Goal: Task Accomplishment & Management: Use online tool/utility

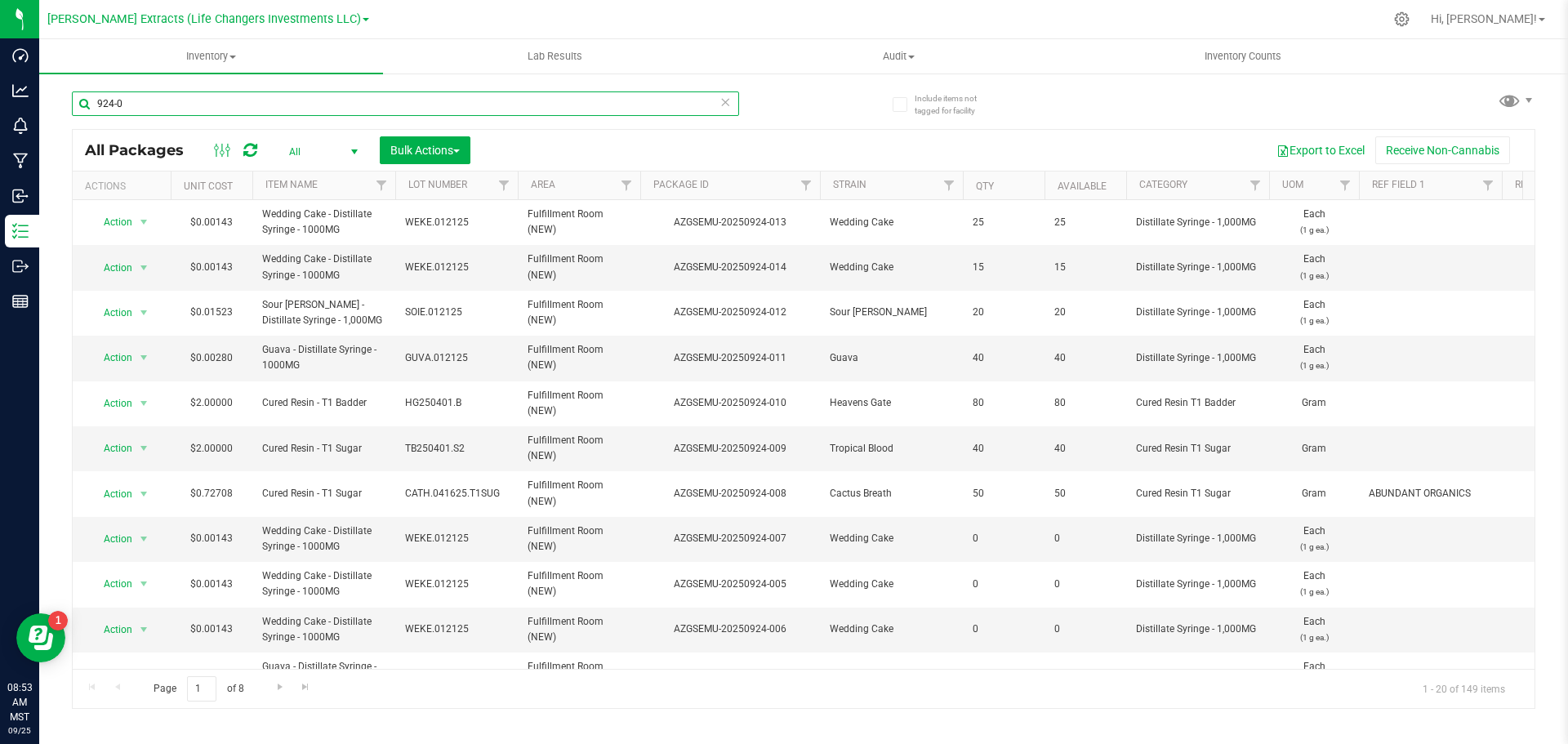
drag, startPoint x: 125, startPoint y: 101, endPoint x: 74, endPoint y: 100, distance: 51.0
click at [74, 100] on input "924-0" at bounding box center [406, 104] width 667 height 25
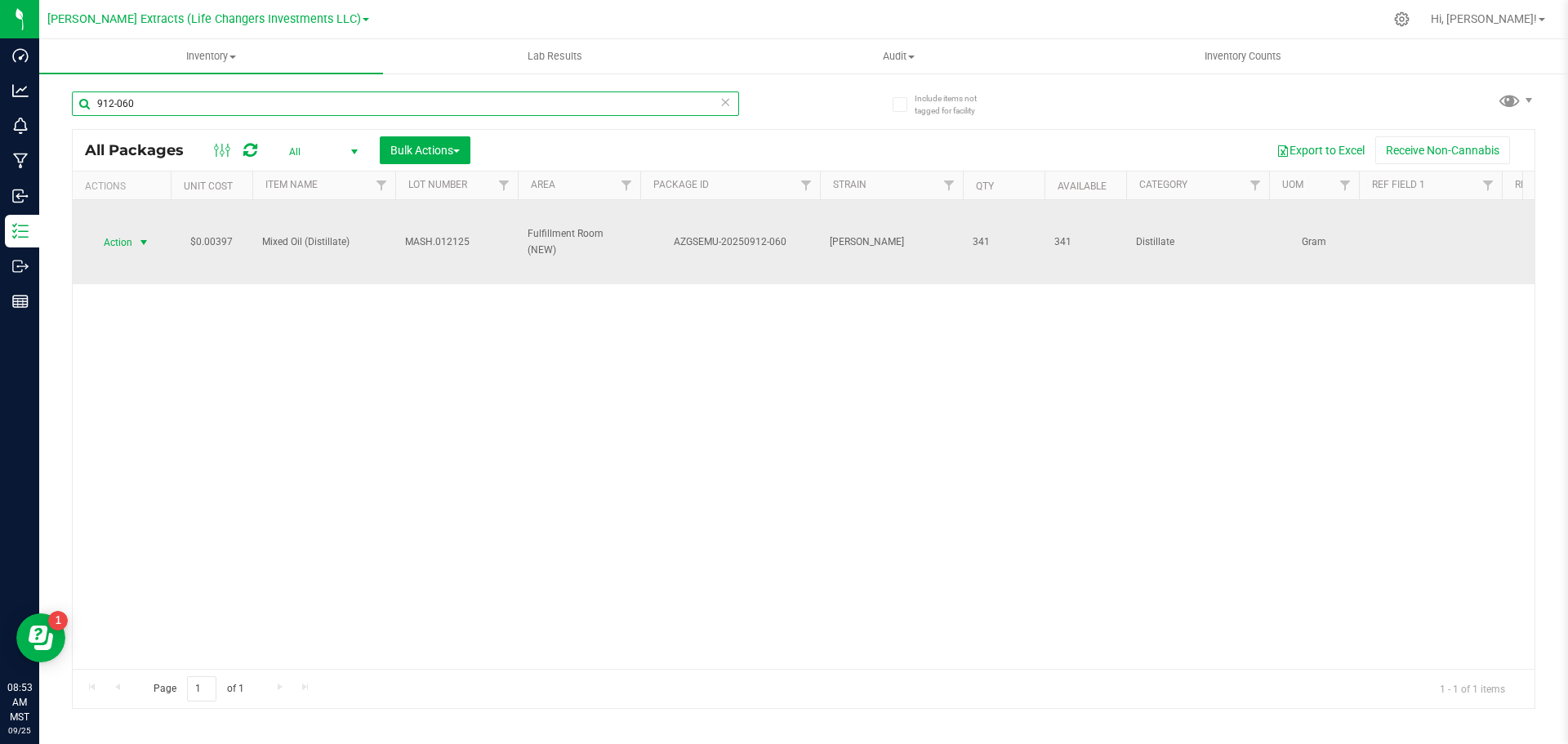
type input "912-060"
click at [117, 238] on span "Action" at bounding box center [111, 242] width 44 height 23
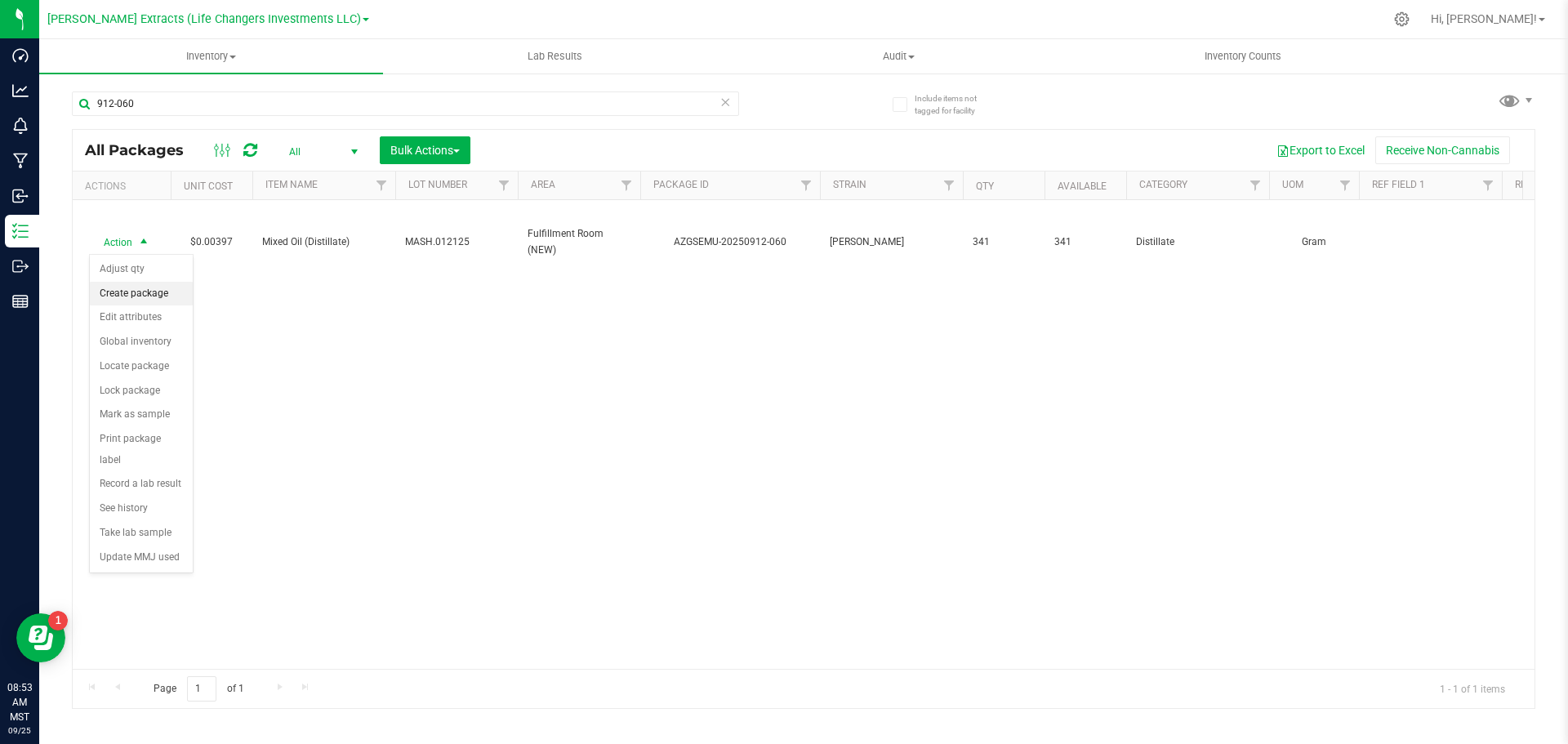
click at [133, 298] on li "Create package" at bounding box center [142, 294] width 103 height 25
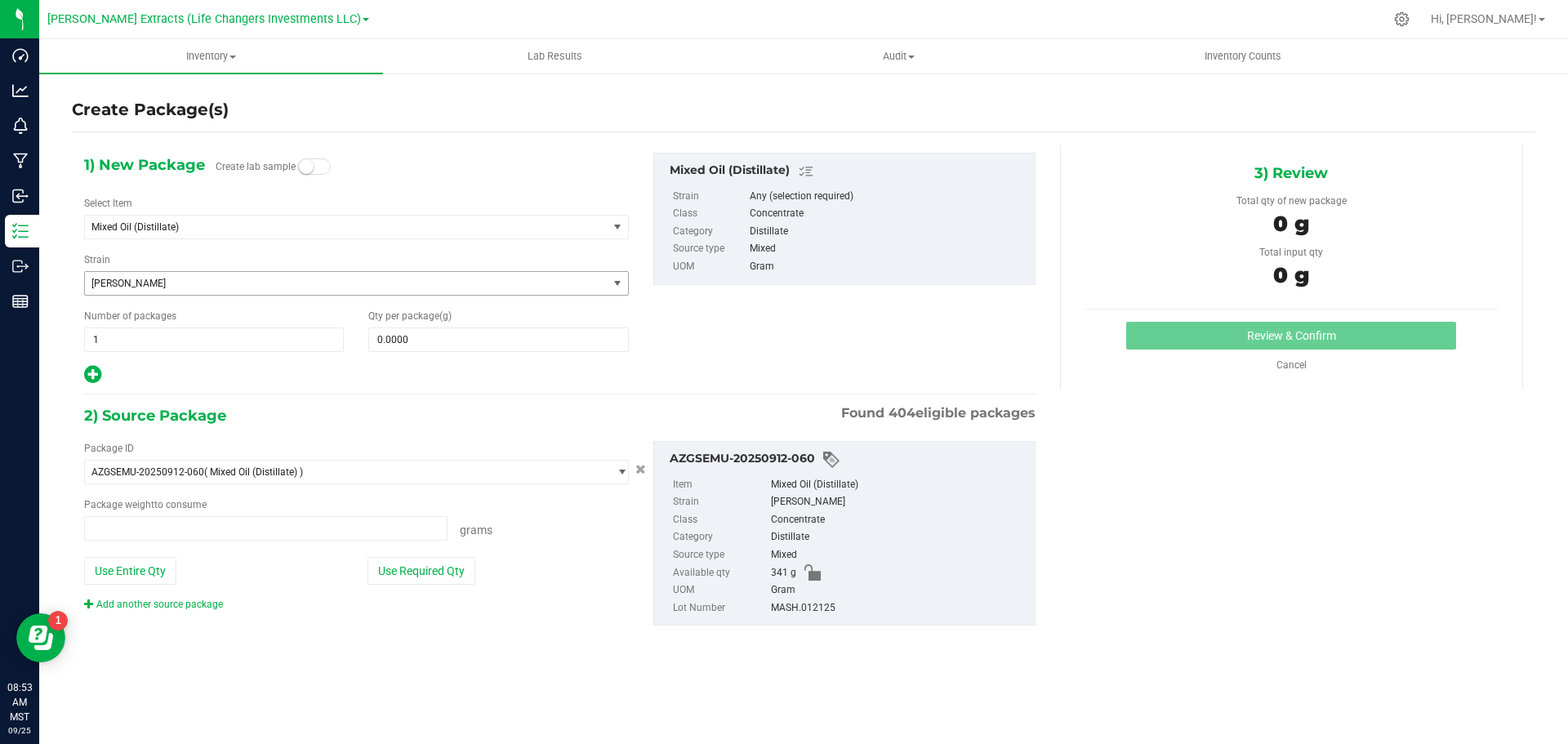
type input "0.0000 g"
click at [158, 218] on span "Mixed Oil (Distillate)" at bounding box center [346, 227] width 522 height 23
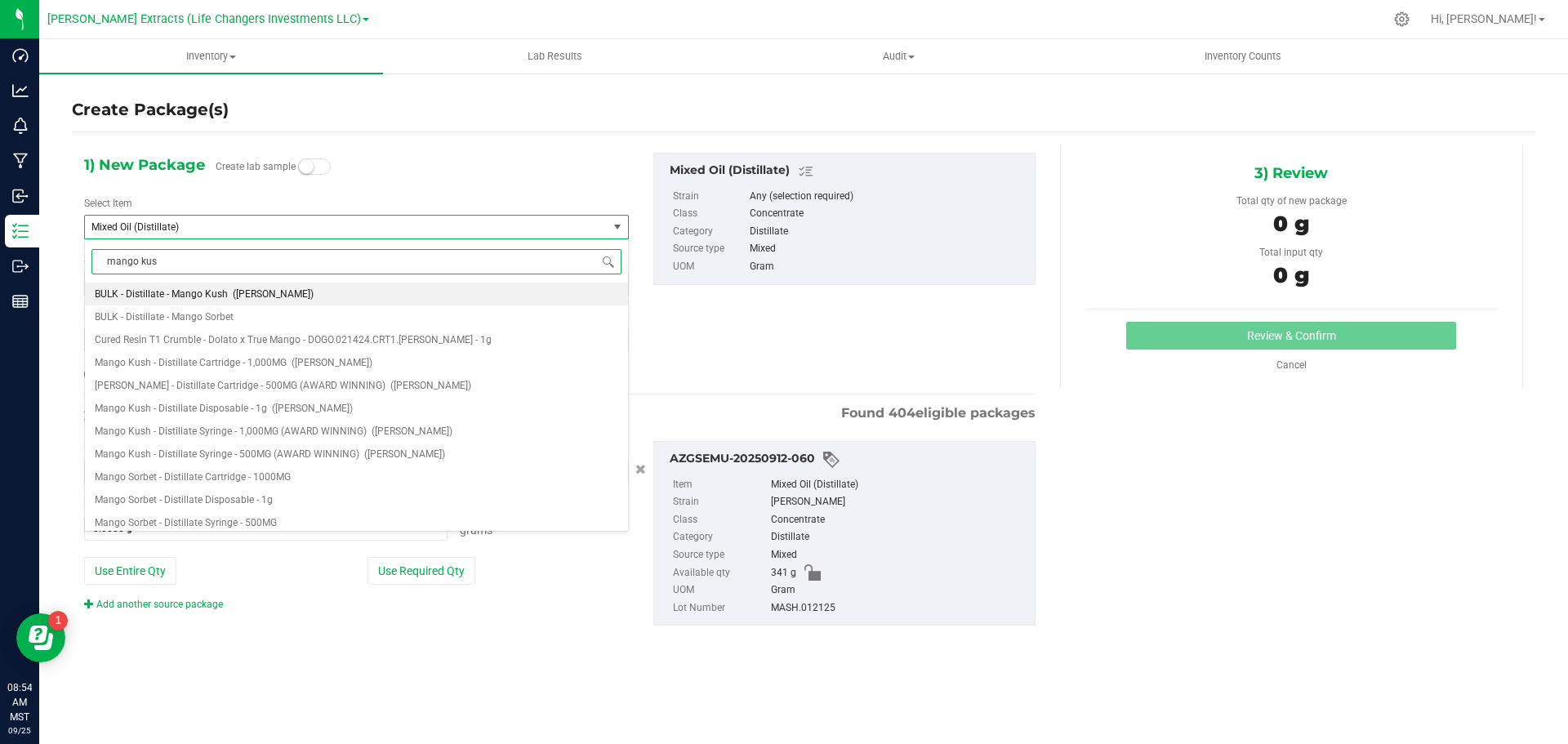
type input "mango kush"
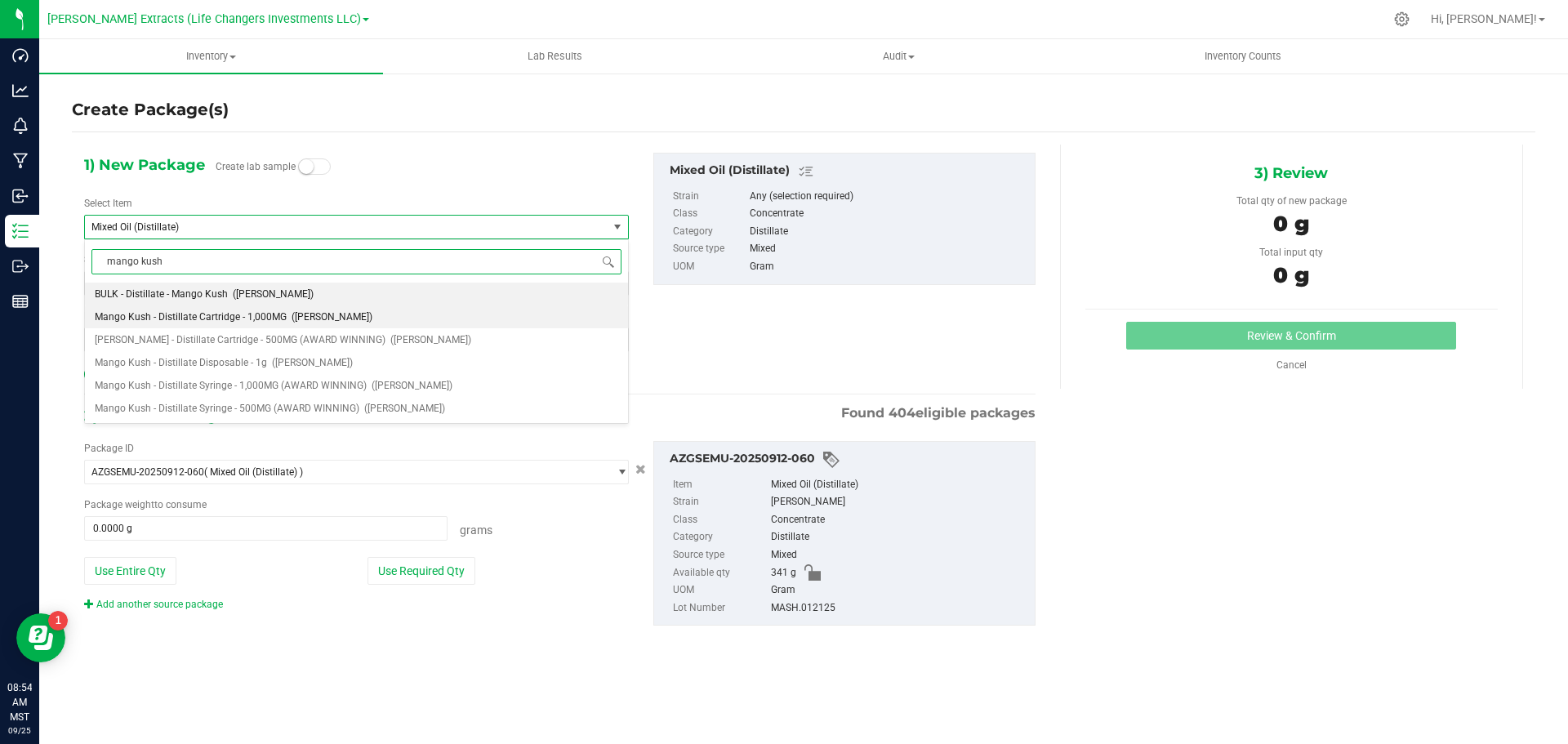
click at [236, 318] on span "Mango Kush - Distillate Cartridge - 1,000MG" at bounding box center [190, 317] width 192 height 12
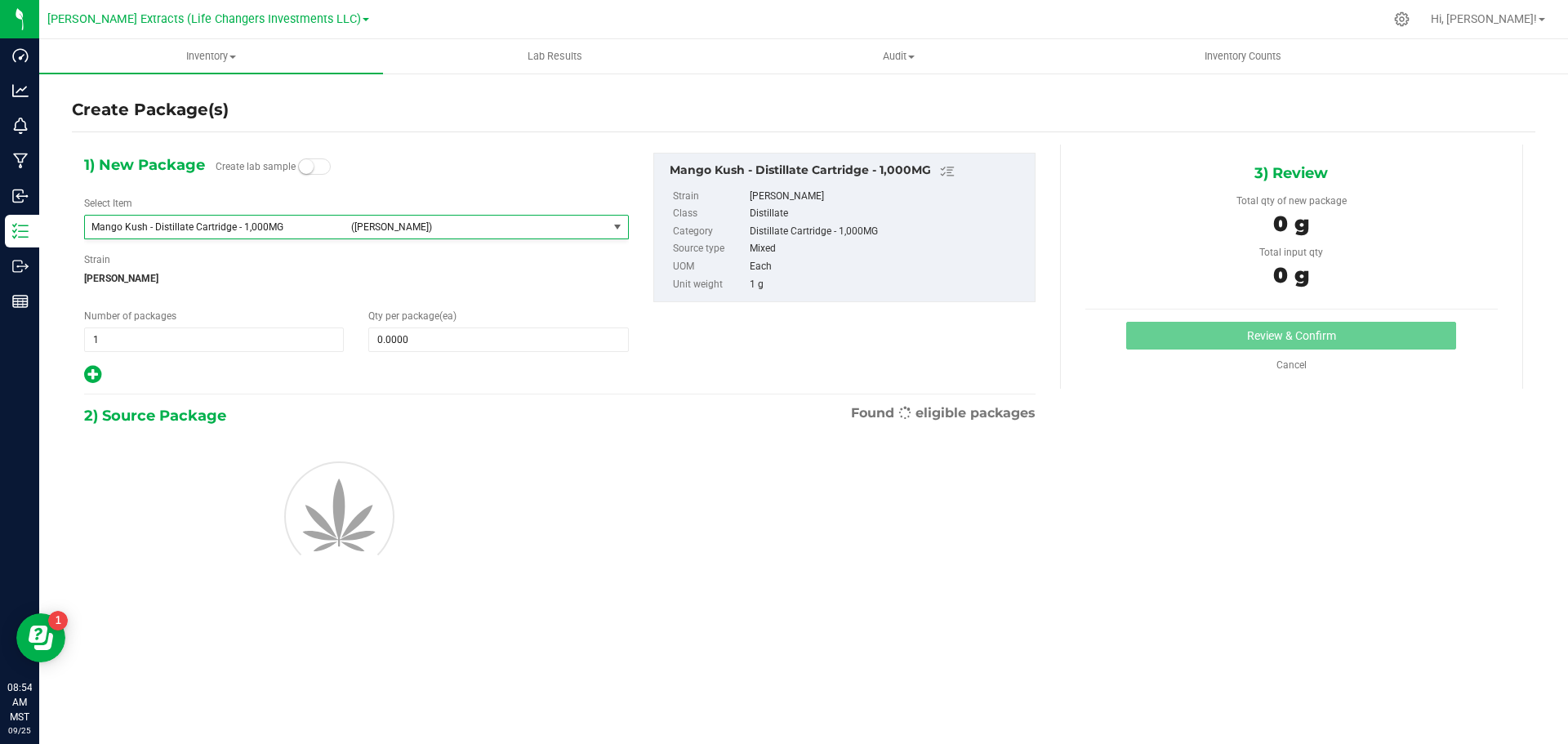
type input "0"
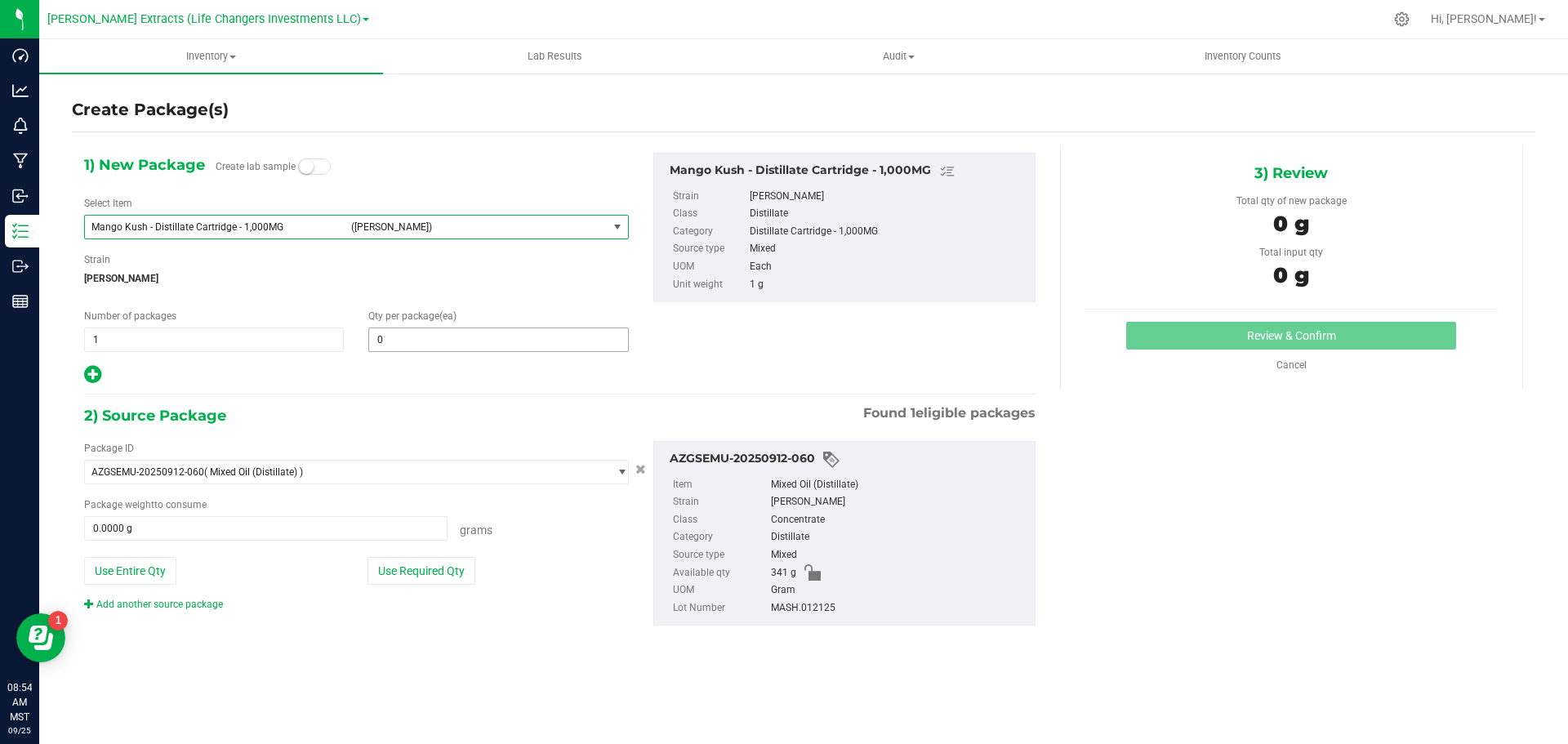
click at [498, 338] on span "0 0" at bounding box center [498, 340] width 260 height 25
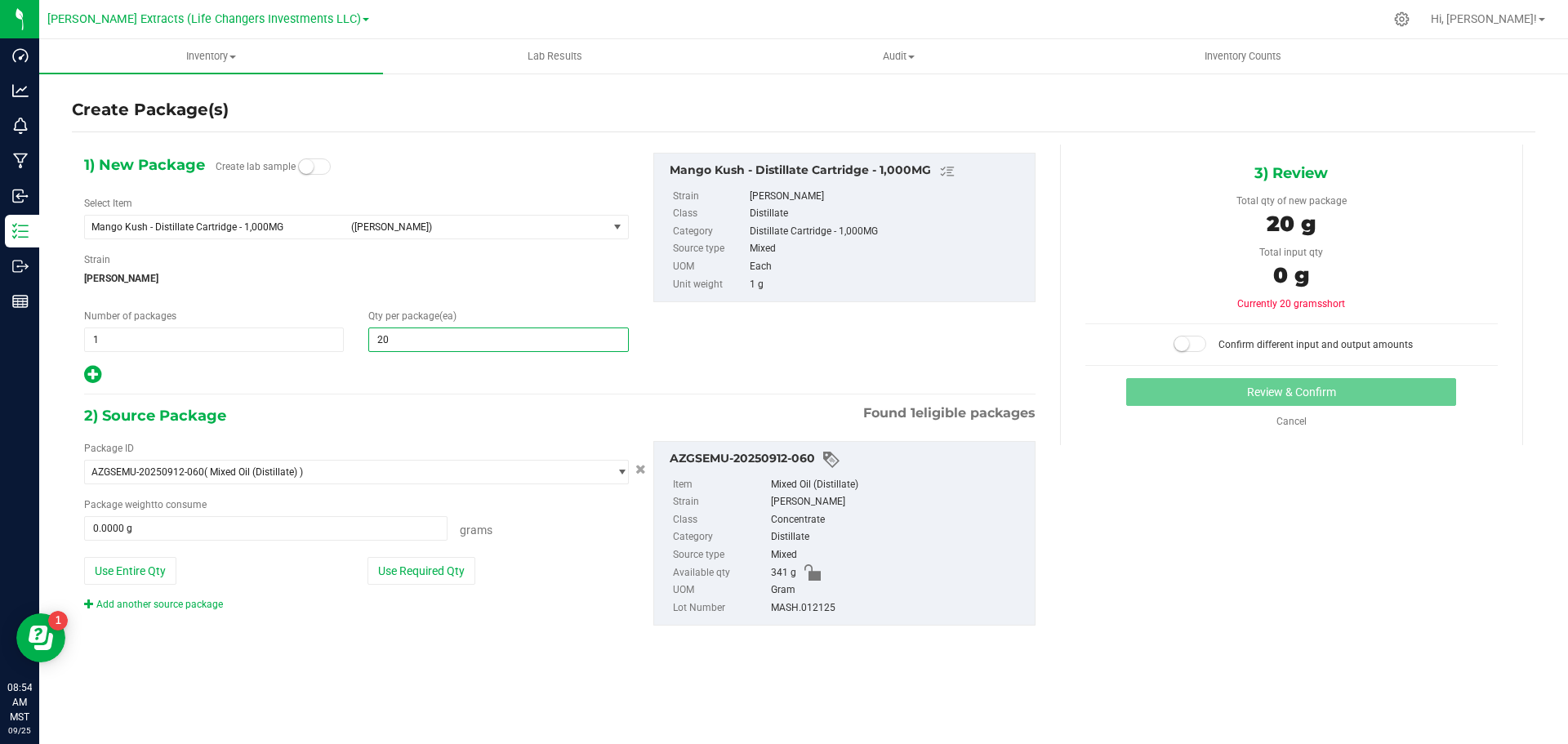
type input "200"
click at [397, 570] on button "Use Required Qty" at bounding box center [421, 571] width 108 height 28
type input "200.0000 g"
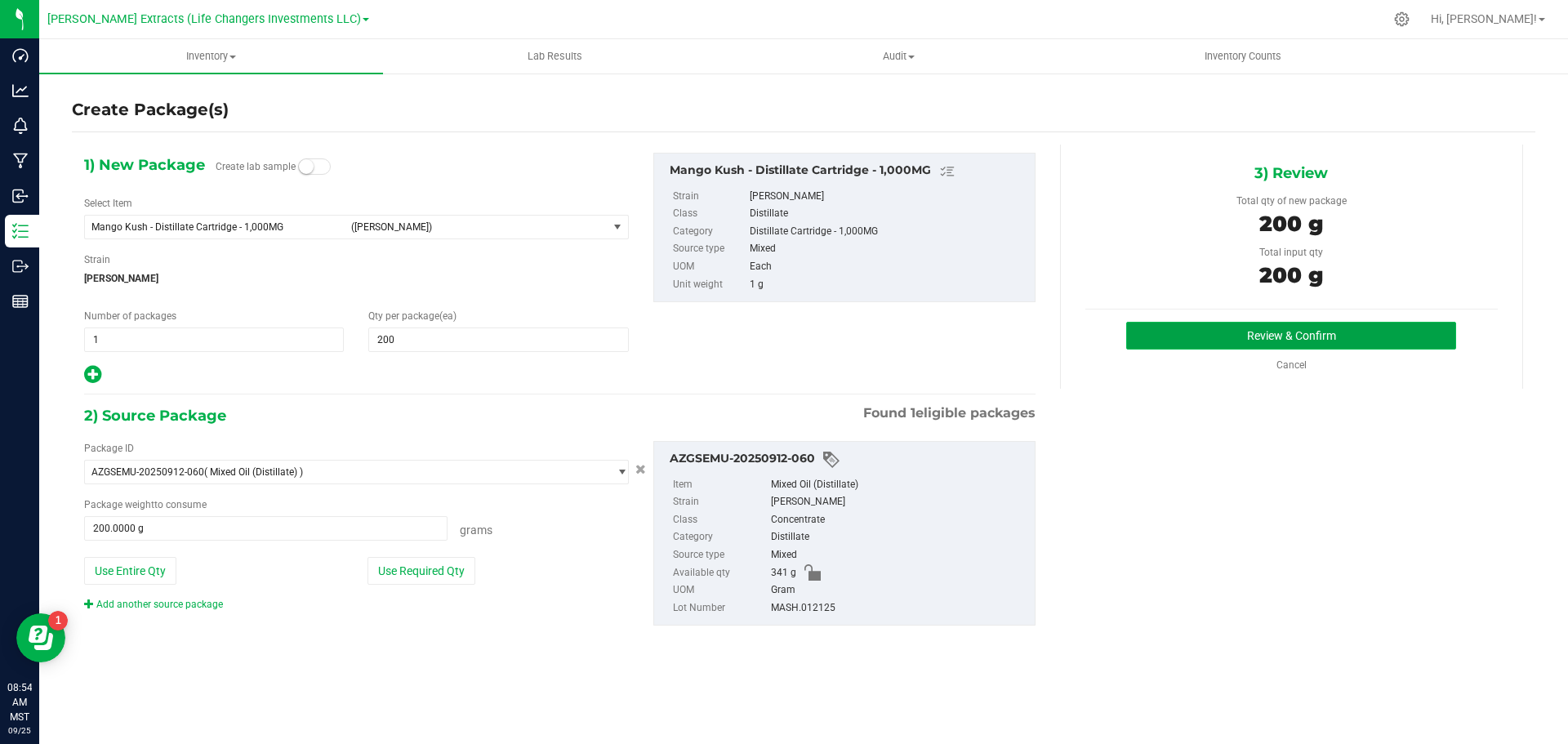
click at [1279, 333] on button "Review & Confirm" at bounding box center [1291, 336] width 330 height 28
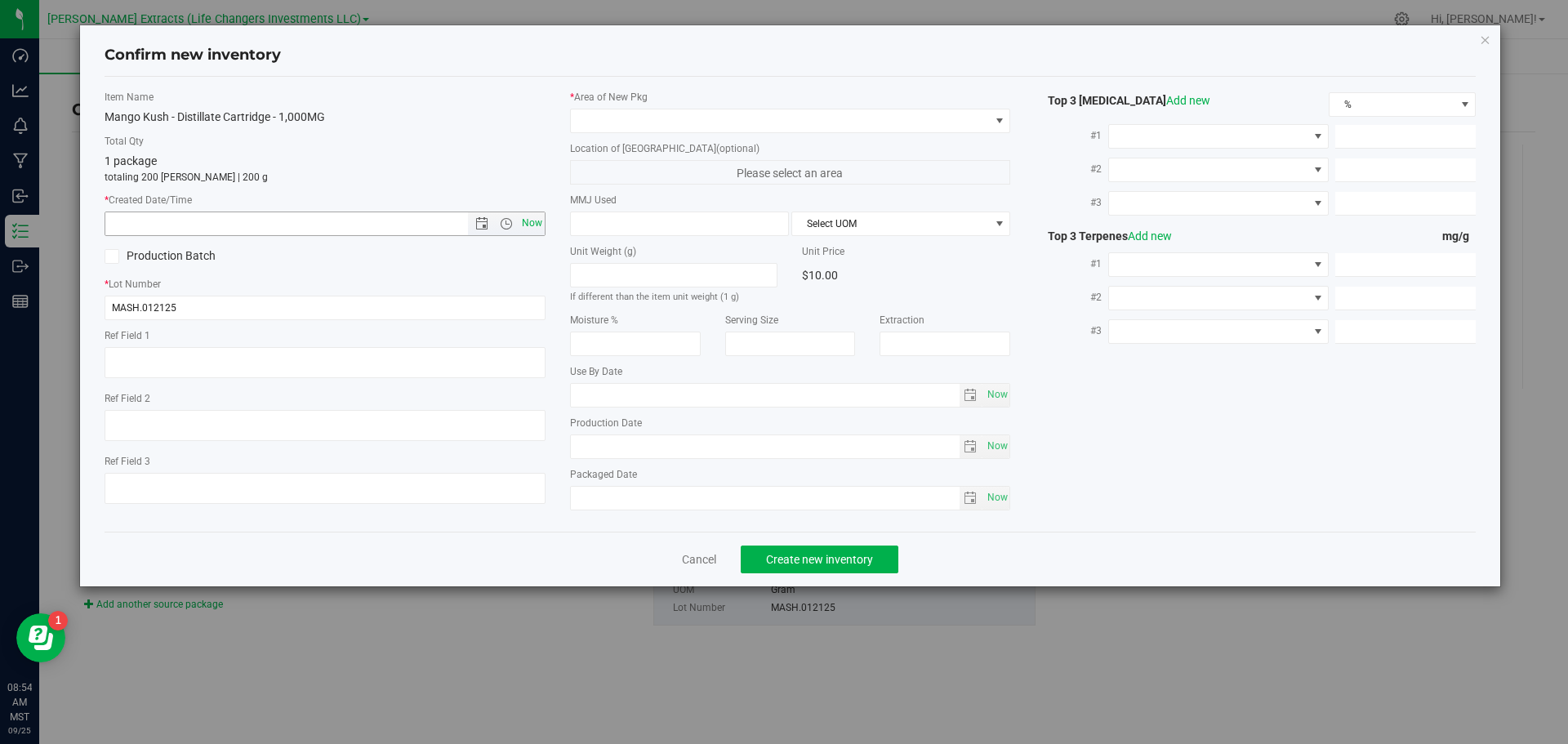
click at [531, 219] on span "Now" at bounding box center [532, 223] width 28 height 24
type input "9/25/2025 8:54 AM"
click at [607, 121] on span at bounding box center [781, 121] width 419 height 23
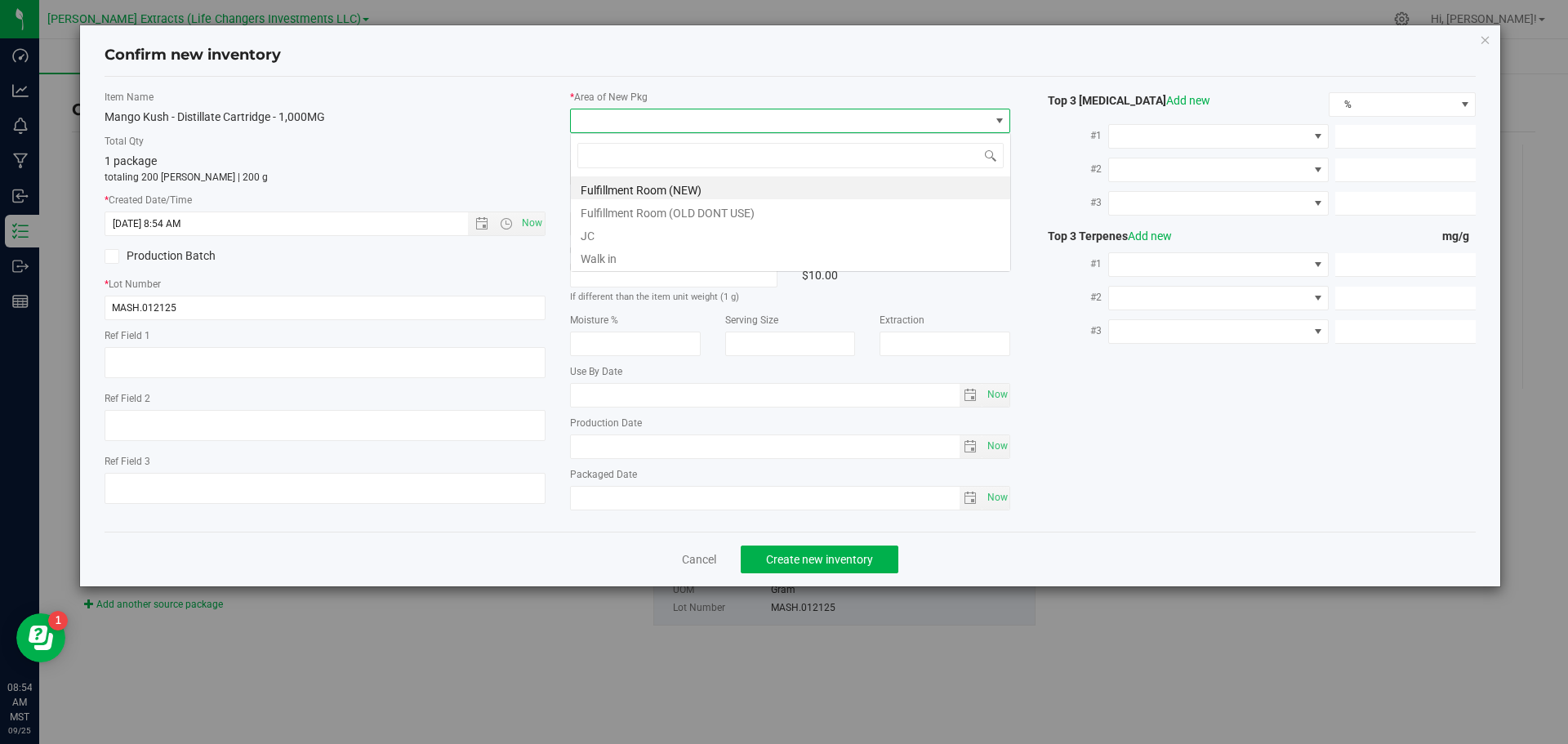
scroll to position [25, 441]
click at [612, 190] on li "Fulfillment Room (NEW)" at bounding box center [791, 188] width 440 height 23
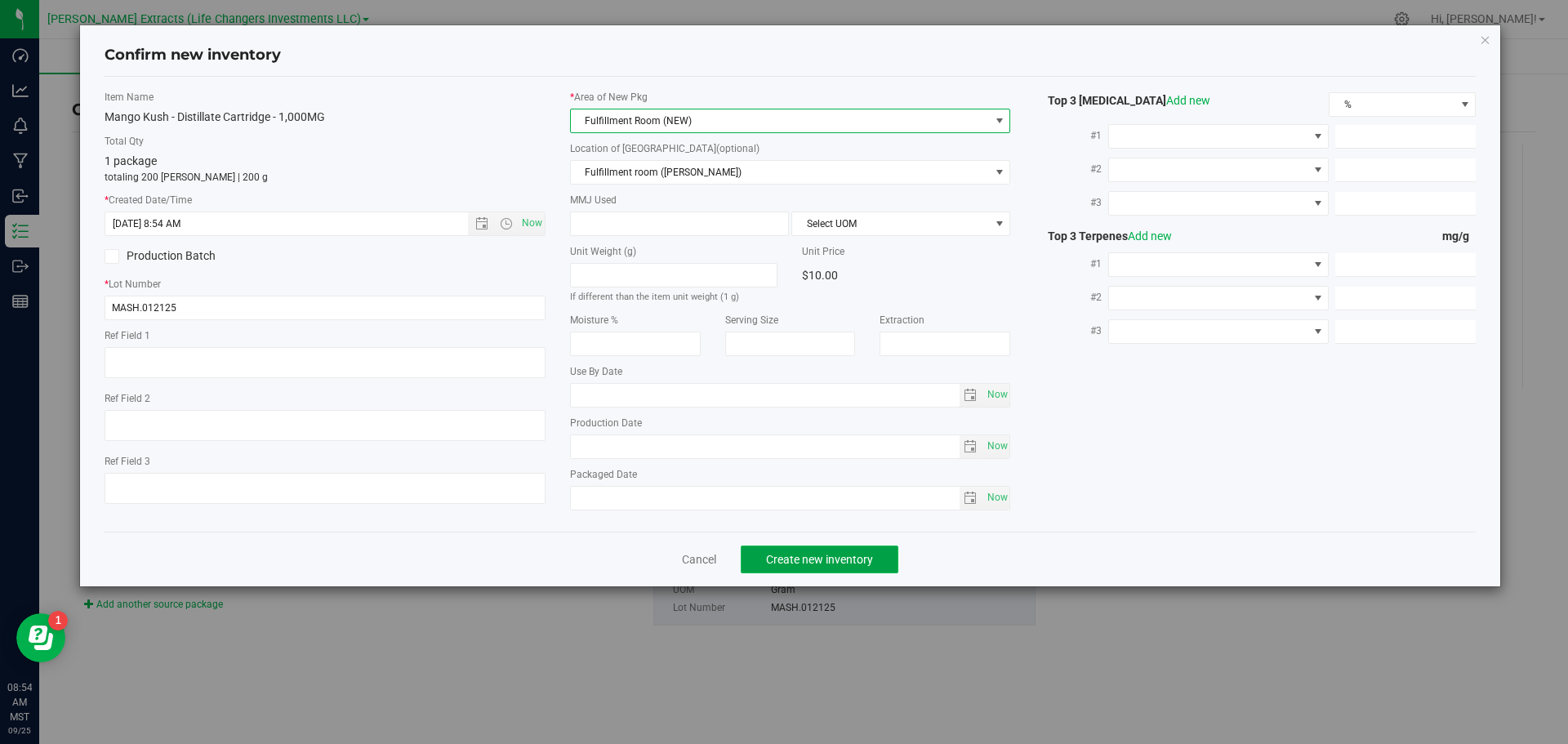
click at [792, 561] on span "Create new inventory" at bounding box center [820, 559] width 107 height 13
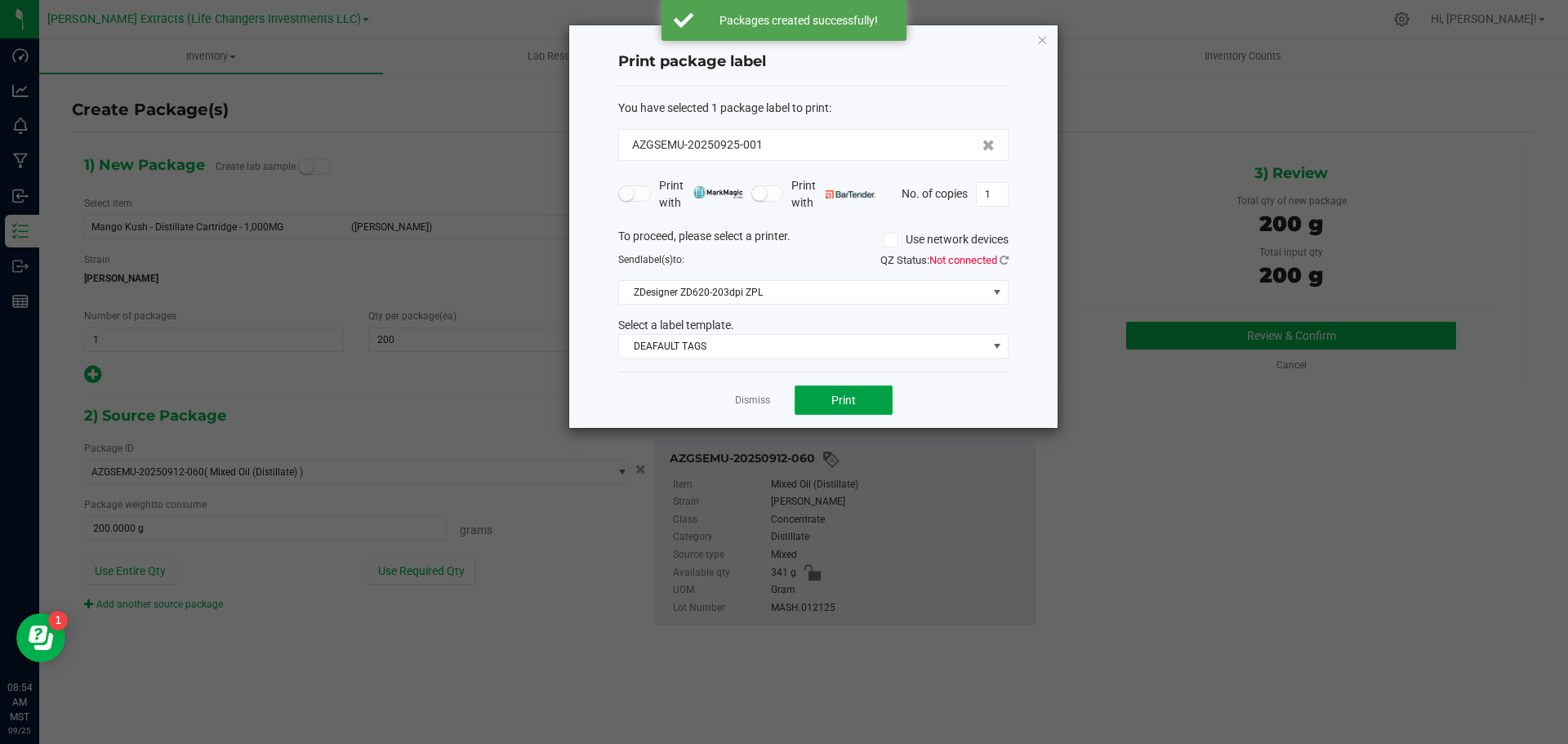
click at [856, 404] on button "Print" at bounding box center [844, 401] width 98 height 30
click at [1041, 40] on icon "button" at bounding box center [1042, 40] width 12 height 20
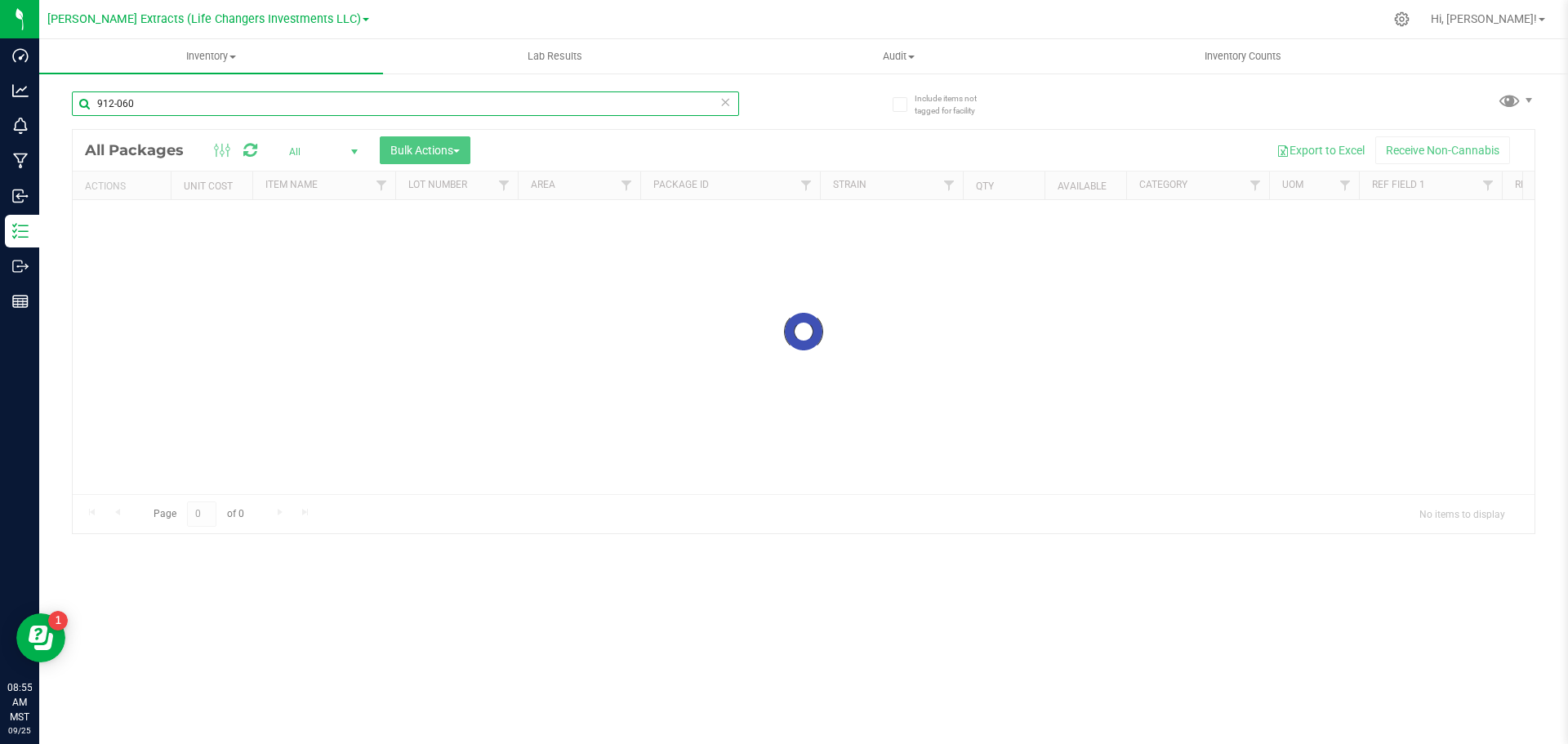
click at [162, 107] on input "912-060" at bounding box center [406, 104] width 667 height 25
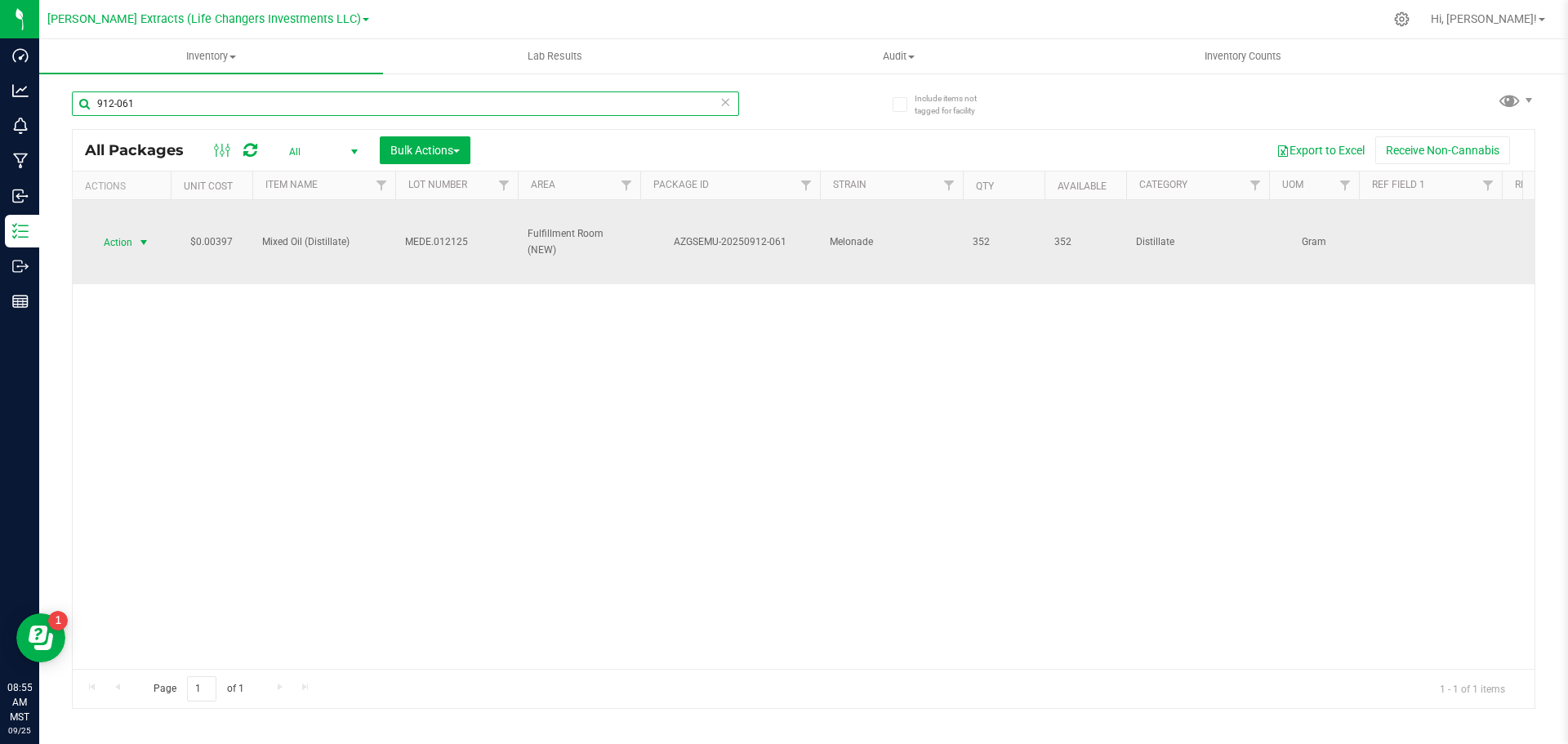
type input "912-061"
click at [123, 233] on span "Action" at bounding box center [111, 242] width 44 height 23
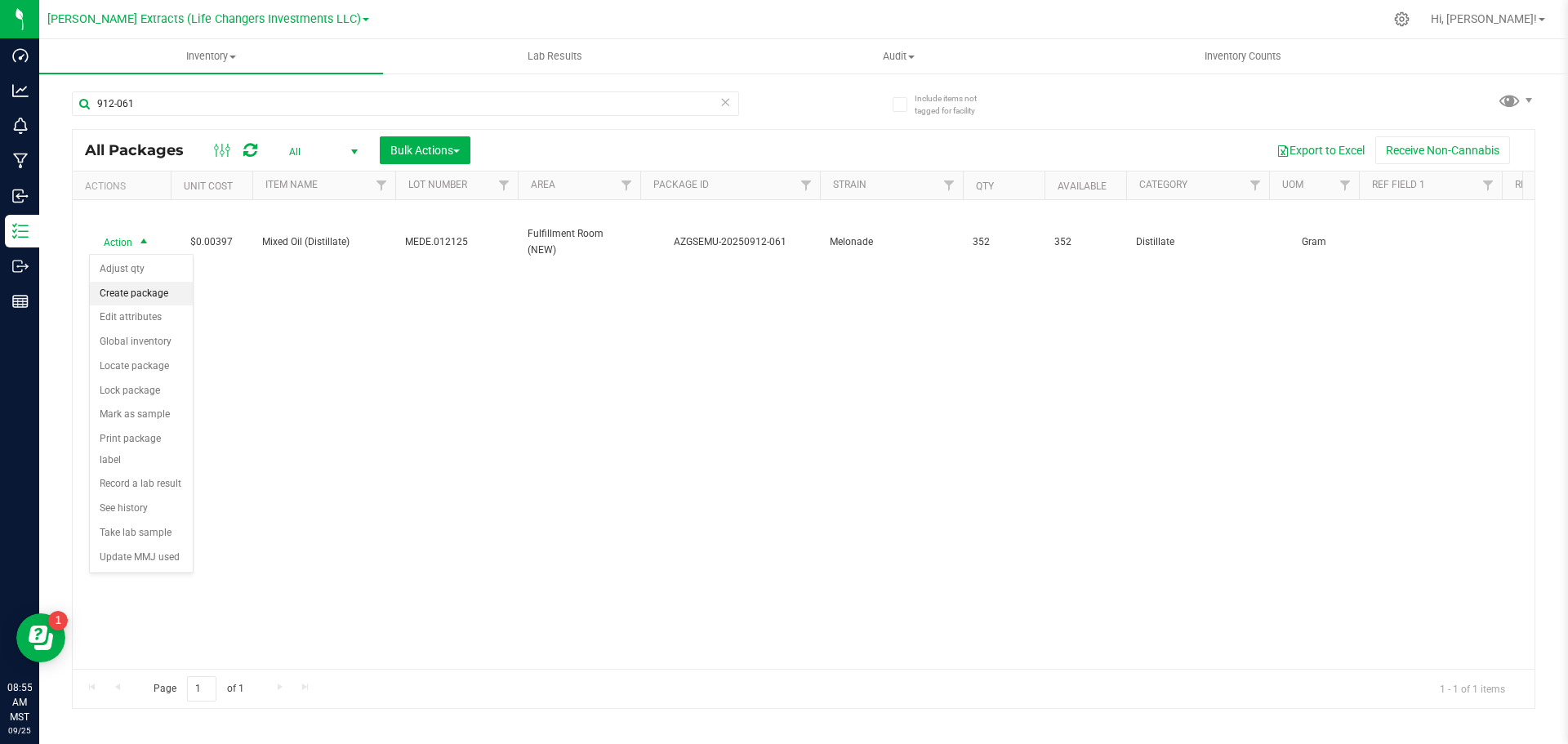
click at [142, 290] on li "Create package" at bounding box center [142, 294] width 103 height 25
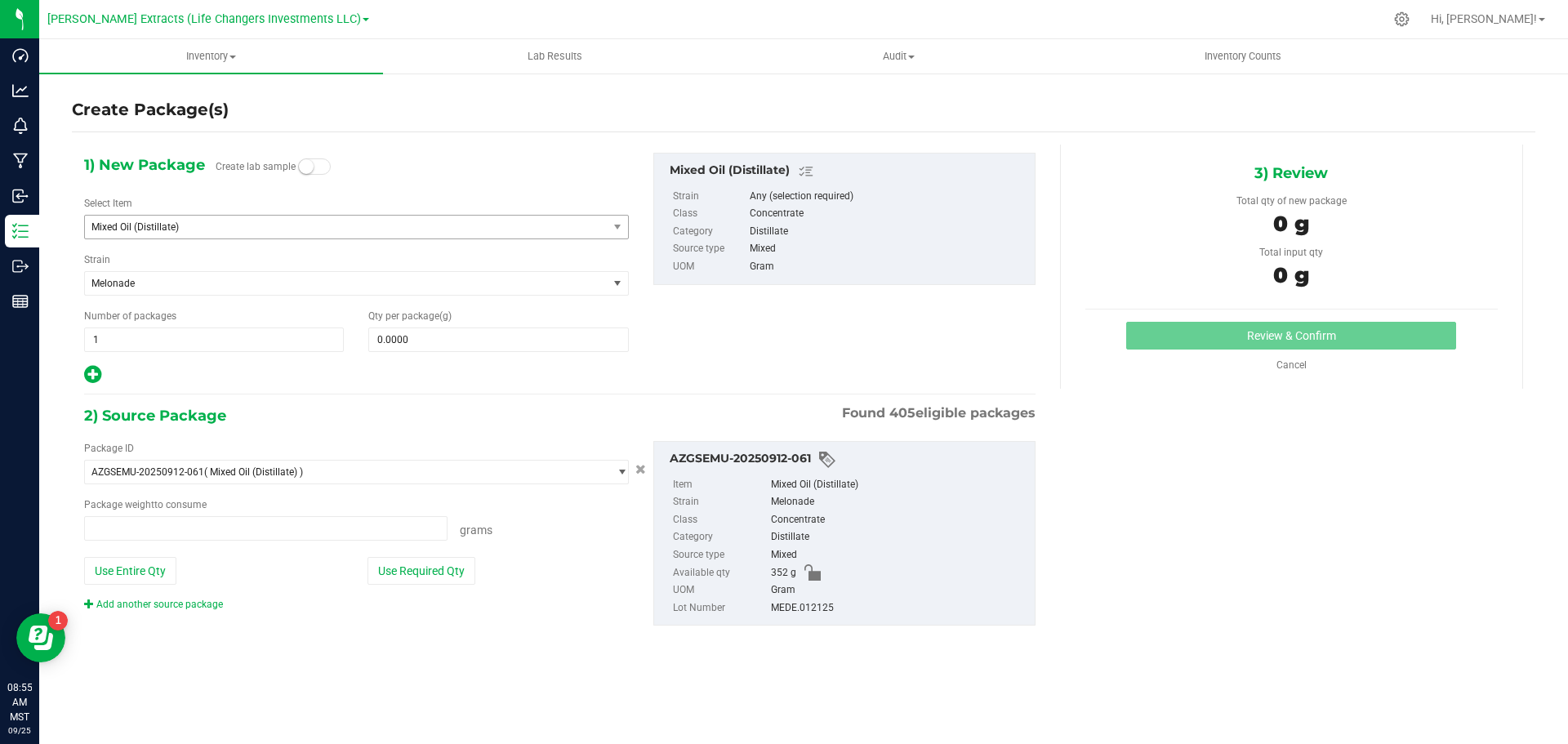
type input "0.0000 g"
click at [255, 222] on span "Mixed Oil (Distillate)" at bounding box center [336, 227] width 489 height 12
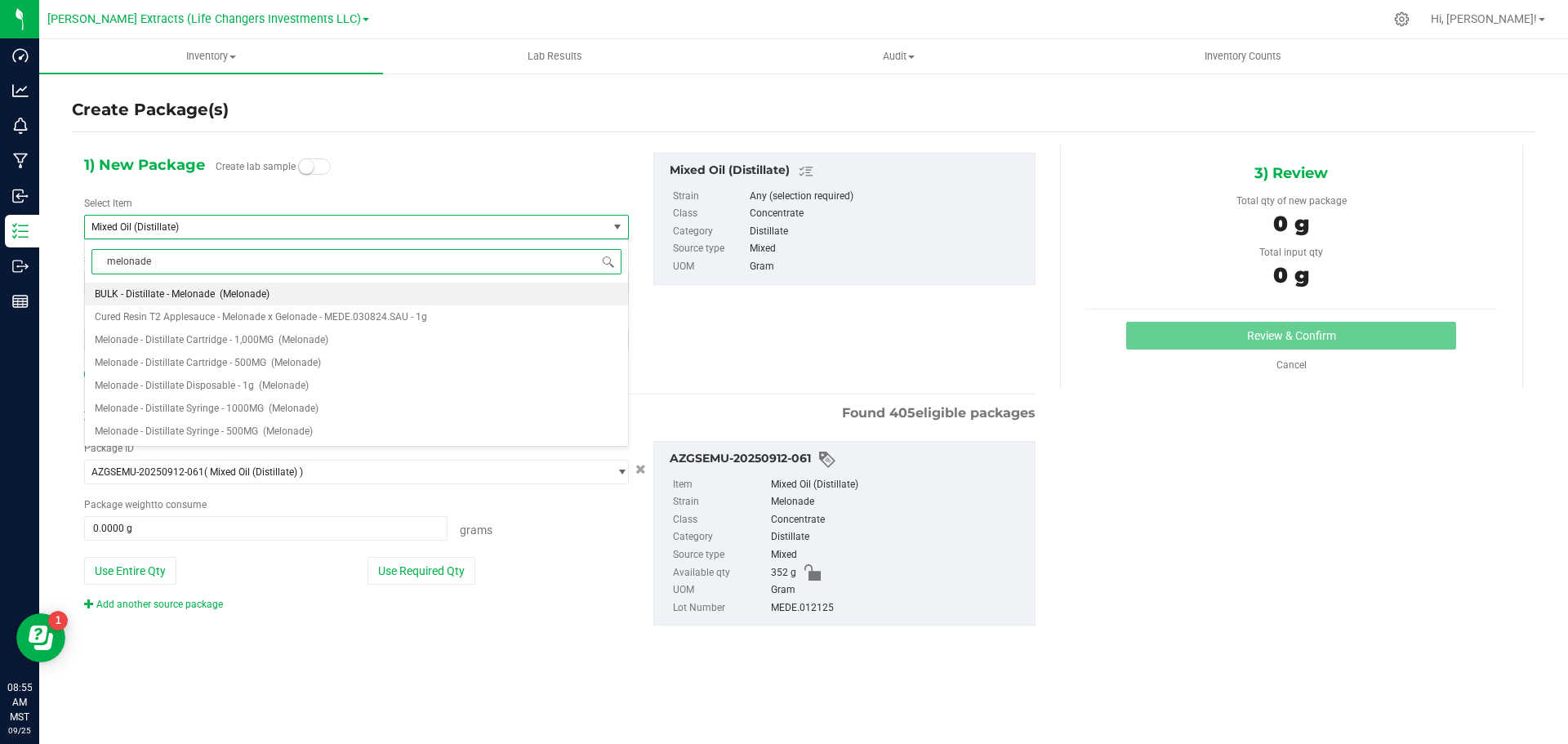
type input "melonade"
click at [207, 314] on span "Melonade - Distillate Cartridge - 1,000MG" at bounding box center [184, 317] width 179 height 12
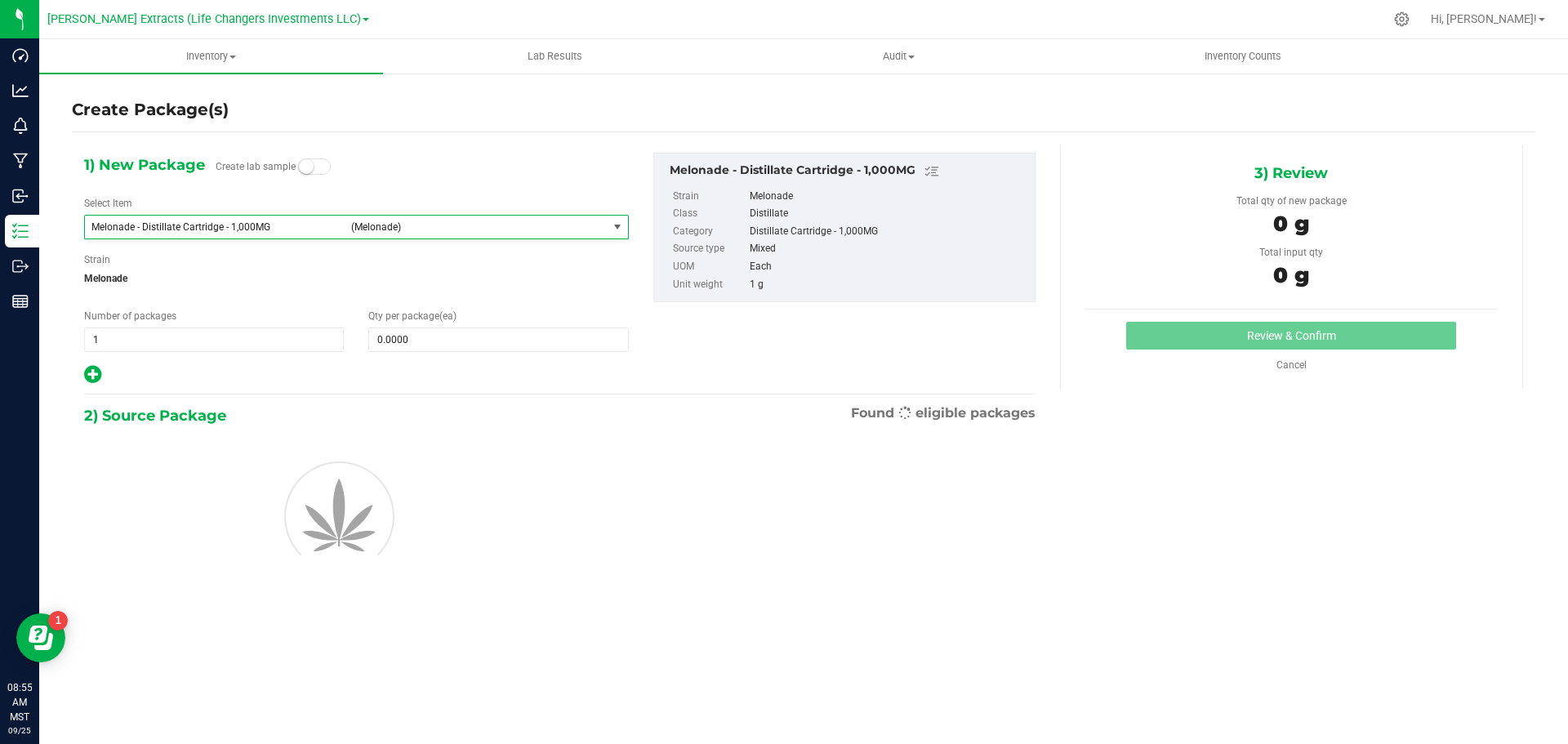
type input "0"
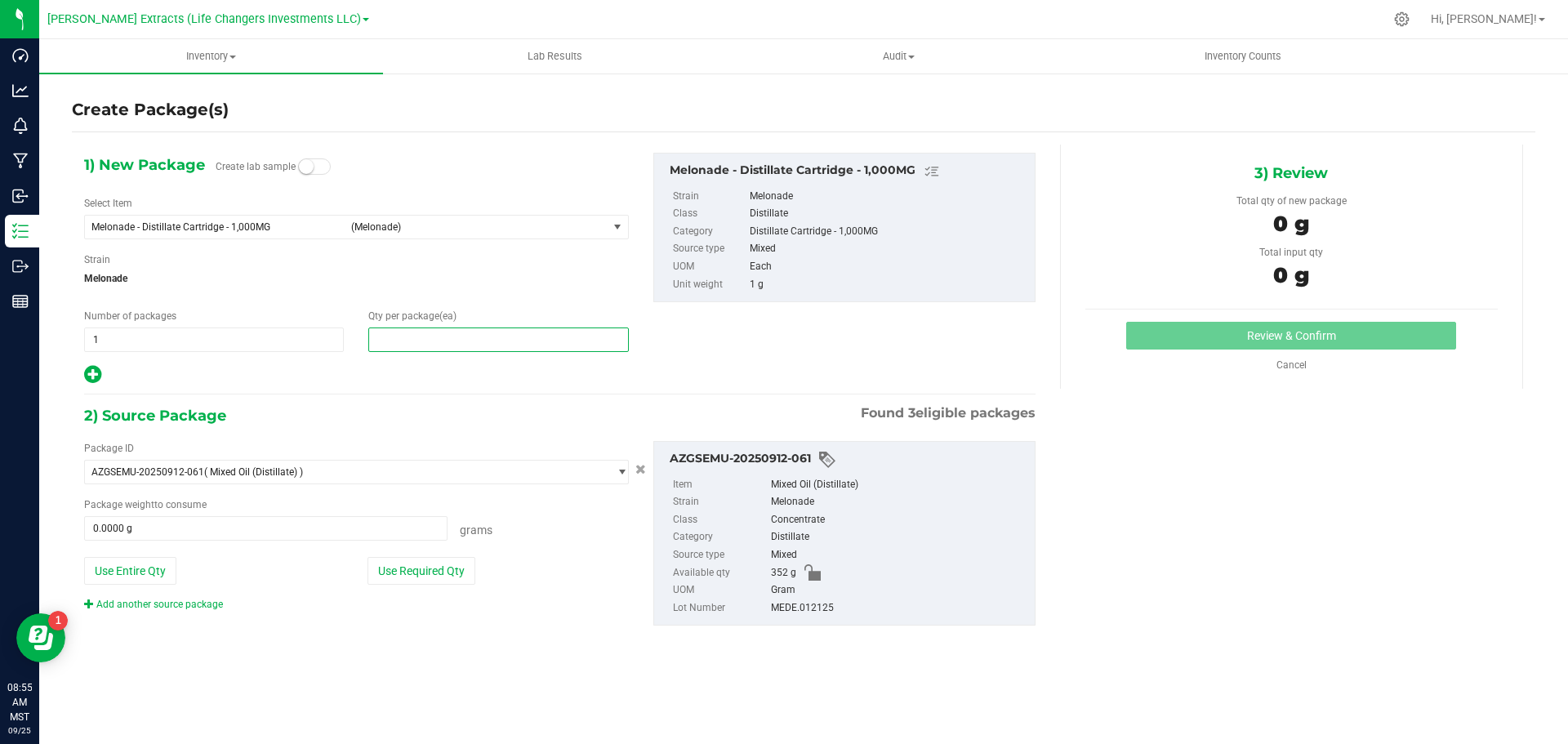
click at [480, 342] on span at bounding box center [498, 340] width 260 height 25
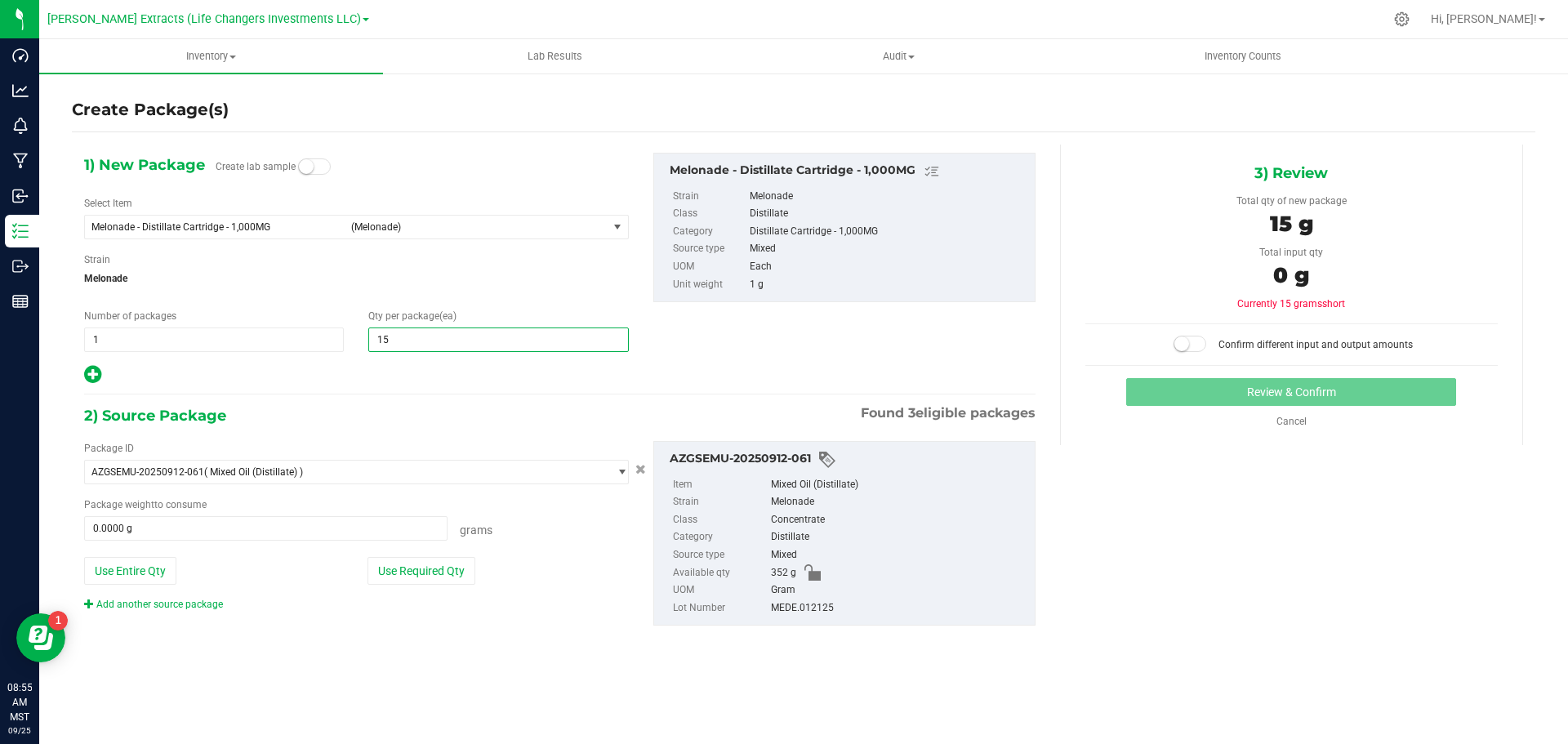
type input "150"
click at [386, 567] on button "Use Required Qty" at bounding box center [421, 571] width 108 height 28
type input "150.0000 g"
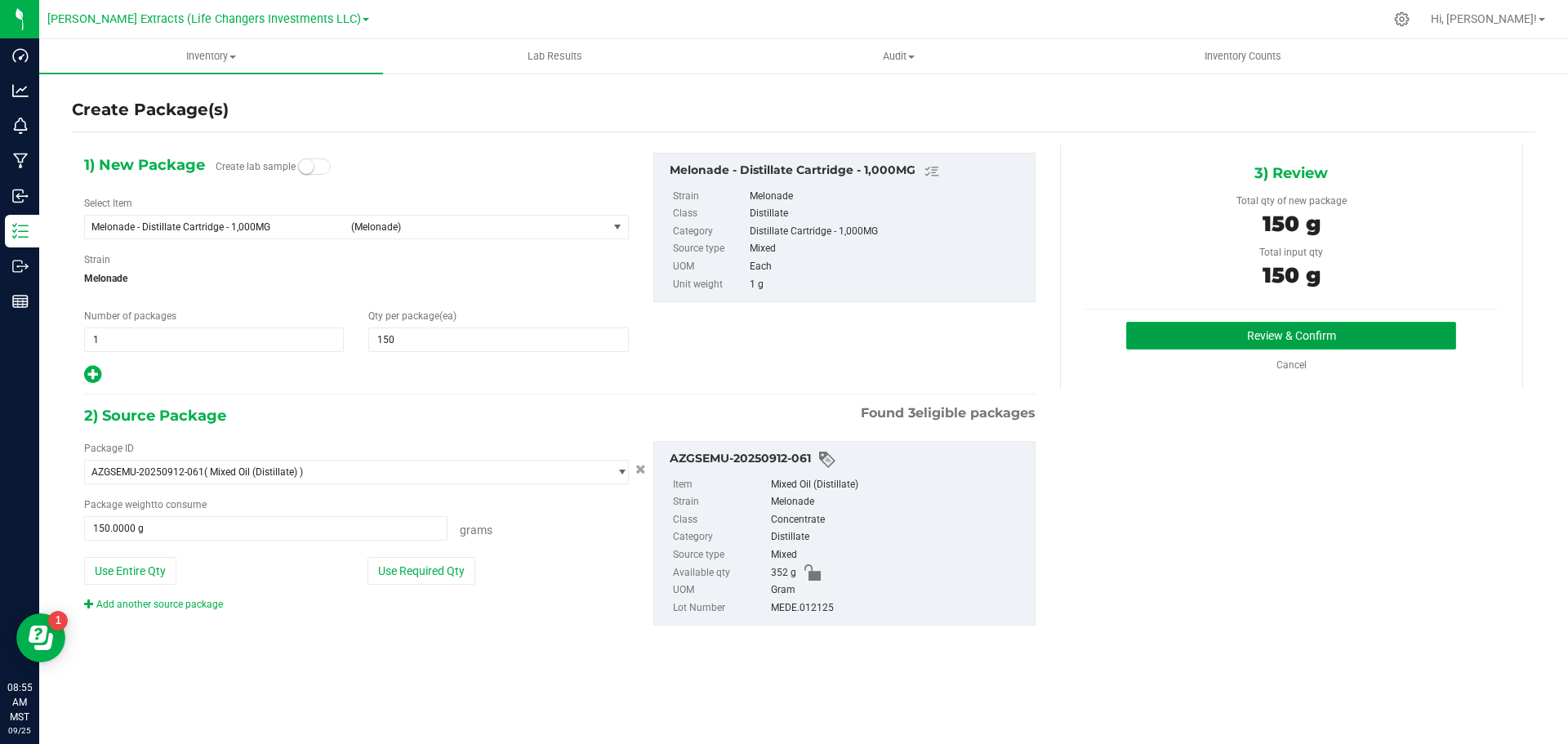
click at [1219, 337] on button "Review & Confirm" at bounding box center [1291, 336] width 330 height 28
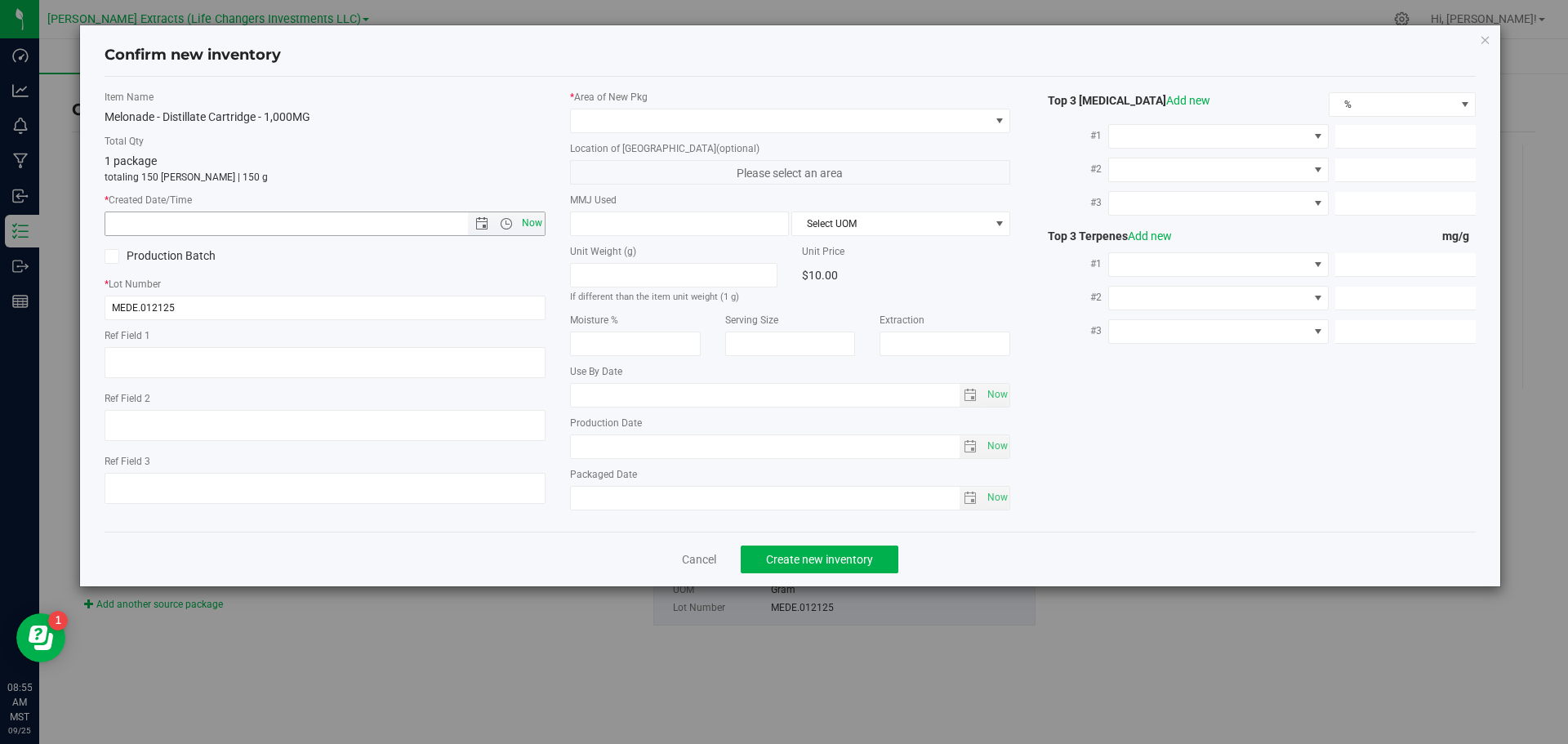
click at [531, 218] on span "Now" at bounding box center [532, 223] width 28 height 24
type input "9/25/2025 8:55 AM"
click at [592, 122] on span at bounding box center [781, 121] width 419 height 23
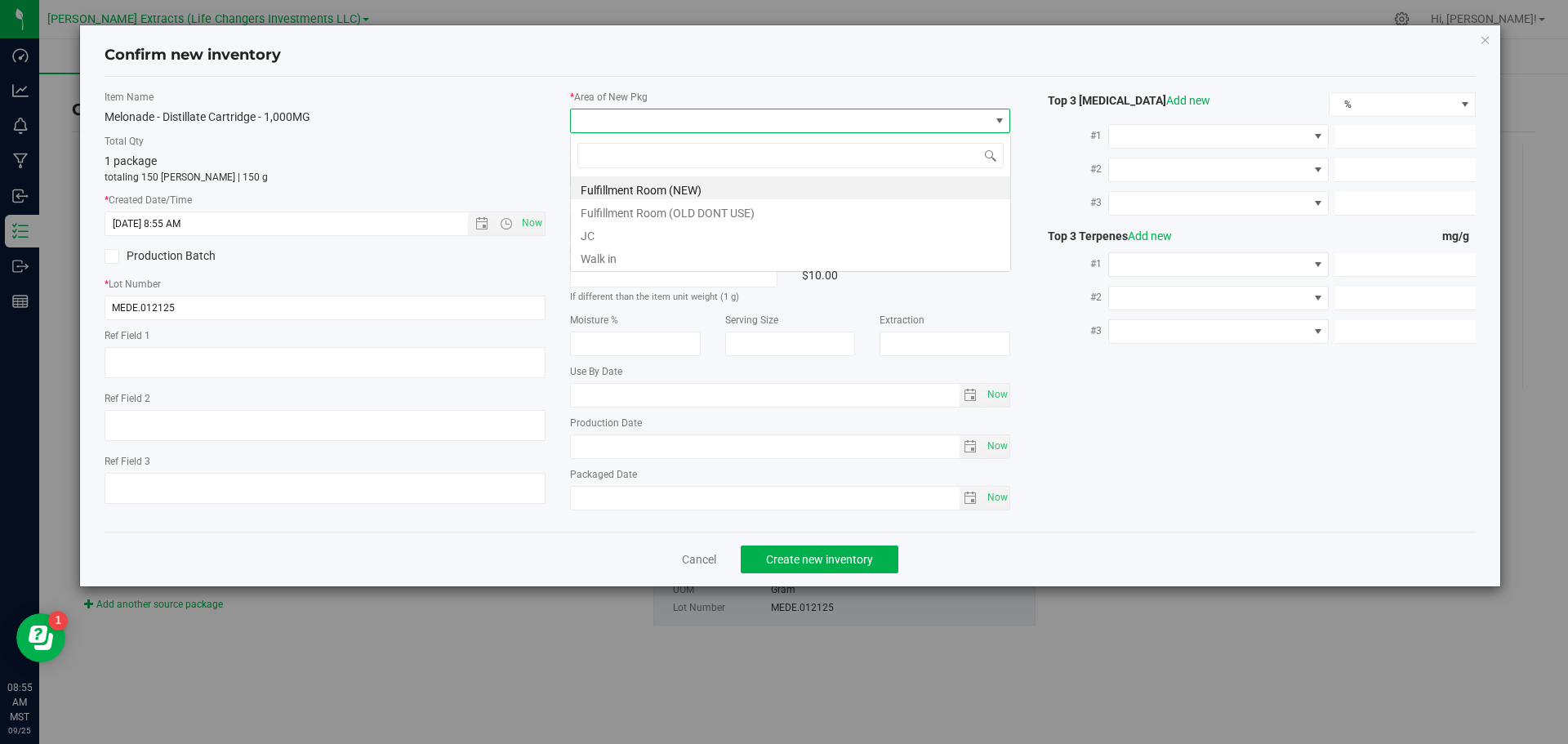
scroll to position [25, 441]
click at [612, 189] on li "Fulfillment Room (NEW)" at bounding box center [791, 188] width 440 height 23
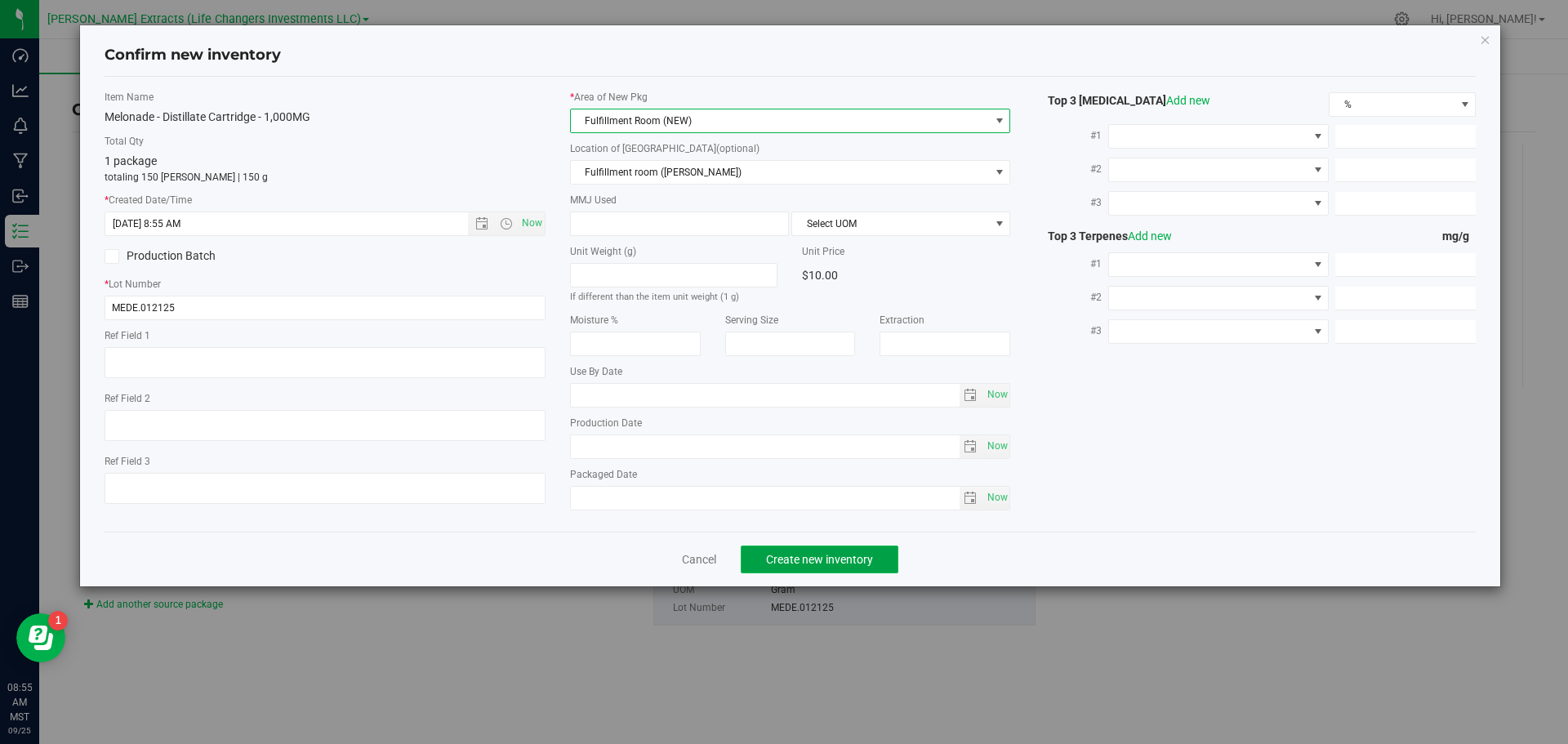
click at [821, 555] on span "Create new inventory" at bounding box center [820, 559] width 107 height 13
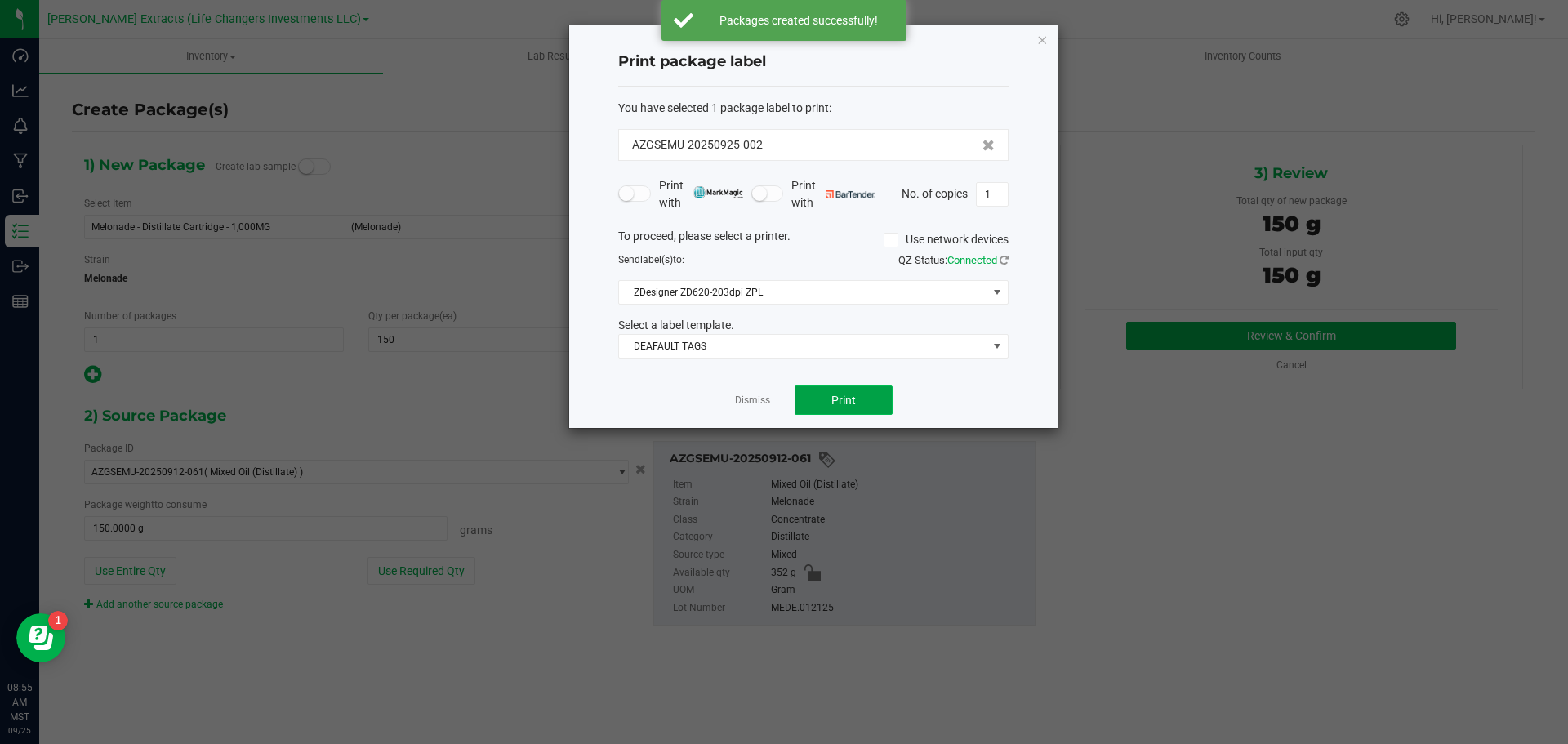
click at [848, 400] on span "Print" at bounding box center [844, 401] width 25 height 13
click at [1043, 38] on icon "button" at bounding box center [1042, 40] width 12 height 20
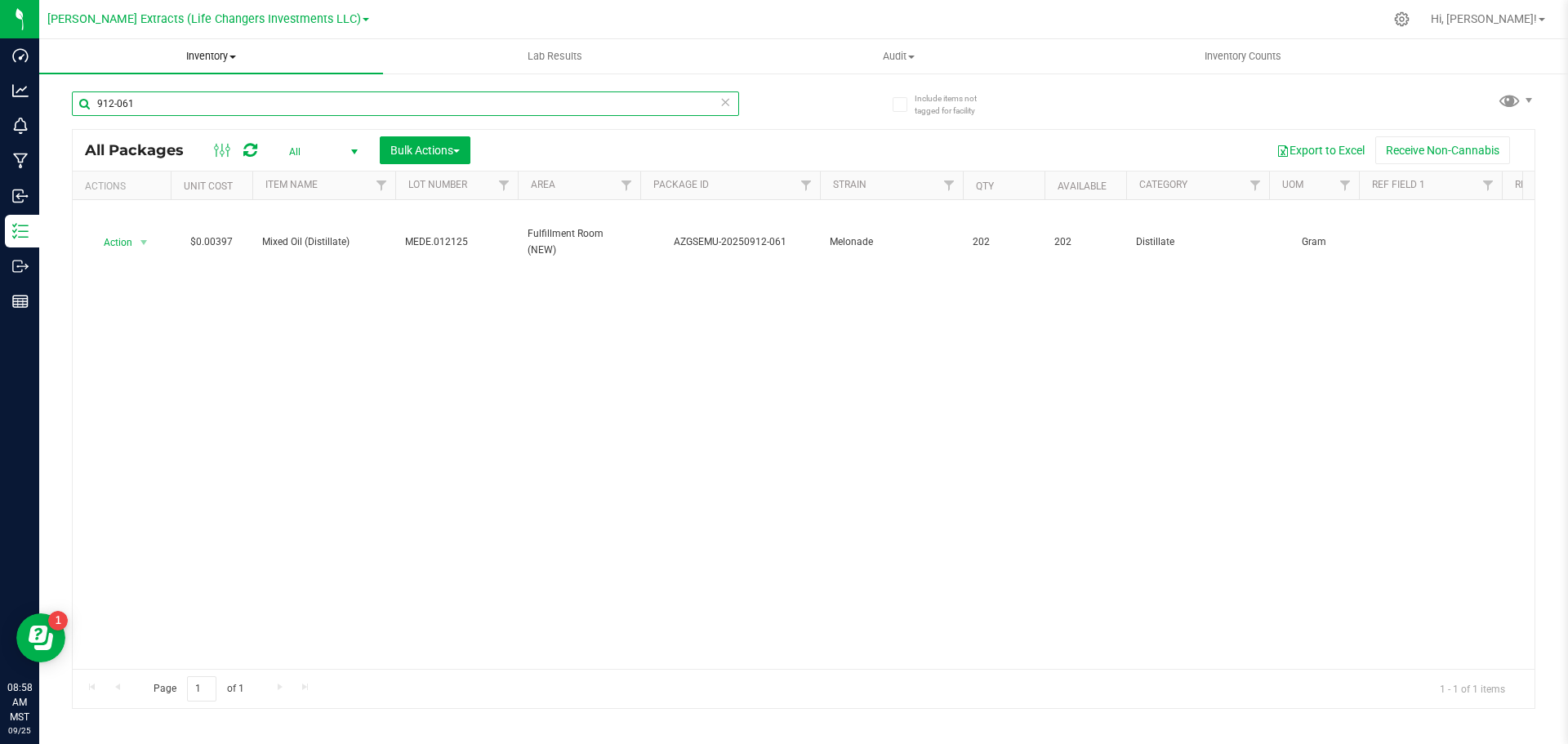
drag, startPoint x: 168, startPoint y: 108, endPoint x: 82, endPoint y: 61, distance: 98.0
click at [68, 98] on div "Include items not tagged for facility 912-061 All Packages All Active Only Lab …" at bounding box center [803, 321] width 1529 height 498
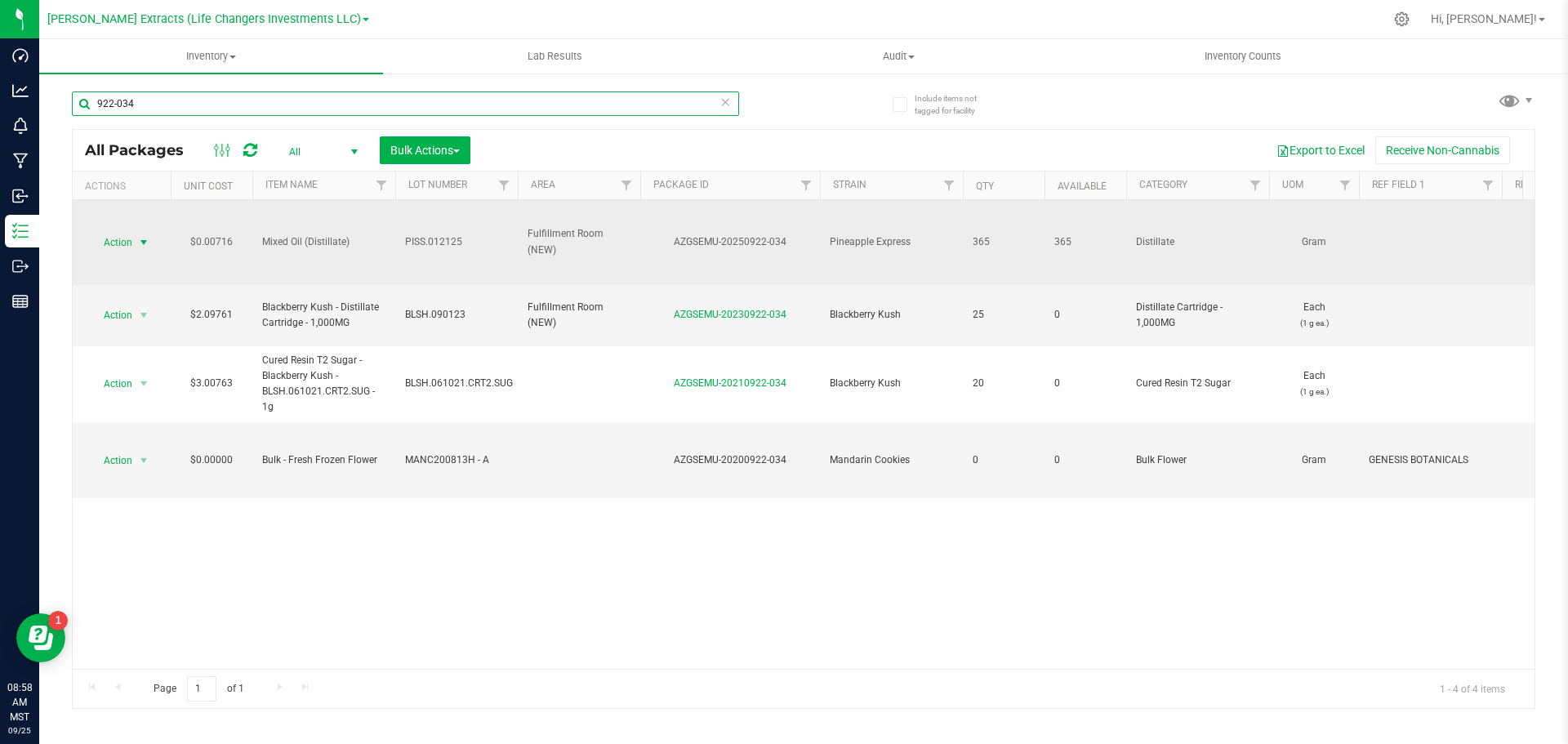
type input "922-034"
click at [135, 241] on span "select" at bounding box center [144, 242] width 21 height 23
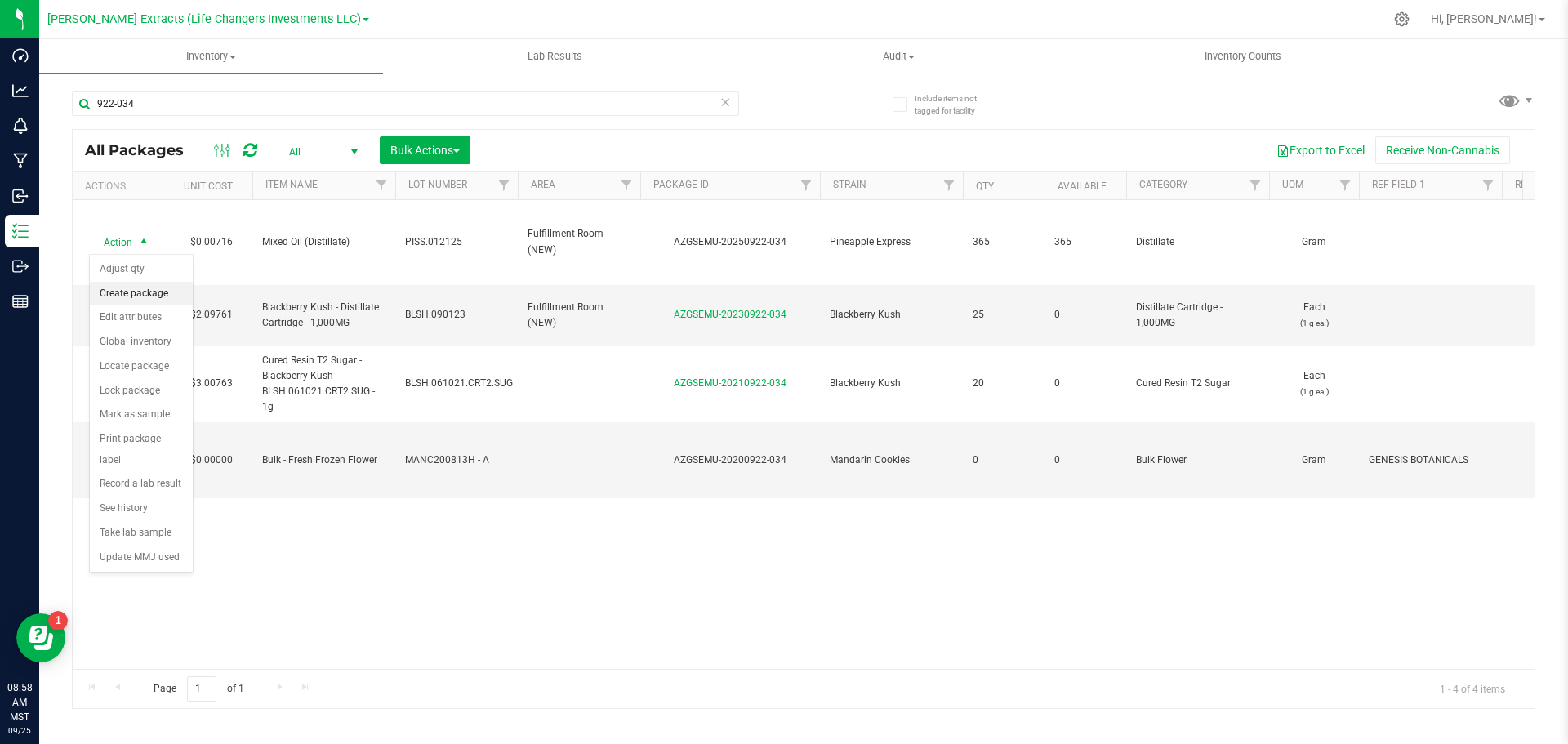
click at [134, 293] on li "Create package" at bounding box center [142, 294] width 103 height 25
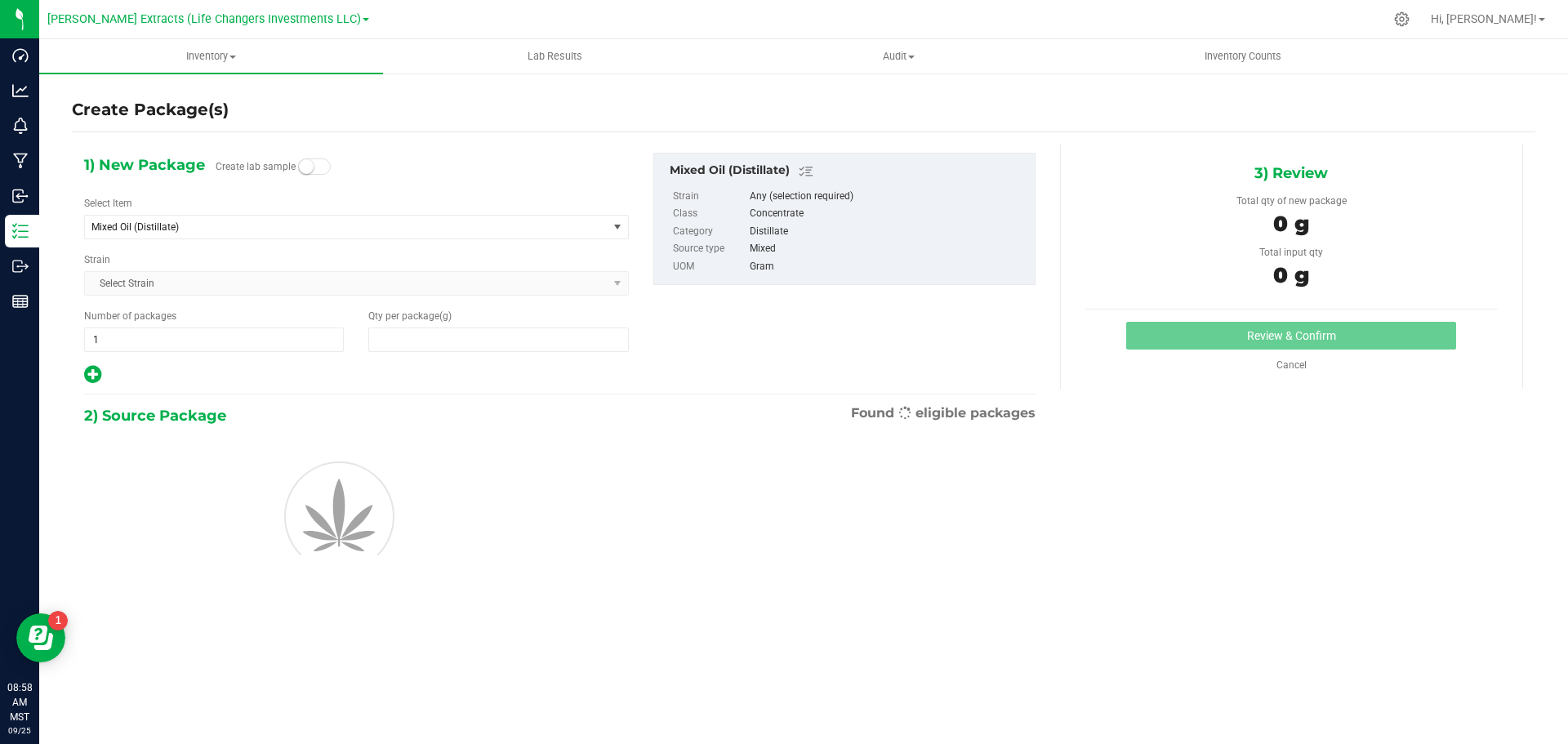
type input "0.0000"
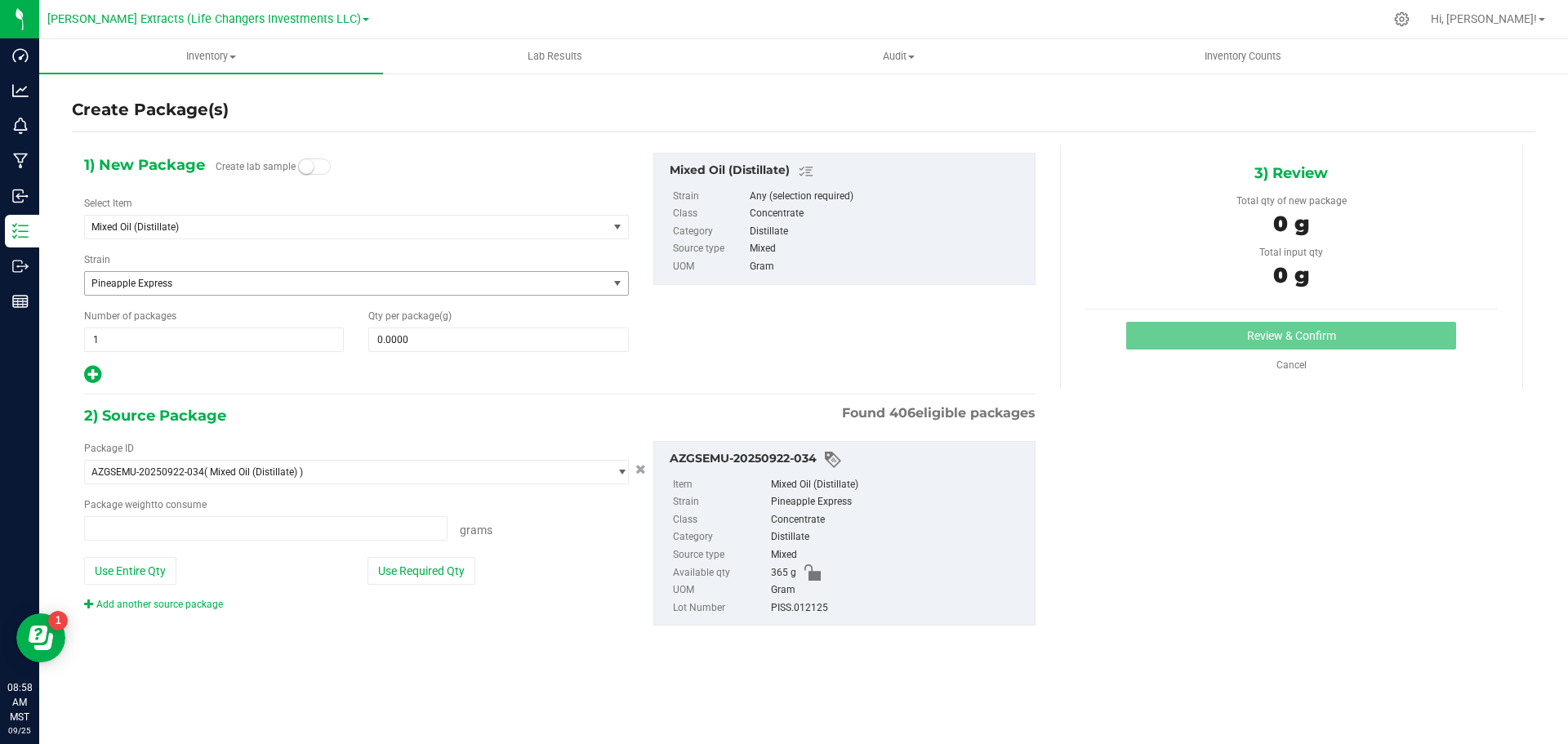
type input "0.0000 g"
click at [170, 231] on span "Mixed Oil (Distillate)" at bounding box center [336, 227] width 489 height 12
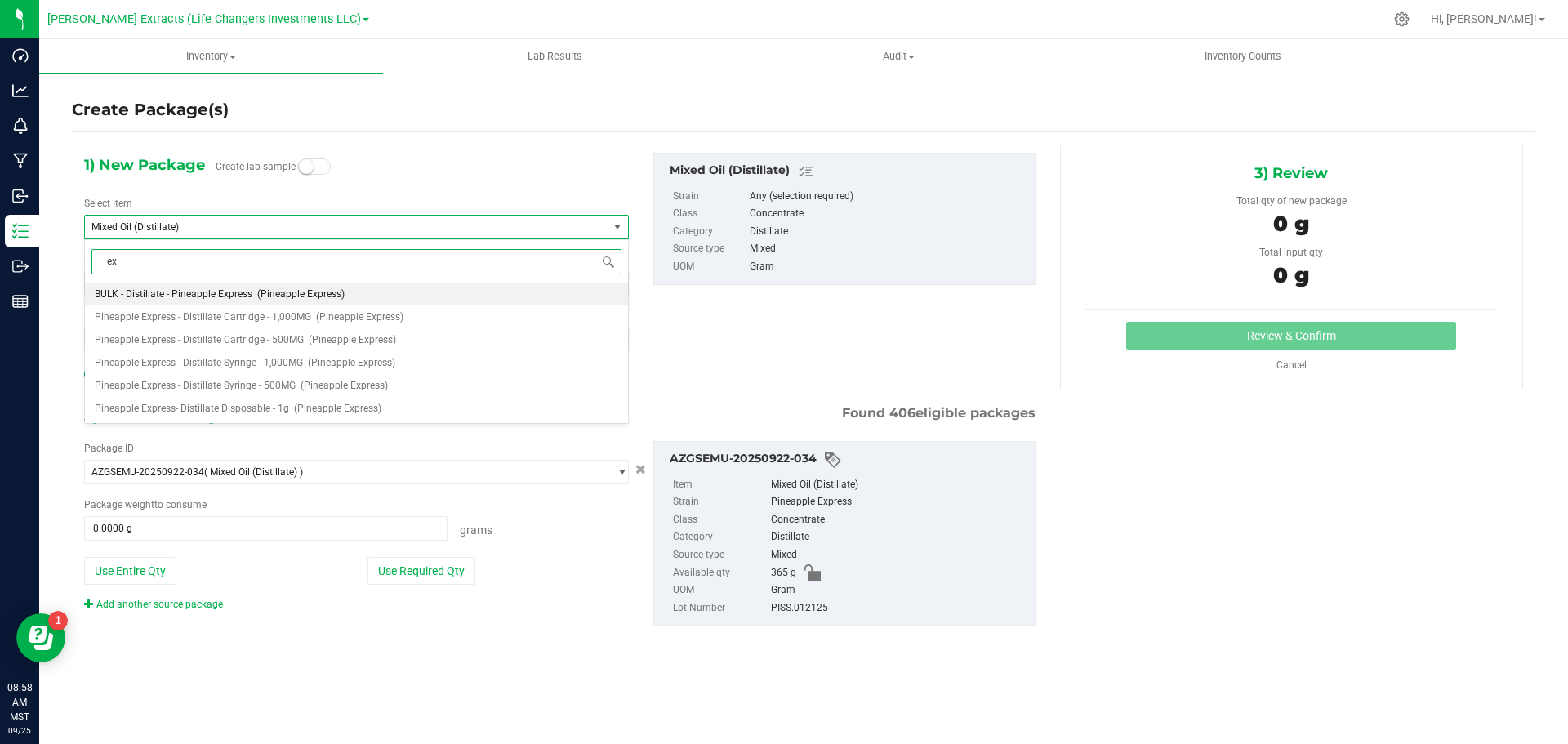
type input "e"
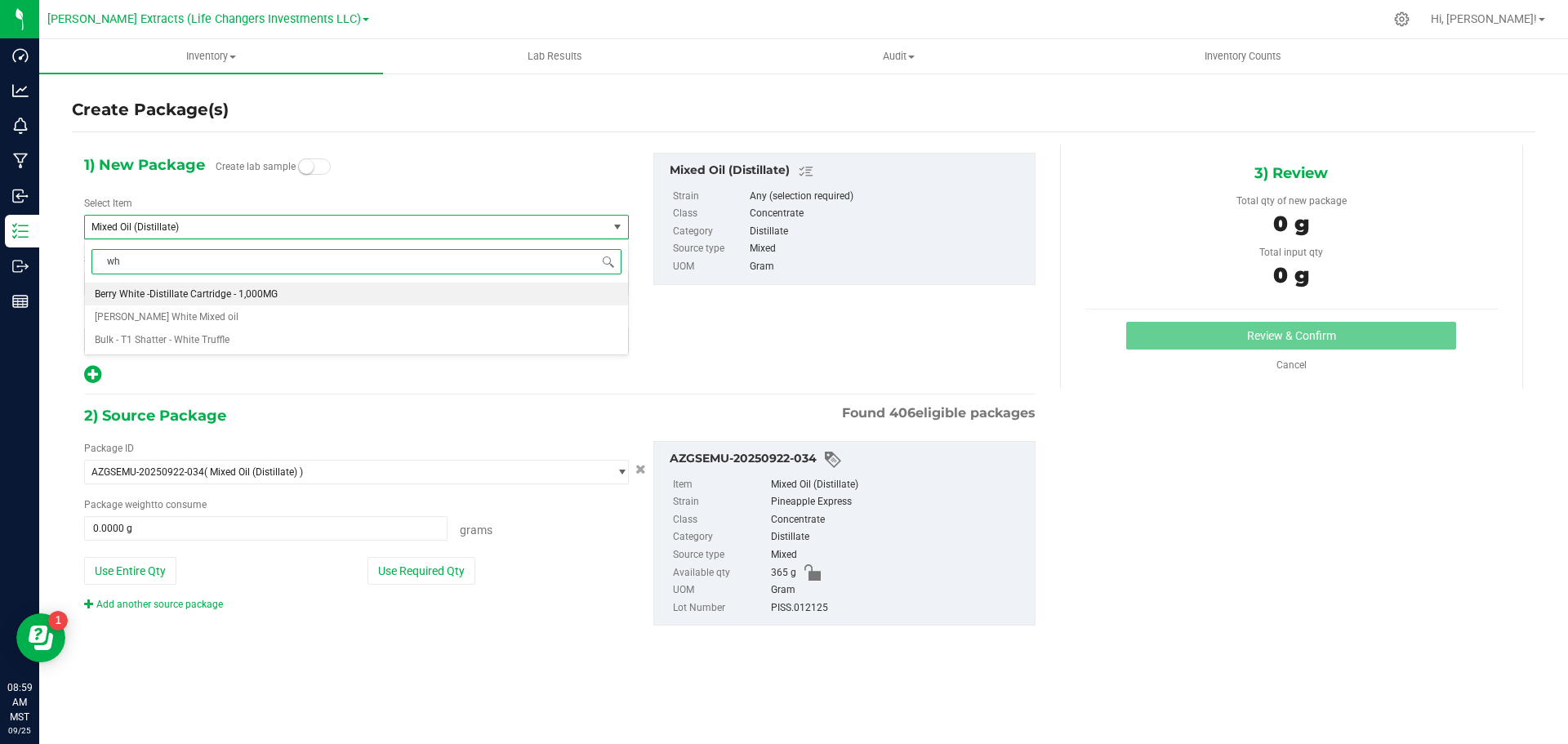
type input "w"
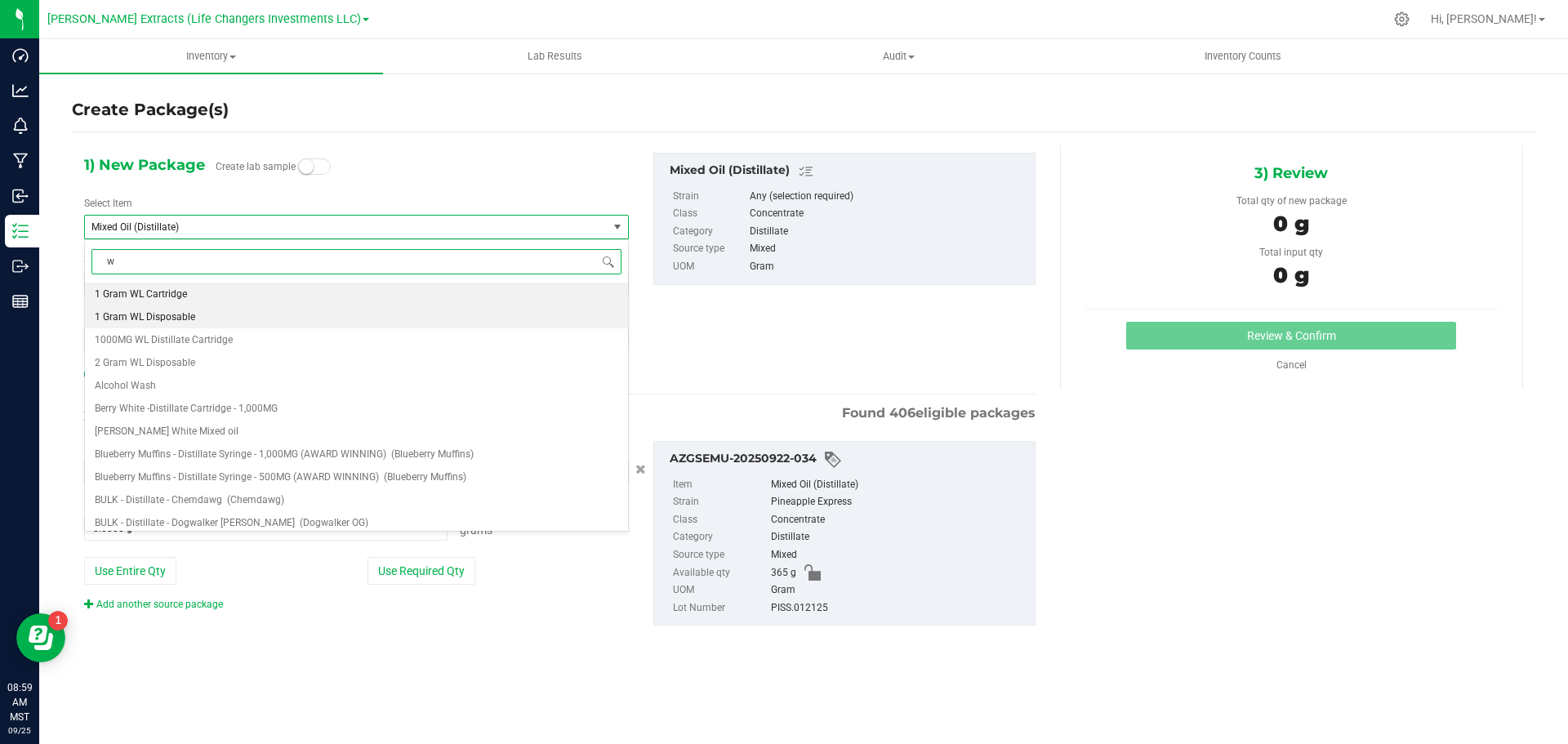
click at [143, 314] on span "1 Gram WL Disposable" at bounding box center [144, 317] width 100 height 12
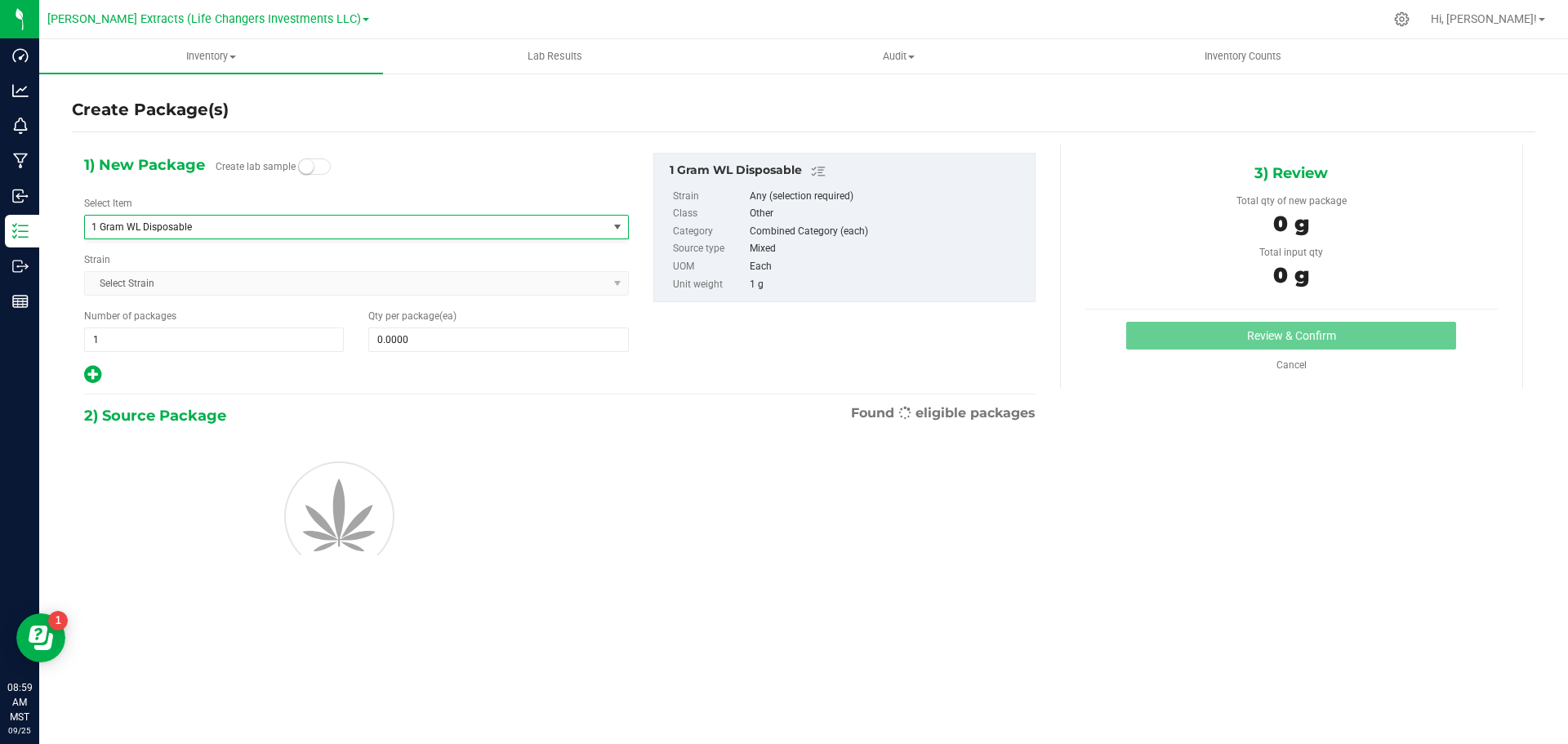
type input "0"
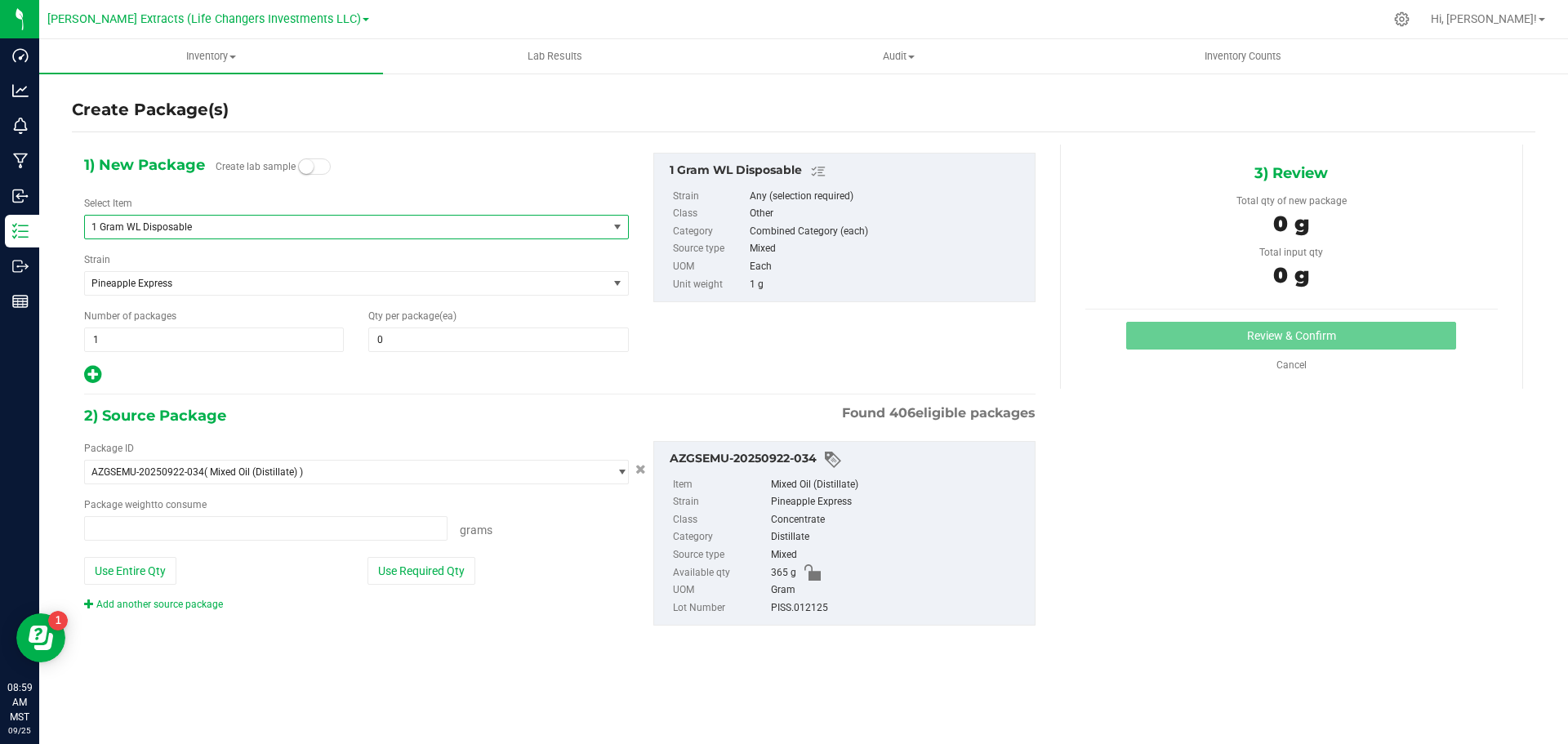
type input "0.0000 g"
click at [491, 338] on span "0 0" at bounding box center [498, 340] width 260 height 25
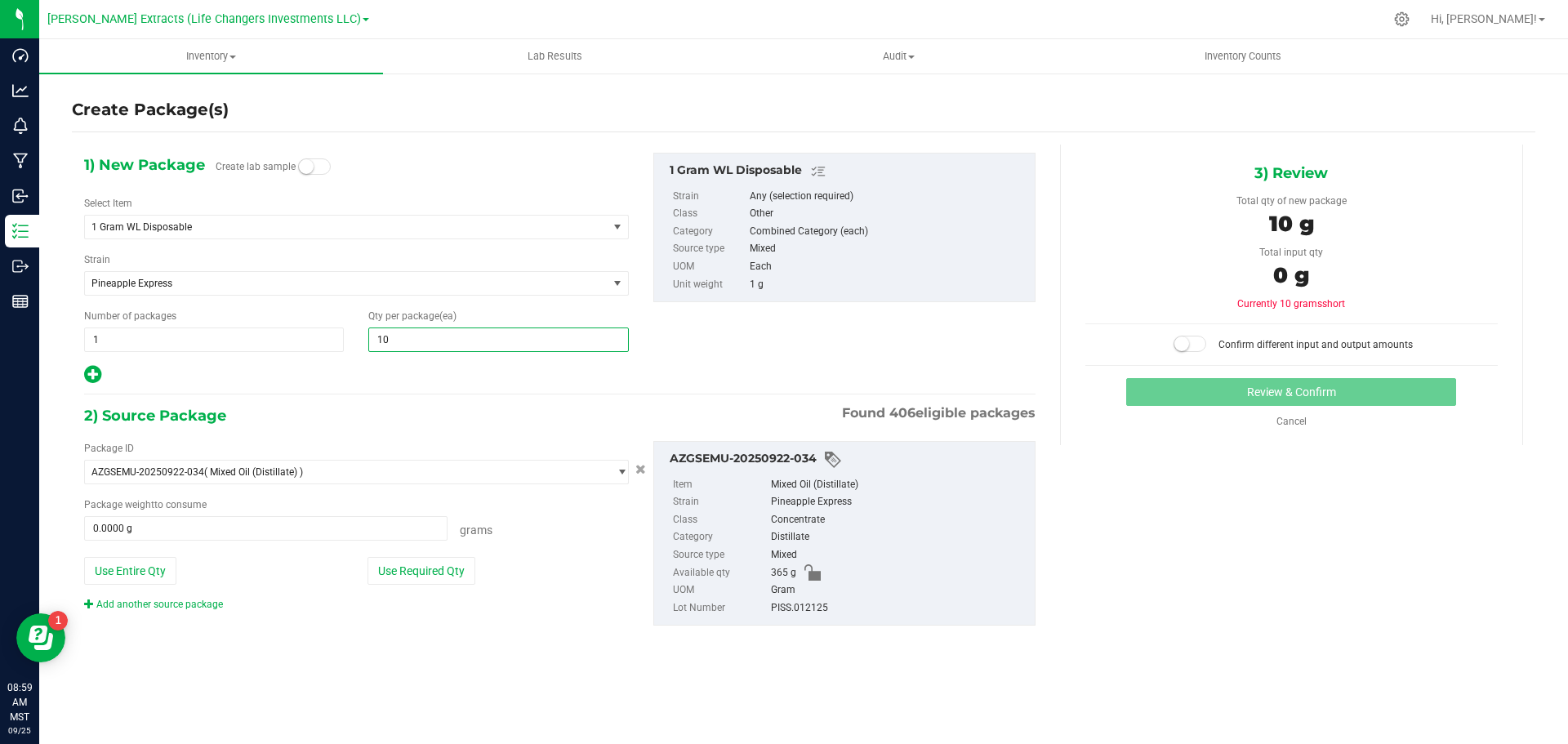
type input "100"
click at [426, 575] on button "Use Required Qty" at bounding box center [421, 571] width 108 height 28
type input "100"
type input "100.0000 g"
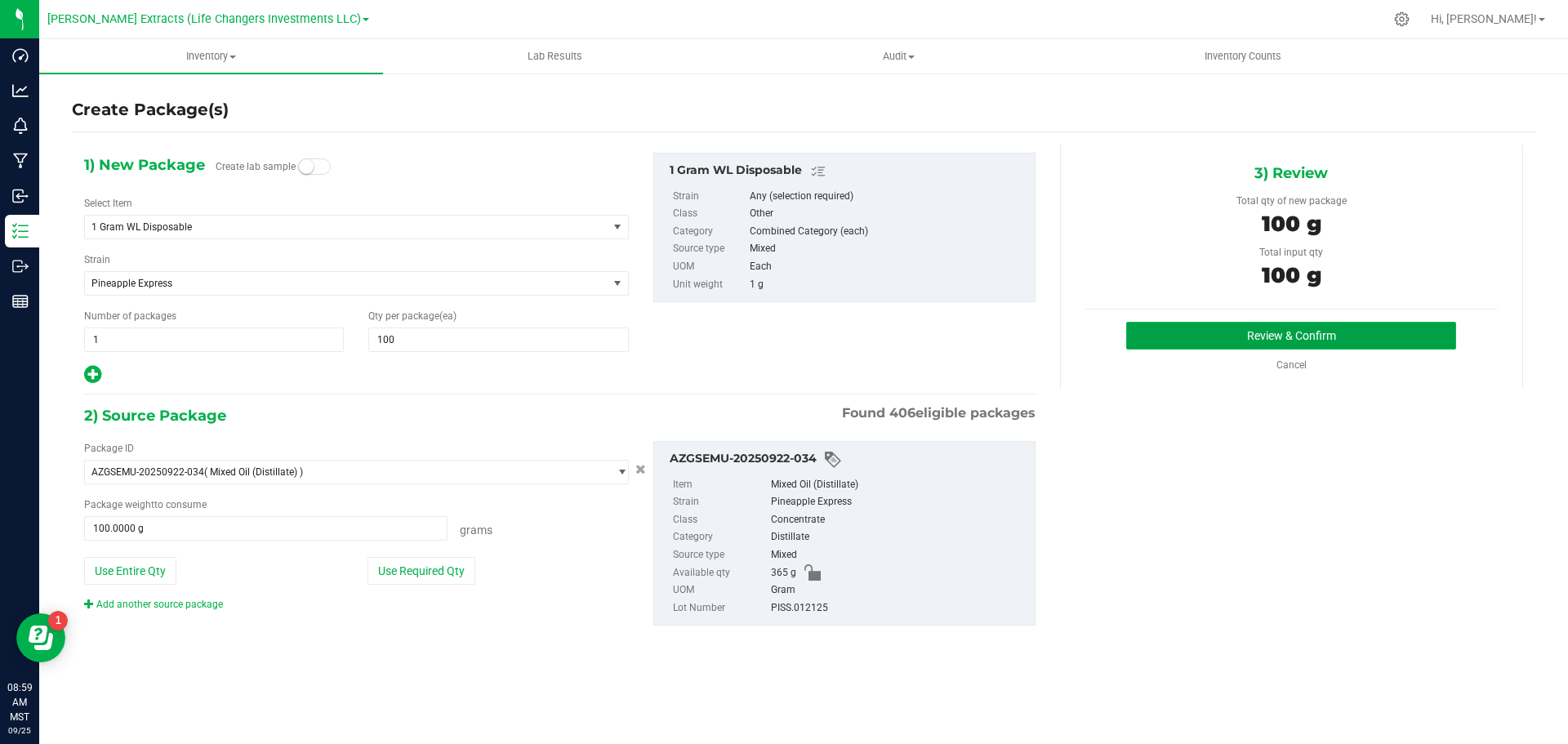
click at [1365, 329] on button "Review & Confirm" at bounding box center [1291, 336] width 330 height 28
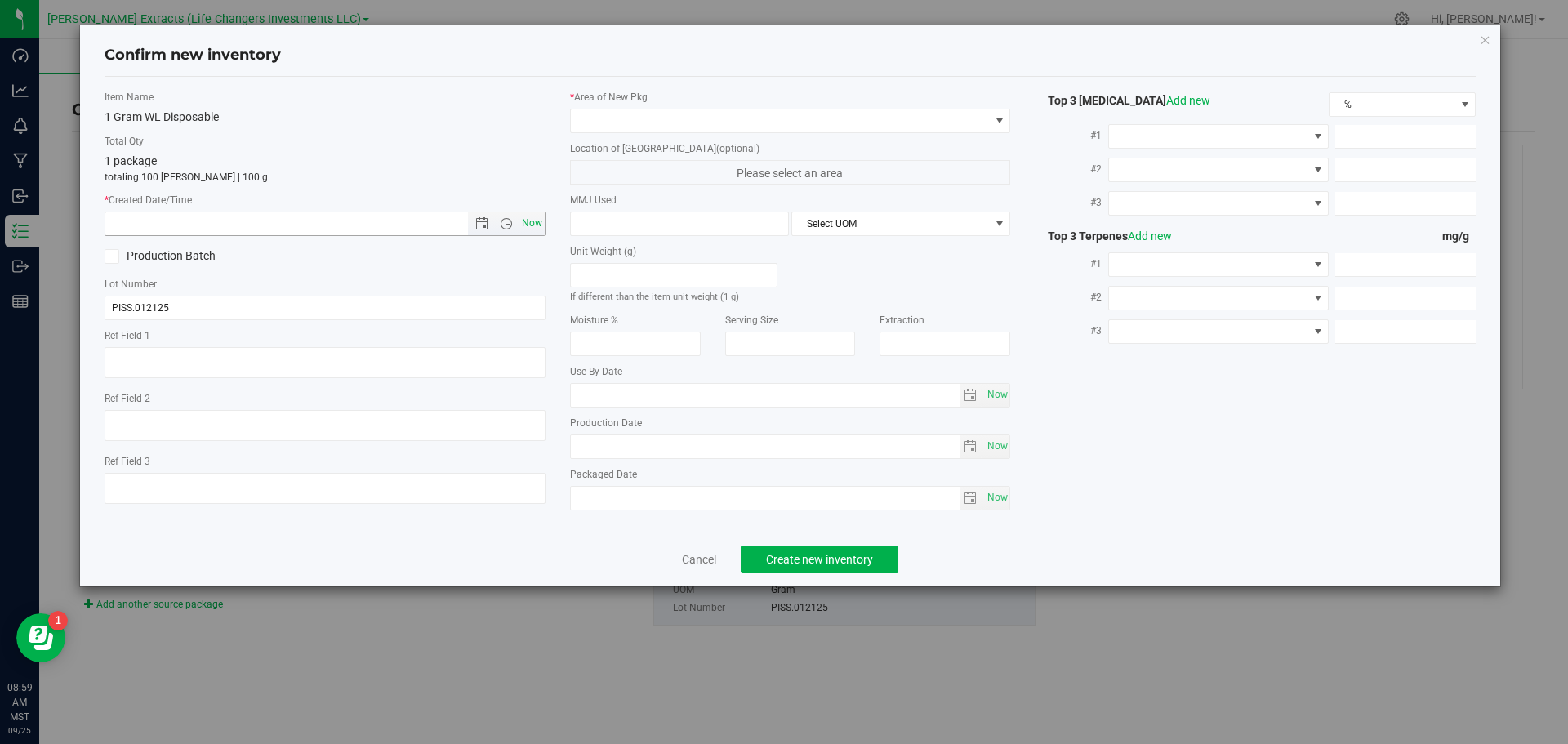
click at [535, 221] on span "Now" at bounding box center [532, 223] width 28 height 24
type input "9/25/2025 8:59 AM"
click at [597, 119] on span at bounding box center [781, 121] width 419 height 23
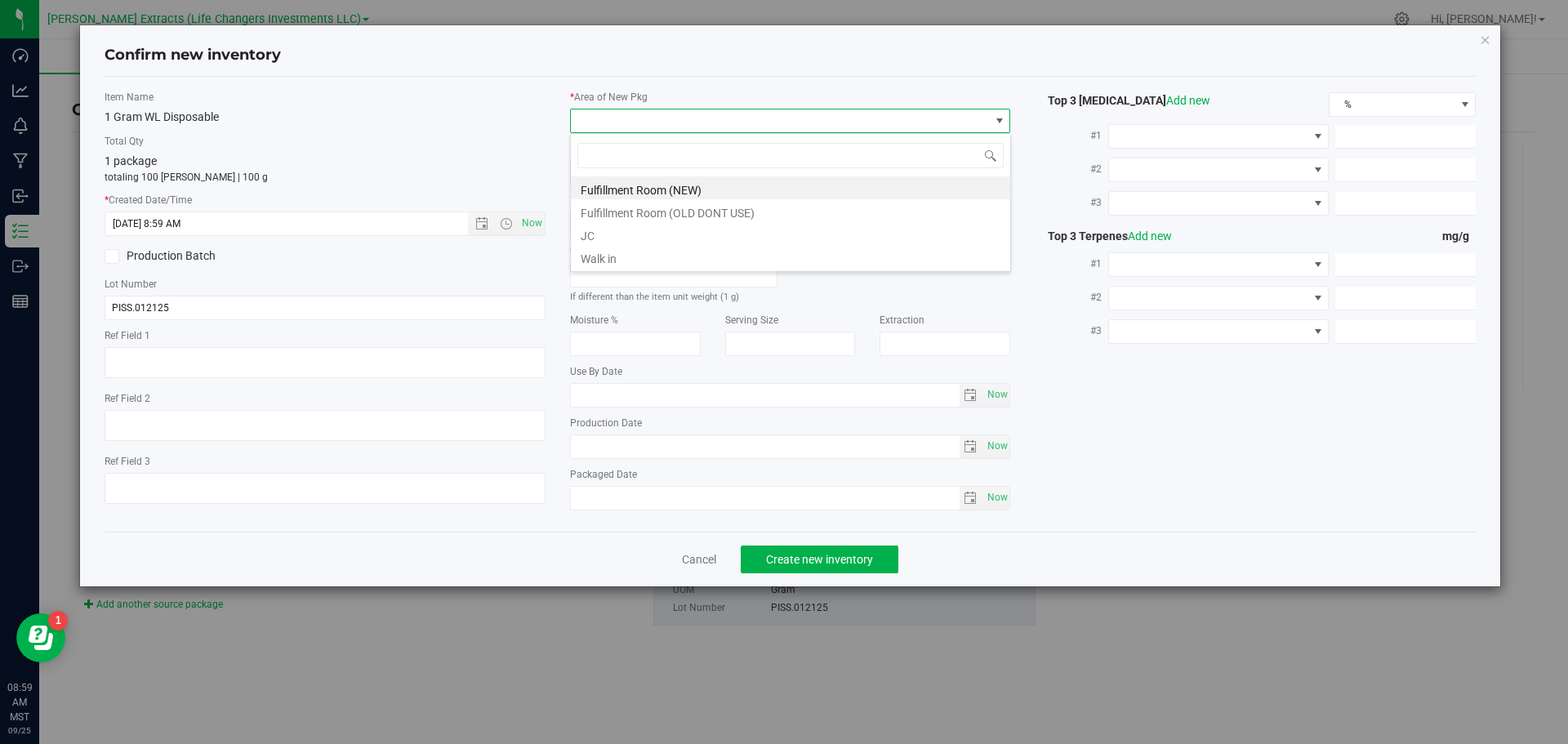
scroll to position [25, 441]
click at [623, 190] on li "Fulfillment Room (NEW)" at bounding box center [791, 188] width 440 height 23
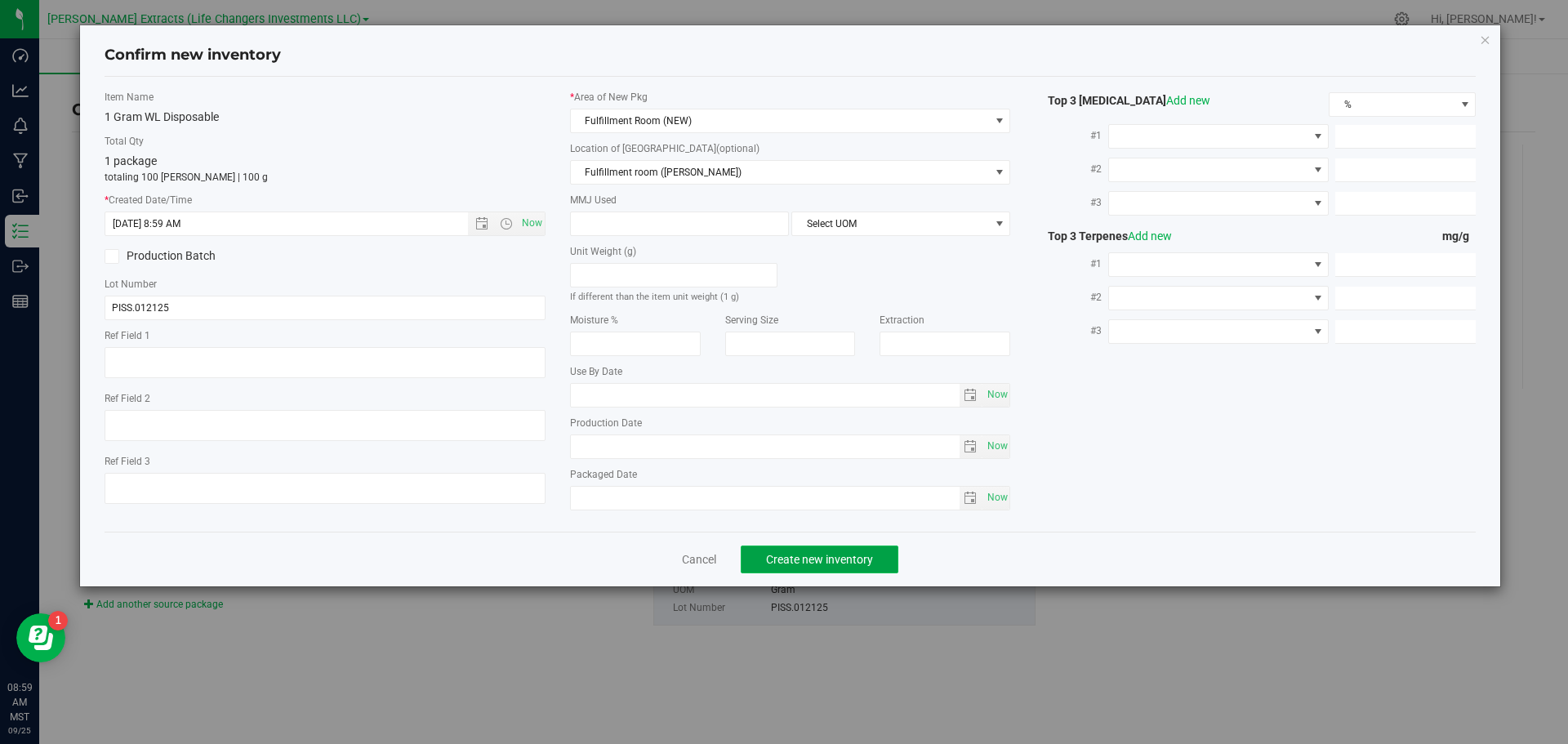
click at [772, 559] on span "Create new inventory" at bounding box center [820, 559] width 107 height 13
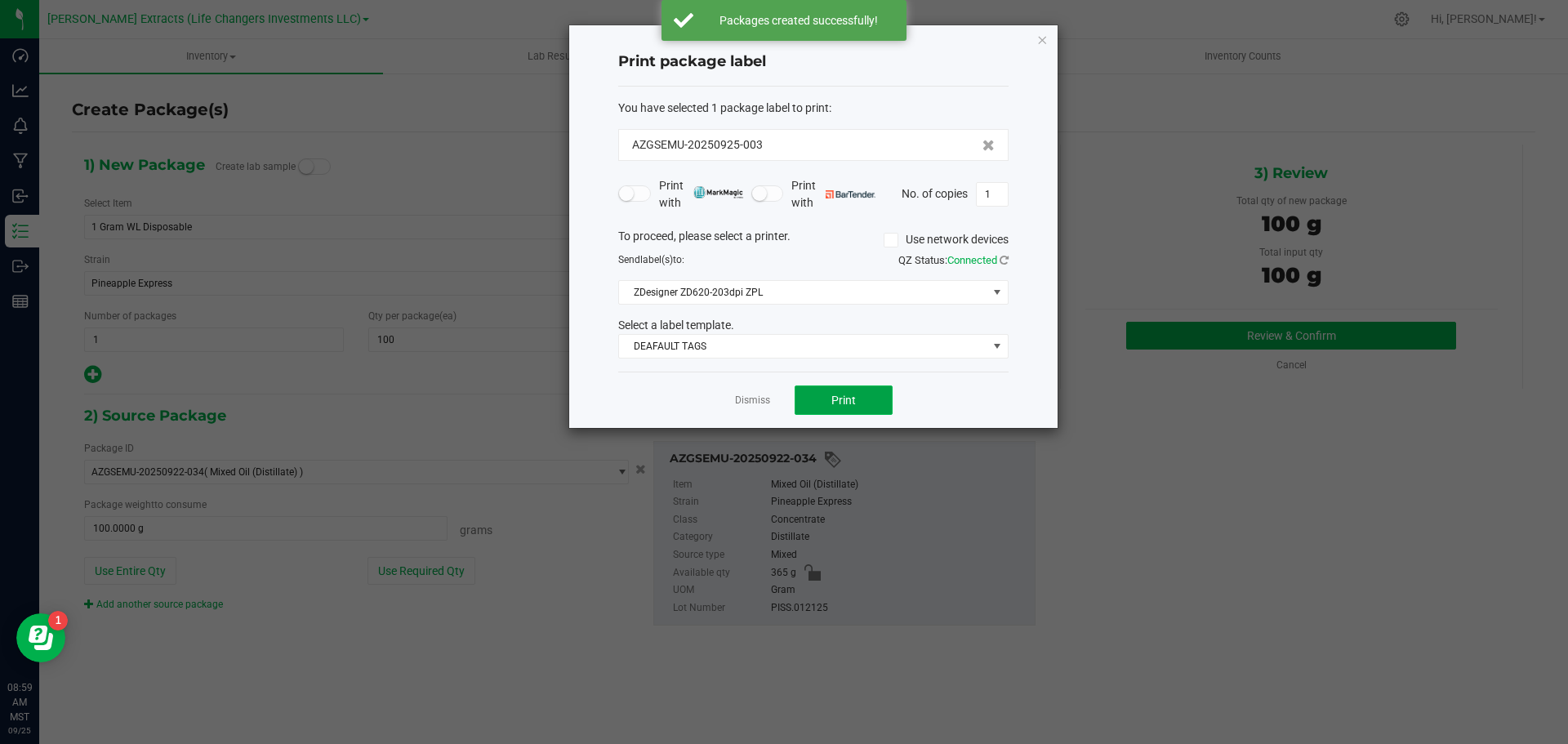
click at [829, 402] on button "Print" at bounding box center [844, 401] width 98 height 30
click at [1039, 38] on icon "button" at bounding box center [1042, 40] width 12 height 20
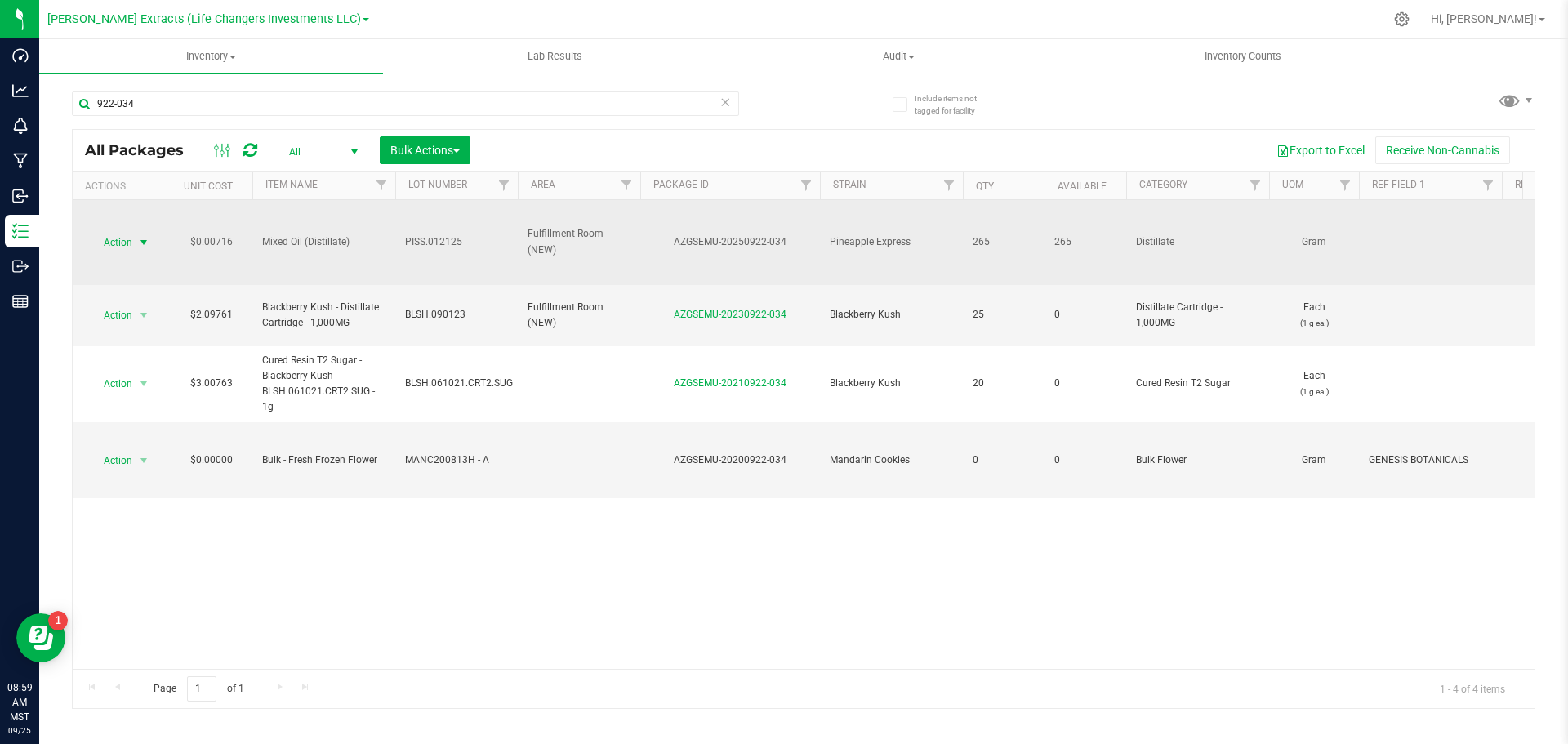
click at [118, 239] on span "Action" at bounding box center [111, 242] width 44 height 23
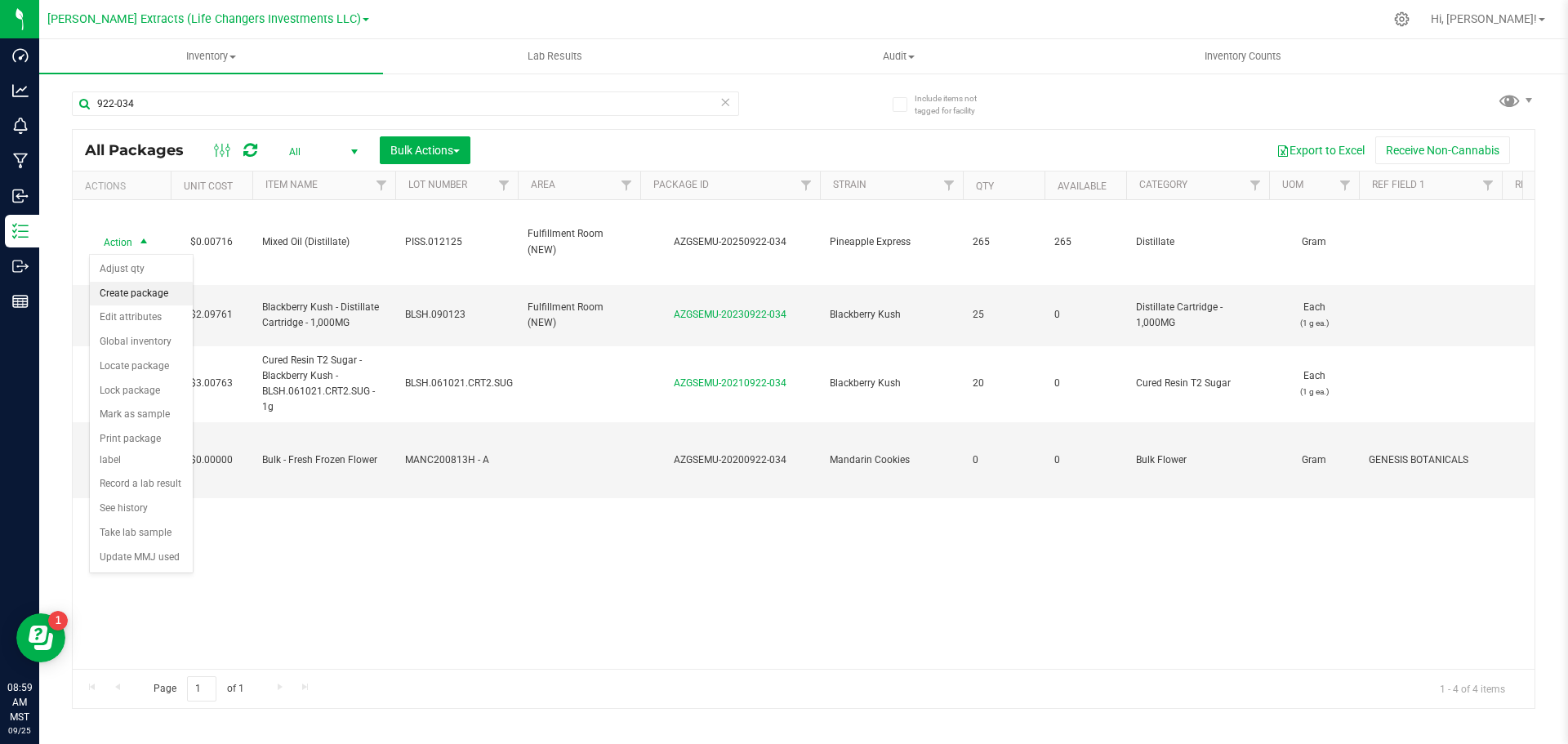
click at [130, 295] on li "Create package" at bounding box center [142, 294] width 103 height 25
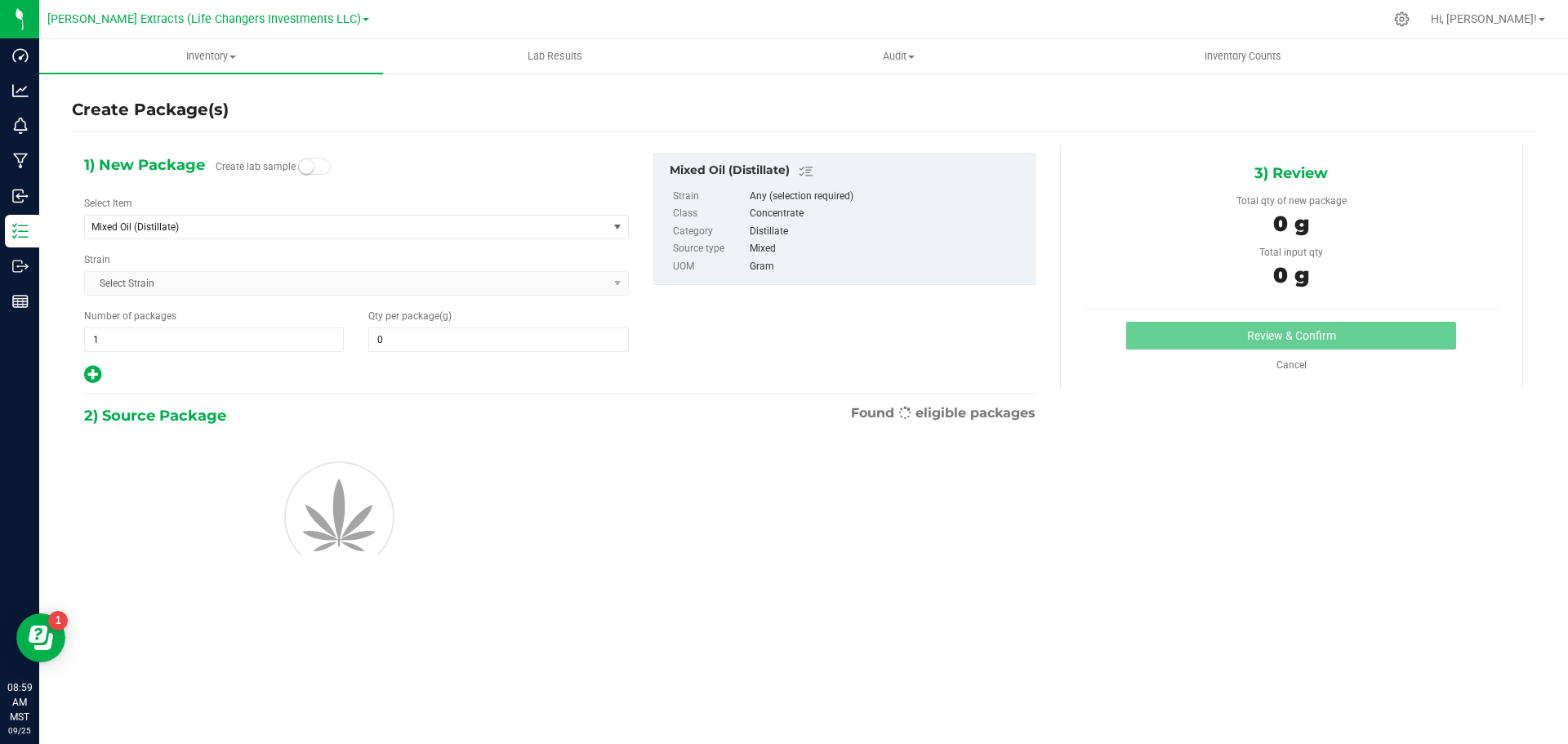
type input "0.0000"
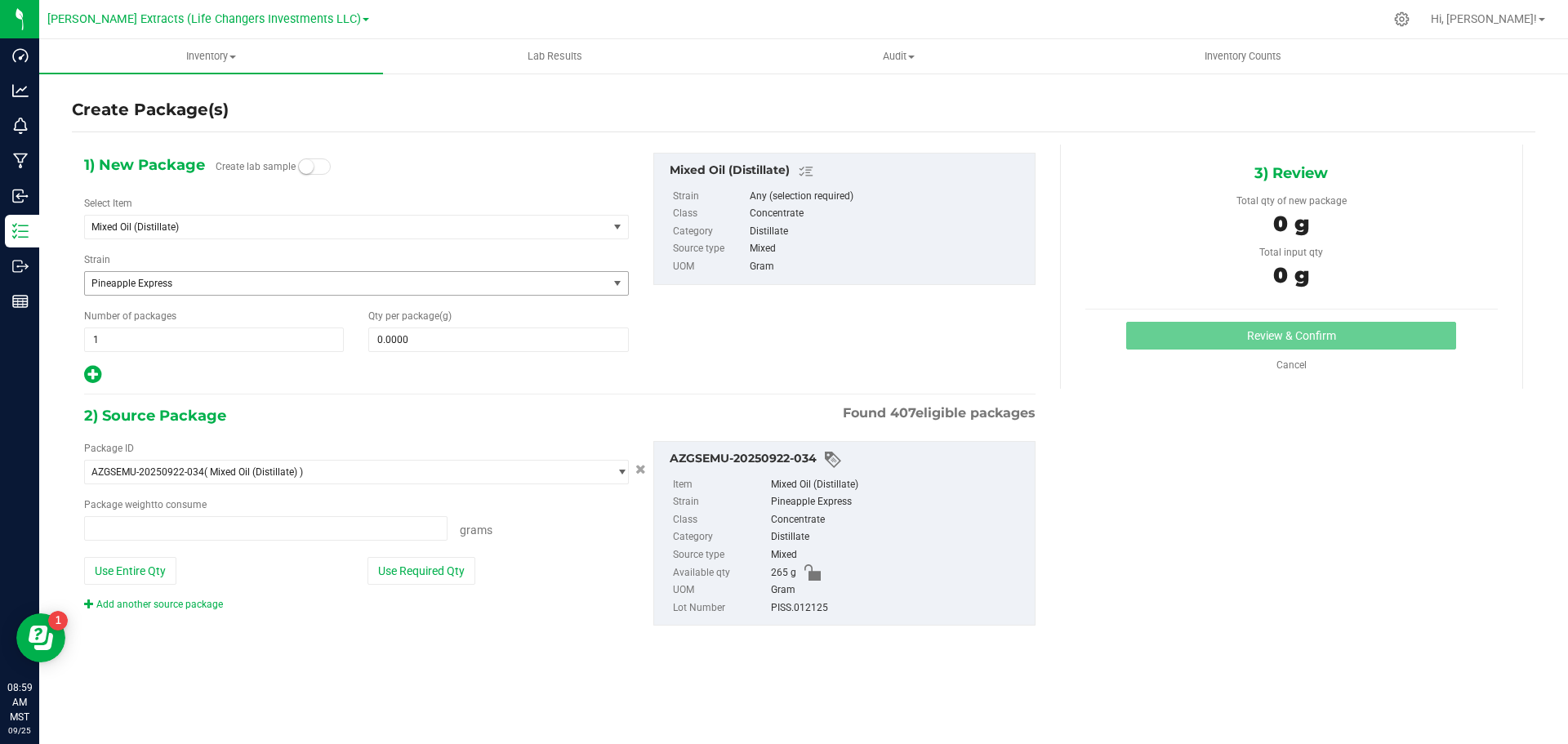
type input "0.0000 g"
click at [207, 228] on span "Mixed Oil (Distillate)" at bounding box center [336, 227] width 489 height 12
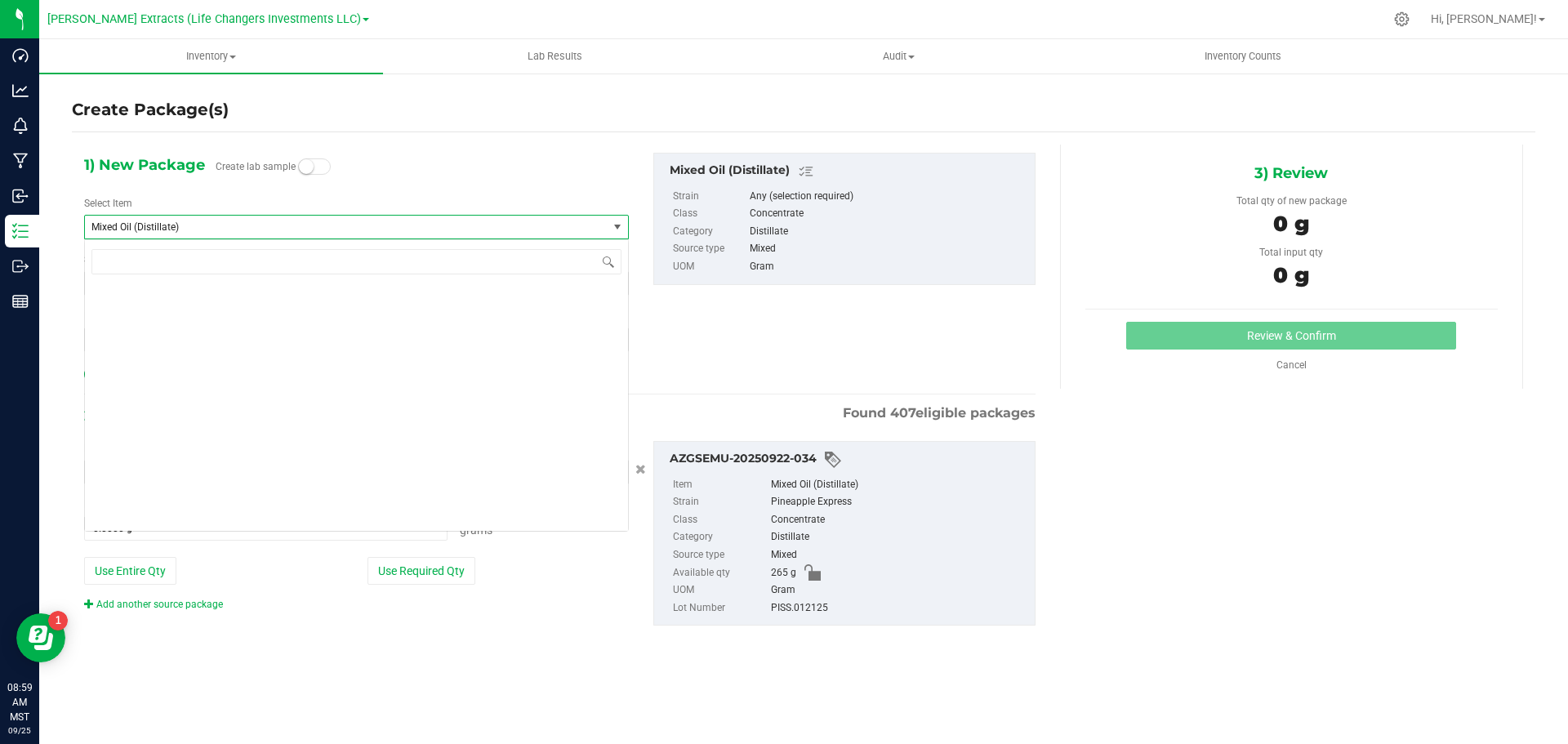
scroll to position [8369, 0]
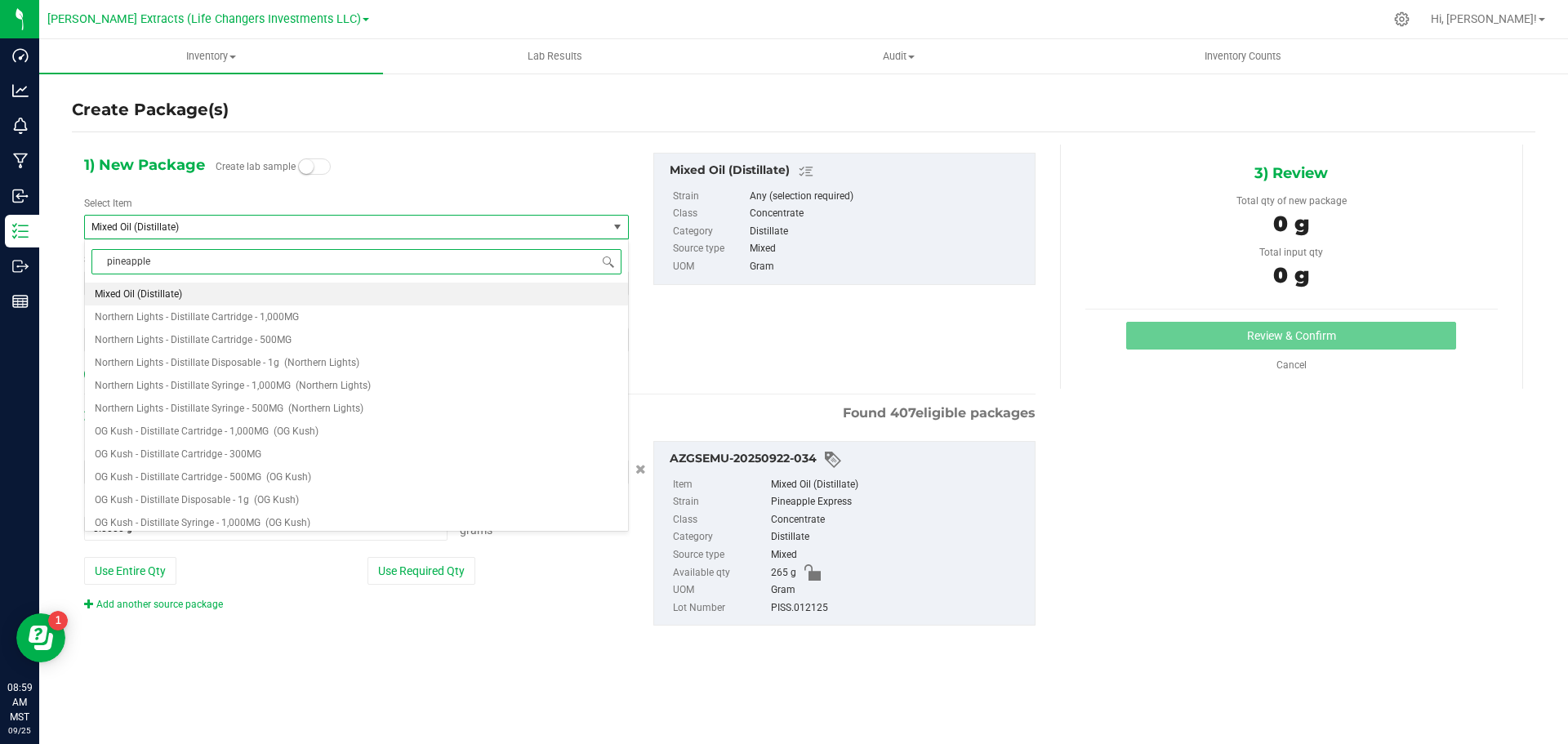
type input "pineapple"
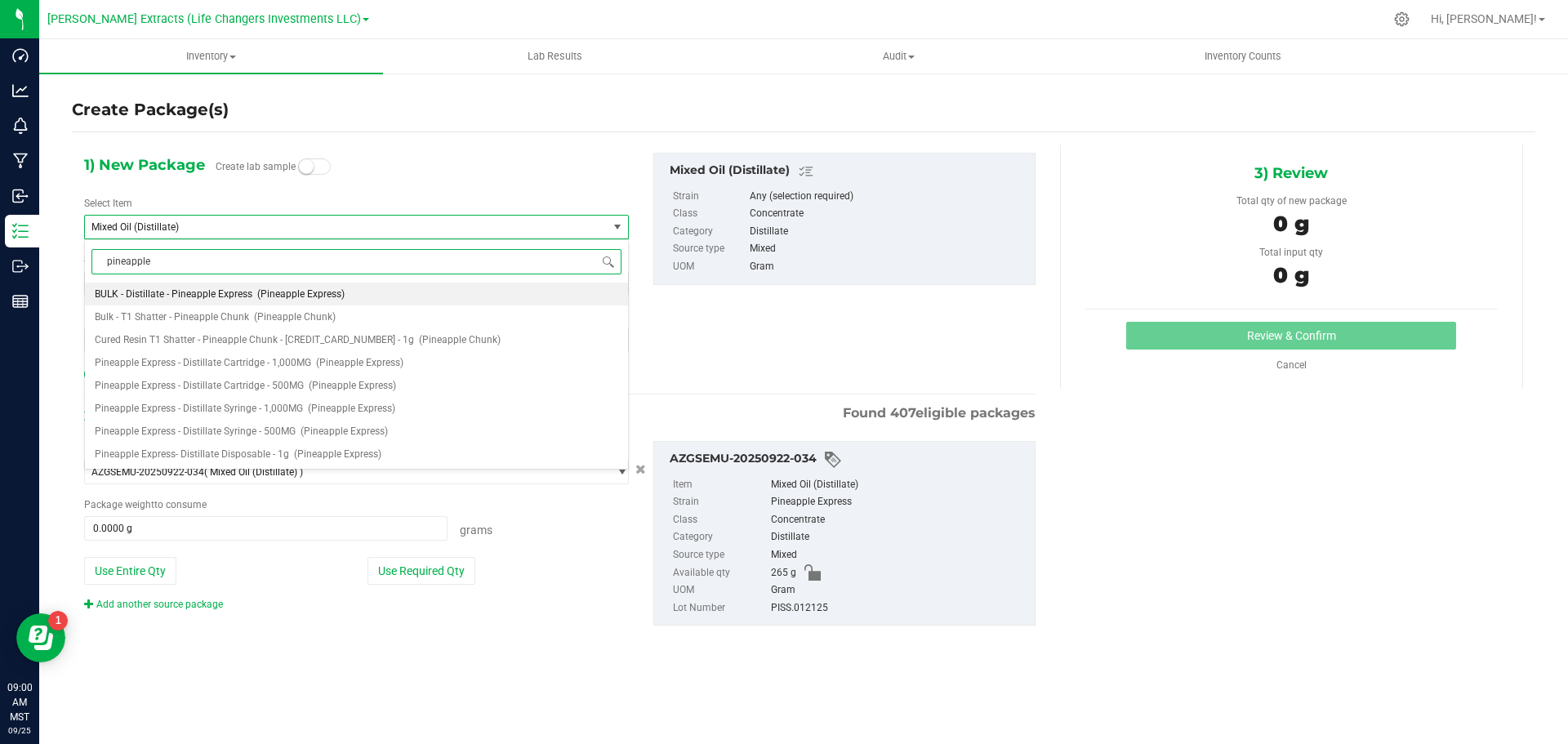
scroll to position [0, 0]
click at [307, 362] on span "Pineapple Express - Distillate Cartridge - 1,000MG" at bounding box center [202, 362] width 216 height 12
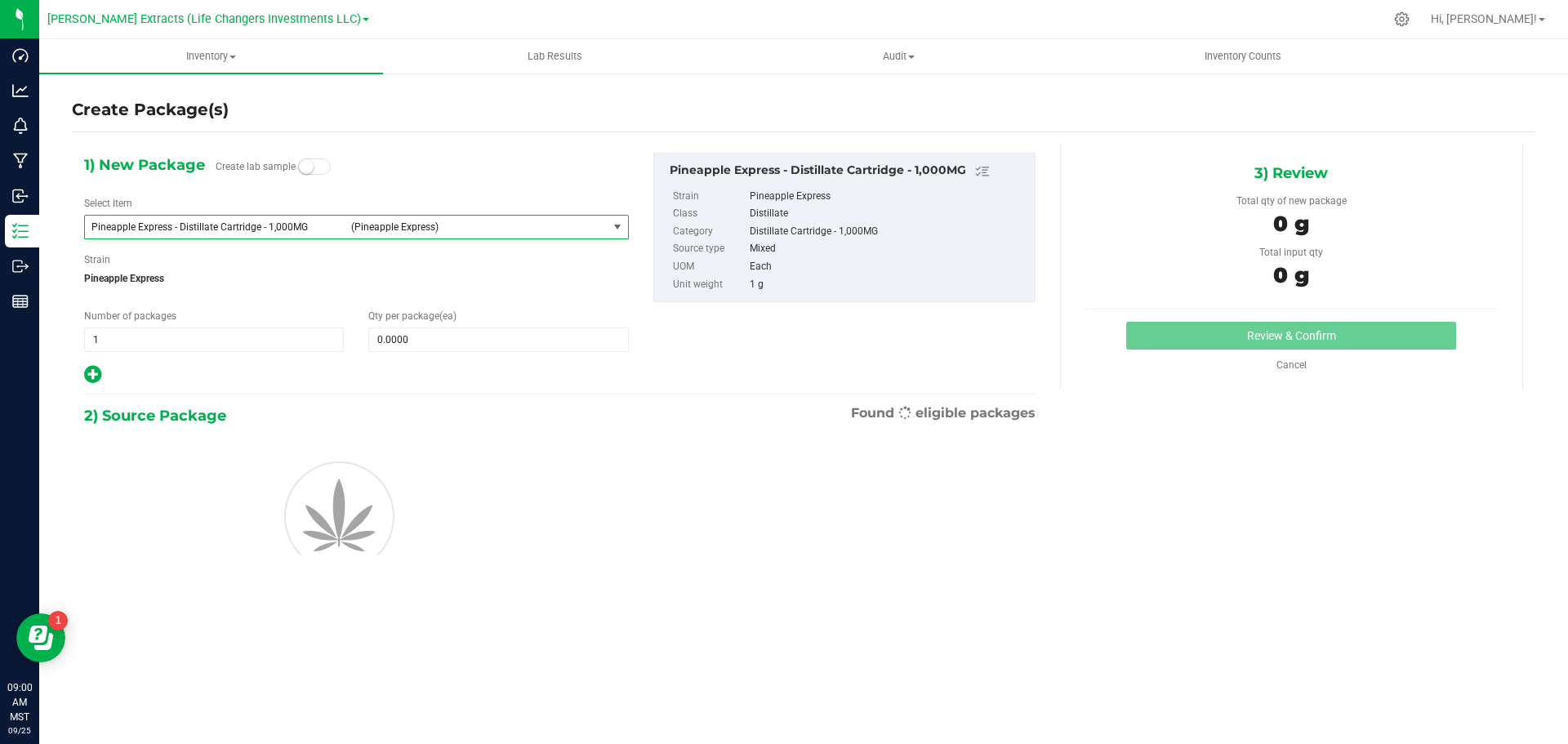
type input "0"
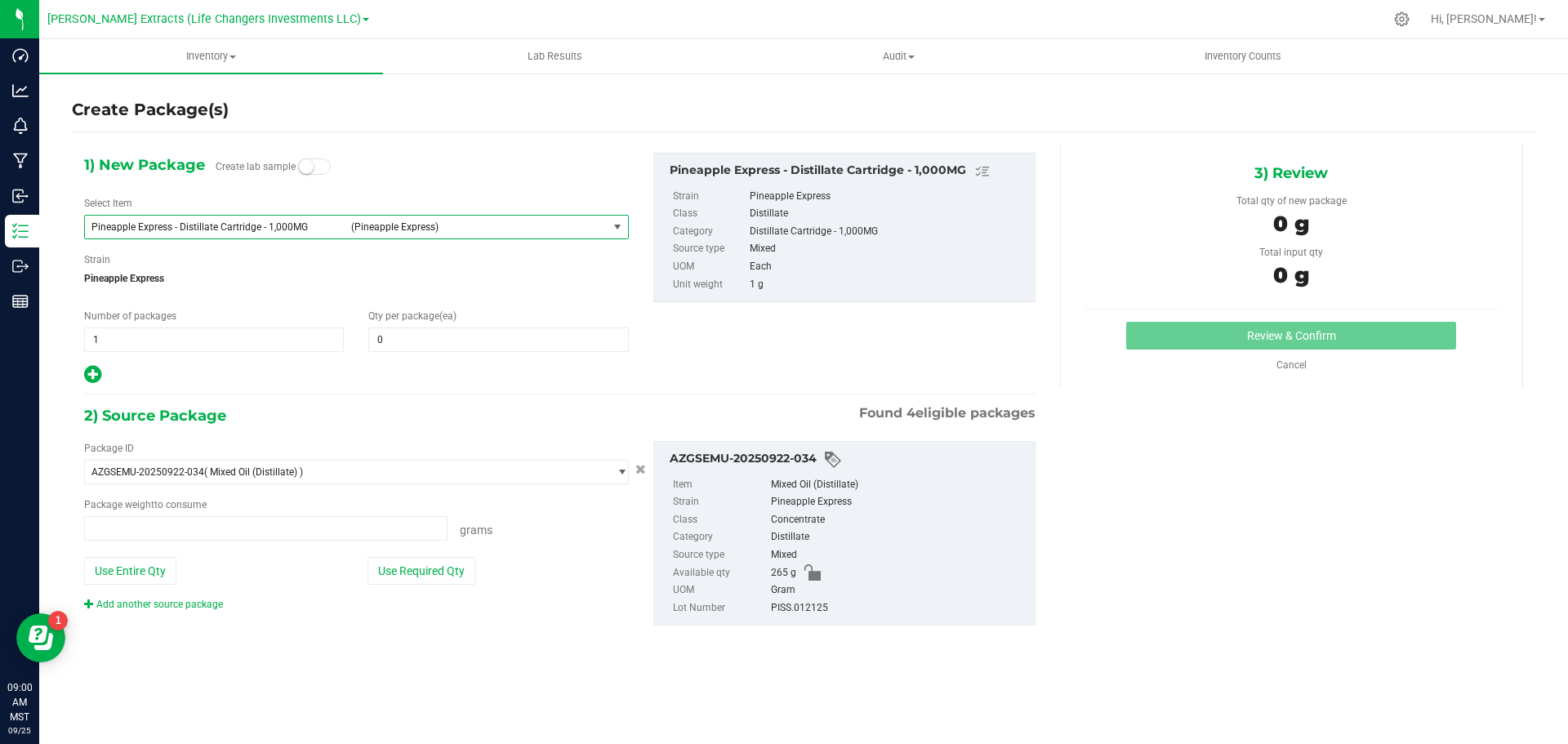
type input "0.0000 g"
click at [496, 346] on span "0 0" at bounding box center [498, 340] width 260 height 25
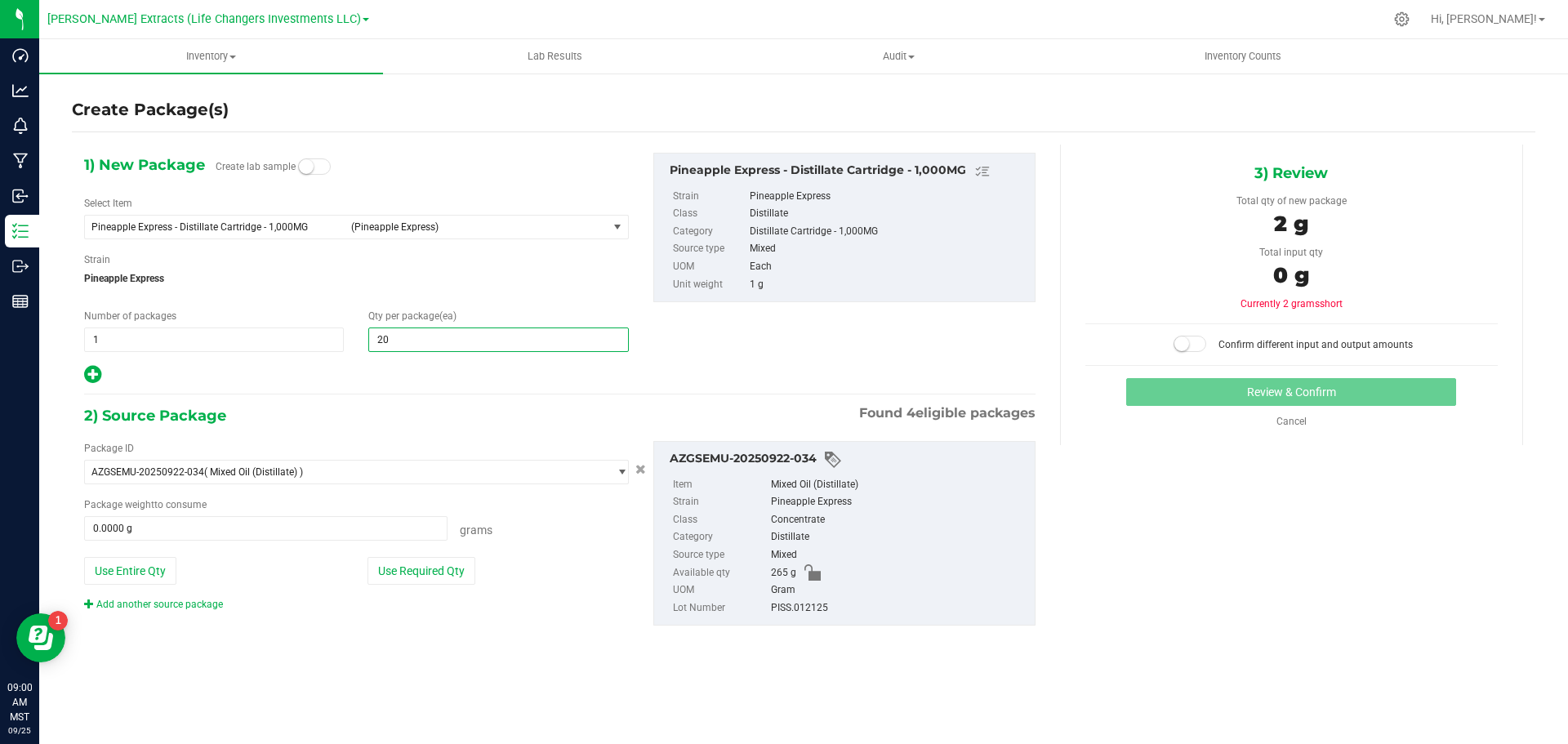
type input "200"
click at [420, 568] on button "Use Required Qty" at bounding box center [421, 571] width 108 height 28
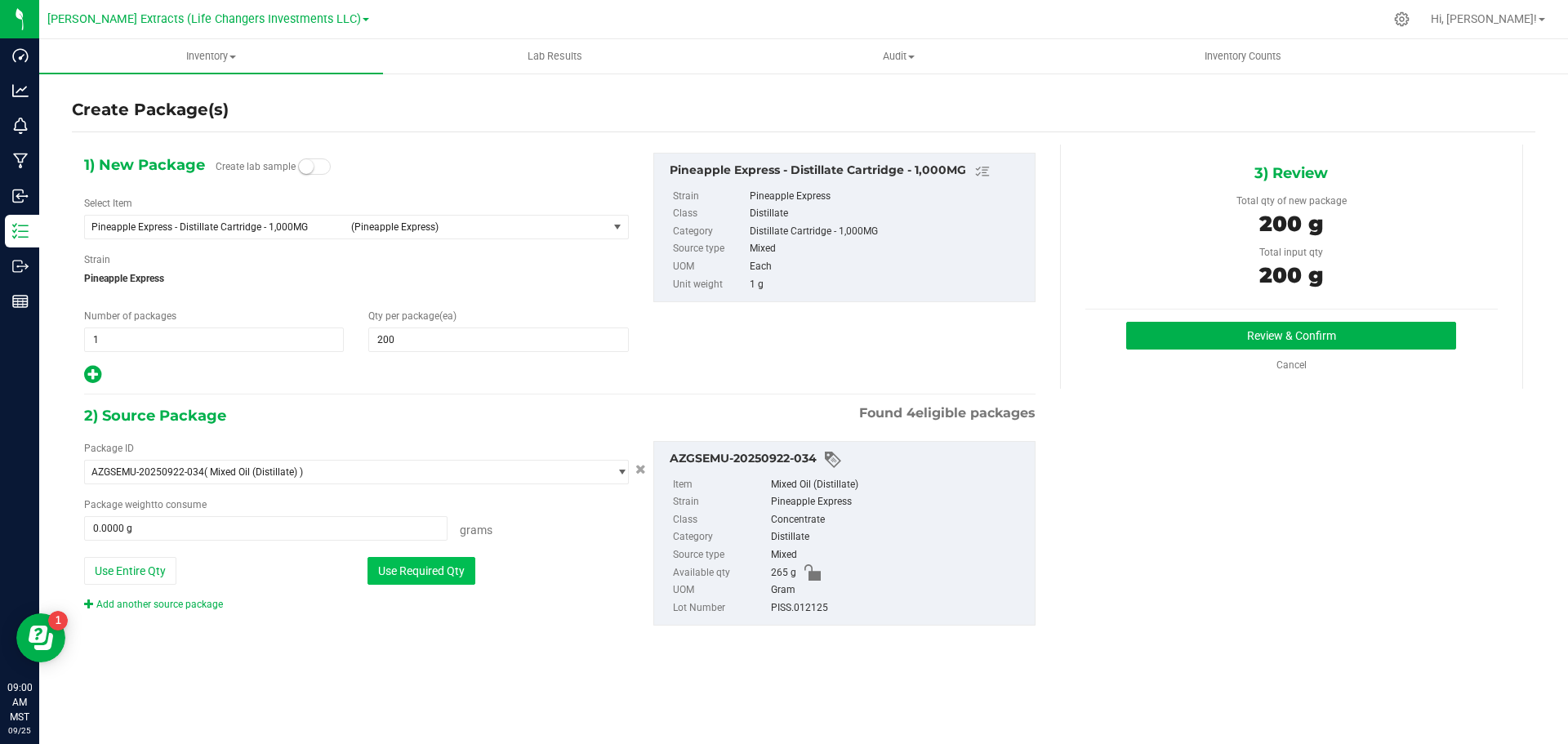
type input "200.0000 g"
click at [1346, 324] on button "Review & Confirm" at bounding box center [1291, 336] width 330 height 28
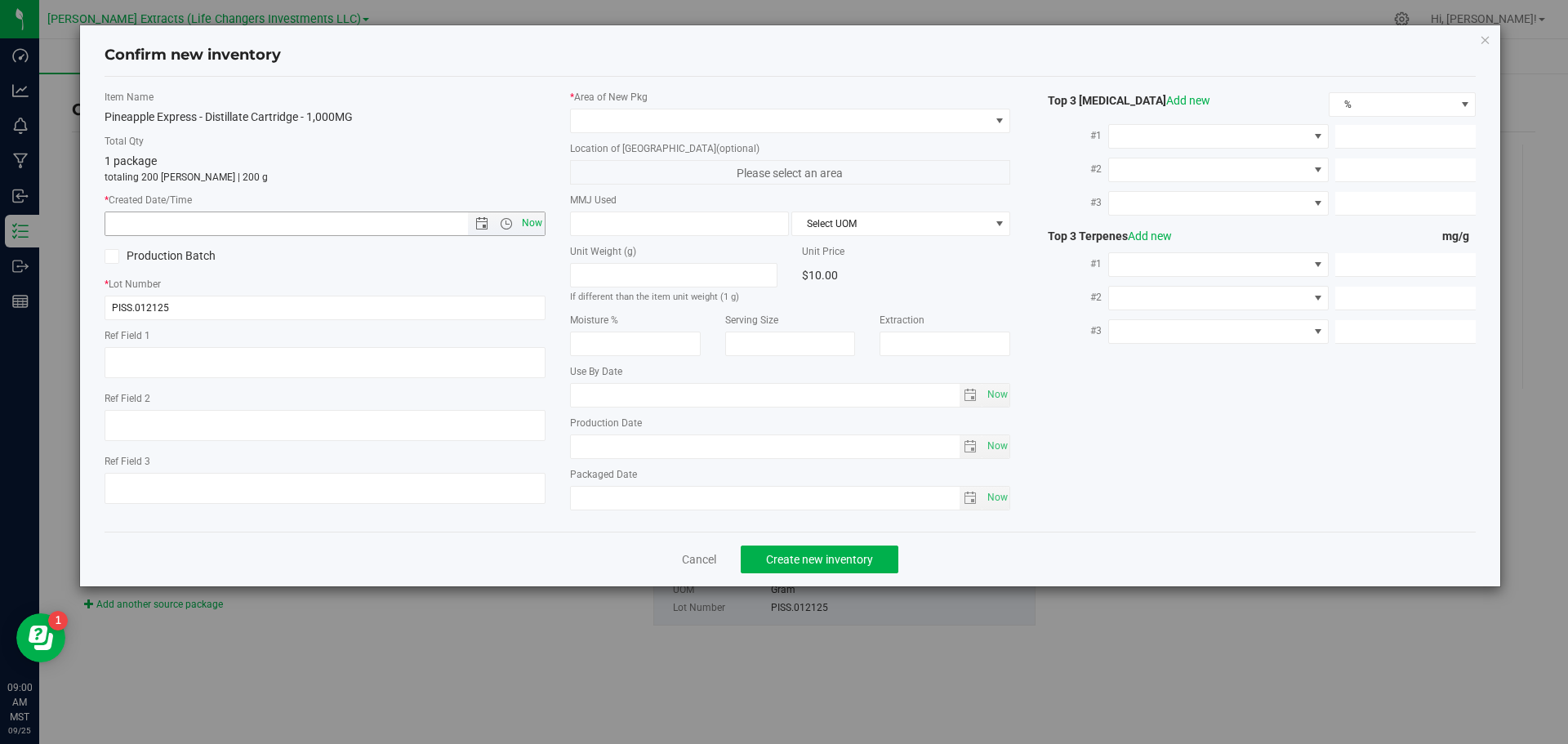
click at [528, 219] on span "Now" at bounding box center [532, 223] width 28 height 24
type input "9/25/2025 9:00 AM"
click at [608, 119] on span at bounding box center [781, 121] width 419 height 23
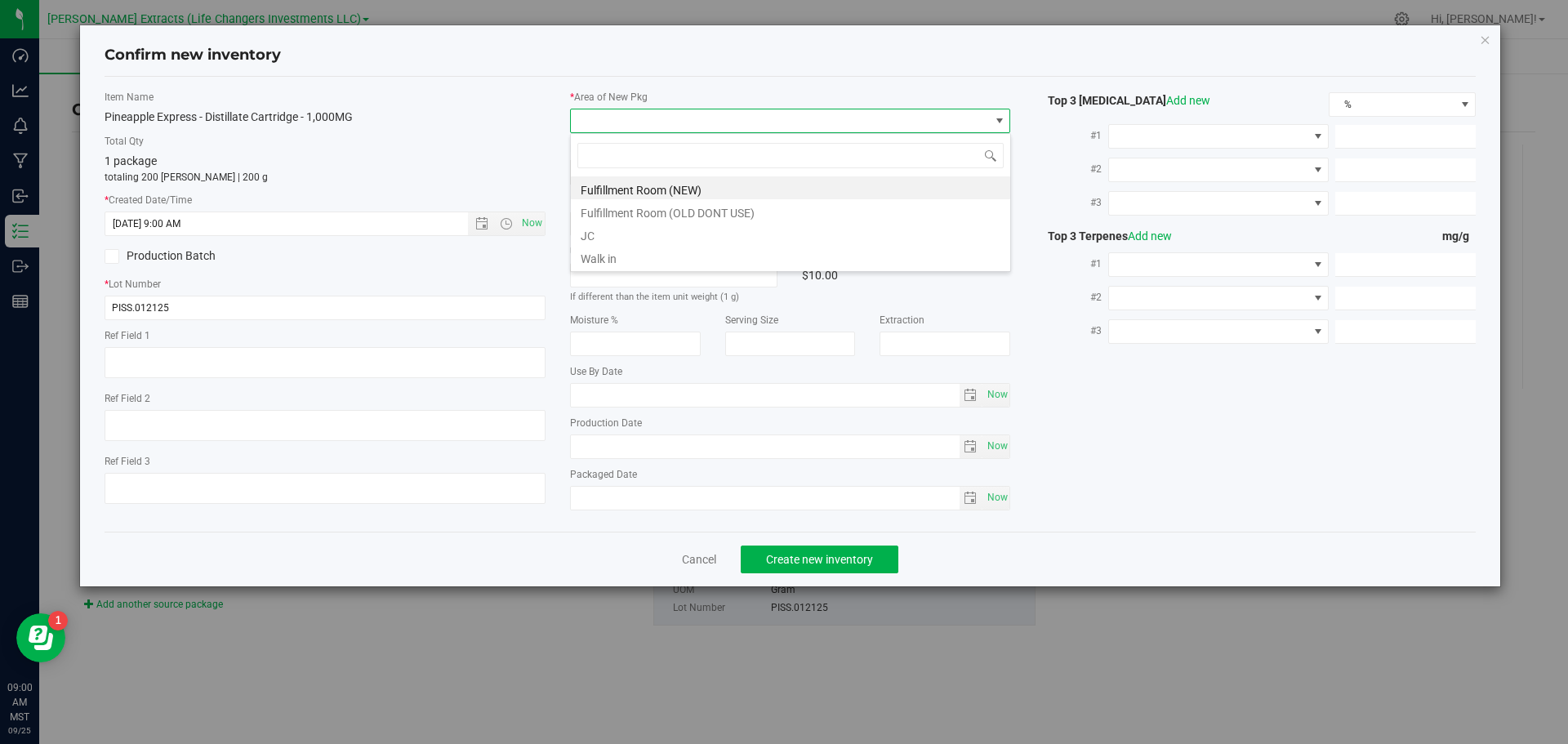
scroll to position [25, 441]
click at [634, 190] on li "Fulfillment Room (NEW)" at bounding box center [791, 188] width 440 height 23
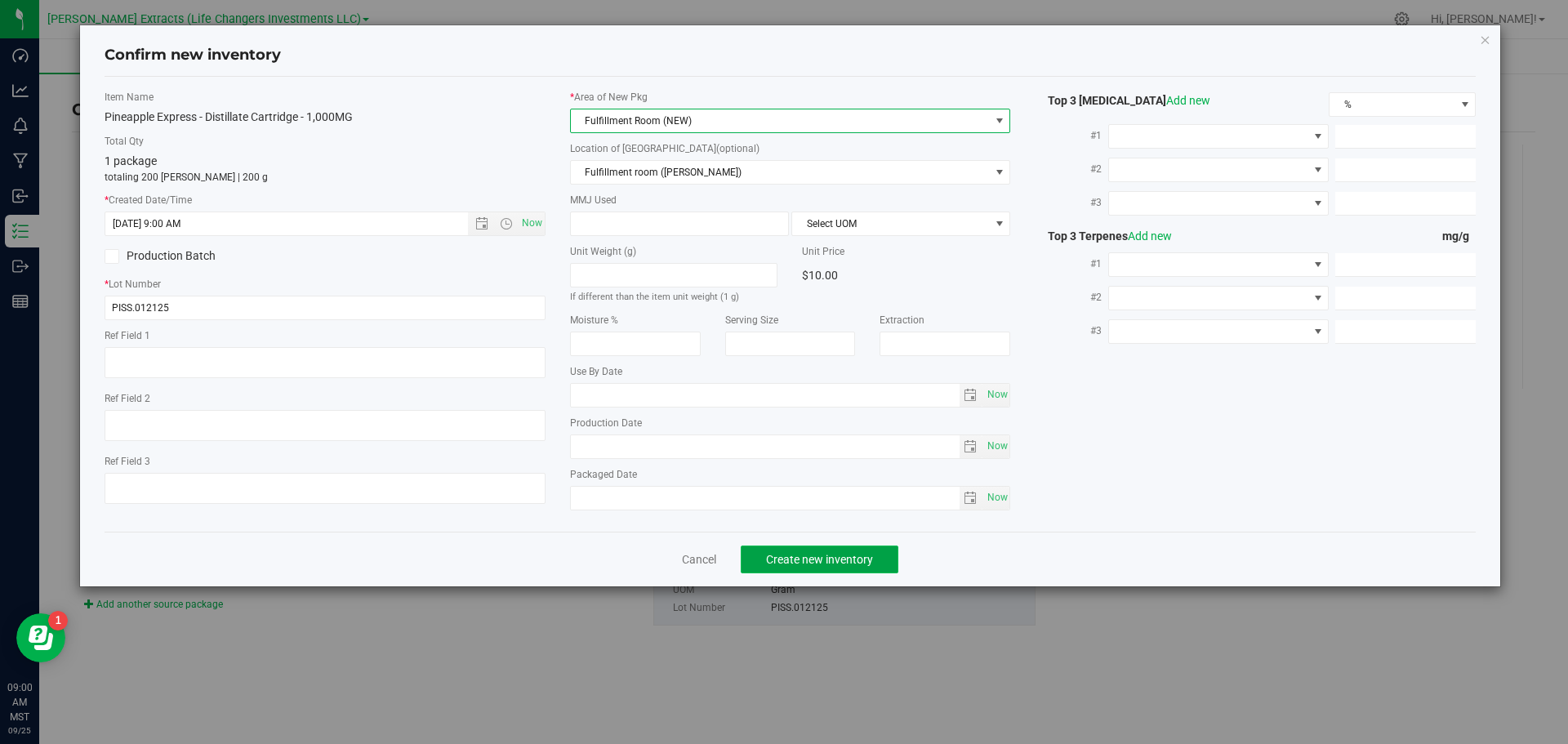
click at [867, 554] on span "Create new inventory" at bounding box center [820, 559] width 107 height 13
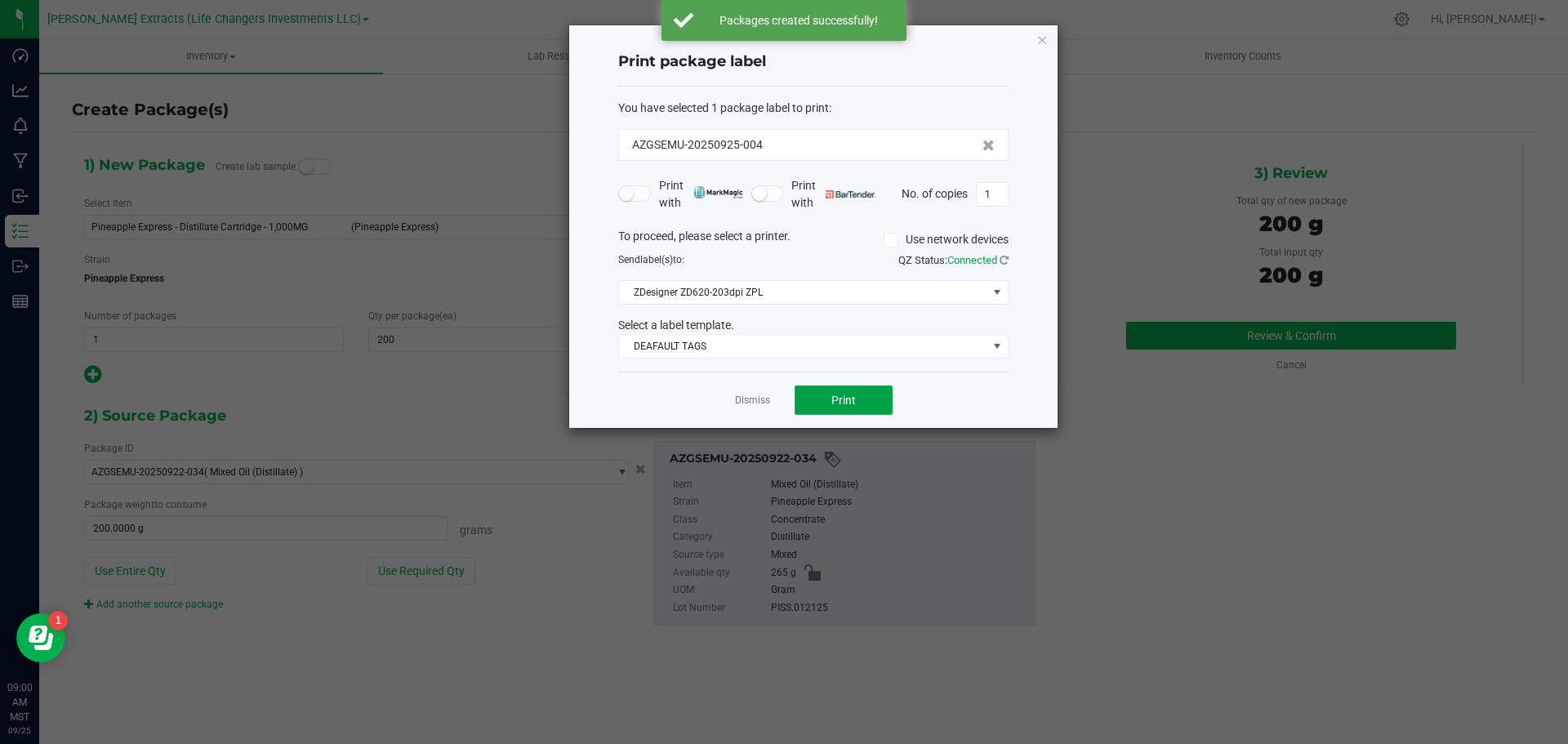
click at [859, 404] on button "Print" at bounding box center [844, 401] width 98 height 30
click at [1044, 35] on icon "button" at bounding box center [1042, 40] width 12 height 20
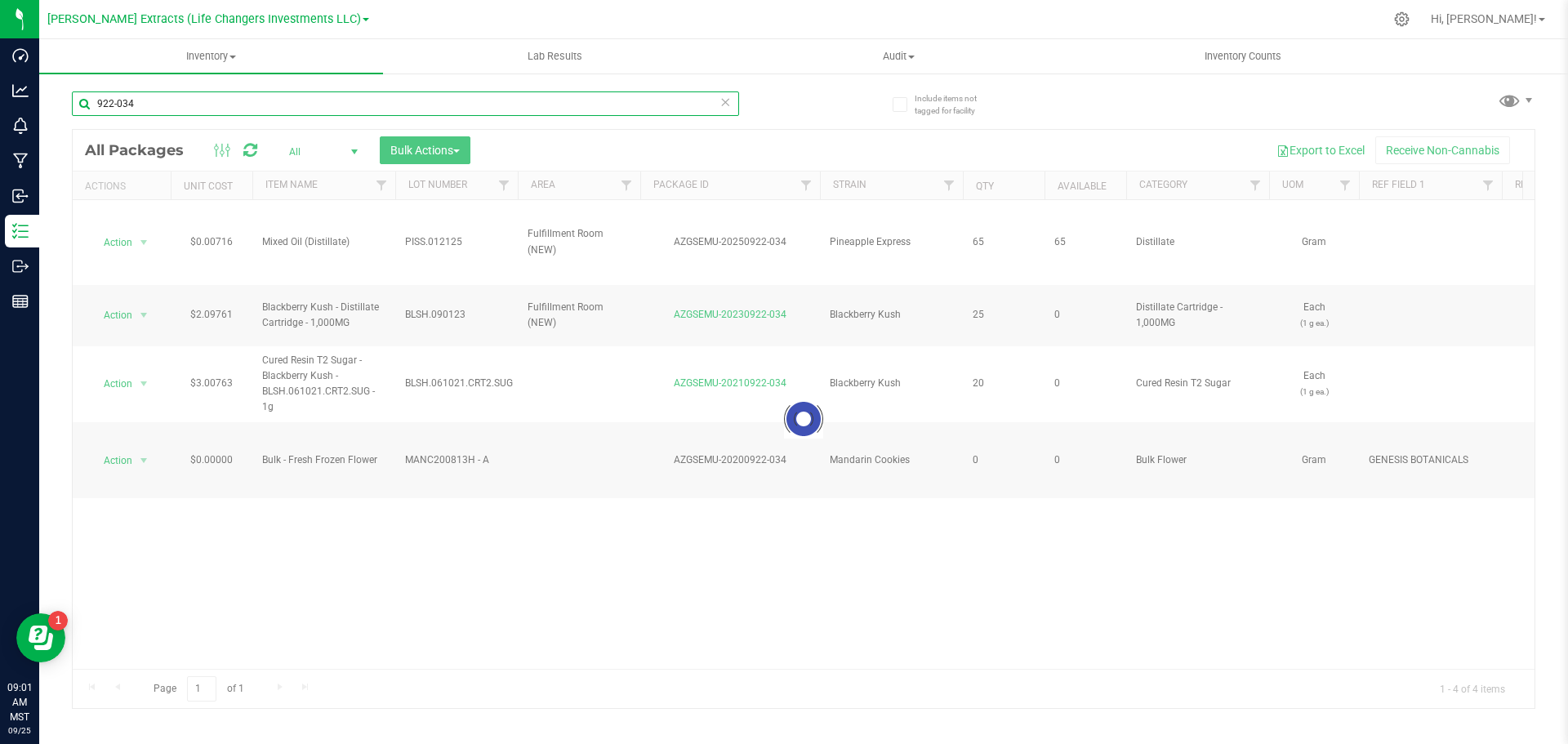
click at [139, 103] on input "922-034" at bounding box center [406, 104] width 667 height 25
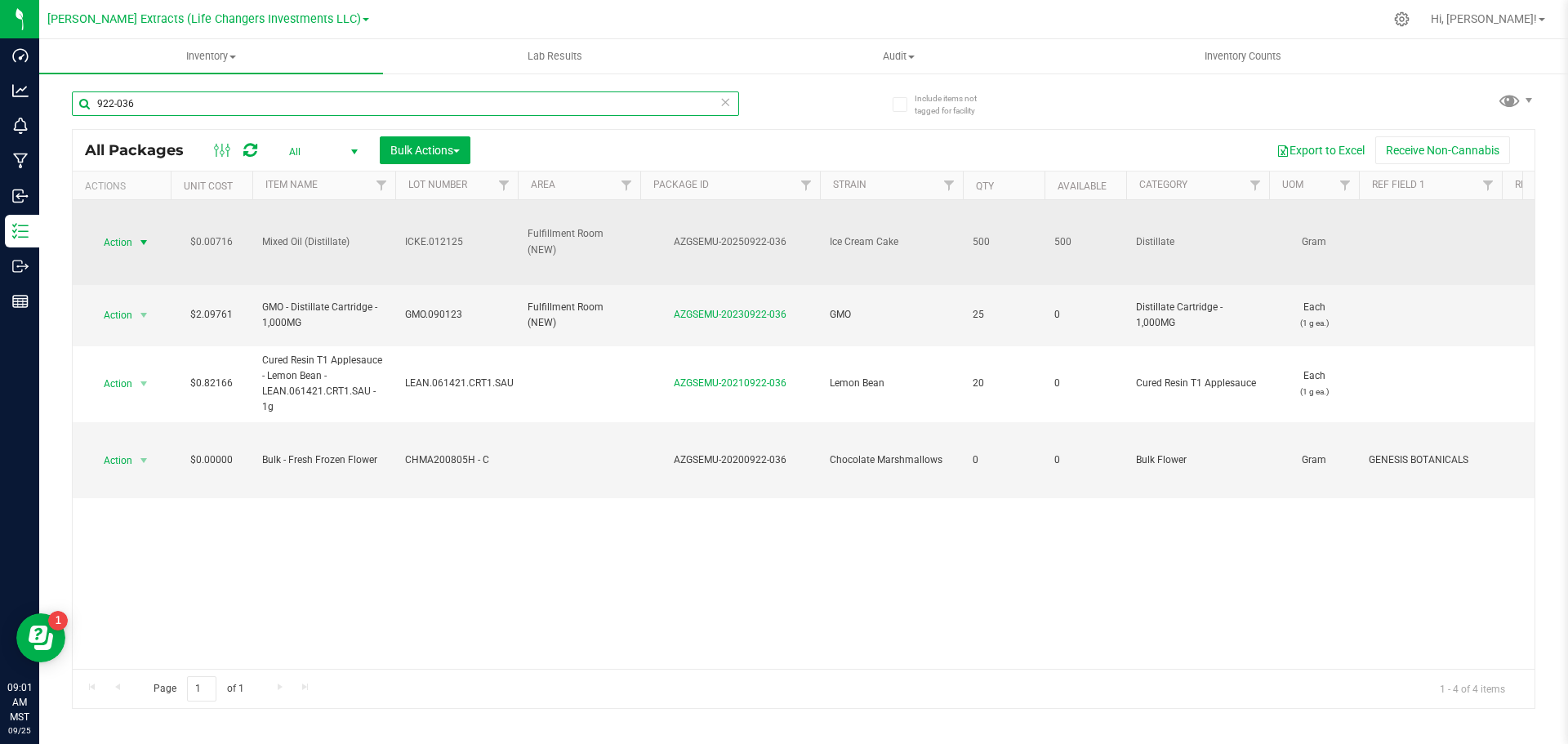
type input "922-036"
click at [114, 238] on span "Action" at bounding box center [111, 242] width 44 height 23
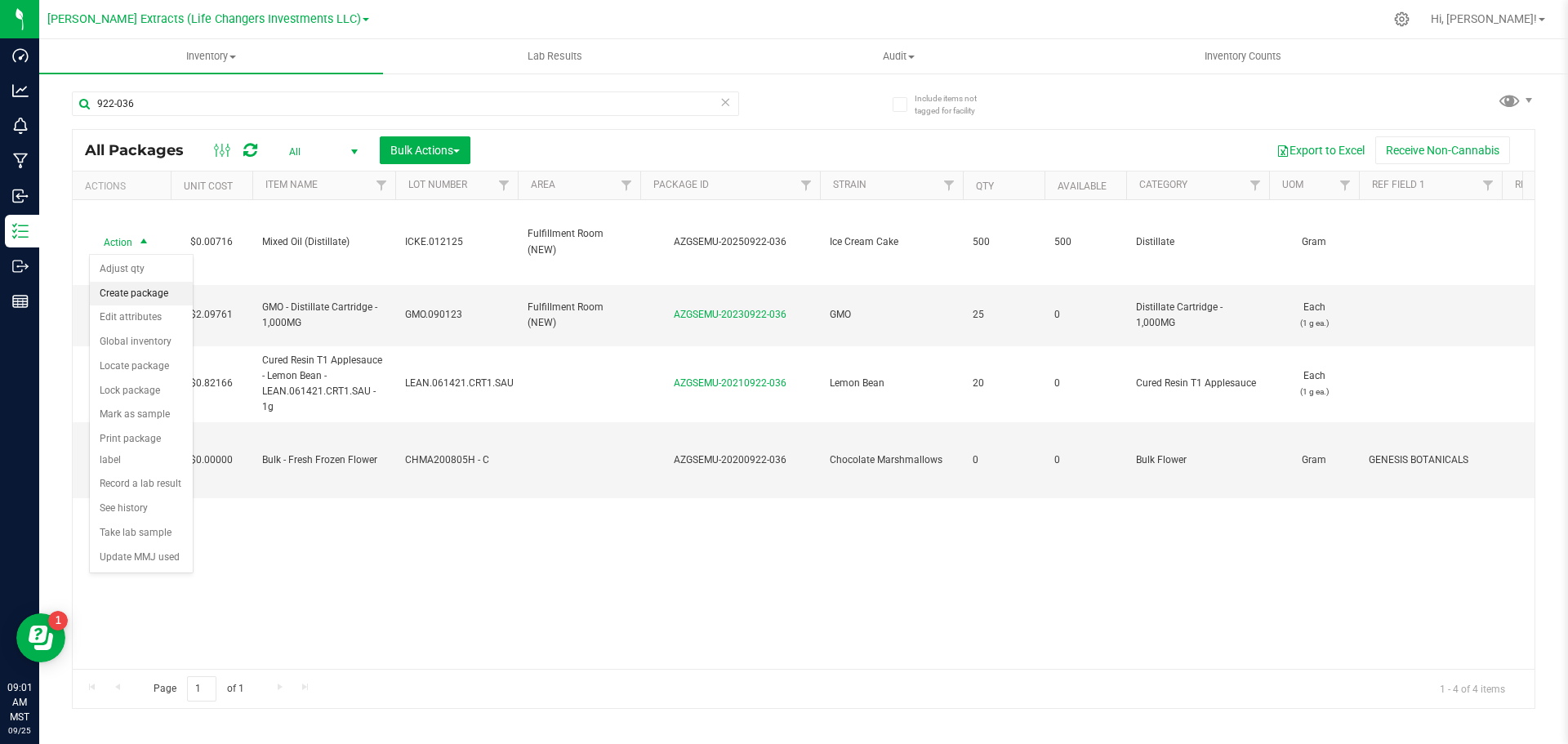
click at [152, 293] on li "Create package" at bounding box center [142, 294] width 103 height 25
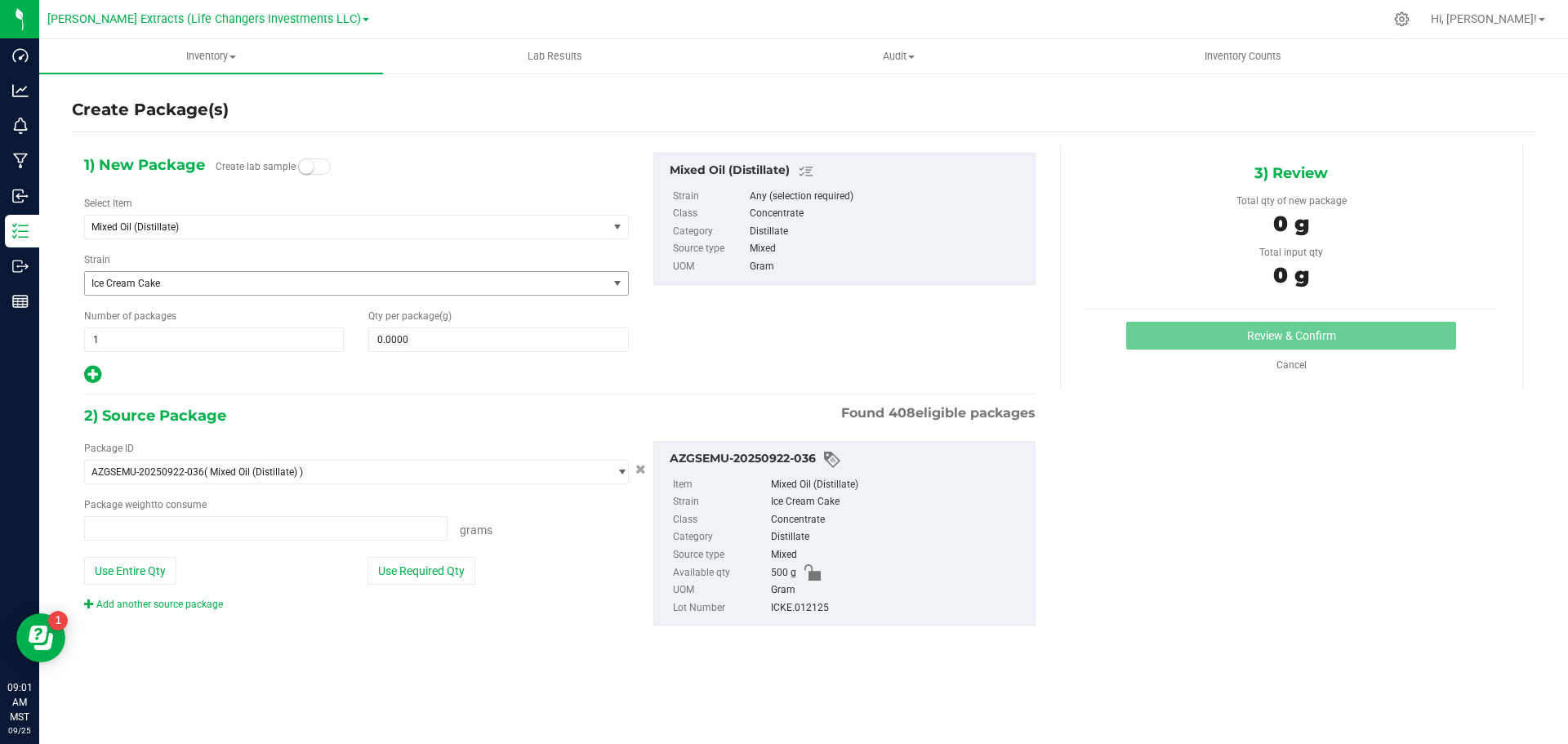
type input "0.0000 g"
click at [151, 226] on span "Mixed Oil (Distillate)" at bounding box center [336, 227] width 489 height 12
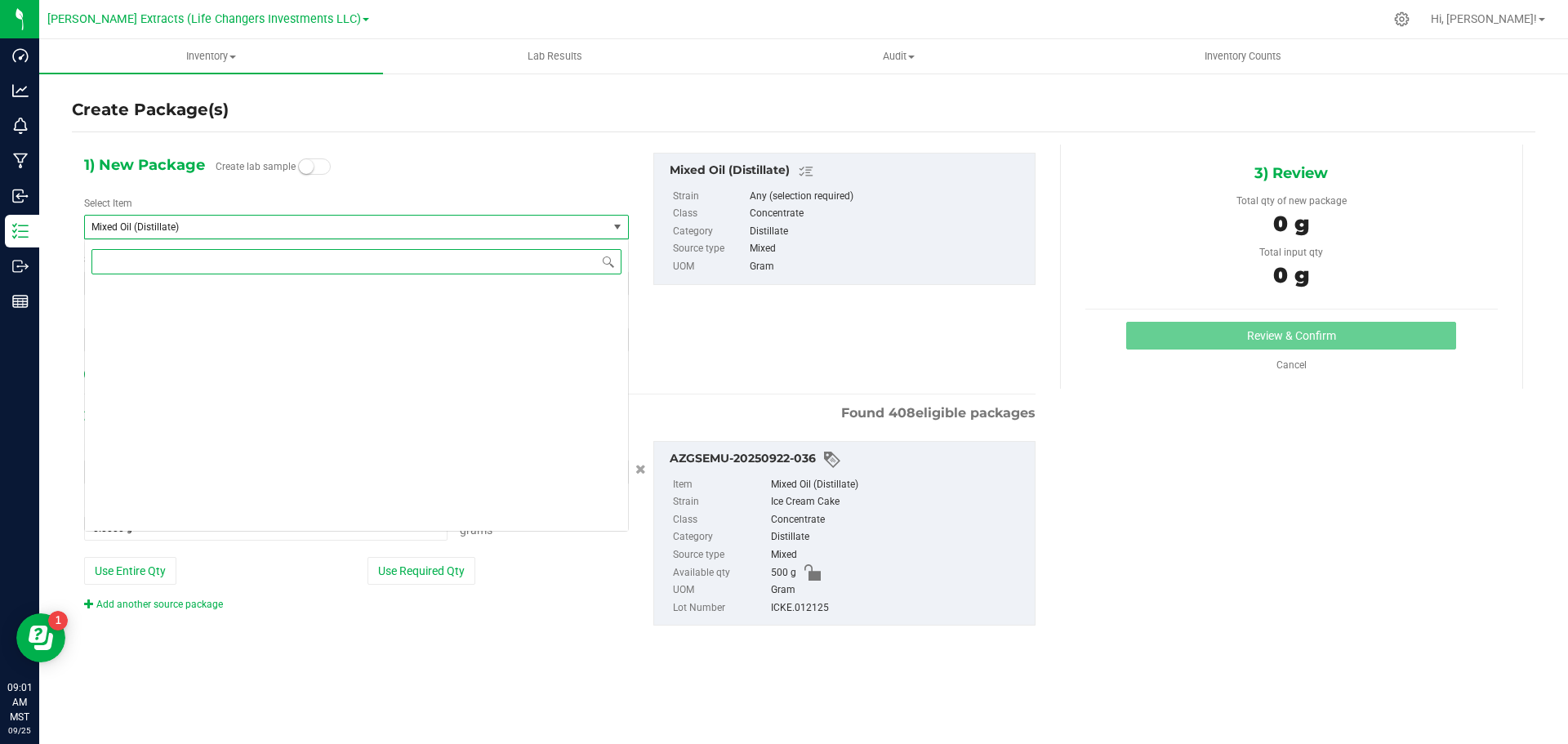
scroll to position [8369, 0]
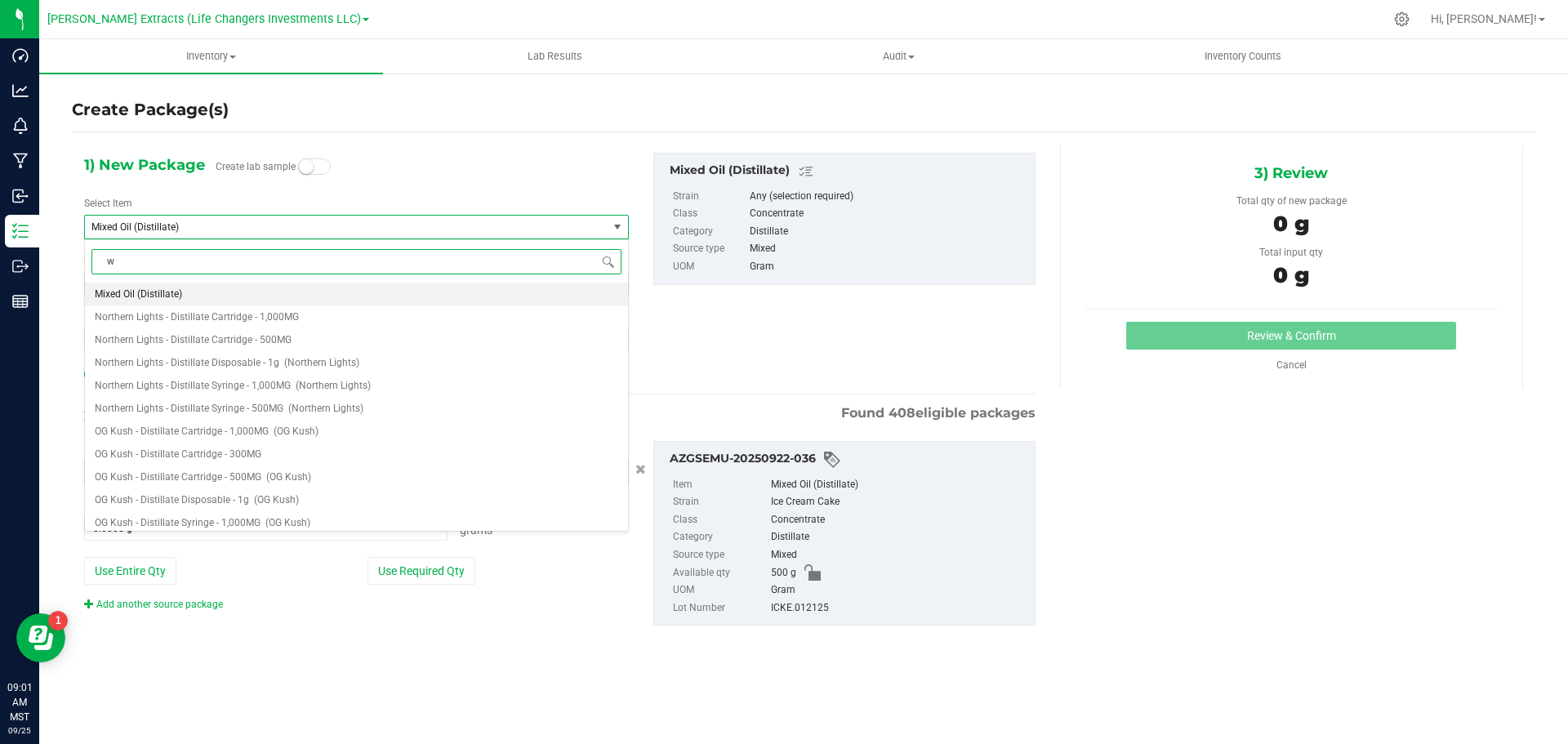
type input "wl"
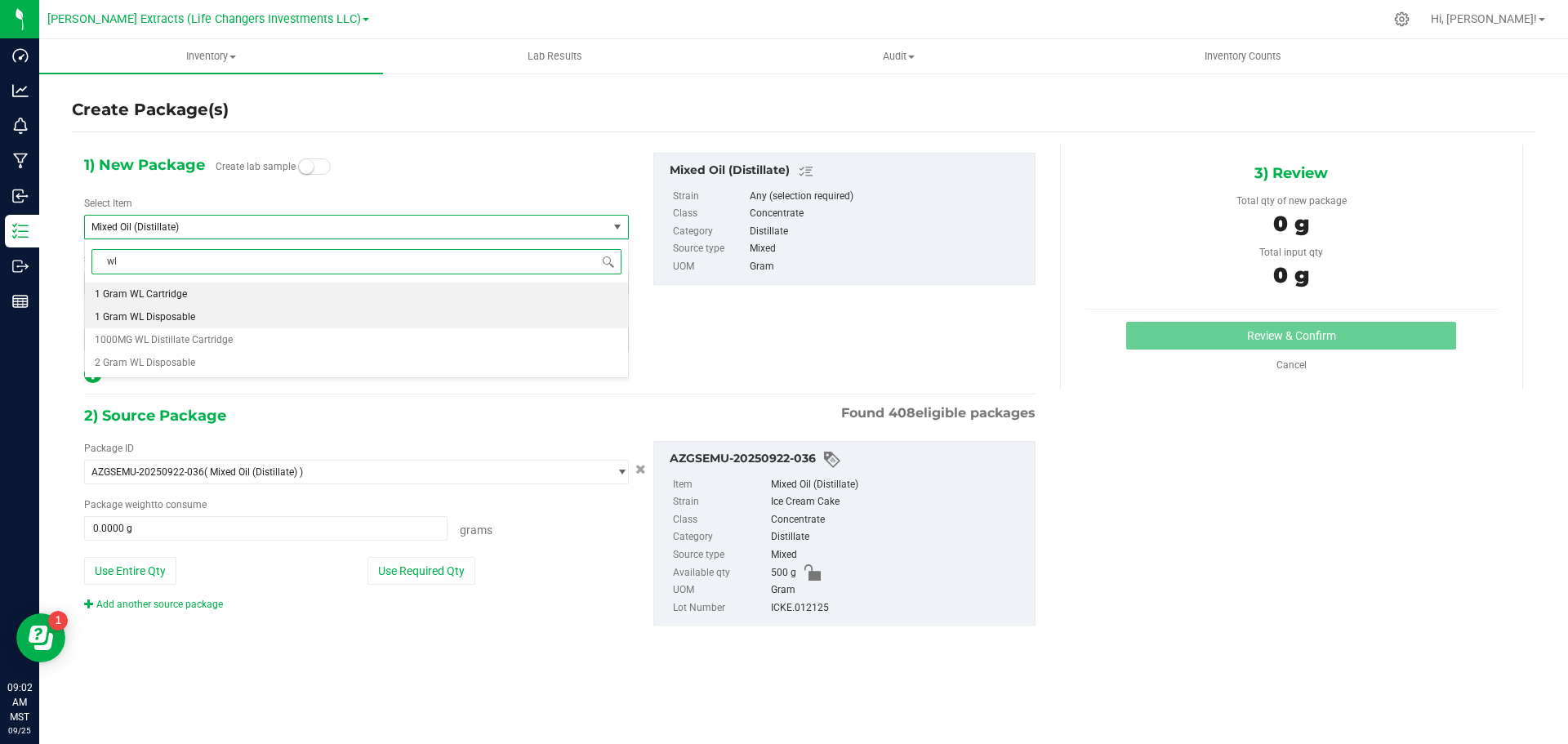
click at [165, 314] on span "1 Gram WL Disposable" at bounding box center [144, 317] width 100 height 12
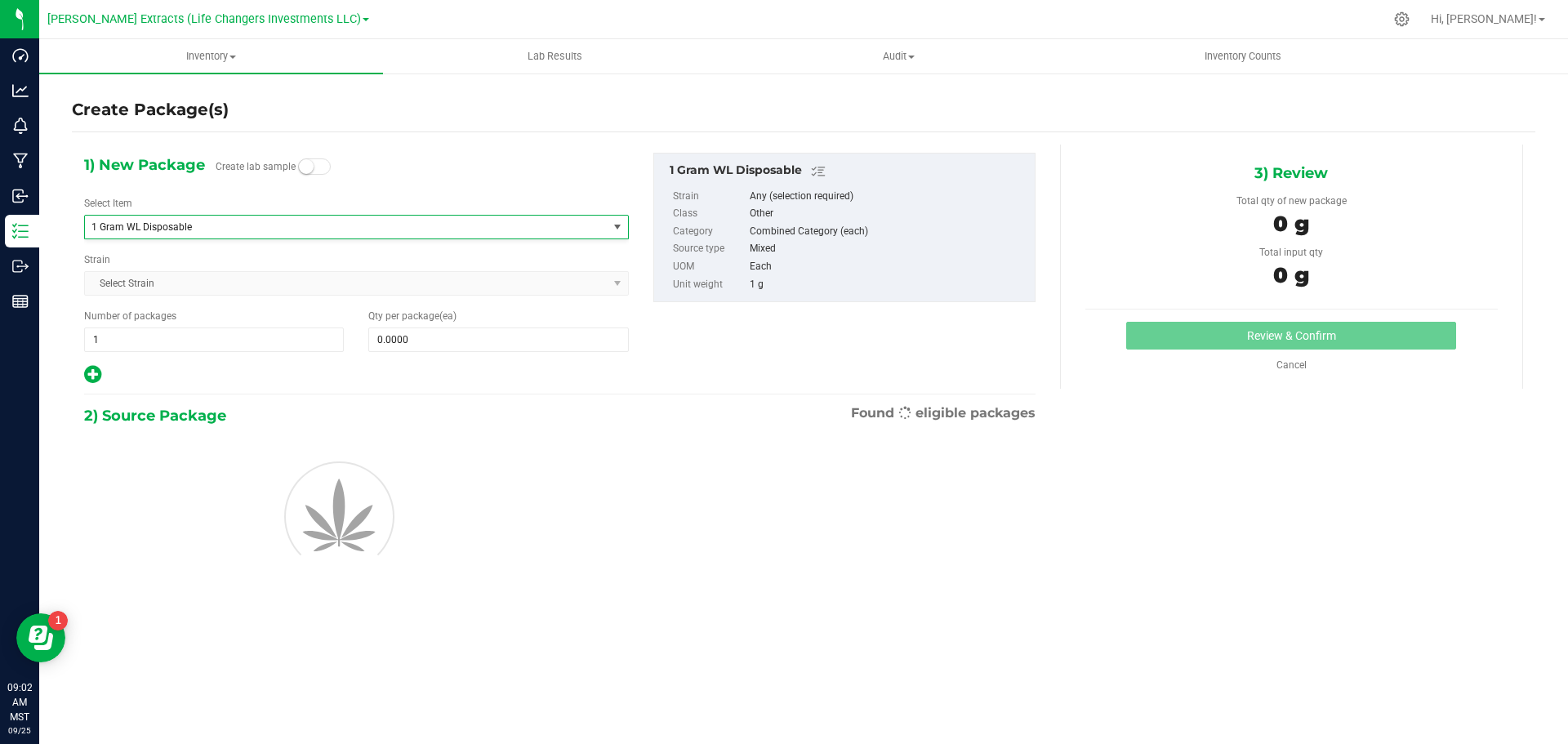
type input "0"
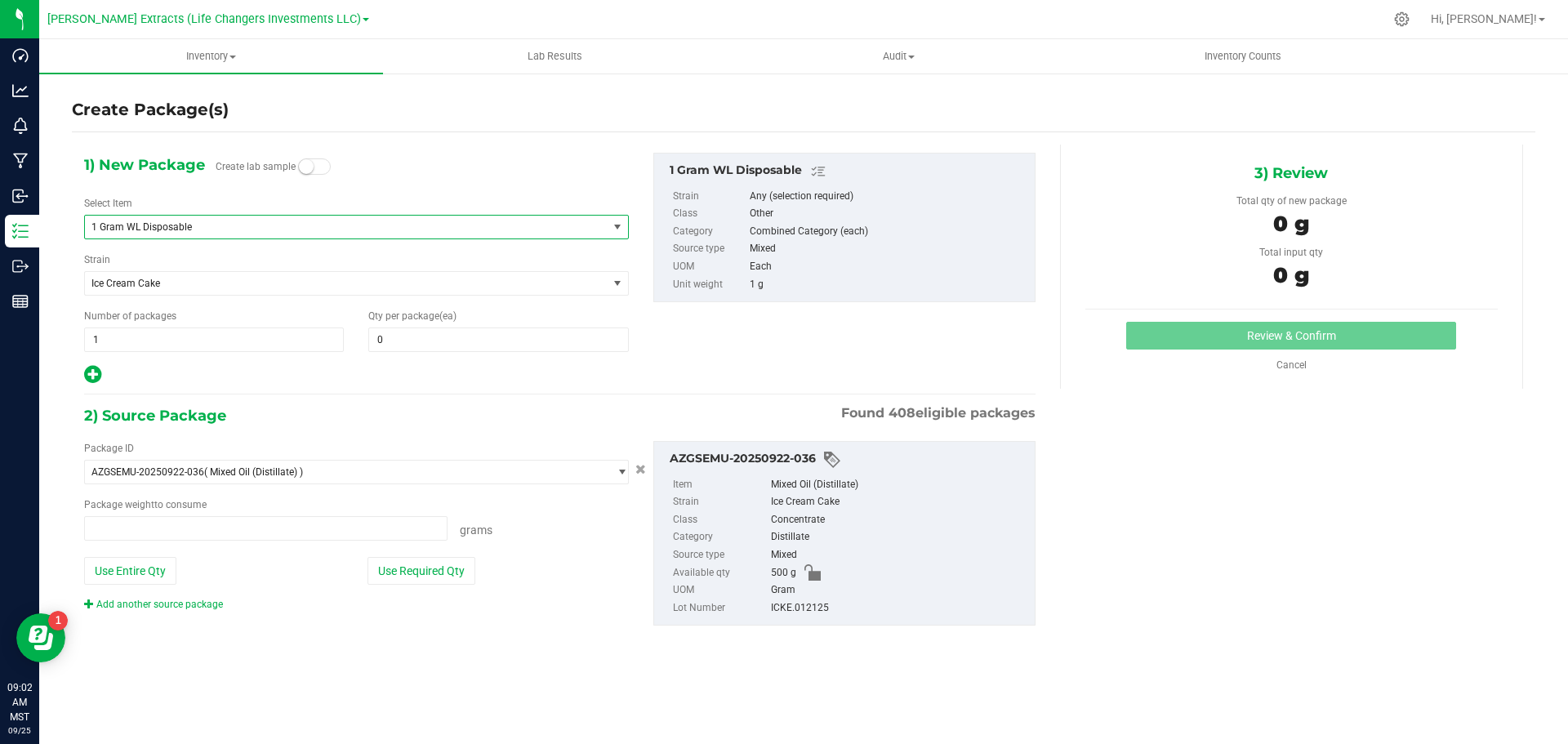
type input "0.0000 g"
click at [425, 353] on div "1) New Package Create lab sample Select Item 1 Gram WL Disposable 1 Gram WL Car…" at bounding box center [357, 269] width 570 height 233
click at [396, 335] on span "0 0" at bounding box center [498, 340] width 260 height 25
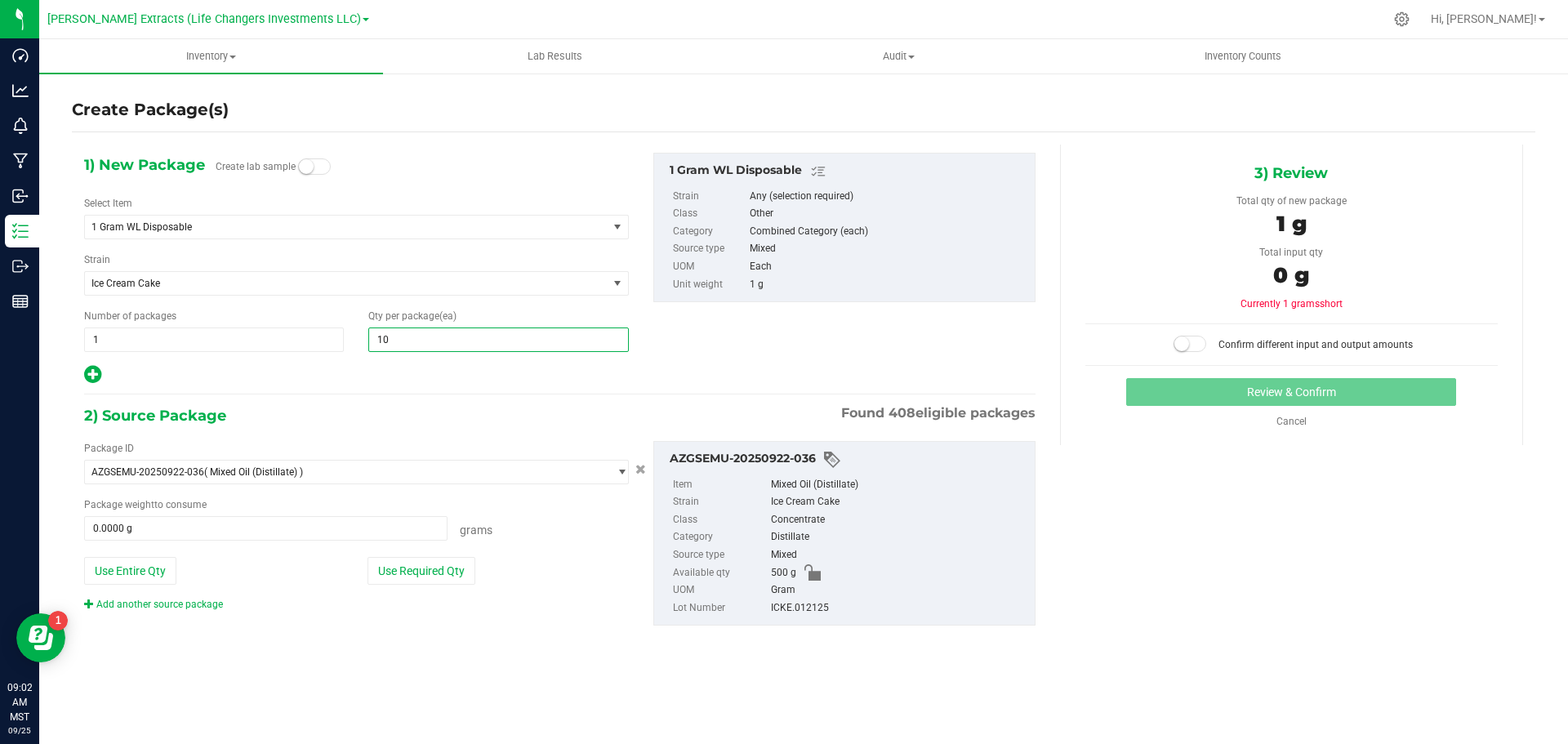
type input "100"
click at [405, 574] on button "Use Required Qty" at bounding box center [421, 571] width 108 height 28
type input "100.0000 g"
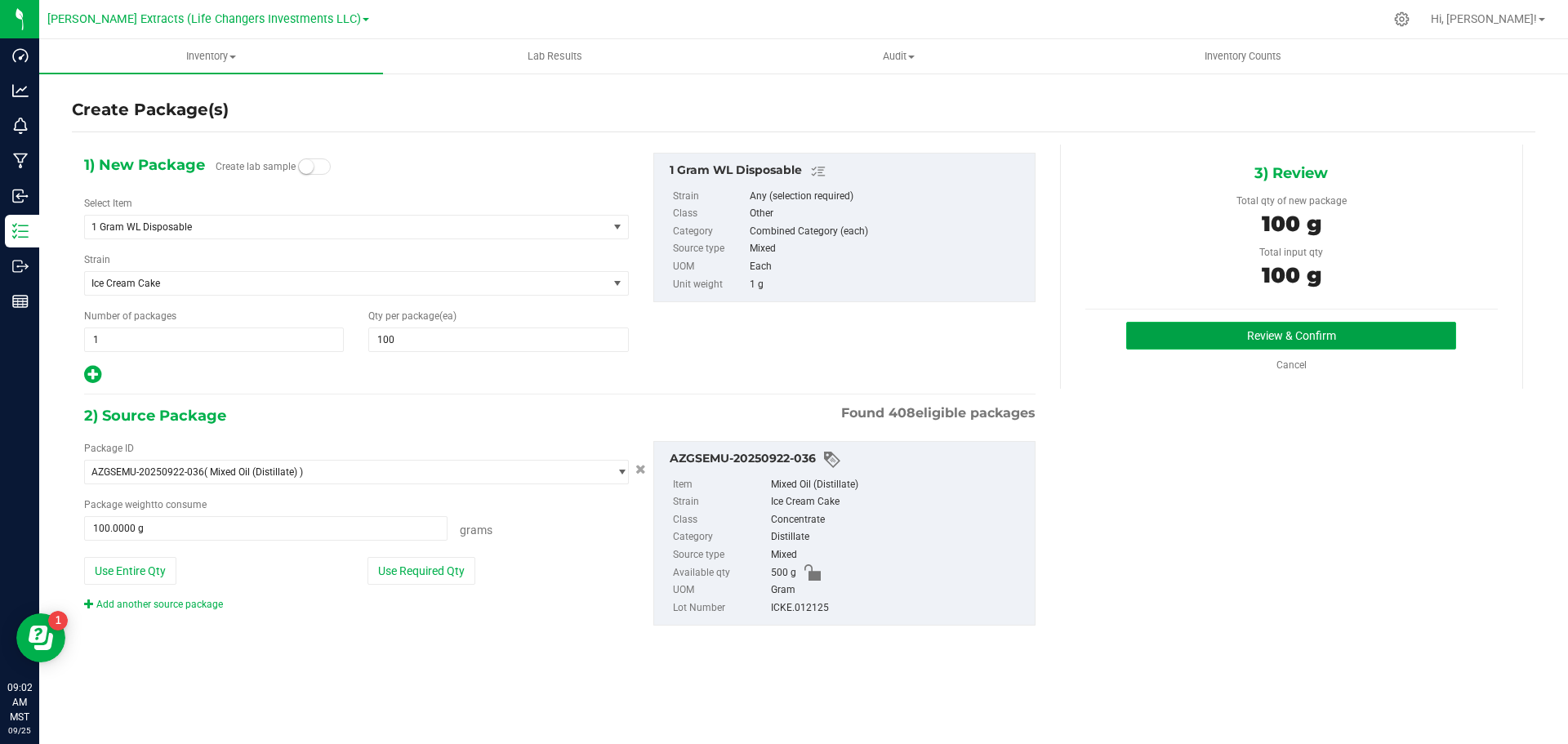
click at [1218, 328] on button "Review & Confirm" at bounding box center [1291, 336] width 330 height 28
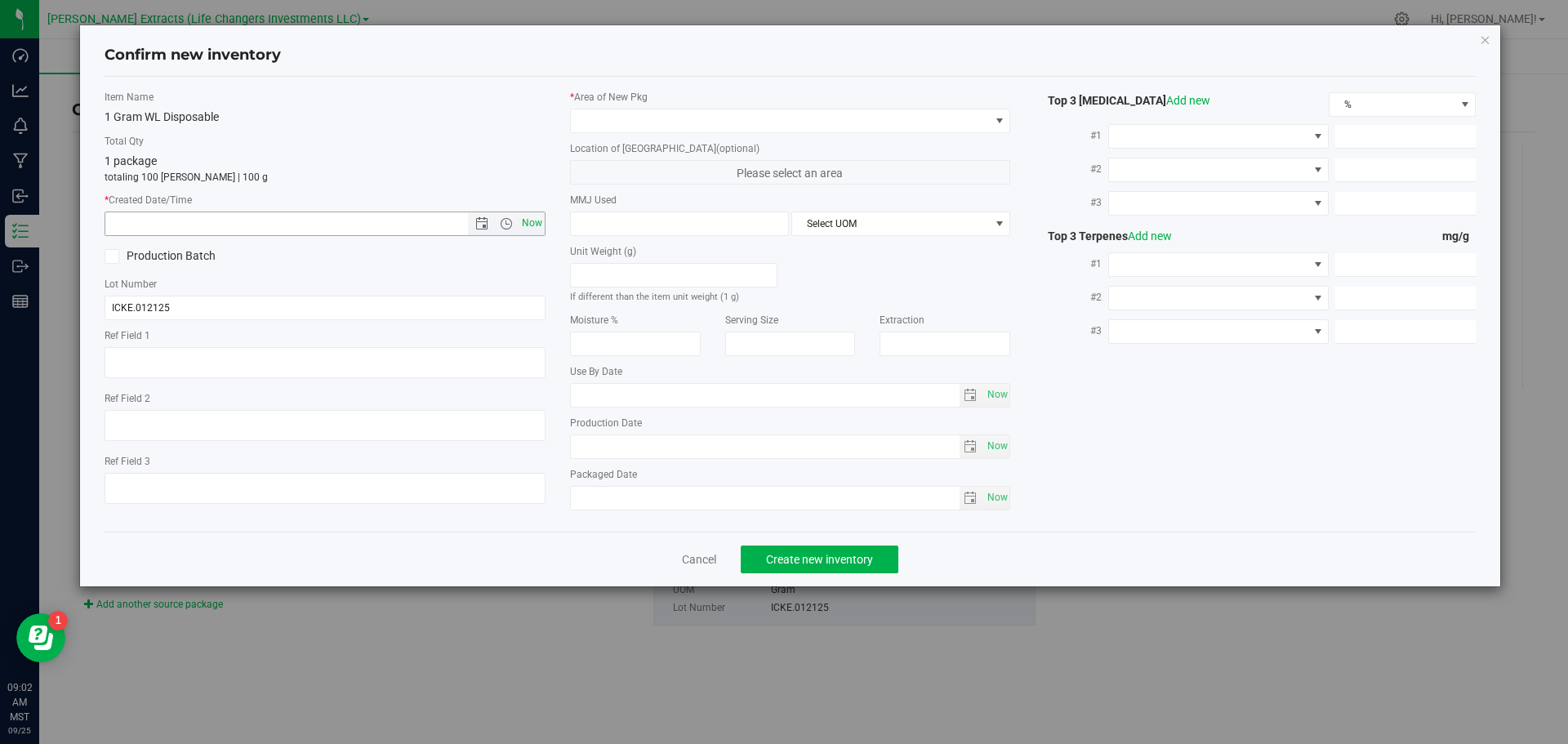
click at [531, 221] on span "Now" at bounding box center [532, 223] width 28 height 24
type input "9/25/2025 9:02 AM"
click at [618, 118] on span at bounding box center [781, 121] width 419 height 23
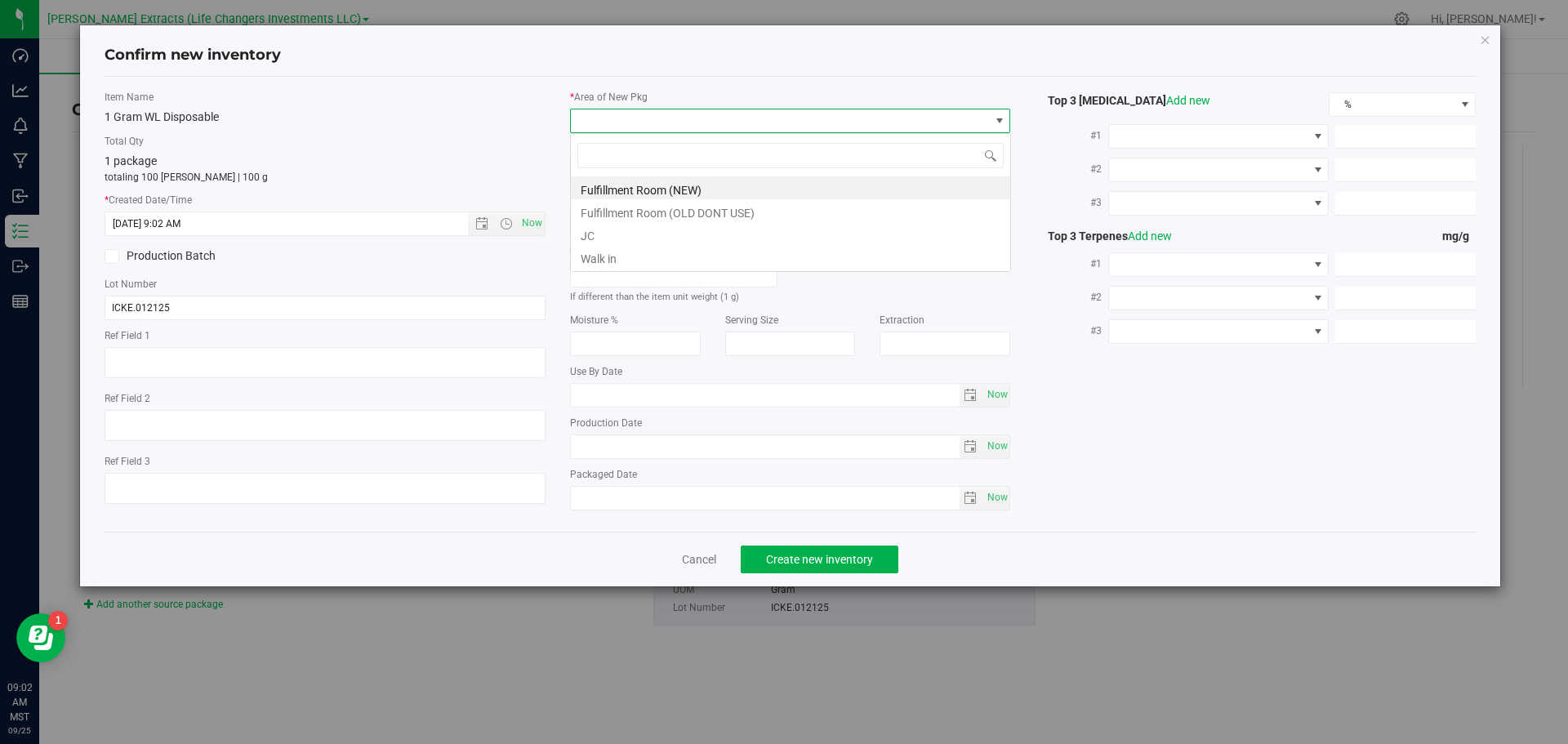
scroll to position [25, 441]
click at [622, 186] on li "Fulfillment Room (NEW)" at bounding box center [791, 188] width 440 height 23
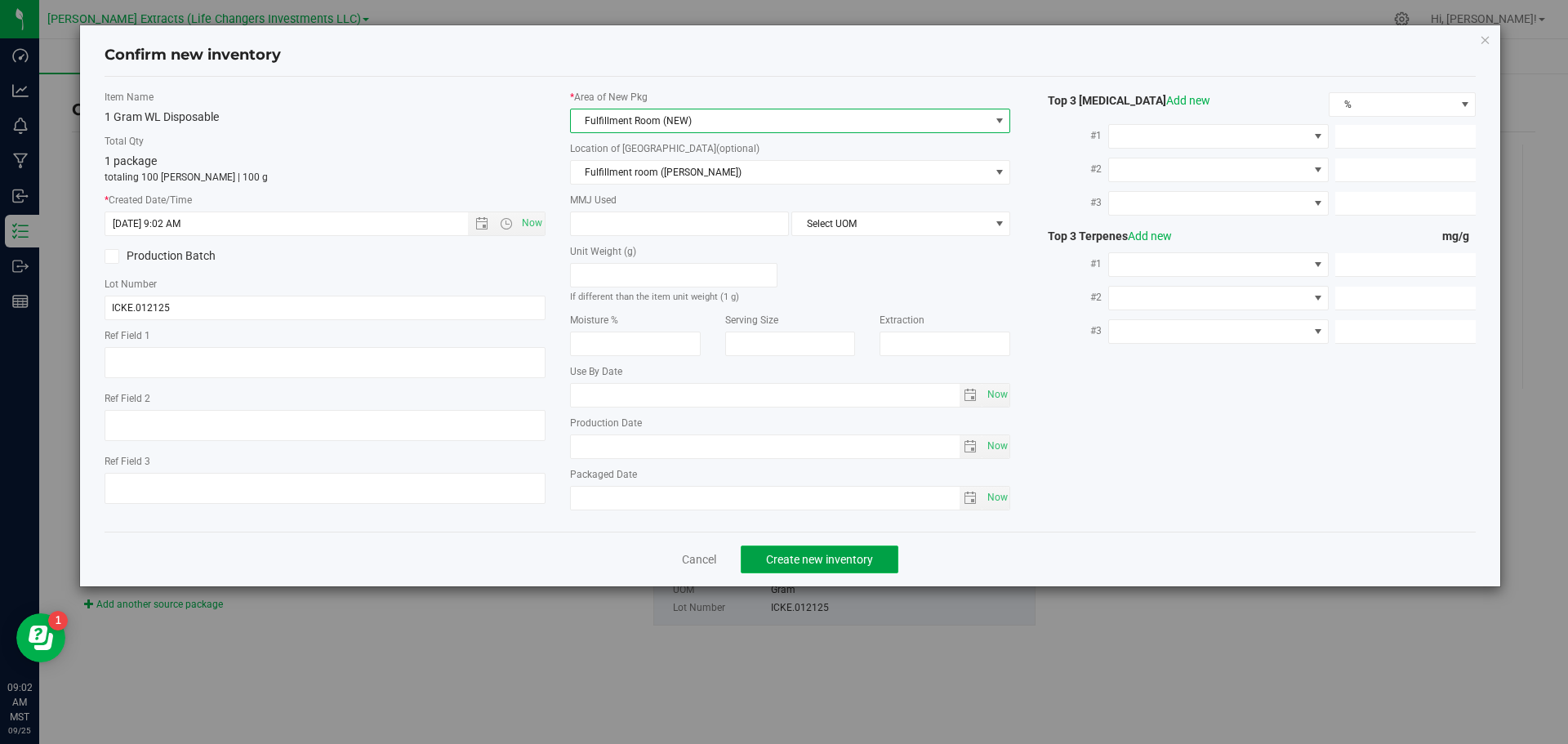
click at [802, 561] on span "Create new inventory" at bounding box center [820, 559] width 107 height 13
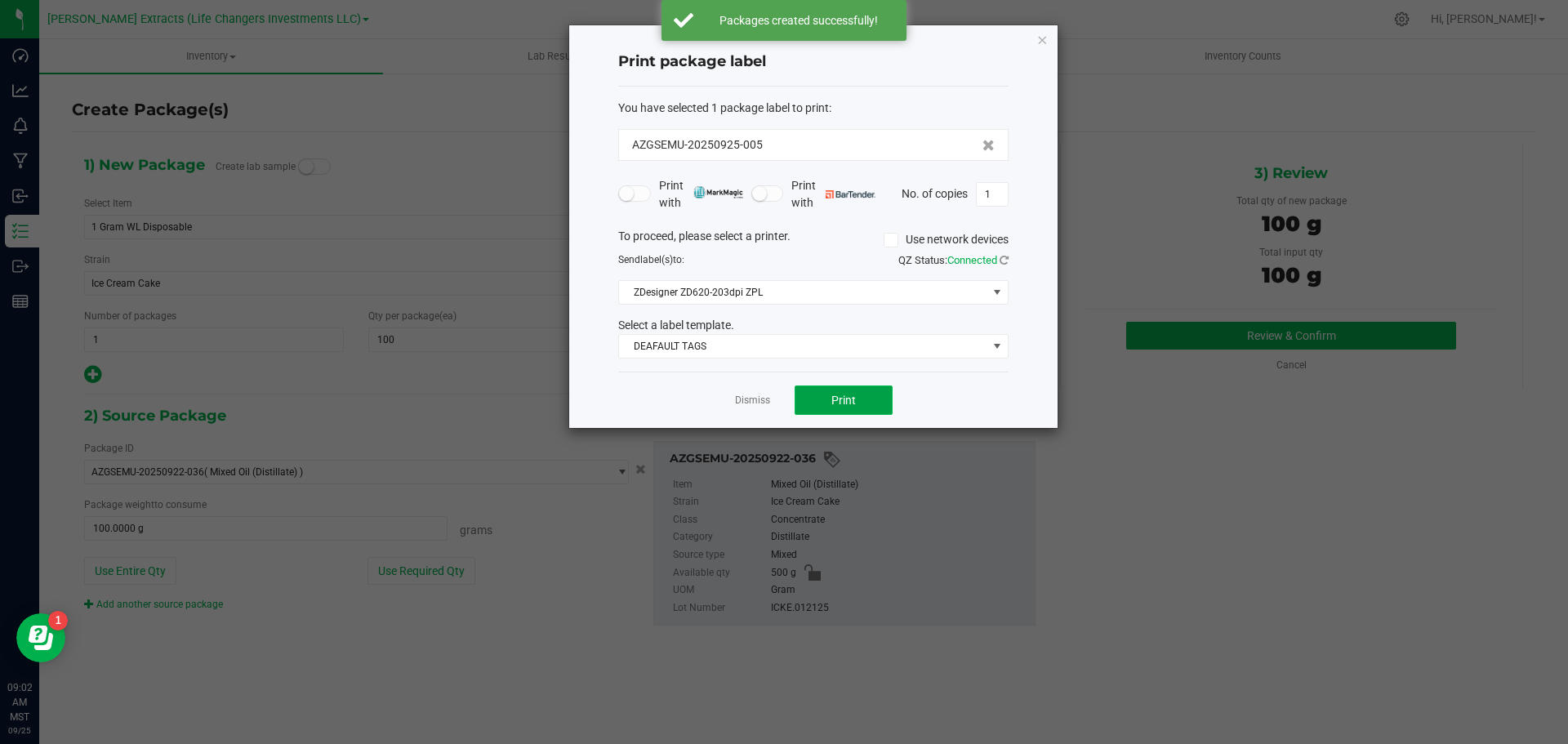
click at [841, 397] on span "Print" at bounding box center [844, 401] width 25 height 13
click at [1044, 38] on icon "button" at bounding box center [1042, 40] width 12 height 20
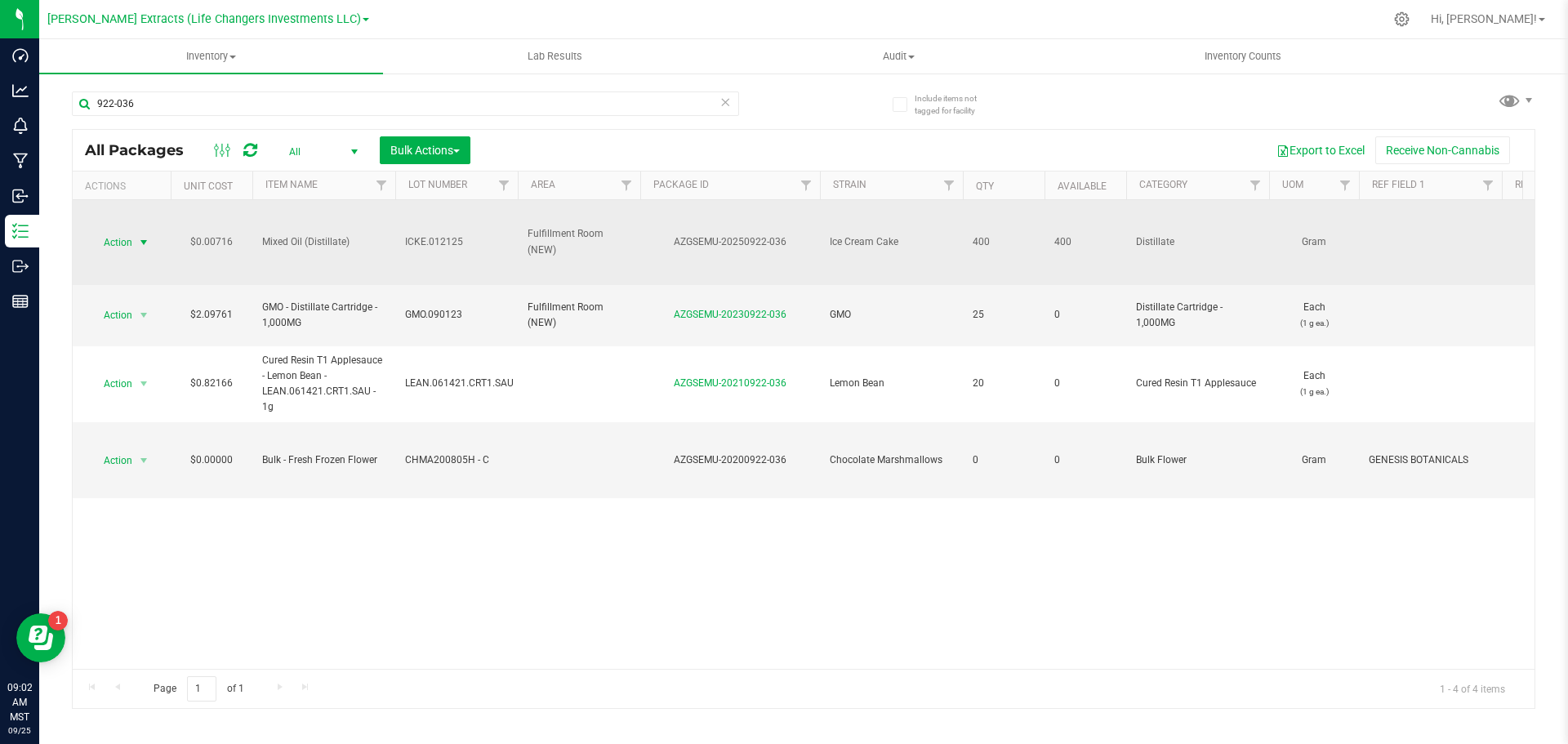
click at [118, 241] on span "Action" at bounding box center [111, 242] width 44 height 23
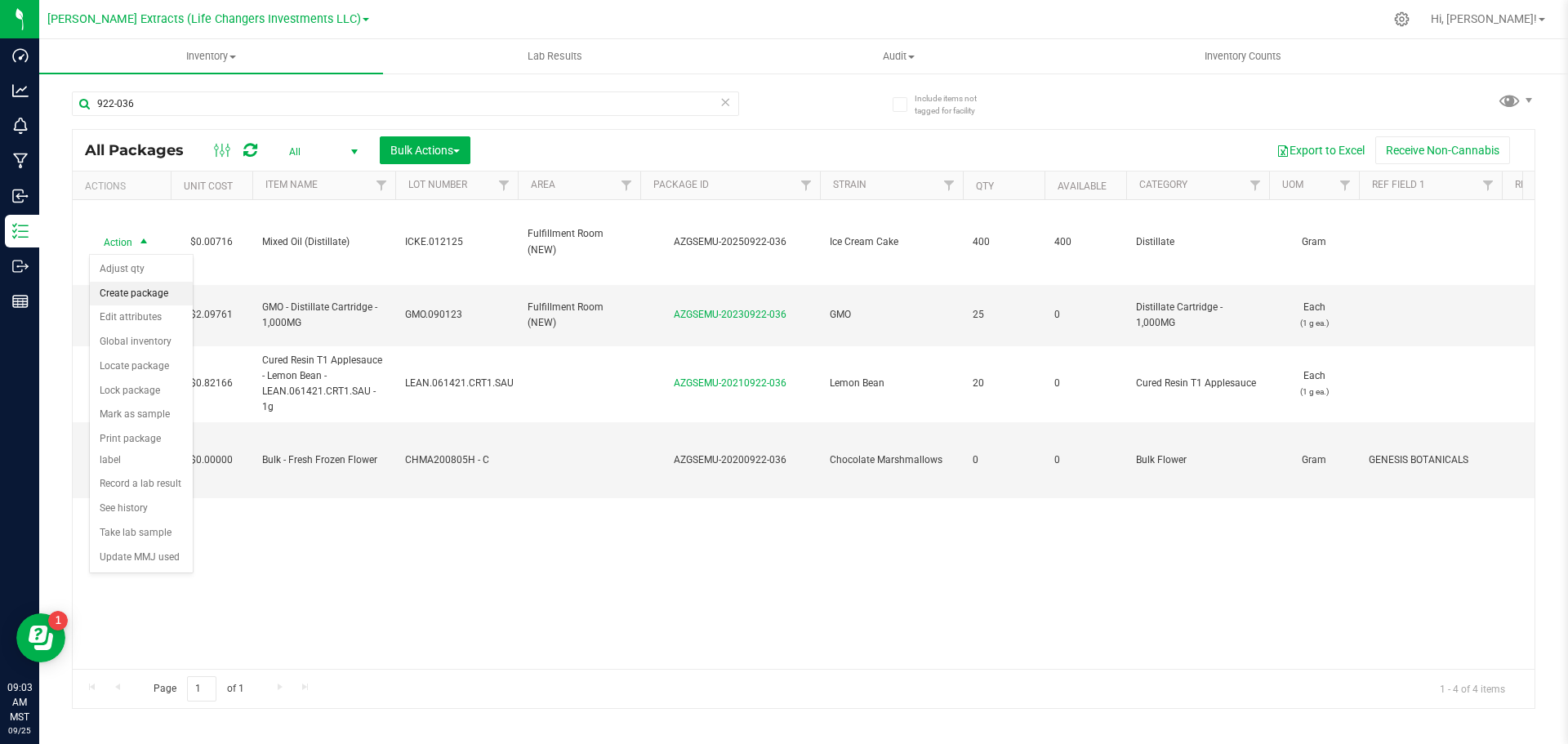
click at [118, 291] on li "Create package" at bounding box center [142, 294] width 103 height 25
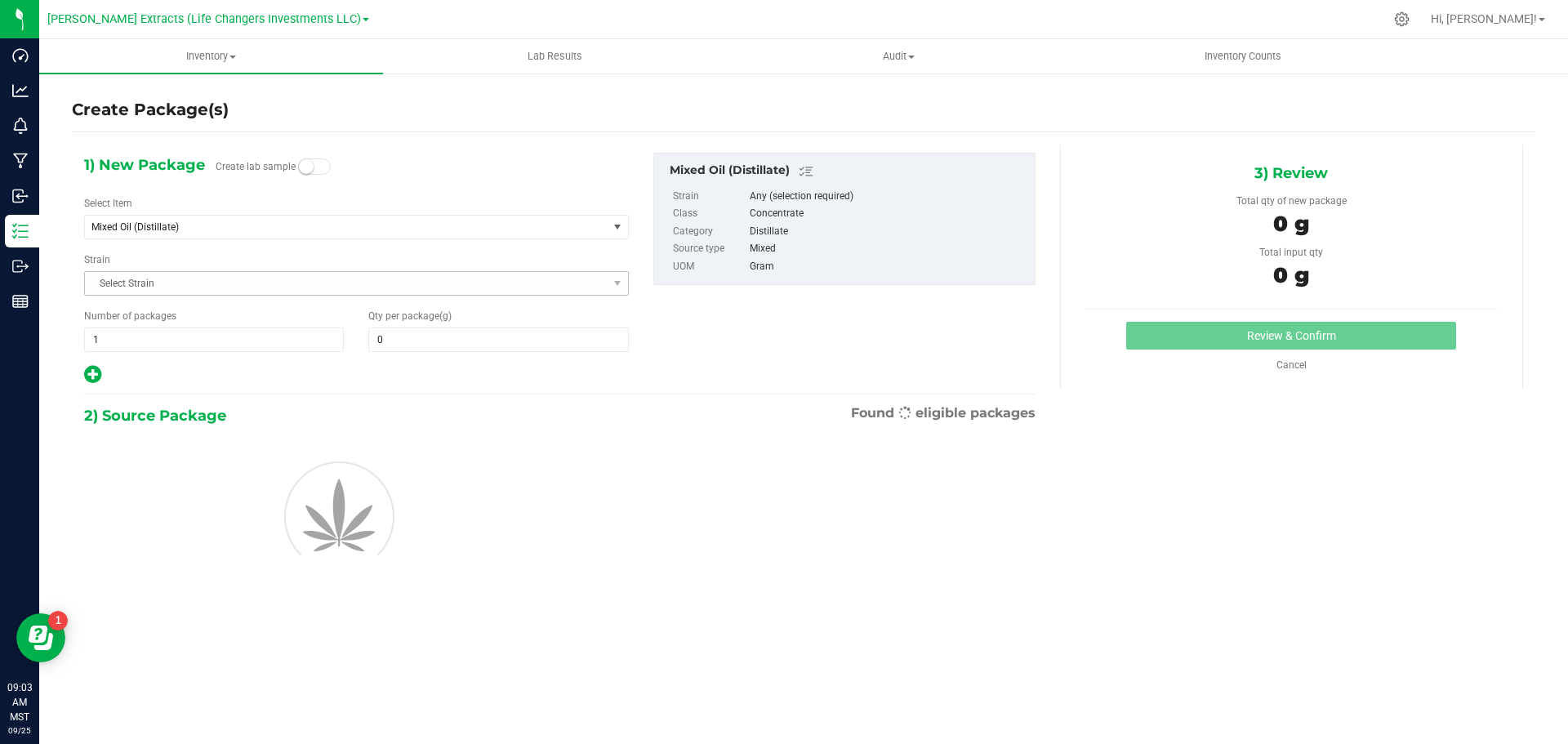
type input "0.0000"
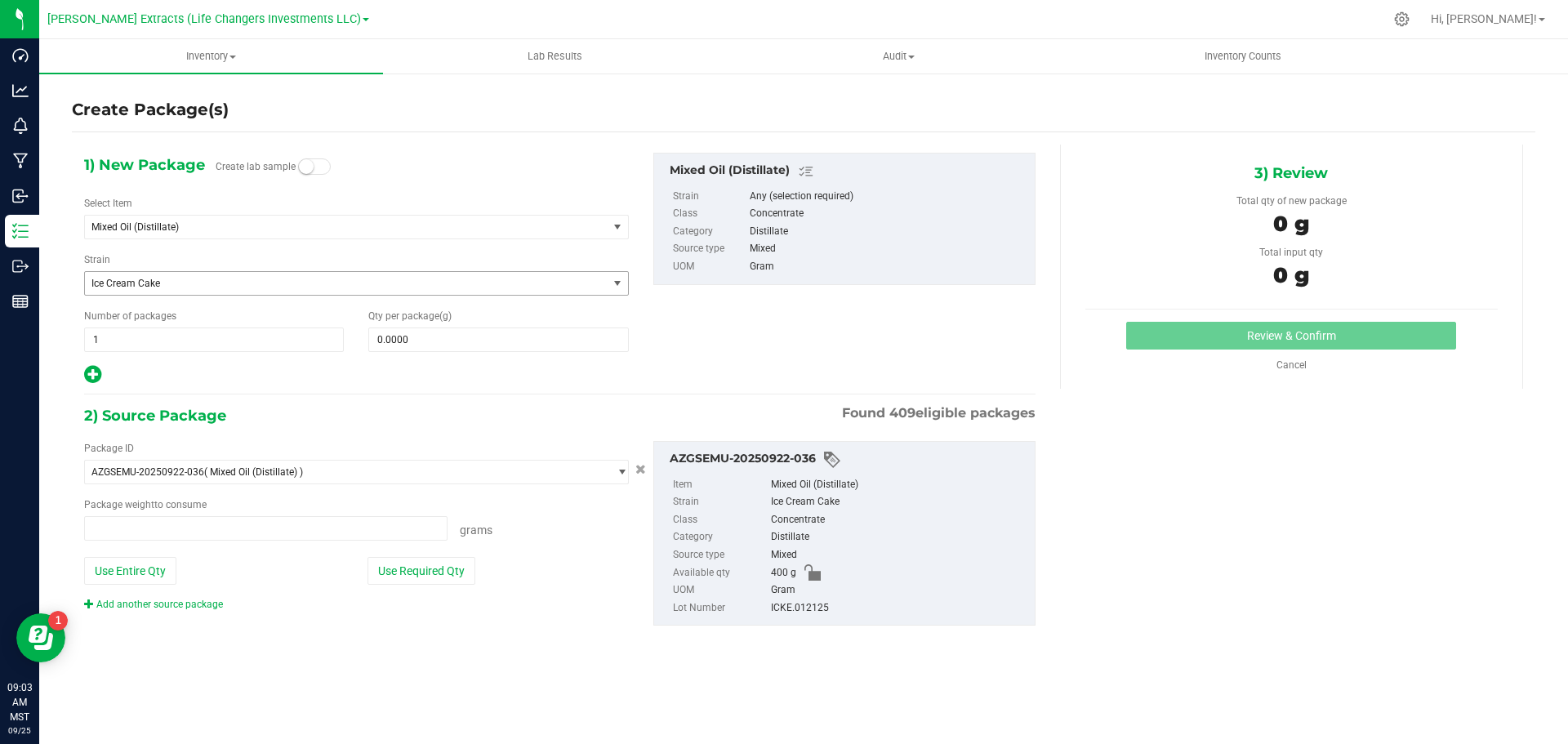
type input "0.0000 g"
click at [163, 224] on span "Mixed Oil (Distillate)" at bounding box center [336, 227] width 489 height 12
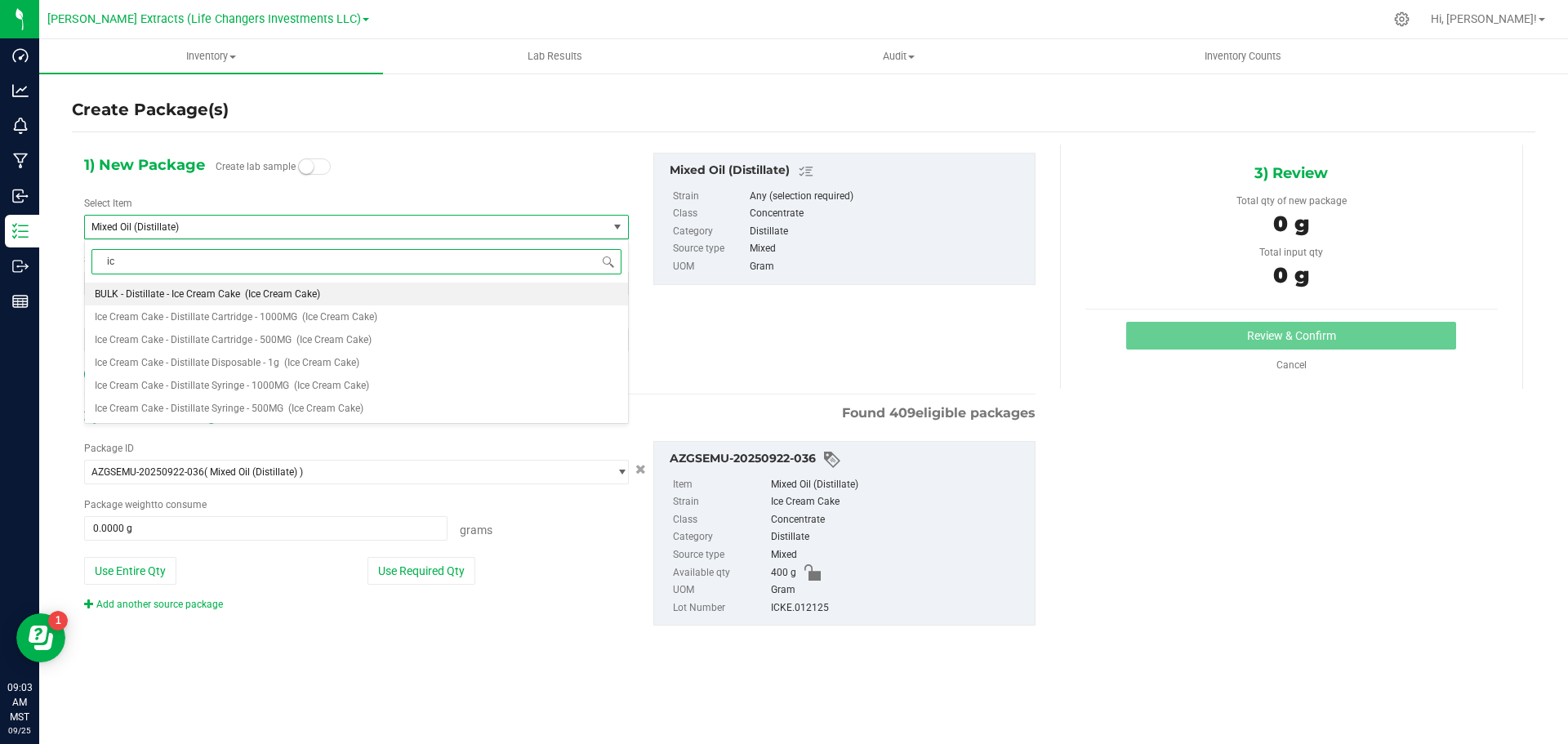
type input "i"
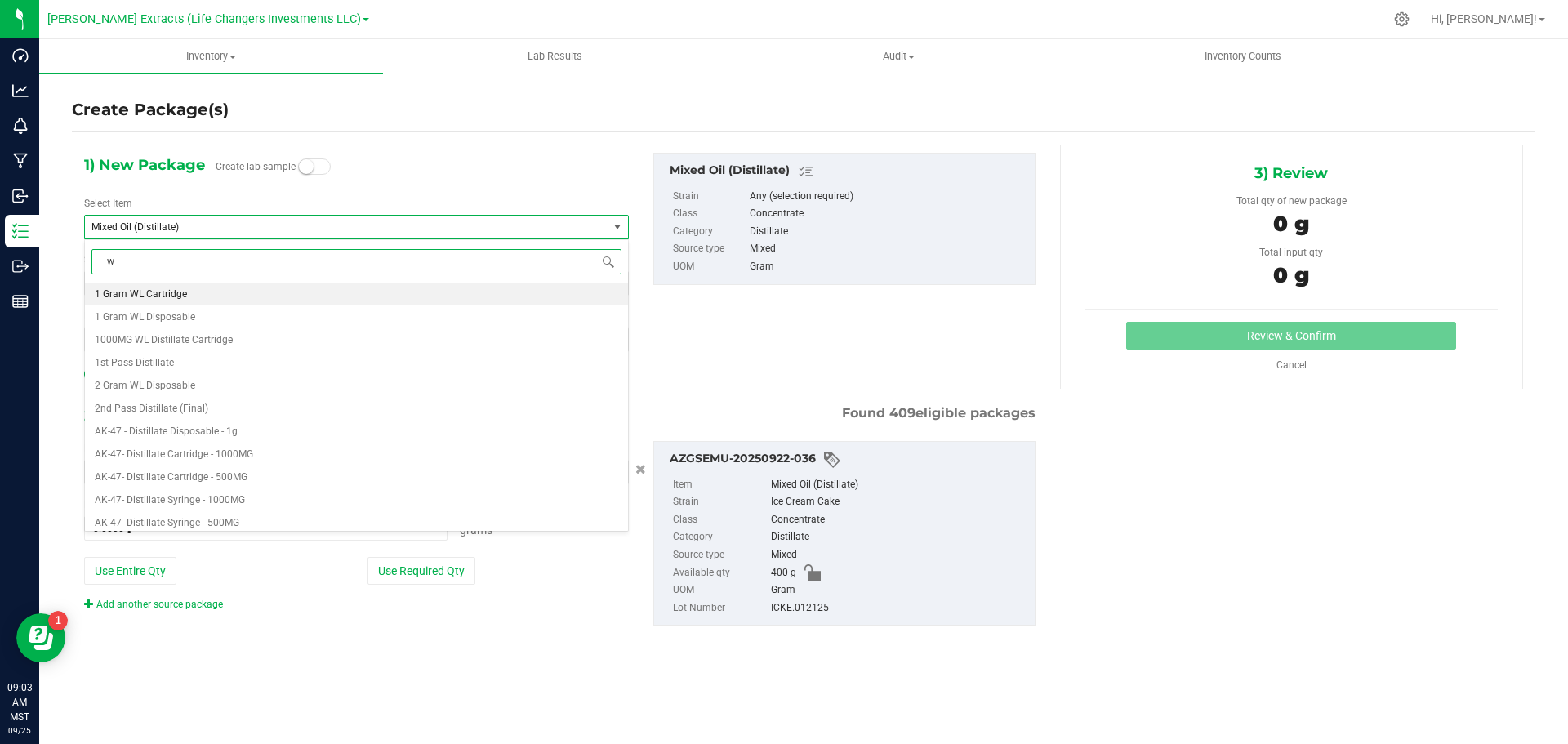
type input "wl"
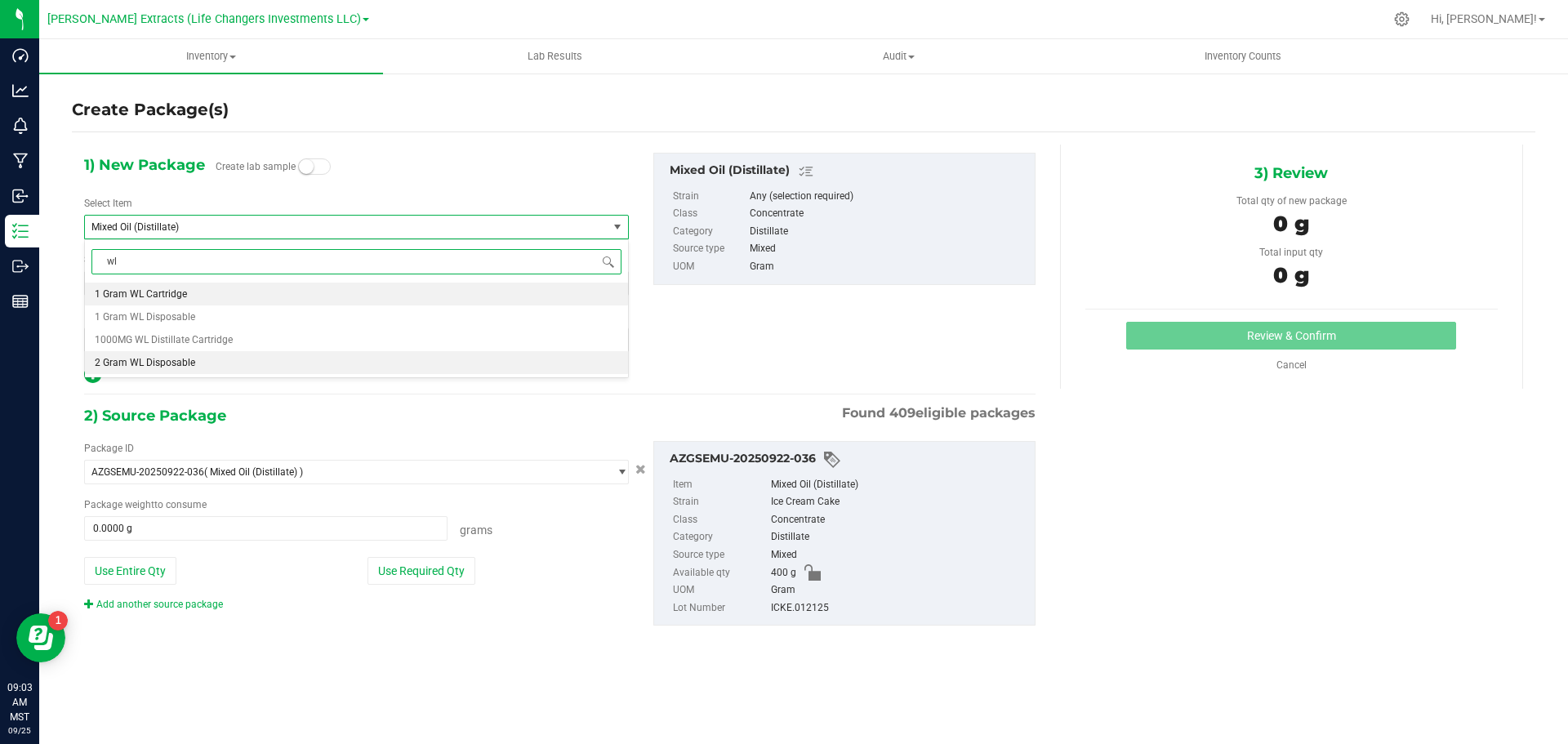
click at [143, 364] on span "2 Gram WL Disposable" at bounding box center [144, 362] width 100 height 12
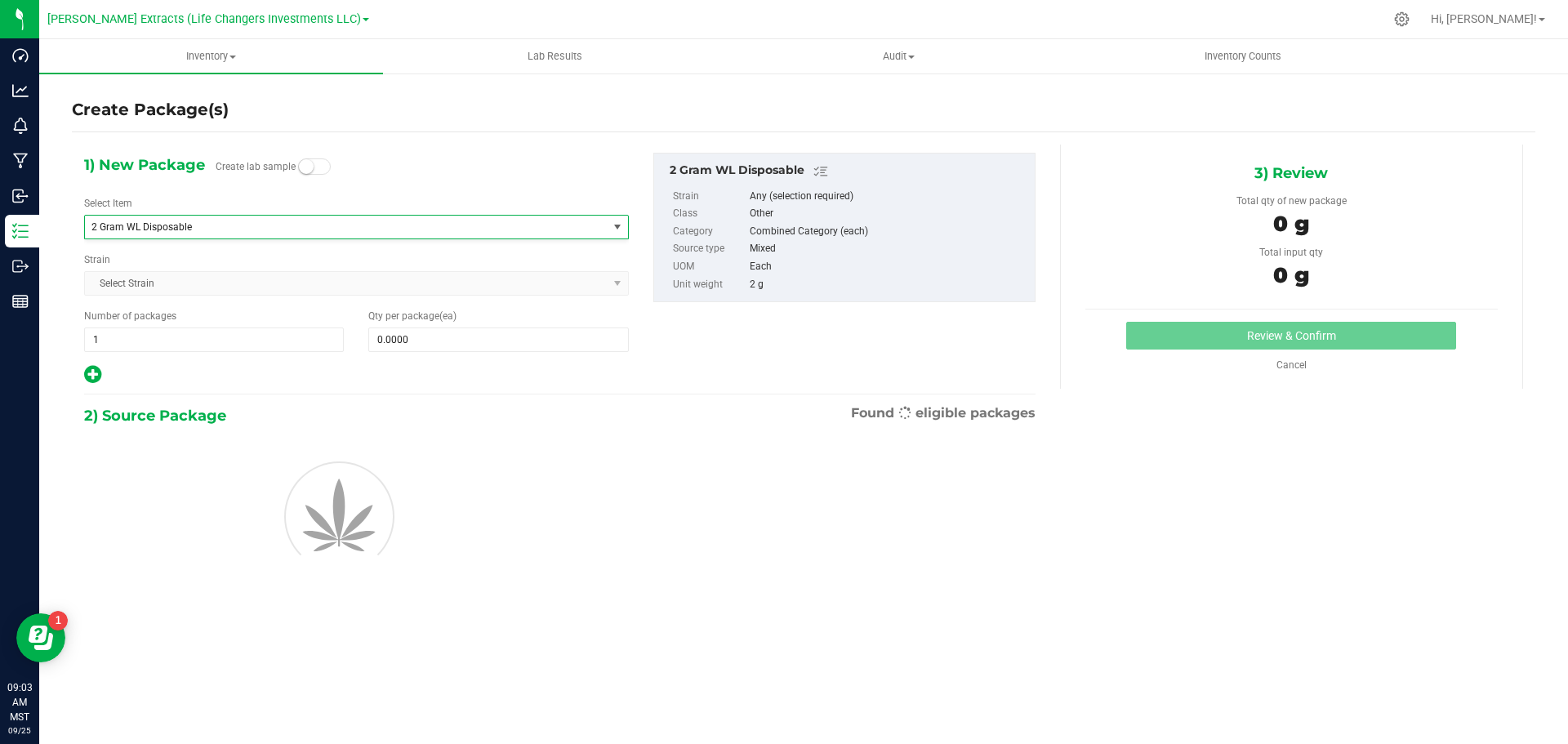
type input "0"
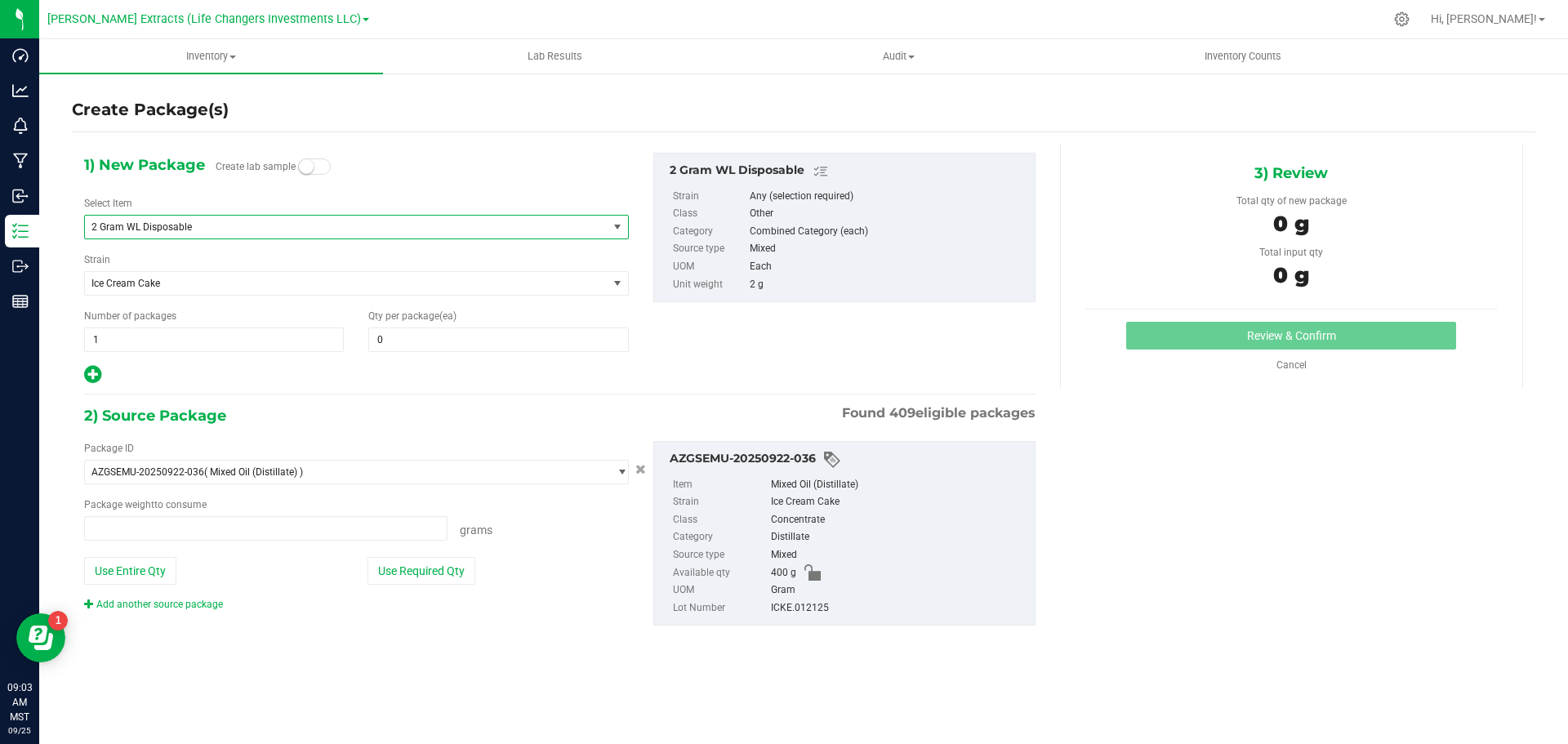
type input "0.0000 g"
click at [460, 337] on span "0 0" at bounding box center [498, 340] width 260 height 25
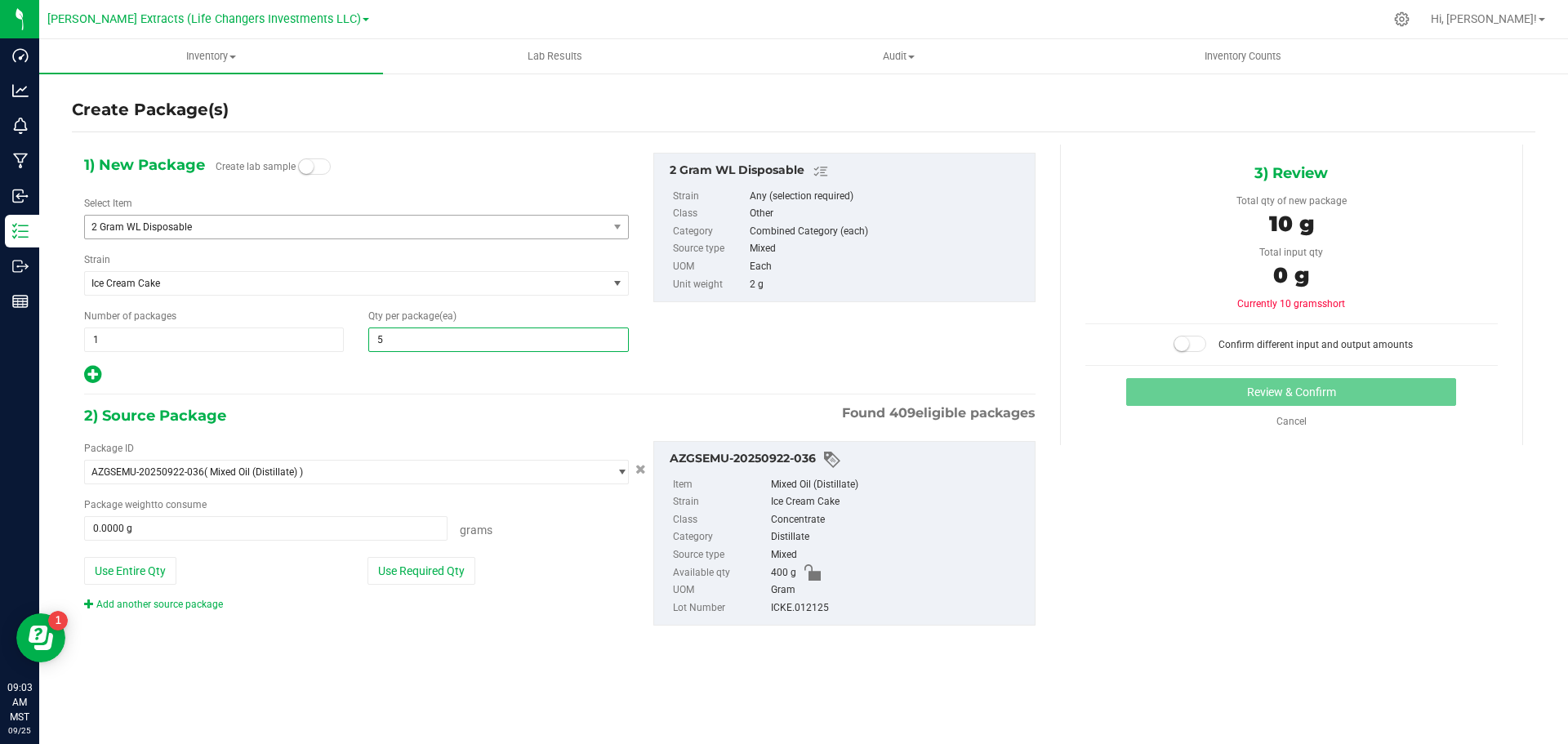
type input "50"
click at [433, 569] on button "Use Required Qty" at bounding box center [421, 571] width 108 height 28
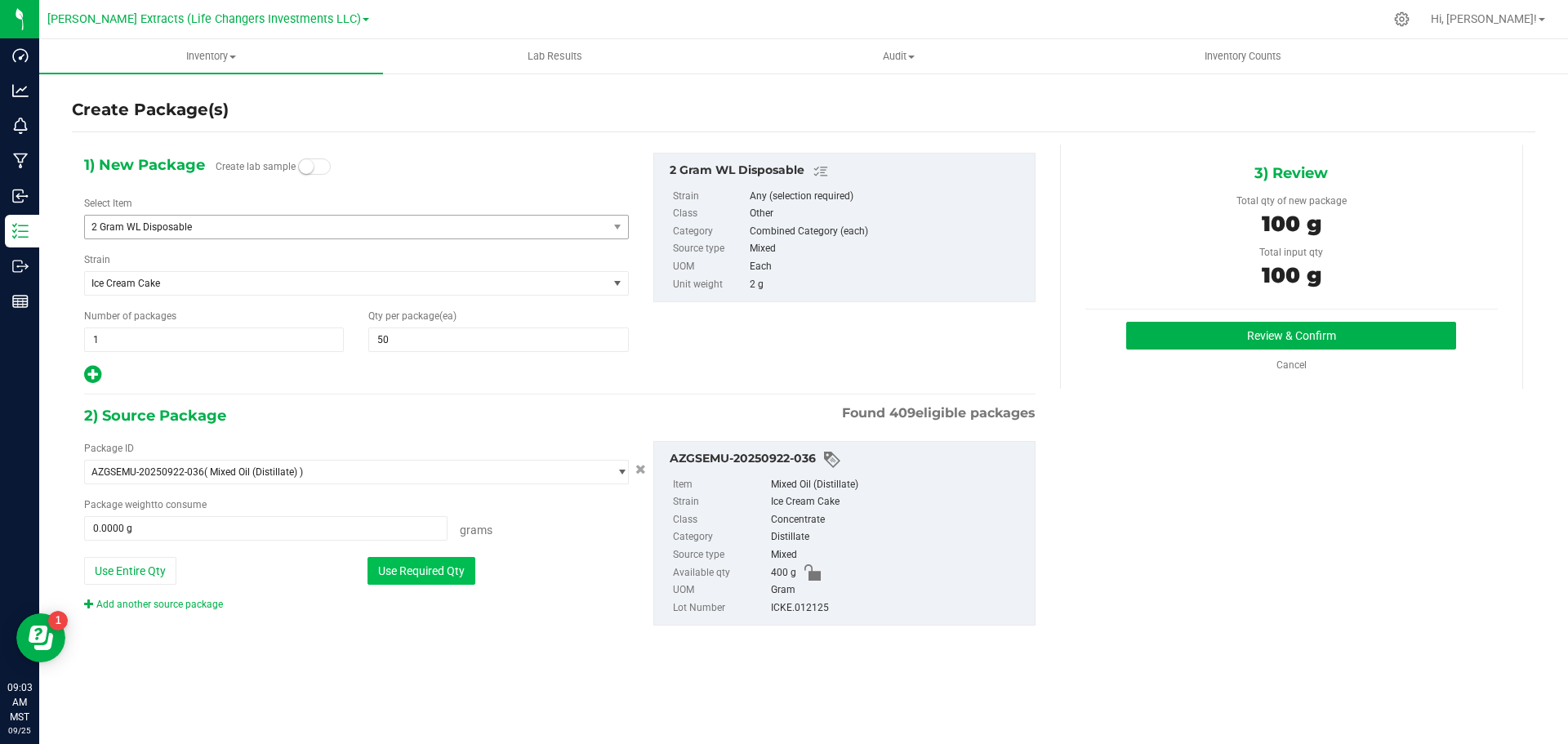
type input "100.0000 g"
click at [1300, 331] on button "Review & Confirm" at bounding box center [1291, 336] width 330 height 28
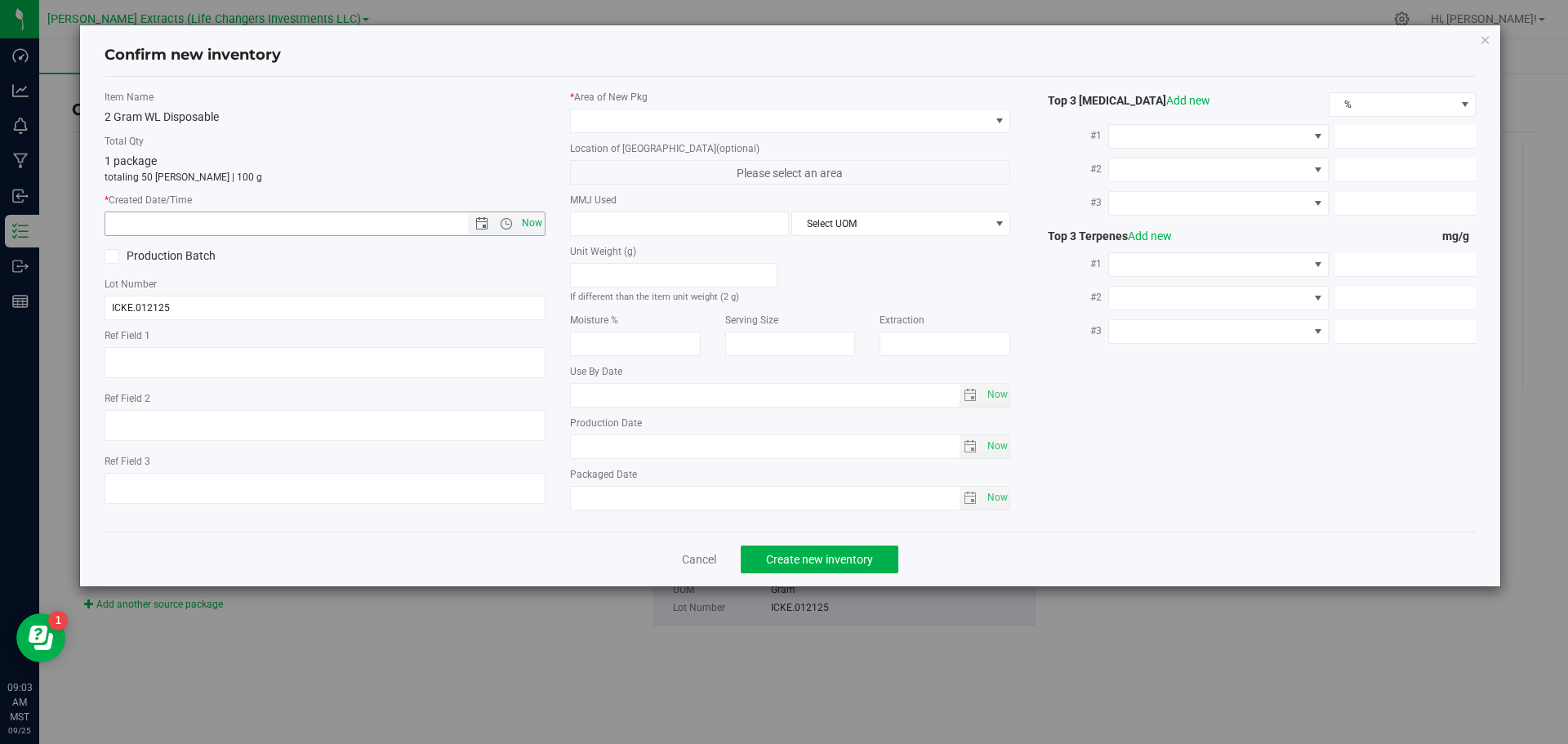
click at [532, 223] on span "Now" at bounding box center [532, 223] width 28 height 24
type input "9/25/2025 9:03 AM"
click at [589, 122] on span at bounding box center [781, 121] width 419 height 23
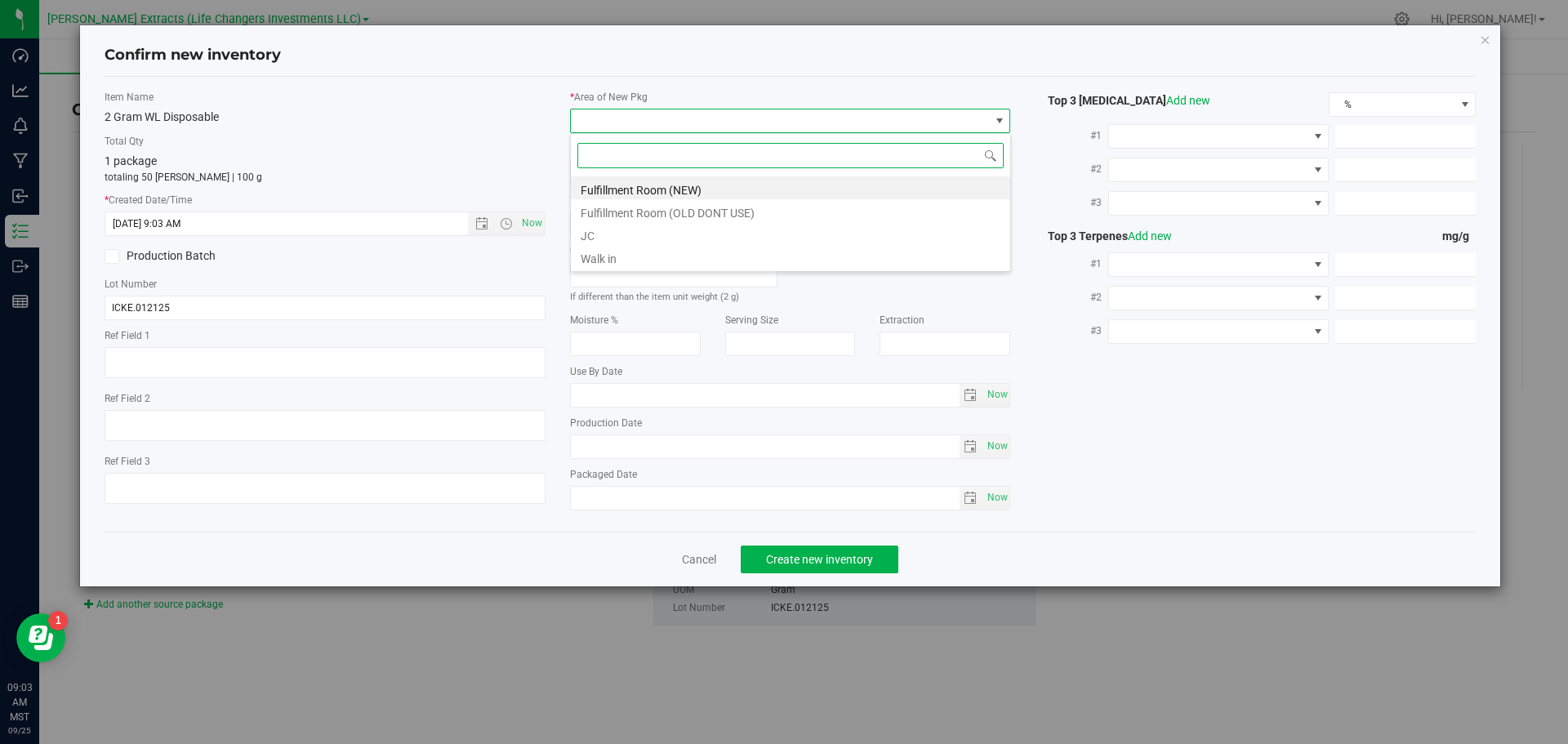
scroll to position [25, 441]
click at [638, 190] on li "Fulfillment Room (NEW)" at bounding box center [791, 188] width 440 height 23
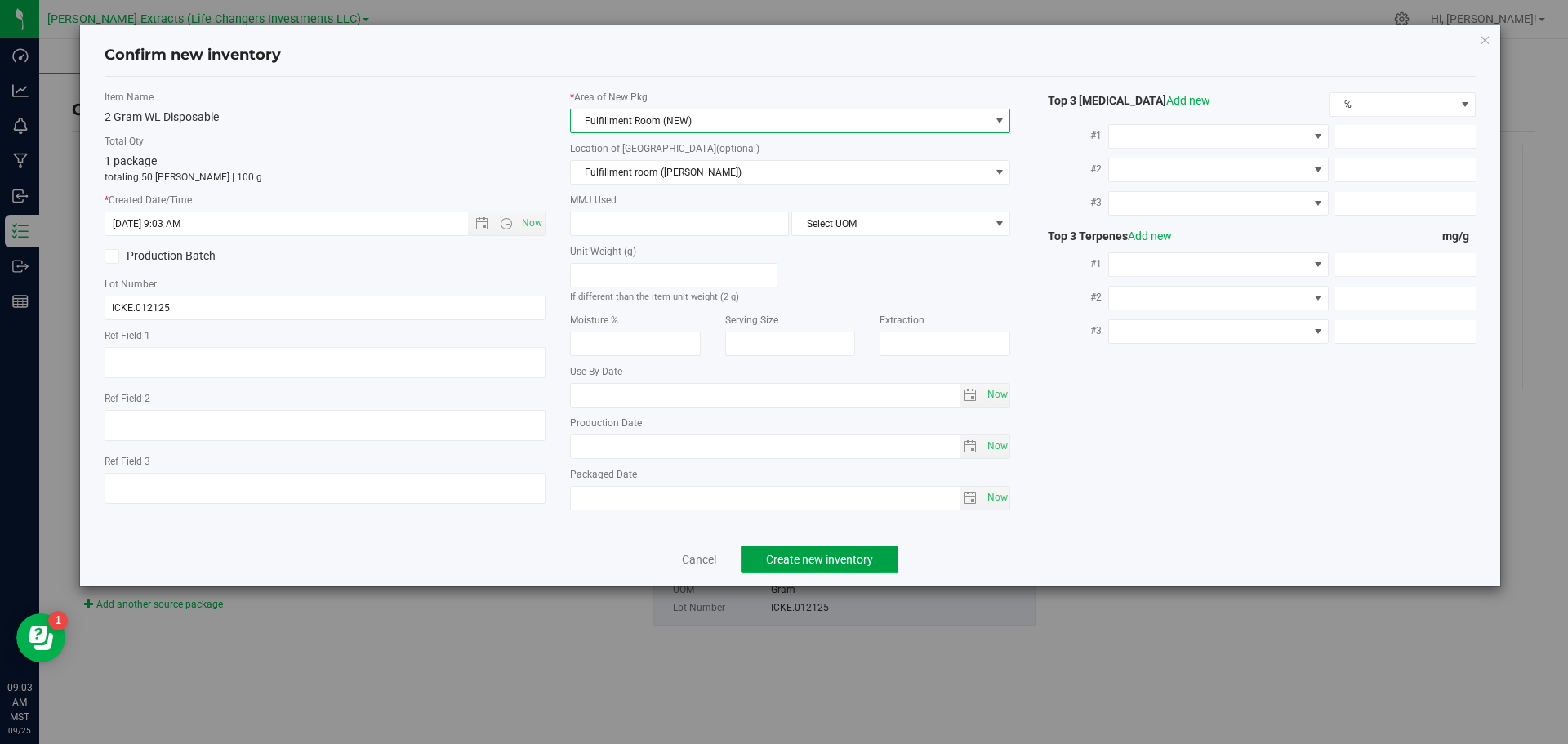
click at [807, 560] on span "Create new inventory" at bounding box center [820, 559] width 107 height 13
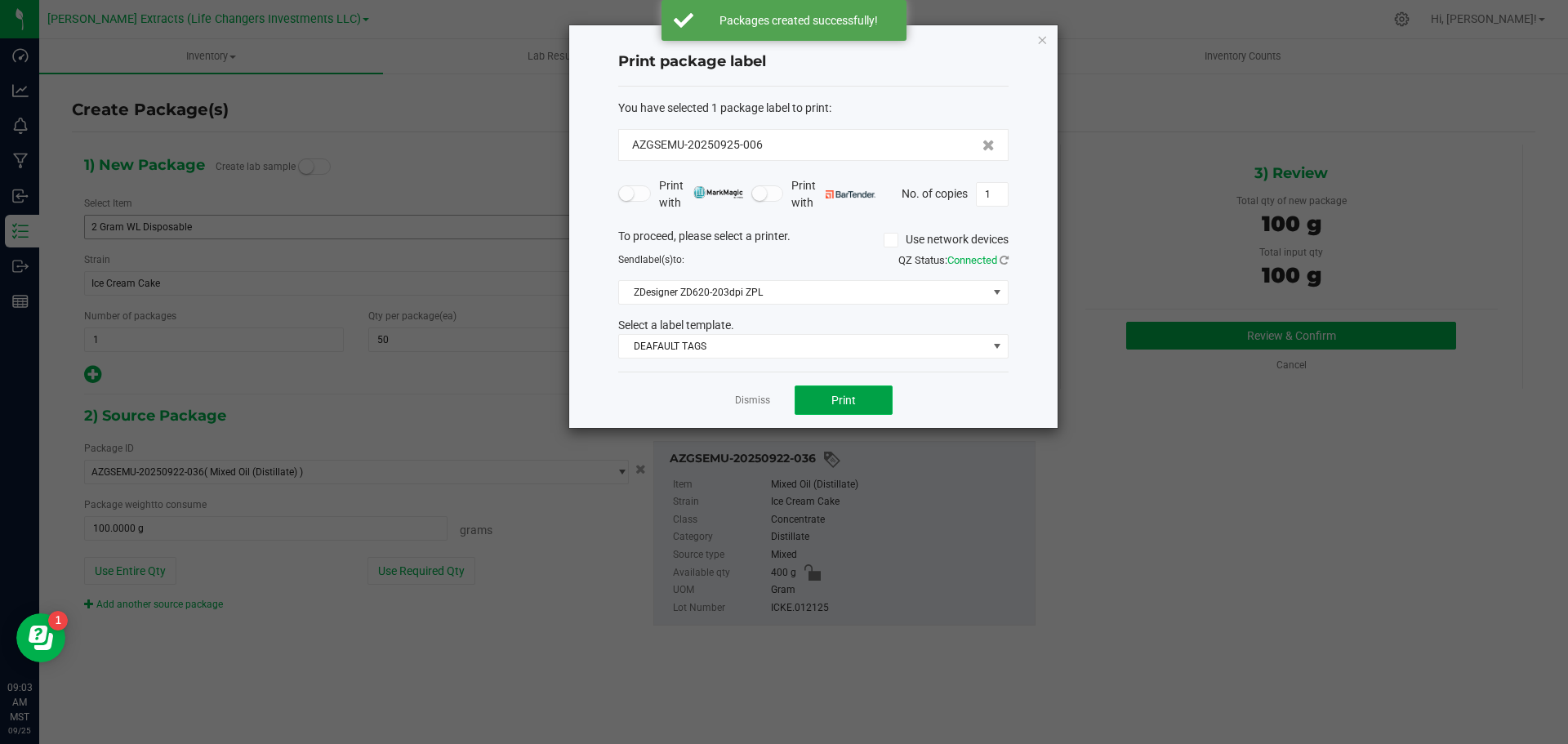
click at [855, 392] on button "Print" at bounding box center [844, 401] width 98 height 30
click at [1041, 38] on icon "button" at bounding box center [1042, 40] width 12 height 20
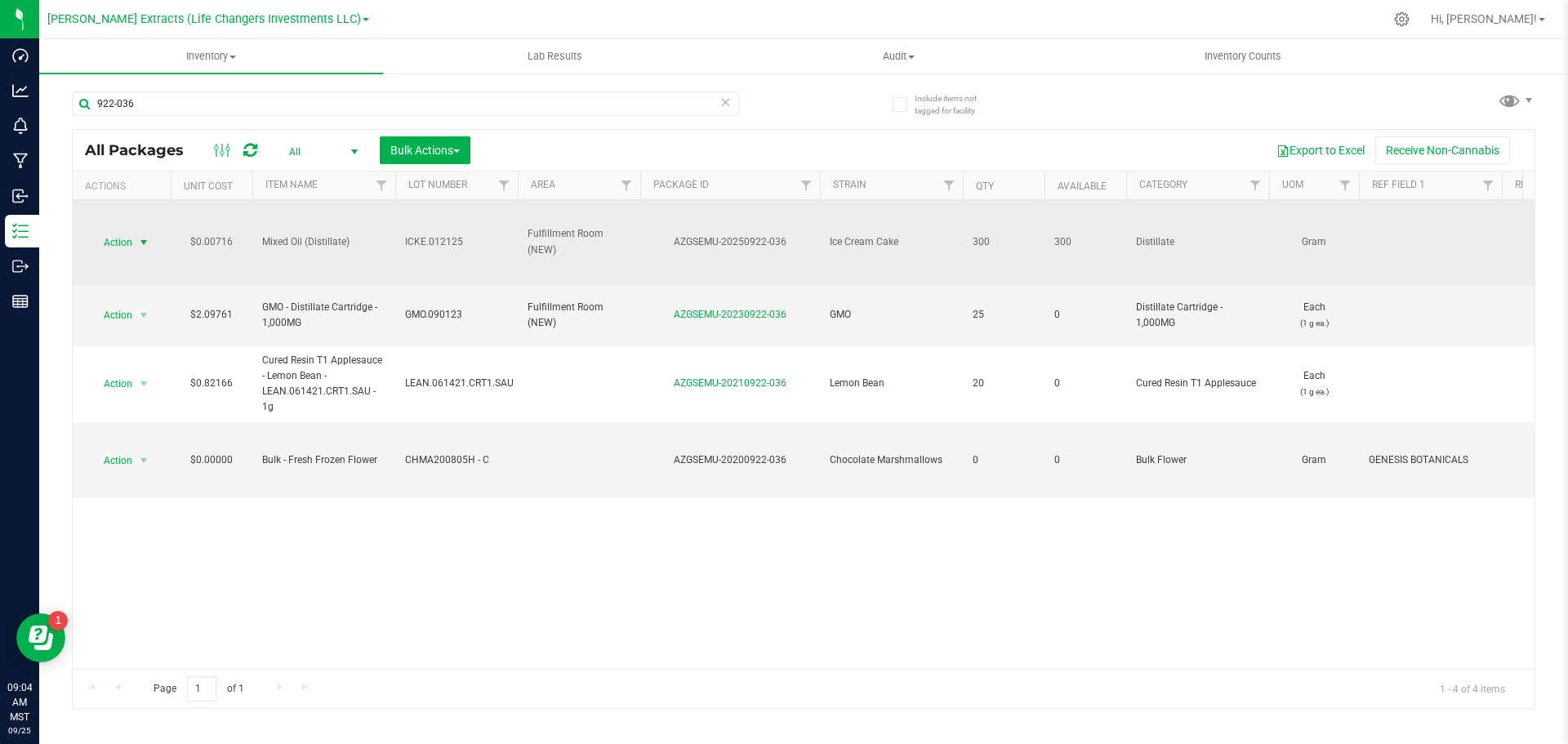
click at [116, 242] on span "Action" at bounding box center [111, 242] width 44 height 23
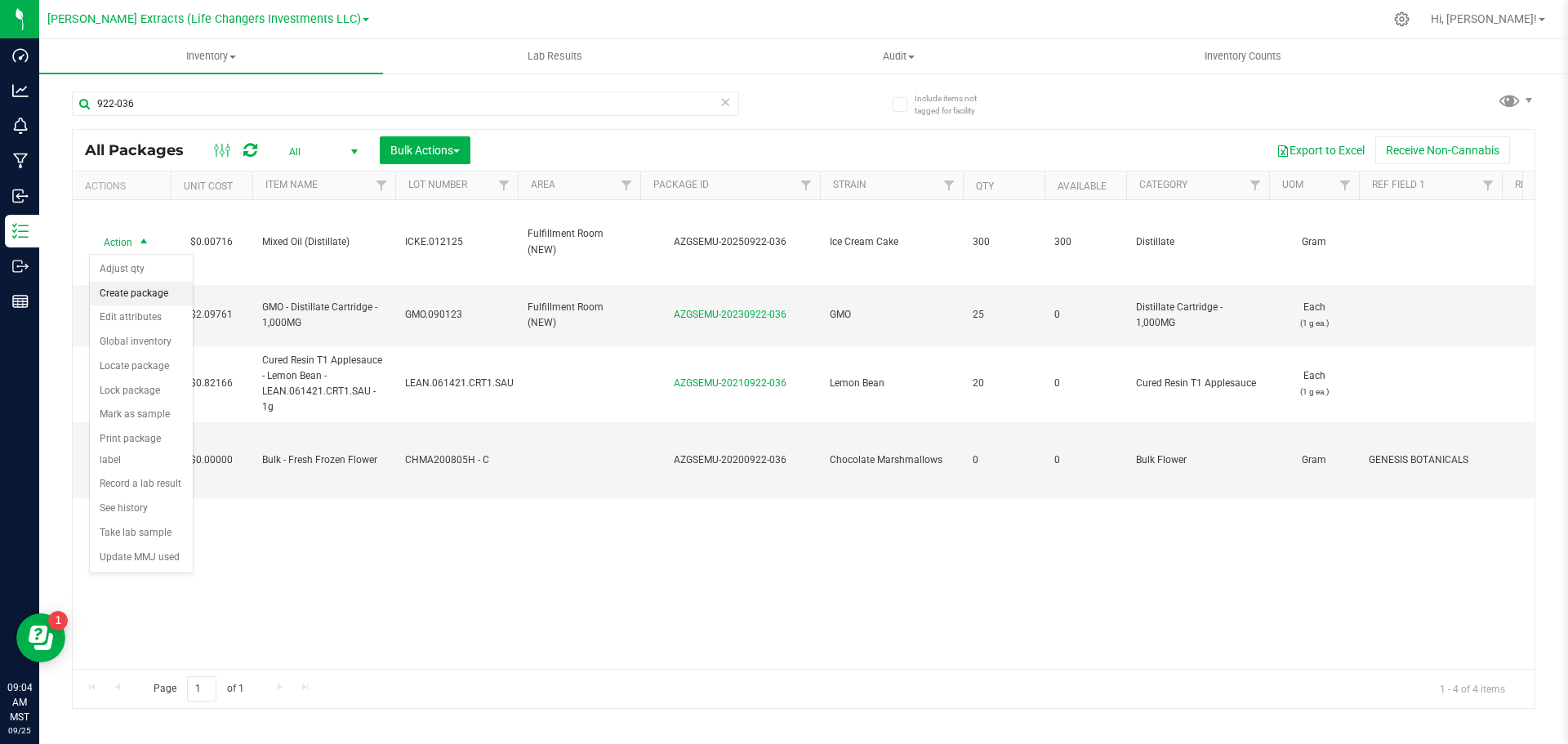
click at [127, 295] on li "Create package" at bounding box center [142, 294] width 103 height 25
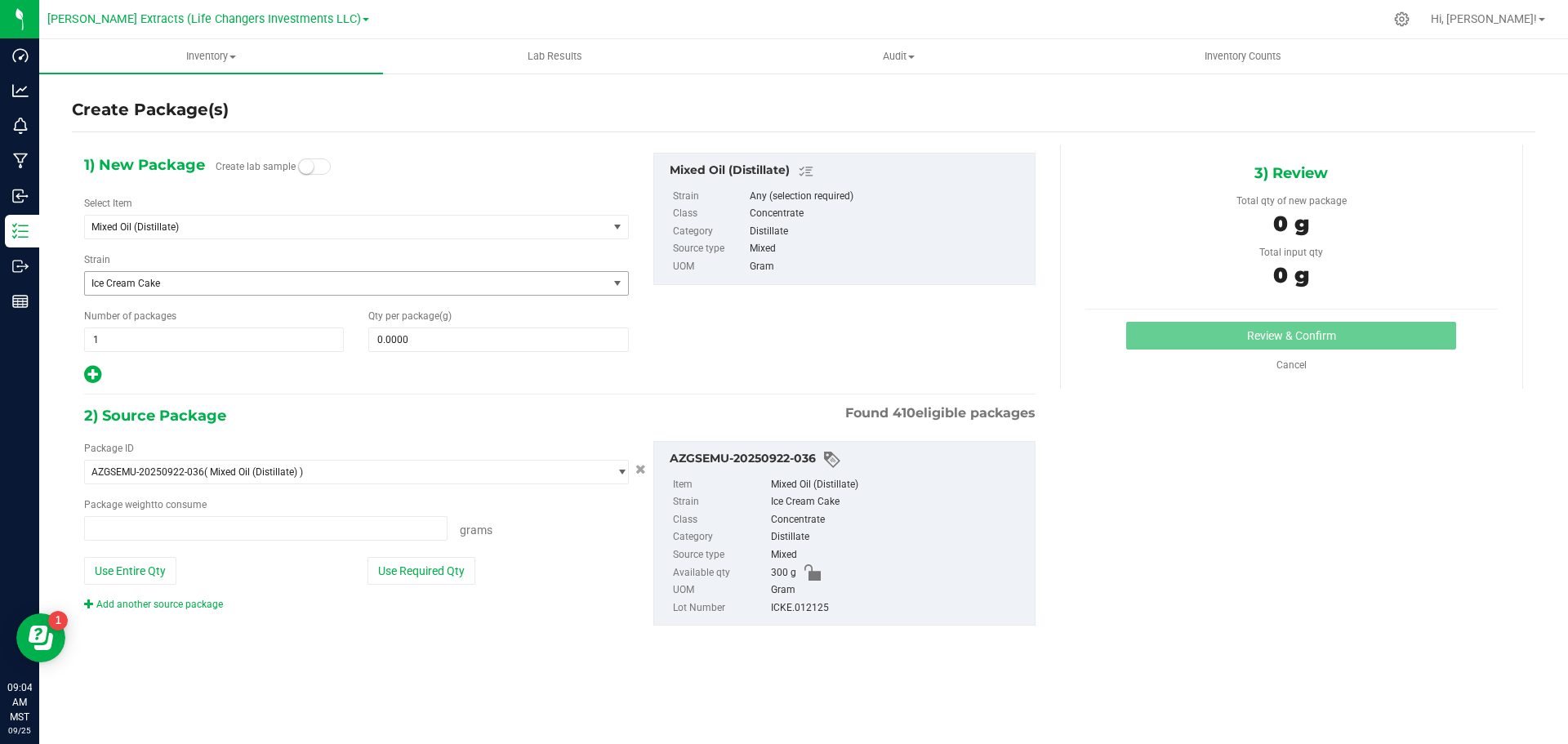
type input "0.0000 g"
click at [157, 224] on span "Mixed Oil (Distillate)" at bounding box center [336, 227] width 489 height 12
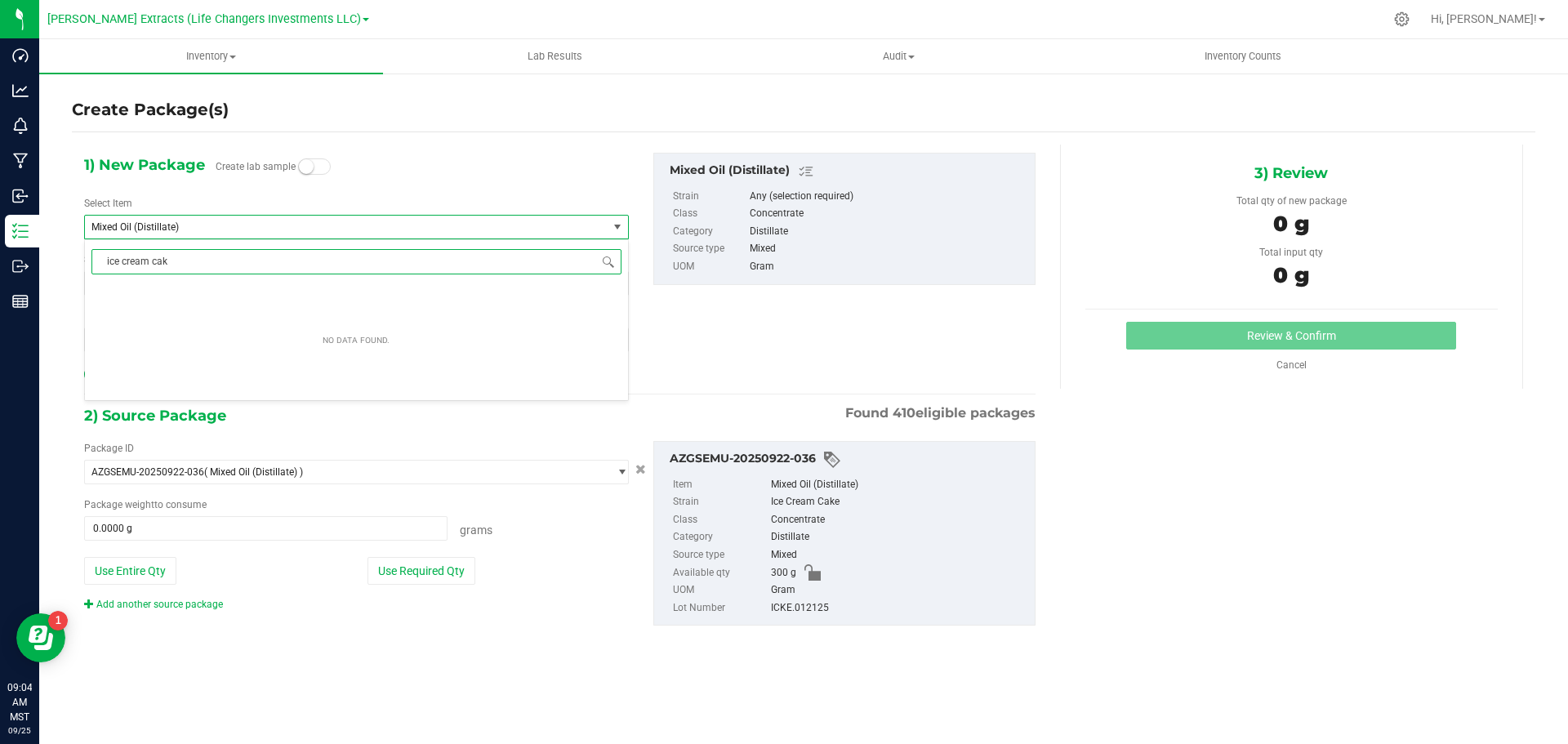
type input "ice cream cake"
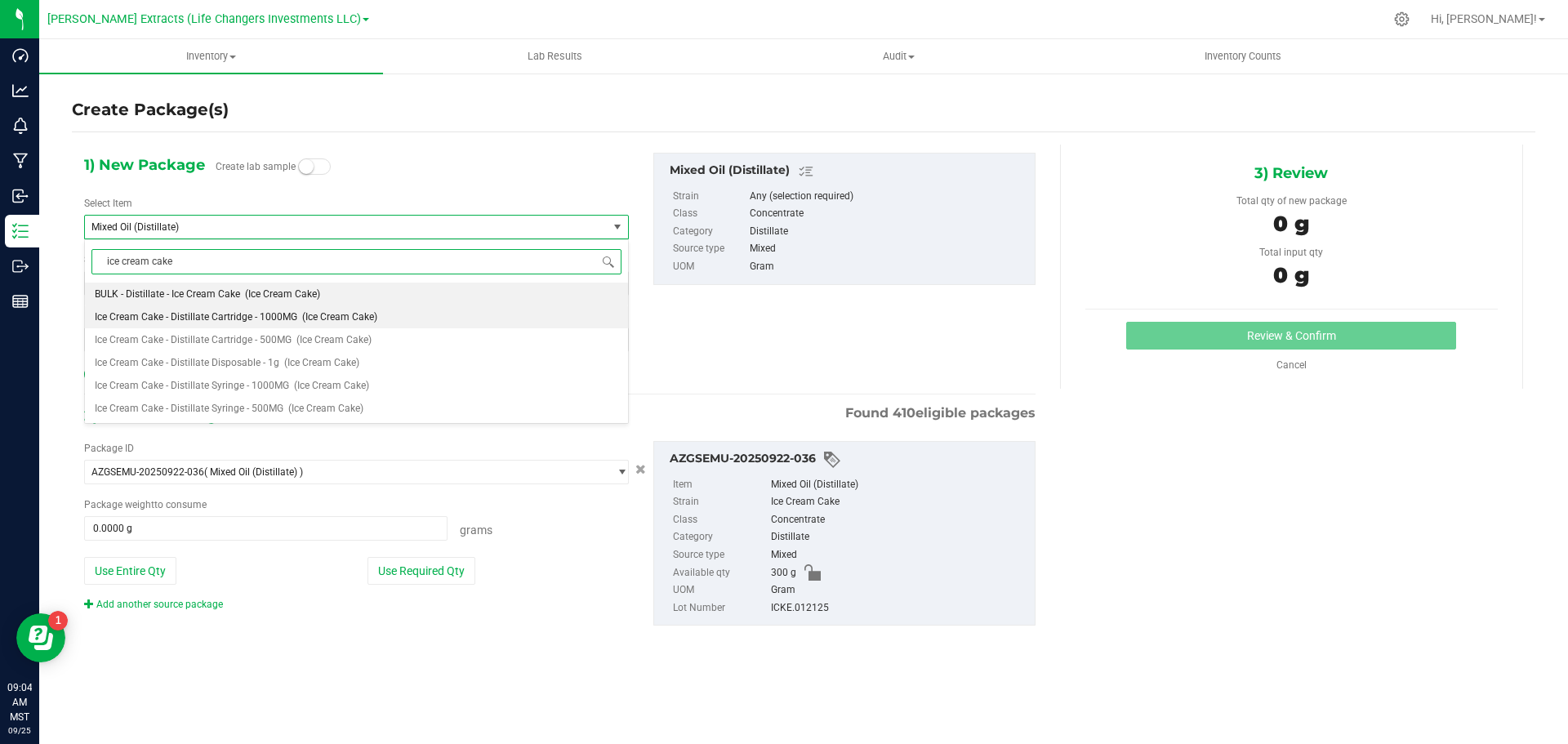
click at [209, 315] on span "Ice Cream Cake - Distillate Cartridge - 1000MG" at bounding box center [195, 317] width 203 height 12
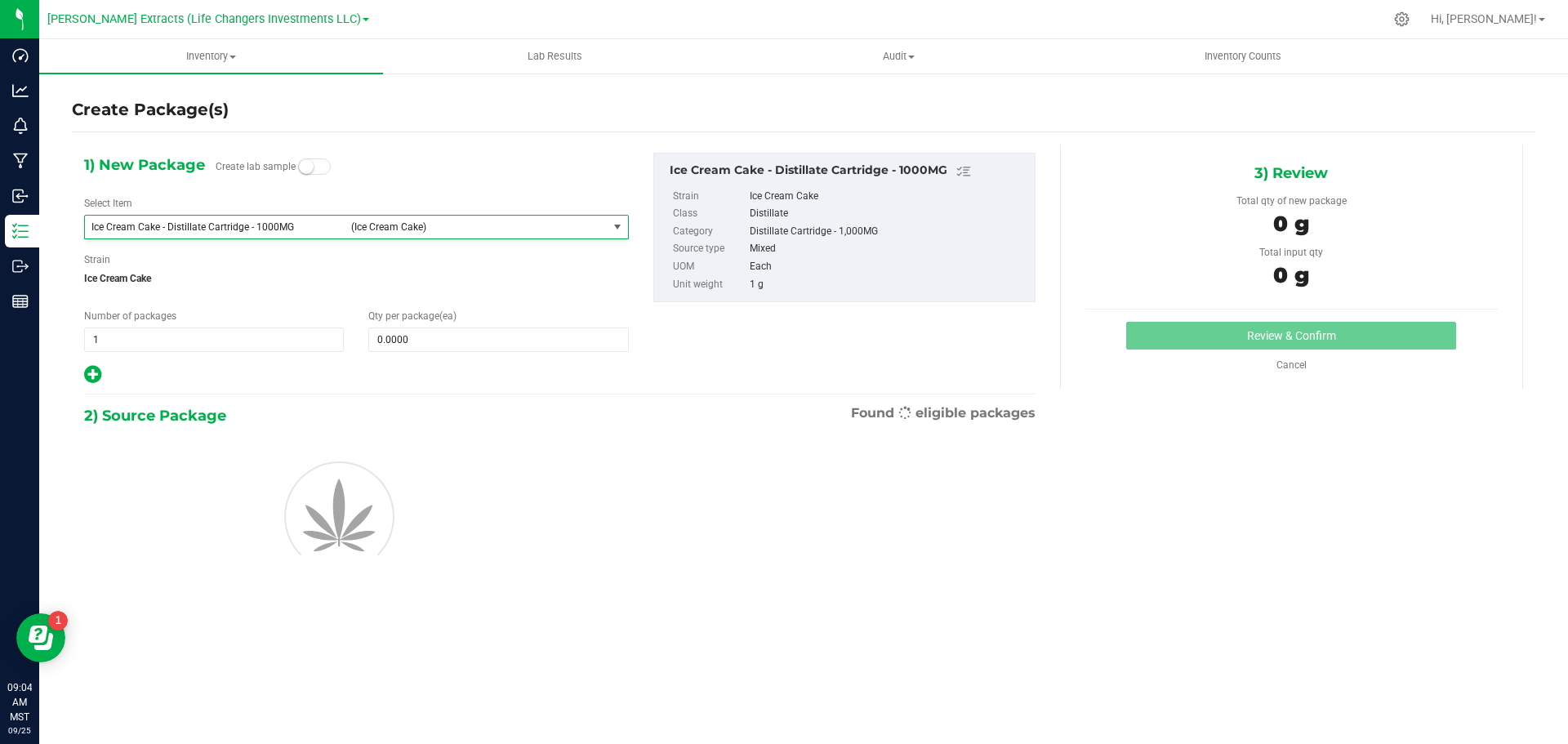
type input "0"
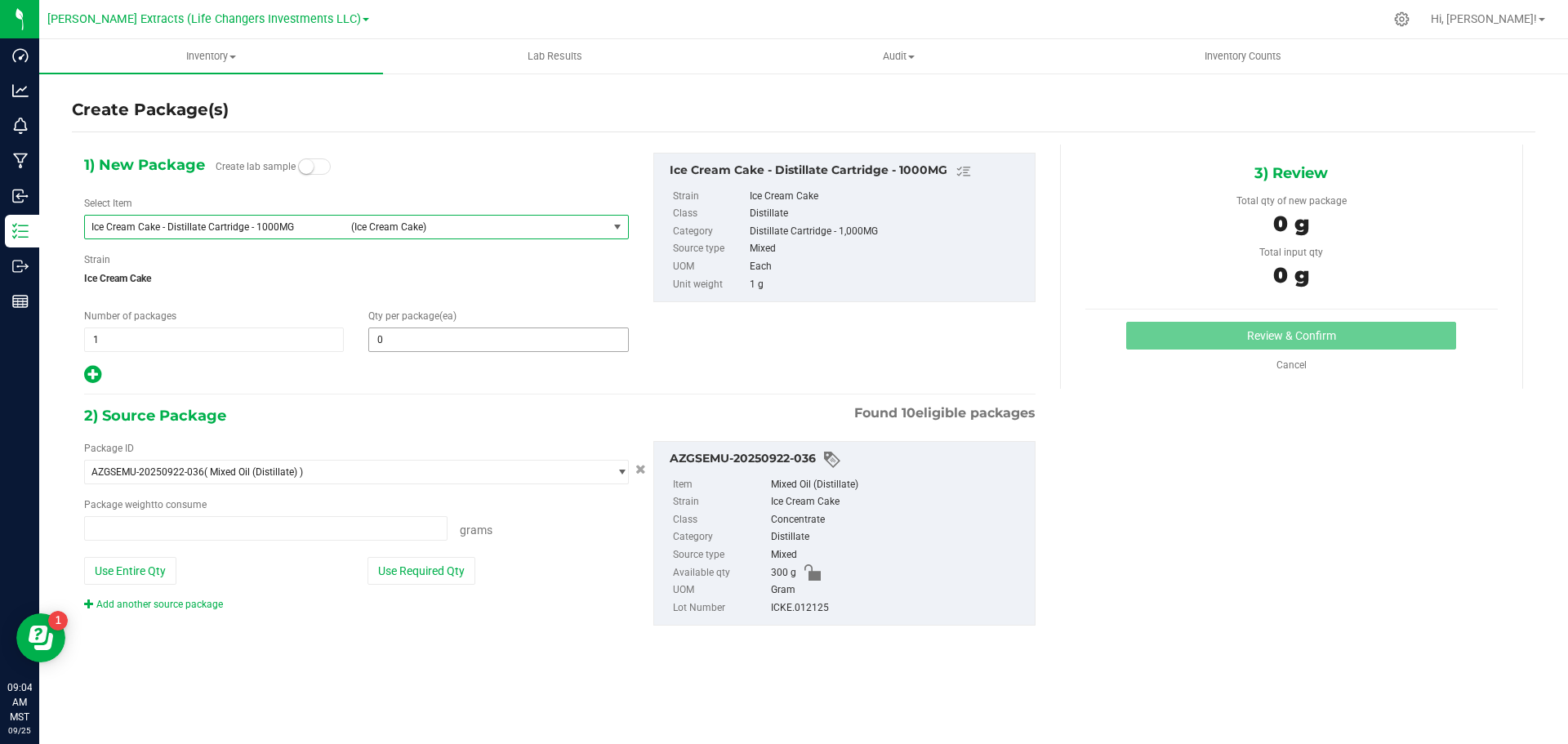
type input "0.0000 g"
click at [430, 340] on span "0 0" at bounding box center [498, 340] width 260 height 25
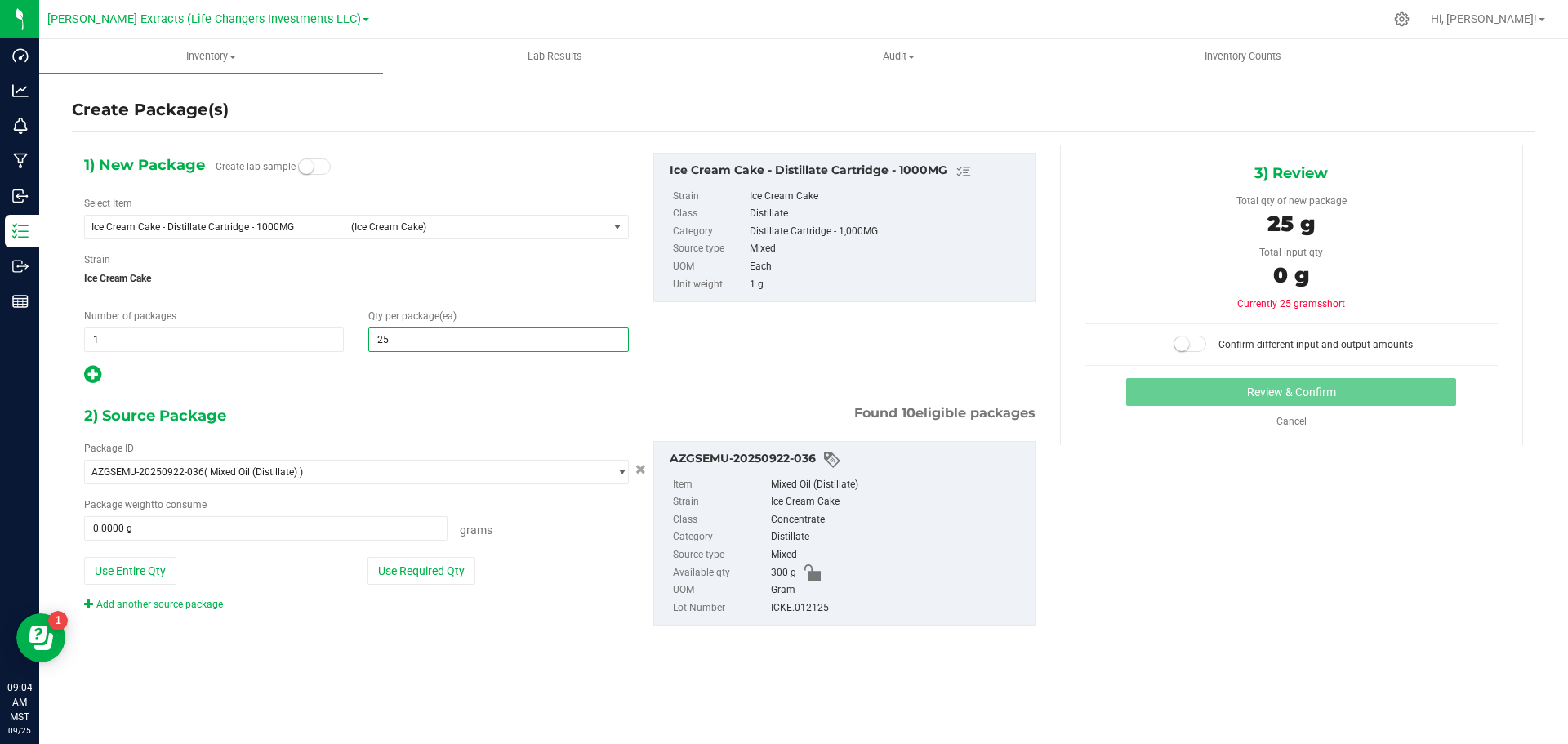
type input "250"
click at [402, 567] on button "Use Required Qty" at bounding box center [421, 571] width 108 height 28
type input "250.0000 g"
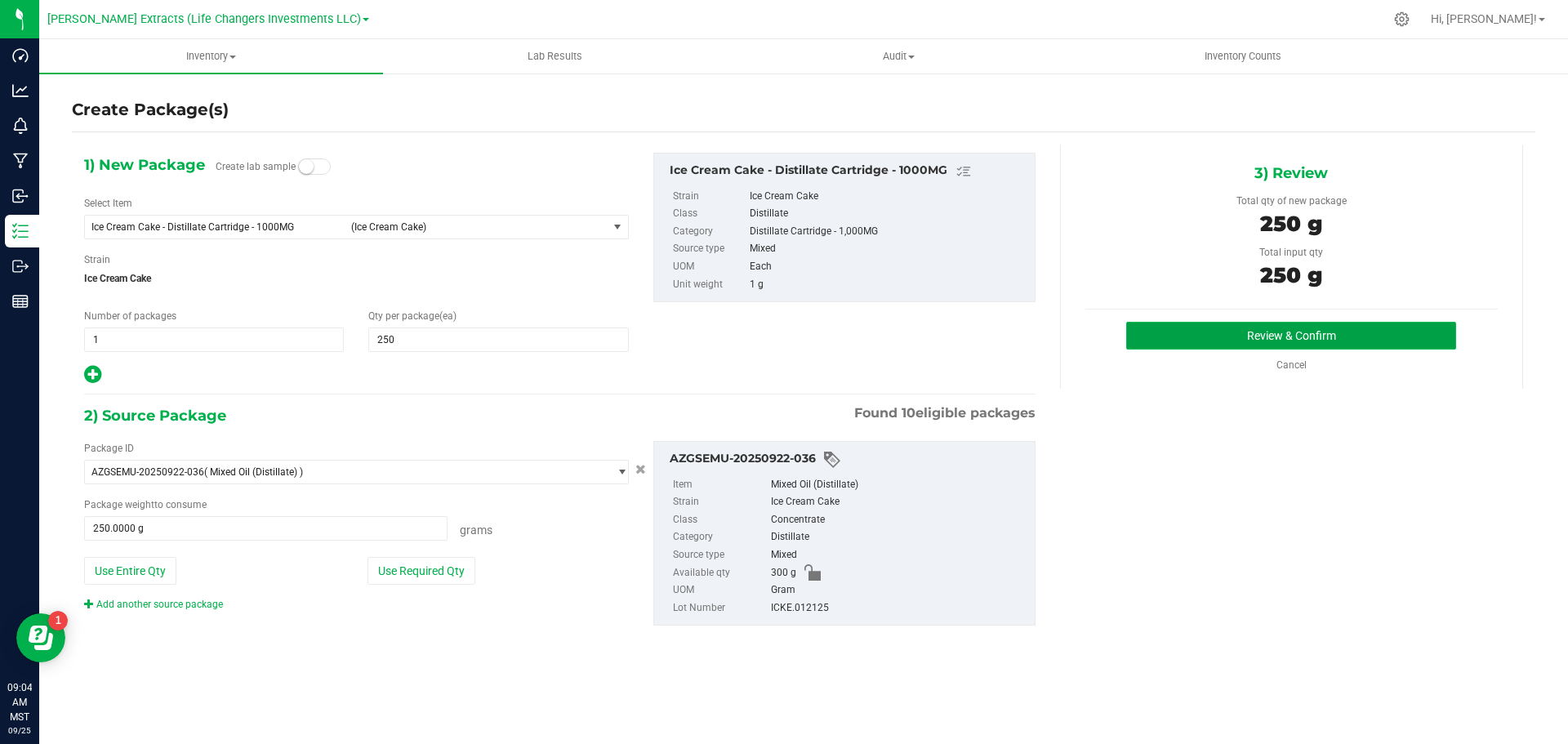
click at [1232, 335] on button "Review & Confirm" at bounding box center [1291, 336] width 330 height 28
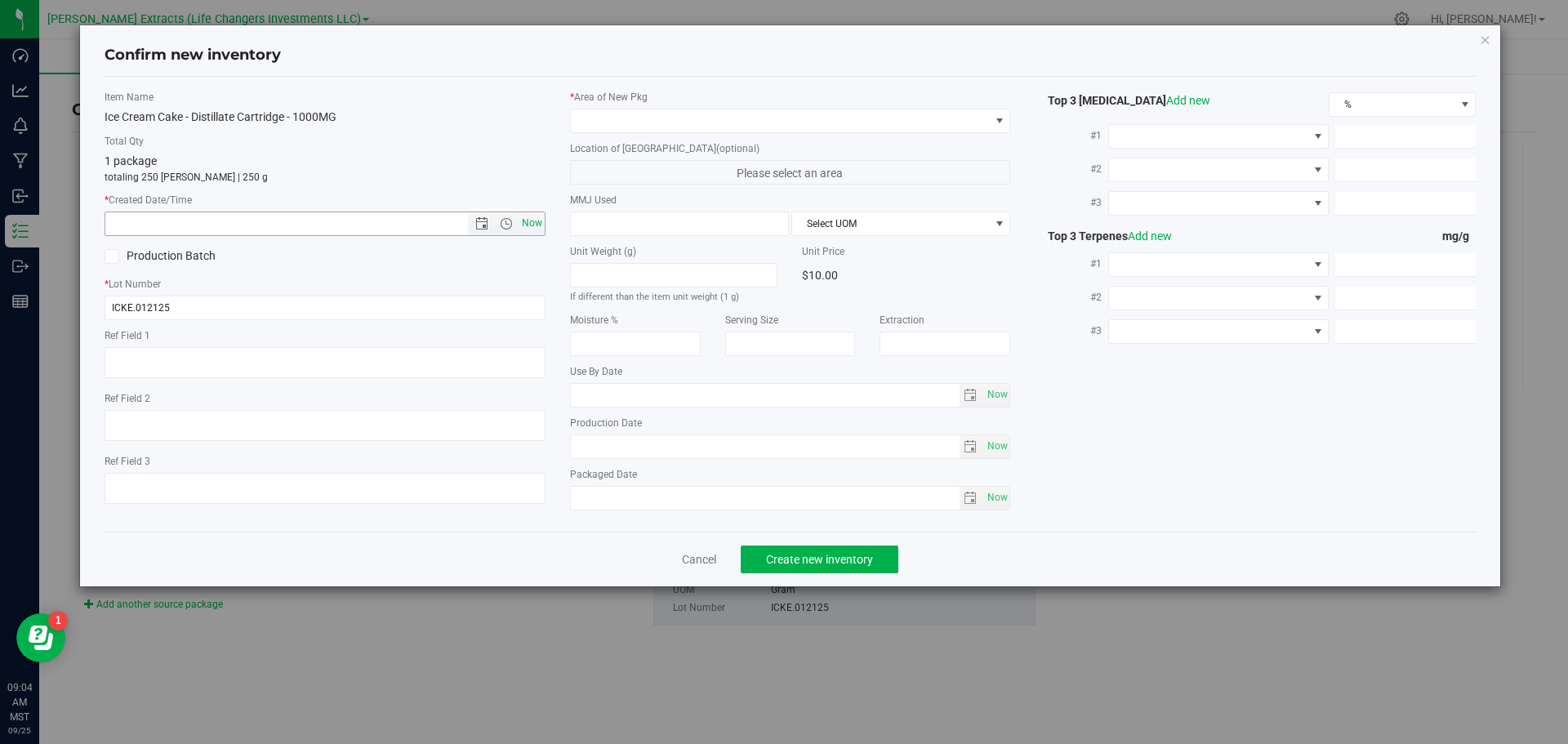
click at [530, 218] on span "Now" at bounding box center [532, 223] width 28 height 24
type input "9/25/2025 9:04 AM"
click at [604, 114] on span at bounding box center [781, 121] width 419 height 23
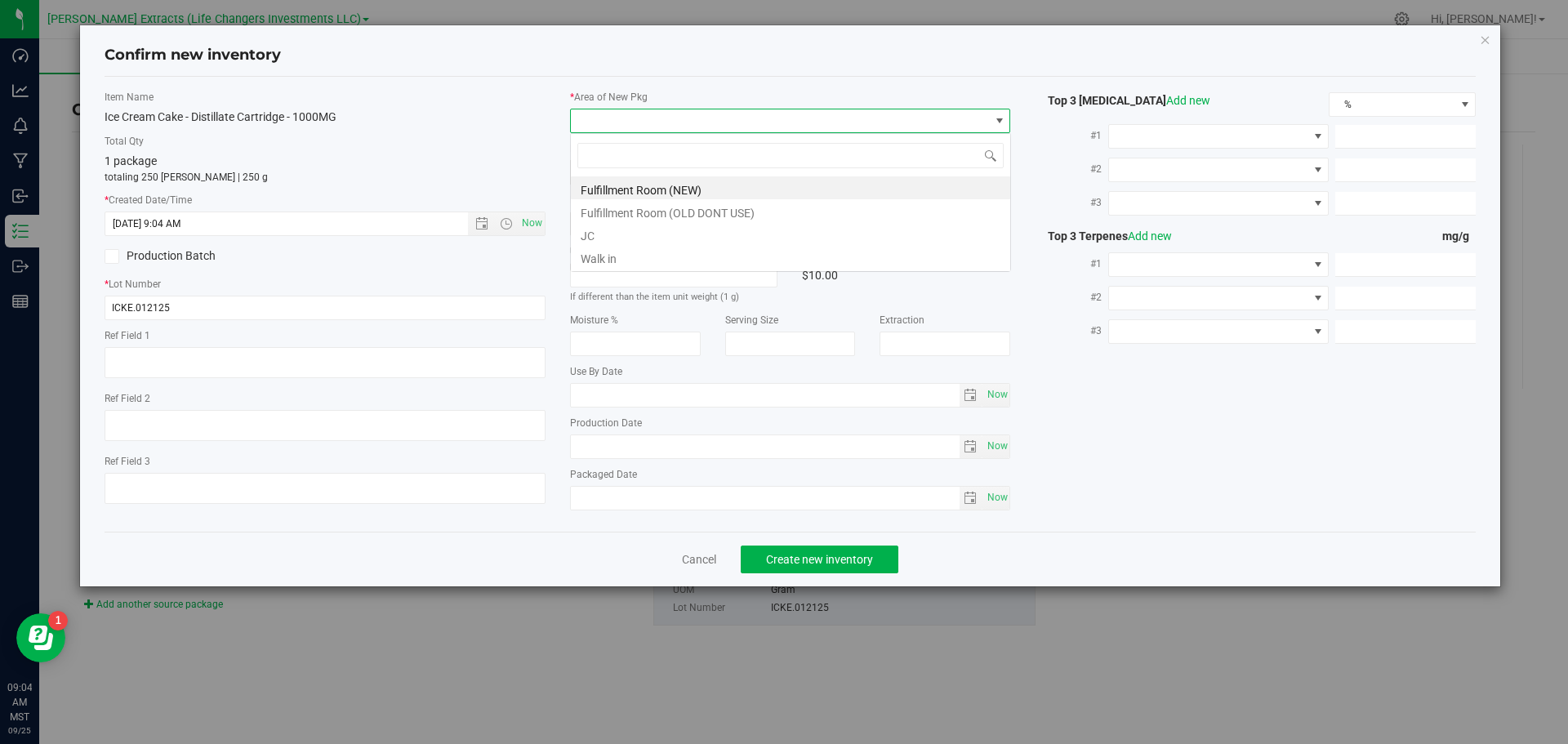
scroll to position [25, 441]
click at [615, 187] on li "Fulfillment Room (NEW)" at bounding box center [791, 188] width 440 height 23
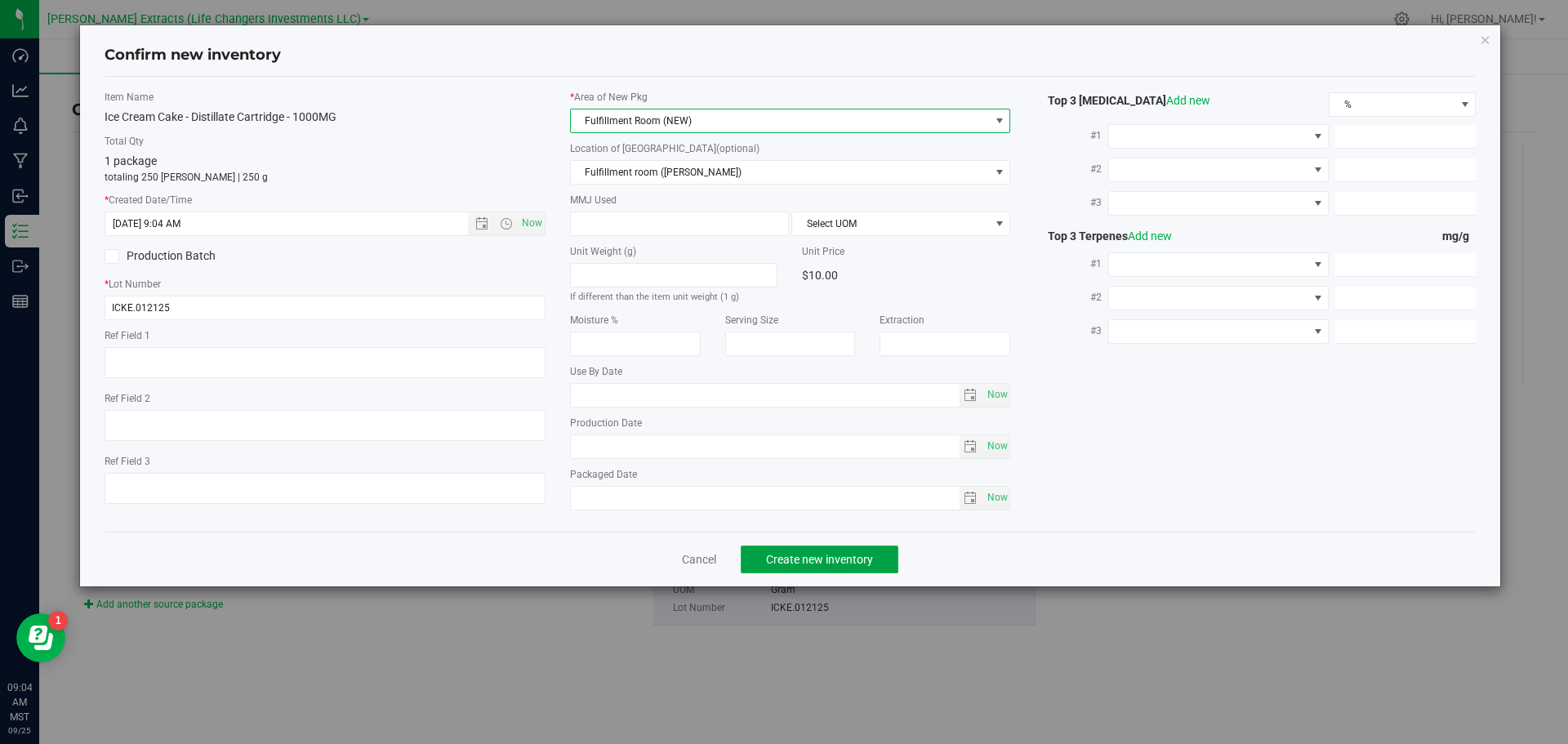
click at [825, 558] on span "Create new inventory" at bounding box center [820, 559] width 107 height 13
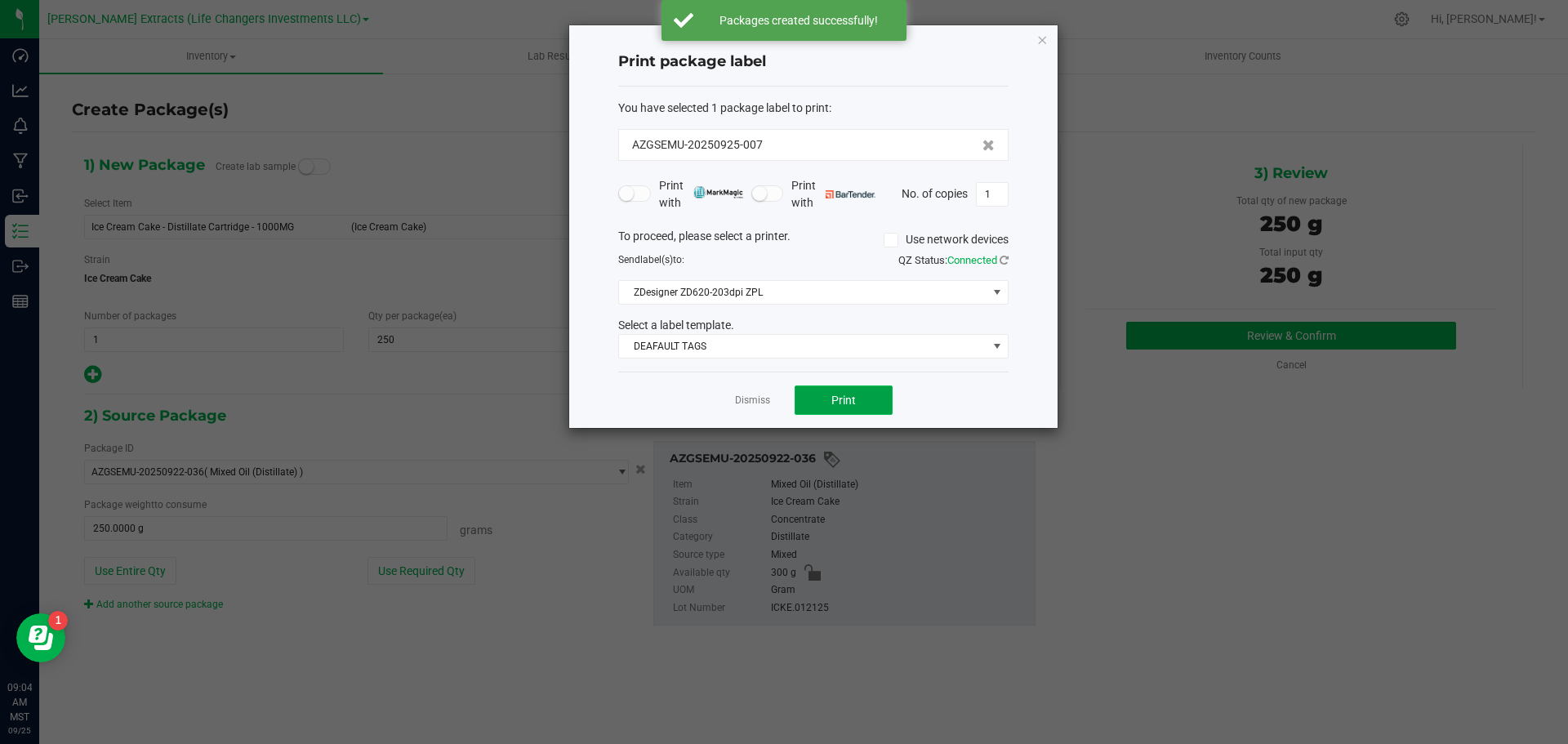
click at [862, 393] on button "Print" at bounding box center [844, 401] width 98 height 30
click at [1041, 39] on icon "button" at bounding box center [1042, 40] width 12 height 20
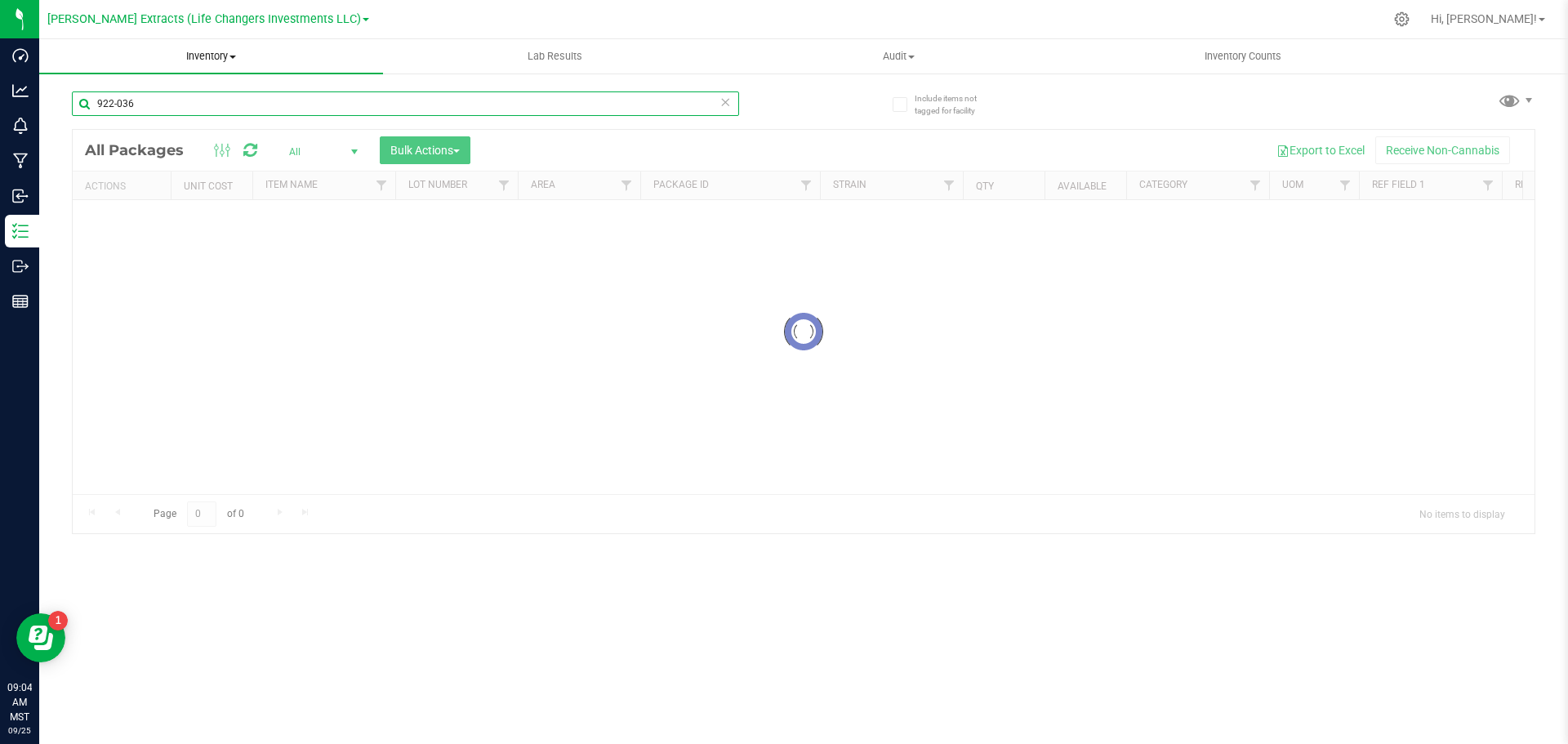
drag, startPoint x: 135, startPoint y: 103, endPoint x: 75, endPoint y: 68, distance: 69.5
click at [75, 92] on input "922-036" at bounding box center [406, 104] width 667 height 25
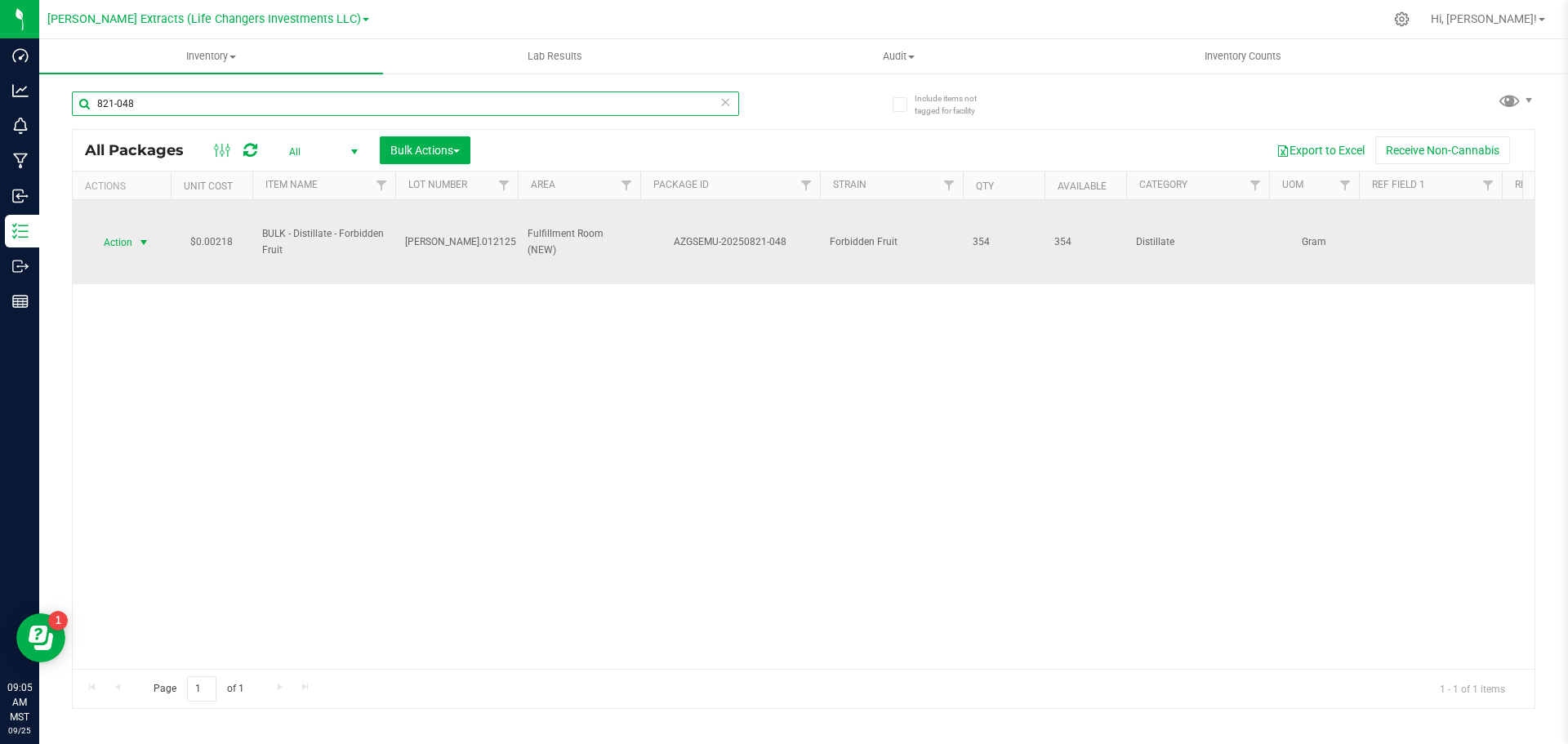
type input "821-048"
click at [119, 238] on span "Action" at bounding box center [111, 242] width 44 height 23
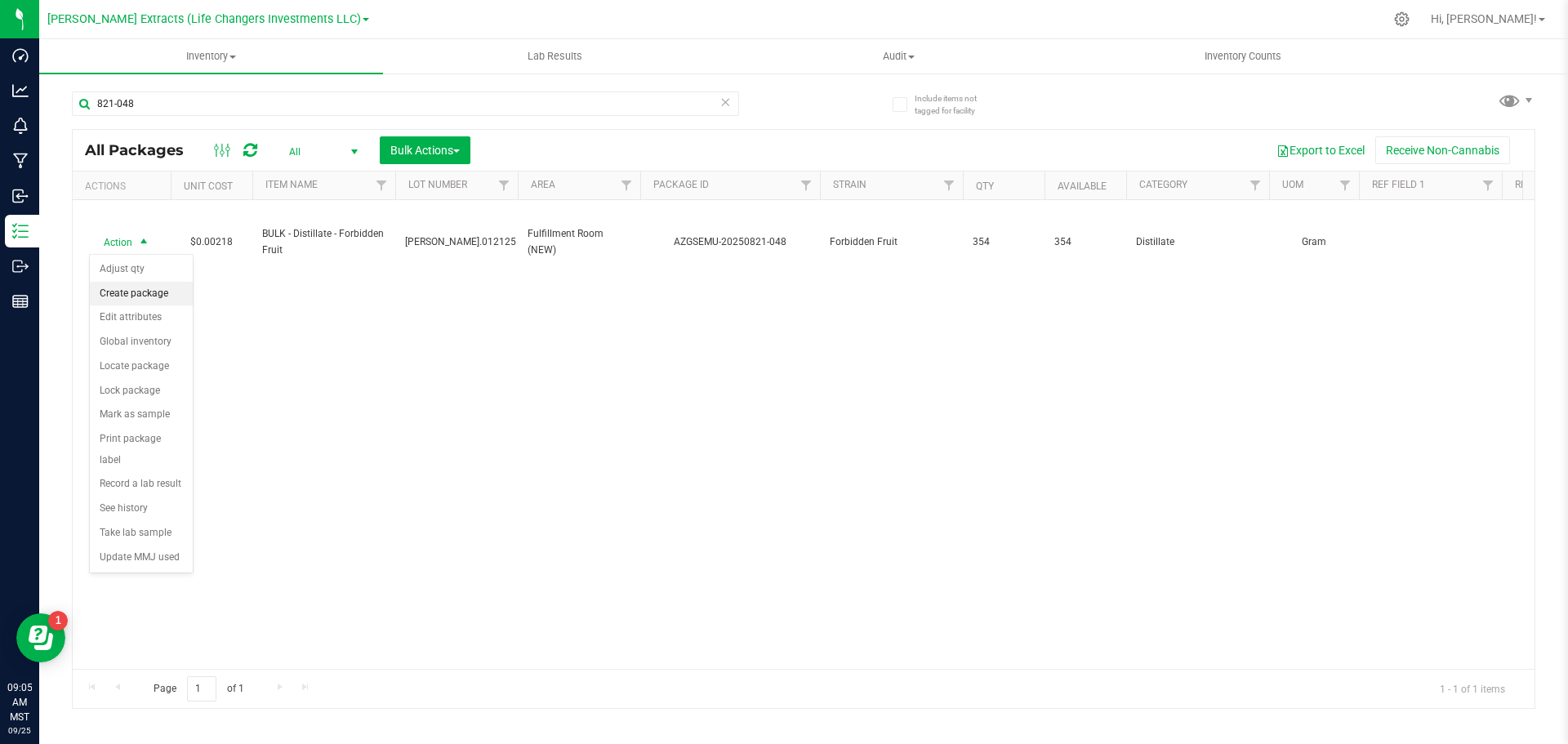
click at [131, 295] on li "Create package" at bounding box center [142, 294] width 103 height 25
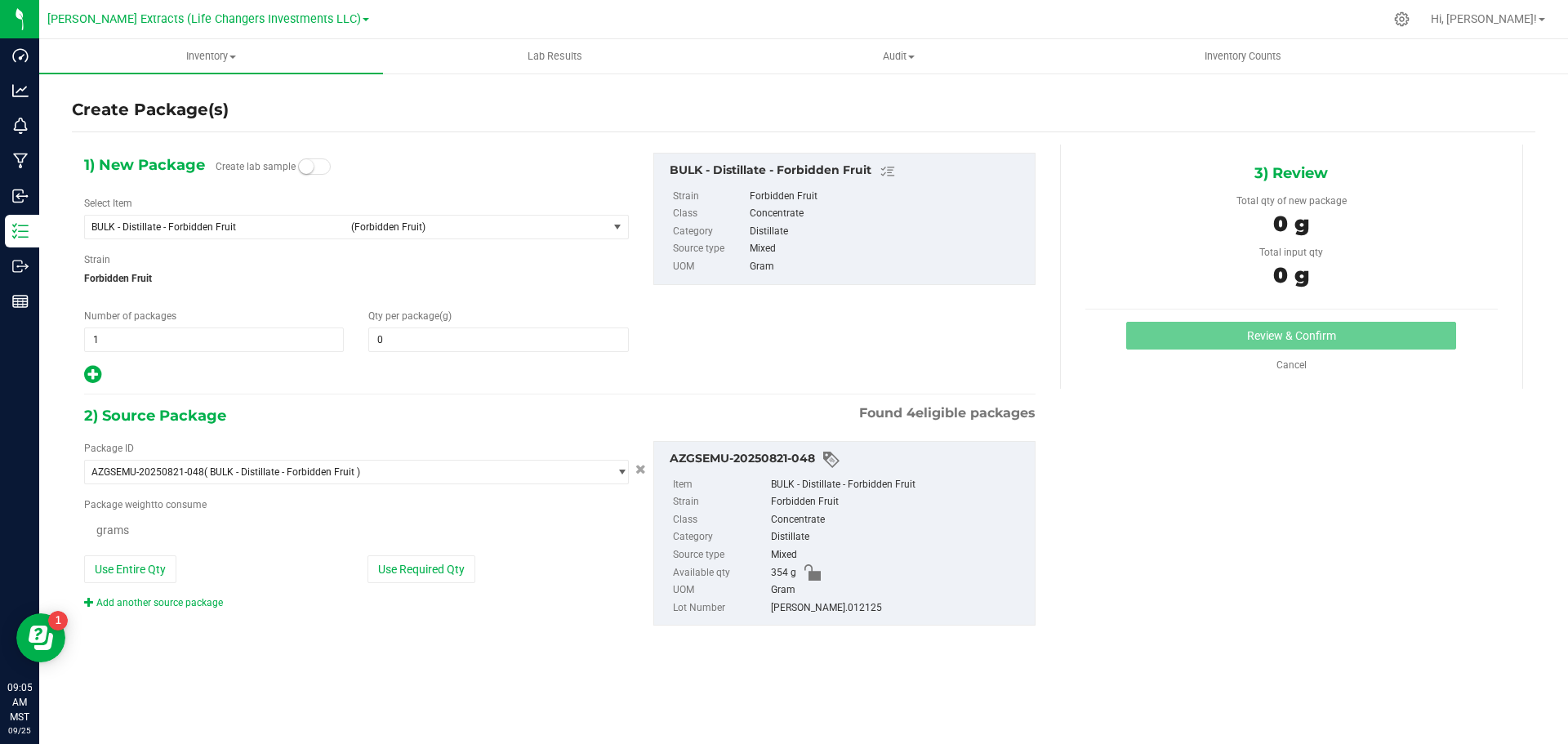
type input "0.0000"
click at [127, 227] on span "BULK - Distillate - Forbidden Fruit" at bounding box center [217, 227] width 250 height 12
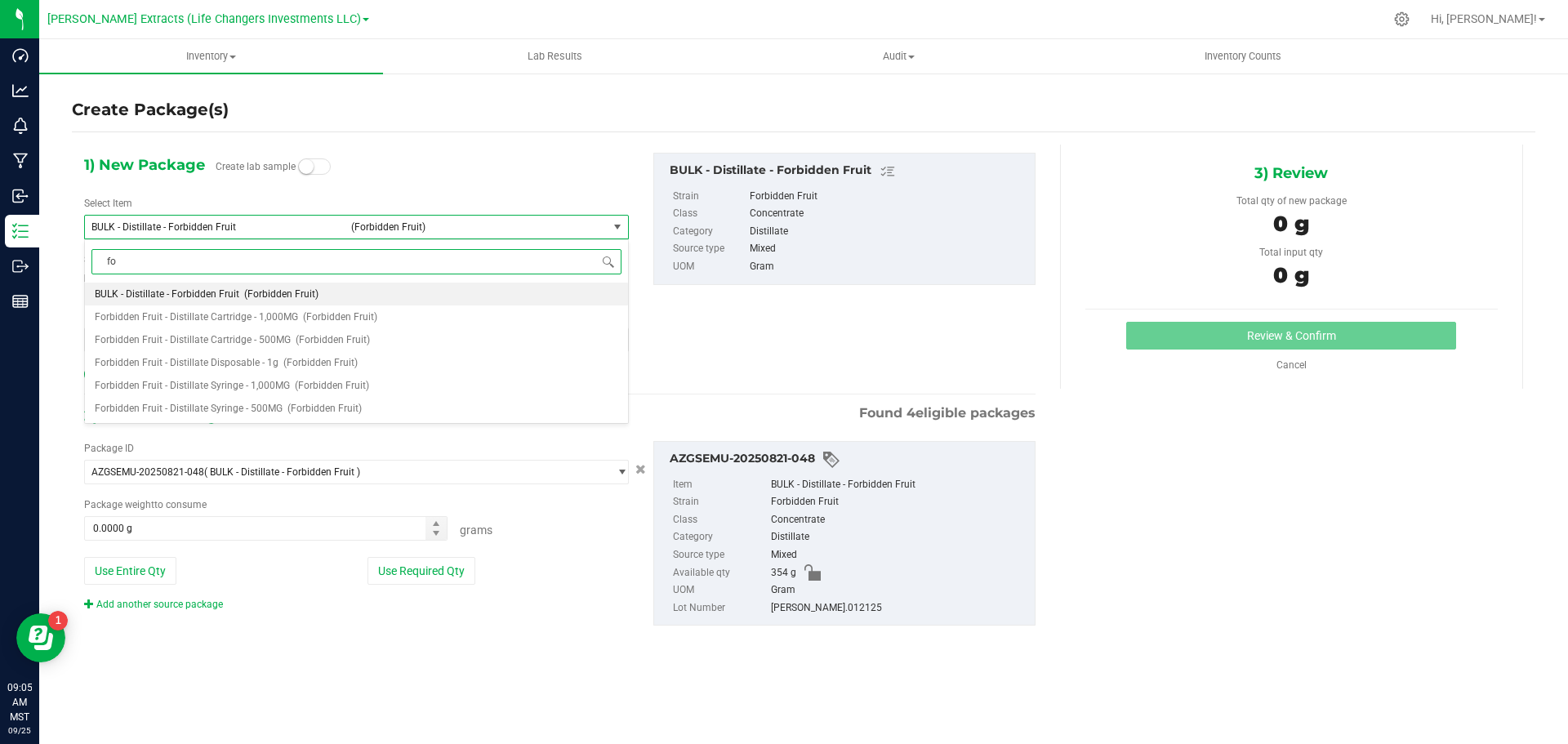
type input "f"
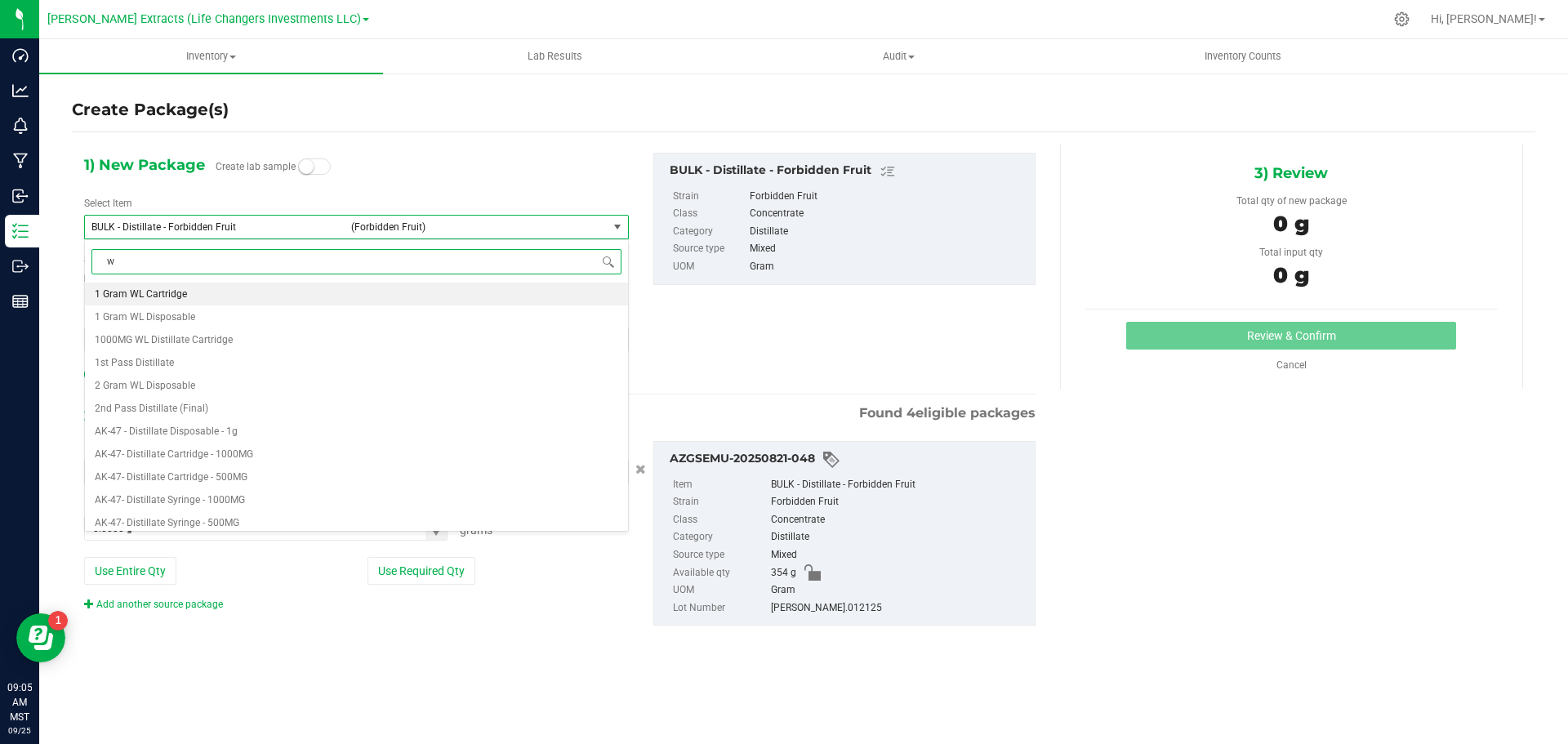
type input "wl"
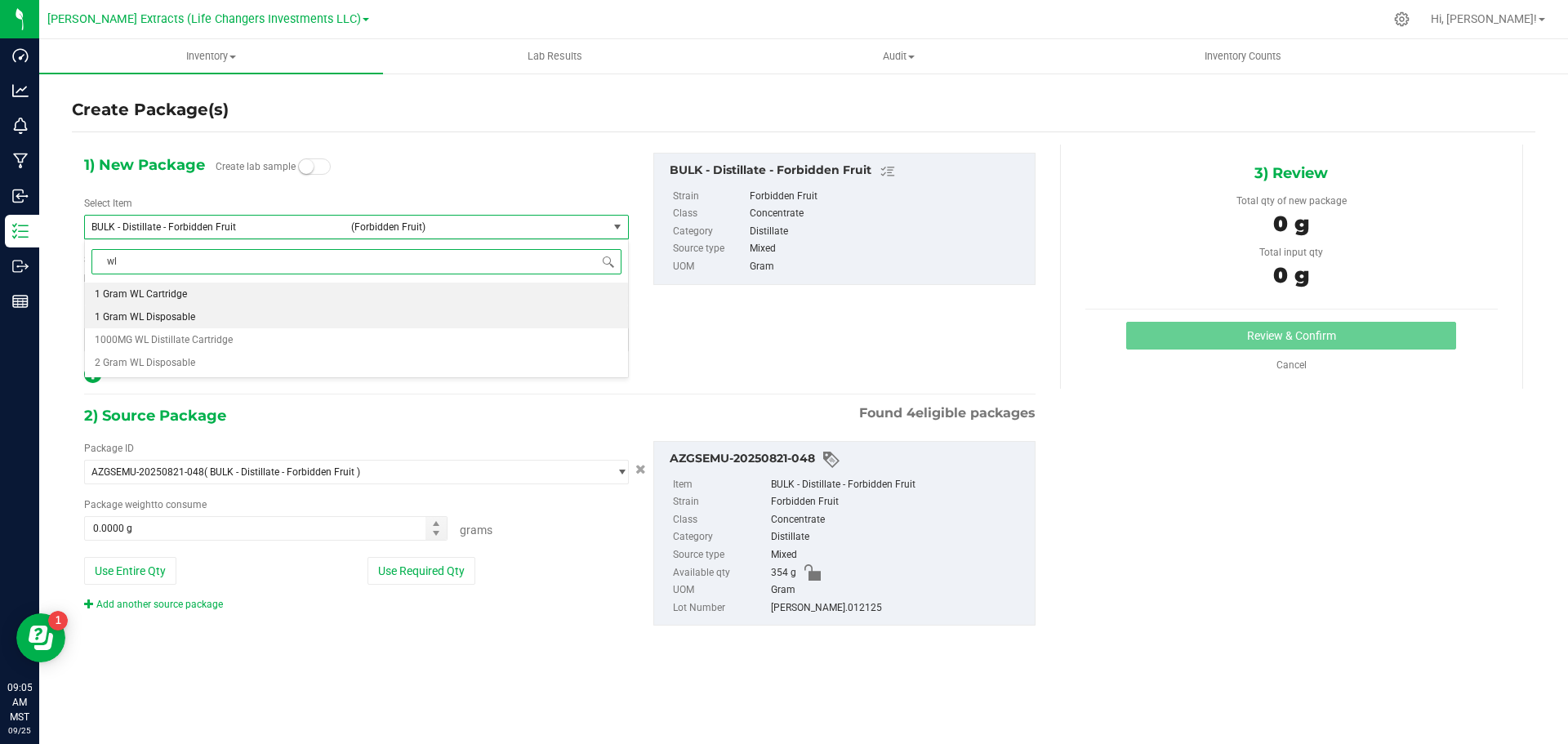
click at [179, 316] on span "1 Gram WL Disposable" at bounding box center [144, 317] width 100 height 12
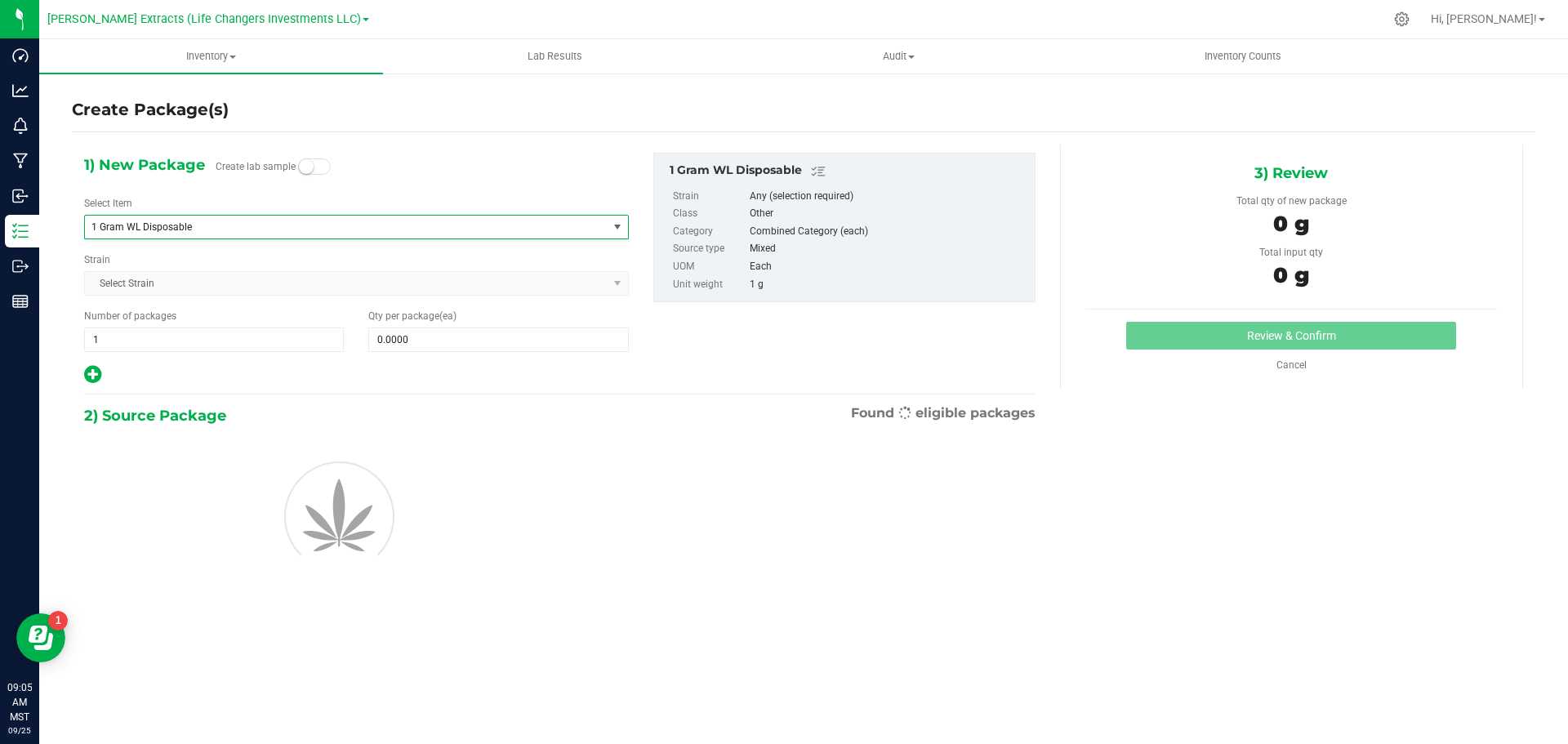
type input "0"
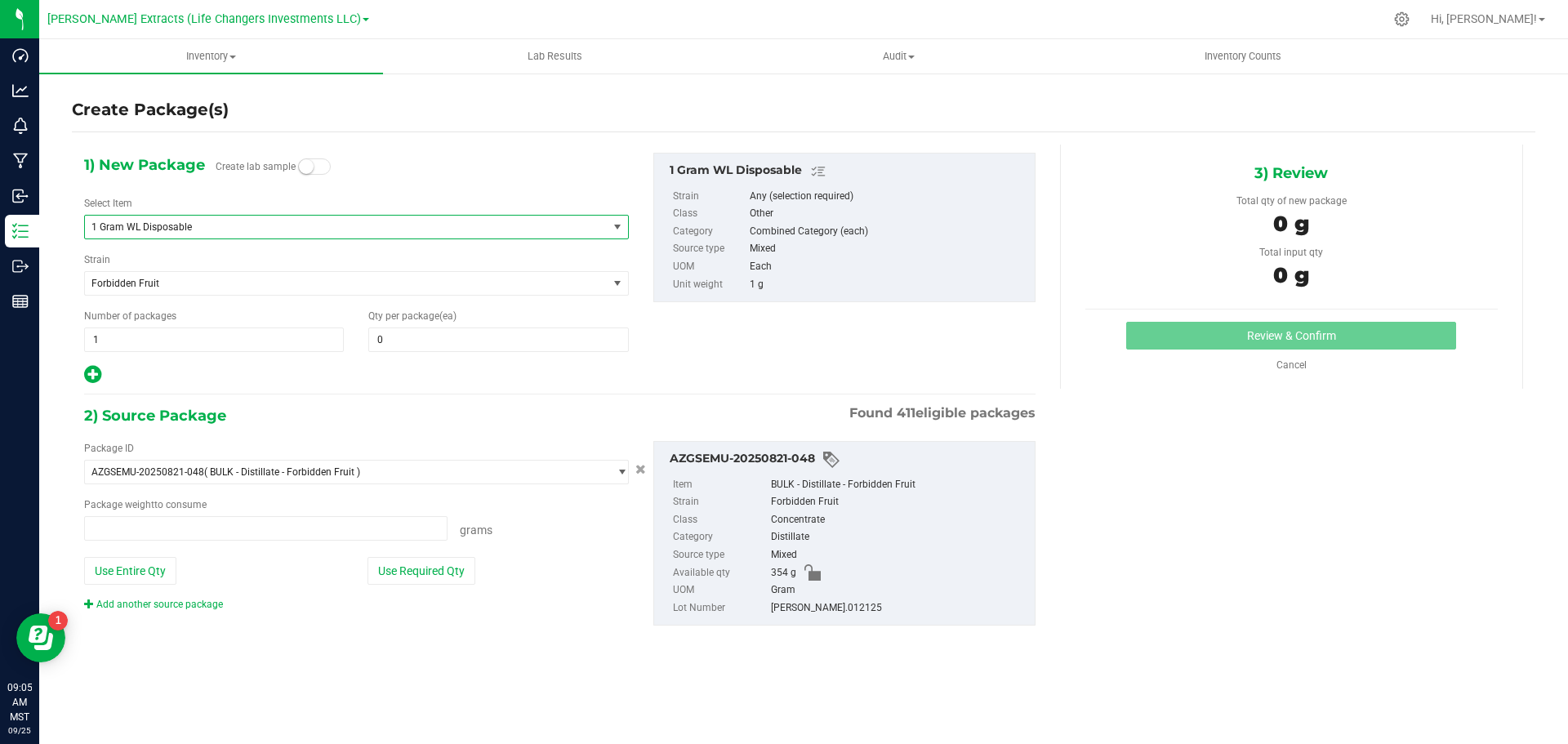
type input "0.0000 g"
click at [406, 338] on span "0 0" at bounding box center [498, 340] width 260 height 25
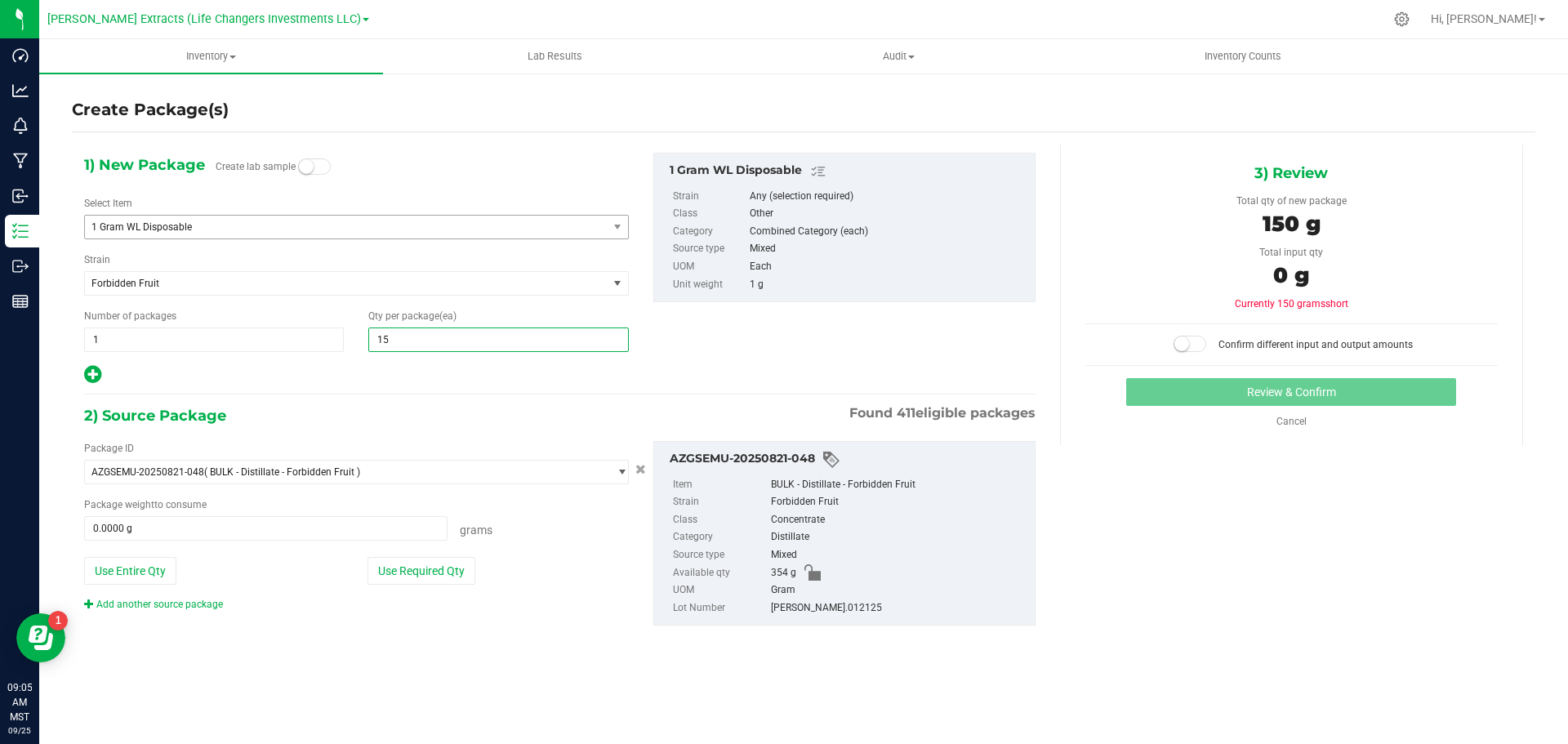
type input "150"
click at [450, 569] on button "Use Required Qty" at bounding box center [421, 571] width 108 height 28
type input "150.0000 g"
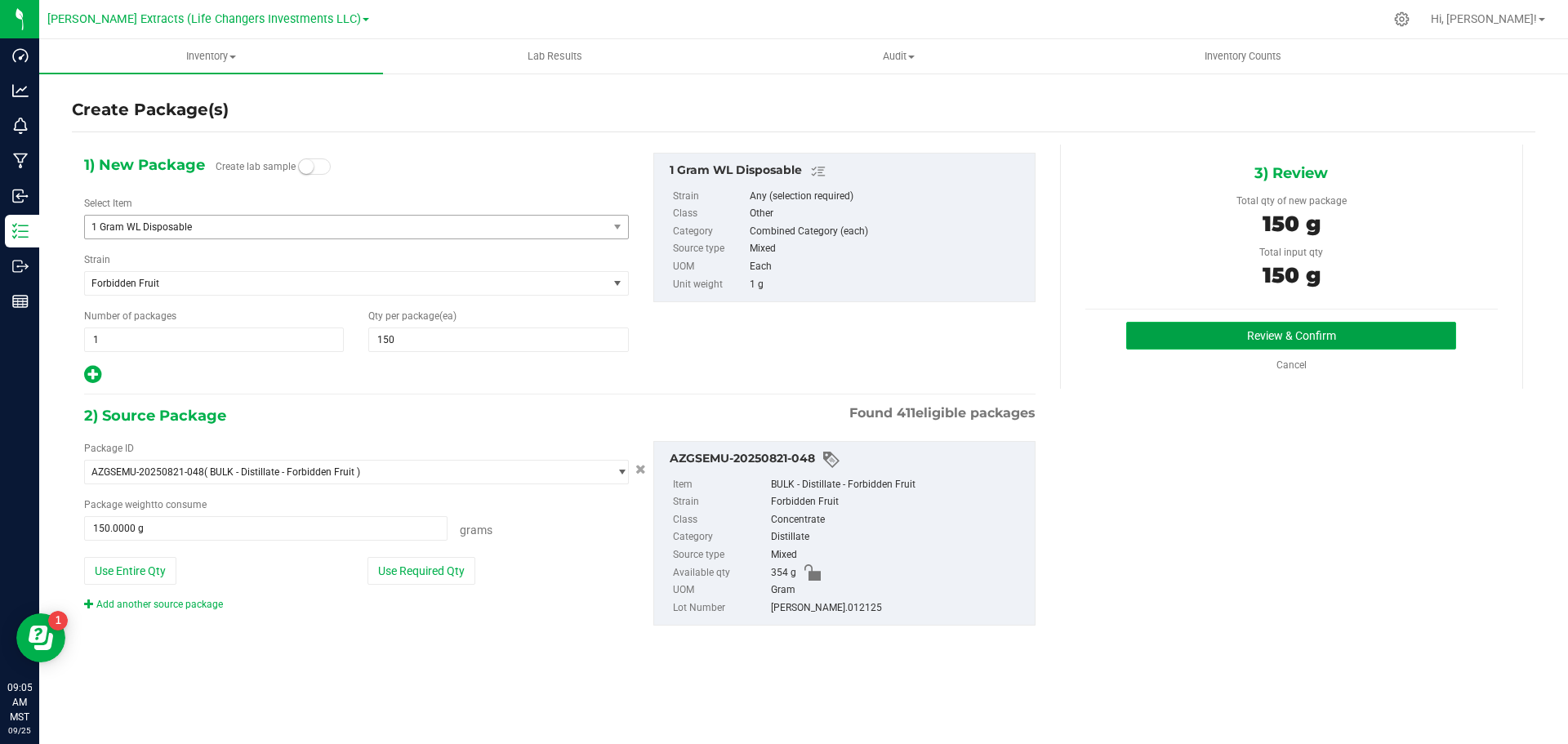
click at [1278, 336] on button "Review & Confirm" at bounding box center [1291, 336] width 330 height 28
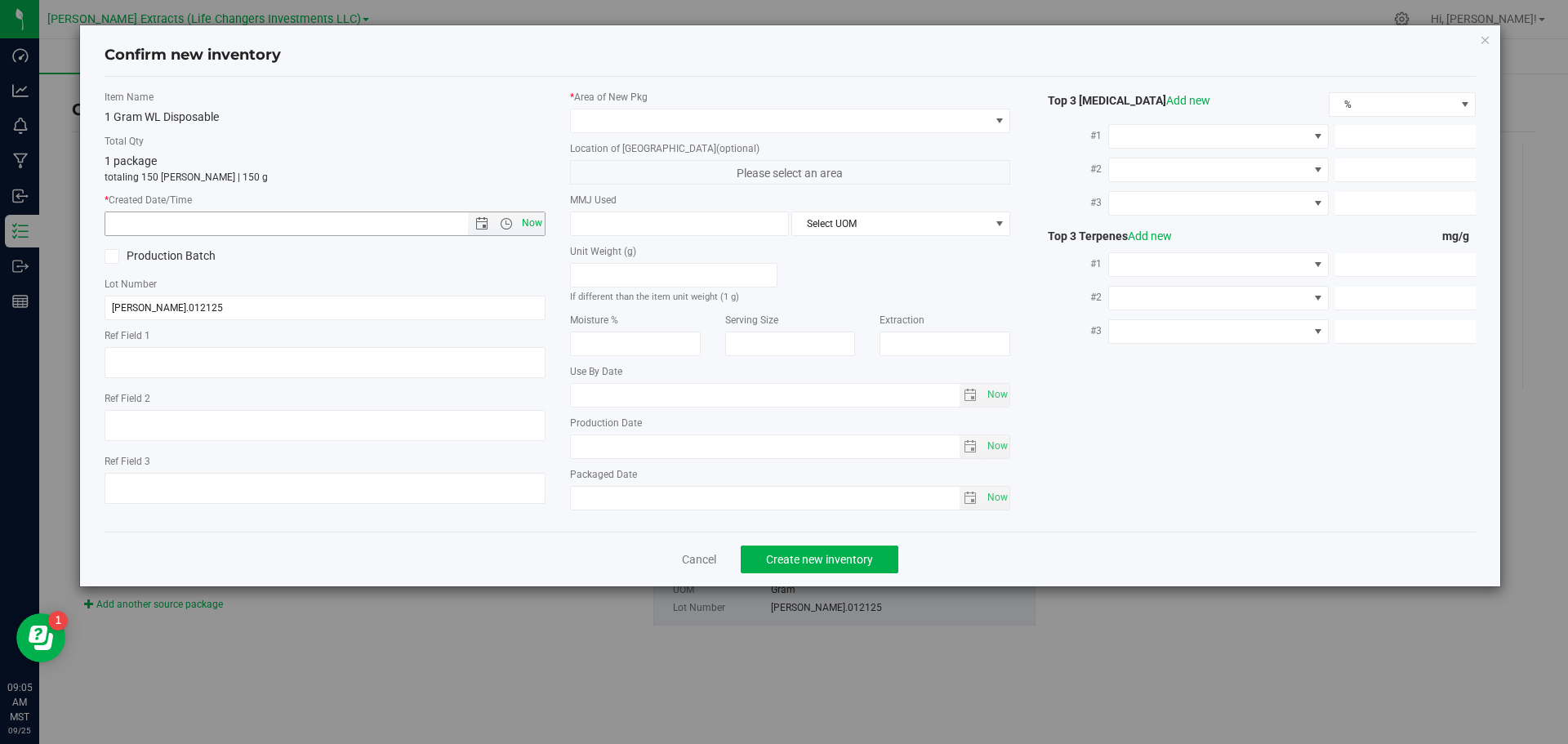
click at [531, 224] on span "Now" at bounding box center [532, 223] width 28 height 24
type input "9/25/2025 9:05 AM"
click at [633, 118] on span at bounding box center [781, 121] width 419 height 23
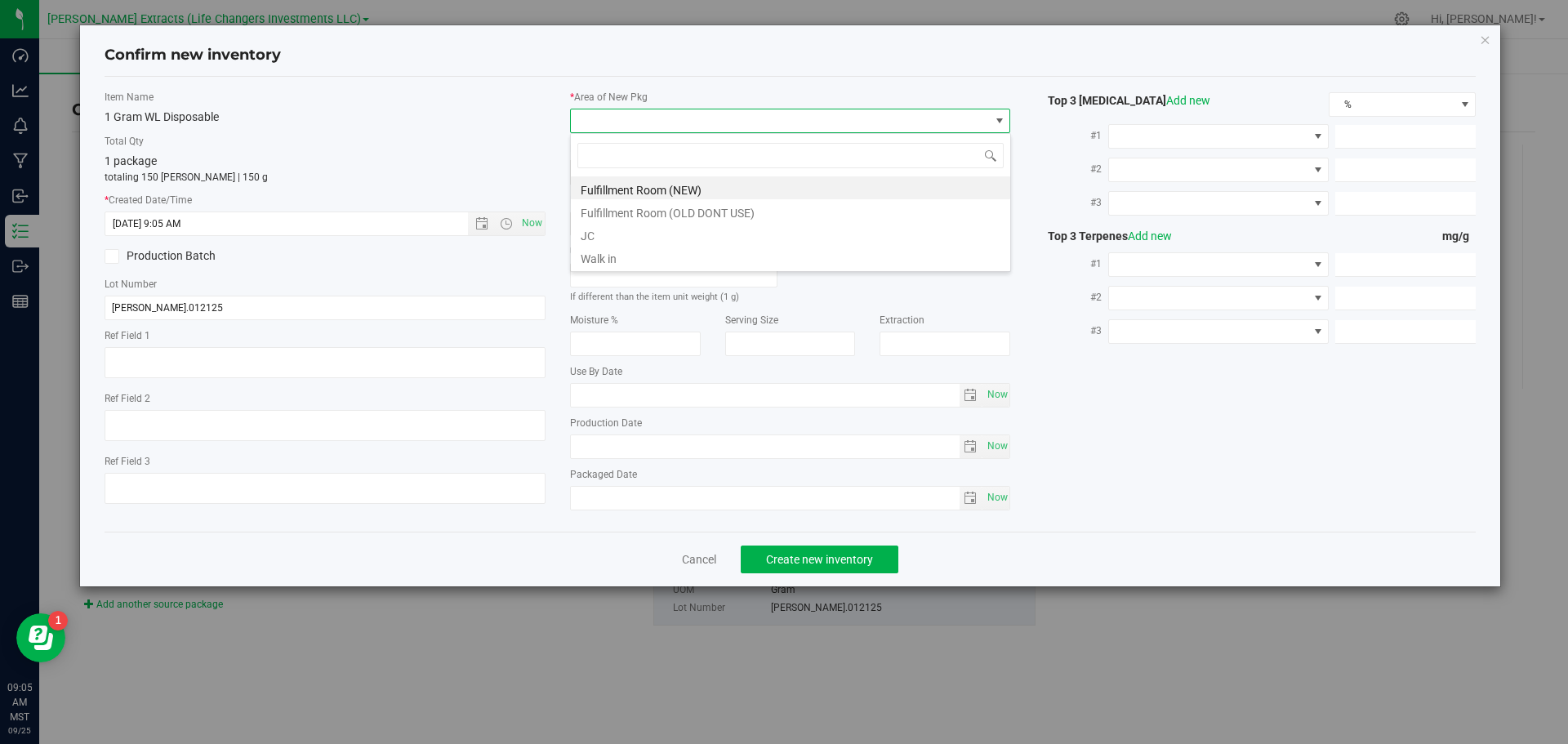
scroll to position [25, 441]
click at [632, 190] on li "Fulfillment Room (NEW)" at bounding box center [791, 188] width 440 height 23
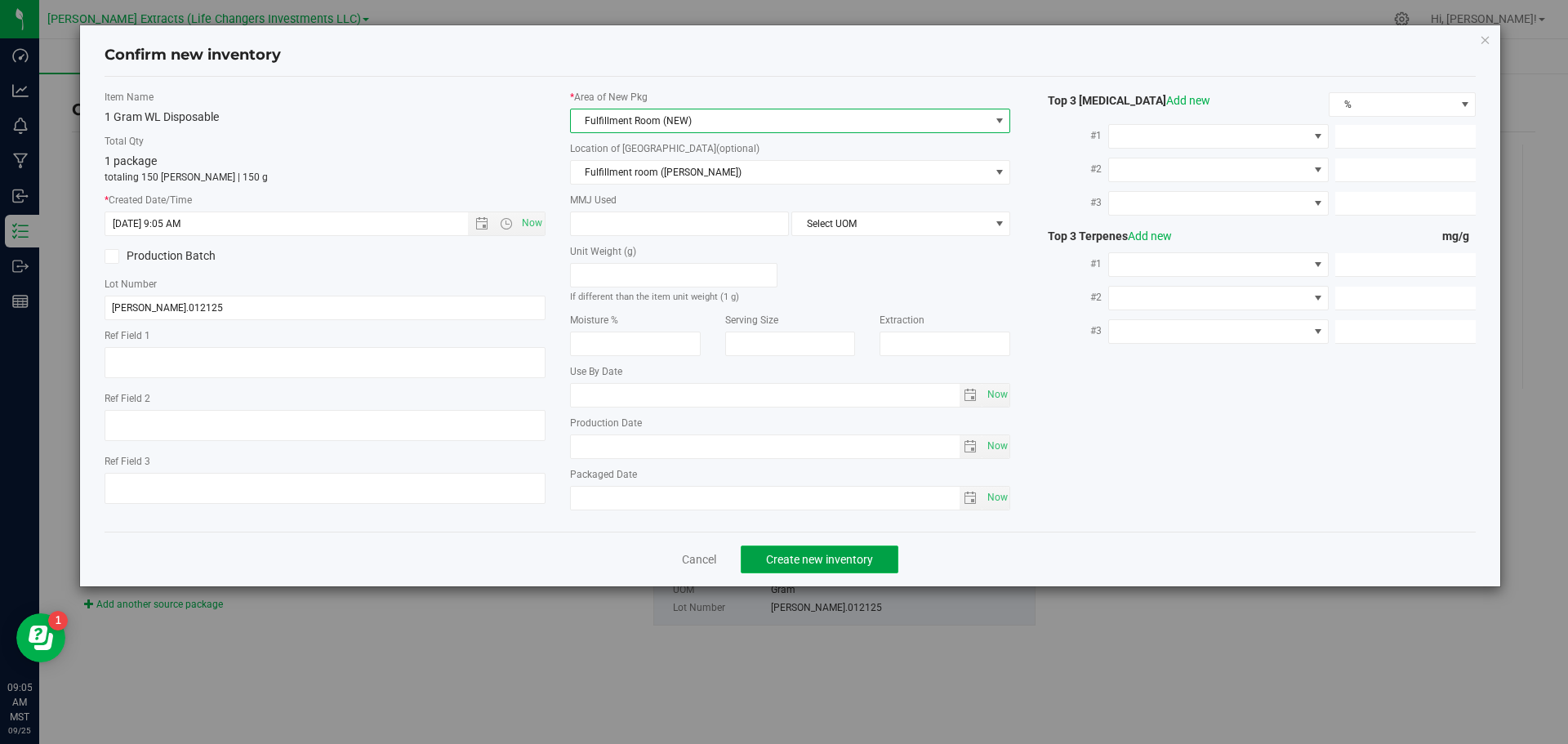
click at [825, 554] on span "Create new inventory" at bounding box center [820, 559] width 107 height 13
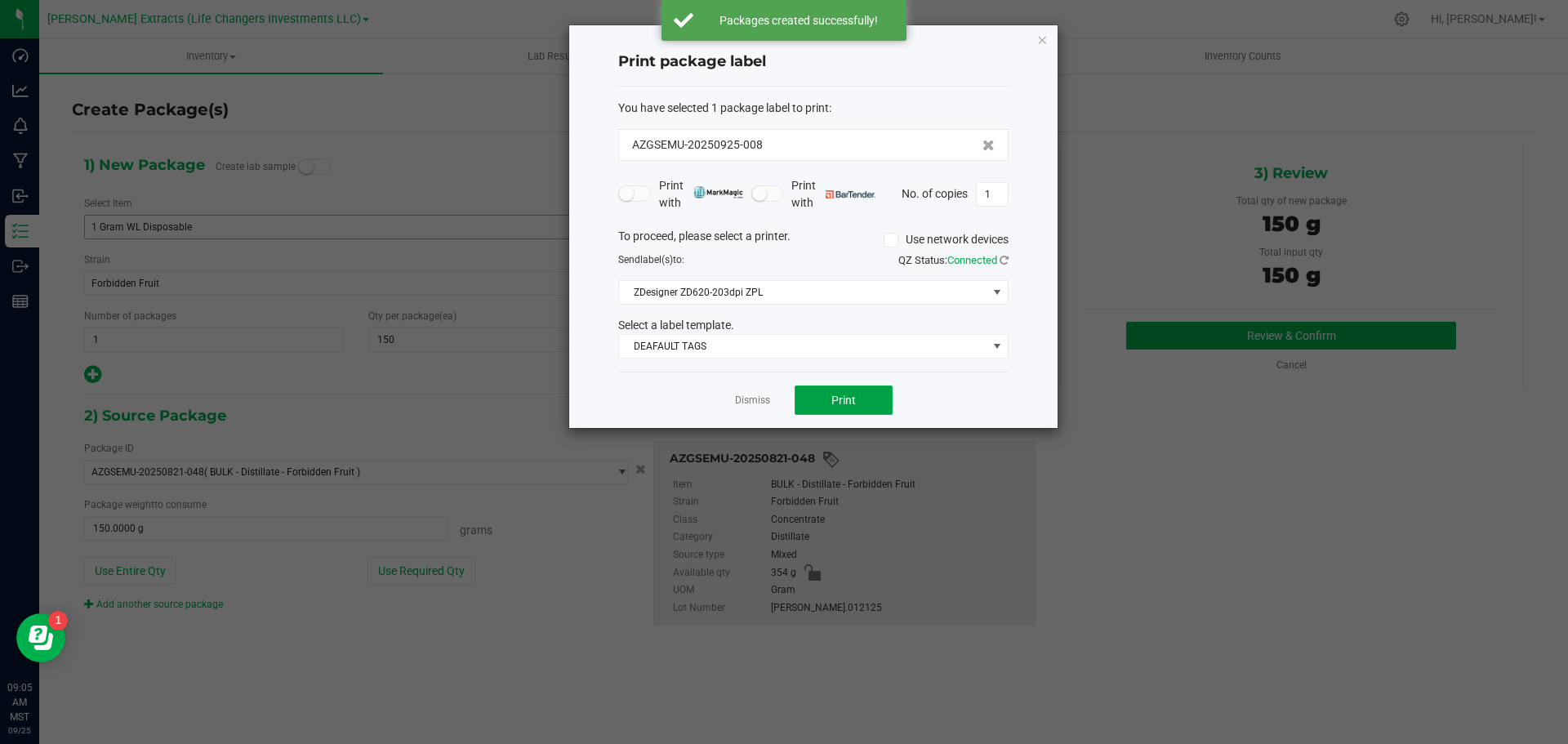
click at [850, 398] on span "Print" at bounding box center [844, 401] width 25 height 13
click at [1045, 39] on icon "button" at bounding box center [1042, 40] width 12 height 20
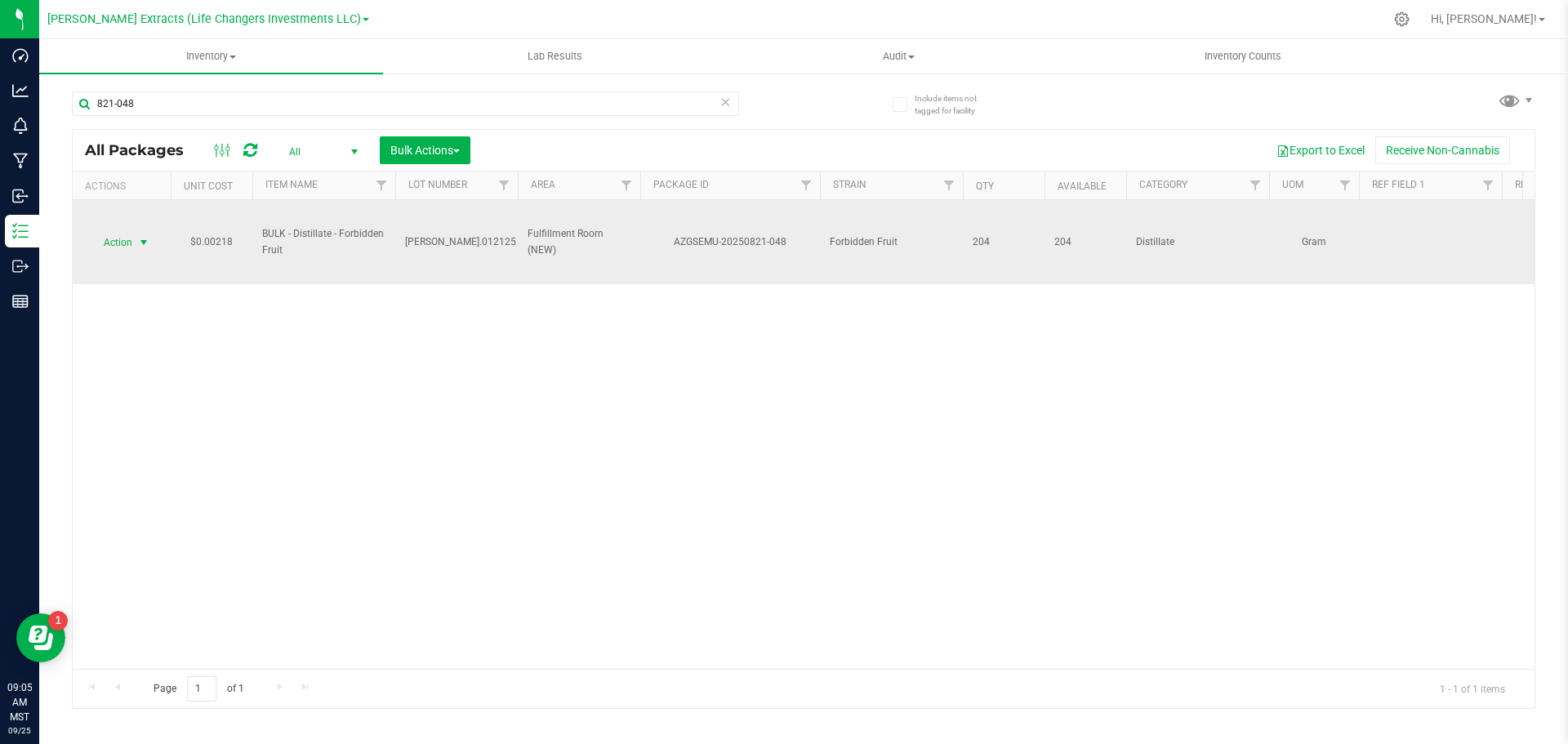
click at [115, 243] on span "Action" at bounding box center [111, 242] width 44 height 23
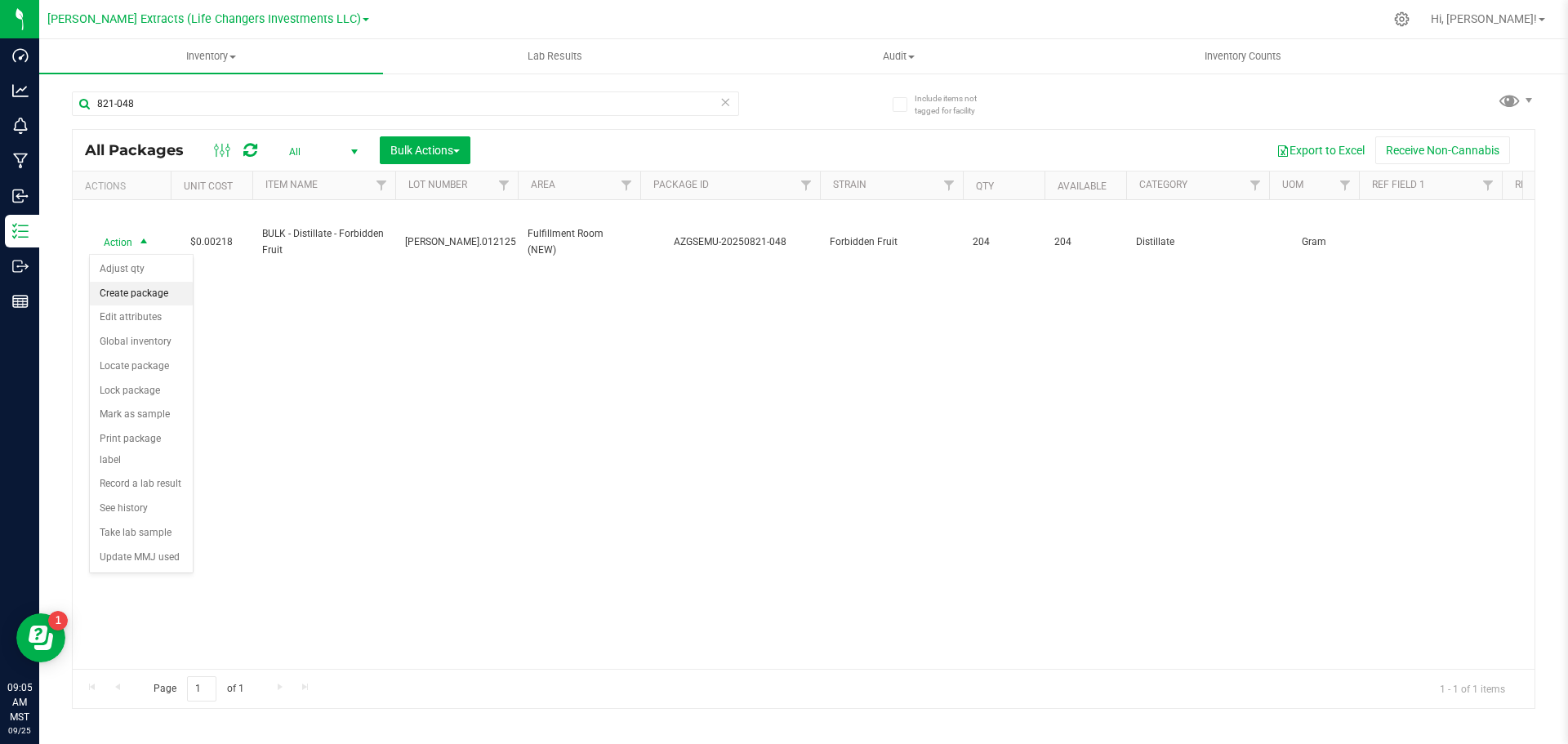
click at [132, 295] on li "Create package" at bounding box center [142, 294] width 103 height 25
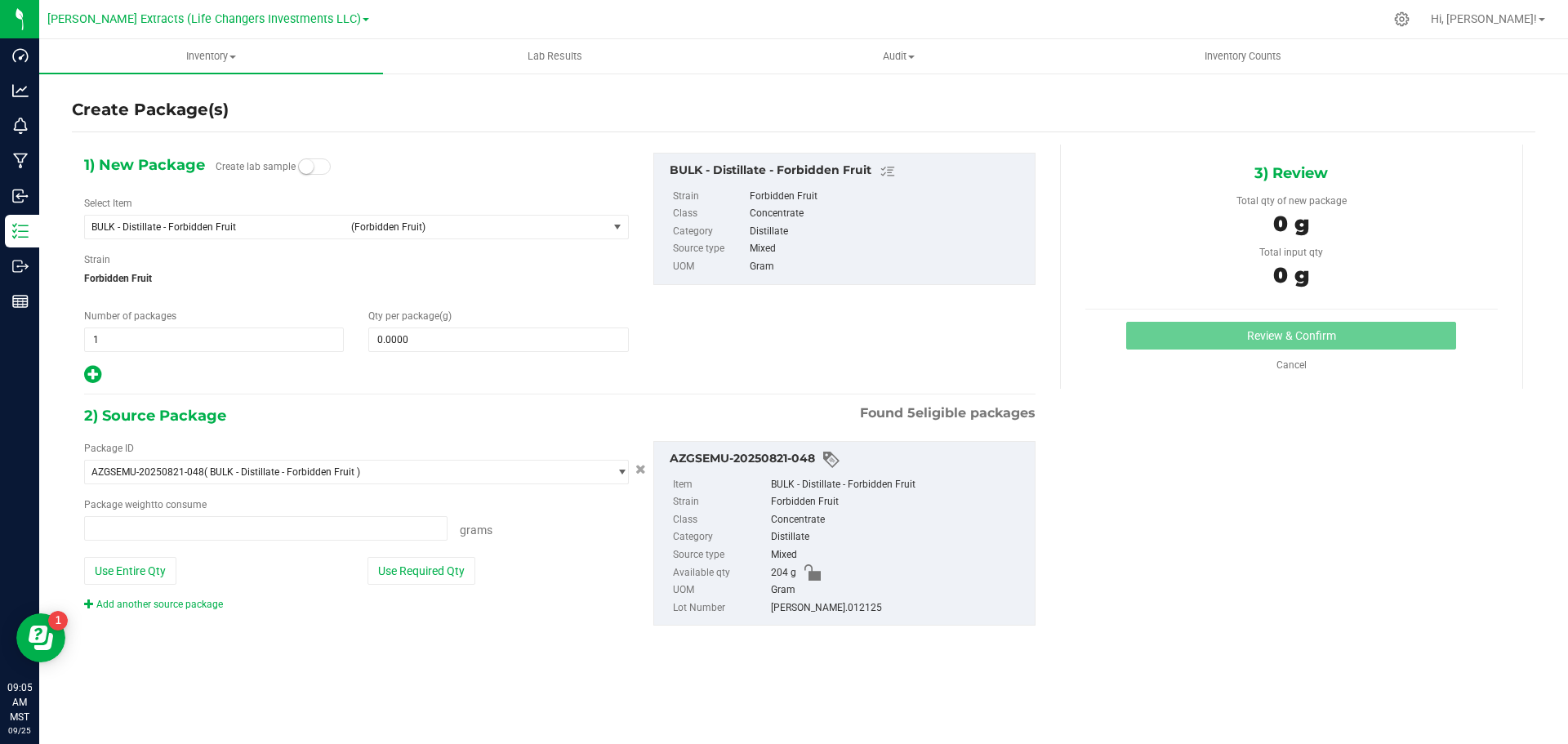
type input "0.0000 g"
click at [194, 227] on span "BULK - Distillate - Forbidden Fruit" at bounding box center [217, 227] width 250 height 12
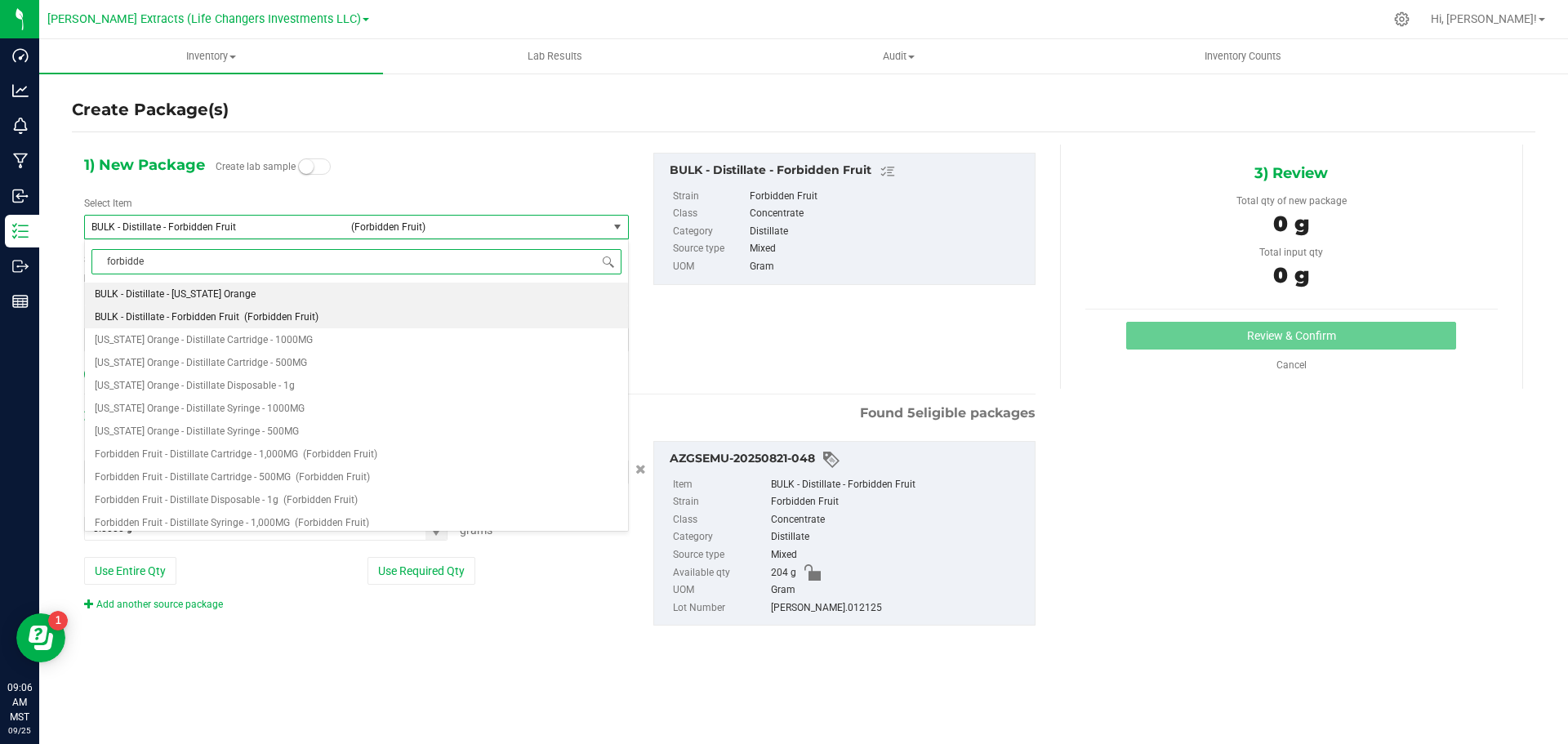
type input "forbidden"
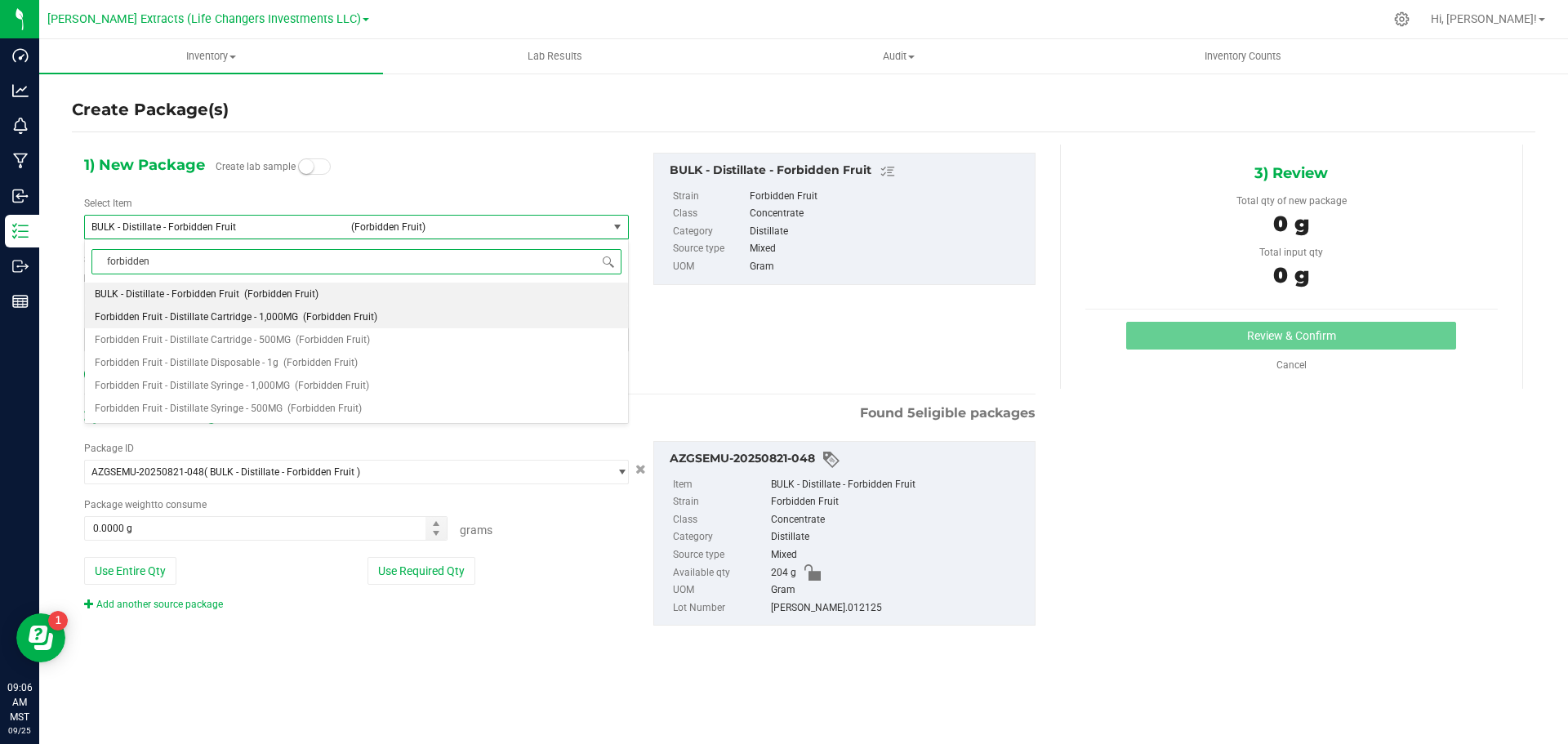
click at [224, 319] on span "Forbidden Fruit - Distillate Cartridge - 1,000MG" at bounding box center [196, 317] width 204 height 12
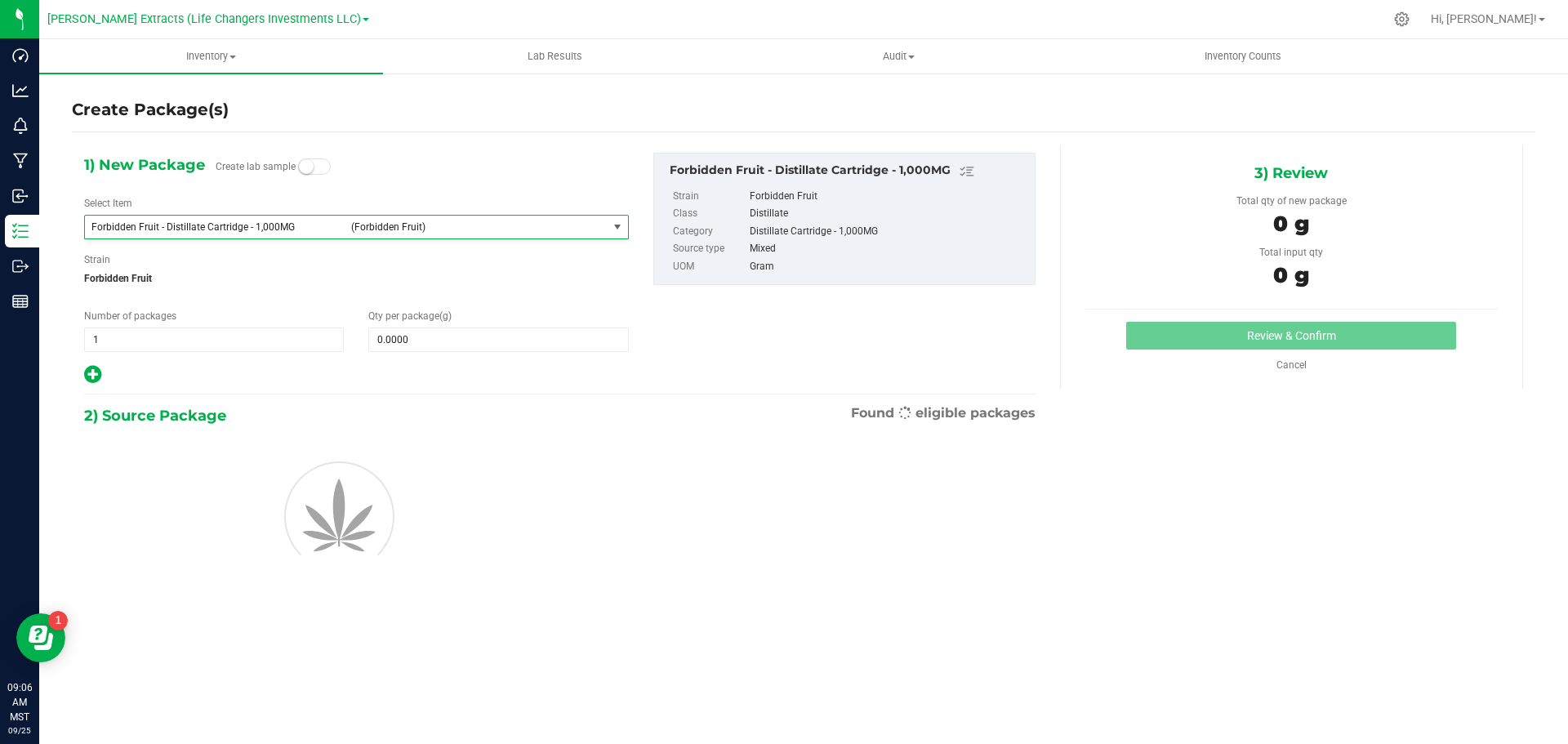
type input "0.0000"
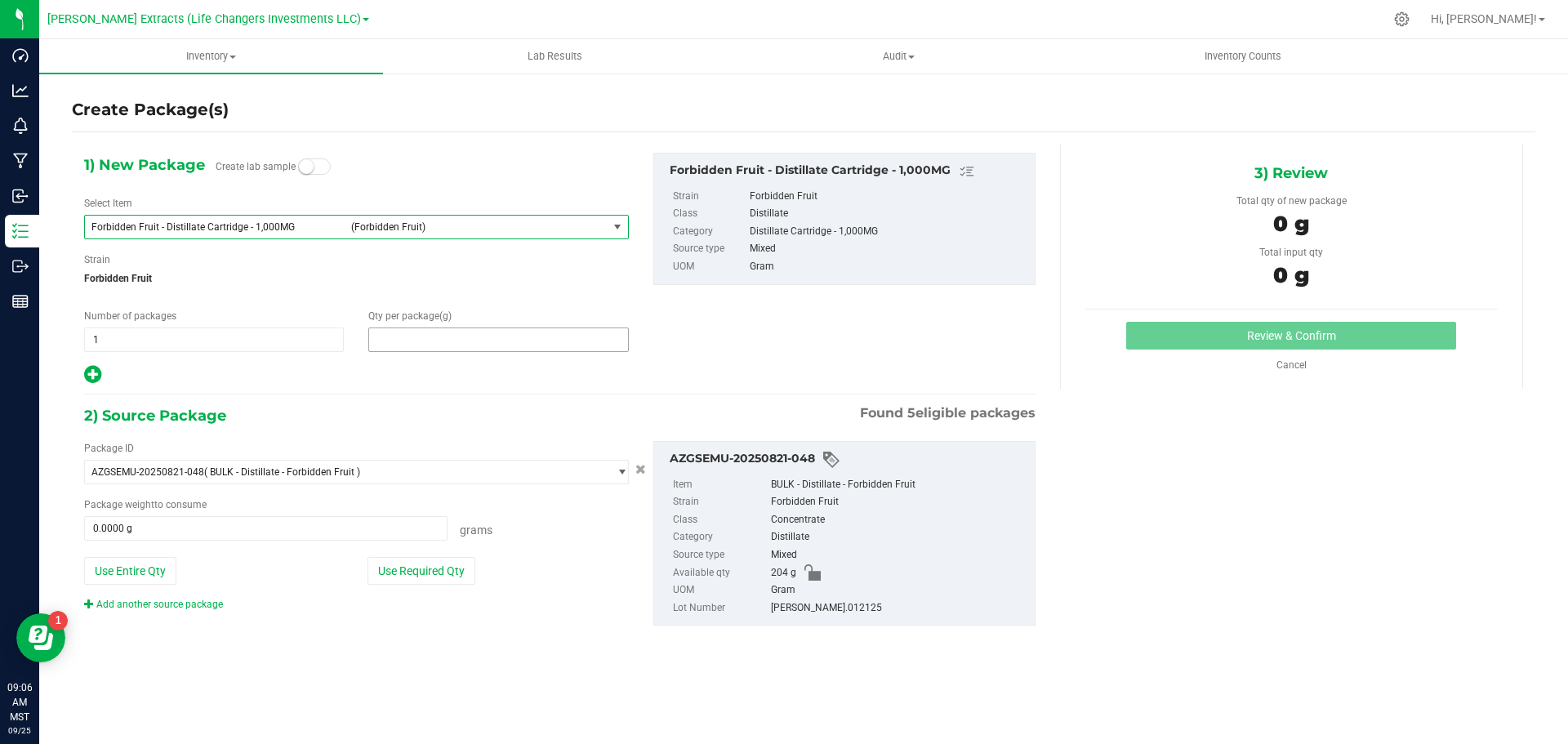
click at [479, 339] on span at bounding box center [498, 340] width 260 height 25
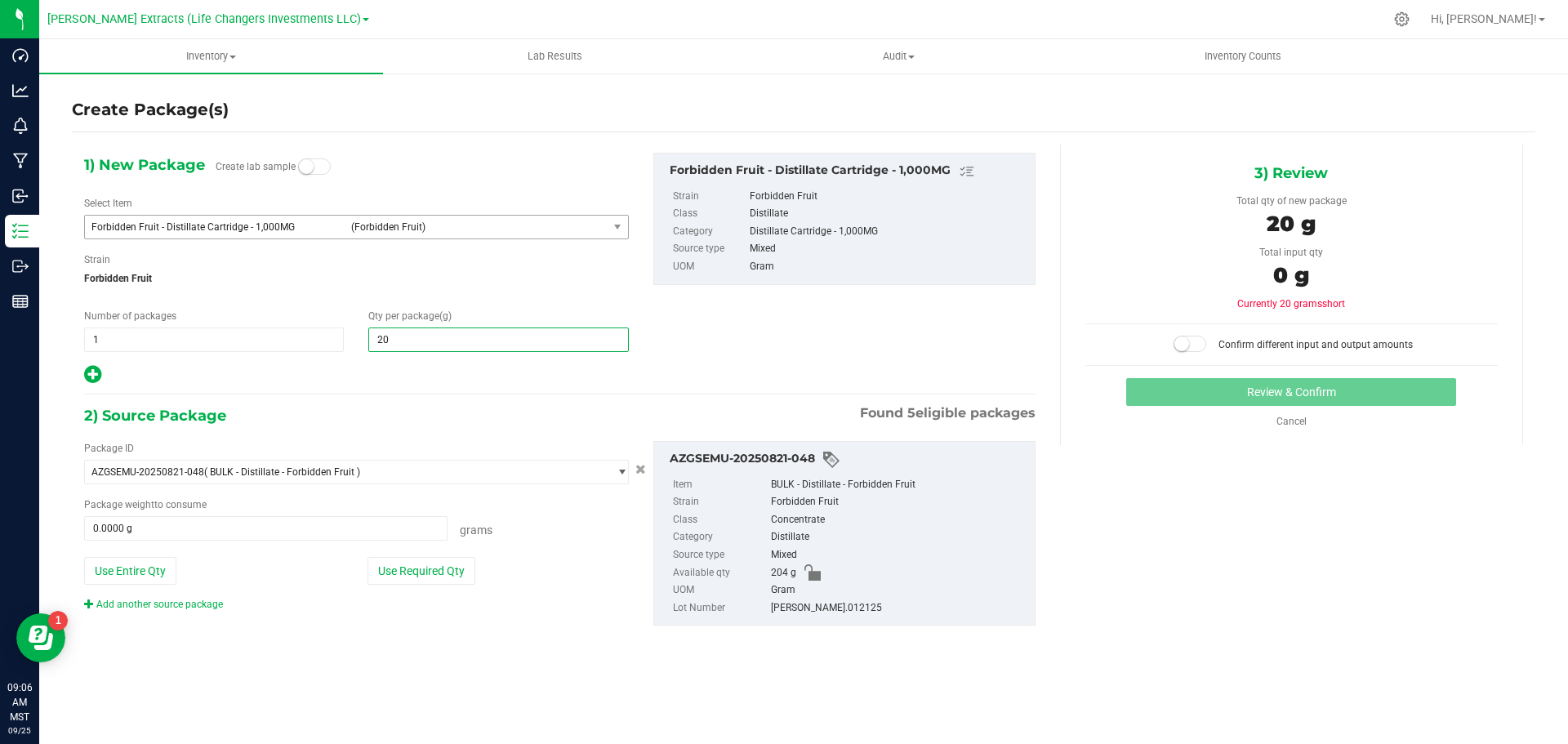
type input "200"
type input "200.0000"
click at [450, 576] on button "Use Required Qty" at bounding box center [421, 571] width 108 height 28
type input "200.0000 g"
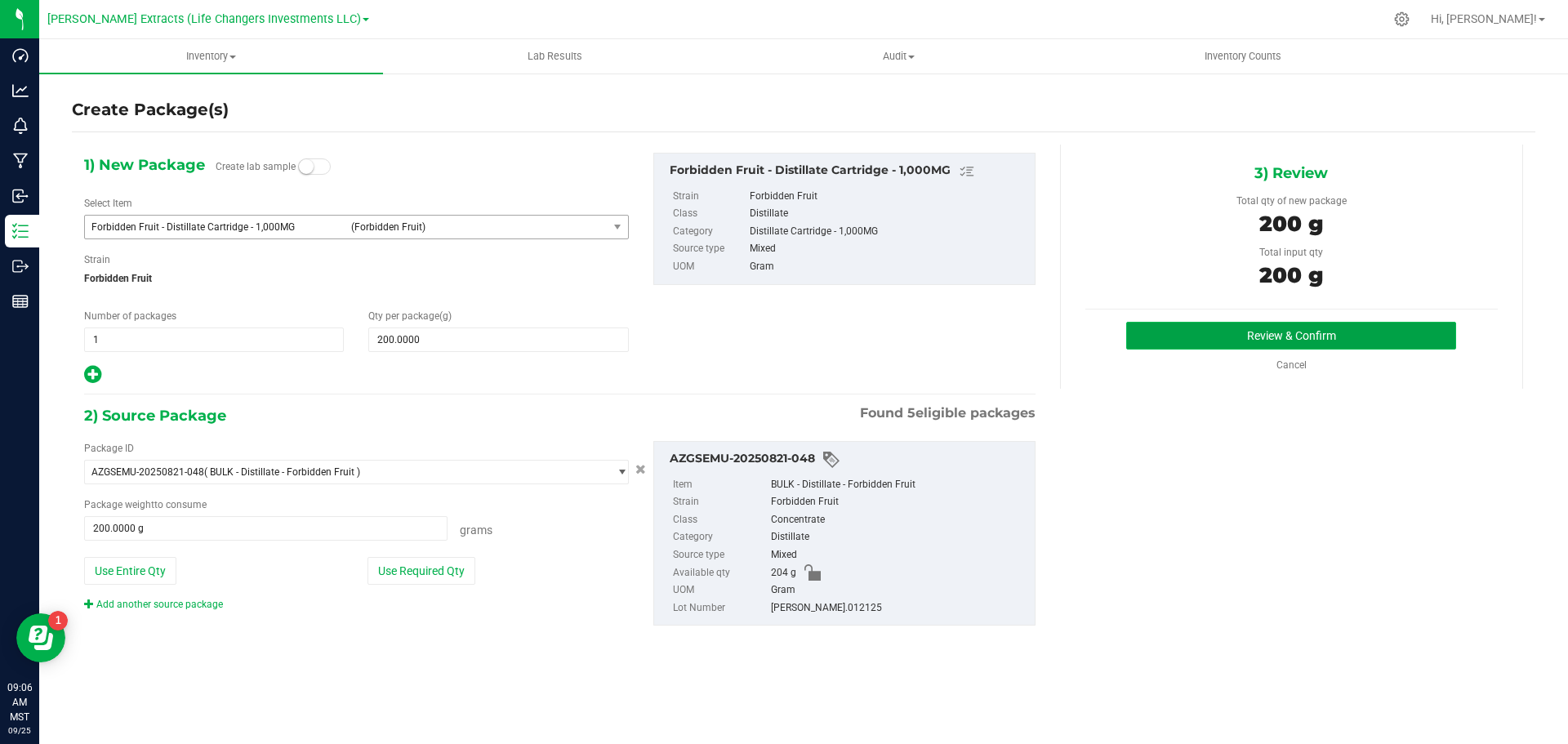
click at [1160, 333] on button "Review & Confirm" at bounding box center [1291, 336] width 330 height 28
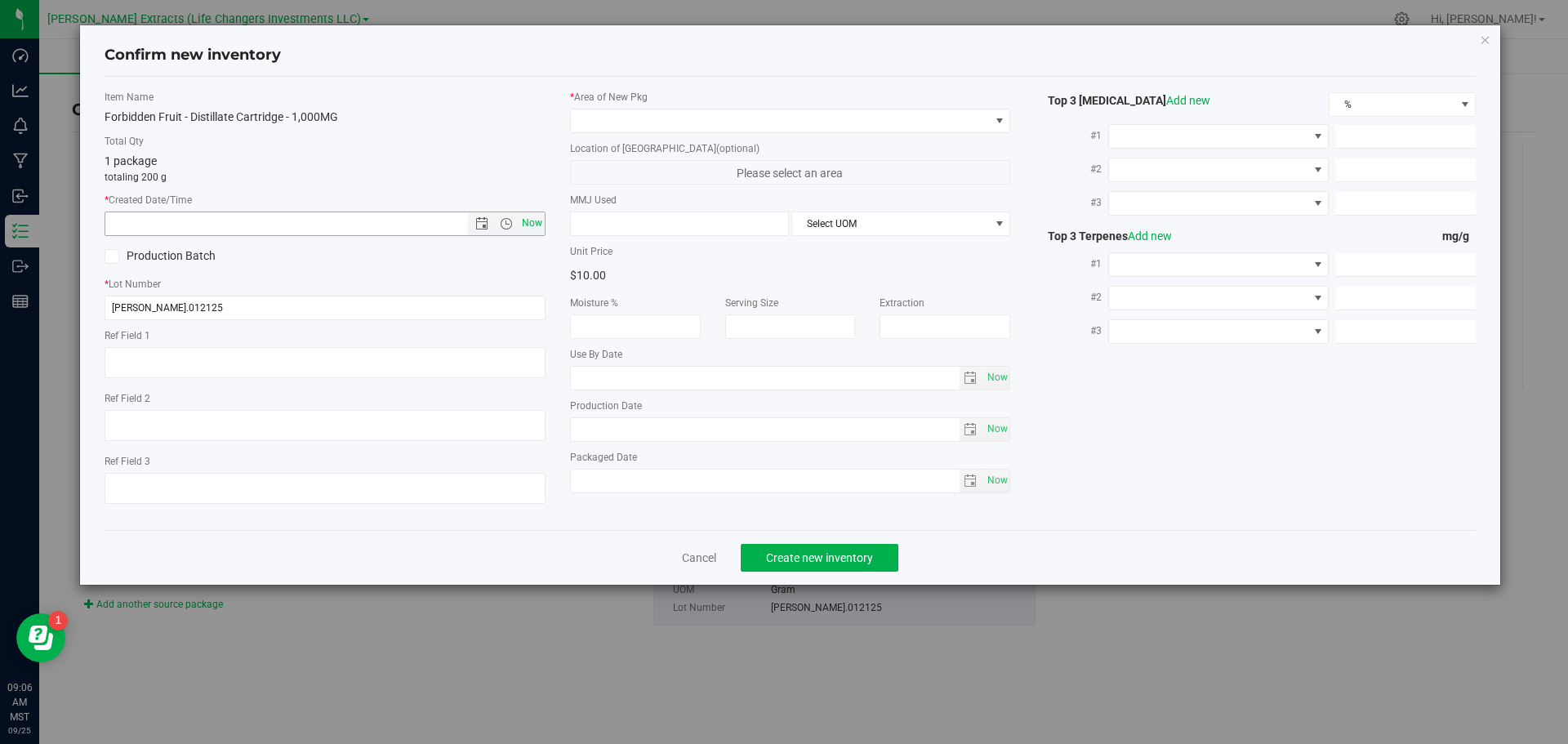
click at [530, 220] on span "Now" at bounding box center [532, 223] width 28 height 24
type input "9/25/2025 9:06 AM"
click at [596, 118] on span at bounding box center [781, 121] width 419 height 23
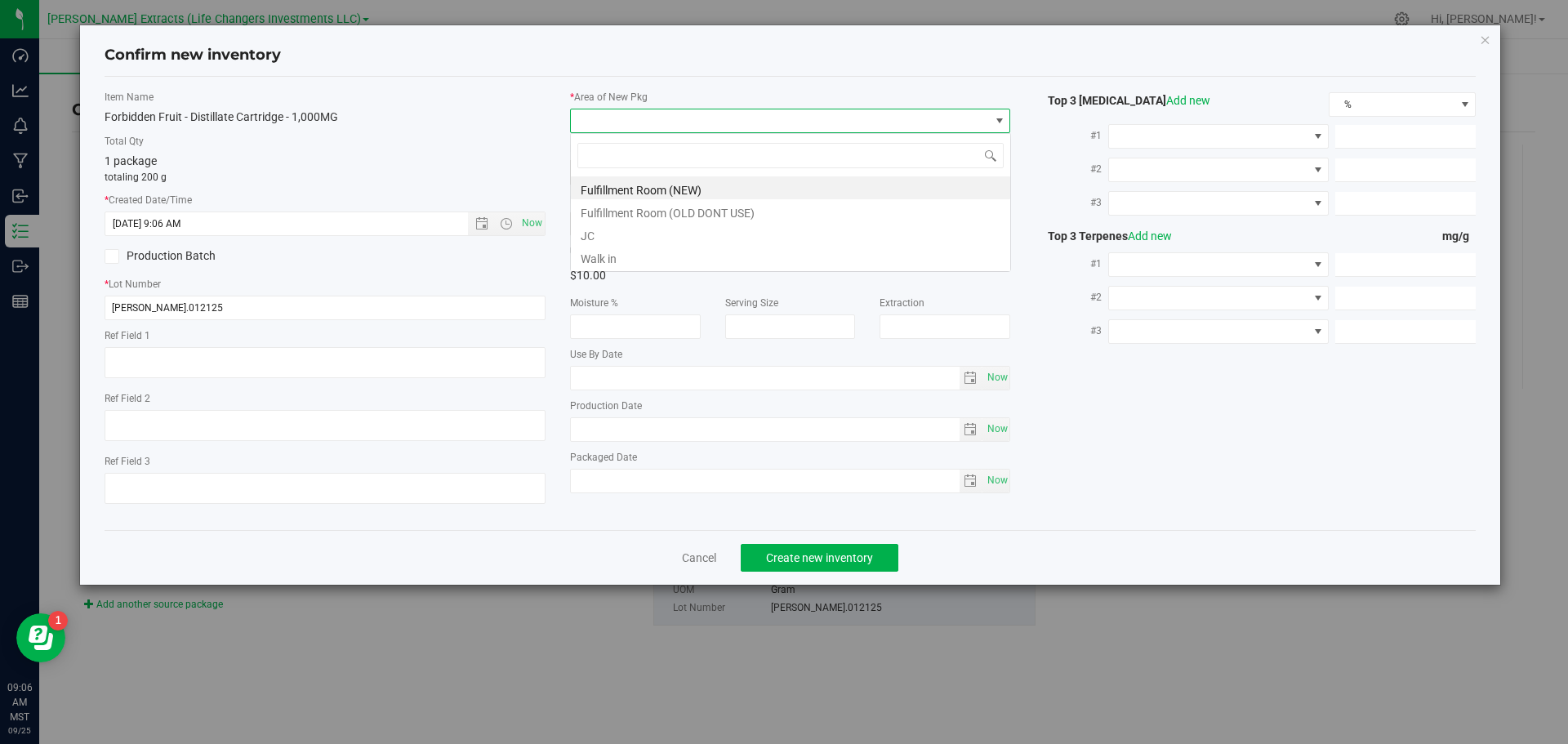
scroll to position [25, 441]
click at [647, 190] on li "Fulfillment Room (NEW)" at bounding box center [791, 188] width 440 height 23
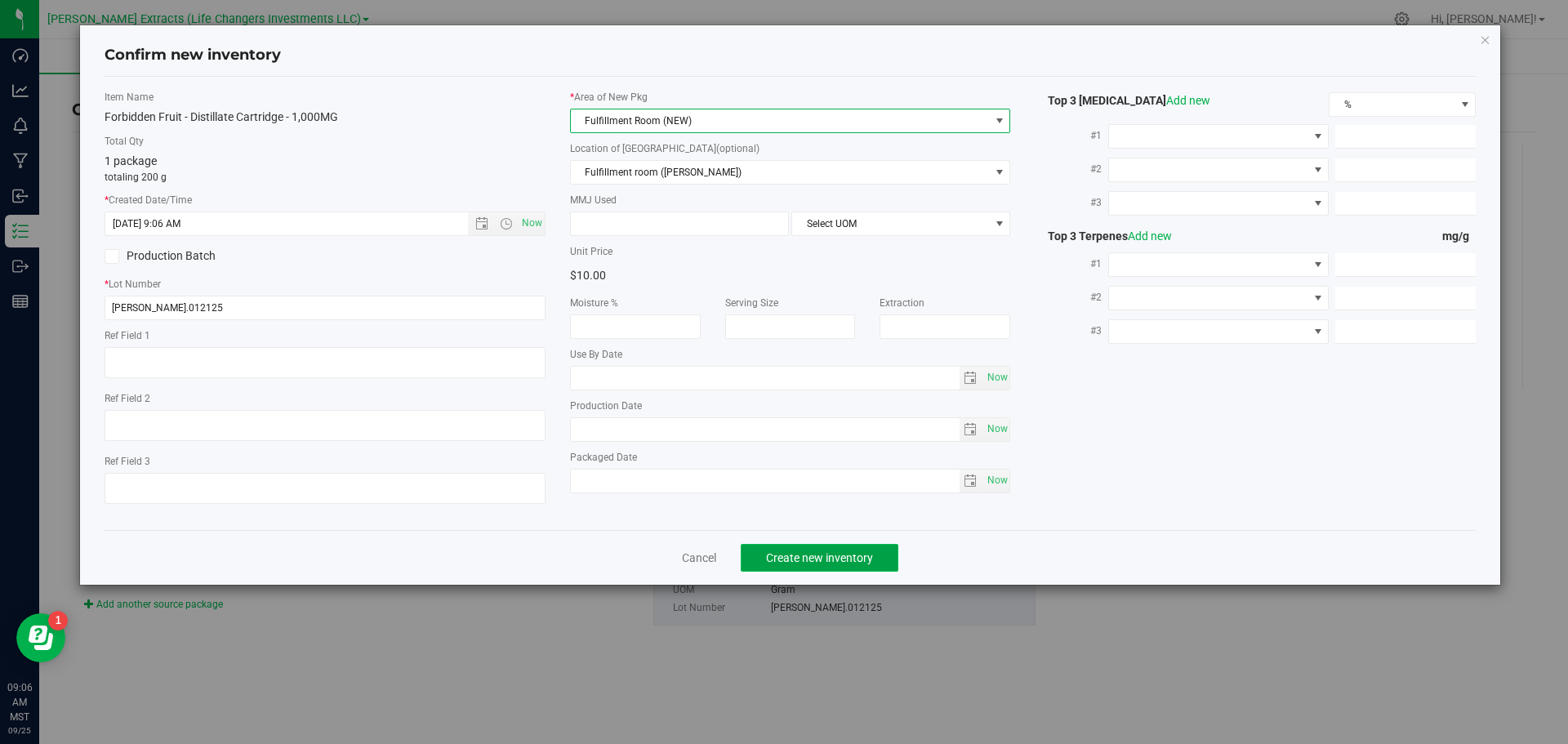
click at [802, 559] on span "Create new inventory" at bounding box center [820, 558] width 107 height 13
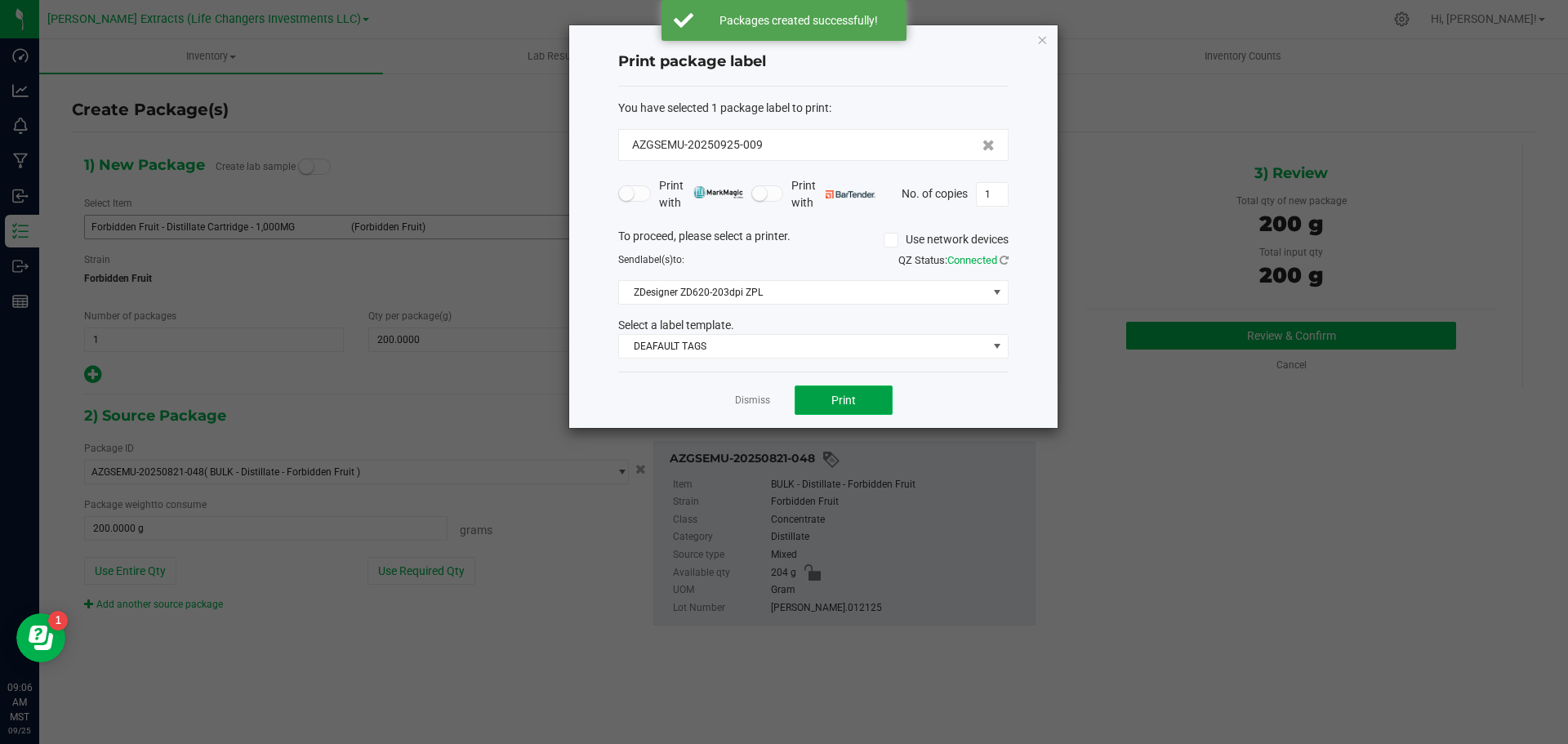
click at [834, 400] on span "Print" at bounding box center [844, 401] width 25 height 13
click at [1041, 36] on icon "button" at bounding box center [1042, 40] width 12 height 20
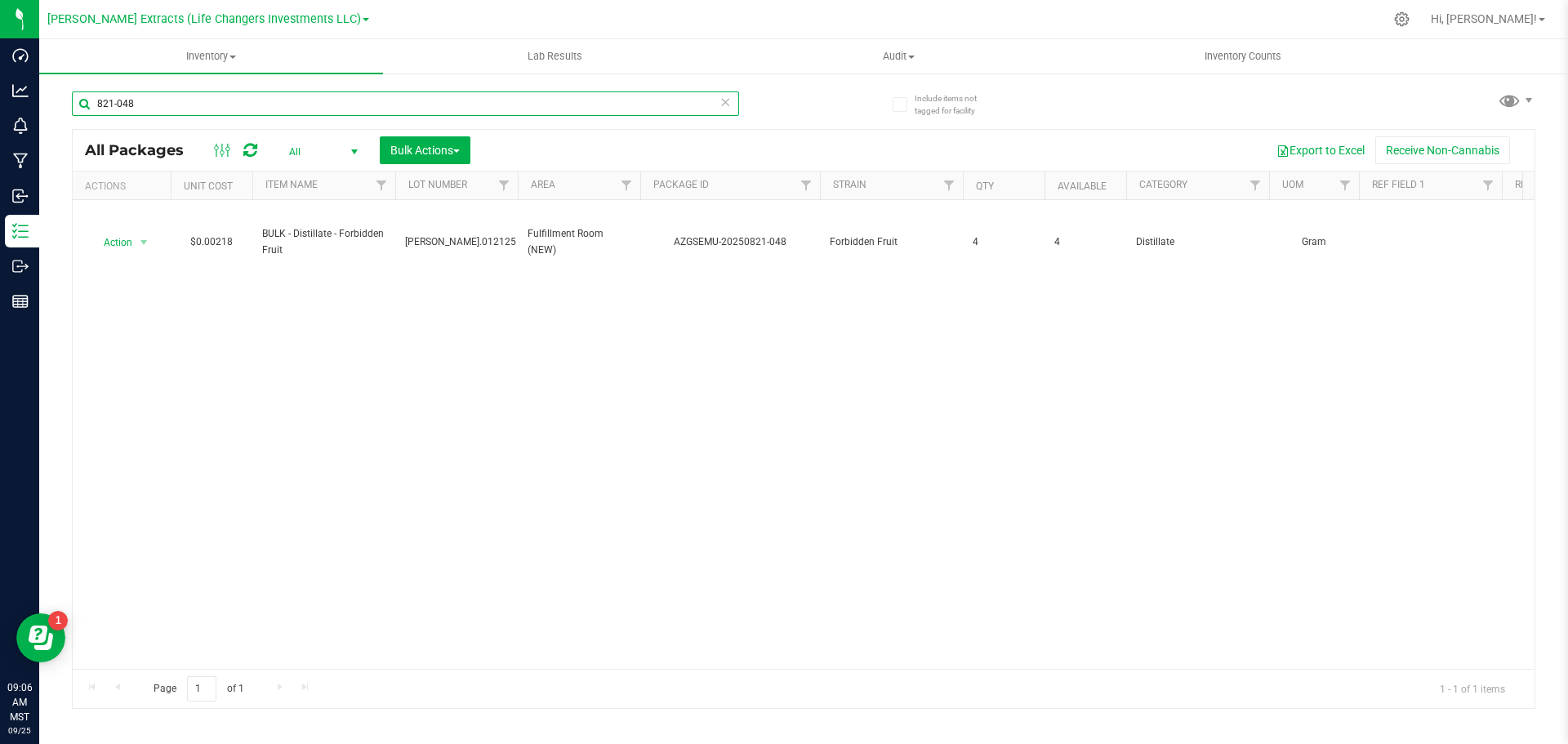
drag, startPoint x: 134, startPoint y: 103, endPoint x: 81, endPoint y: 78, distance: 58.6
click at [81, 93] on input "821-048" at bounding box center [406, 104] width 667 height 25
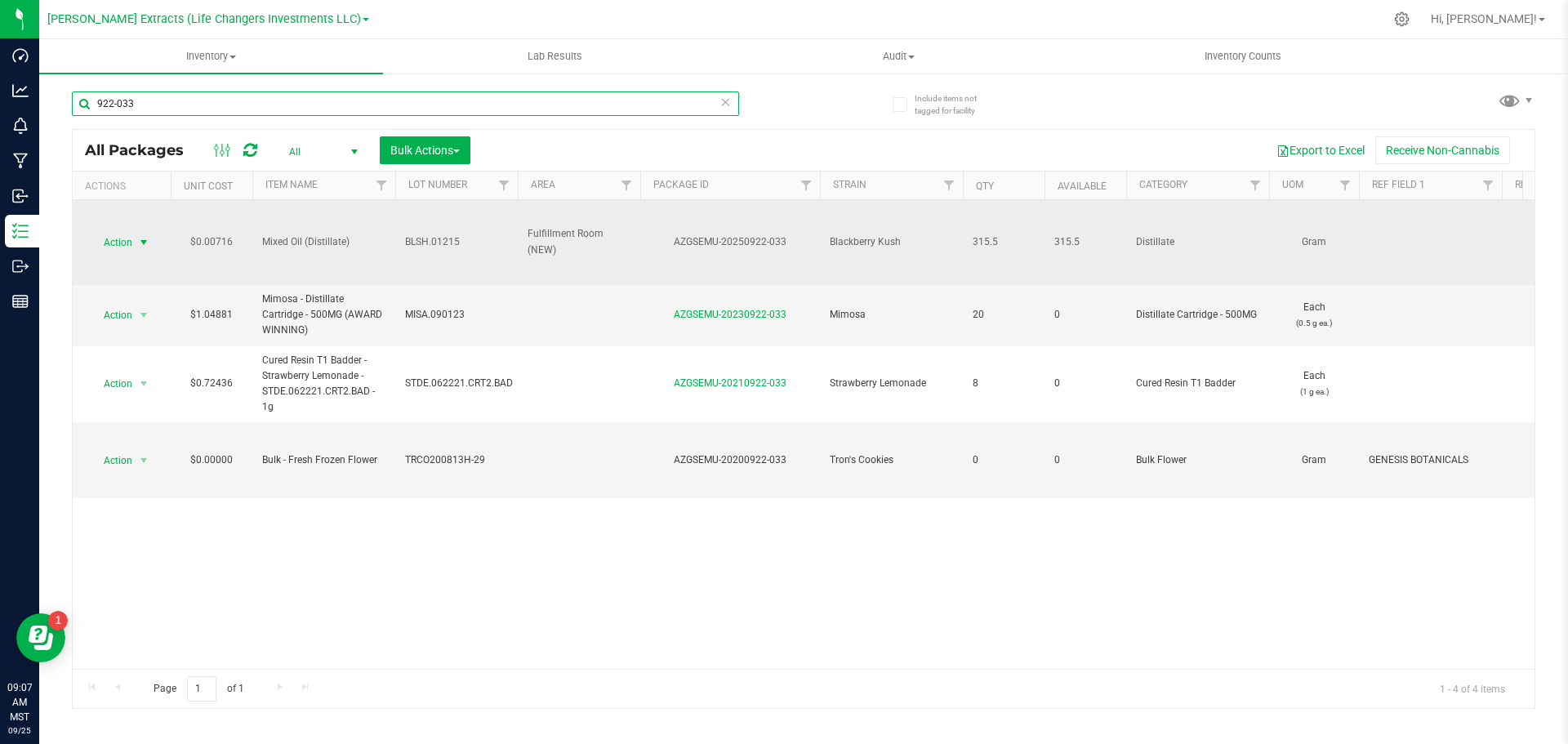
type input "922-033"
click at [128, 241] on span "Action" at bounding box center [111, 242] width 44 height 23
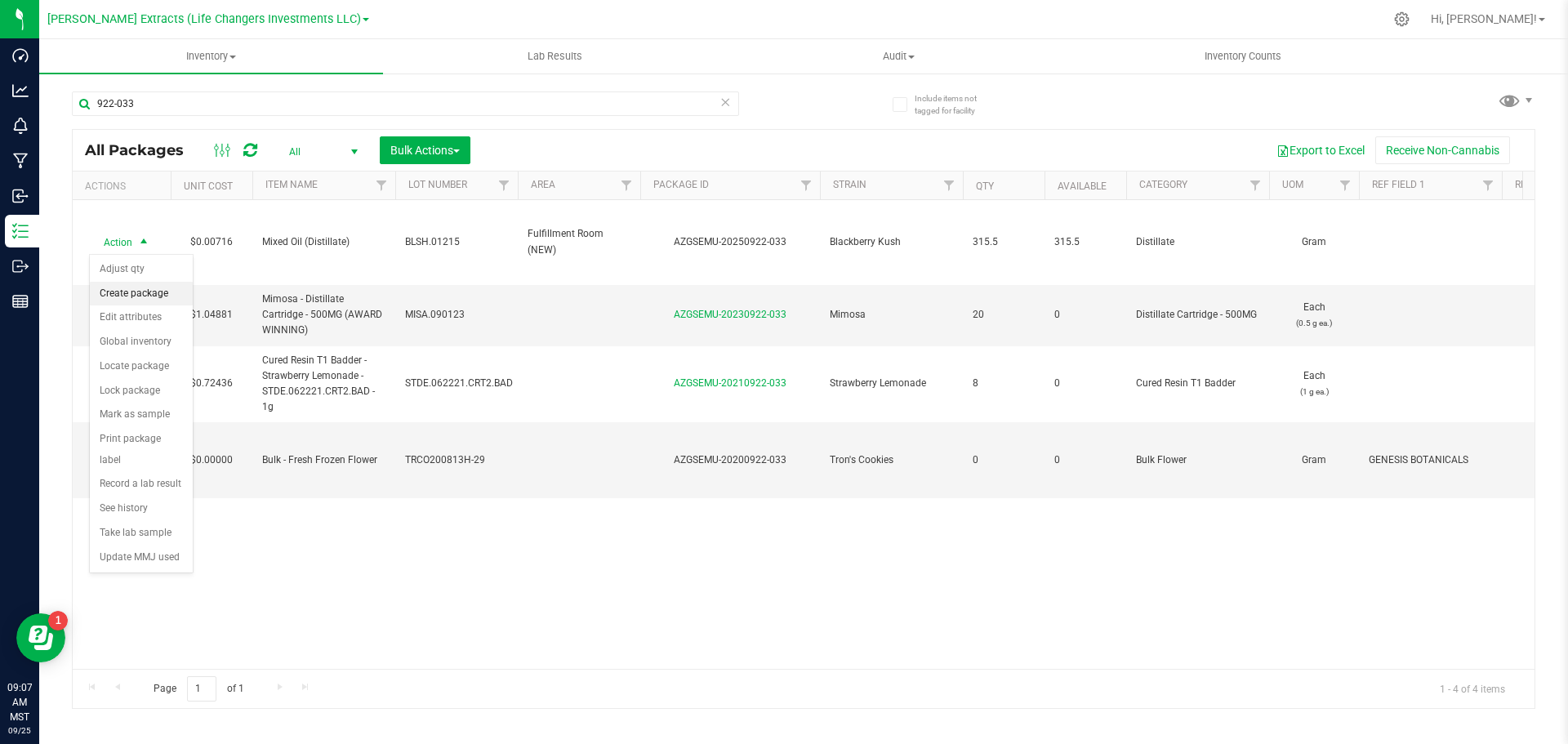
click at [127, 296] on li "Create package" at bounding box center [142, 294] width 103 height 25
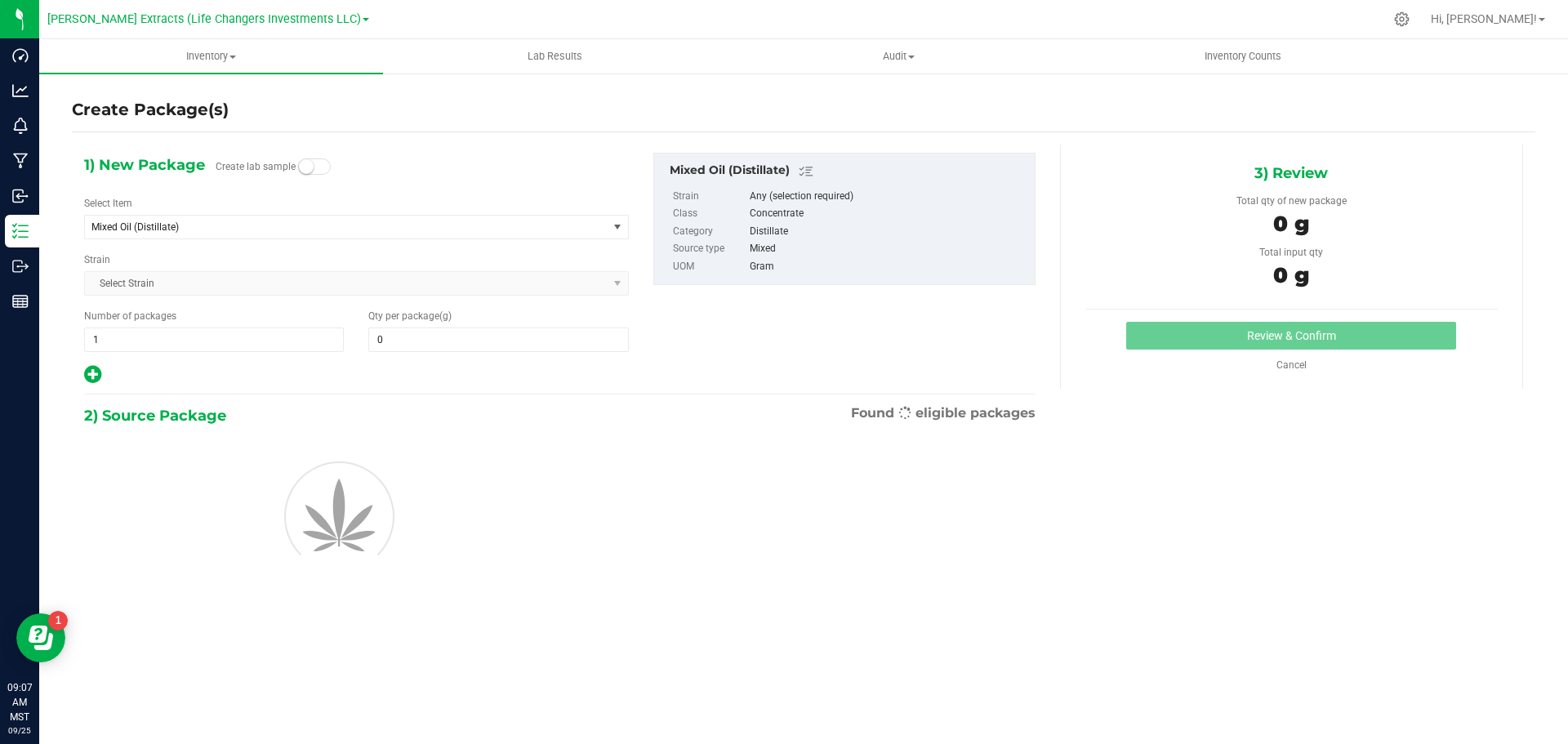
type input "0.0000"
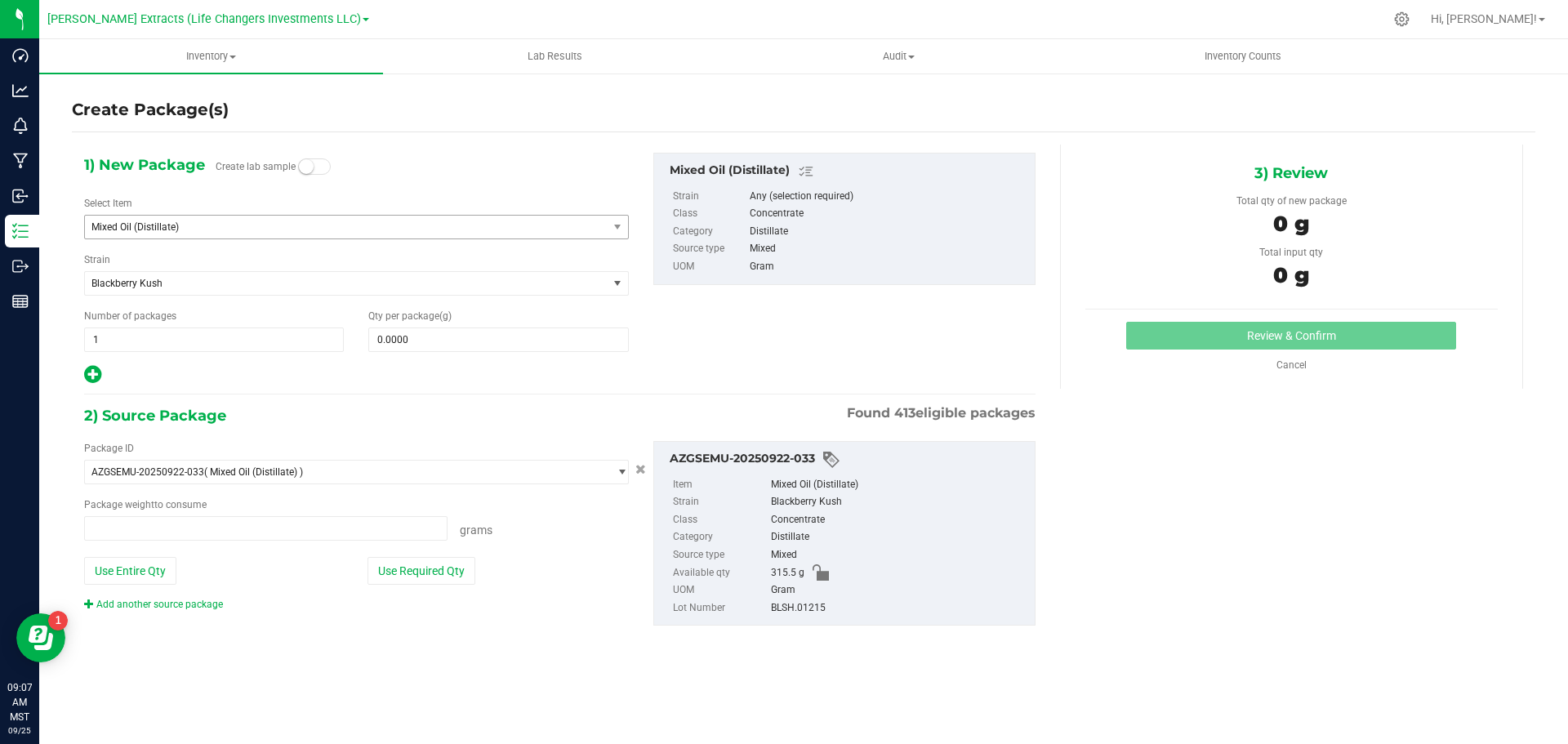
type input "0.0000 g"
click at [148, 223] on span "Mixed Oil (Distillate)" at bounding box center [336, 227] width 489 height 12
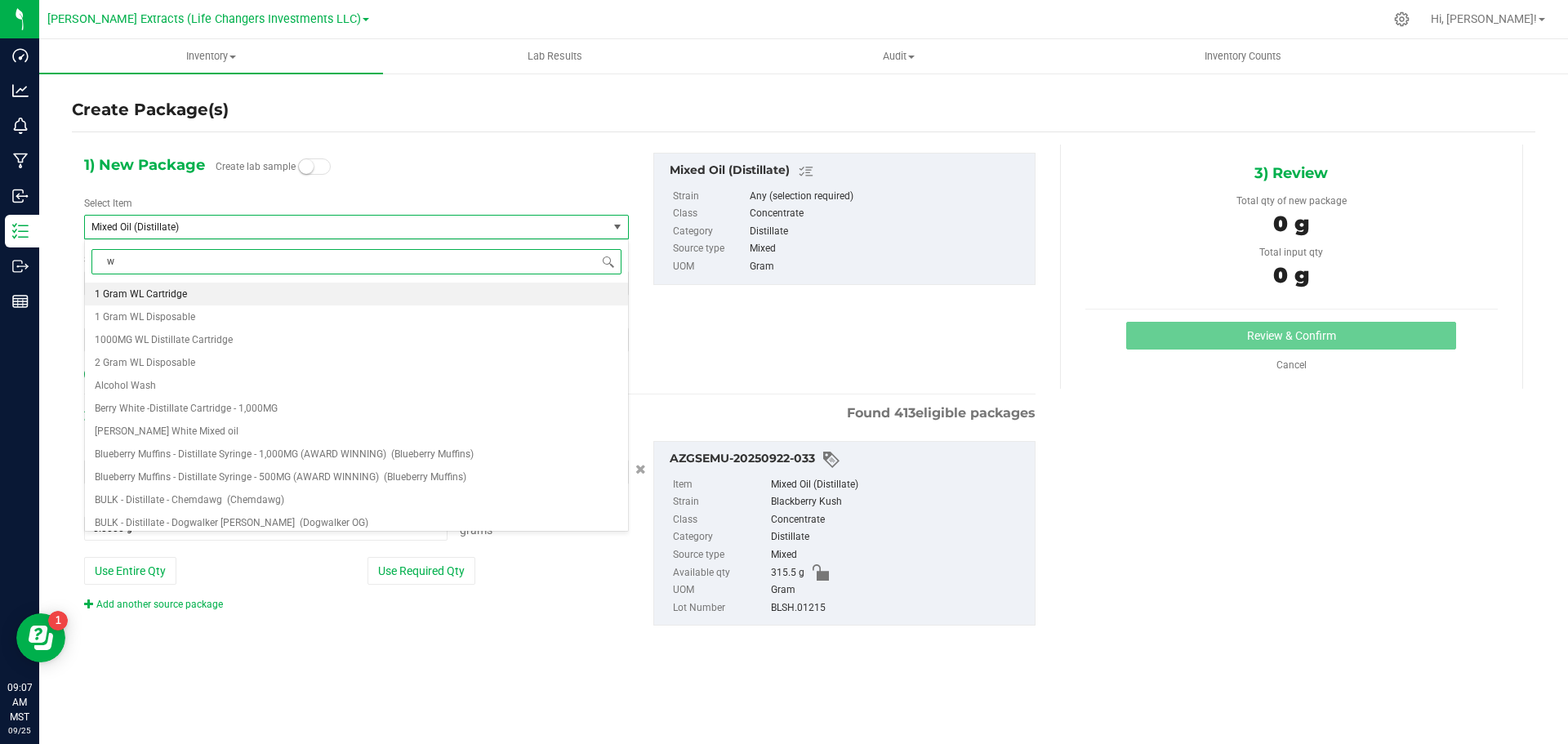
type input "wl"
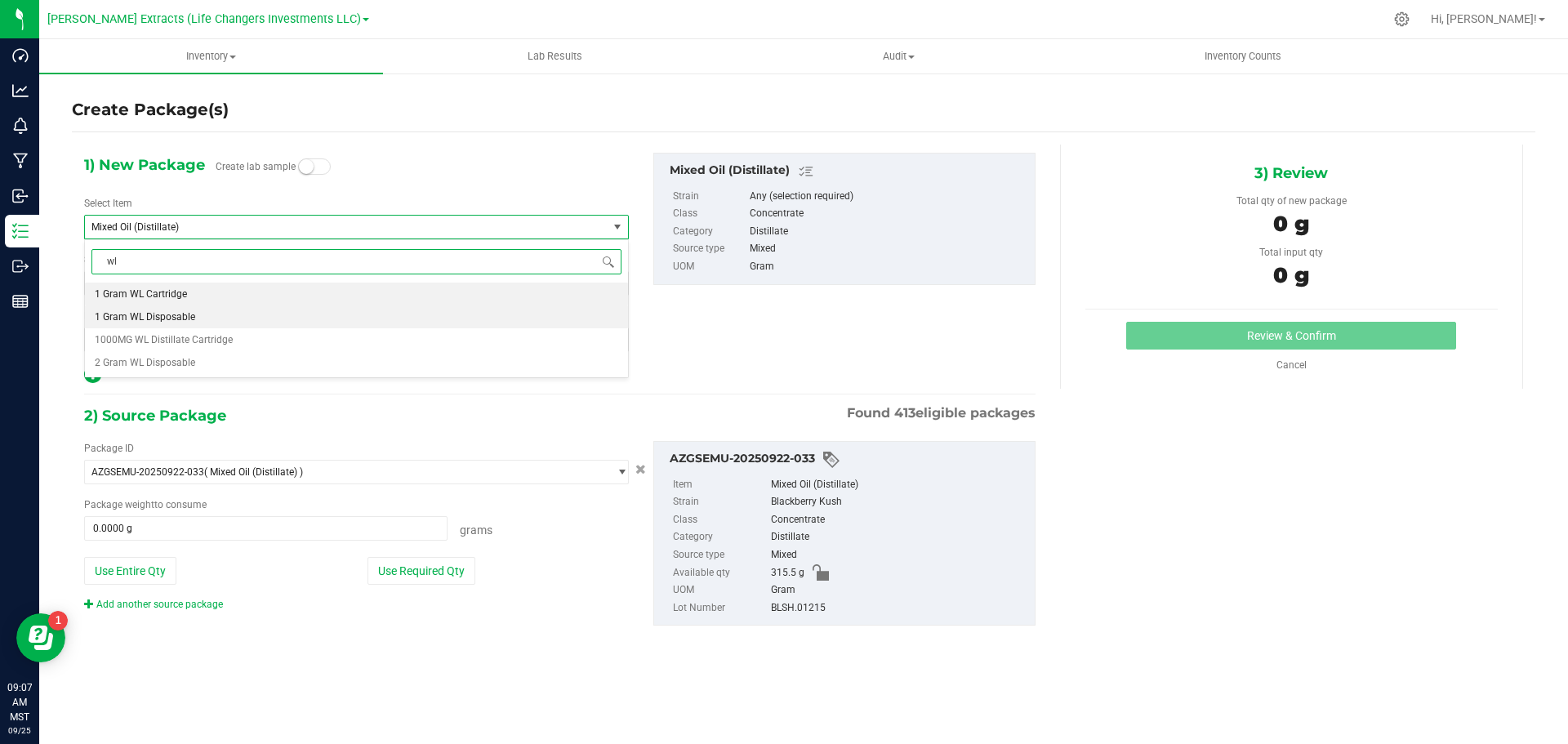
click at [176, 319] on span "1 Gram WL Disposable" at bounding box center [144, 317] width 100 height 12
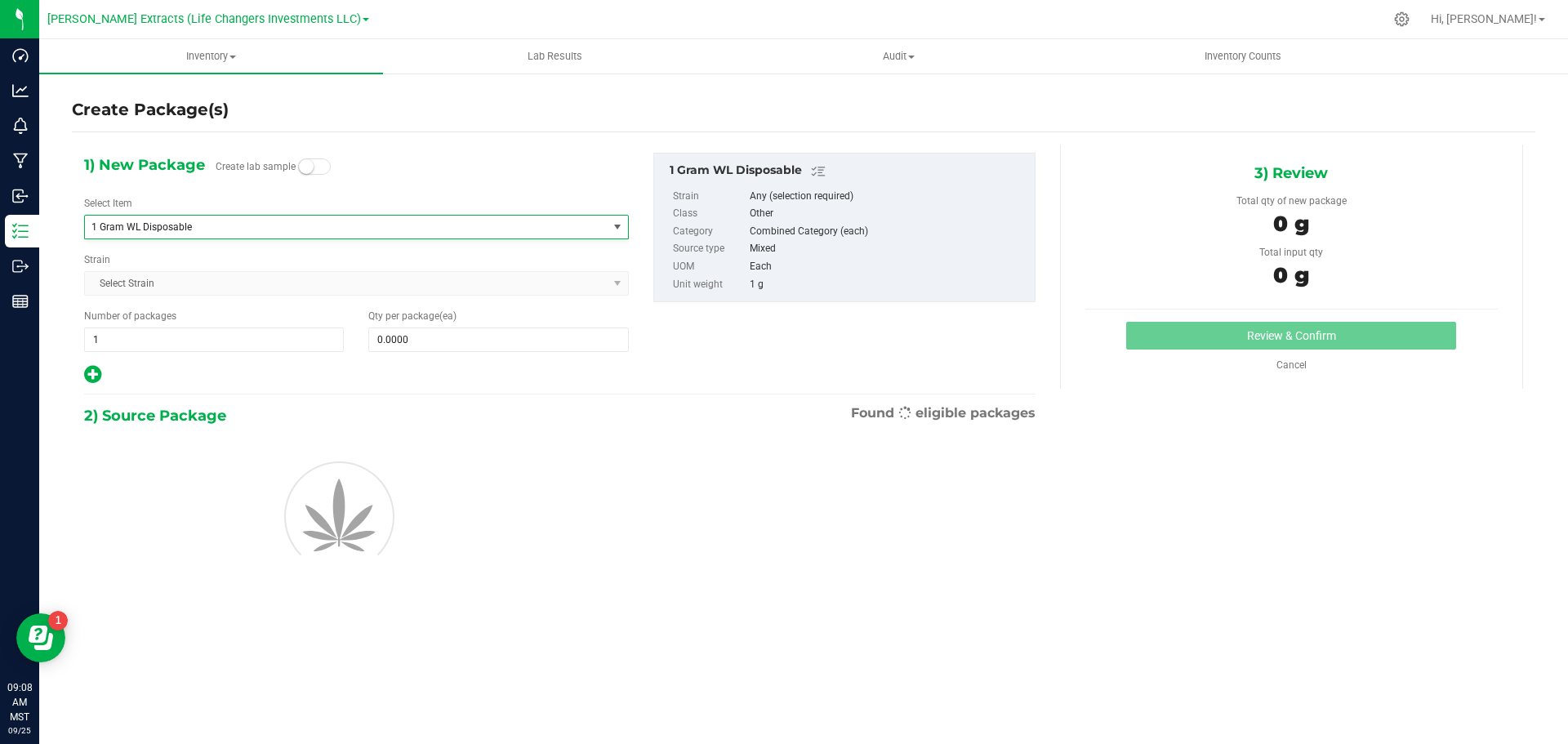
type input "0"
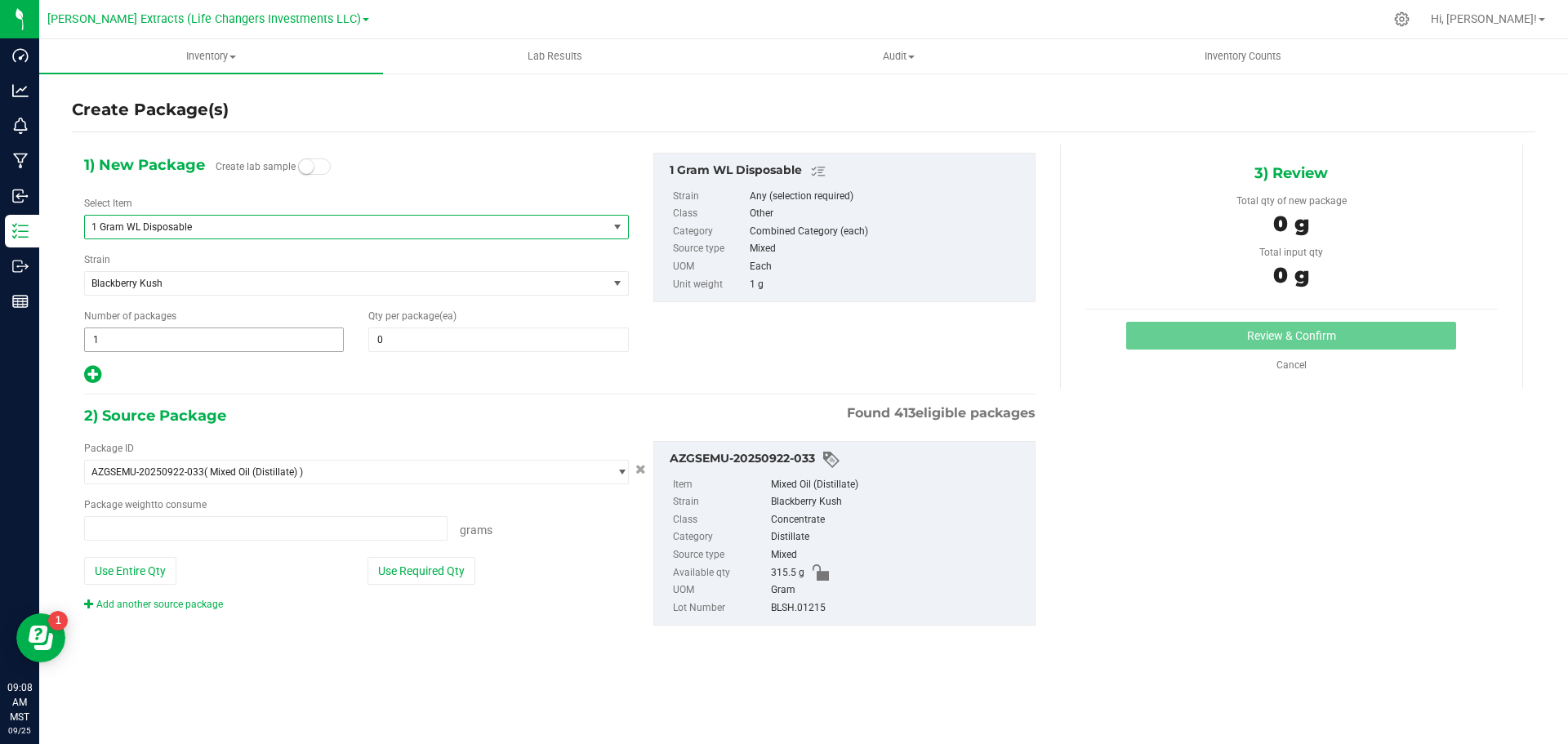
type input "0.0000 g"
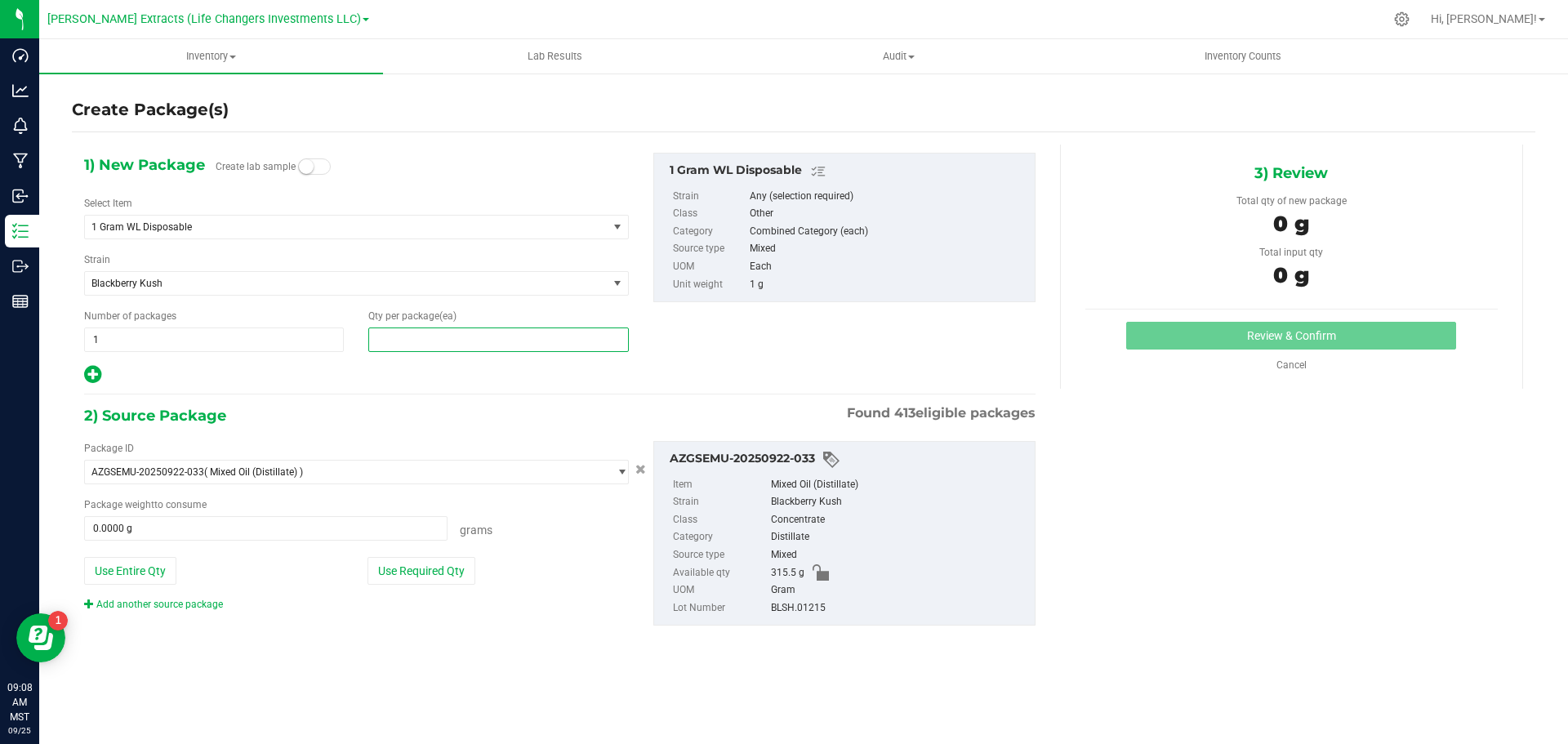
click at [441, 343] on span at bounding box center [498, 340] width 260 height 25
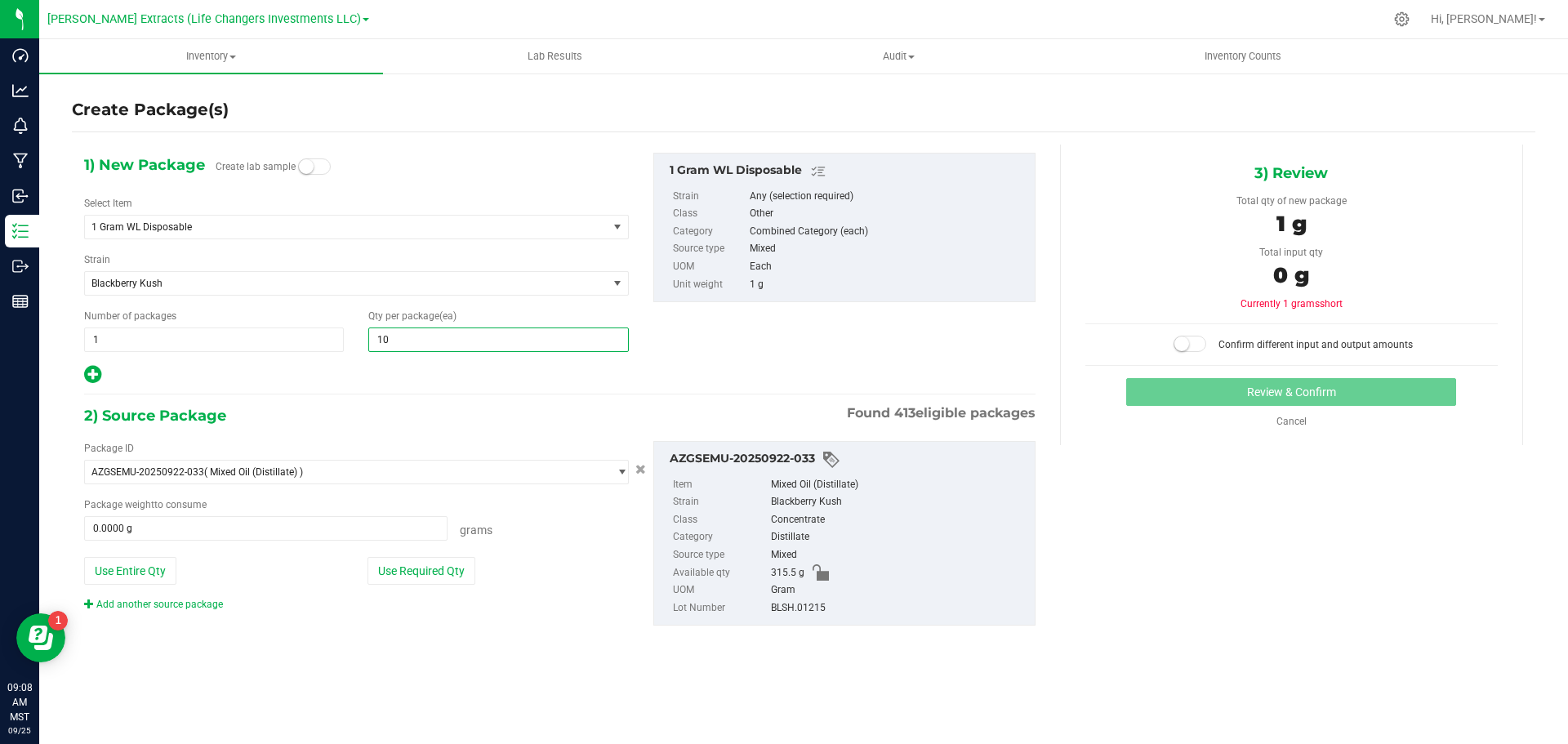
type input "100"
click at [414, 571] on button "Use Required Qty" at bounding box center [421, 571] width 108 height 28
type input "100.0000 g"
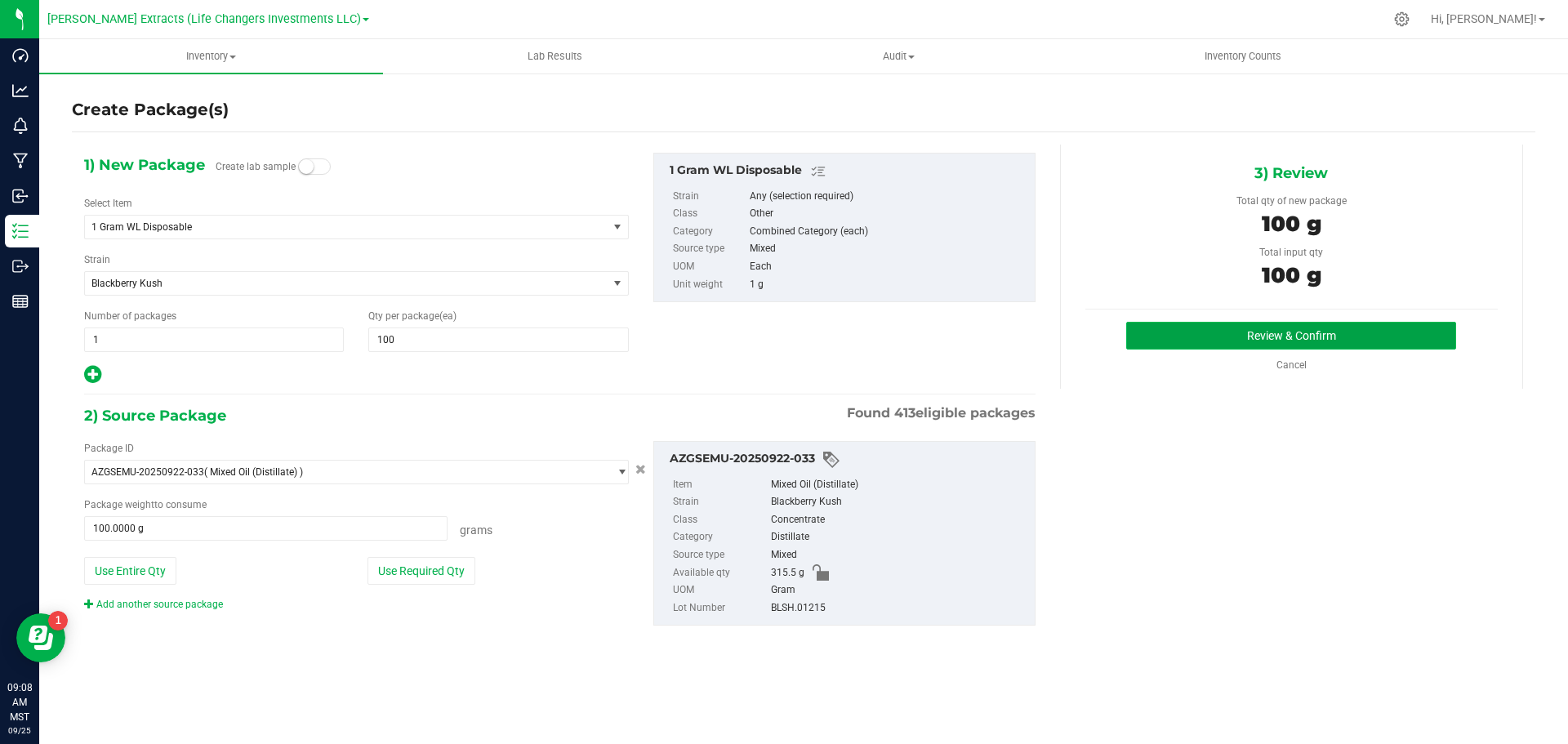
click at [1259, 333] on button "Review & Confirm" at bounding box center [1291, 336] width 330 height 28
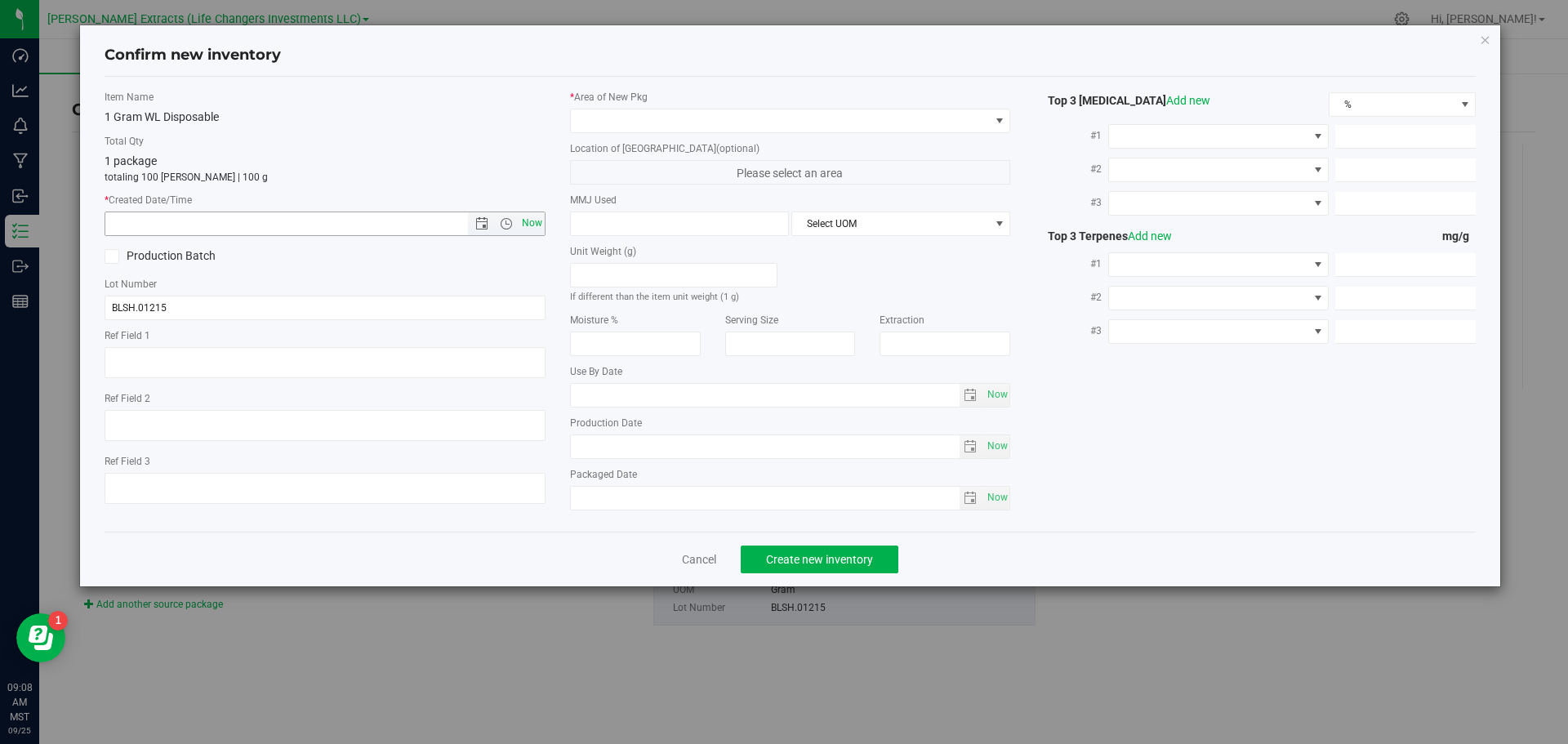
click at [529, 218] on span "Now" at bounding box center [532, 223] width 28 height 24
type input "9/25/2025 9:08 AM"
click at [624, 115] on span at bounding box center [781, 121] width 419 height 23
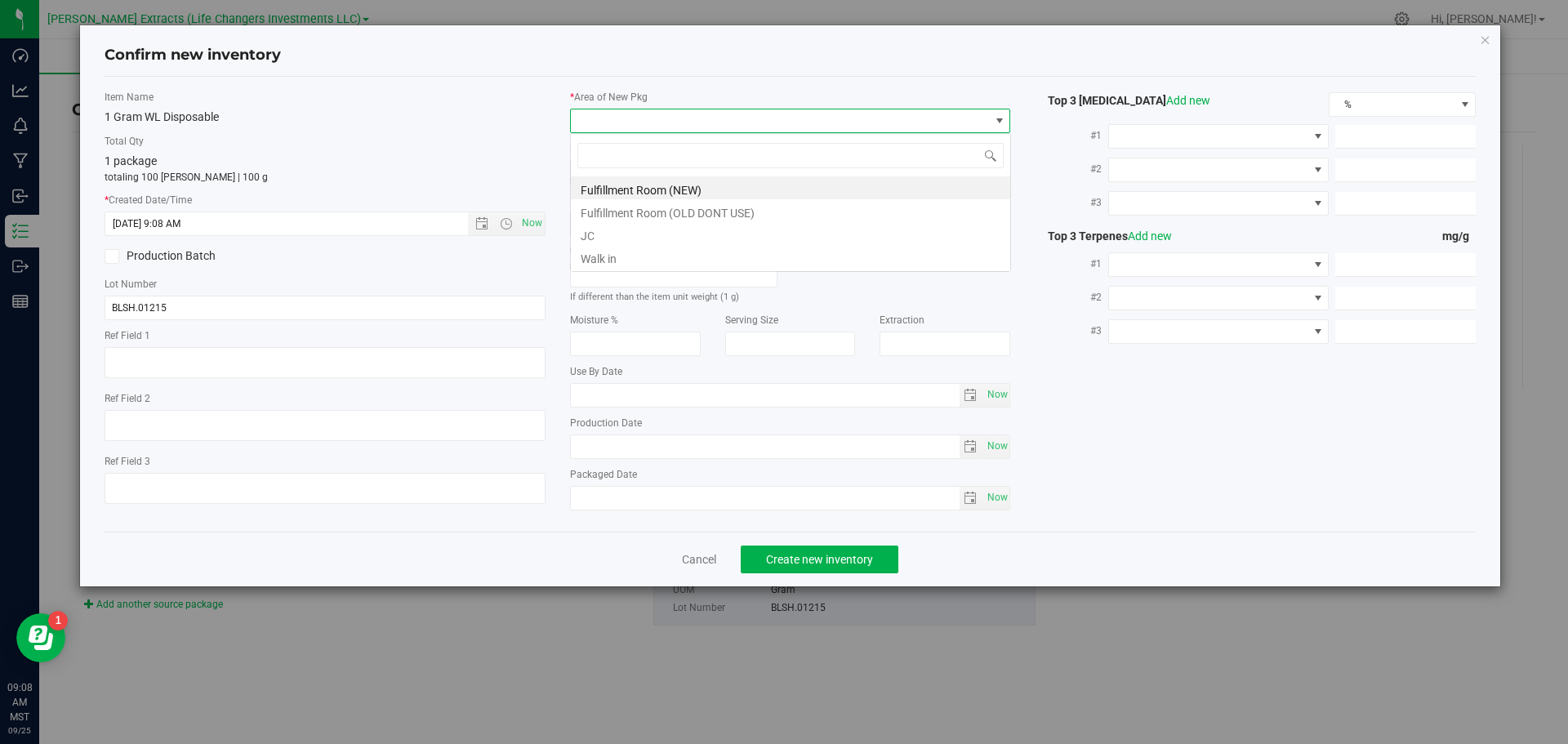
scroll to position [25, 441]
click at [603, 190] on li "Fulfillment Room (NEW)" at bounding box center [791, 188] width 440 height 23
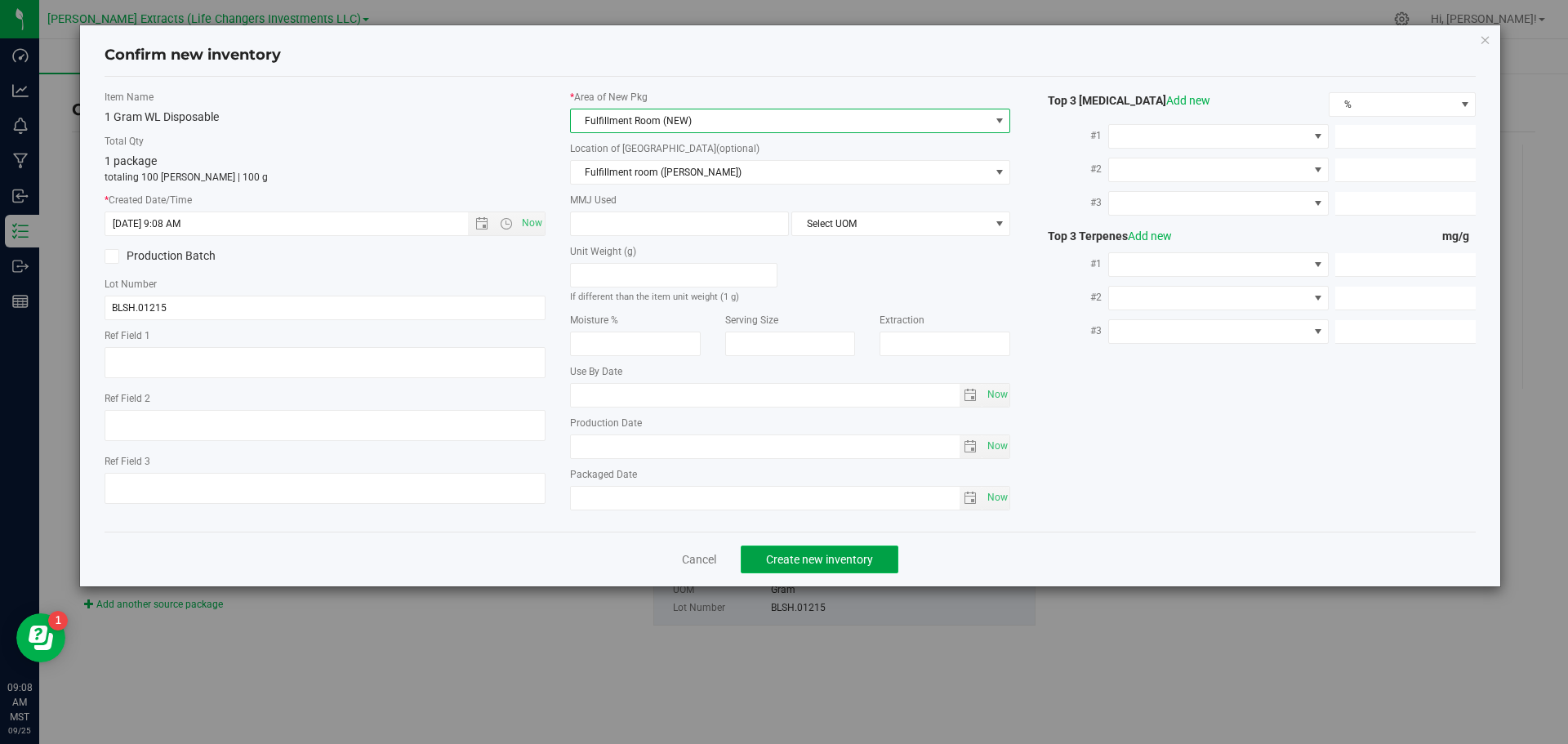
click at [796, 558] on span "Create new inventory" at bounding box center [820, 559] width 107 height 13
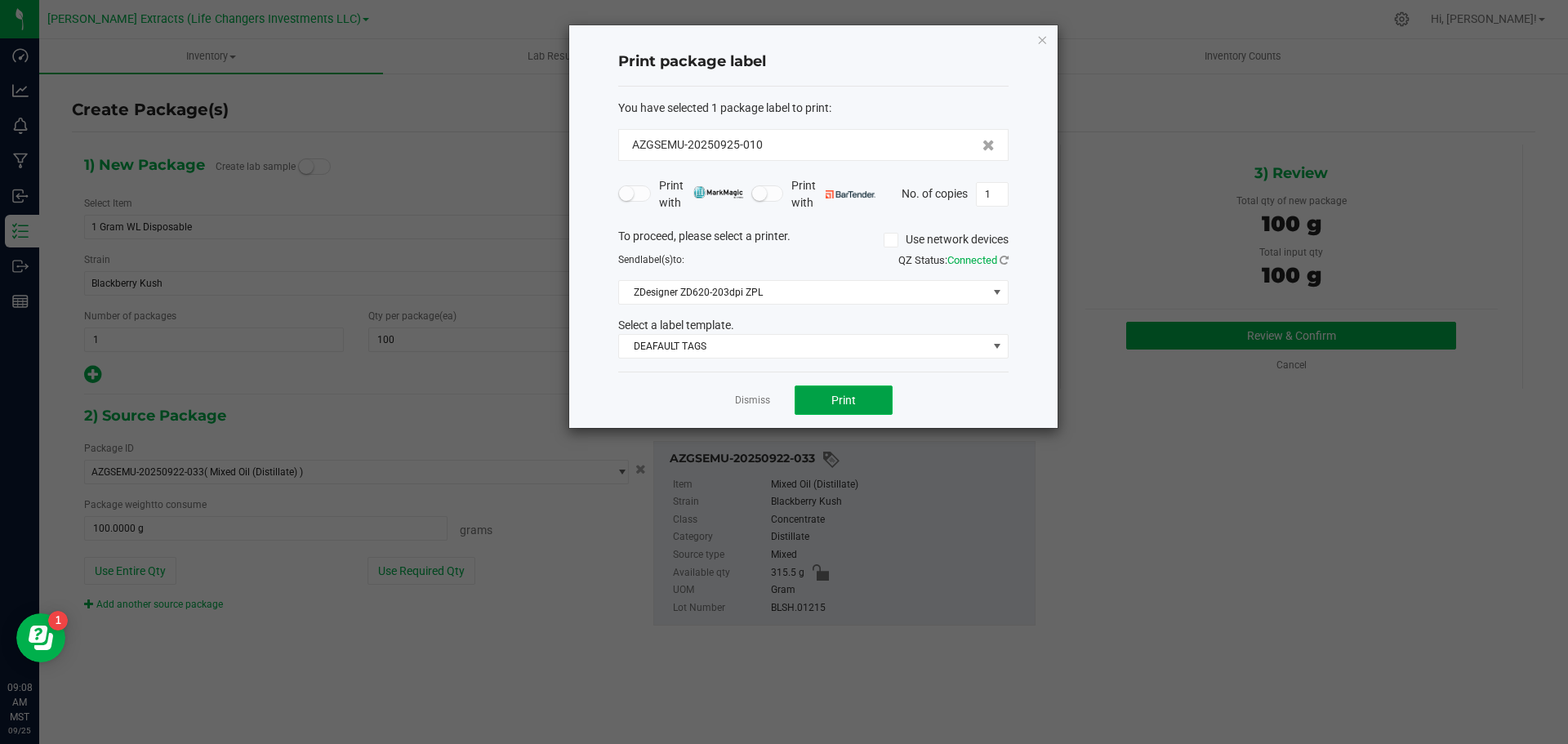
click at [843, 399] on span "Print" at bounding box center [844, 401] width 25 height 13
click at [1044, 37] on icon "button" at bounding box center [1042, 40] width 12 height 20
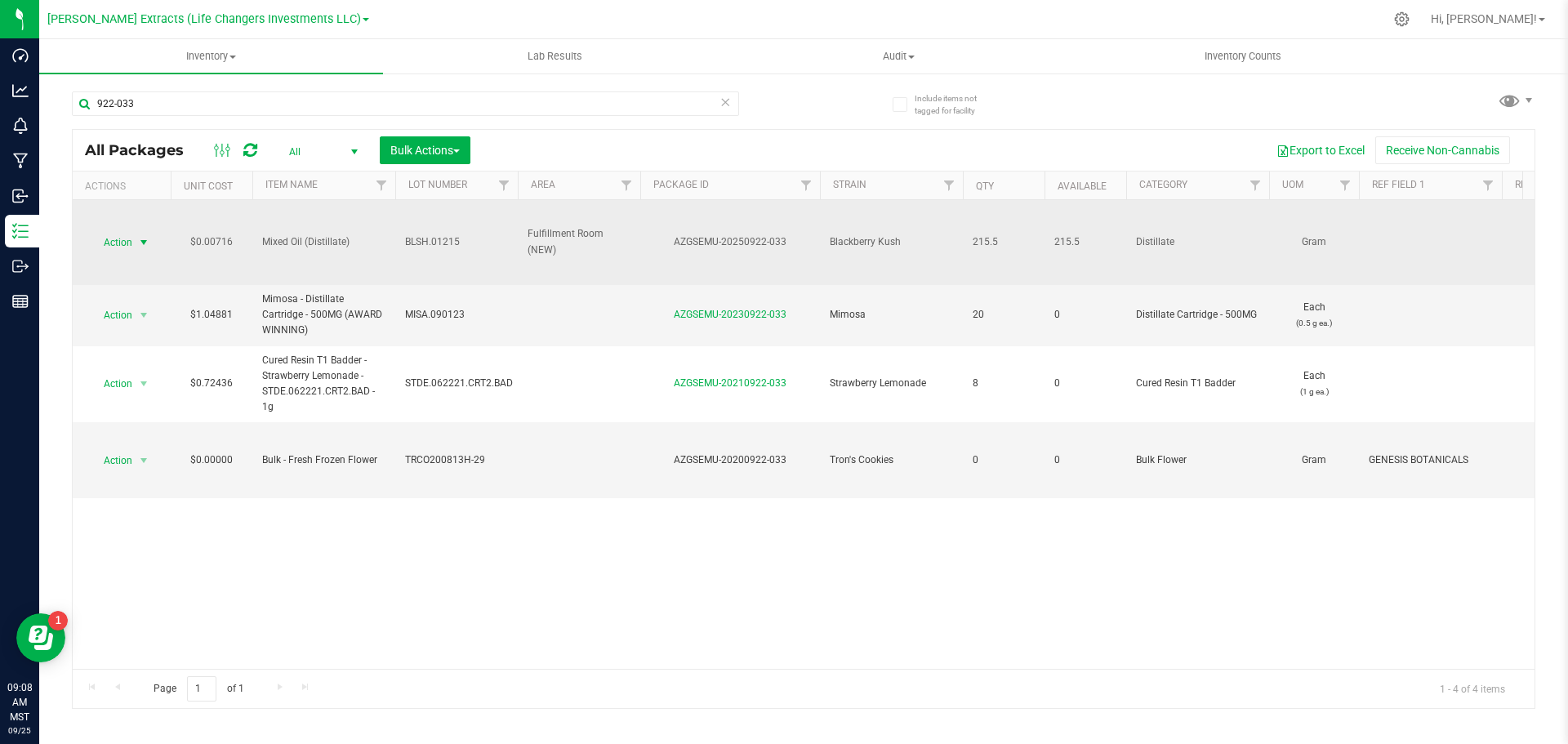
click at [116, 244] on span "Action" at bounding box center [111, 242] width 44 height 23
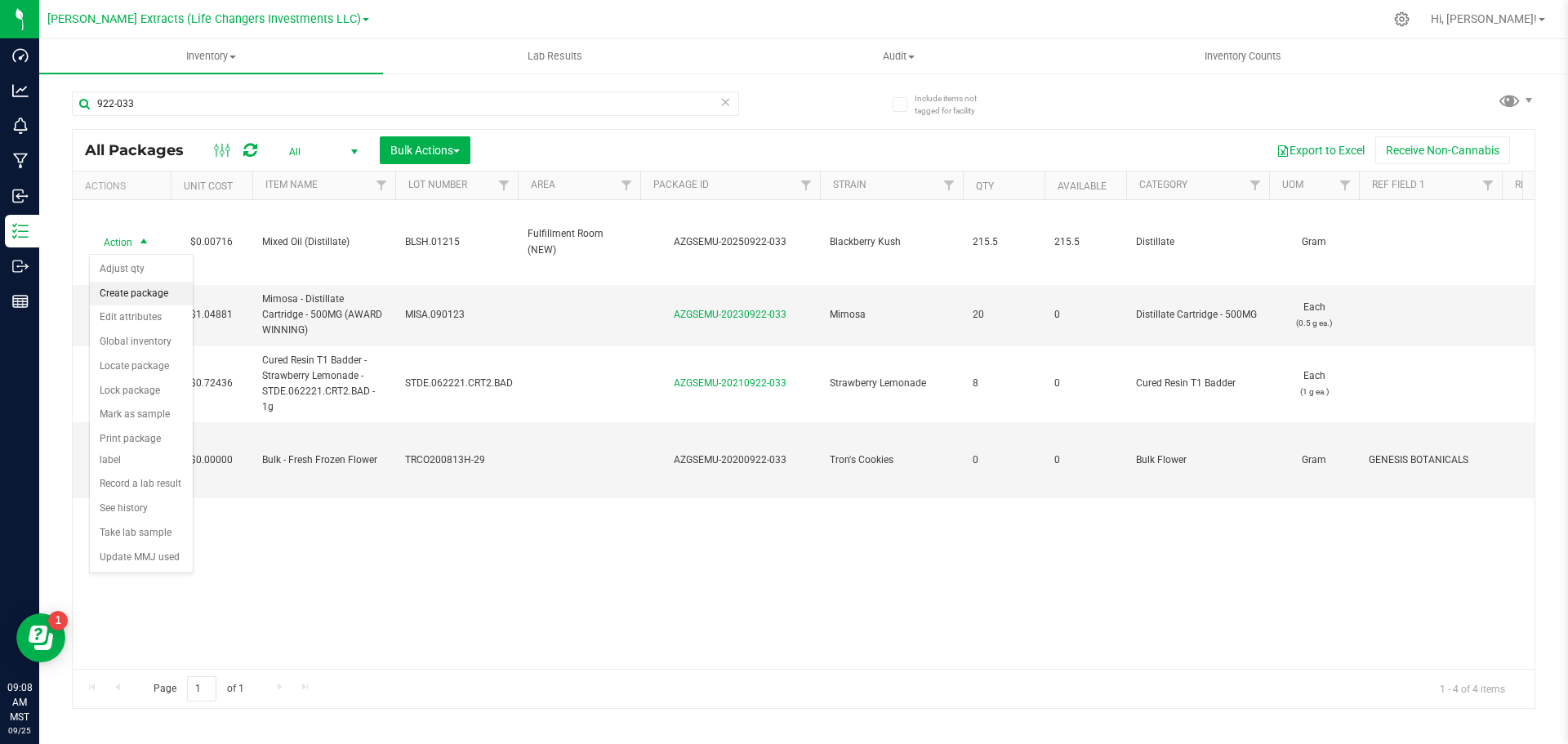
click at [136, 294] on li "Create package" at bounding box center [142, 294] width 103 height 25
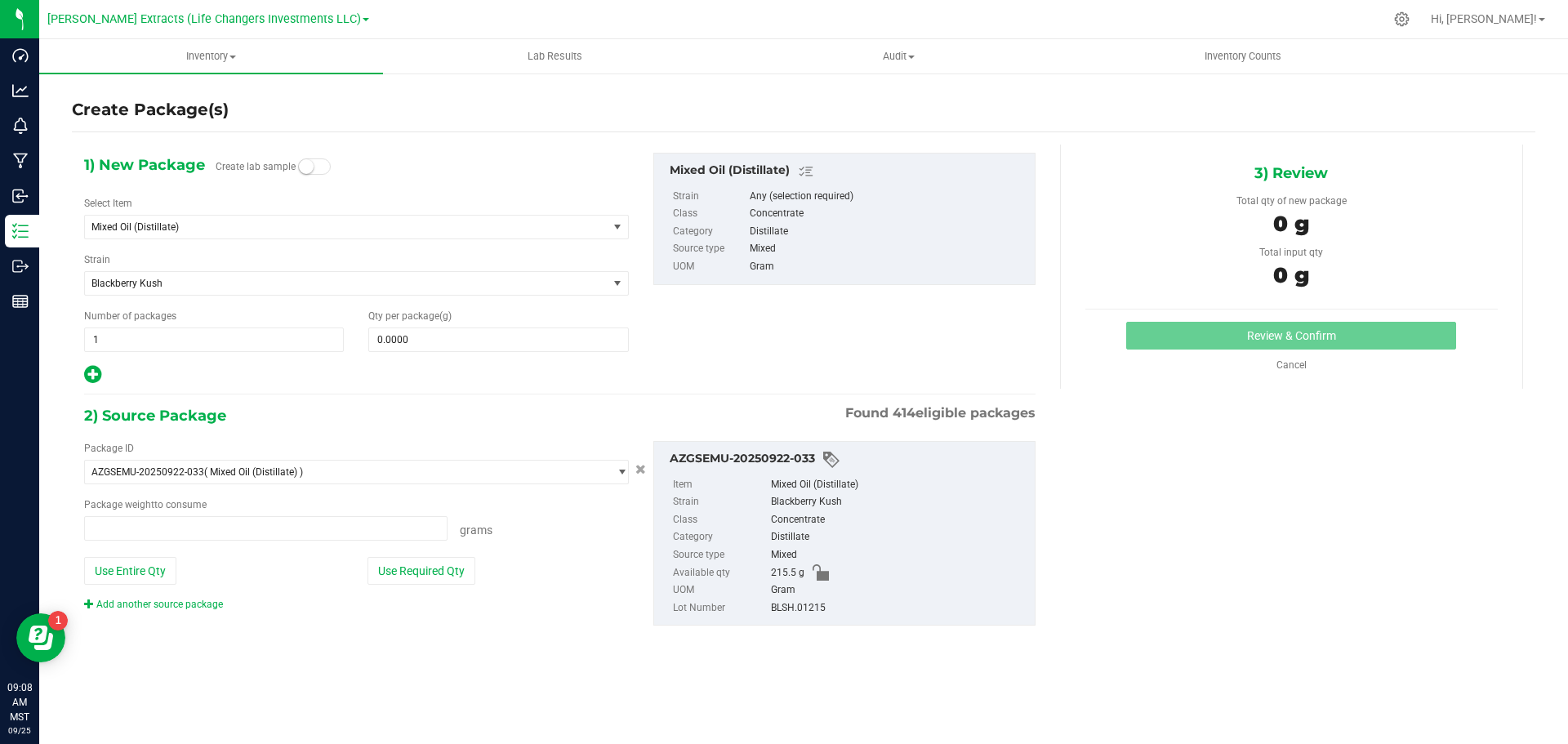
type input "0.0000 g"
click at [153, 218] on span "Mixed Oil (Distillate)" at bounding box center [346, 227] width 522 height 23
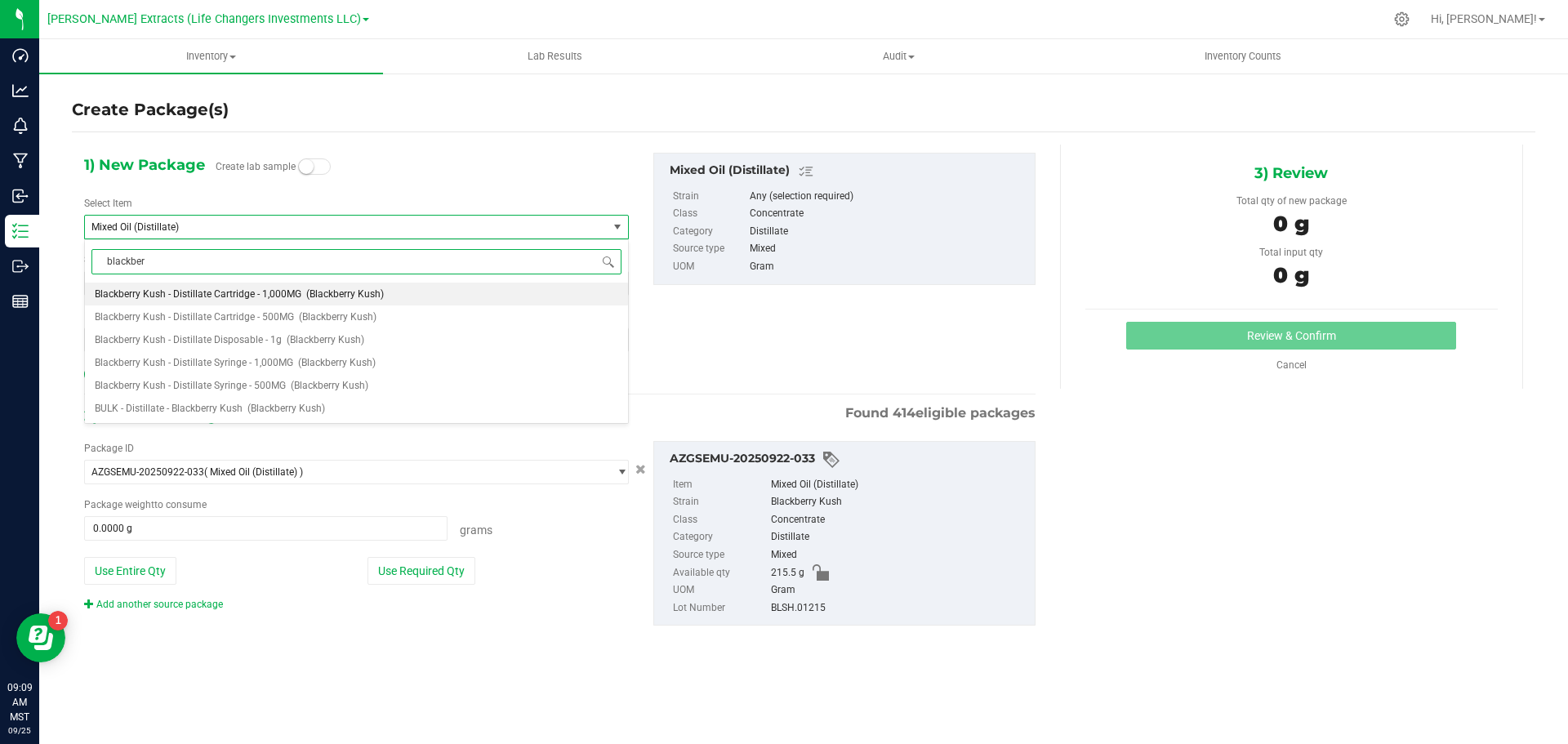
drag, startPoint x: 152, startPoint y: 259, endPoint x: 74, endPoint y: 269, distance: 78.6
click at [74, 269] on body "Dashboard Analytics Monitoring Manufacturing Inbound Inventory Outbound Reports…" at bounding box center [784, 372] width 1568 height 744
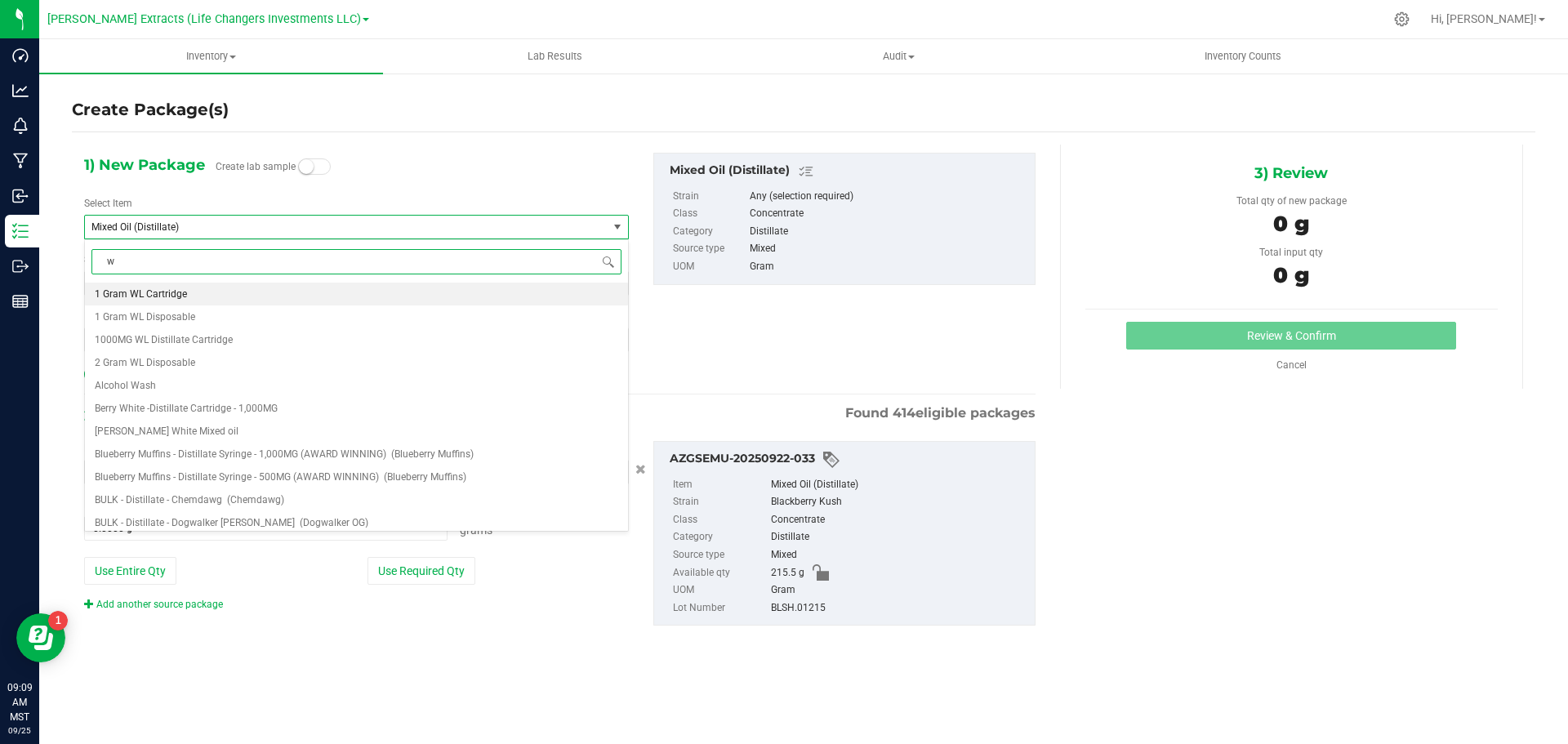
type input "wl"
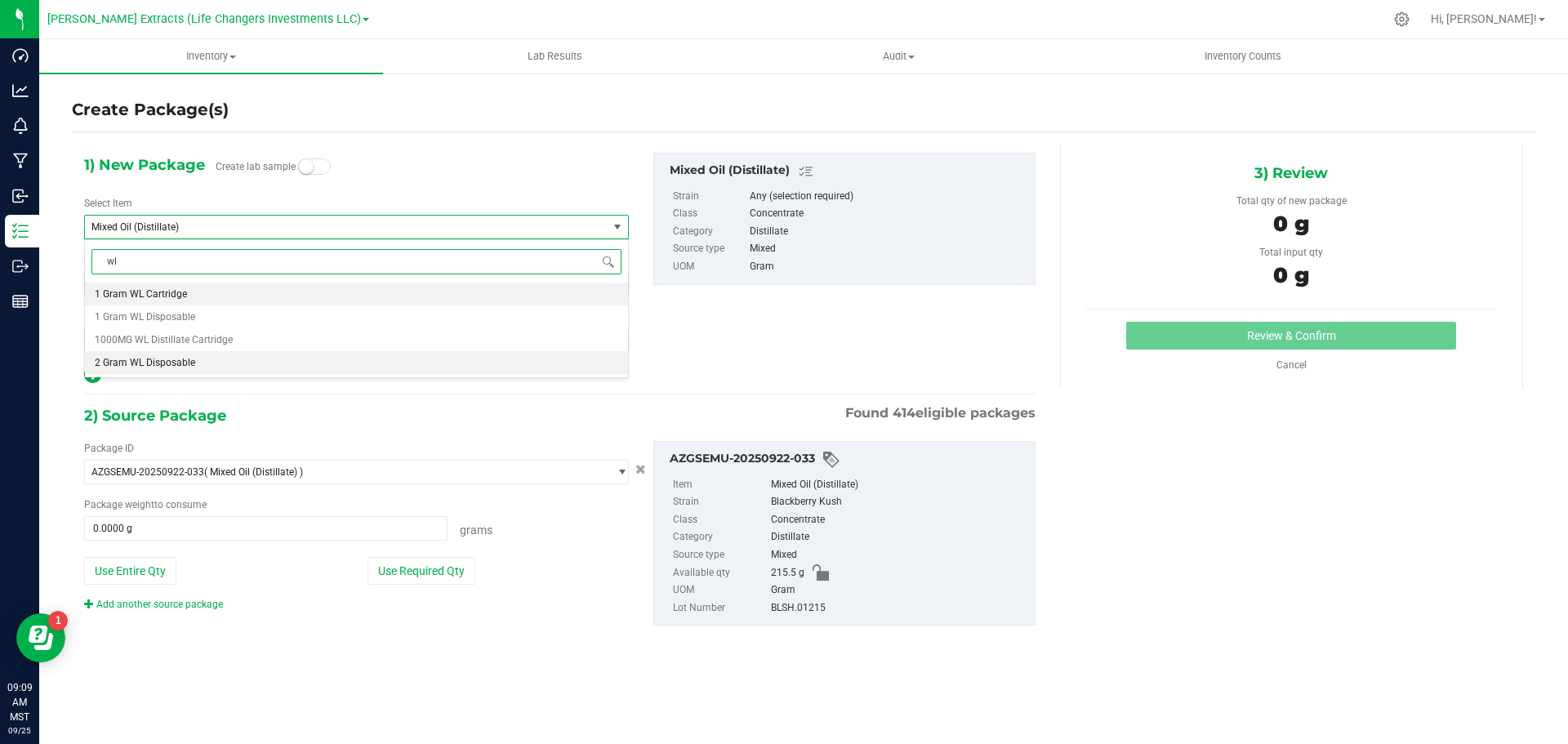
click at [161, 364] on span "2 Gram WL Disposable" at bounding box center [144, 362] width 100 height 12
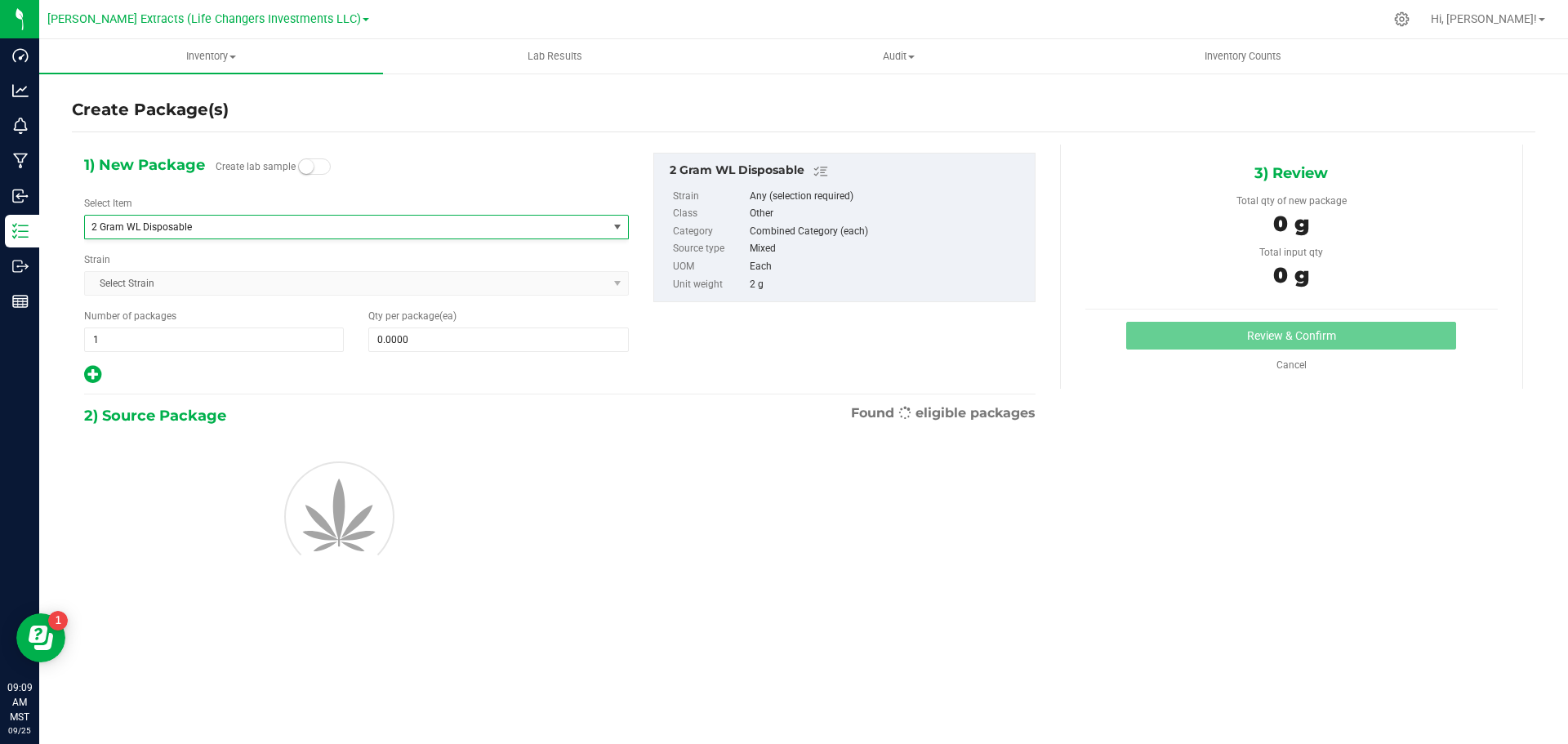
type input "0"
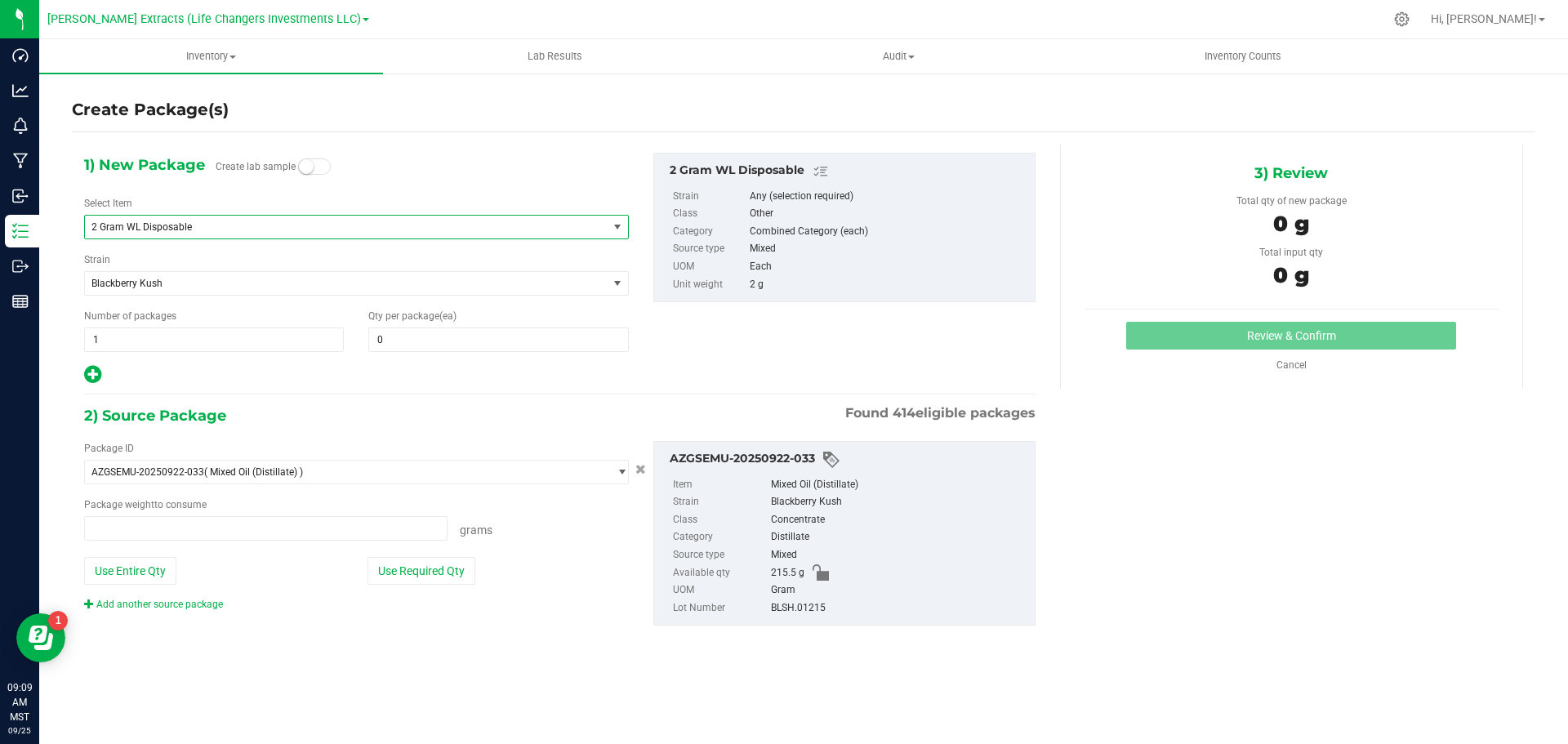
type input "0.0000 g"
click at [449, 338] on span "0 0" at bounding box center [498, 340] width 260 height 25
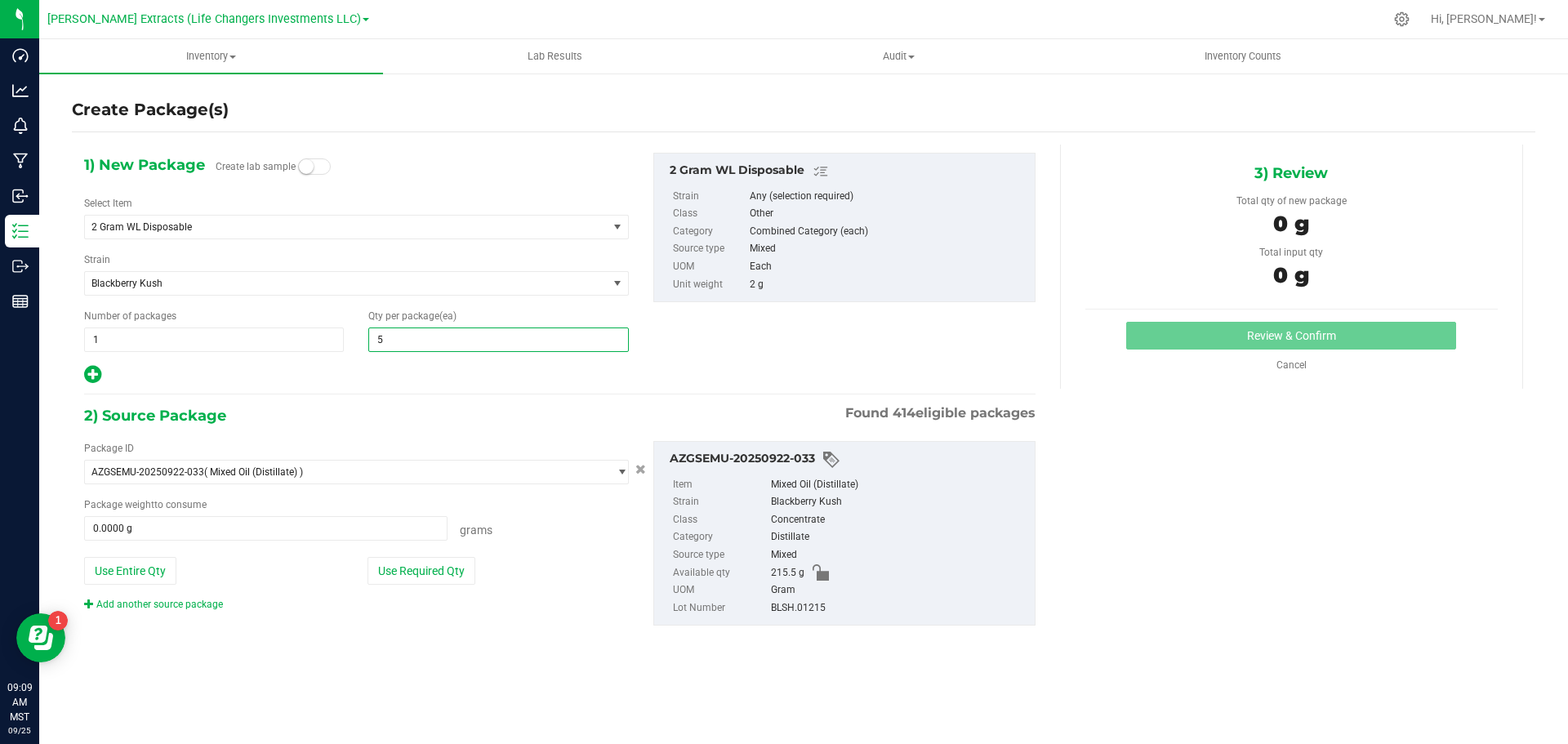
type input "50"
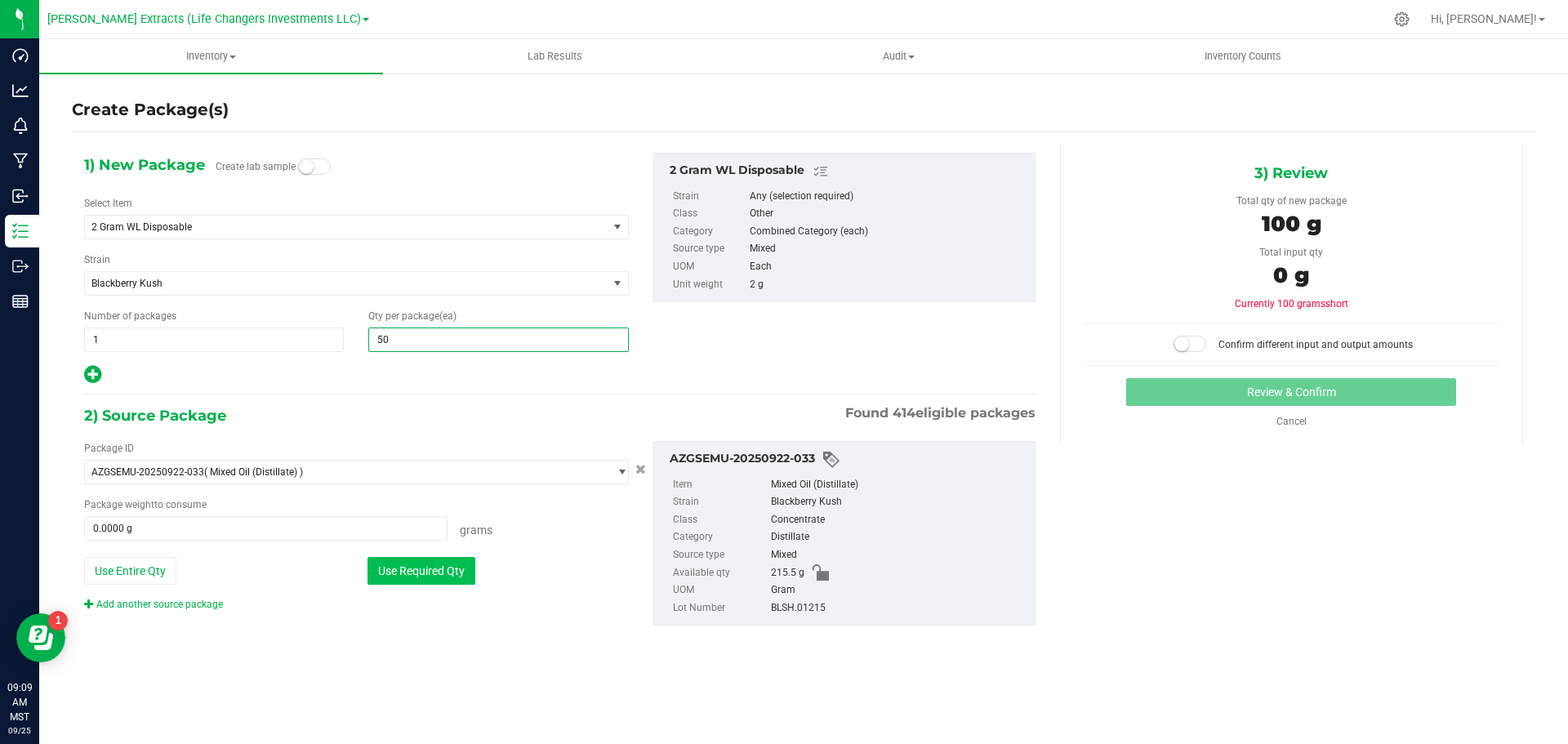
type input "50"
click at [437, 558] on button "Use Required Qty" at bounding box center [421, 571] width 108 height 28
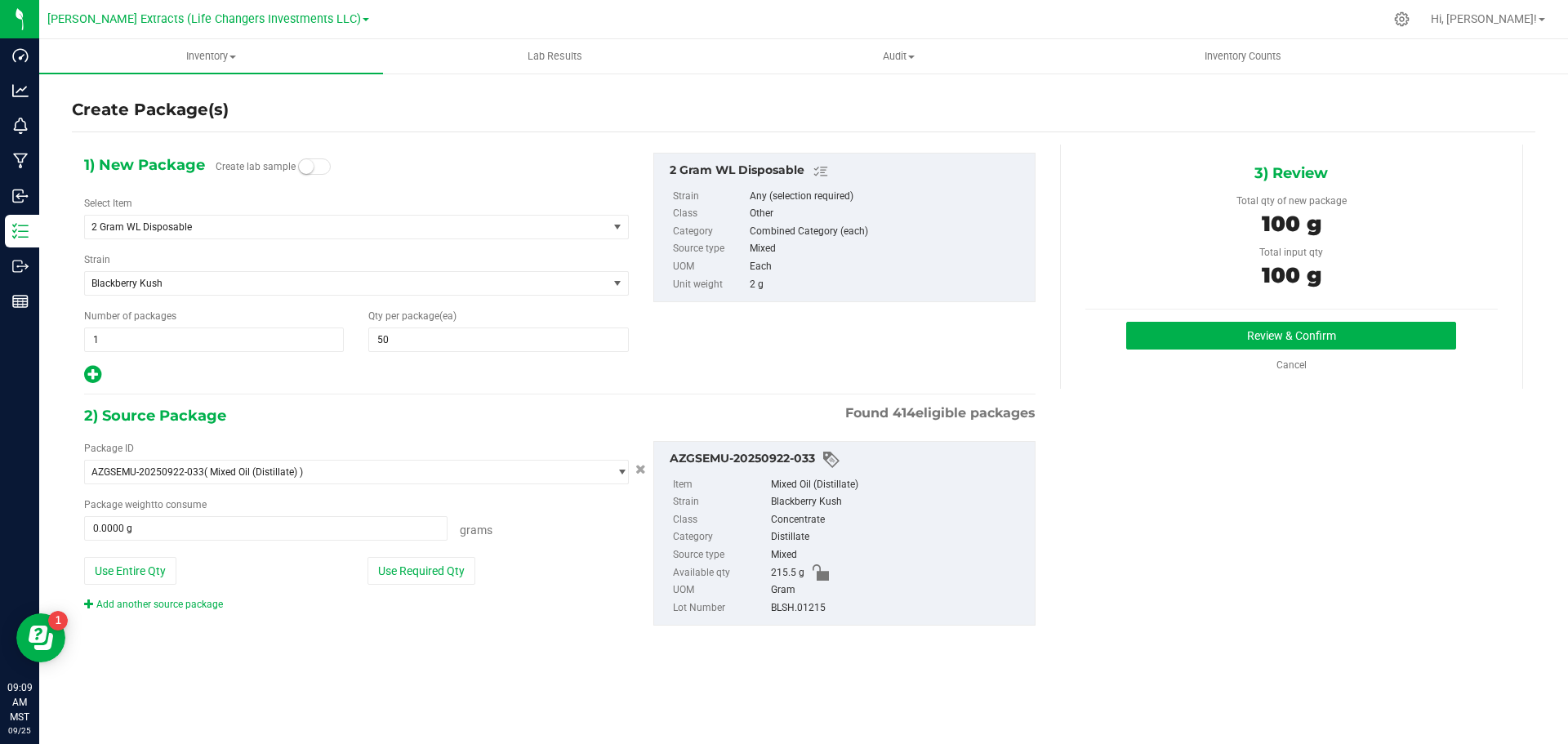
type input "100.0000 g"
click at [1219, 337] on button "Review & Confirm" at bounding box center [1291, 336] width 330 height 28
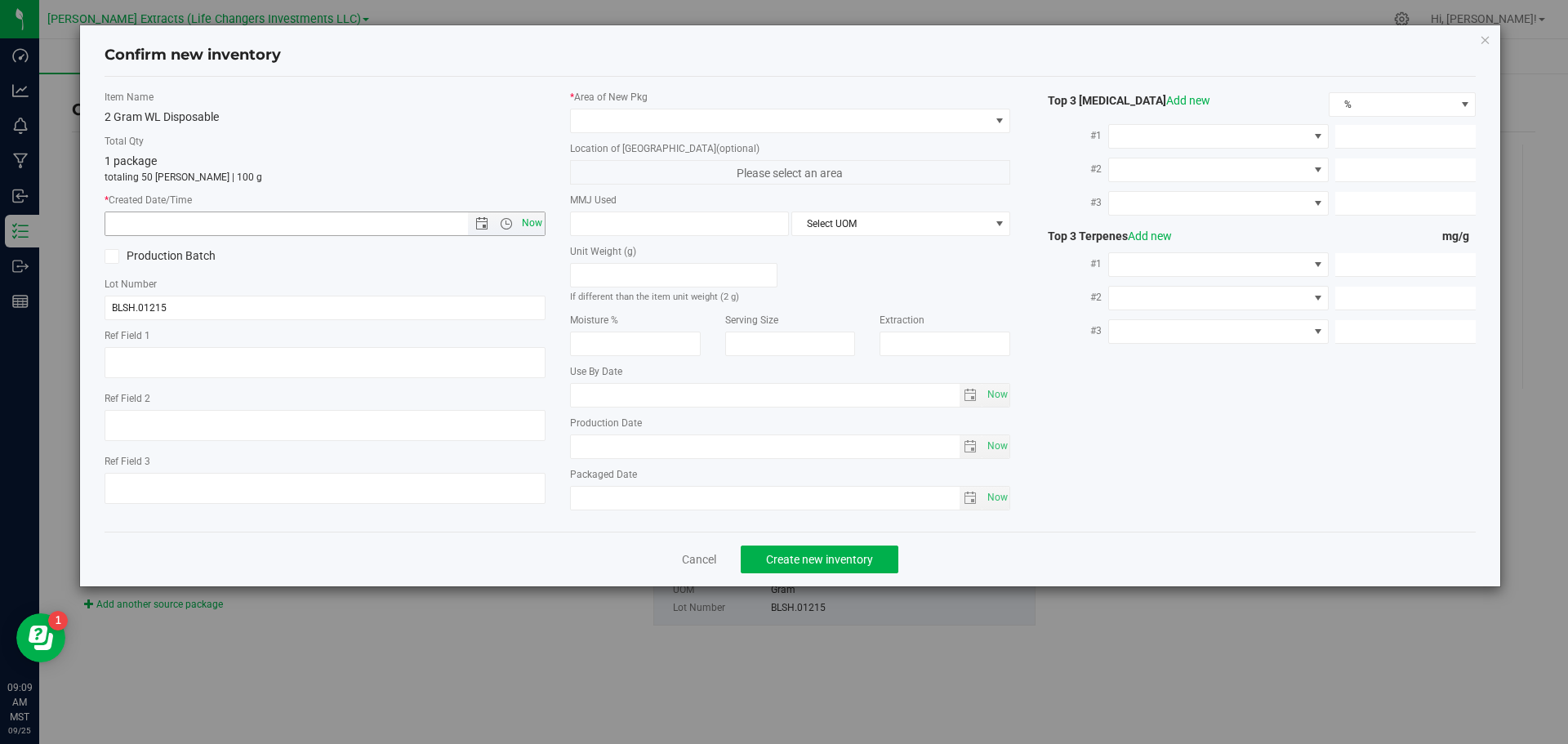
click at [529, 219] on span "Now" at bounding box center [532, 223] width 28 height 24
type input "9/25/2025 9:09 AM"
click at [587, 122] on span at bounding box center [781, 121] width 419 height 23
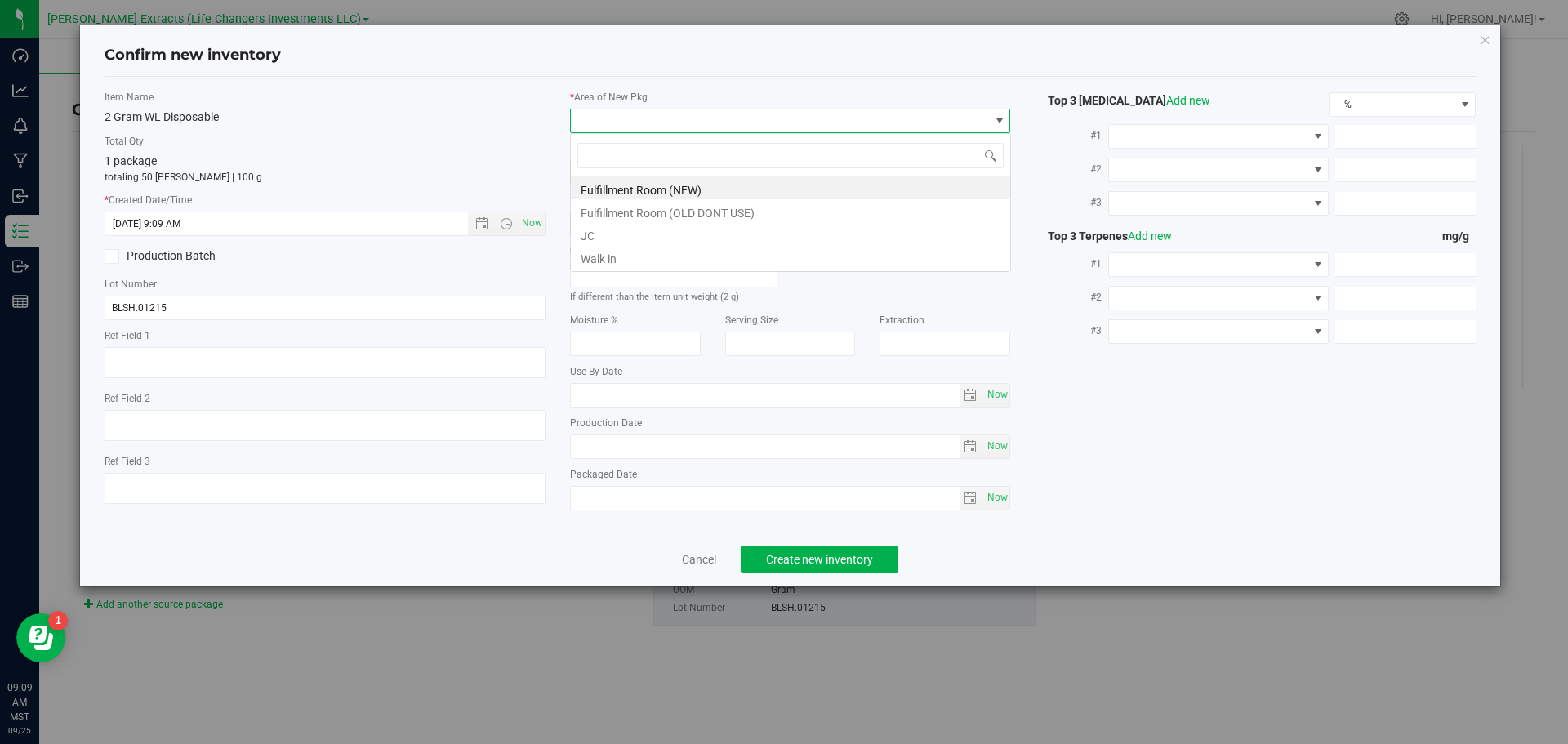
scroll to position [25, 441]
click at [595, 190] on li "Fulfillment Room (NEW)" at bounding box center [791, 188] width 440 height 23
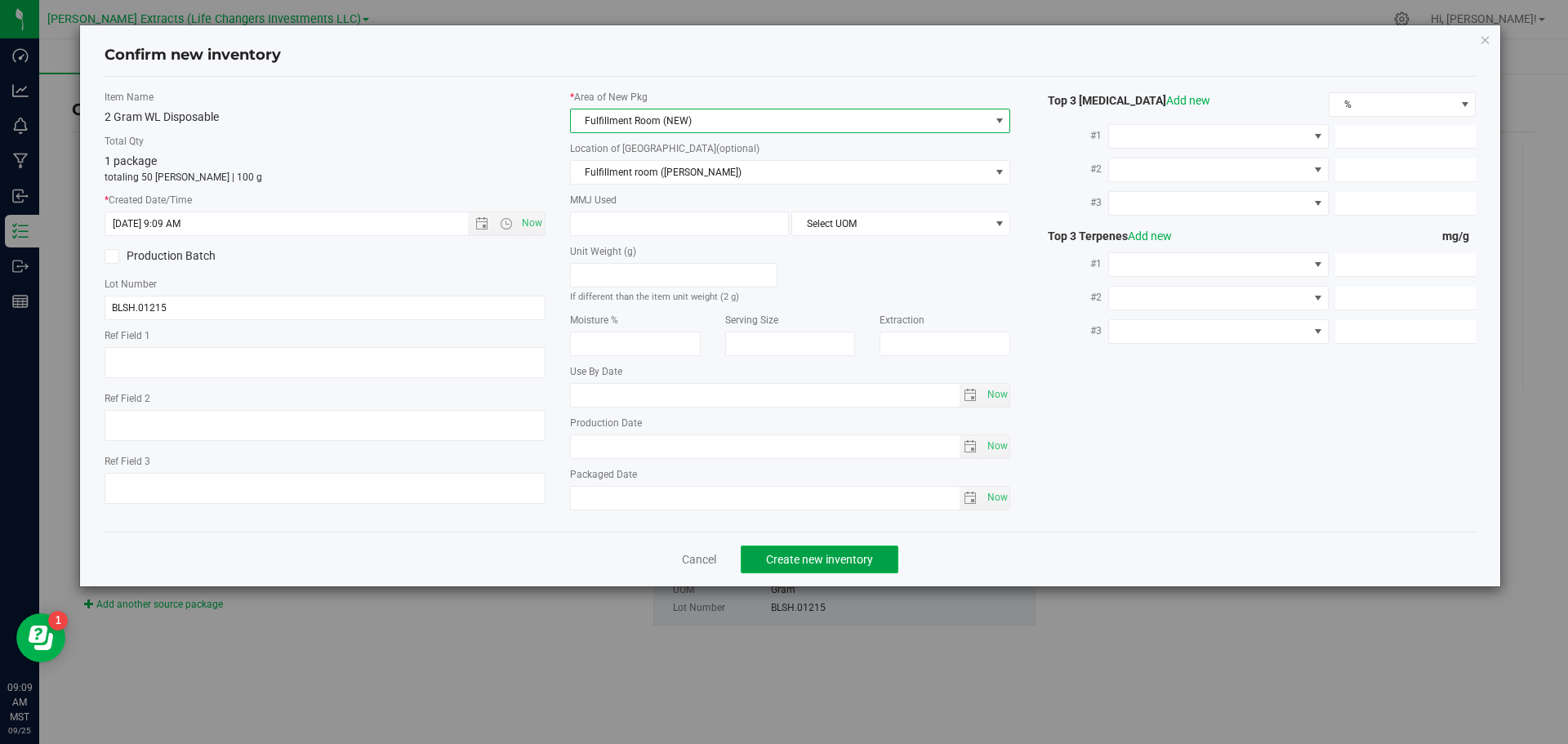
click at [828, 559] on span "Create new inventory" at bounding box center [820, 559] width 107 height 13
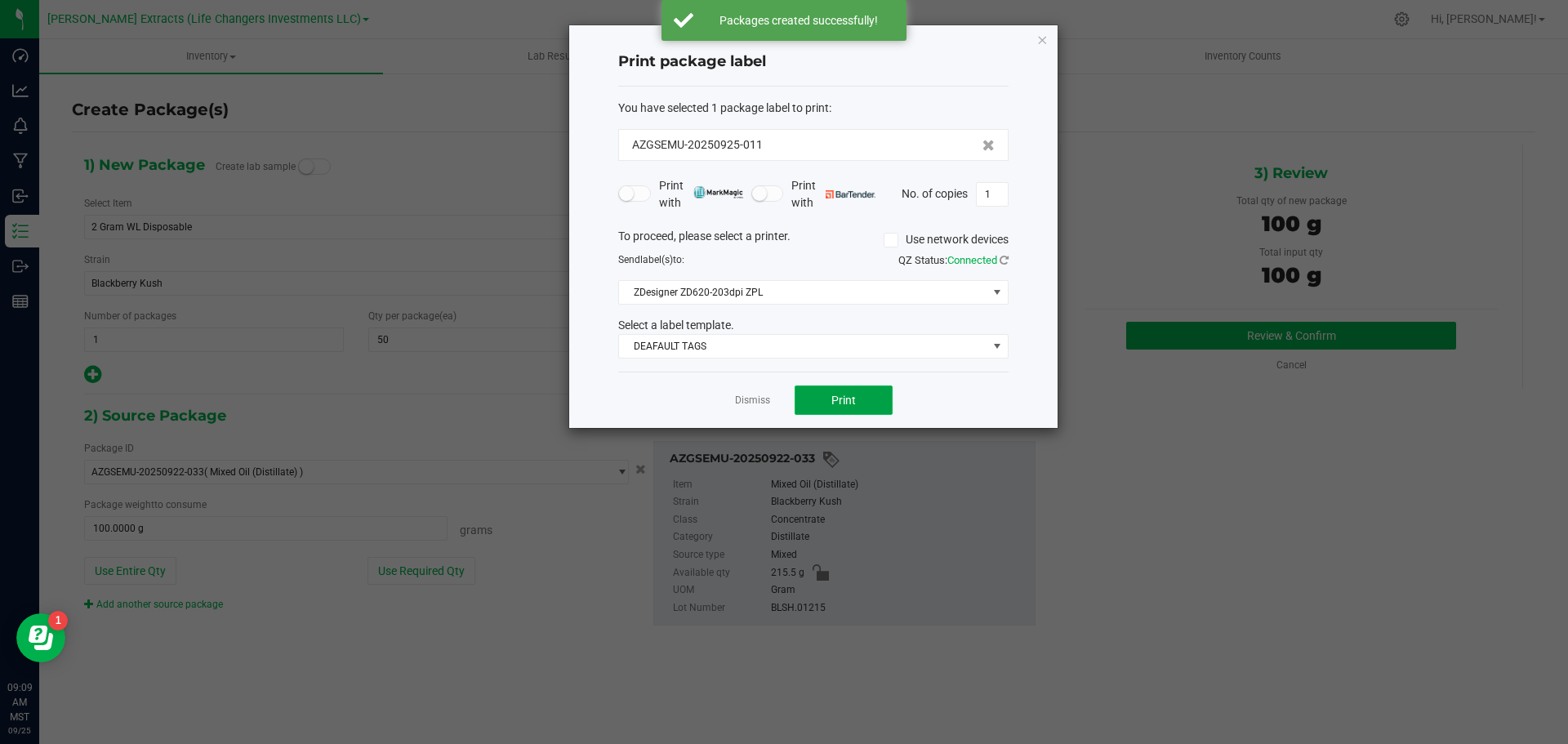
click at [848, 407] on button "Print" at bounding box center [844, 401] width 98 height 30
click at [1043, 31] on icon "button" at bounding box center [1042, 40] width 12 height 20
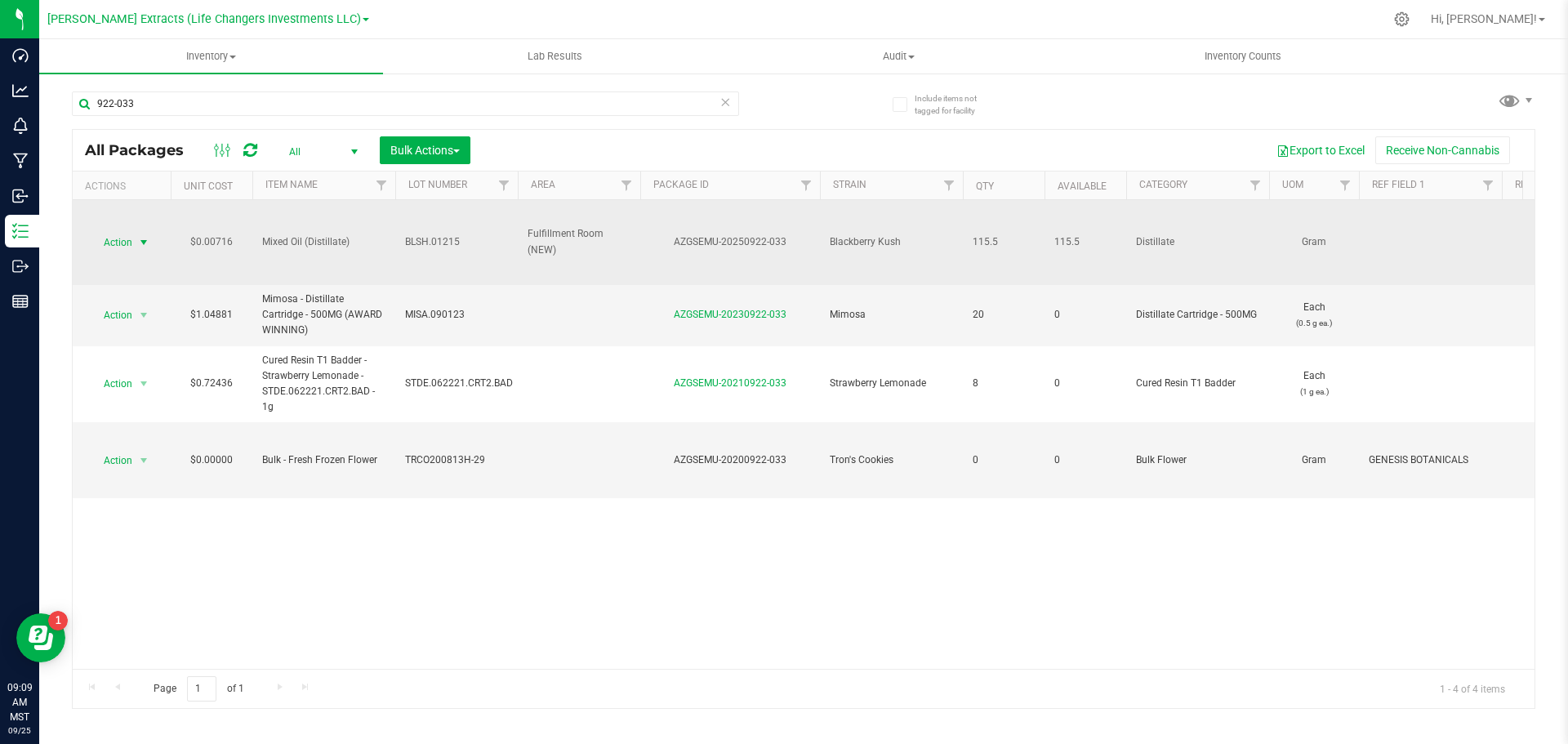
click at [120, 237] on span "Action" at bounding box center [111, 242] width 44 height 23
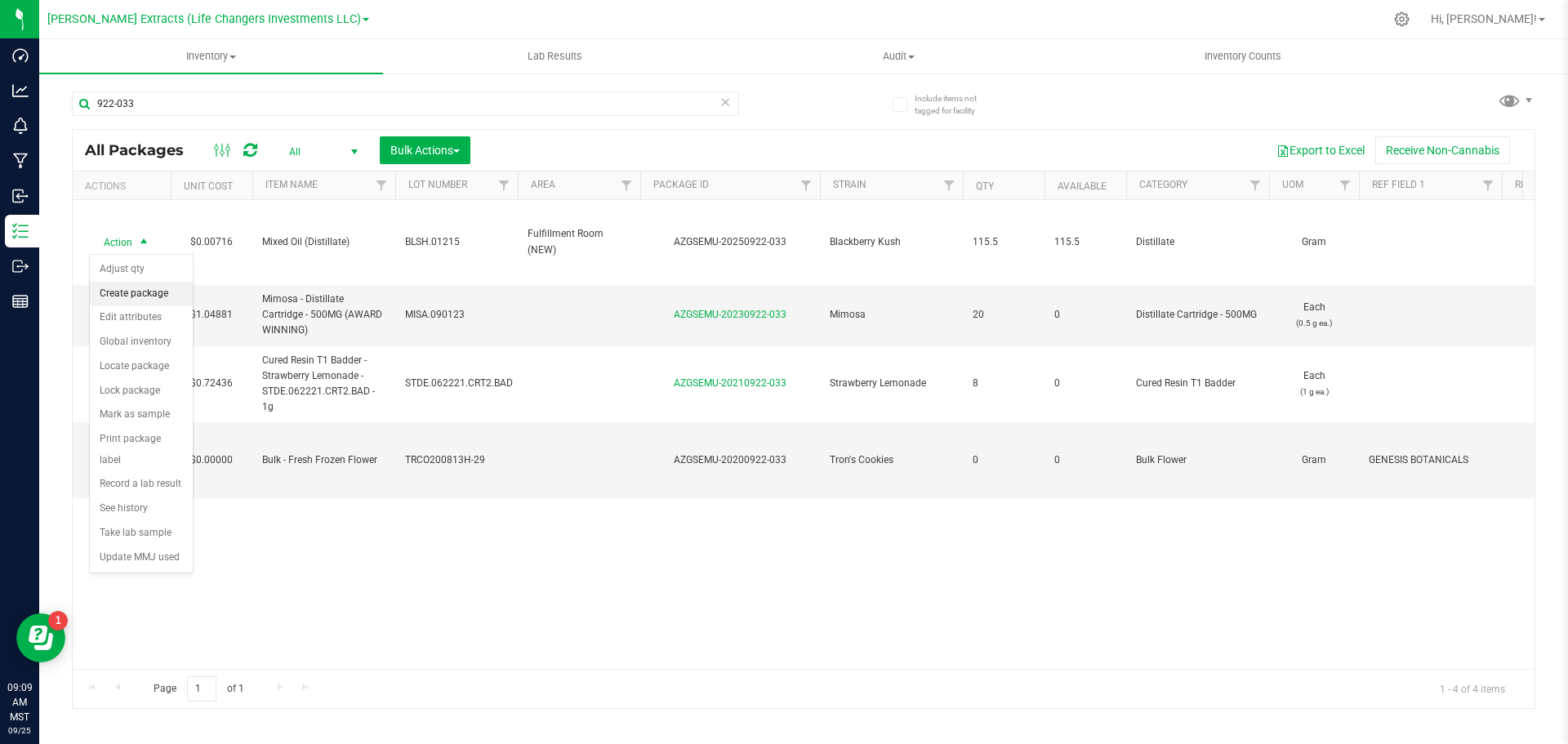
click at [132, 288] on li "Create package" at bounding box center [142, 294] width 103 height 25
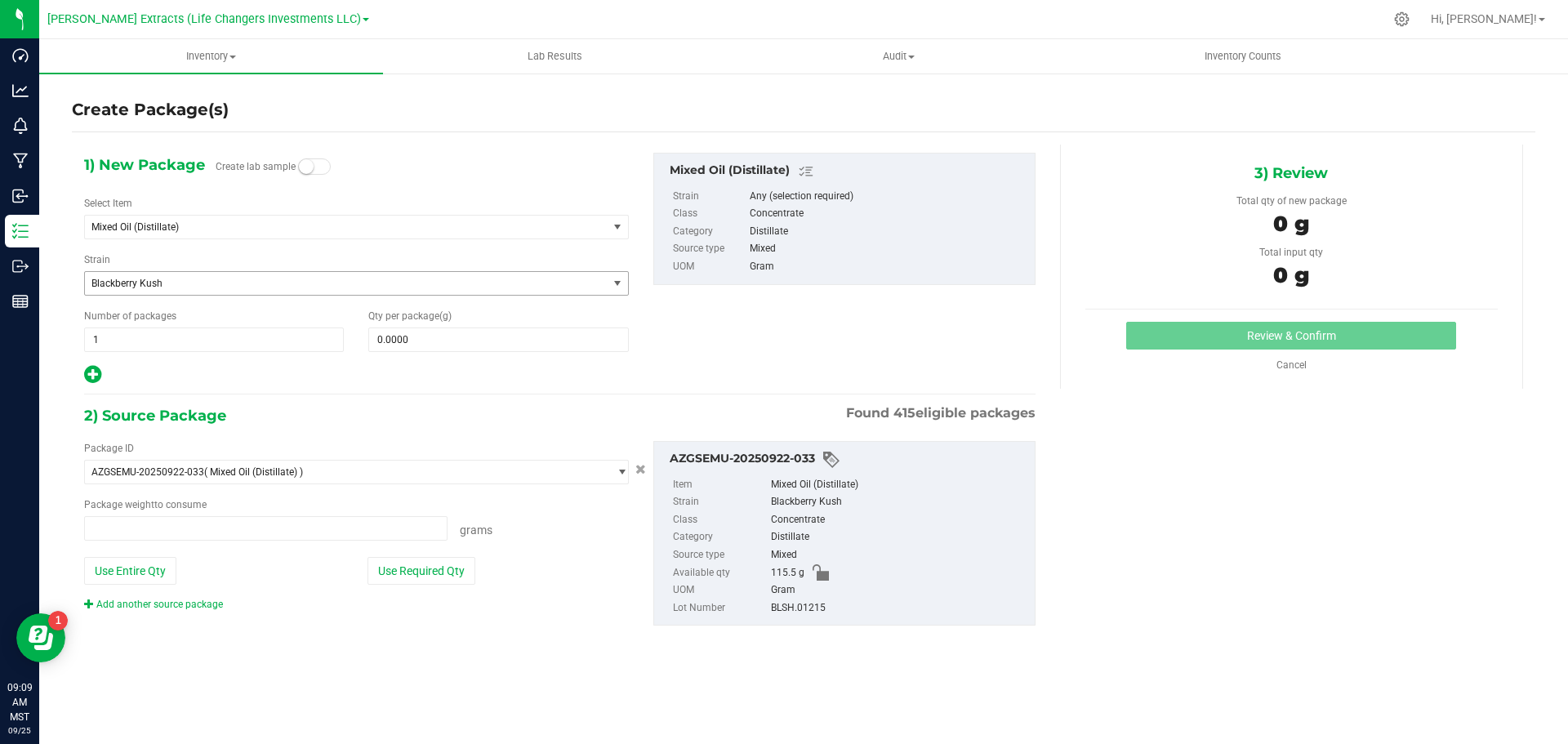
type input "0.0000 g"
click at [114, 225] on span "Mixed Oil (Distillate)" at bounding box center [336, 227] width 489 height 12
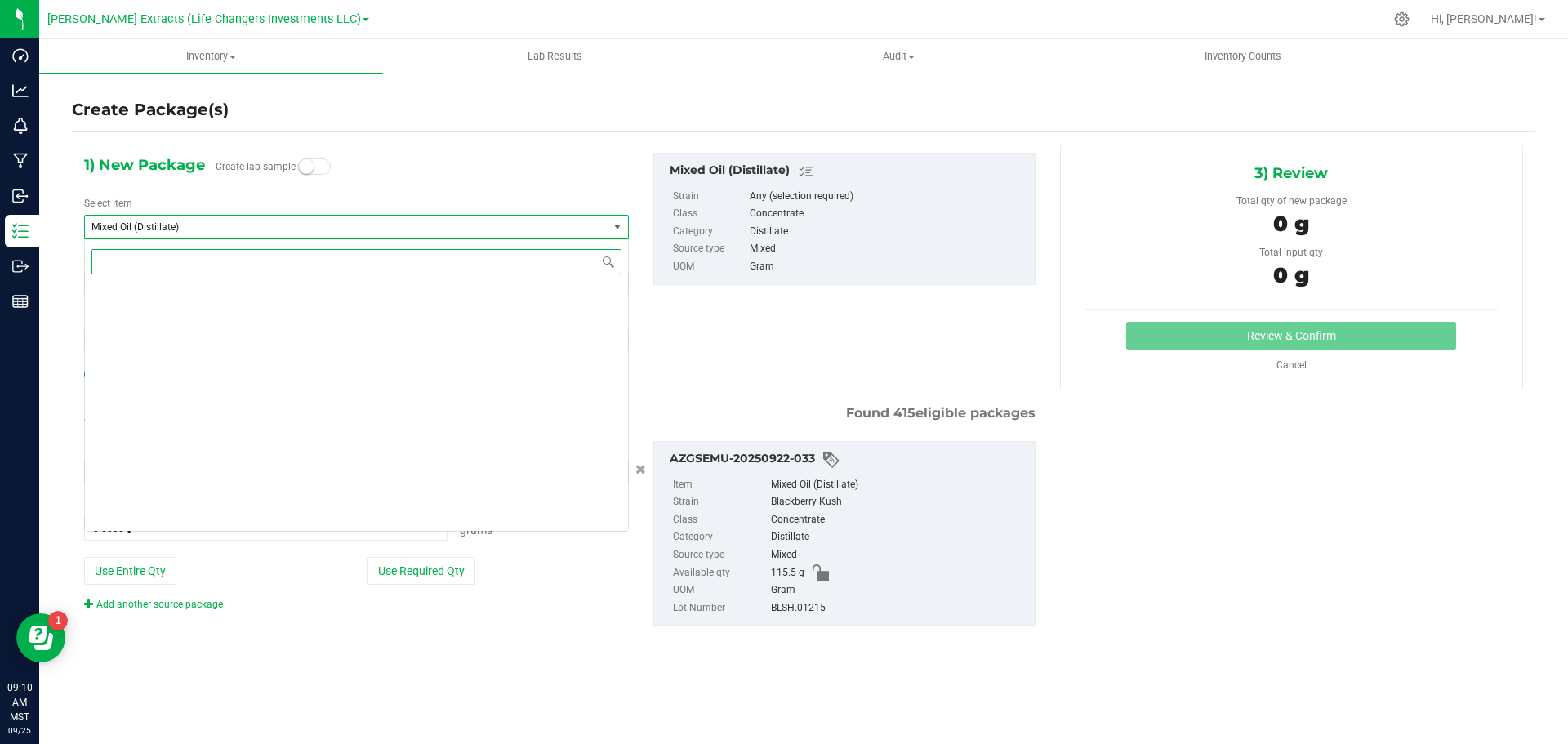
scroll to position [8369, 0]
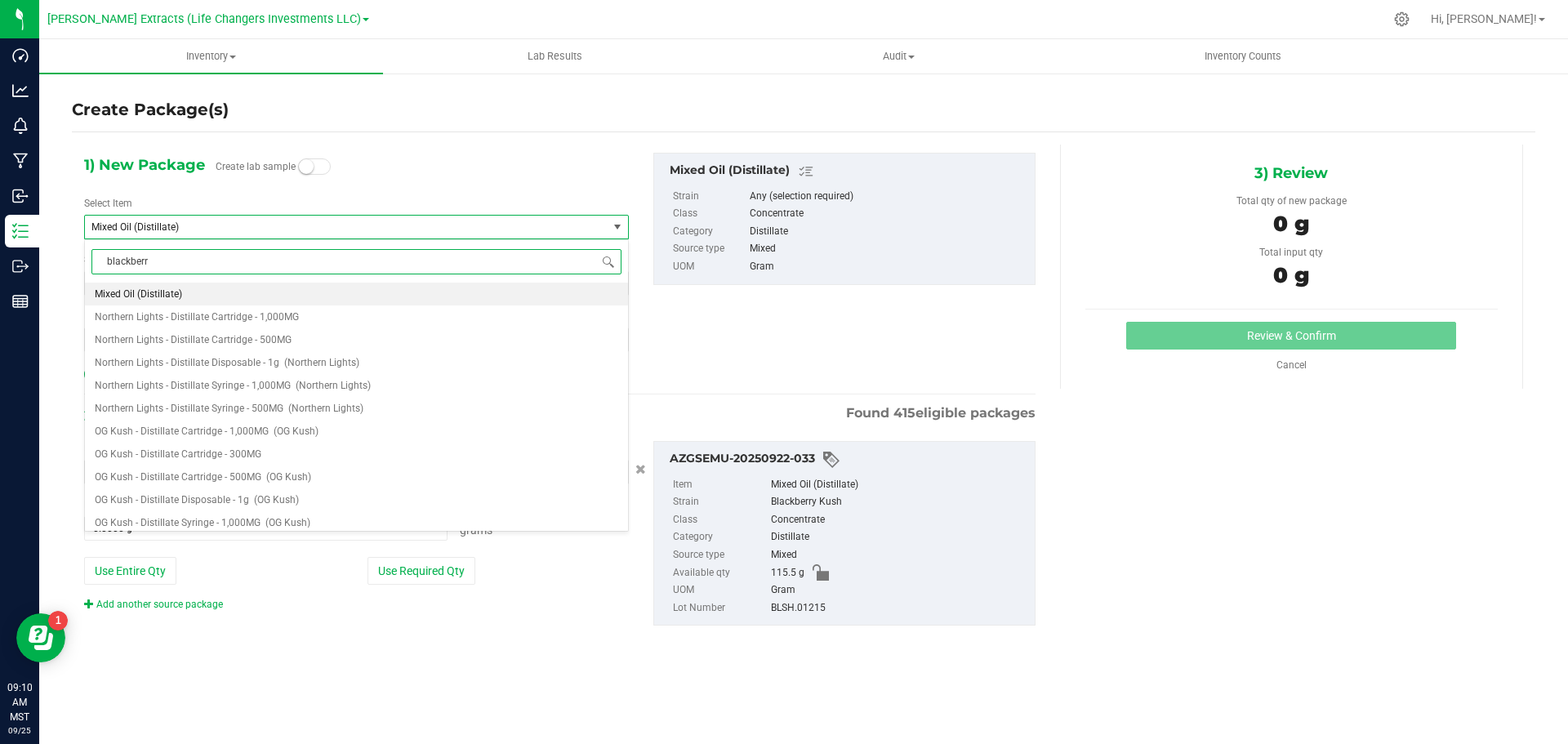
type input "blackberry"
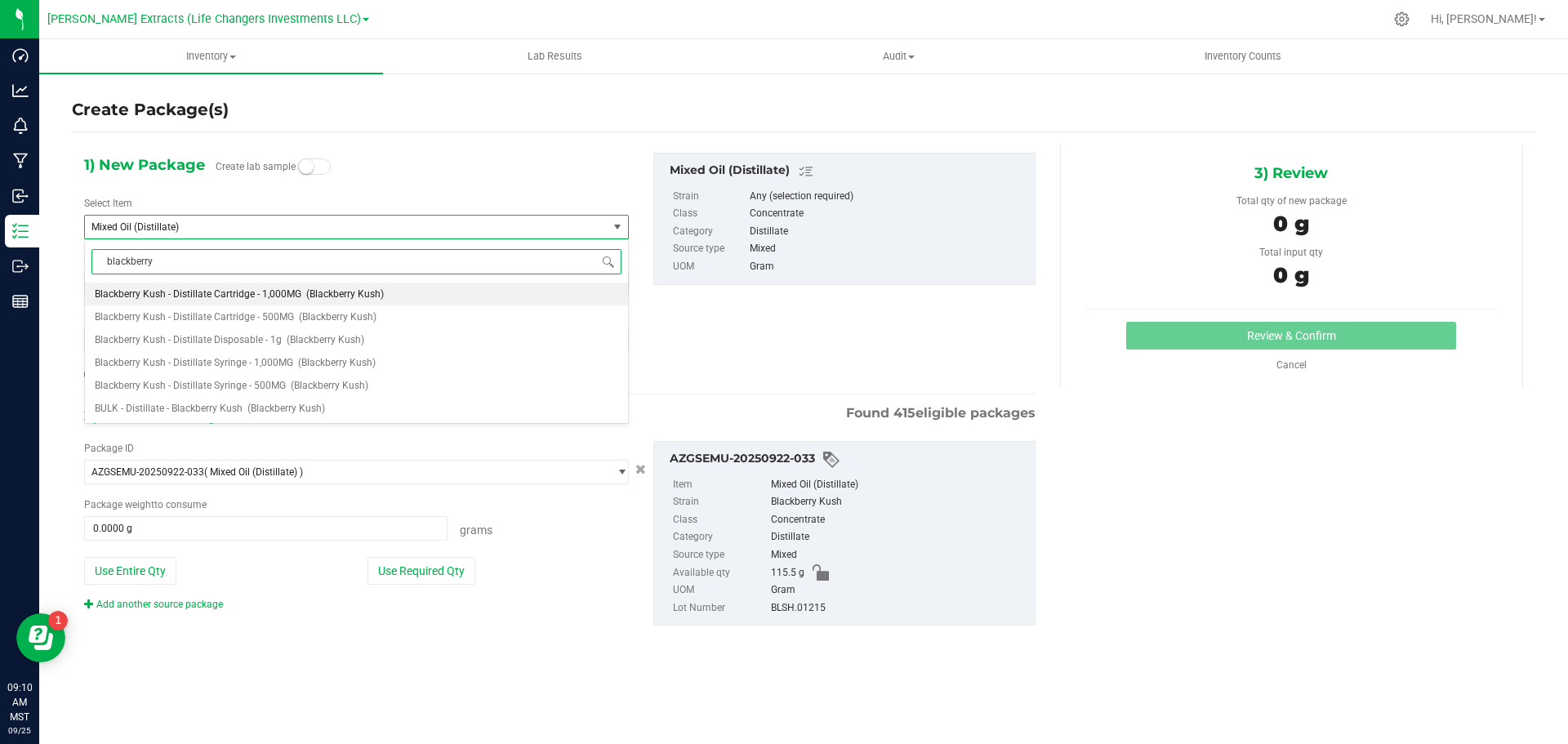
click at [290, 294] on span "Blackberry Kush - Distillate Cartridge - 1,000MG" at bounding box center [198, 294] width 207 height 12
type input "0"
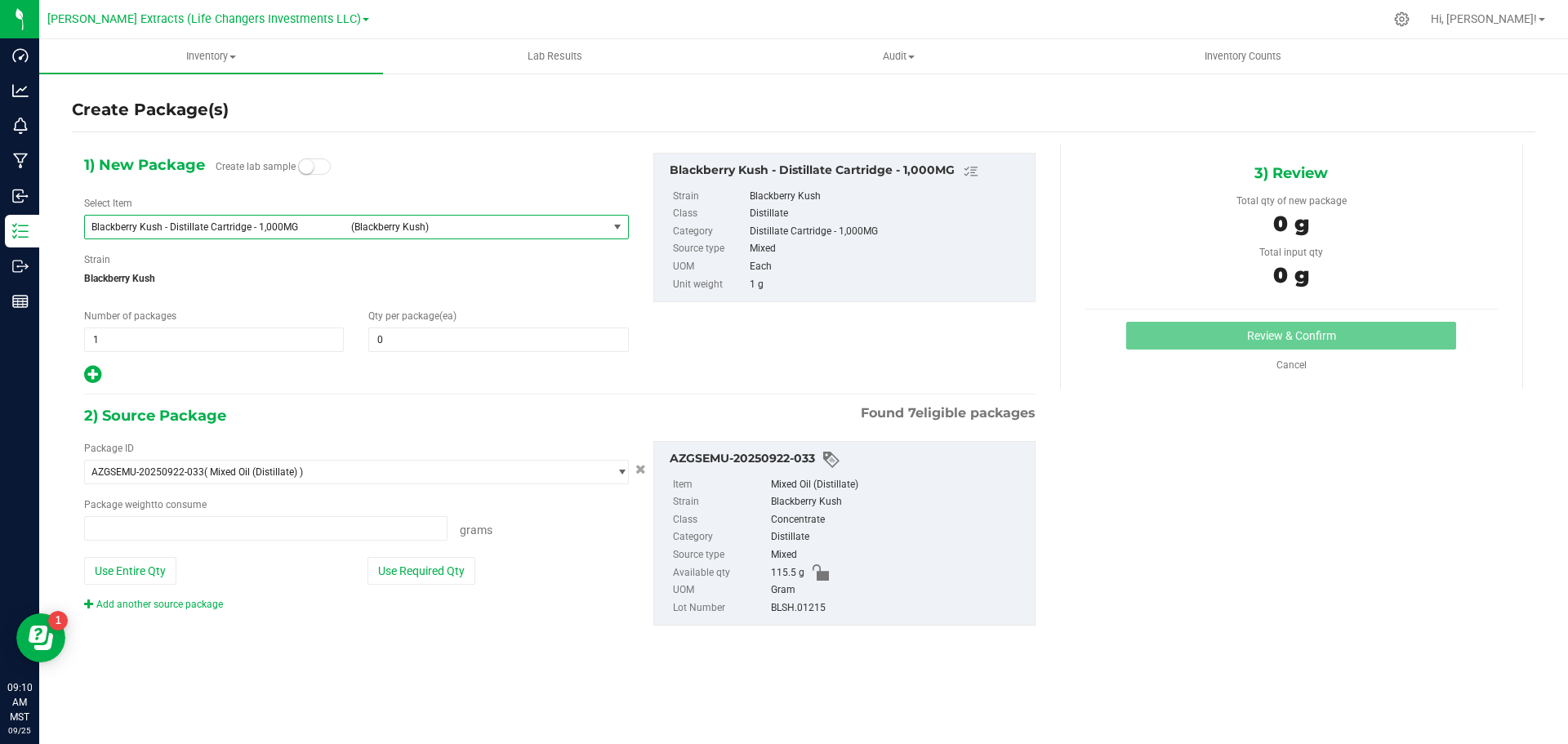
type input "0.0000 g"
click at [507, 342] on span "0 0" at bounding box center [498, 340] width 260 height 25
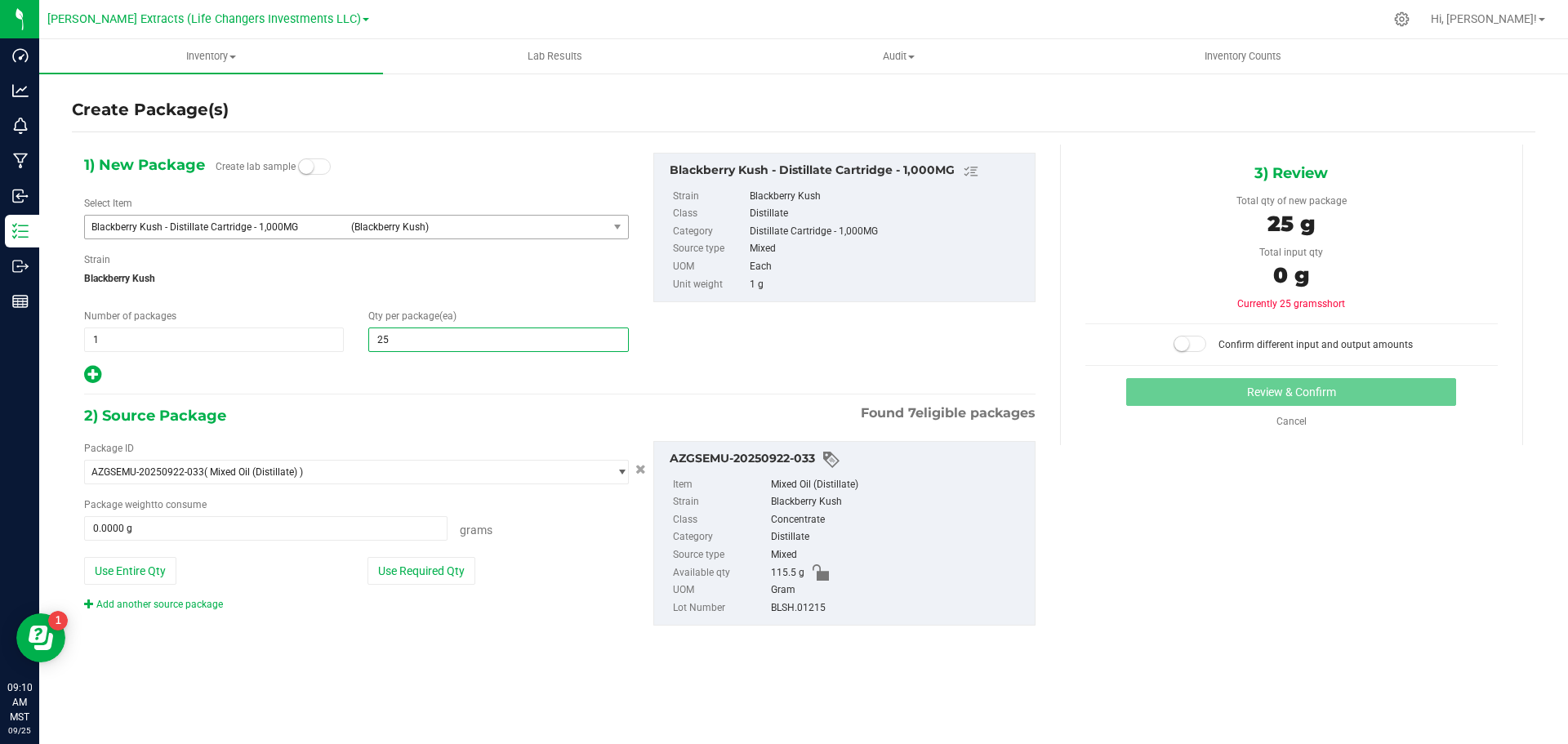
type input "250"
click at [423, 576] on button "Use Required Qty" at bounding box center [421, 571] width 108 height 28
type input "115.5000 g"
click at [1189, 344] on small at bounding box center [1182, 344] width 15 height 15
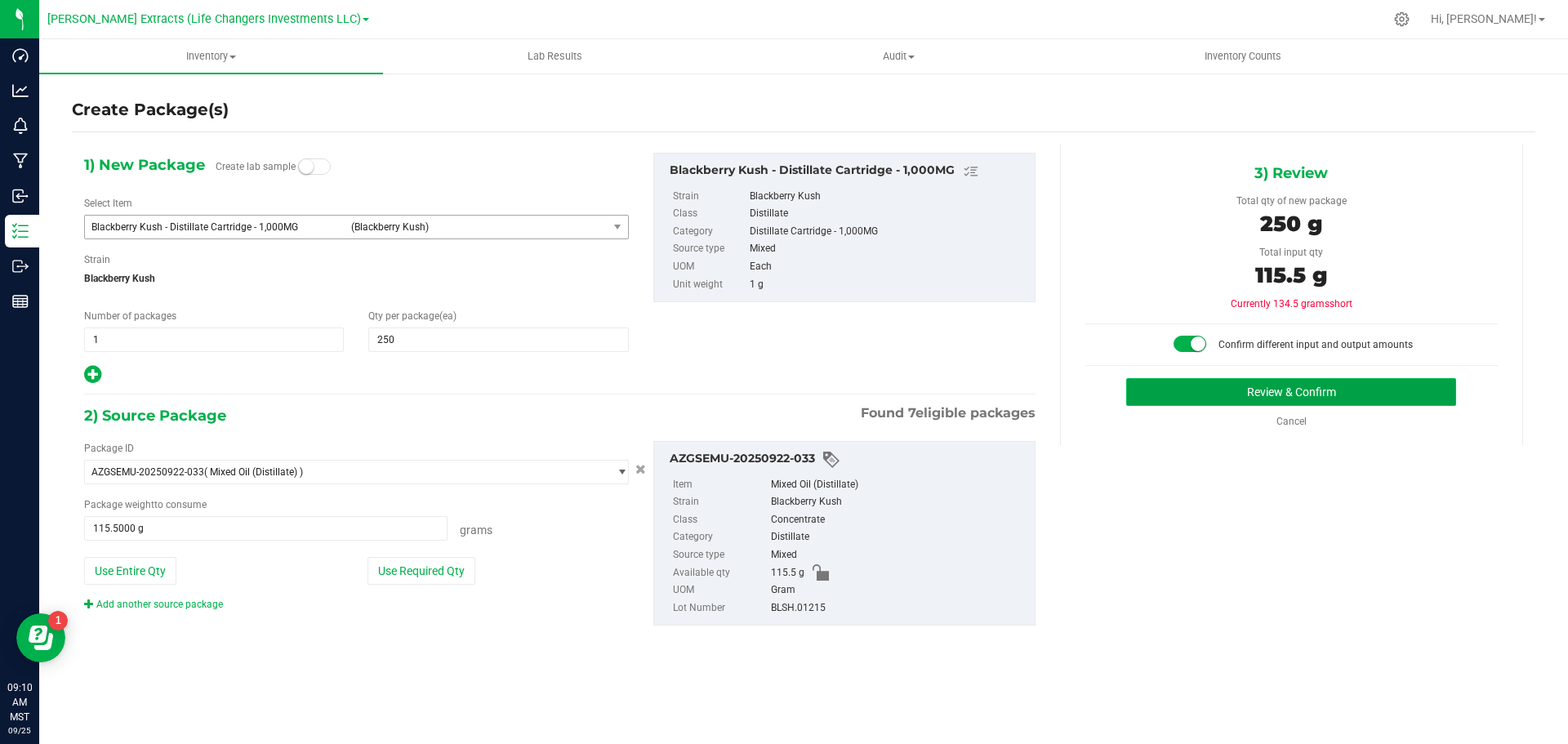
click at [1187, 391] on button "Review & Confirm" at bounding box center [1291, 392] width 330 height 28
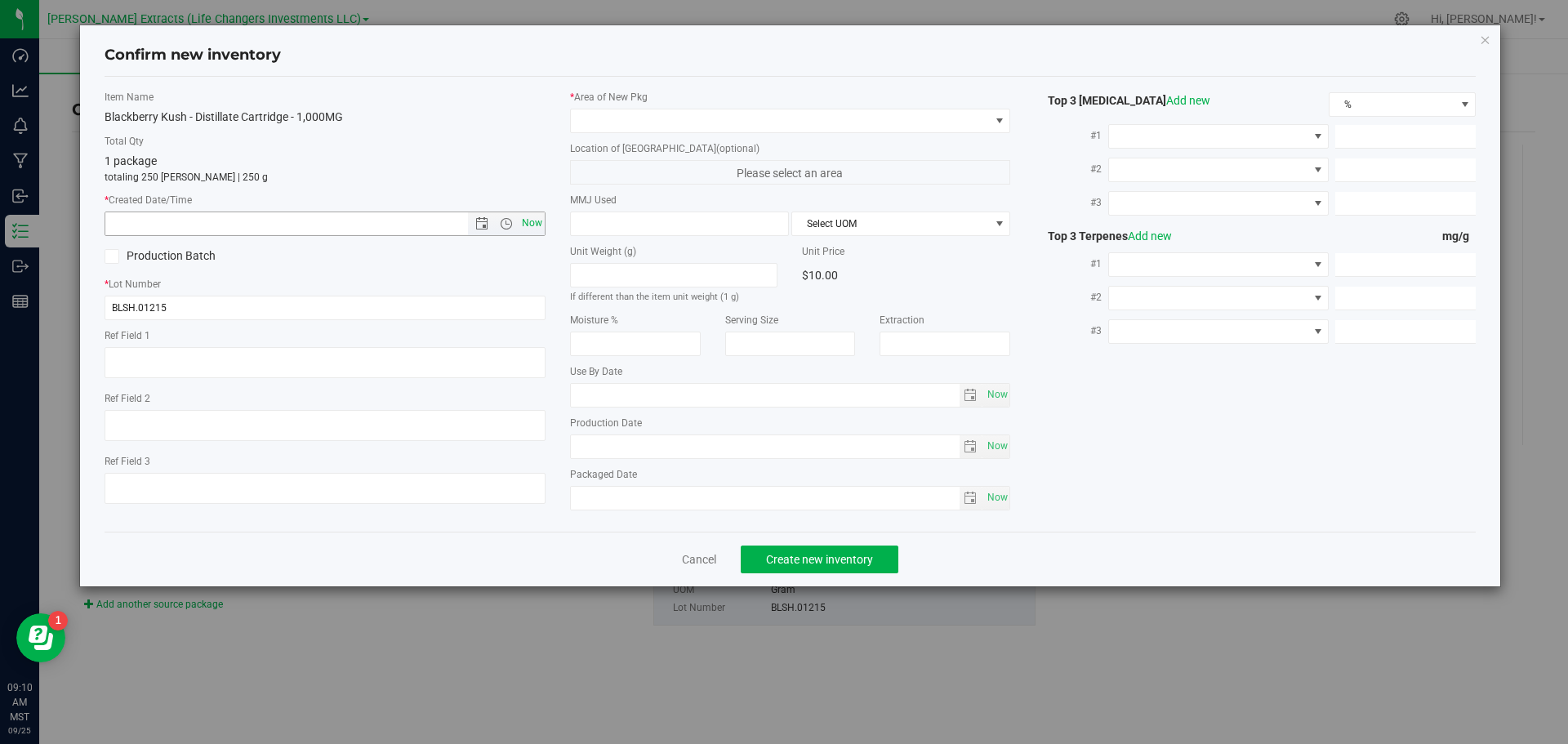
click at [532, 222] on span "Now" at bounding box center [532, 223] width 28 height 24
type input "9/25/2025 9:10 AM"
click at [684, 562] on link "Cancel" at bounding box center [699, 559] width 34 height 17
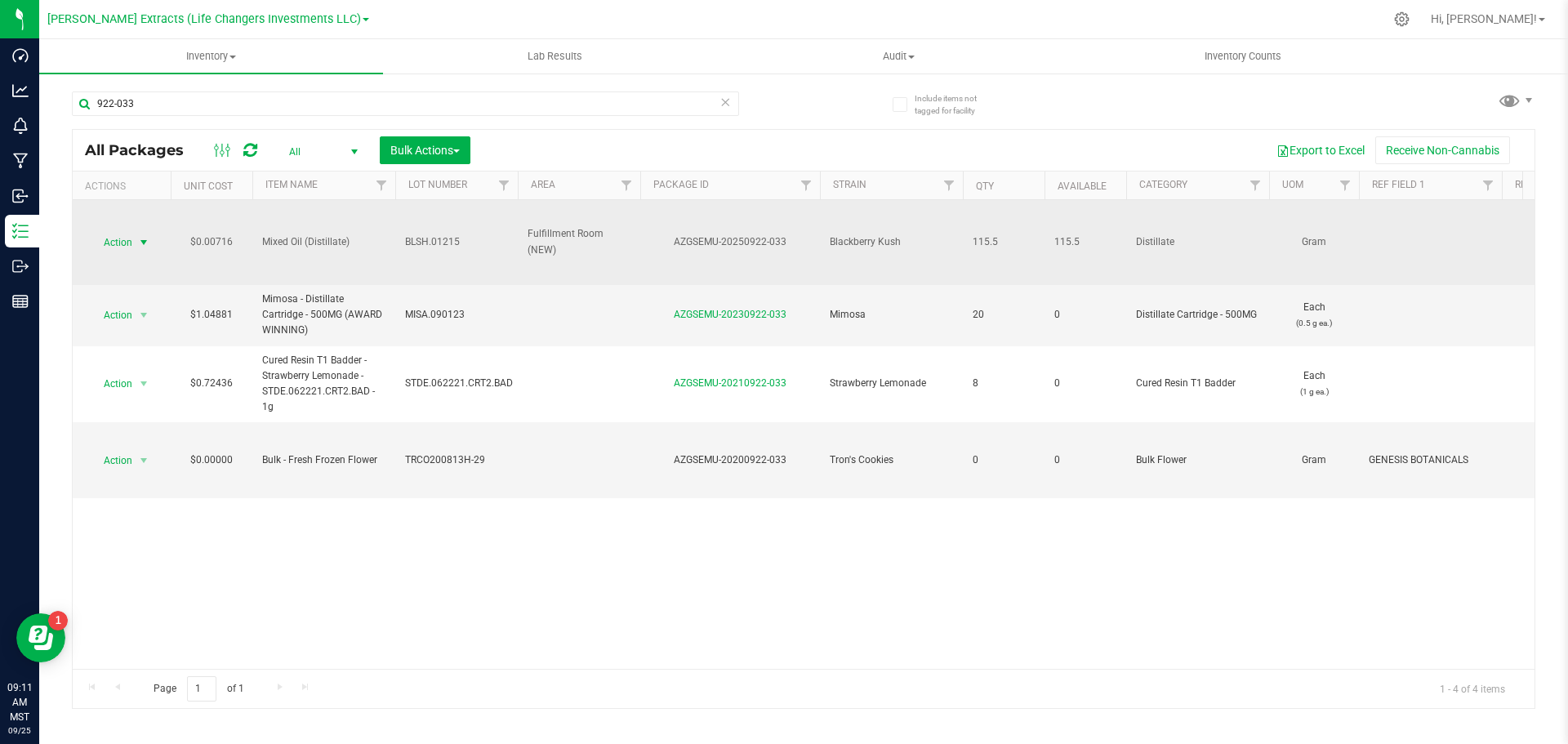
click at [118, 241] on span "Action" at bounding box center [111, 242] width 44 height 23
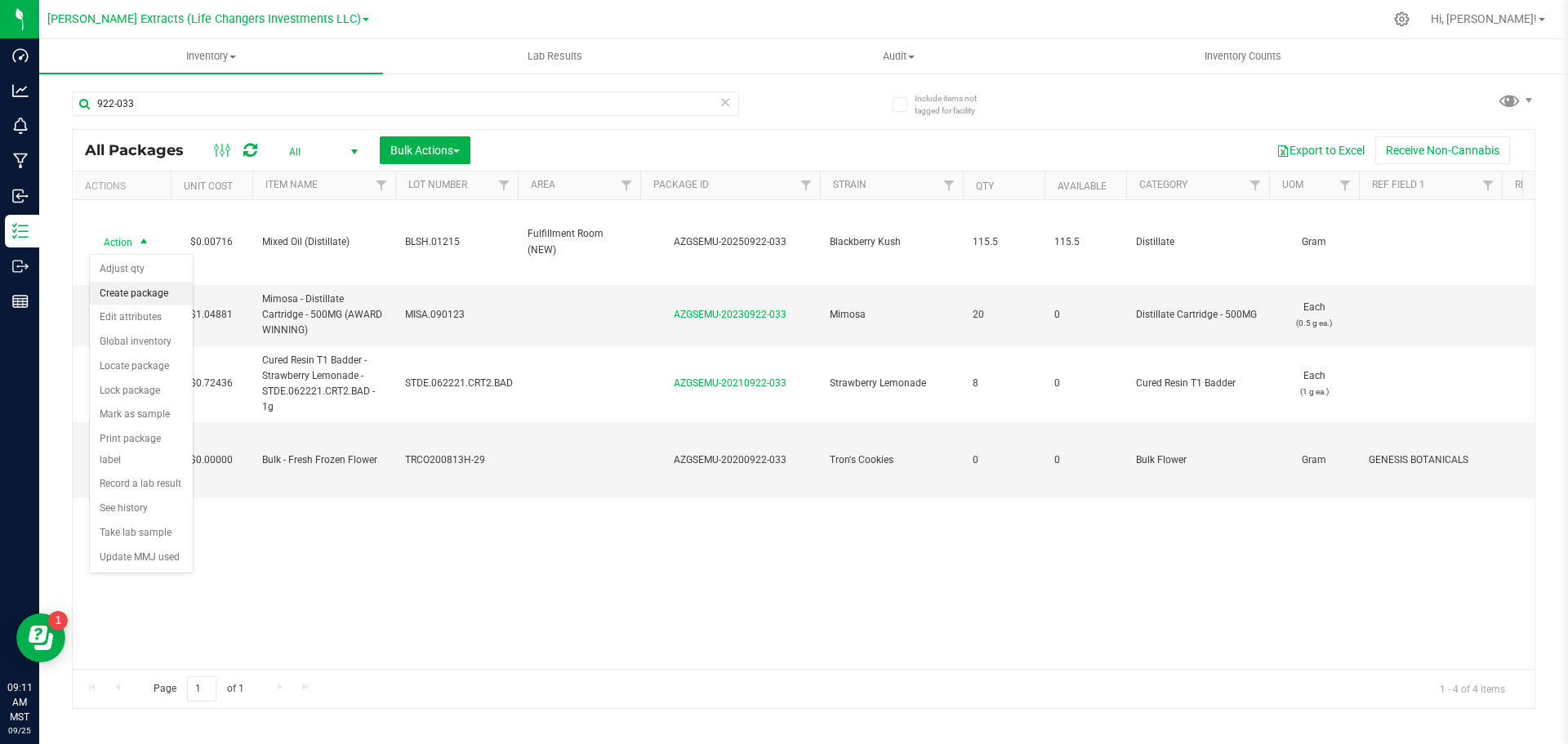
click at [113, 287] on li "Create package" at bounding box center [142, 294] width 103 height 25
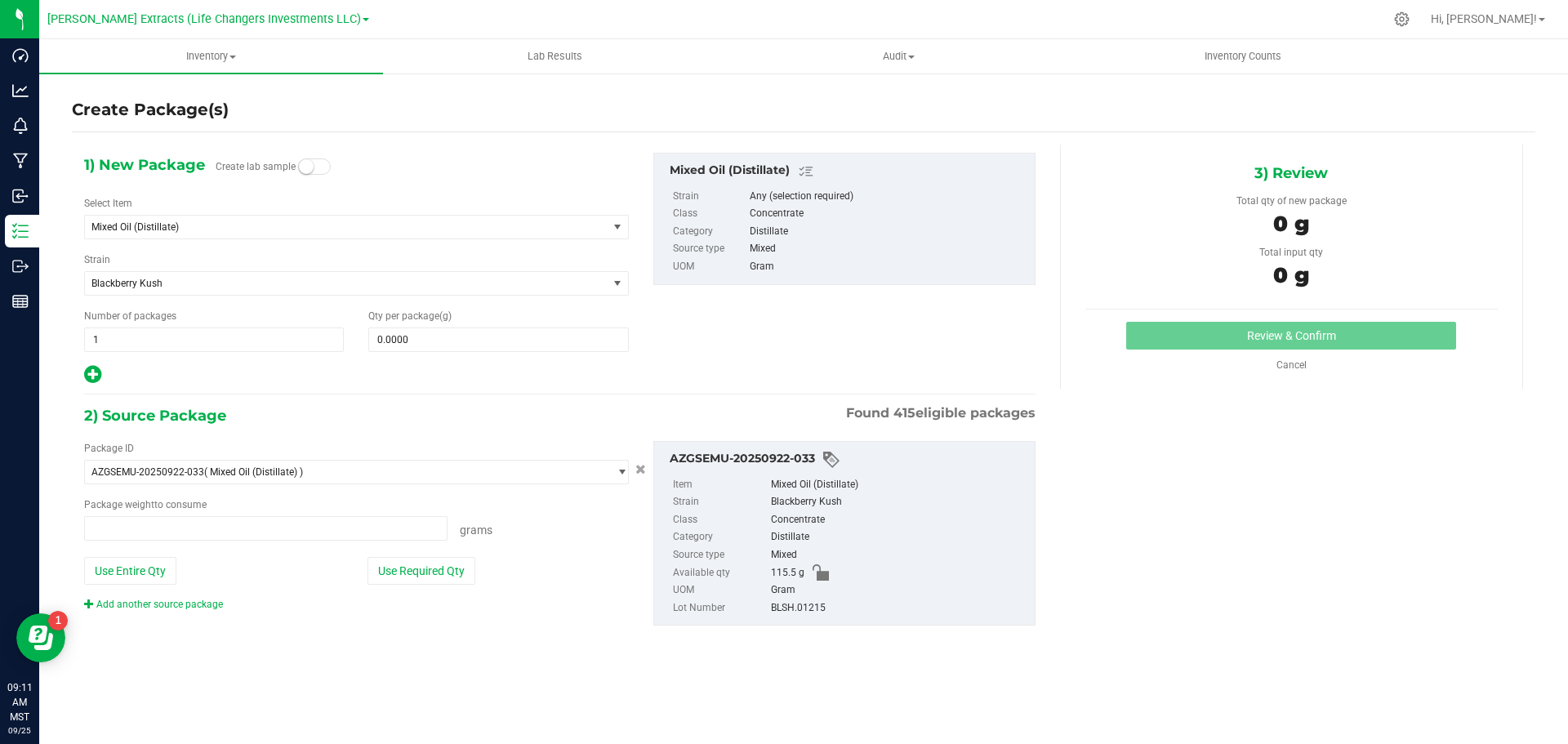
type input "0.0000 g"
click at [137, 227] on span "Mixed Oil (Distillate)" at bounding box center [336, 227] width 489 height 12
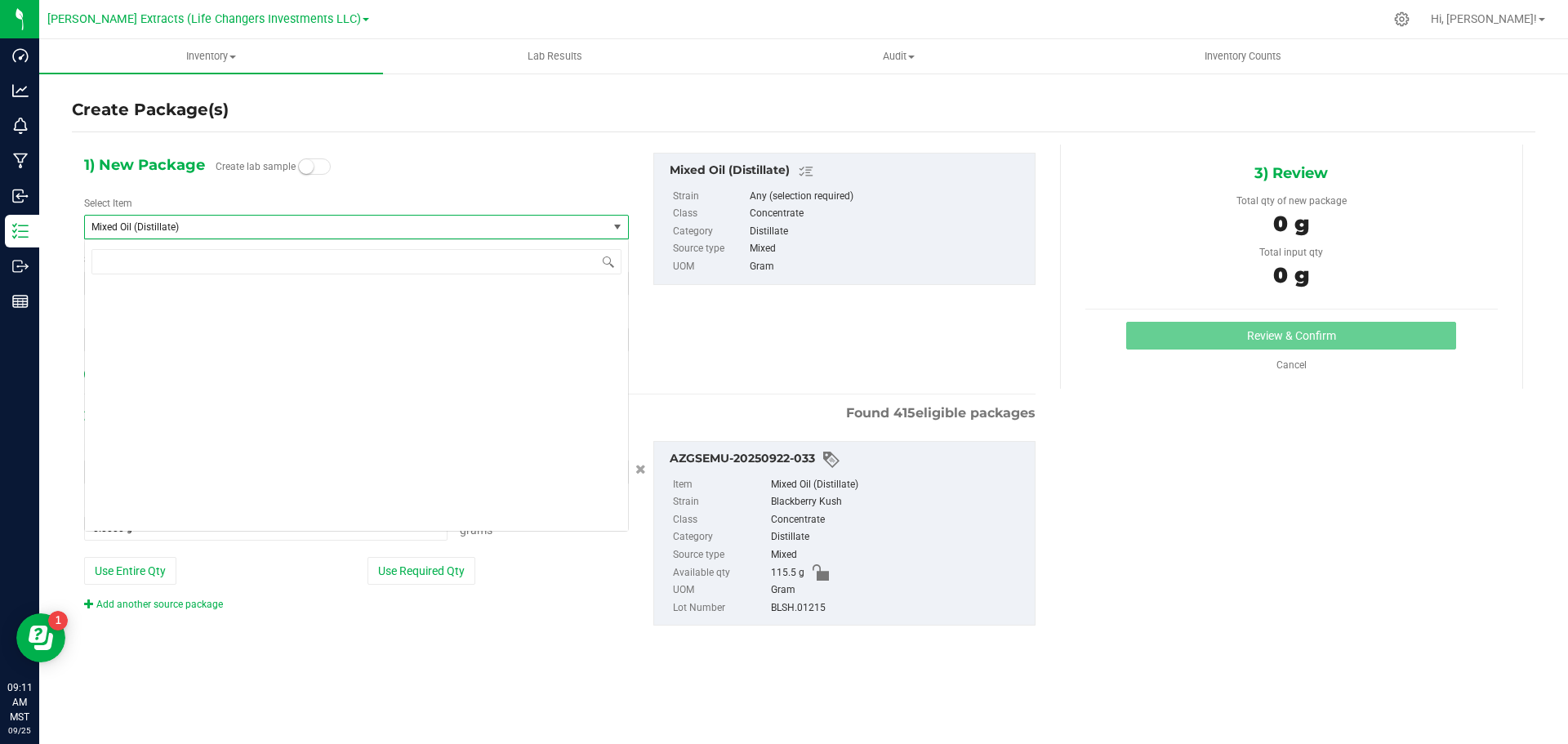
scroll to position [8369, 0]
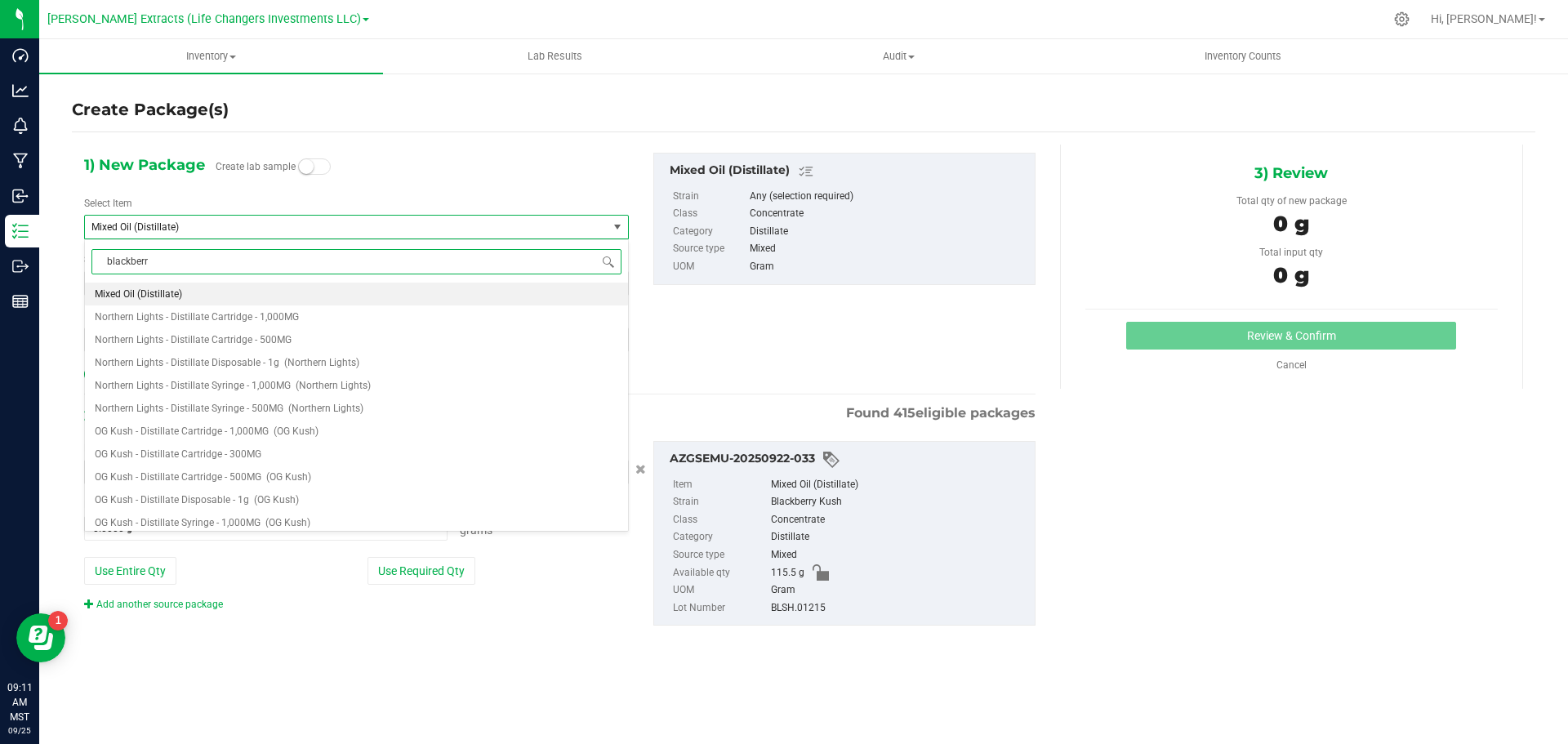
type input "blackberry"
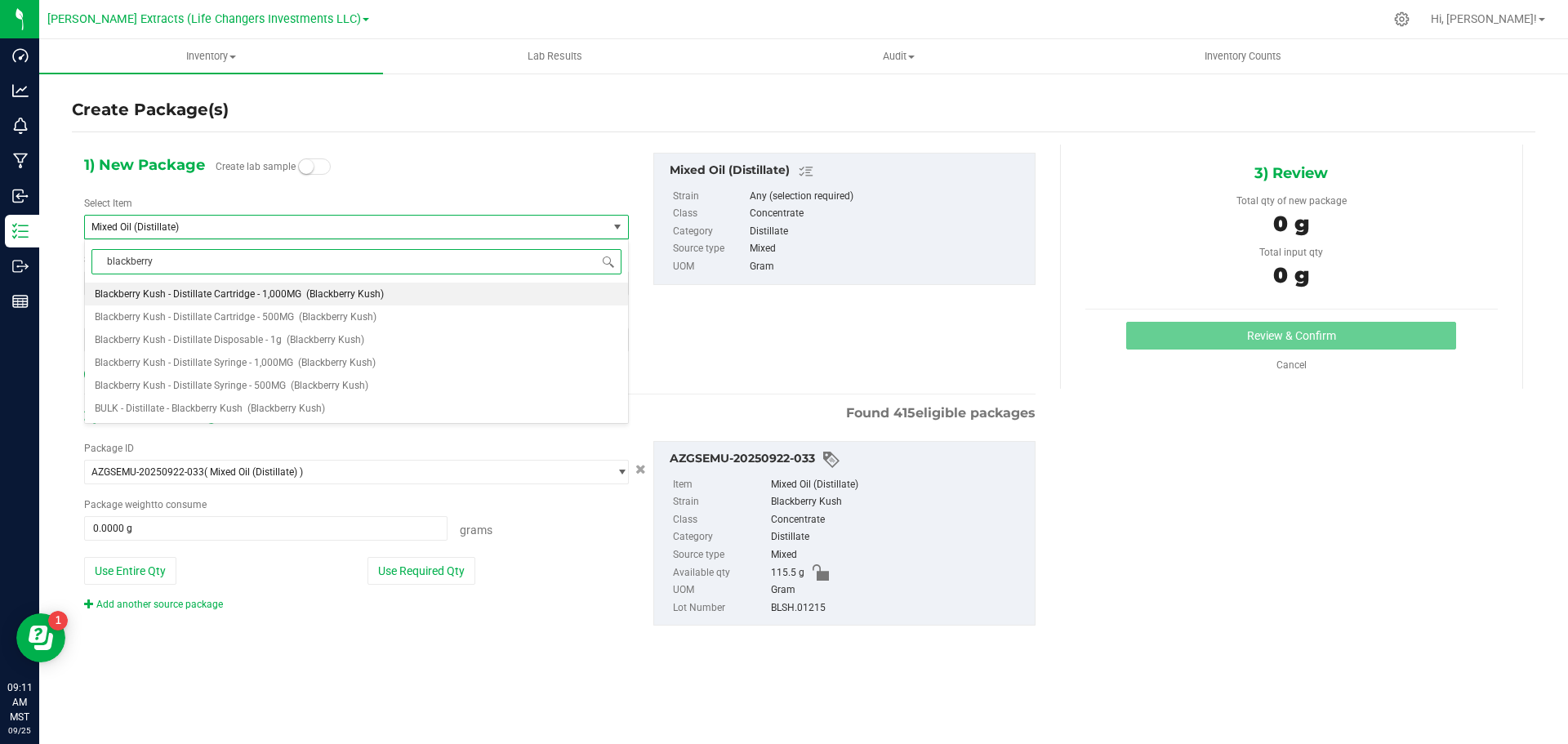
scroll to position [0, 0]
click at [397, 298] on li "Blackberry Kush - Distillate Cartridge - 1,000MG (Blackberry Kush)" at bounding box center [357, 294] width 543 height 23
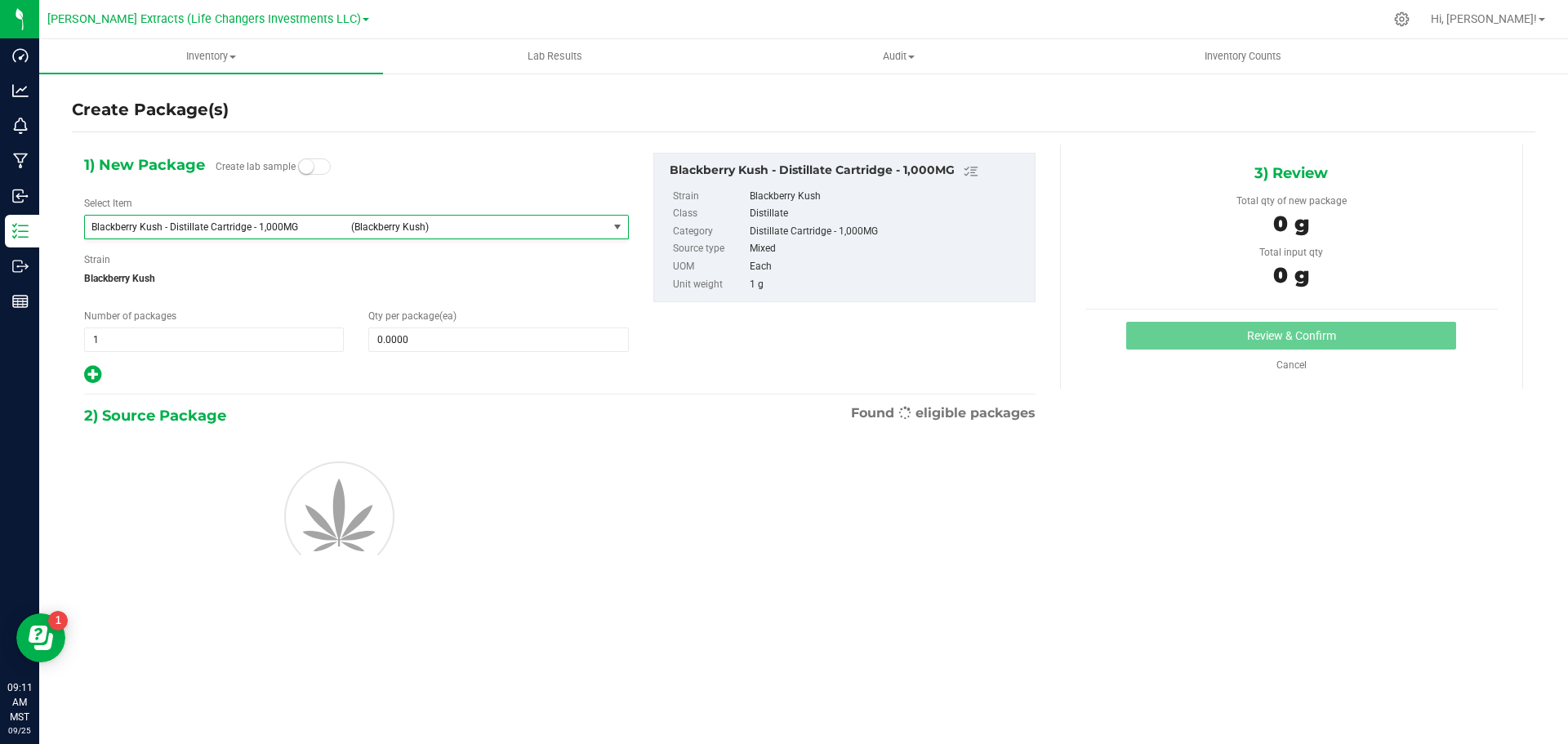
type input "0"
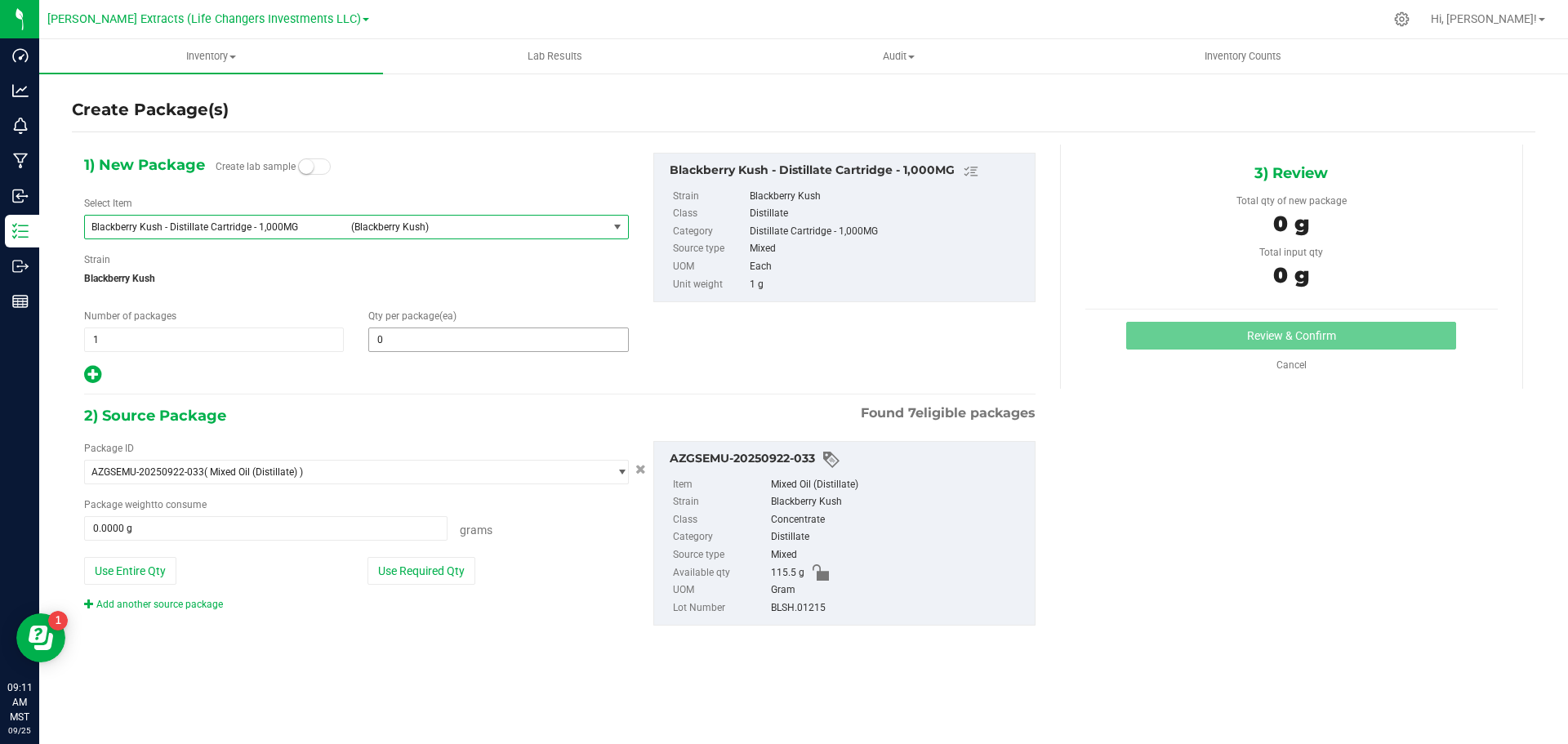
click at [416, 346] on span "0 0" at bounding box center [498, 340] width 260 height 25
type input "5"
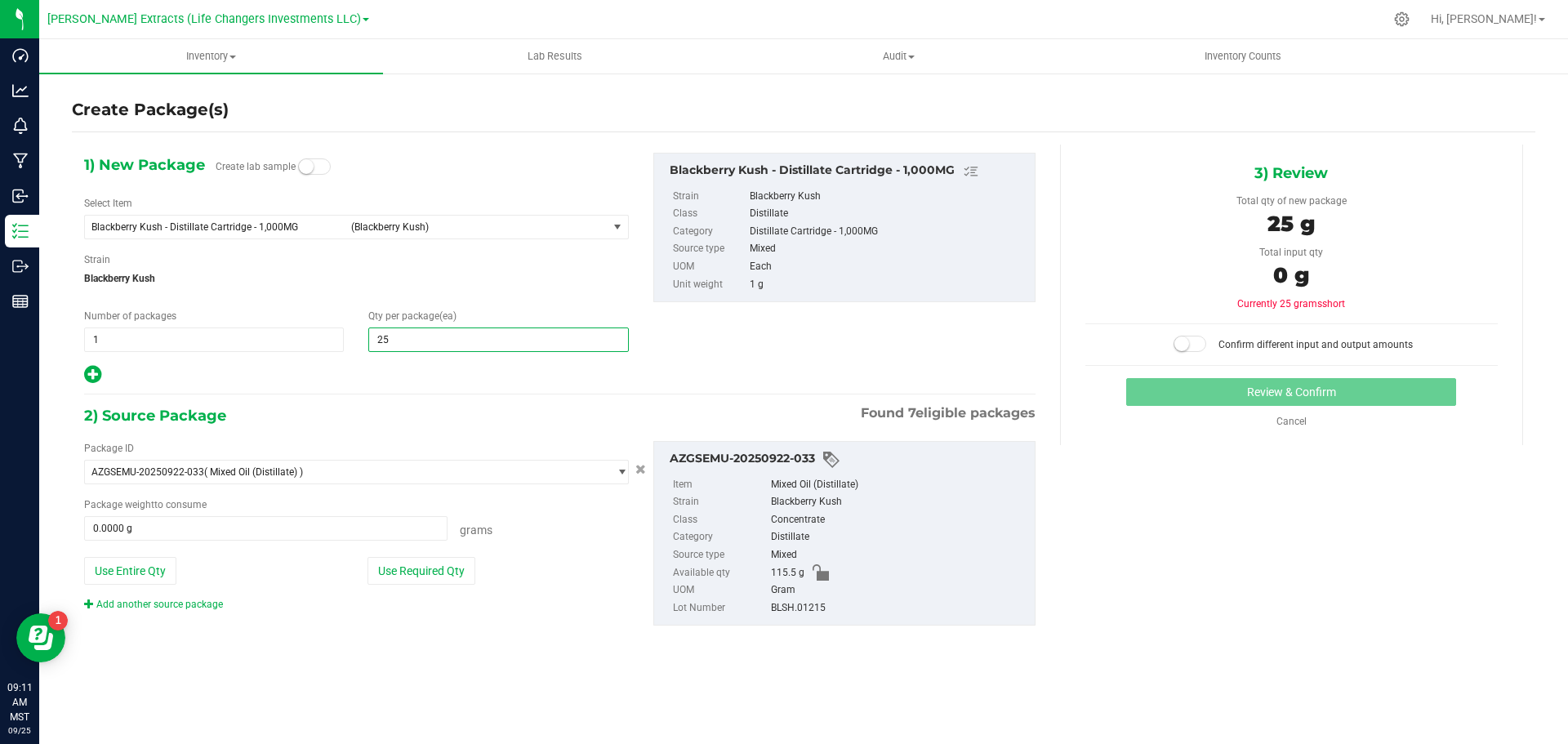
type input "250"
click at [448, 565] on button "Use Required Qty" at bounding box center [421, 571] width 108 height 28
type input "115.5000 g"
click at [1183, 346] on small at bounding box center [1182, 344] width 15 height 15
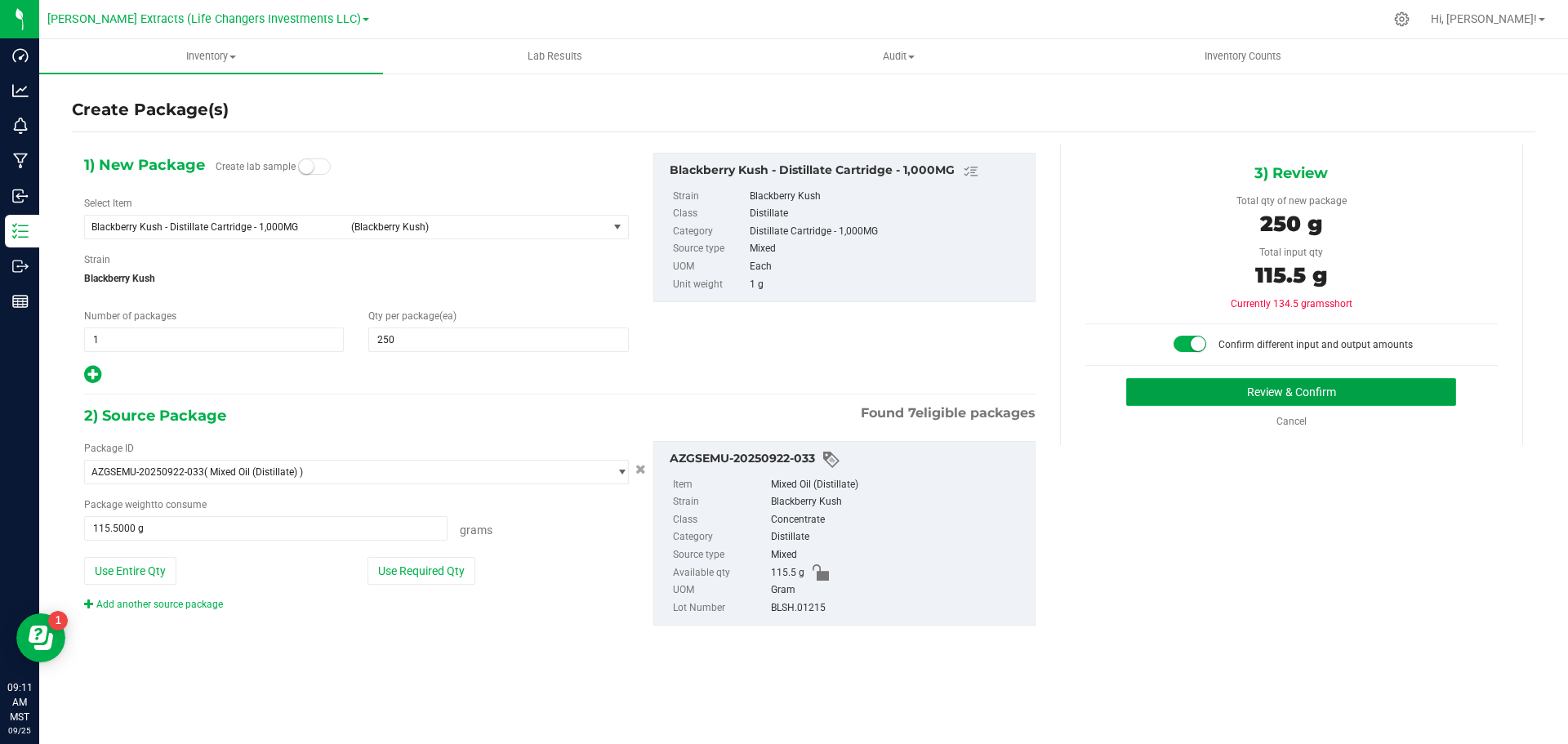
click at [1186, 387] on button "Review & Confirm" at bounding box center [1291, 392] width 330 height 28
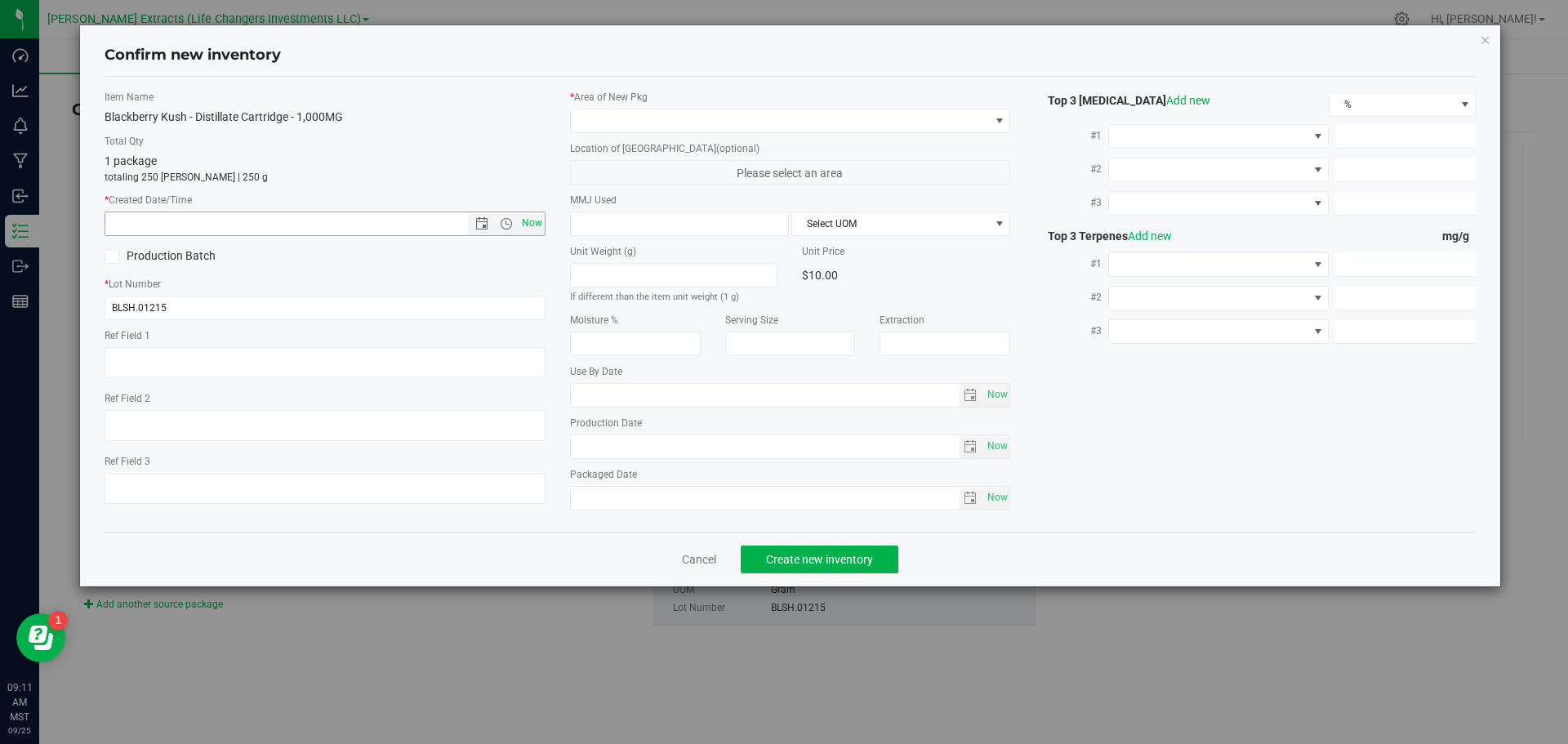
click at [536, 222] on span "Now" at bounding box center [532, 223] width 28 height 24
type input "9/25/2025 9:11 AM"
click at [591, 118] on span at bounding box center [781, 121] width 419 height 23
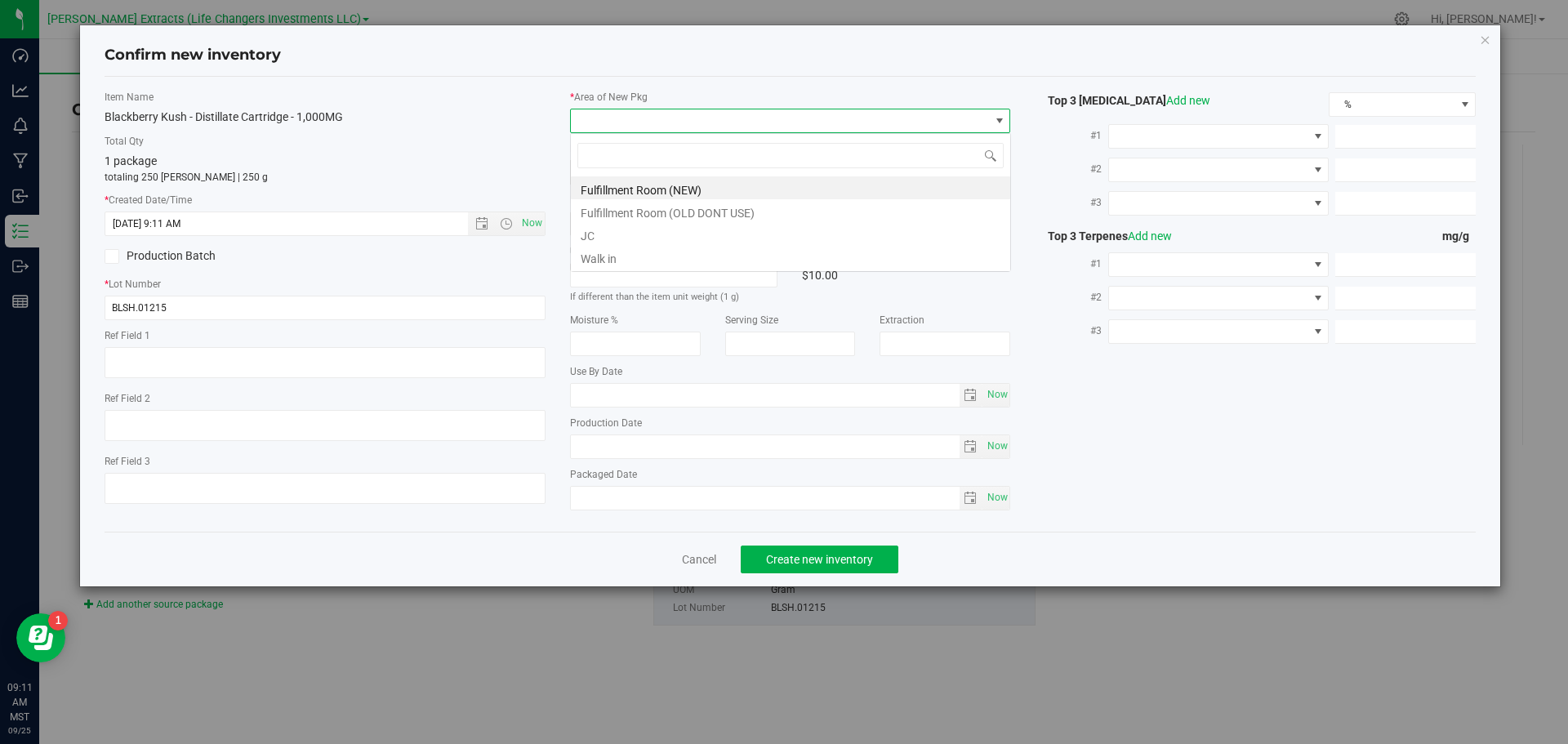
scroll to position [25, 441]
click at [623, 185] on li "Fulfillment Room (NEW)" at bounding box center [791, 188] width 440 height 23
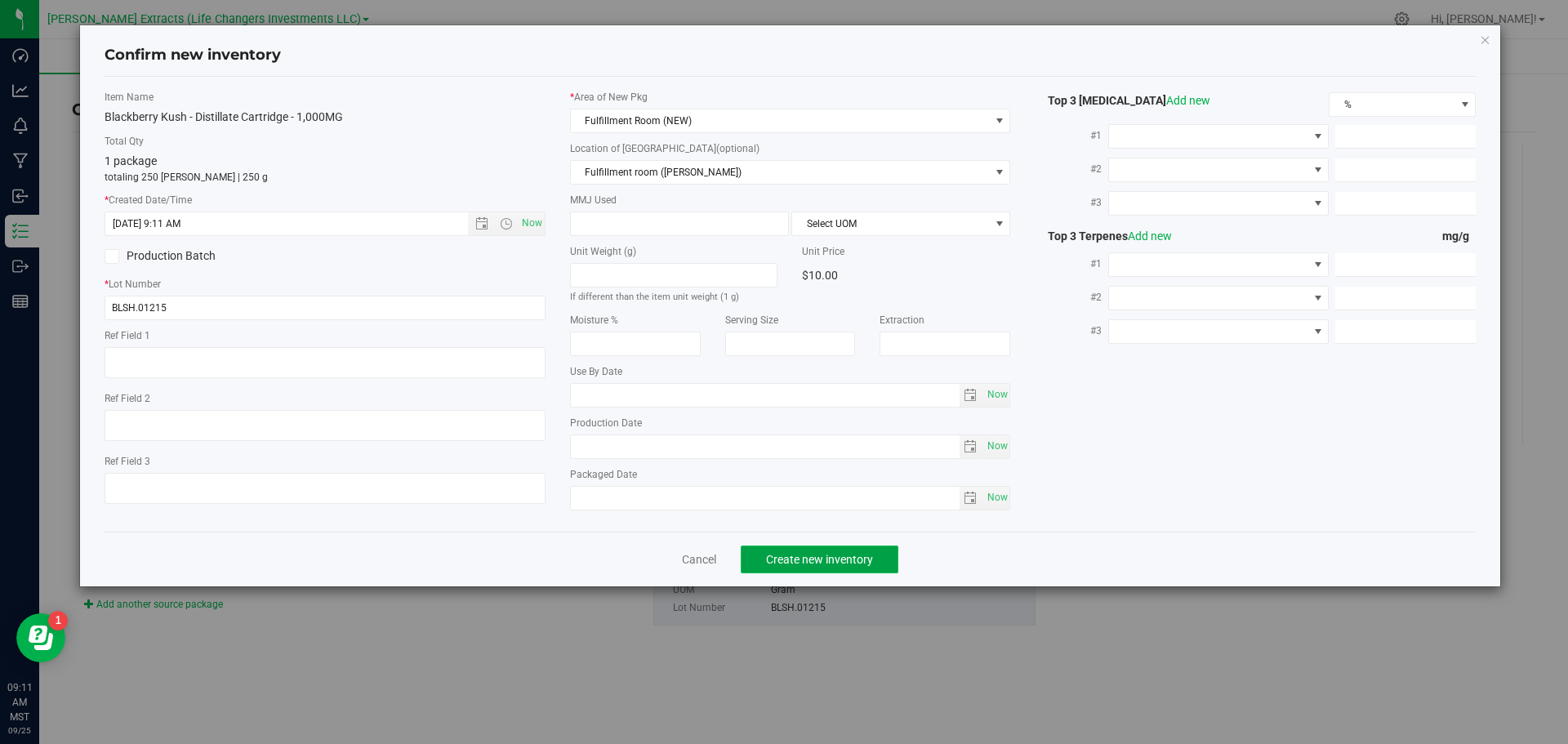
click at [819, 557] on span "Create new inventory" at bounding box center [820, 559] width 107 height 13
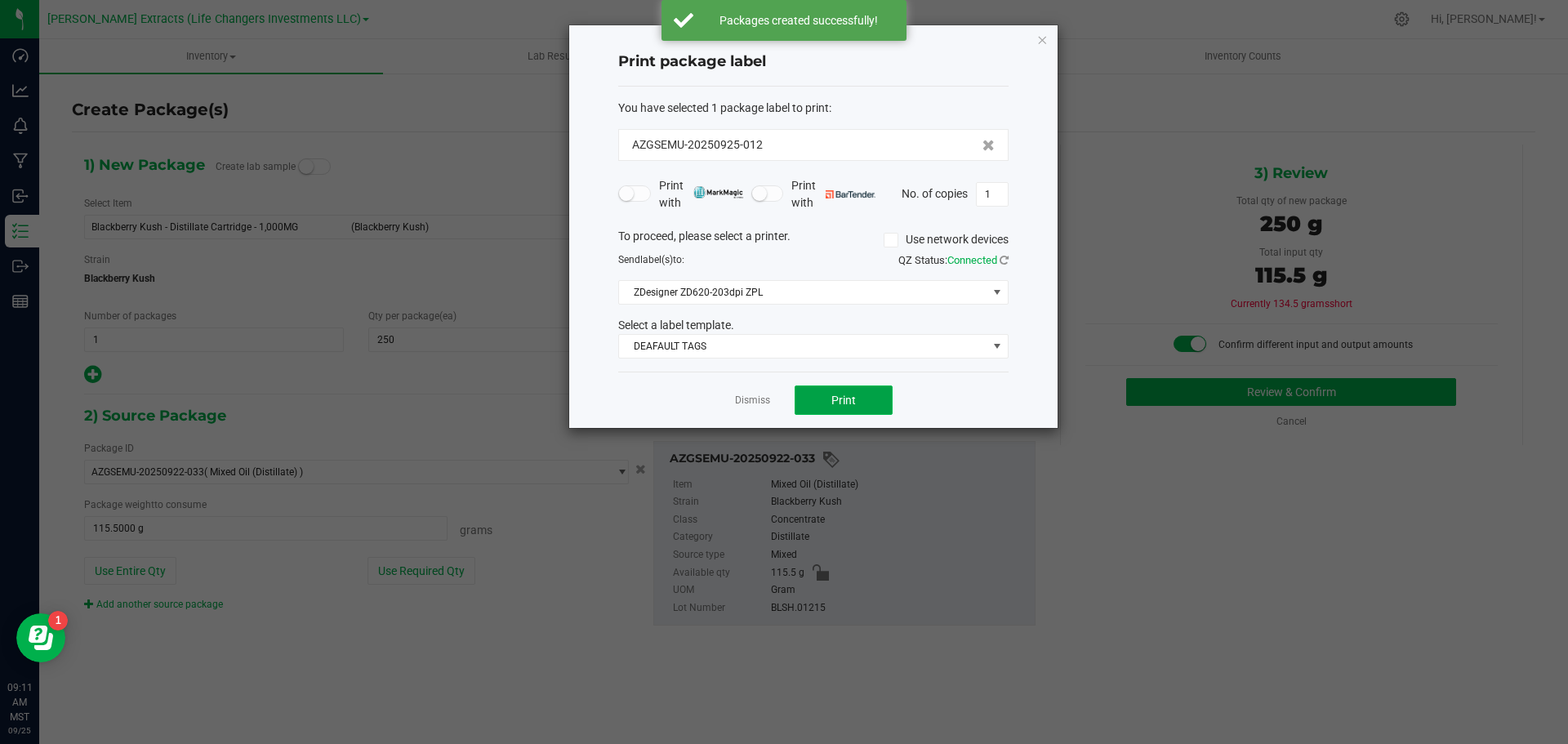
click at [841, 399] on span "Print" at bounding box center [844, 401] width 25 height 13
click at [1041, 39] on icon "button" at bounding box center [1042, 40] width 12 height 20
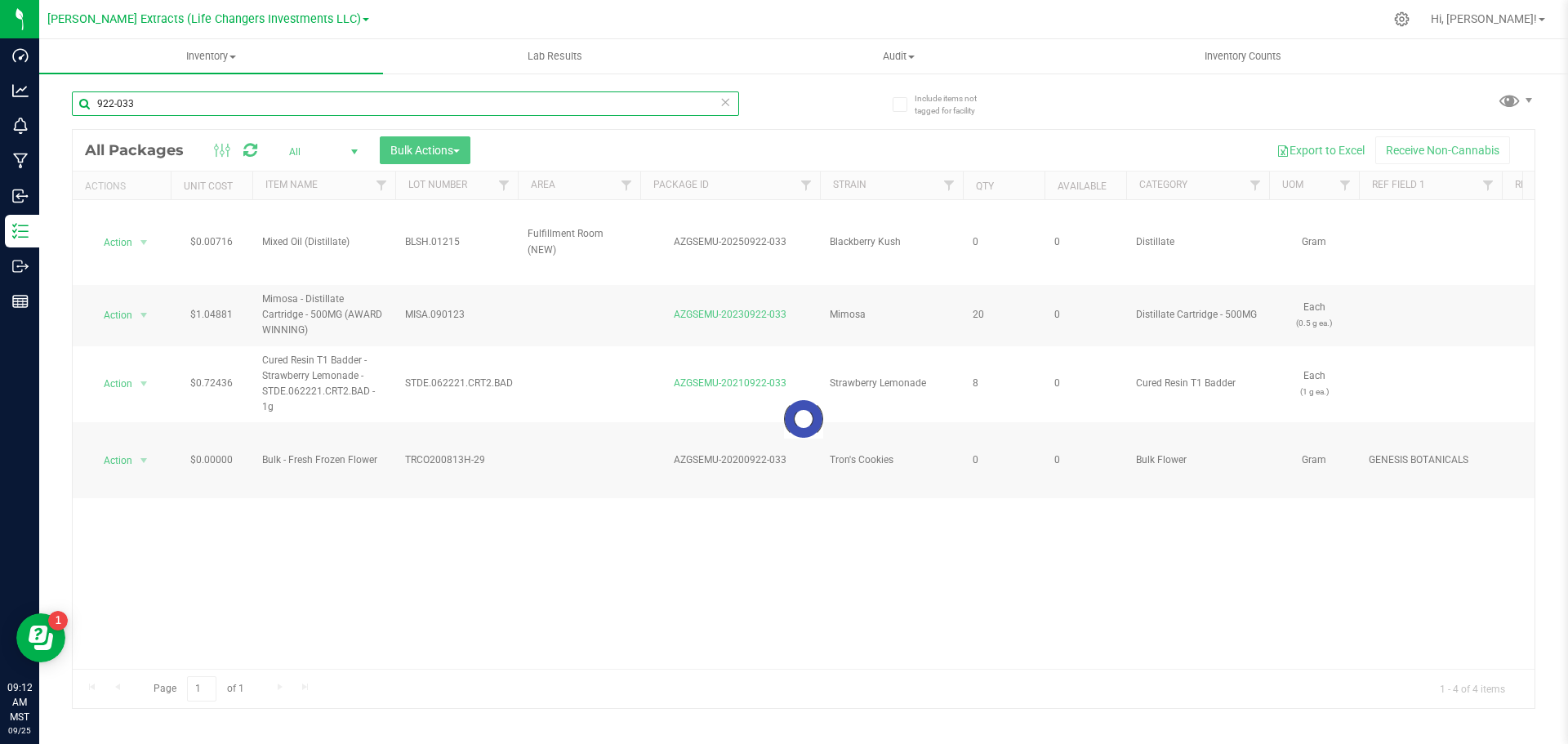
click at [145, 106] on input "922-033" at bounding box center [406, 104] width 667 height 25
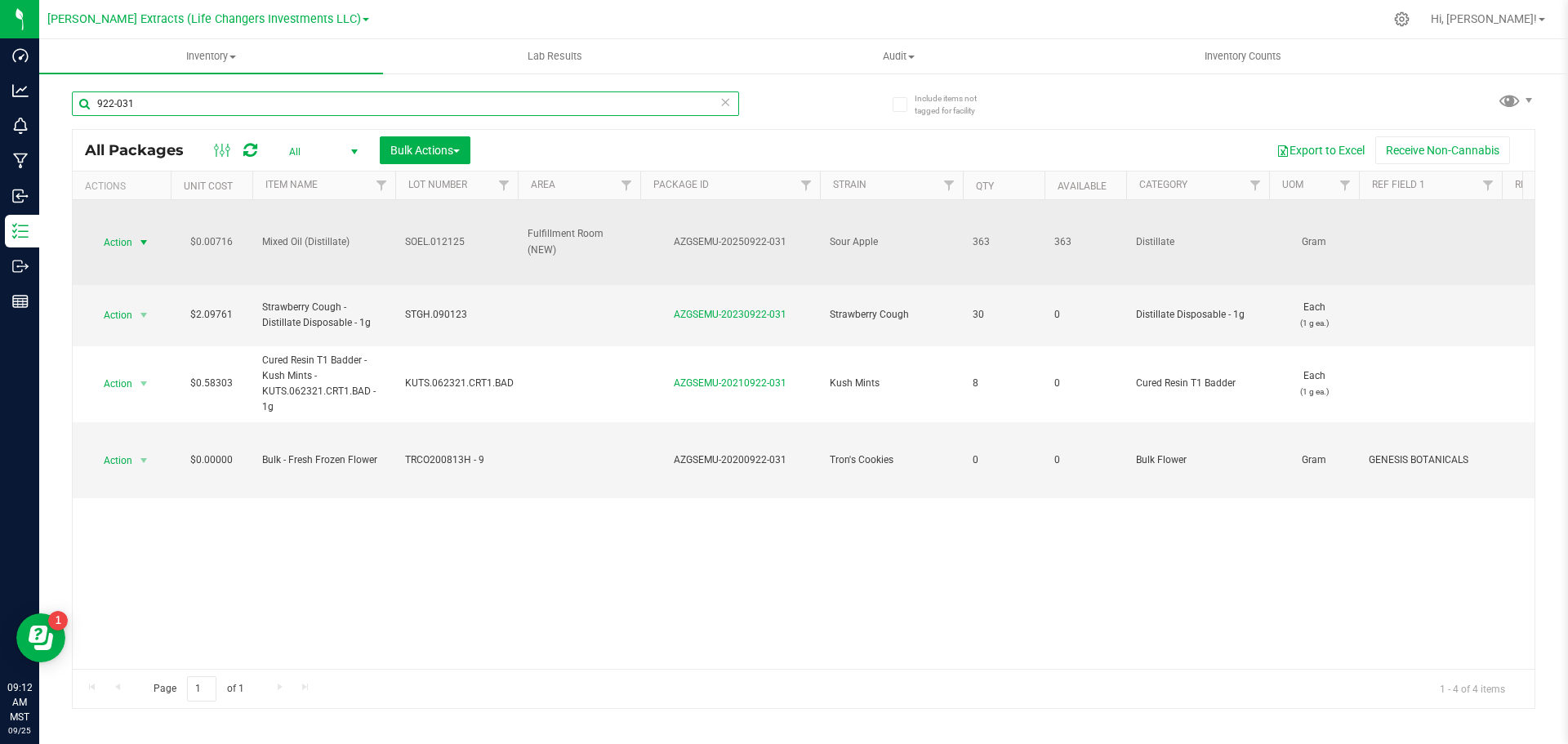
type input "922-031"
click at [111, 240] on span "Action" at bounding box center [111, 242] width 44 height 23
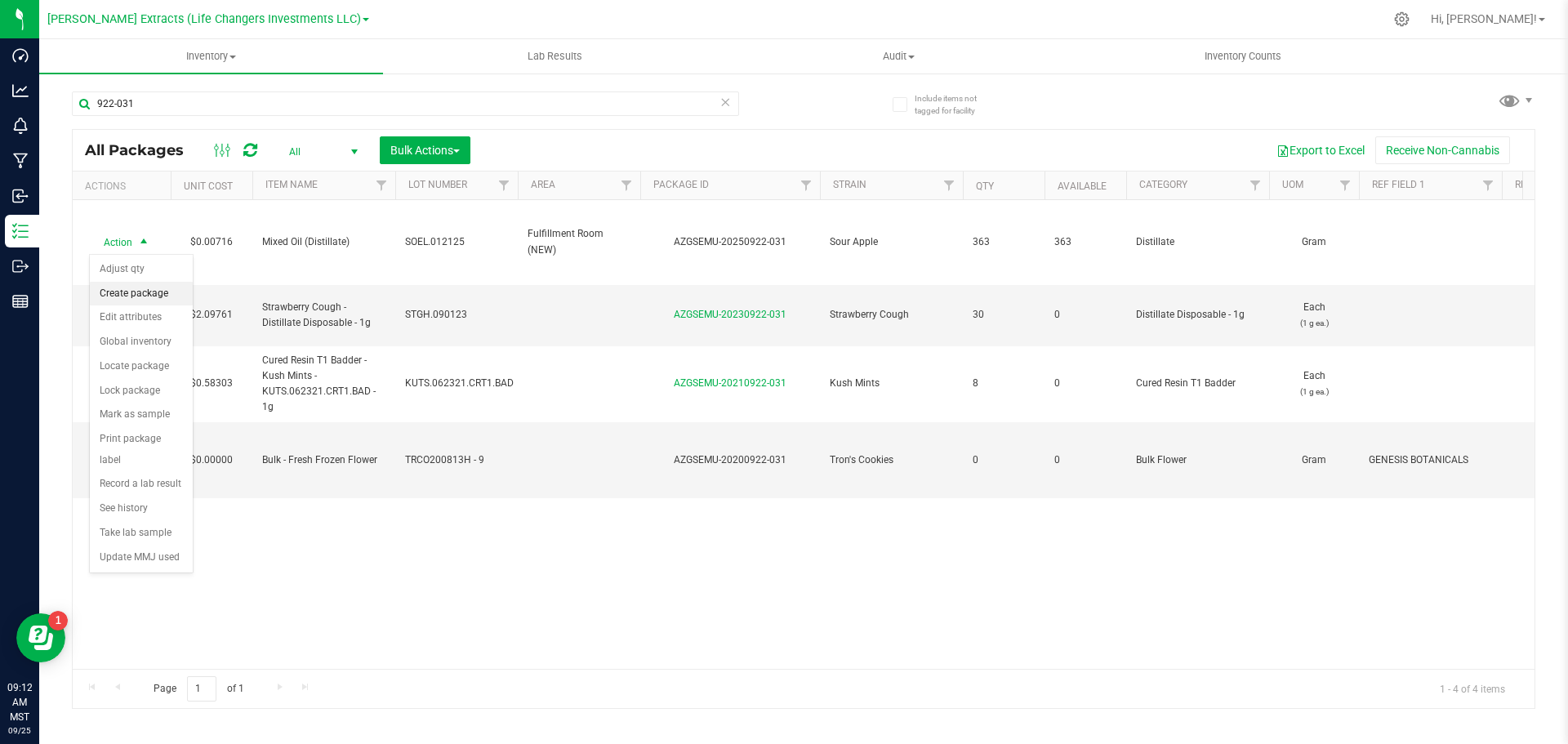
click at [128, 290] on li "Create package" at bounding box center [142, 294] width 103 height 25
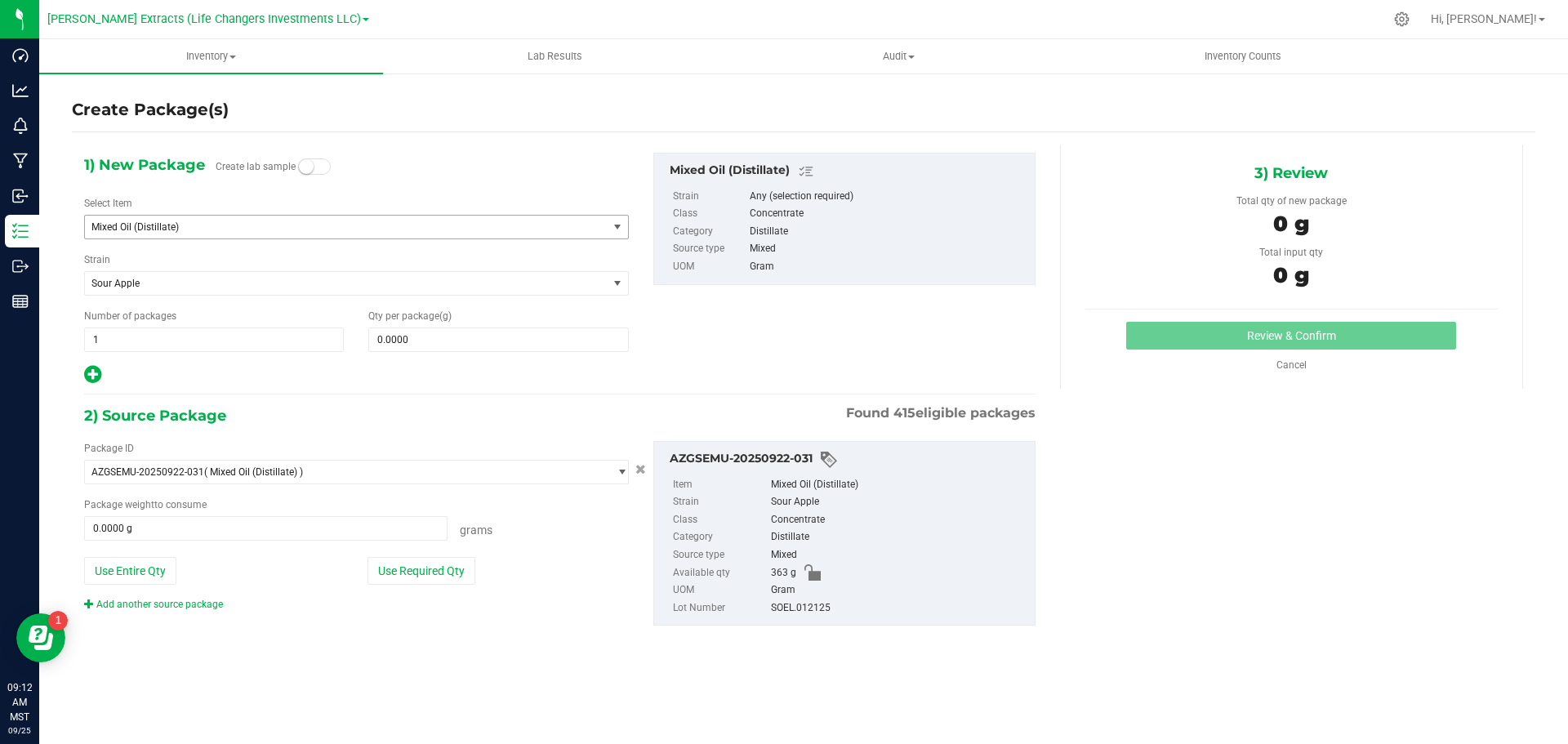
click at [213, 223] on span "Mixed Oil (Distillate)" at bounding box center [336, 227] width 489 height 12
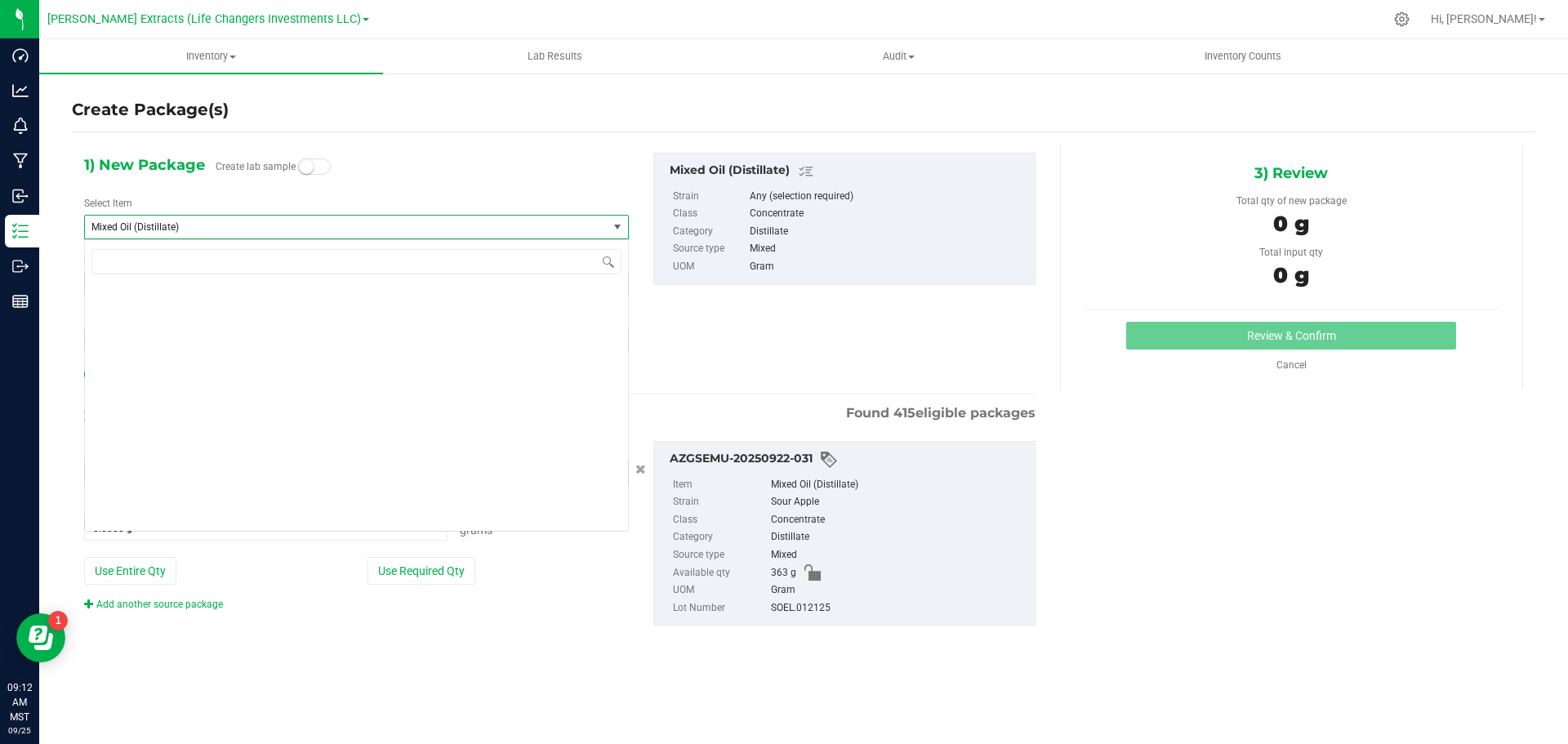
scroll to position [8369, 0]
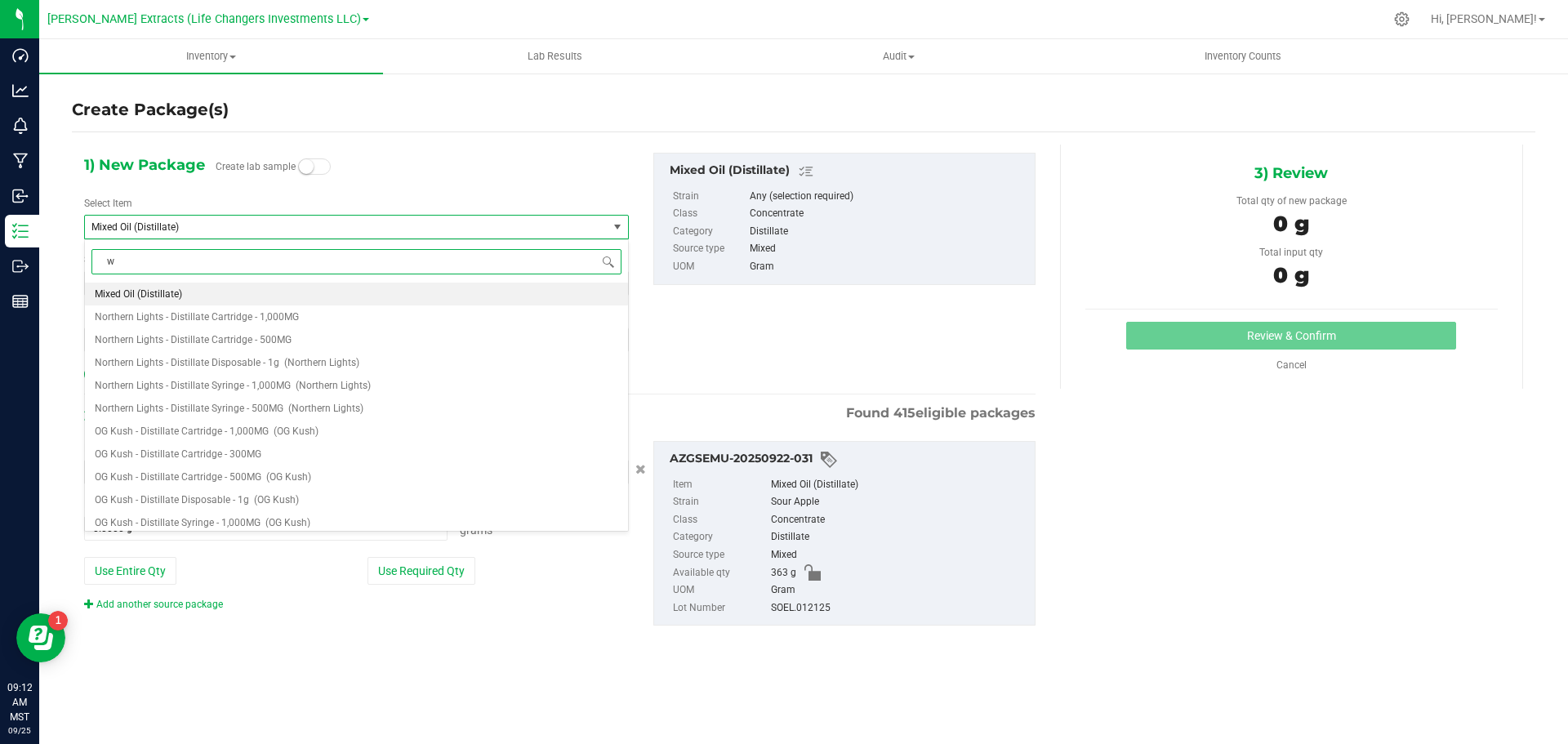
type input "wl"
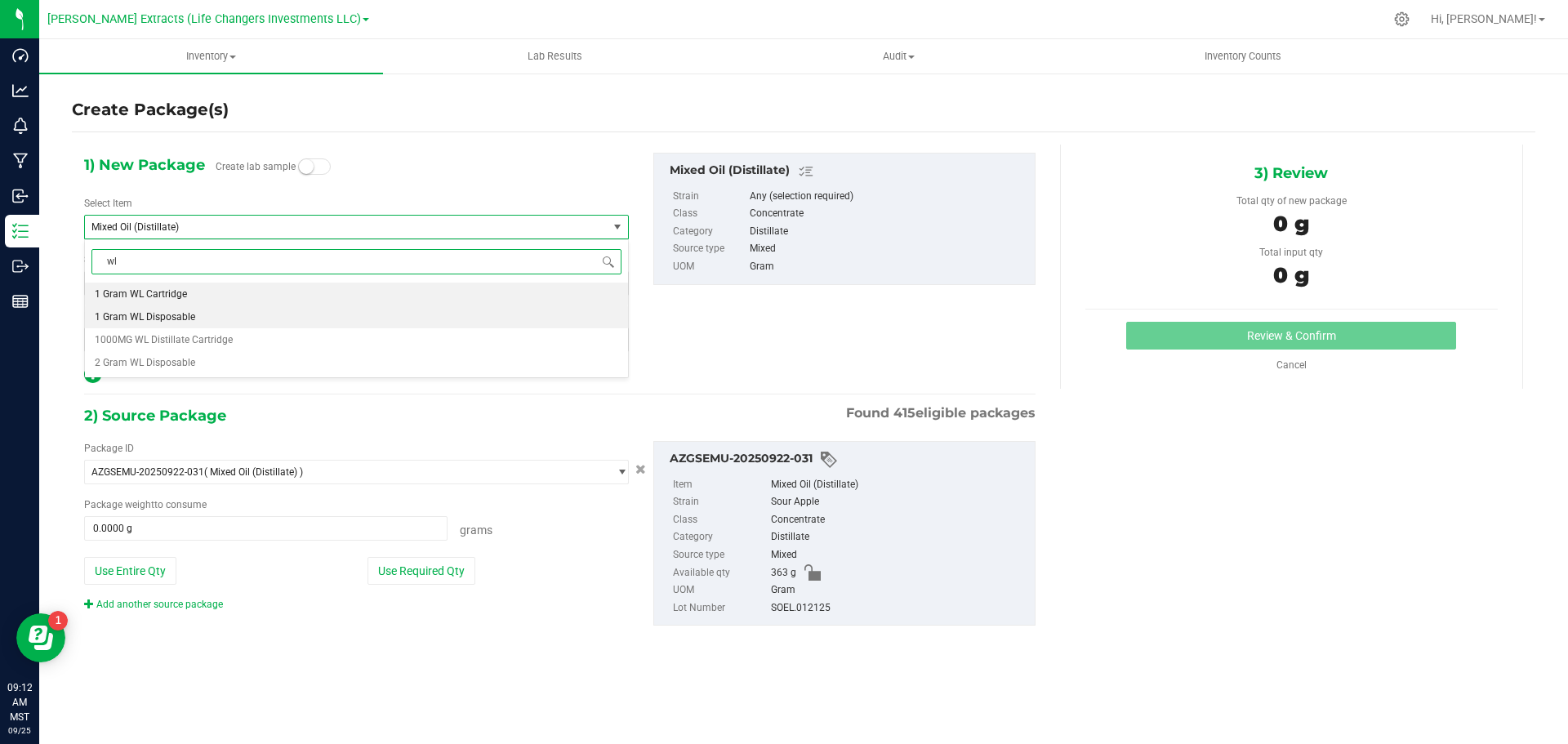
click at [126, 318] on span "1 Gram WL Disposable" at bounding box center [144, 317] width 100 height 12
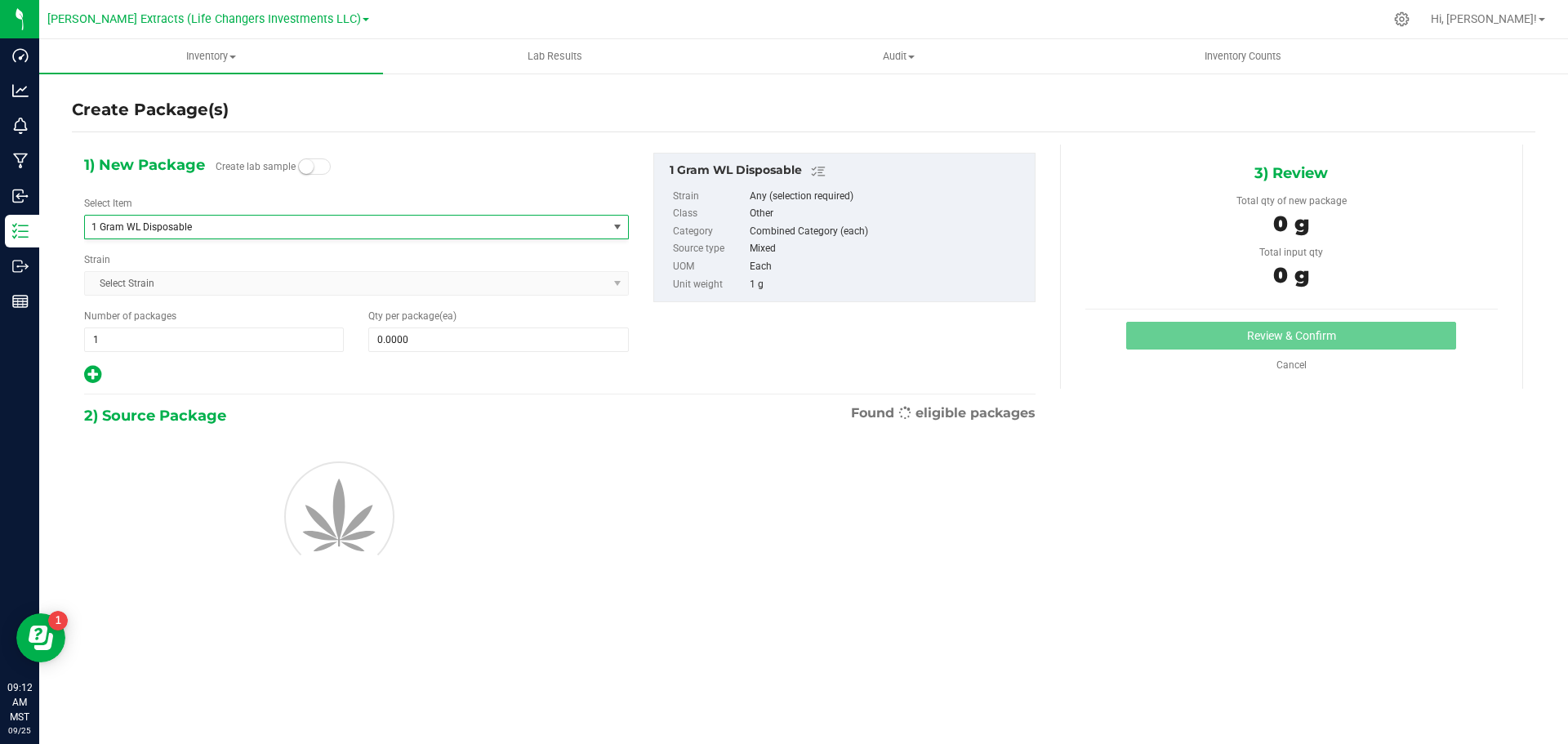
type input "0"
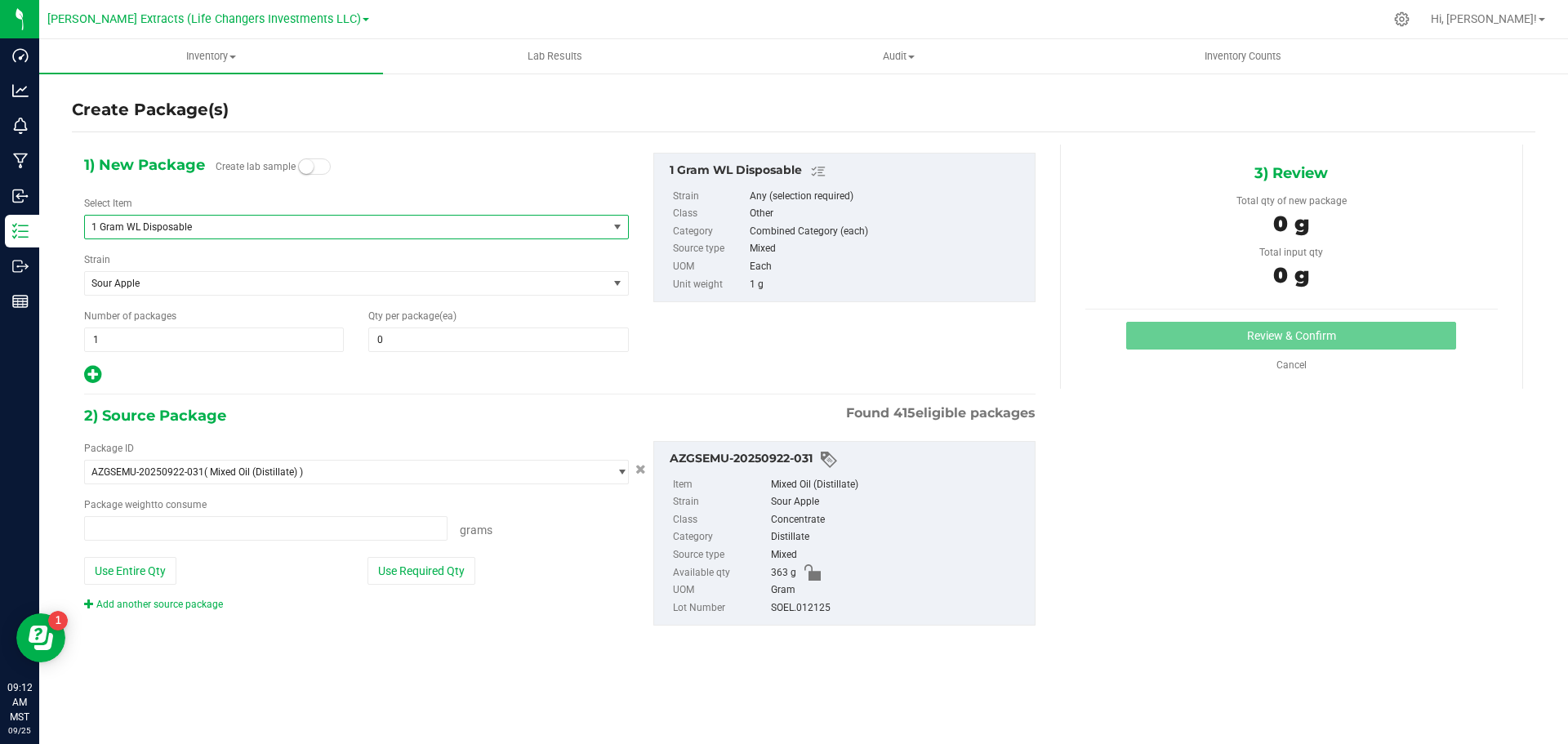
type input "0.0000 g"
click at [419, 341] on span "0 0" at bounding box center [498, 340] width 260 height 25
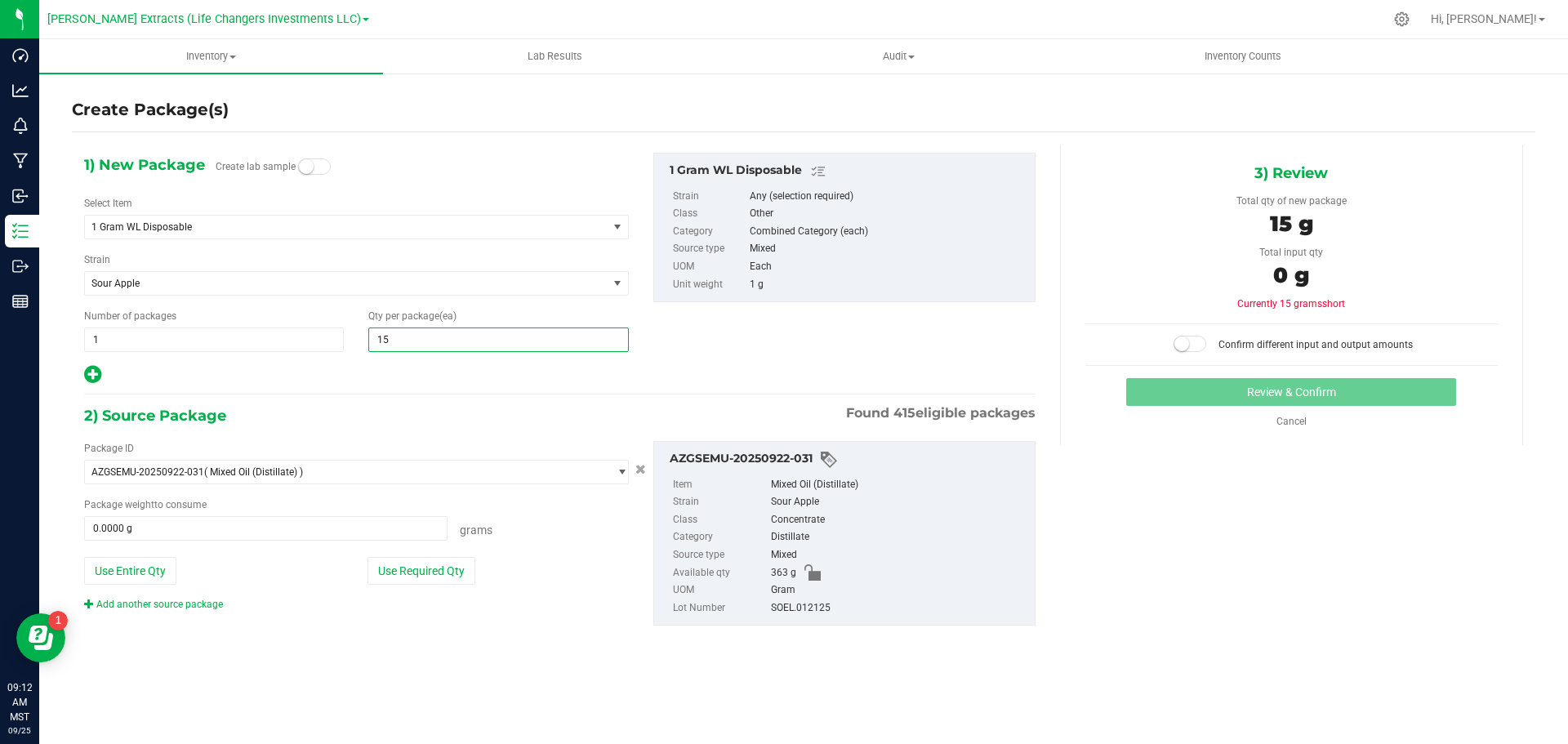
type input "150"
click at [455, 570] on button "Use Required Qty" at bounding box center [421, 571] width 108 height 28
type input "150.0000 g"
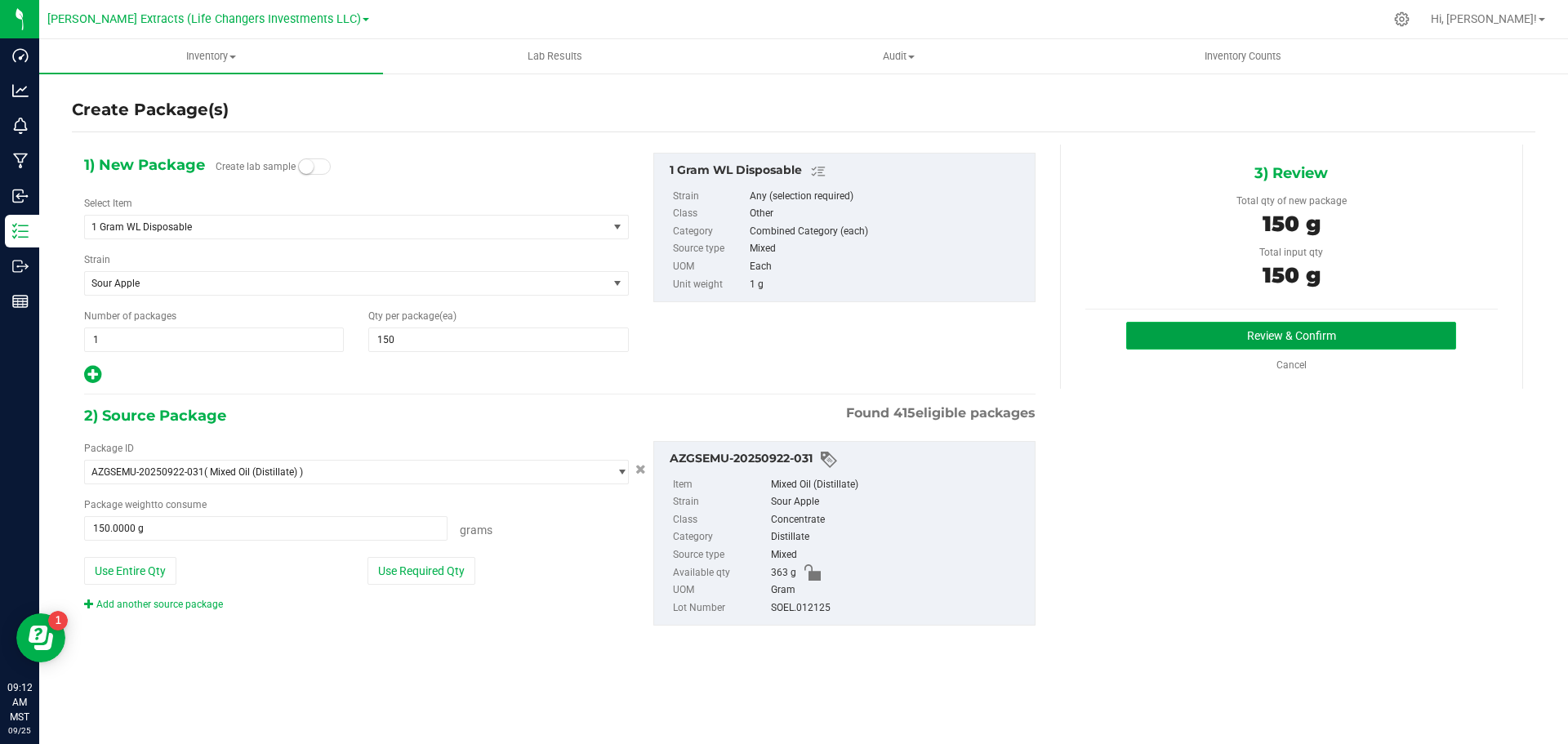
click at [1307, 327] on button "Review & Confirm" at bounding box center [1291, 336] width 330 height 28
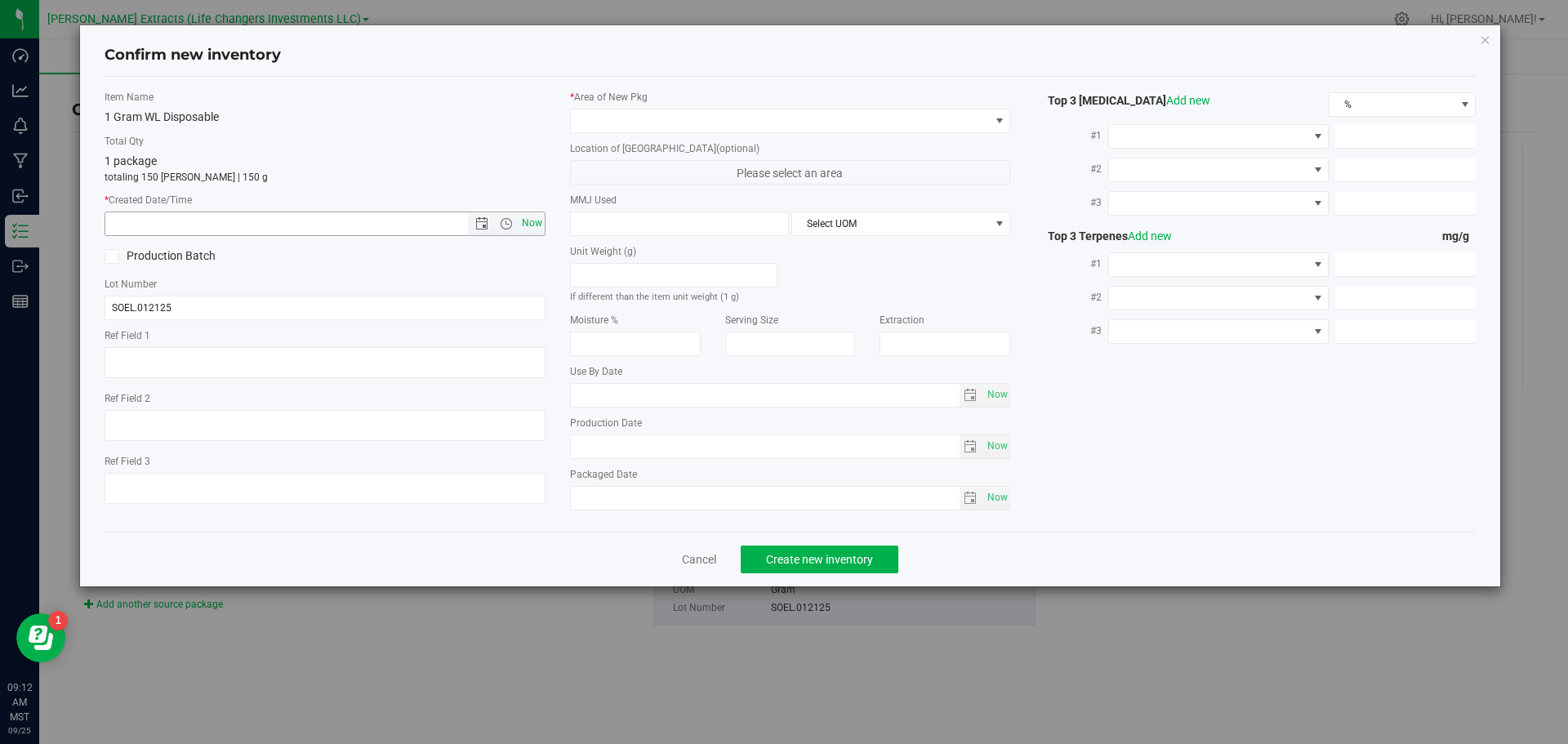
click at [530, 223] on span "Now" at bounding box center [532, 223] width 28 height 24
type input "9/25/2025 9:12 AM"
click at [613, 120] on span at bounding box center [781, 121] width 419 height 23
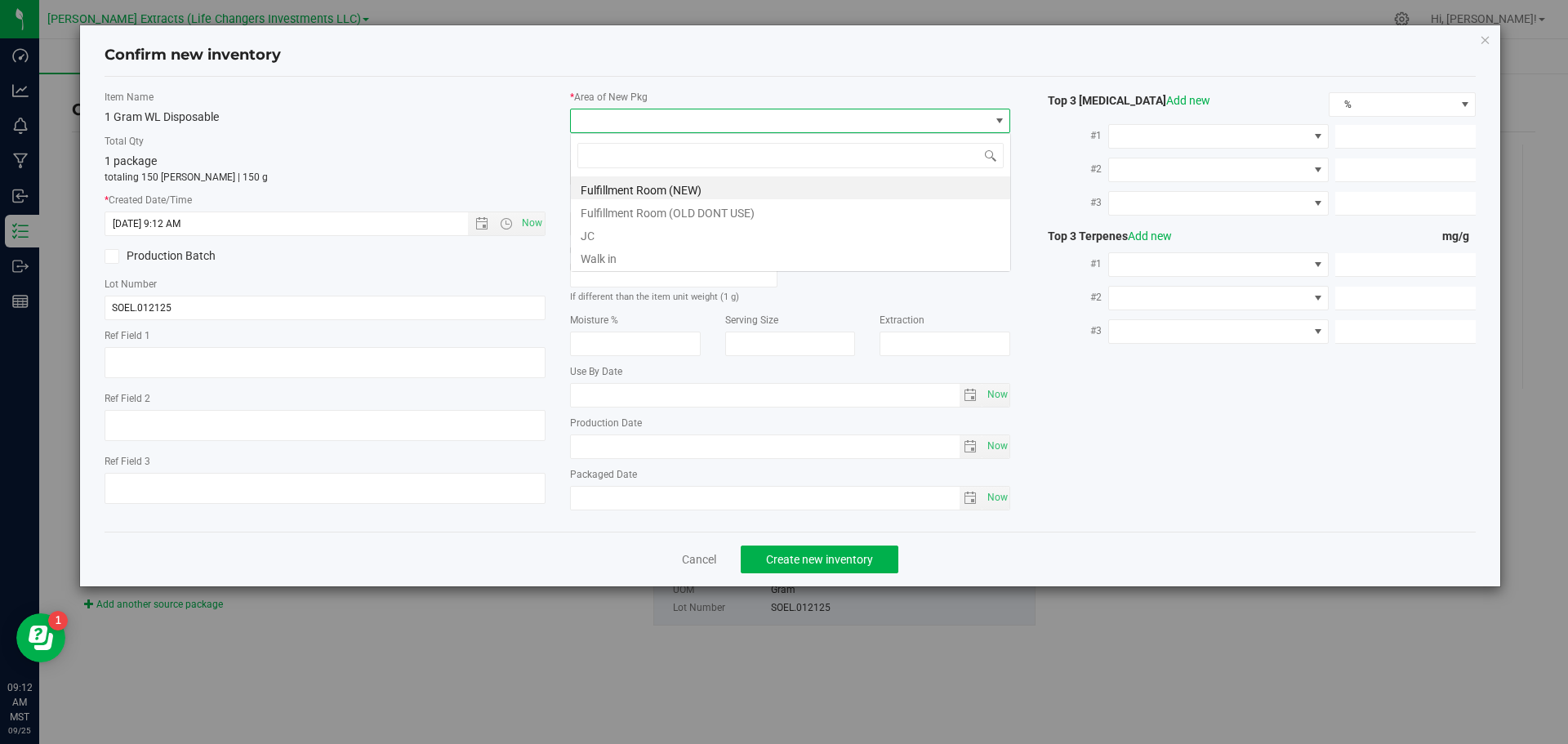
scroll to position [25, 441]
click at [622, 188] on li "Fulfillment Room (NEW)" at bounding box center [791, 188] width 440 height 23
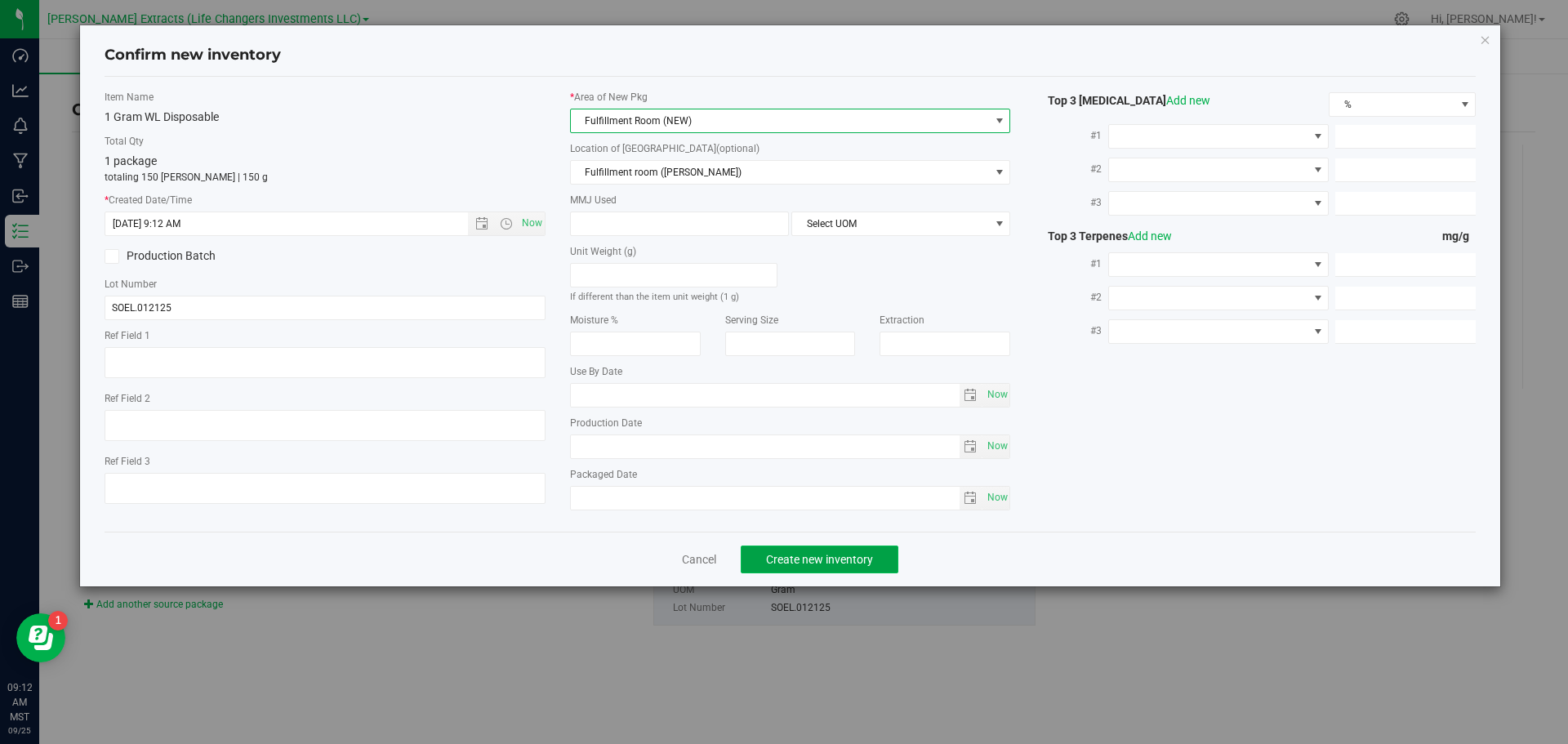
click at [815, 553] on span "Create new inventory" at bounding box center [820, 559] width 107 height 13
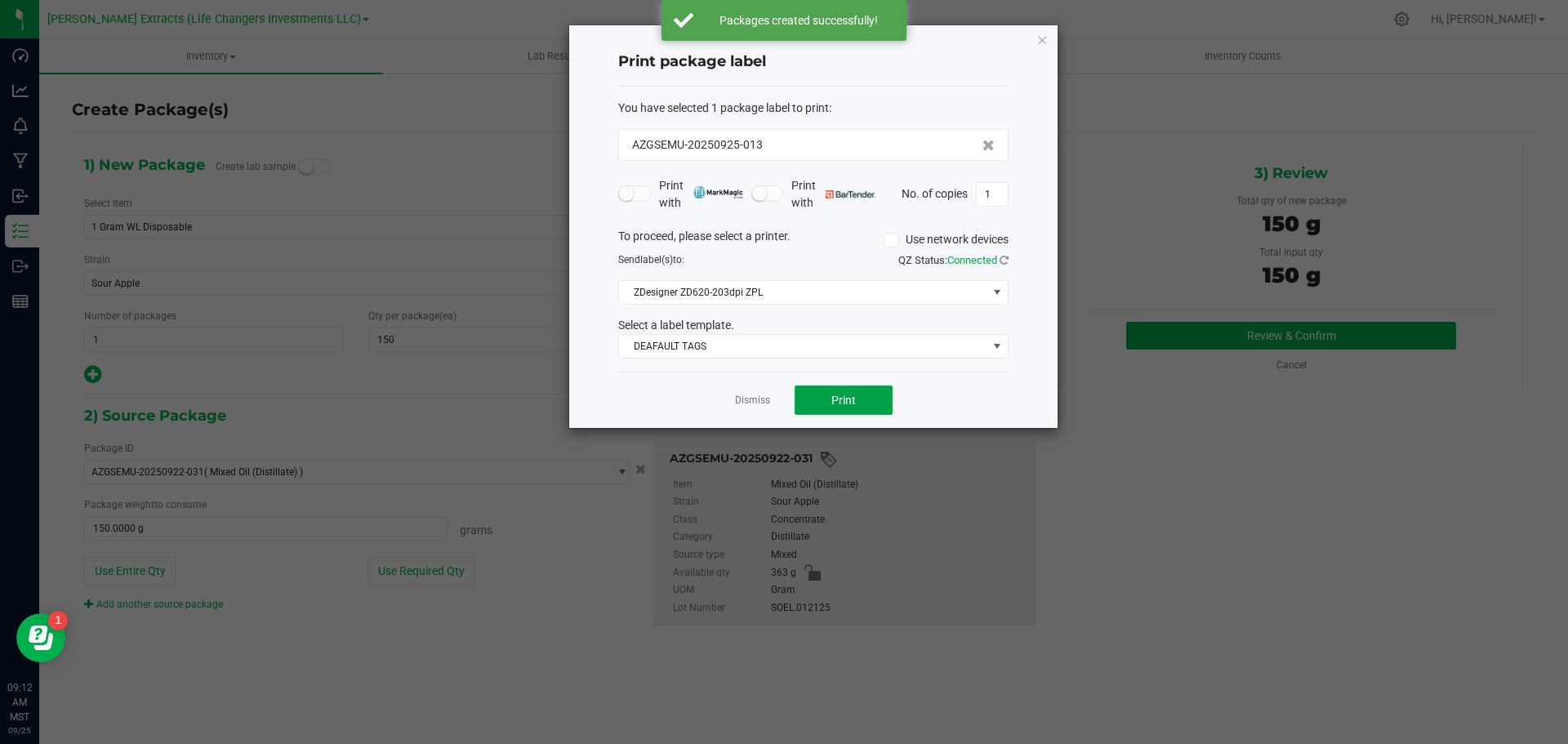
click at [843, 402] on span "Print" at bounding box center [844, 401] width 25 height 13
click at [1043, 41] on icon "button" at bounding box center [1042, 40] width 12 height 20
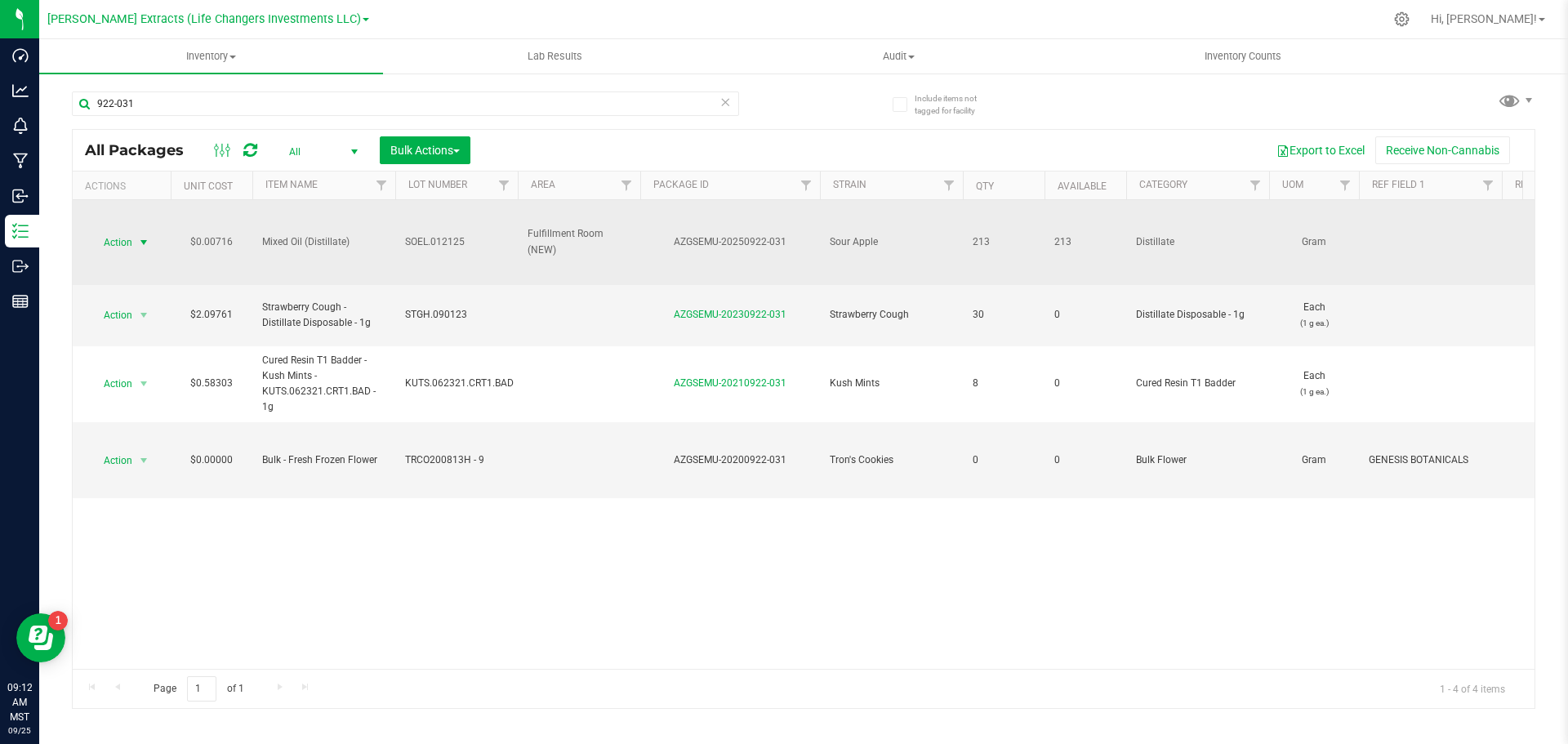
click at [121, 243] on span "Action" at bounding box center [111, 242] width 44 height 23
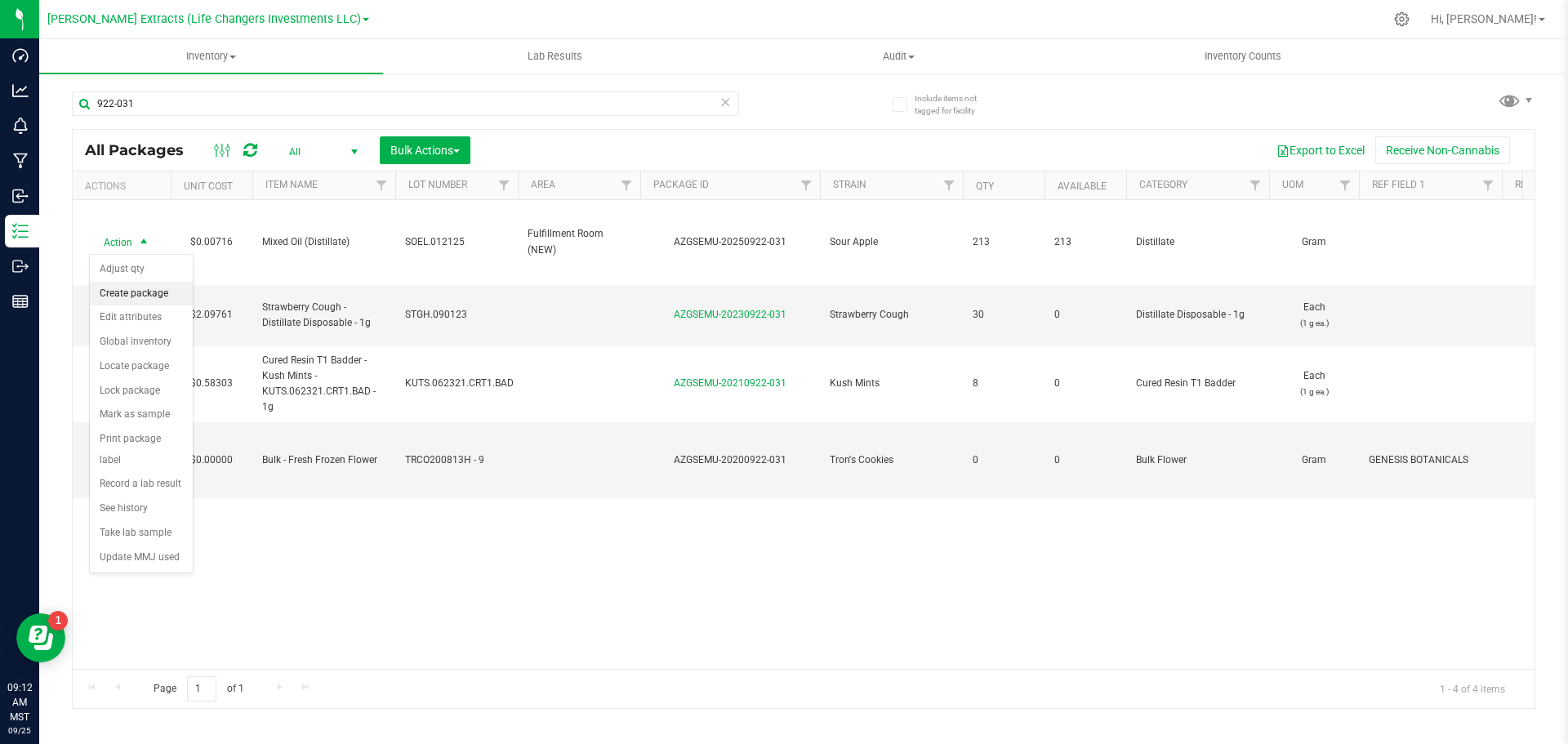
click at [124, 288] on li "Create package" at bounding box center [142, 294] width 103 height 25
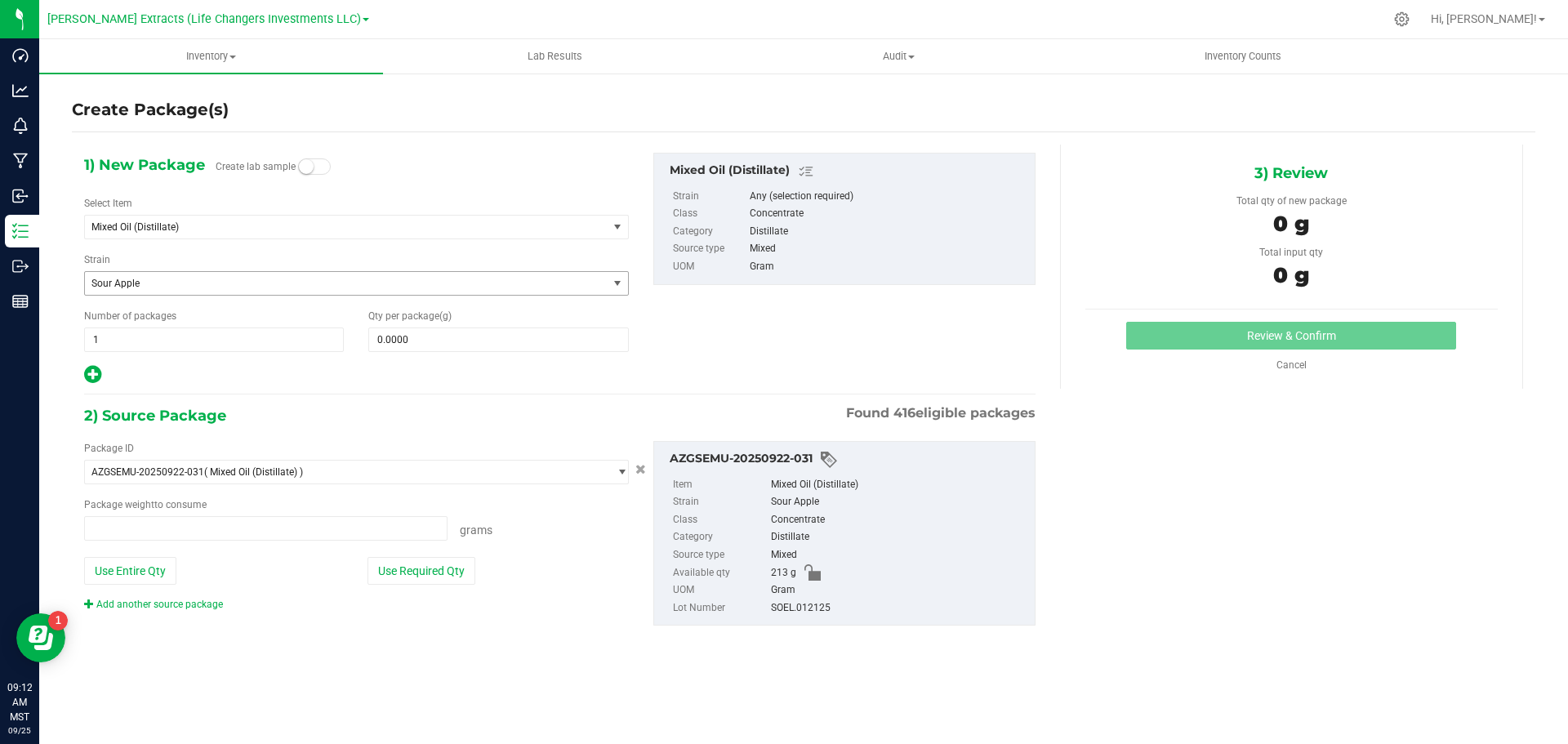
type input "0.0000 g"
click at [129, 221] on span "Mixed Oil (Distillate)" at bounding box center [336, 227] width 489 height 12
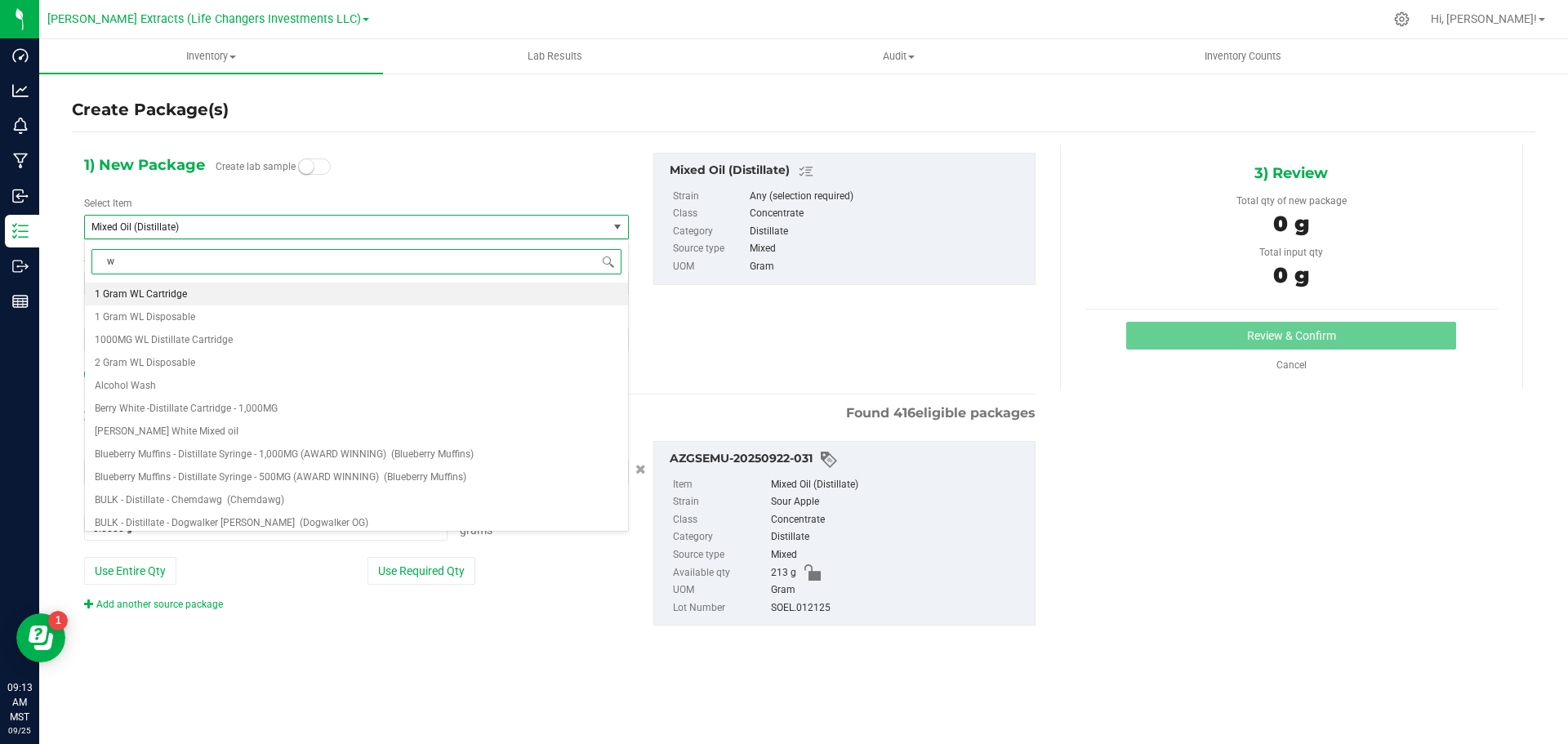
type input "wl"
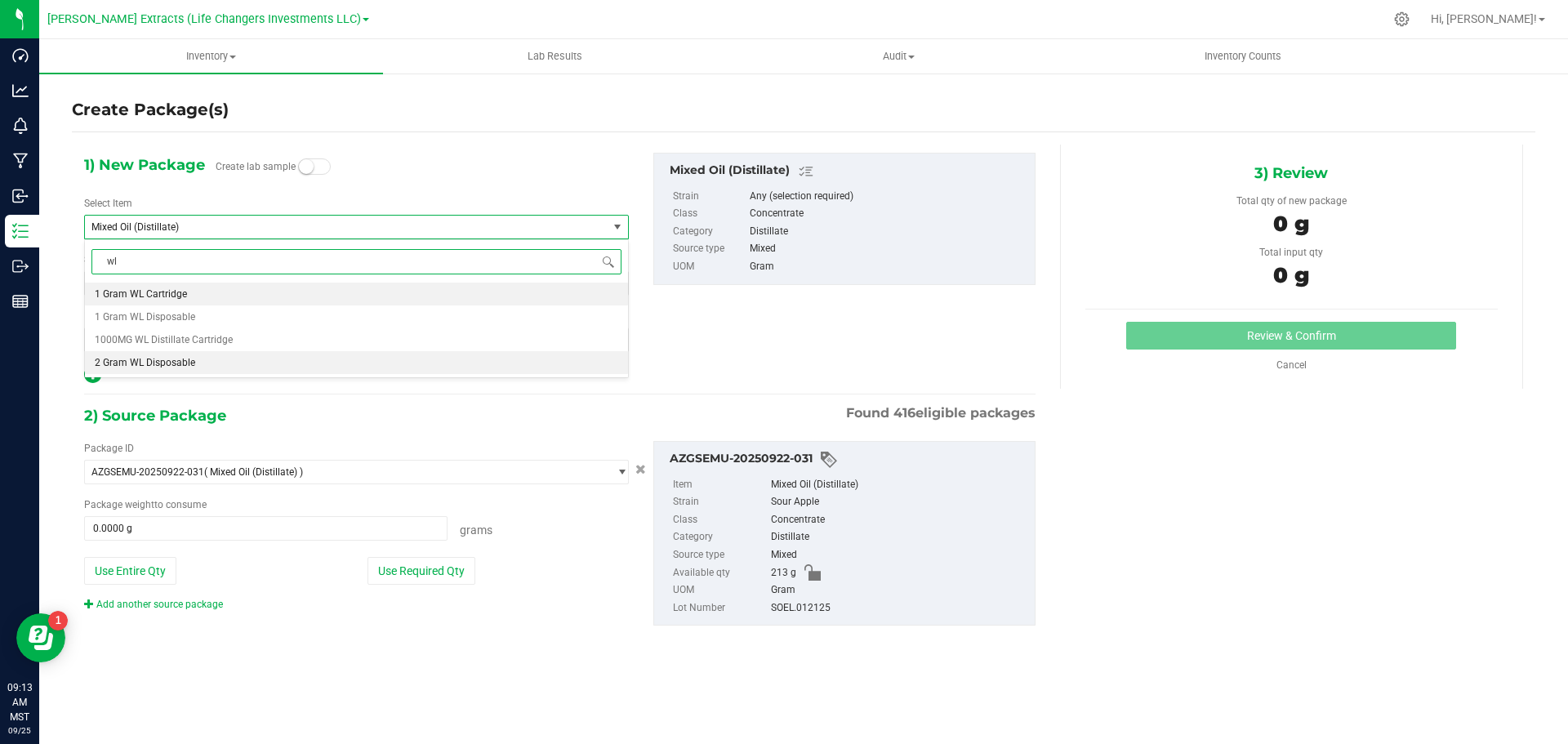
click at [157, 365] on span "2 Gram WL Disposable" at bounding box center [144, 362] width 100 height 12
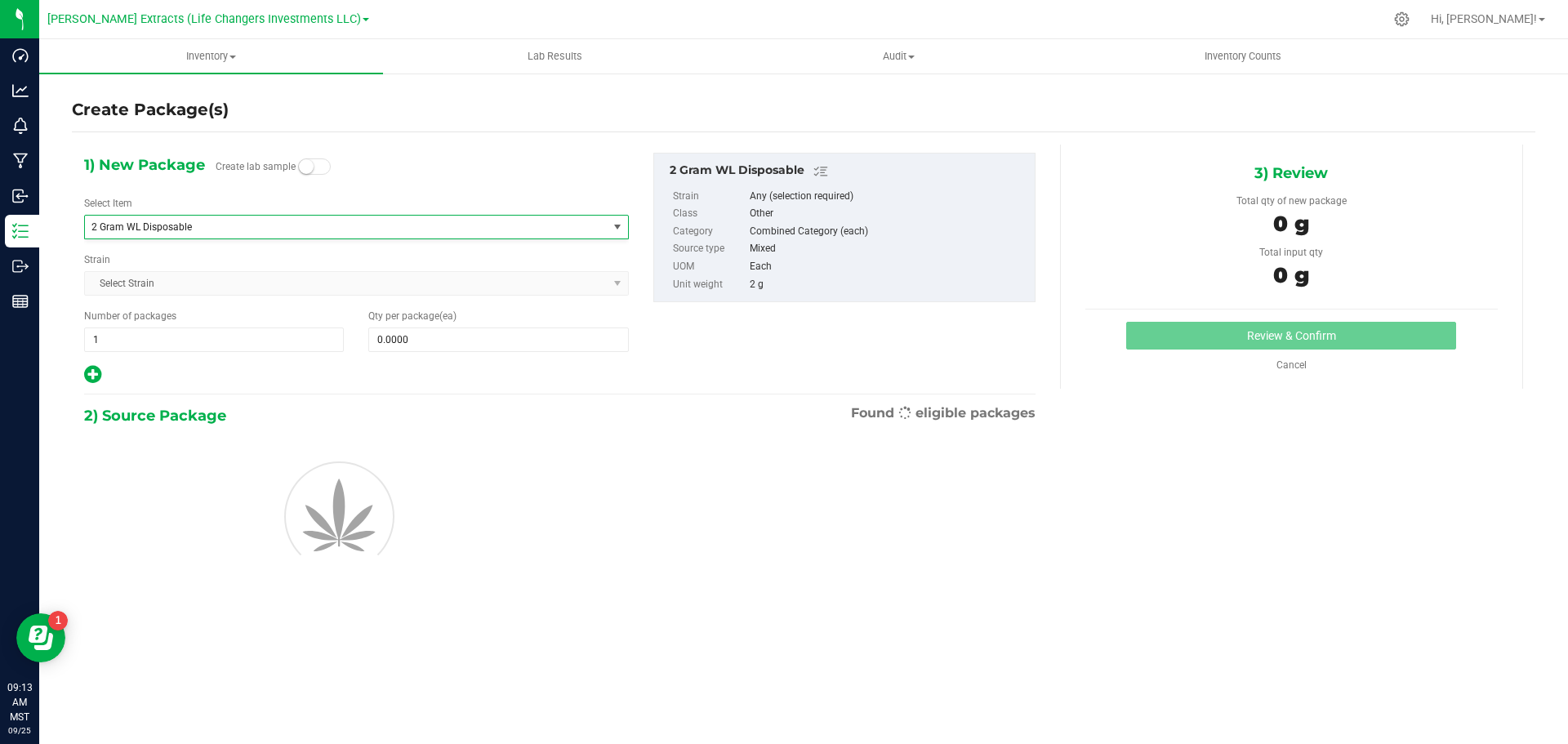
type input "0"
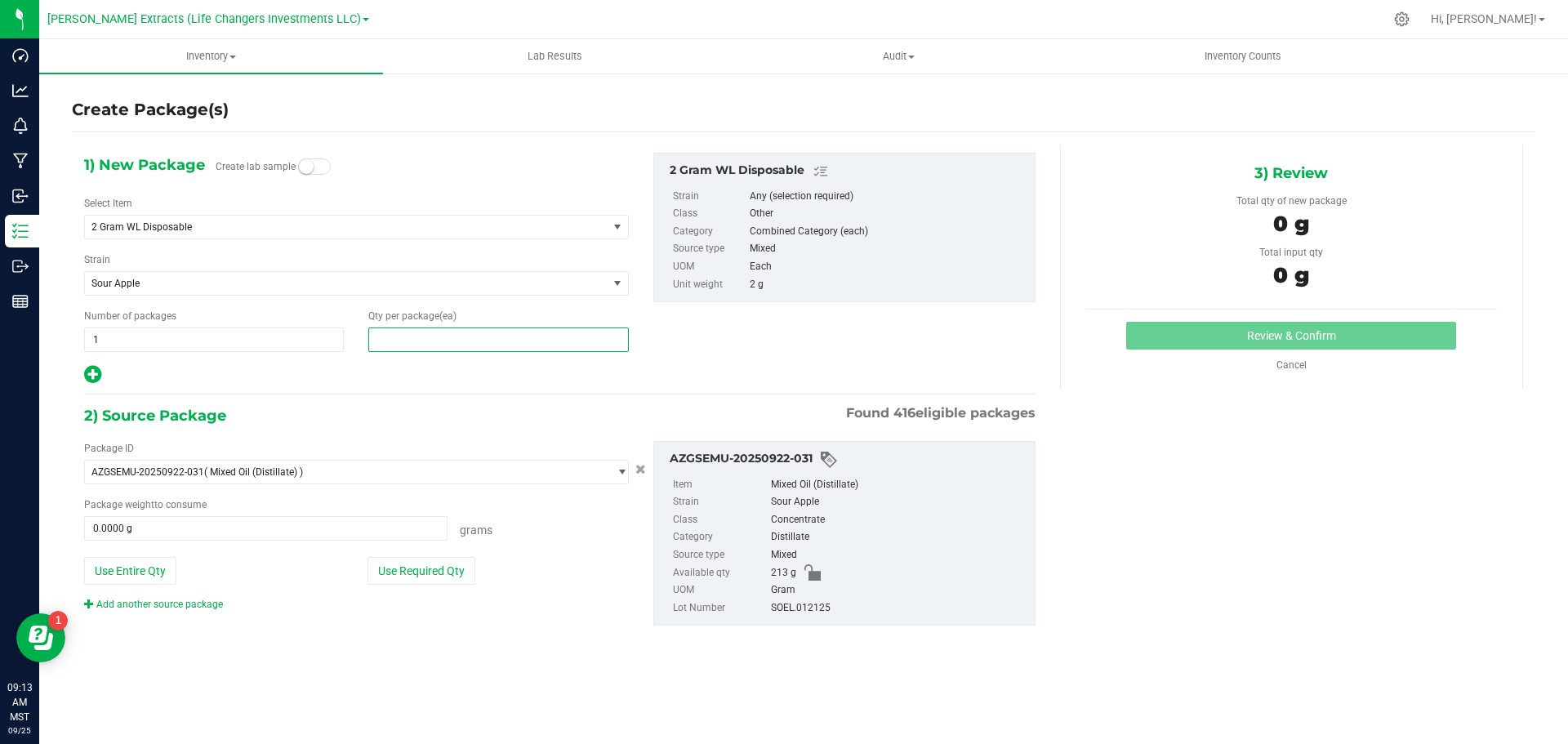
click at [477, 338] on span at bounding box center [498, 340] width 260 height 25
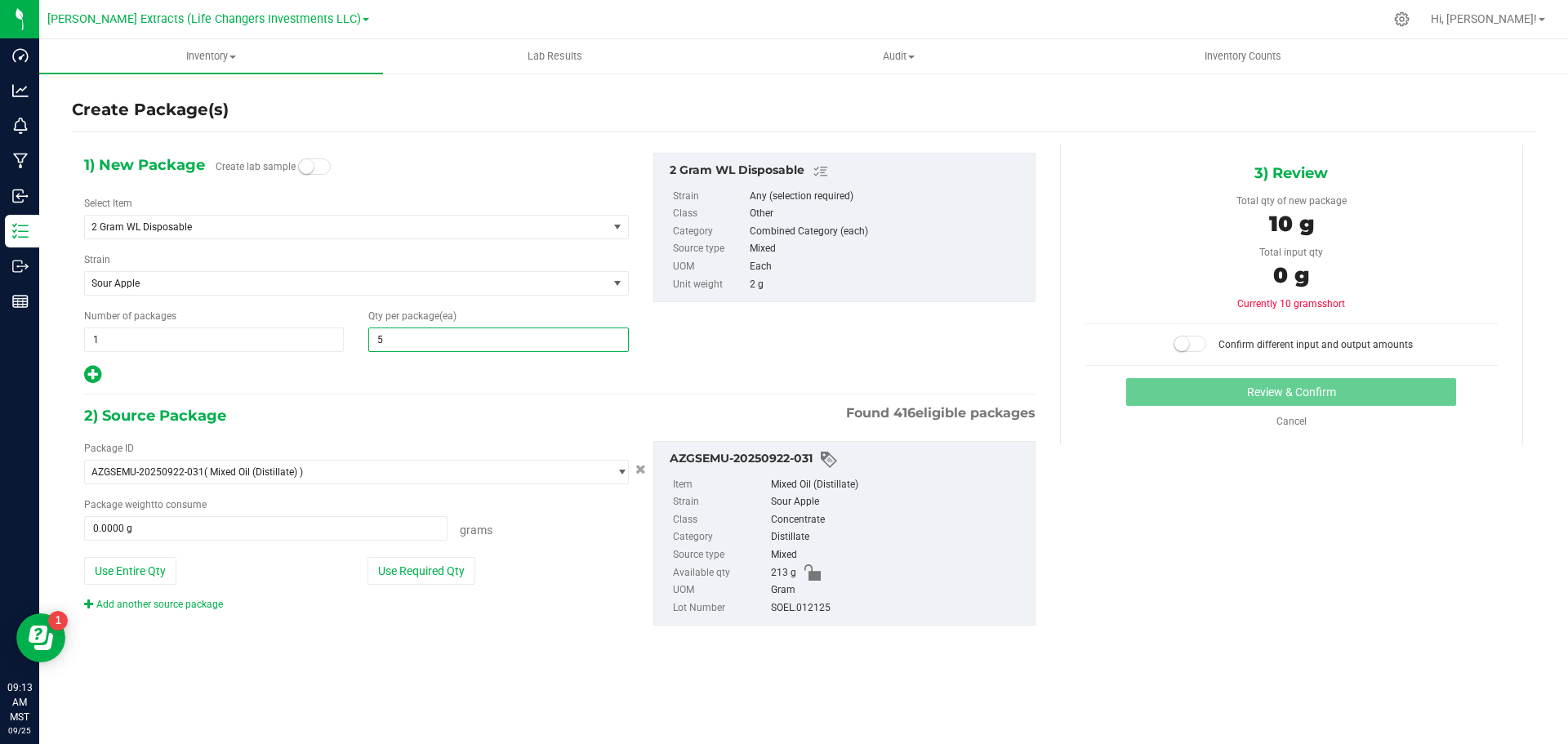
type input "50"
click at [457, 564] on button "Use Required Qty" at bounding box center [421, 571] width 108 height 28
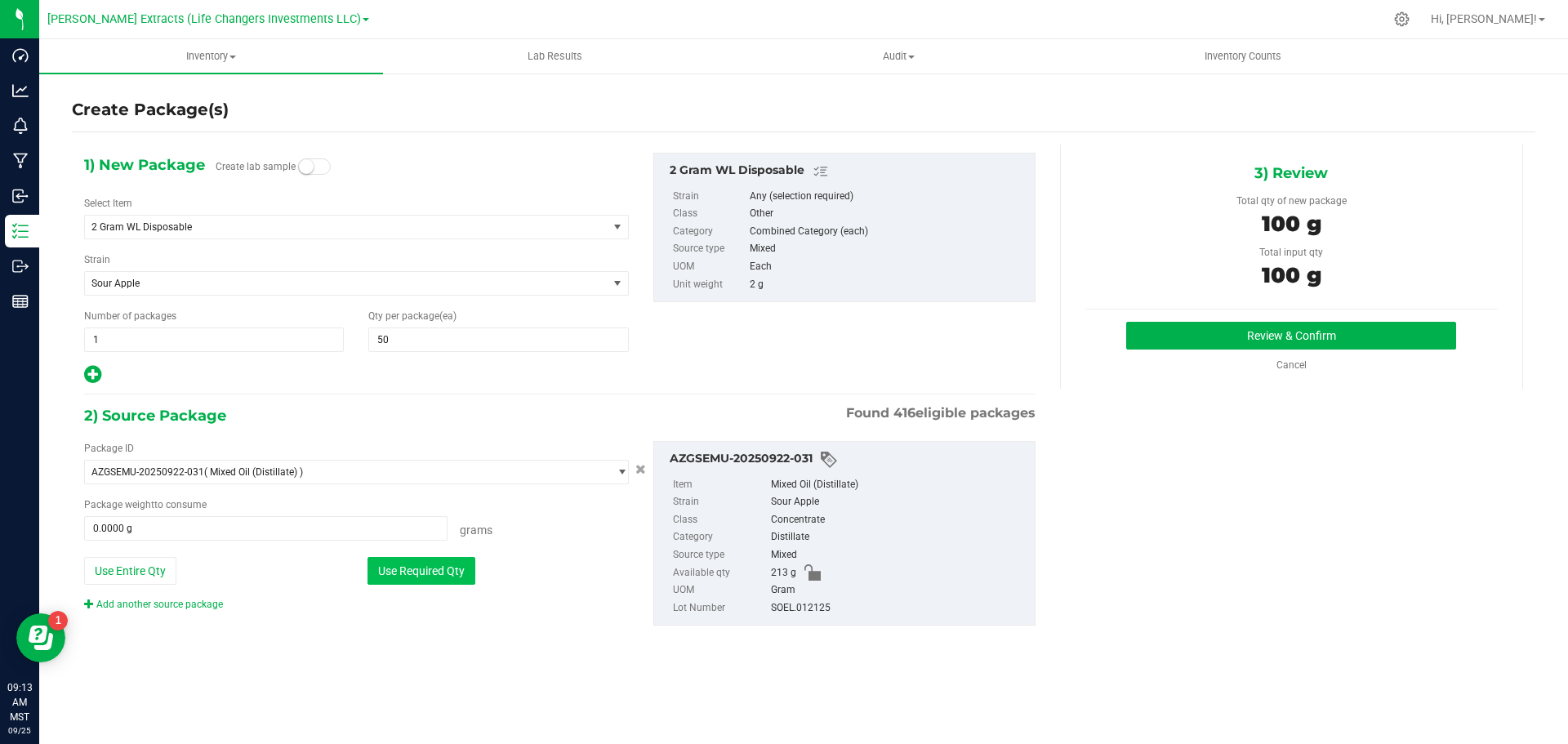
type input "100.0000 g"
click at [1171, 338] on button "Review & Confirm" at bounding box center [1291, 336] width 330 height 28
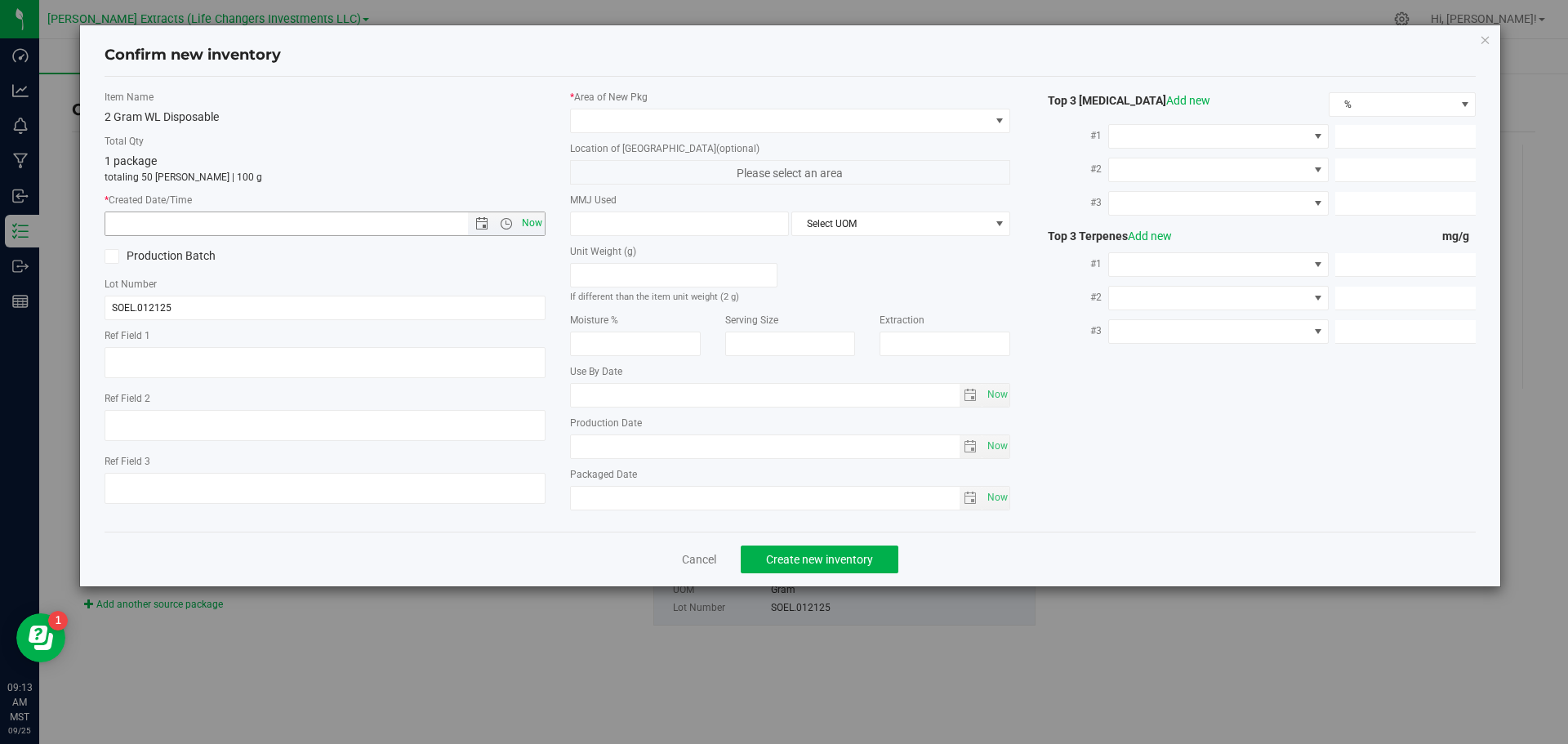
click at [534, 224] on span "Now" at bounding box center [532, 223] width 28 height 24
type input "9/25/2025 9:13 AM"
click at [630, 113] on span at bounding box center [781, 121] width 419 height 23
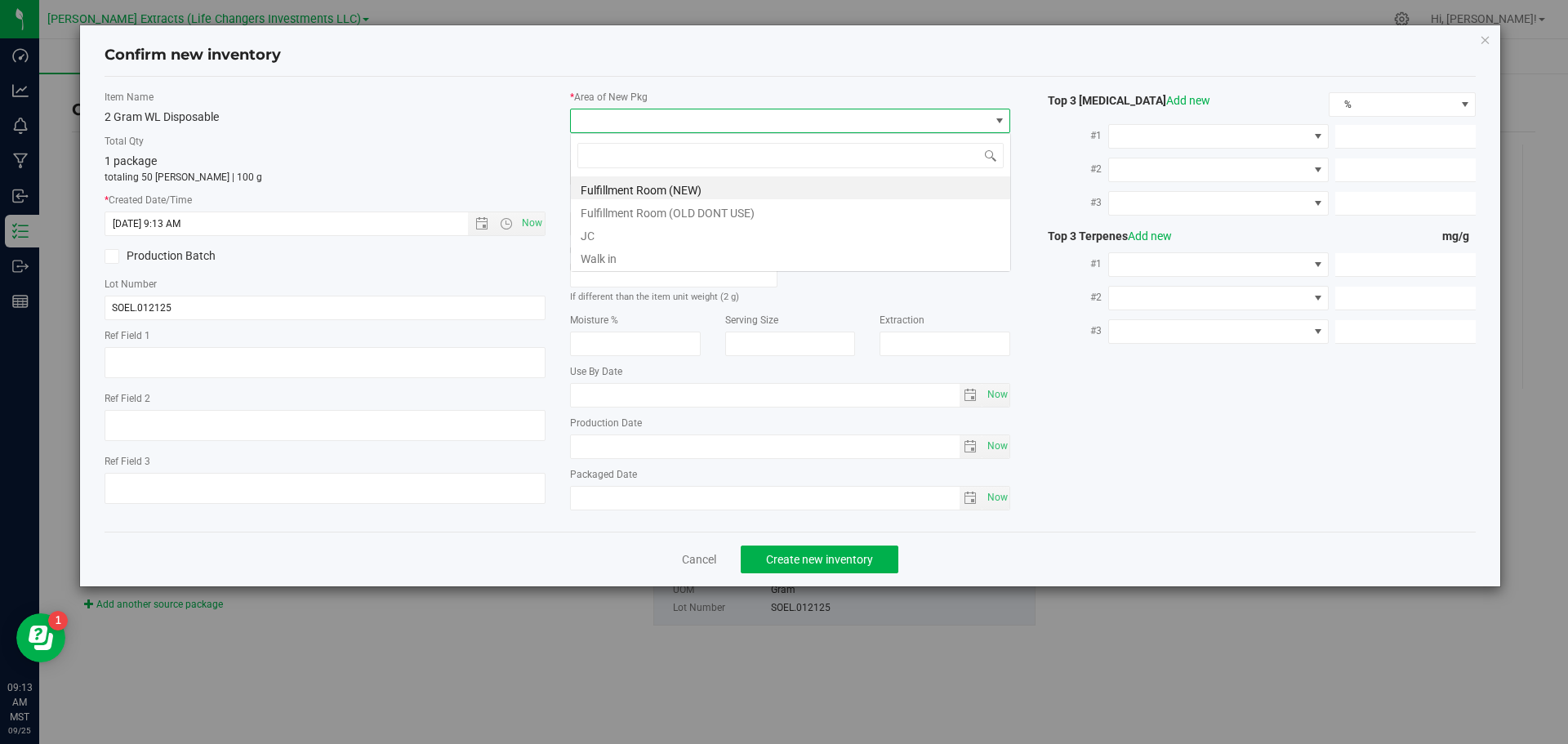
scroll to position [25, 441]
click at [637, 184] on li "Fulfillment Room (NEW)" at bounding box center [791, 188] width 440 height 23
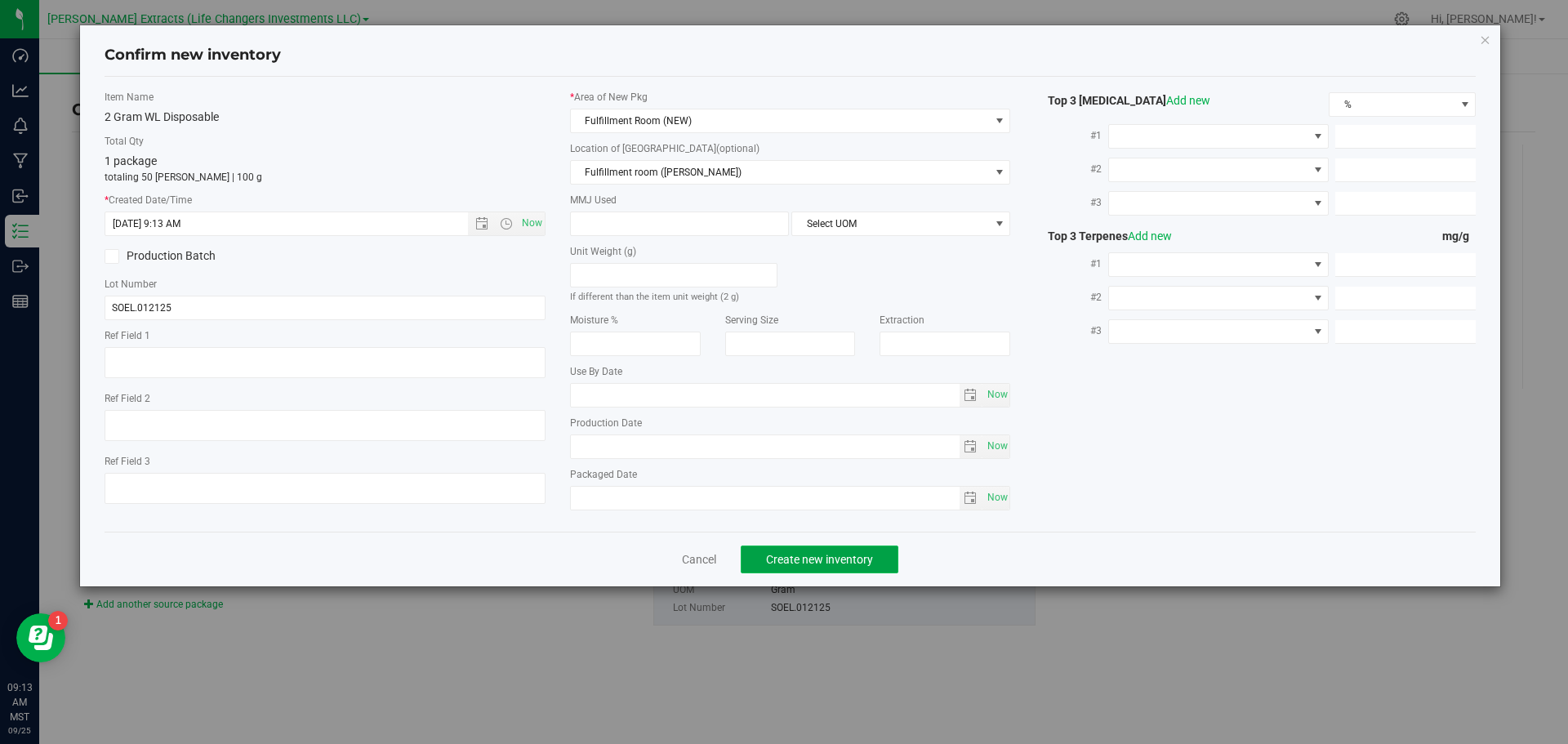
click at [820, 555] on span "Create new inventory" at bounding box center [820, 559] width 107 height 13
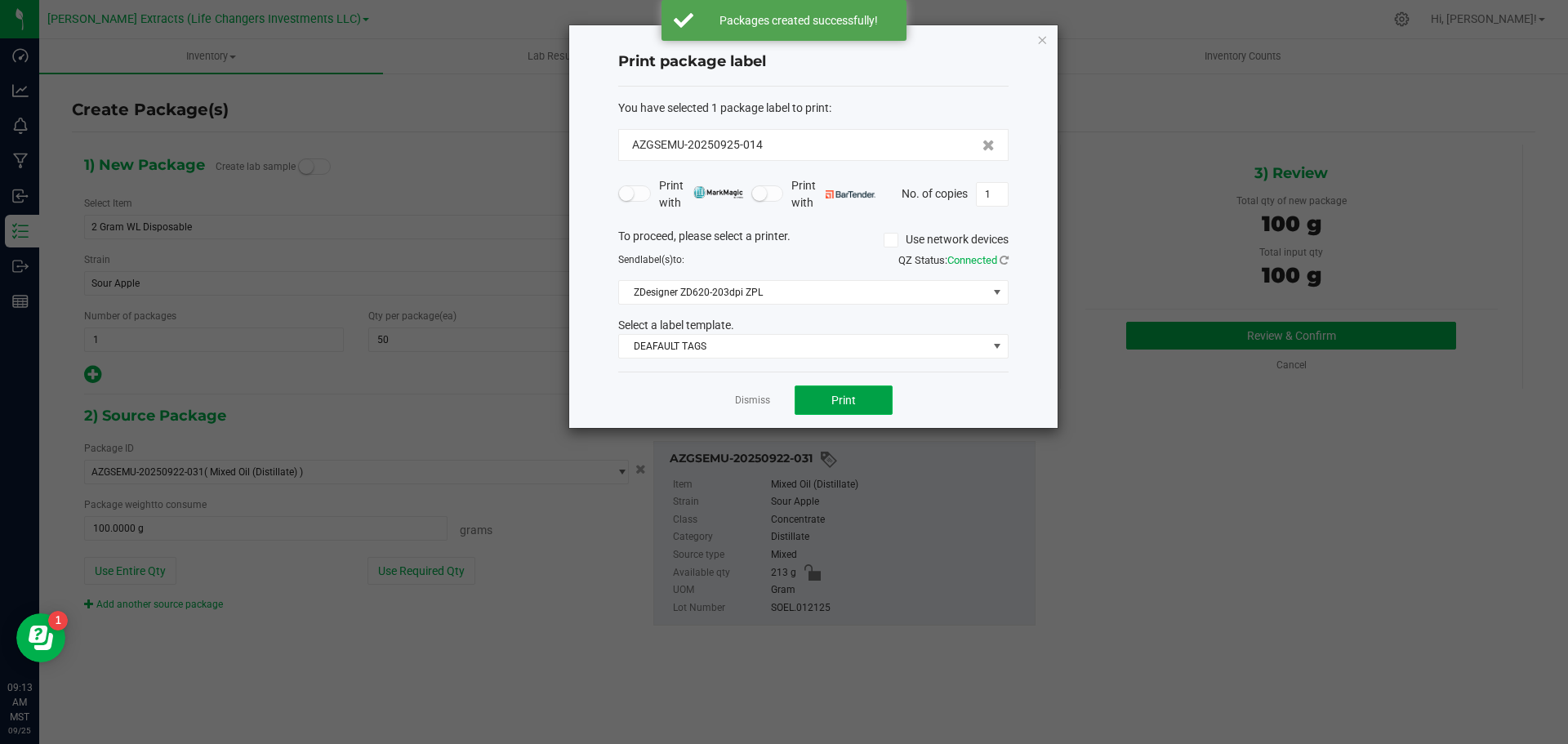
click at [821, 405] on button "Print" at bounding box center [844, 401] width 98 height 30
click at [1041, 39] on icon "button" at bounding box center [1042, 40] width 12 height 20
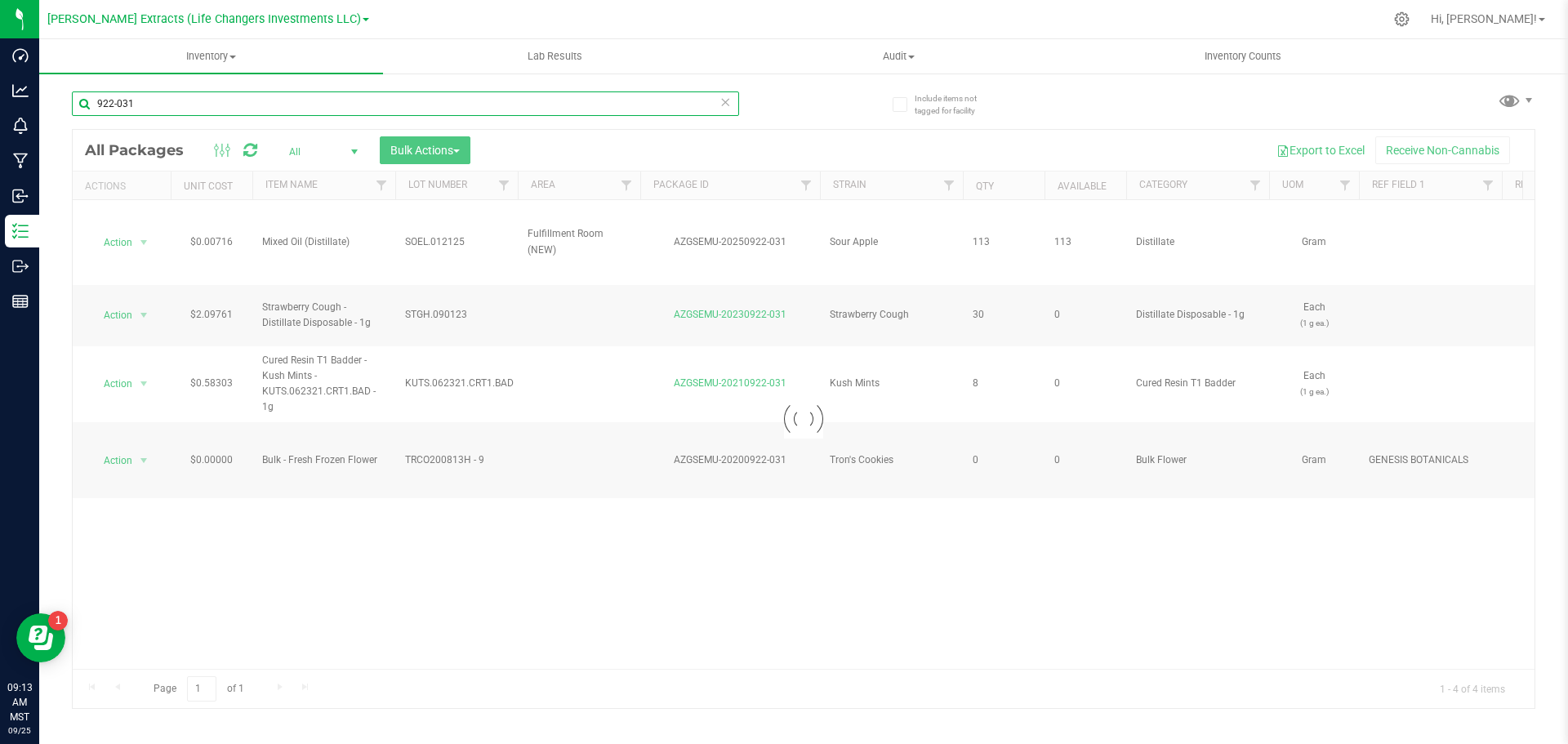
click at [154, 107] on input "922-031" at bounding box center [406, 104] width 667 height 25
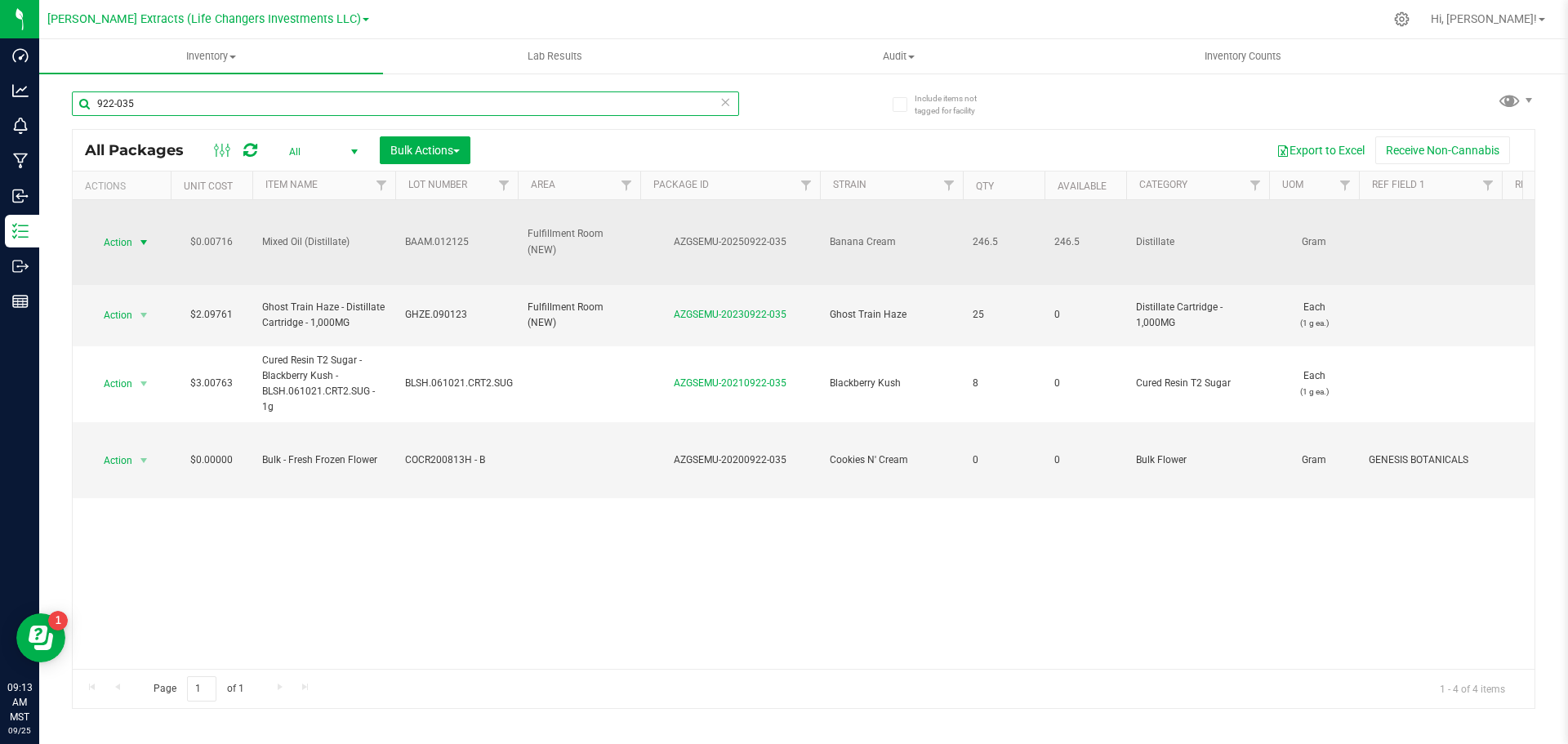
type input "922-035"
click at [125, 242] on span "Action" at bounding box center [111, 242] width 44 height 23
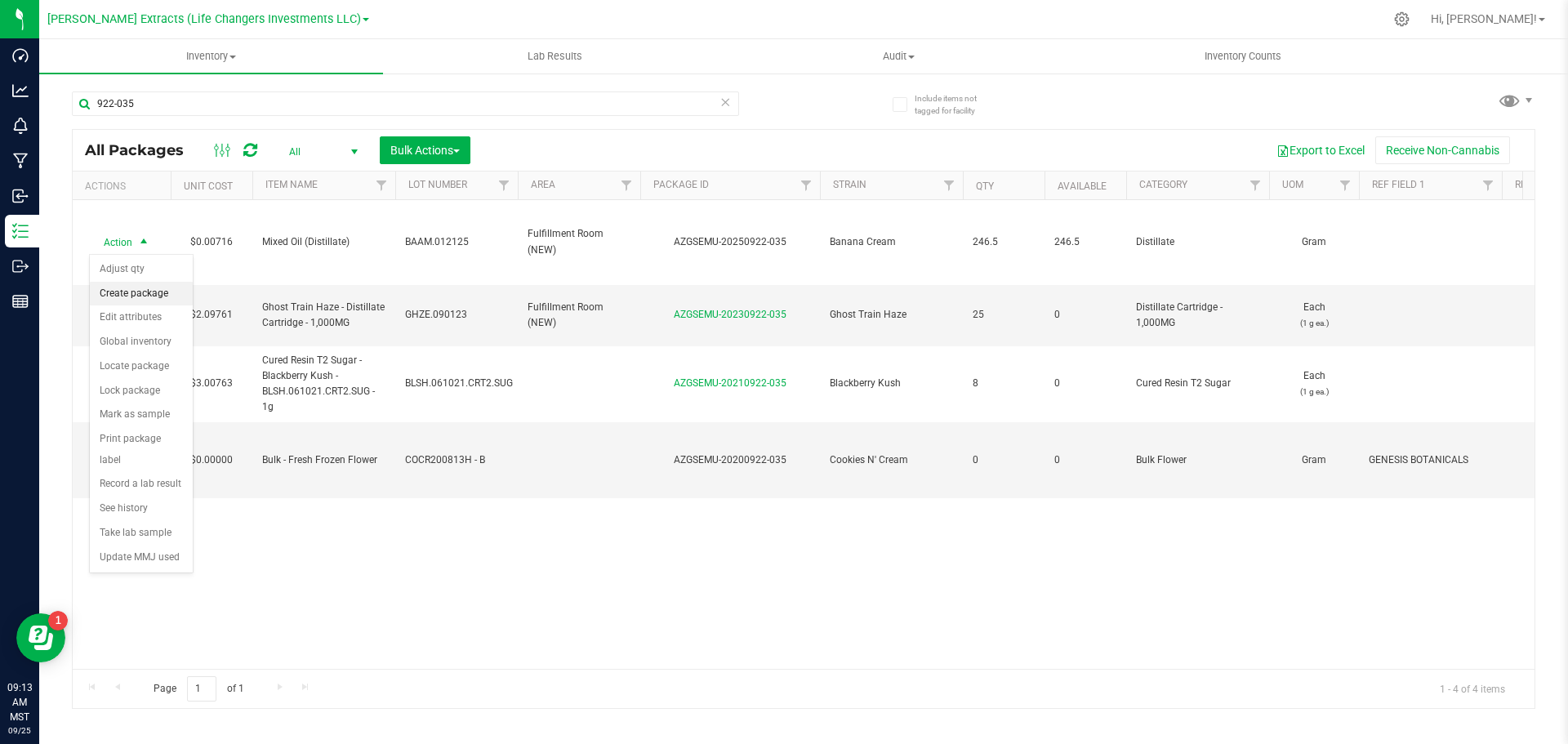
click at [130, 287] on li "Create package" at bounding box center [142, 294] width 103 height 25
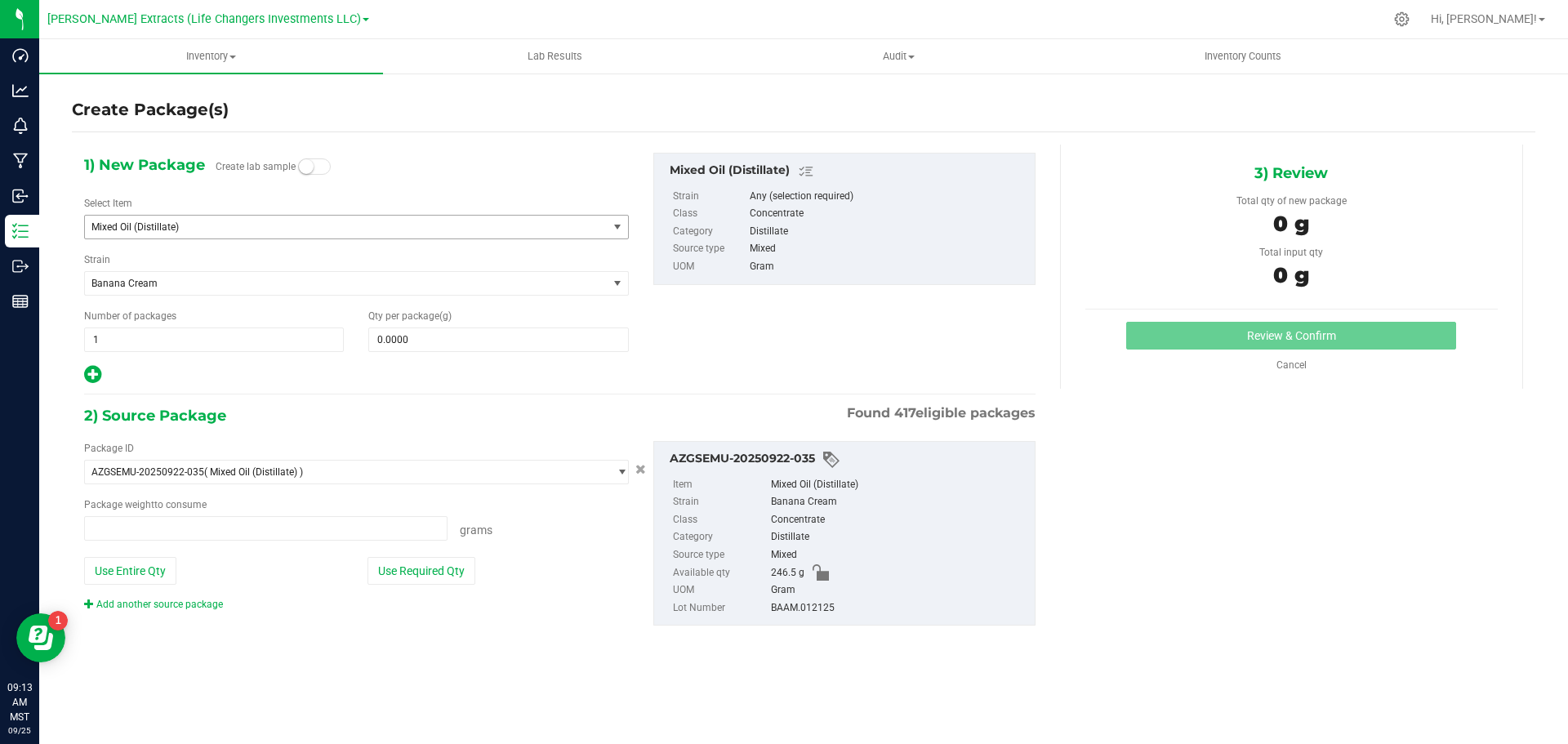
type input "0.0000 g"
click at [186, 226] on span "Mixed Oil (Distillate)" at bounding box center [336, 227] width 489 height 12
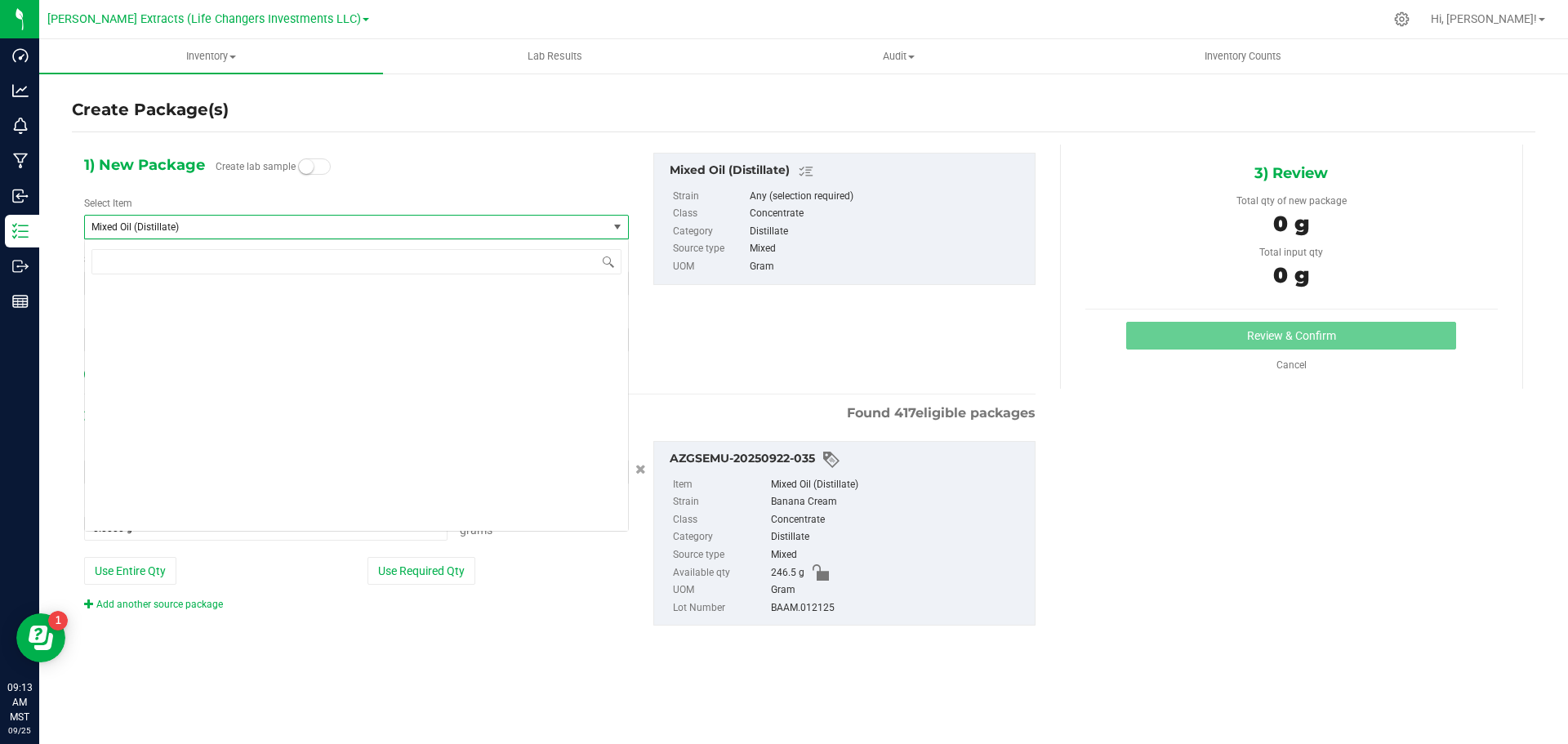
scroll to position [8369, 0]
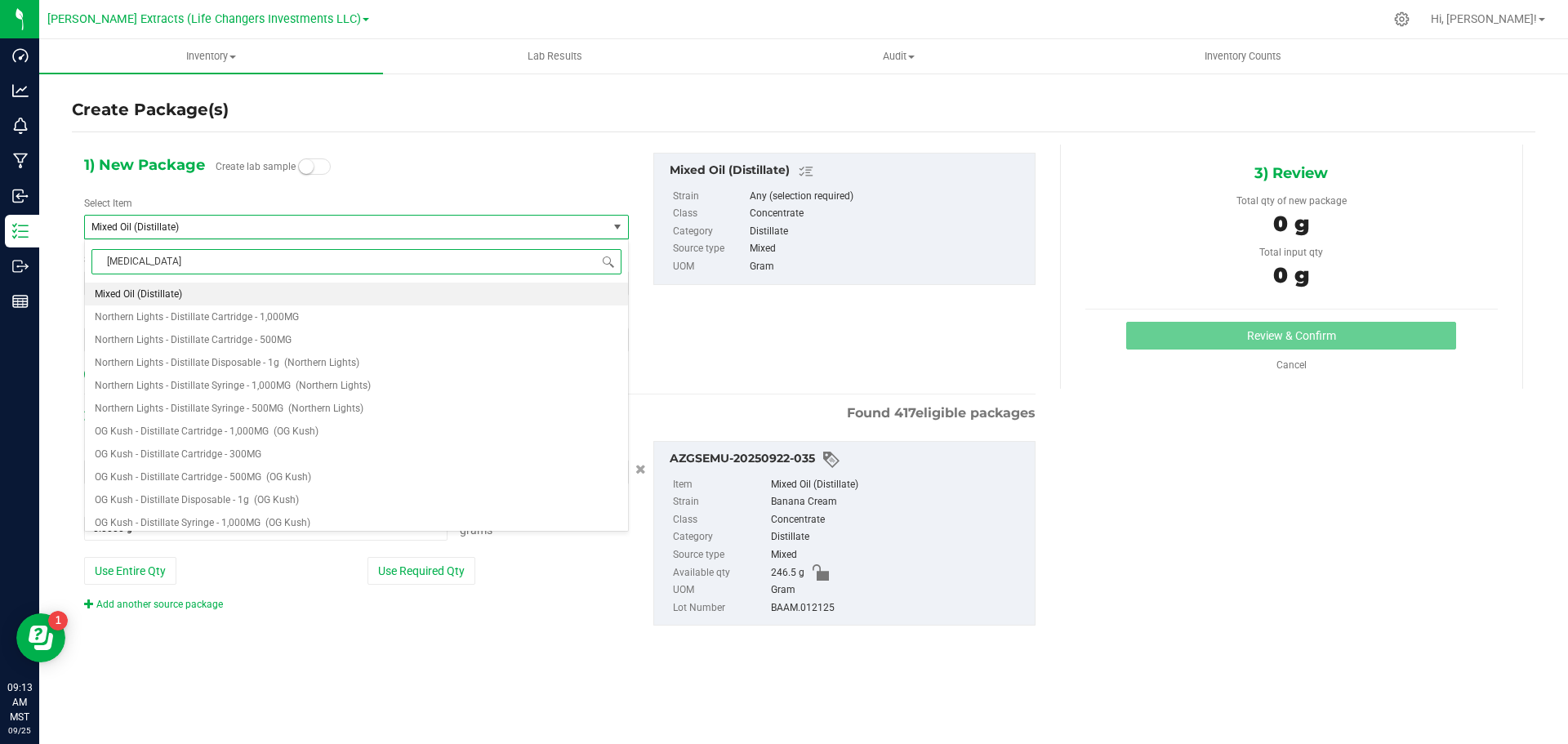
type input "banana"
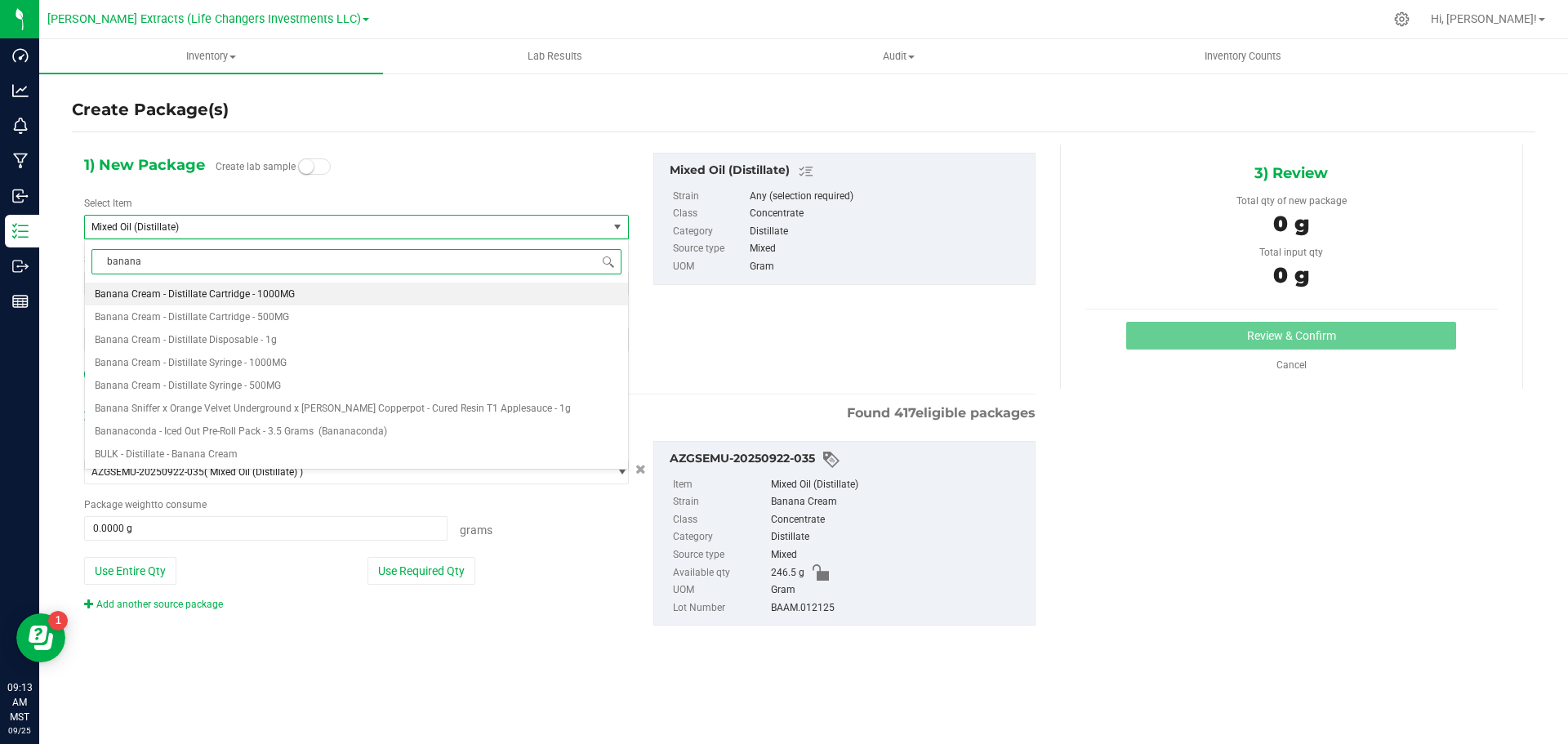
scroll to position [0, 0]
click at [272, 294] on span "Banana Cream - Distillate Cartridge - 1000MG" at bounding box center [195, 294] width 200 height 12
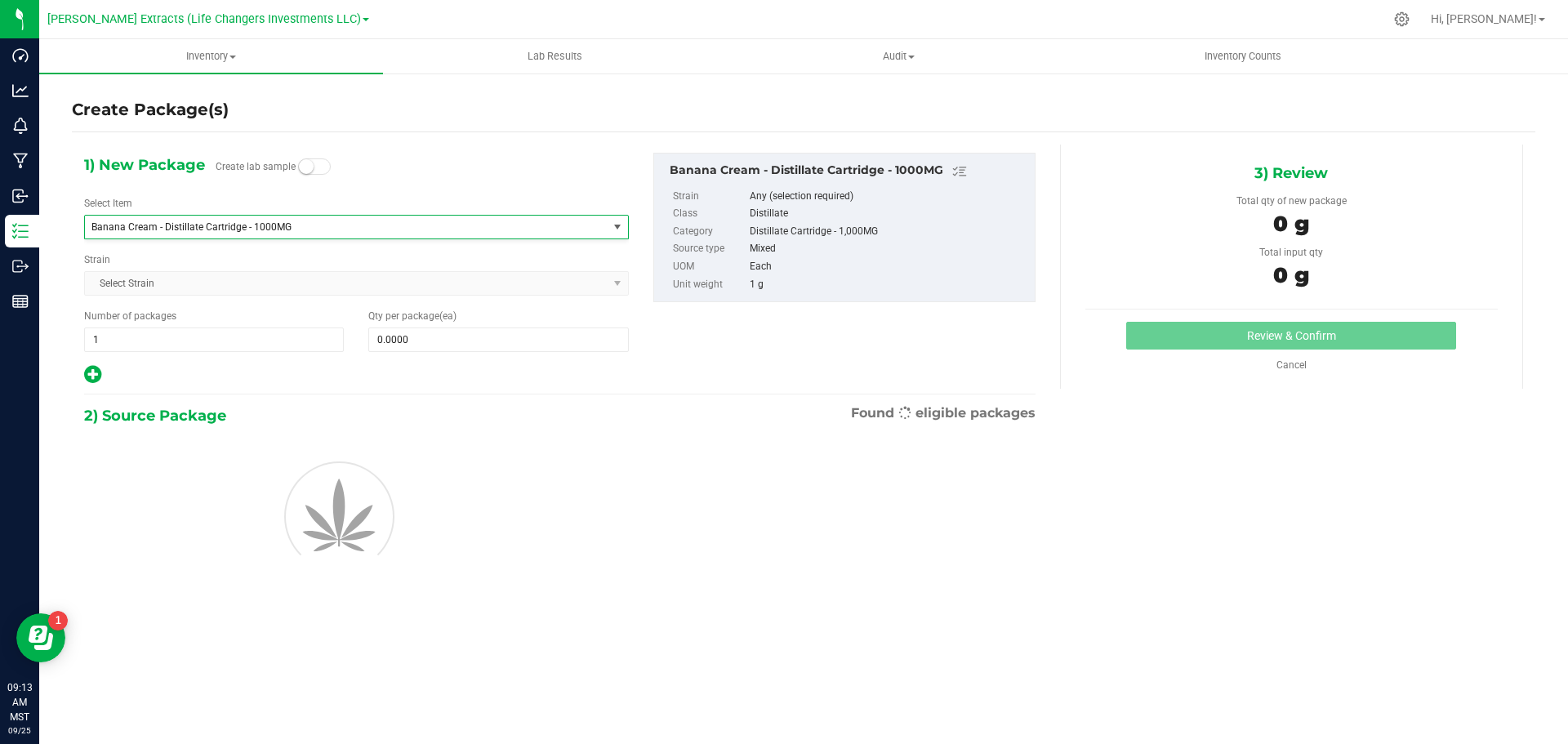
type input "0"
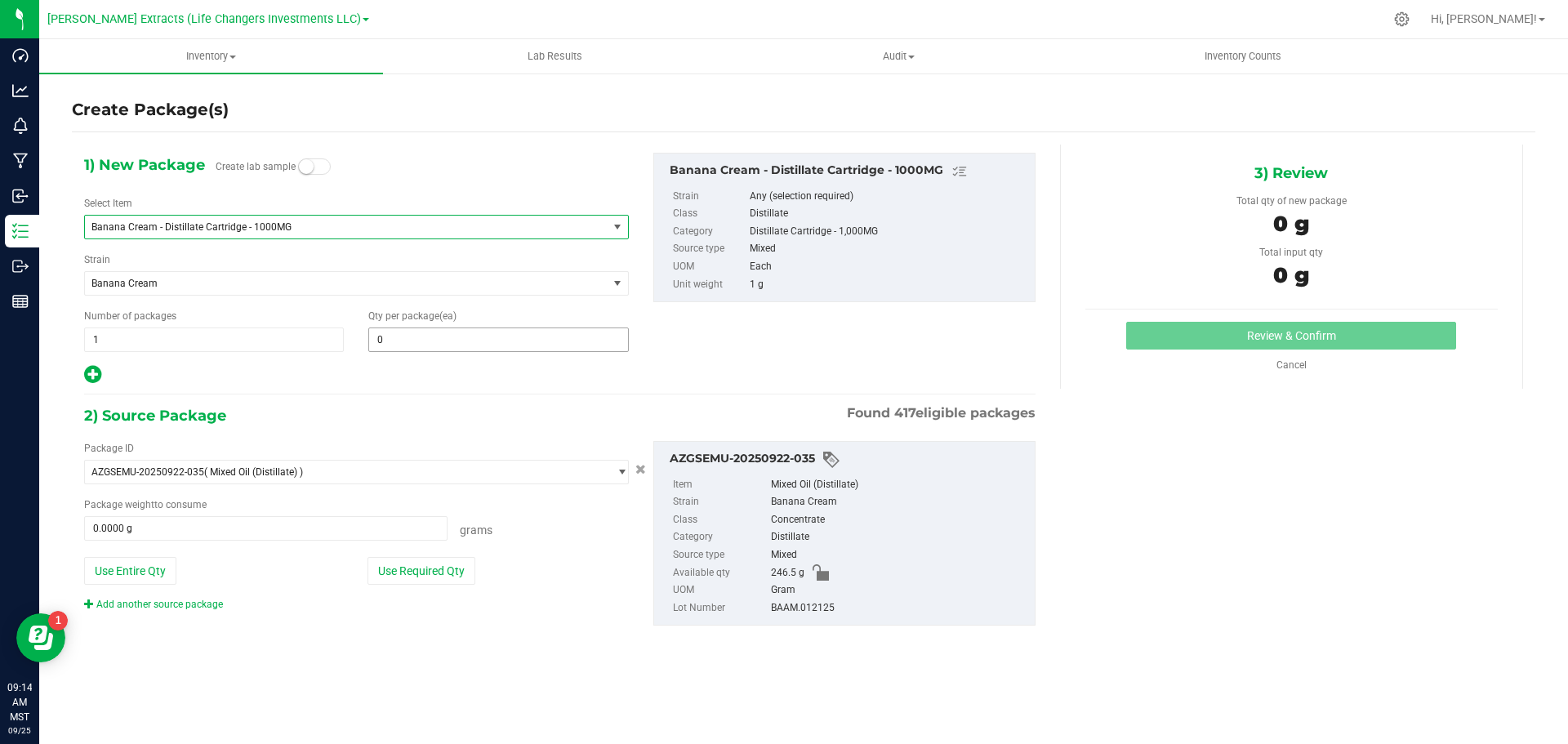
click at [586, 341] on span "0 0" at bounding box center [498, 340] width 260 height 25
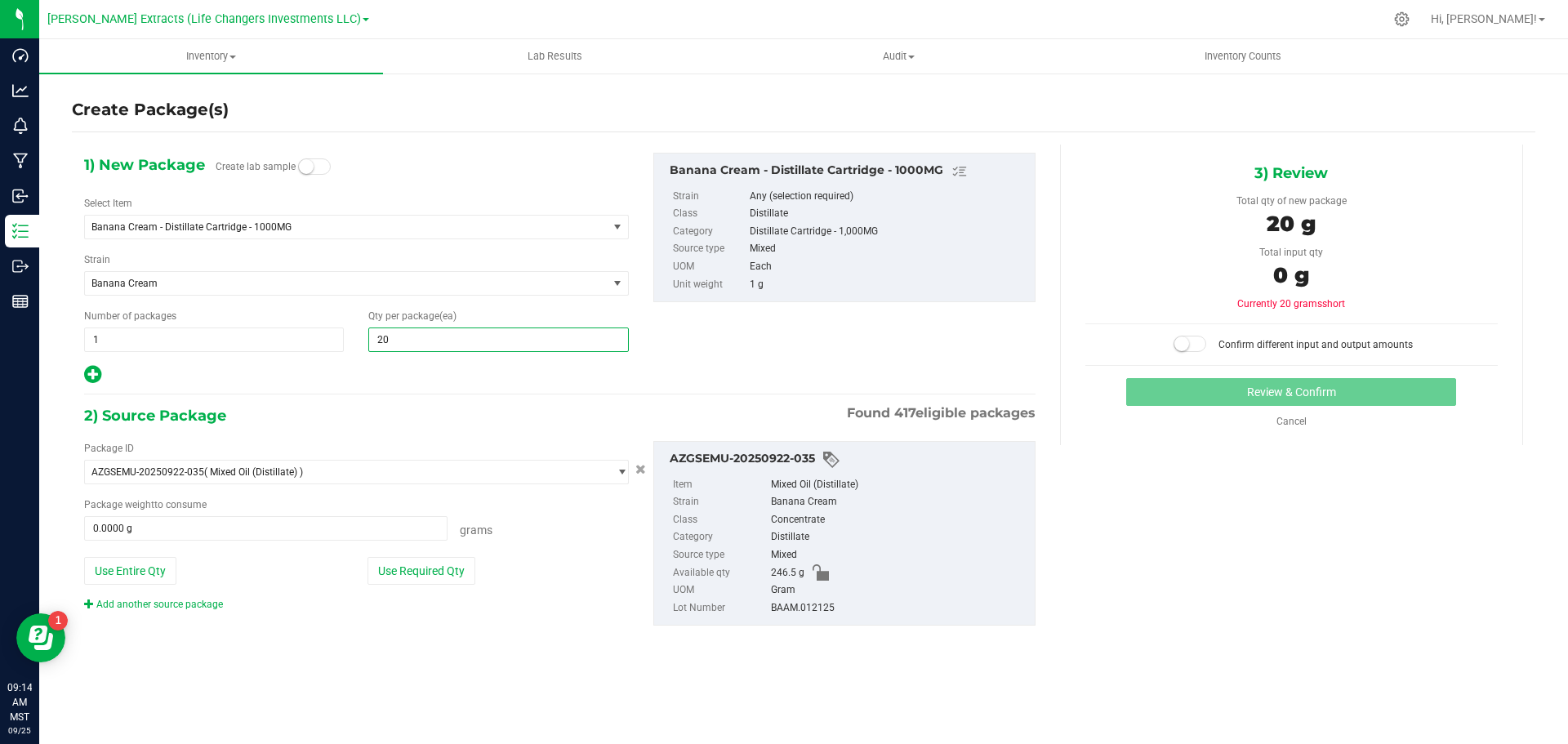
type input "200"
click at [437, 573] on button "Use Required Qty" at bounding box center [421, 571] width 108 height 28
type input "200"
type input "200.0000 g"
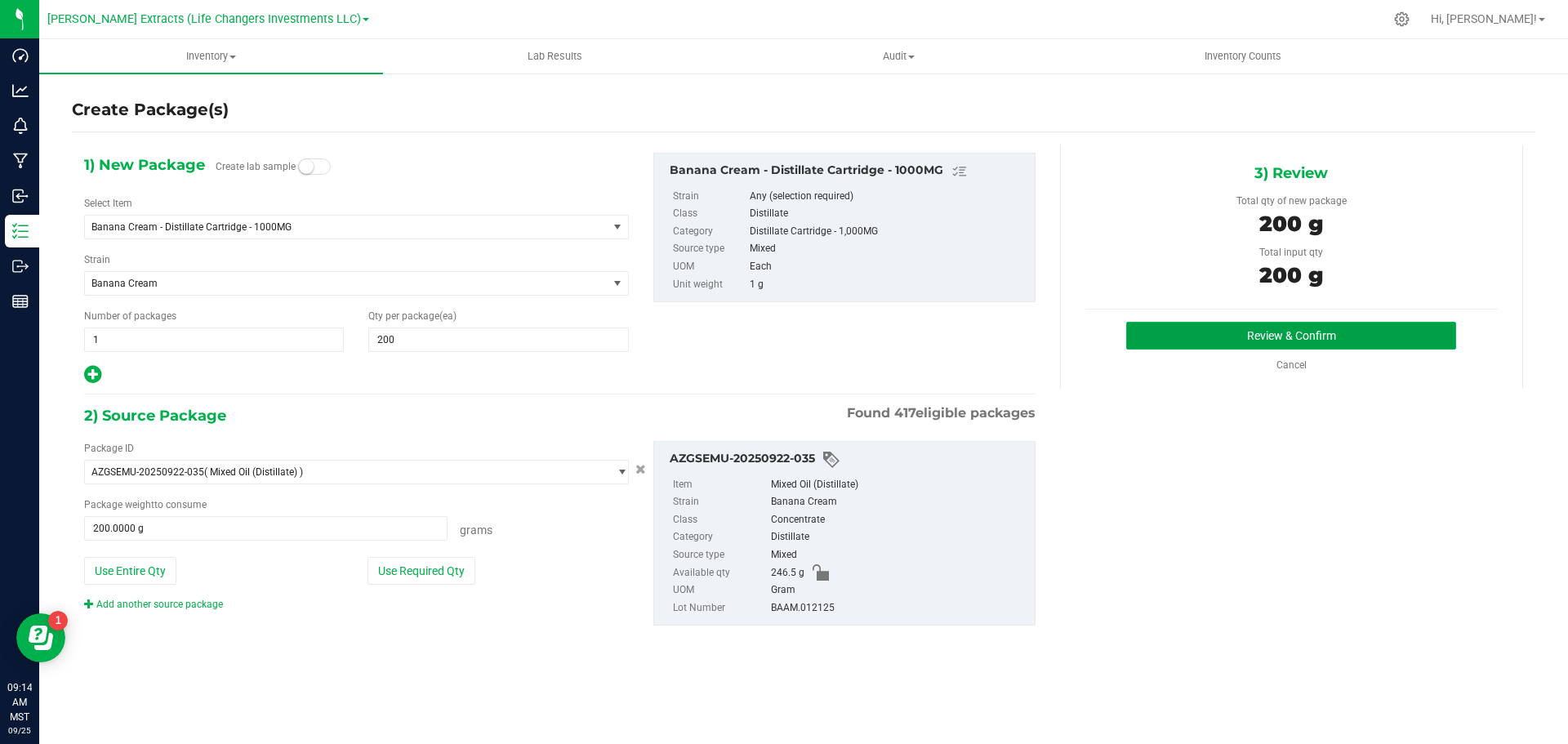
click at [1343, 329] on button "Review & Confirm" at bounding box center [1291, 336] width 330 height 28
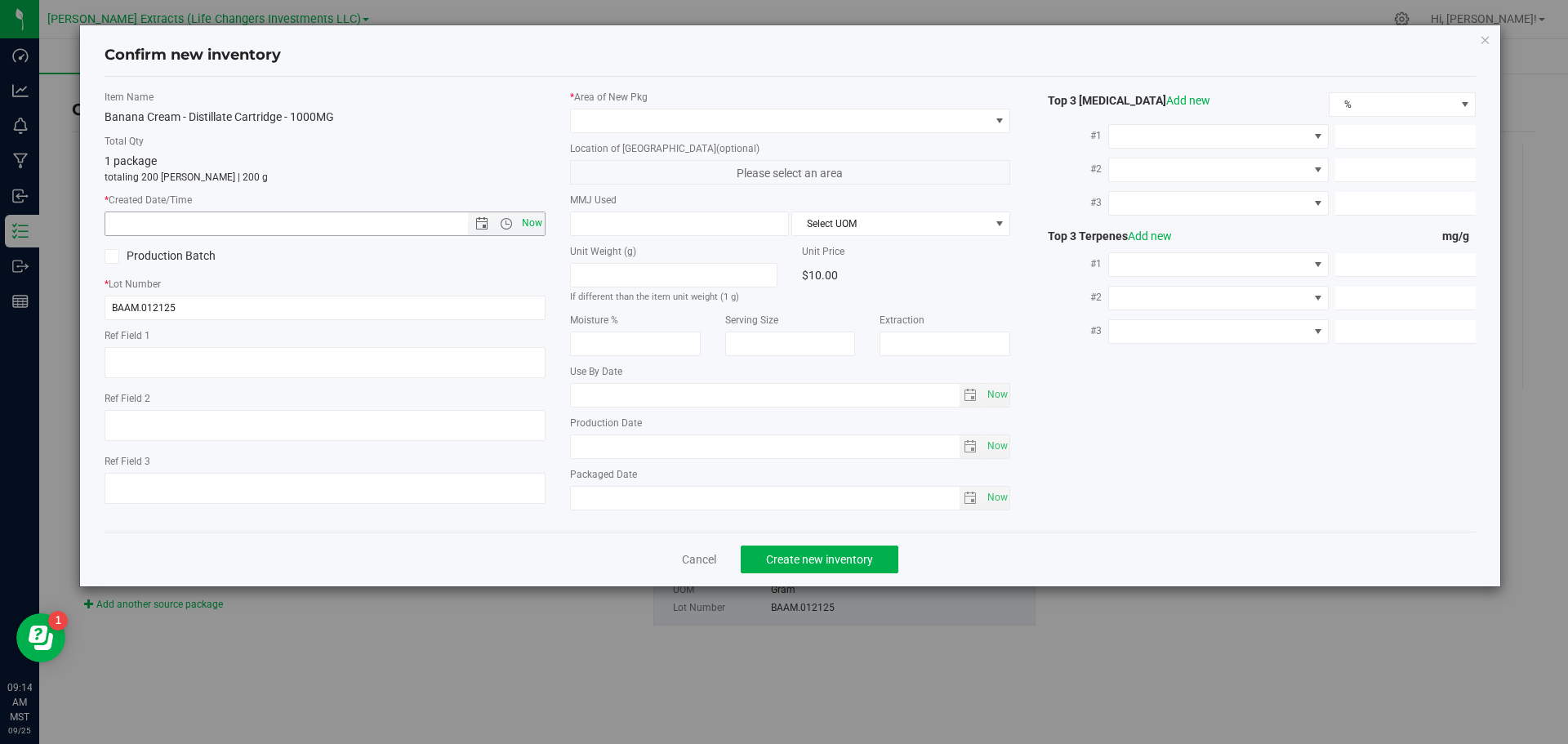
click at [529, 223] on span "Now" at bounding box center [532, 223] width 28 height 24
type input "[DATE] 9:14 AM"
click at [589, 114] on span at bounding box center [781, 121] width 419 height 23
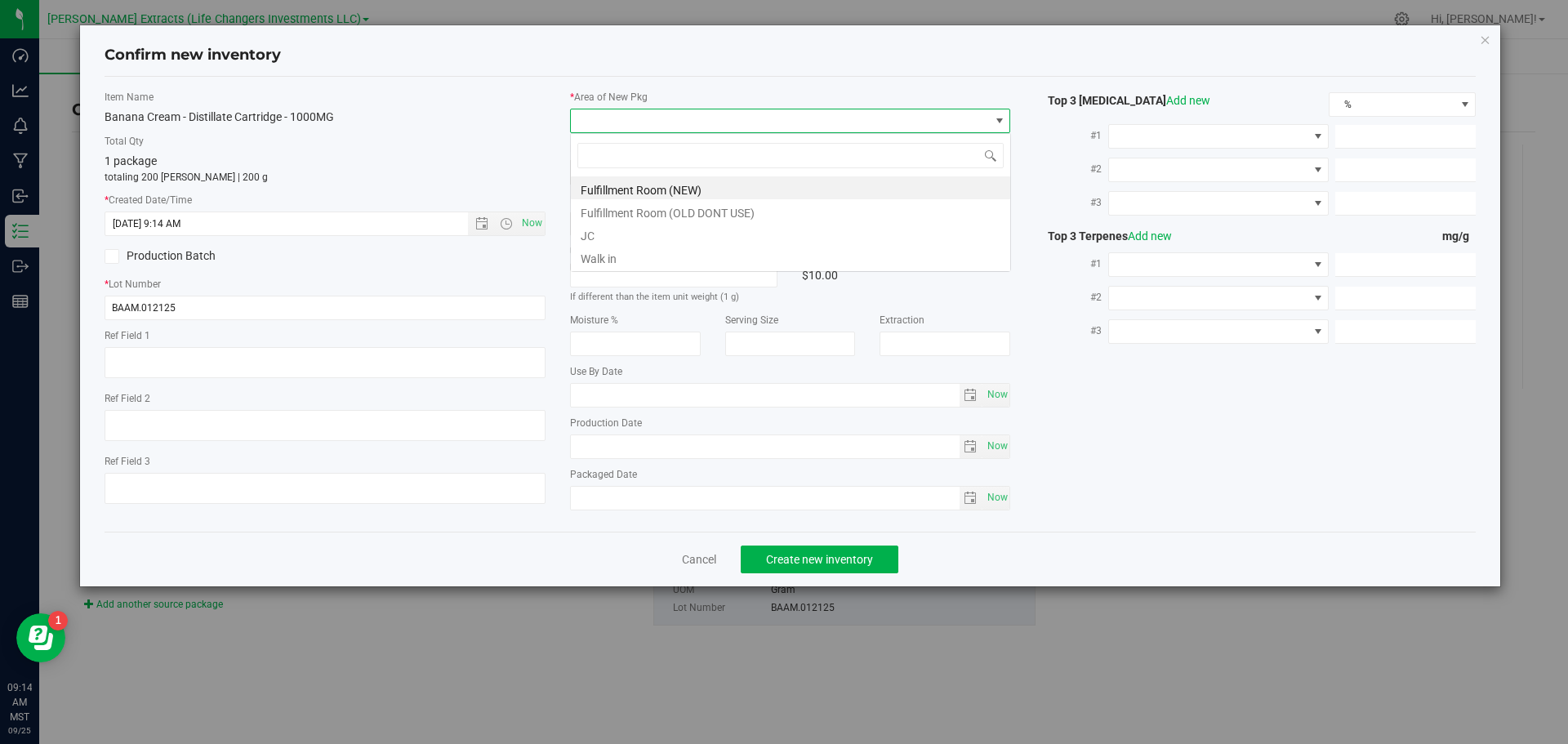
scroll to position [25, 441]
click at [620, 190] on li "Fulfillment Room (NEW)" at bounding box center [791, 188] width 440 height 23
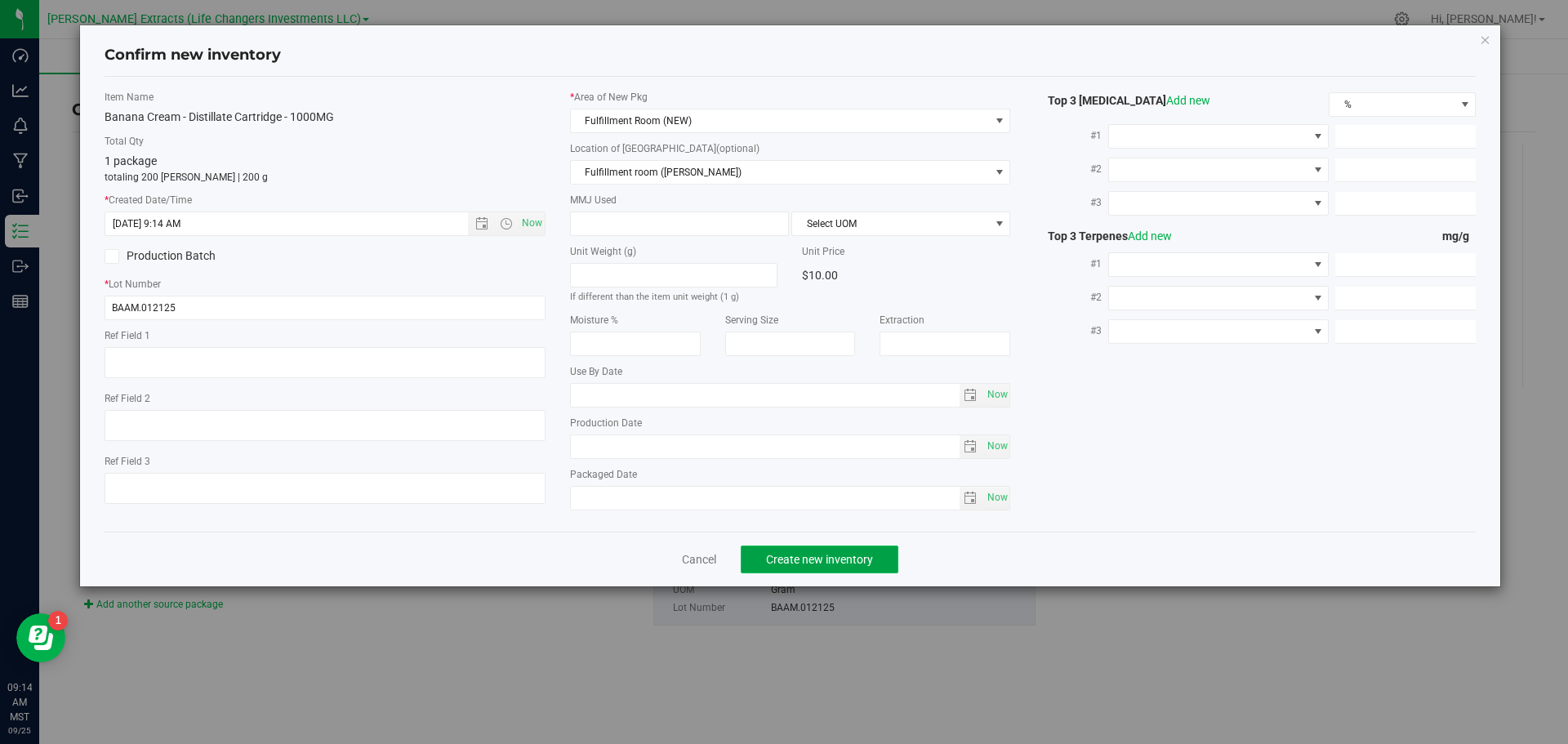
click at [821, 562] on span "Create new inventory" at bounding box center [820, 559] width 107 height 13
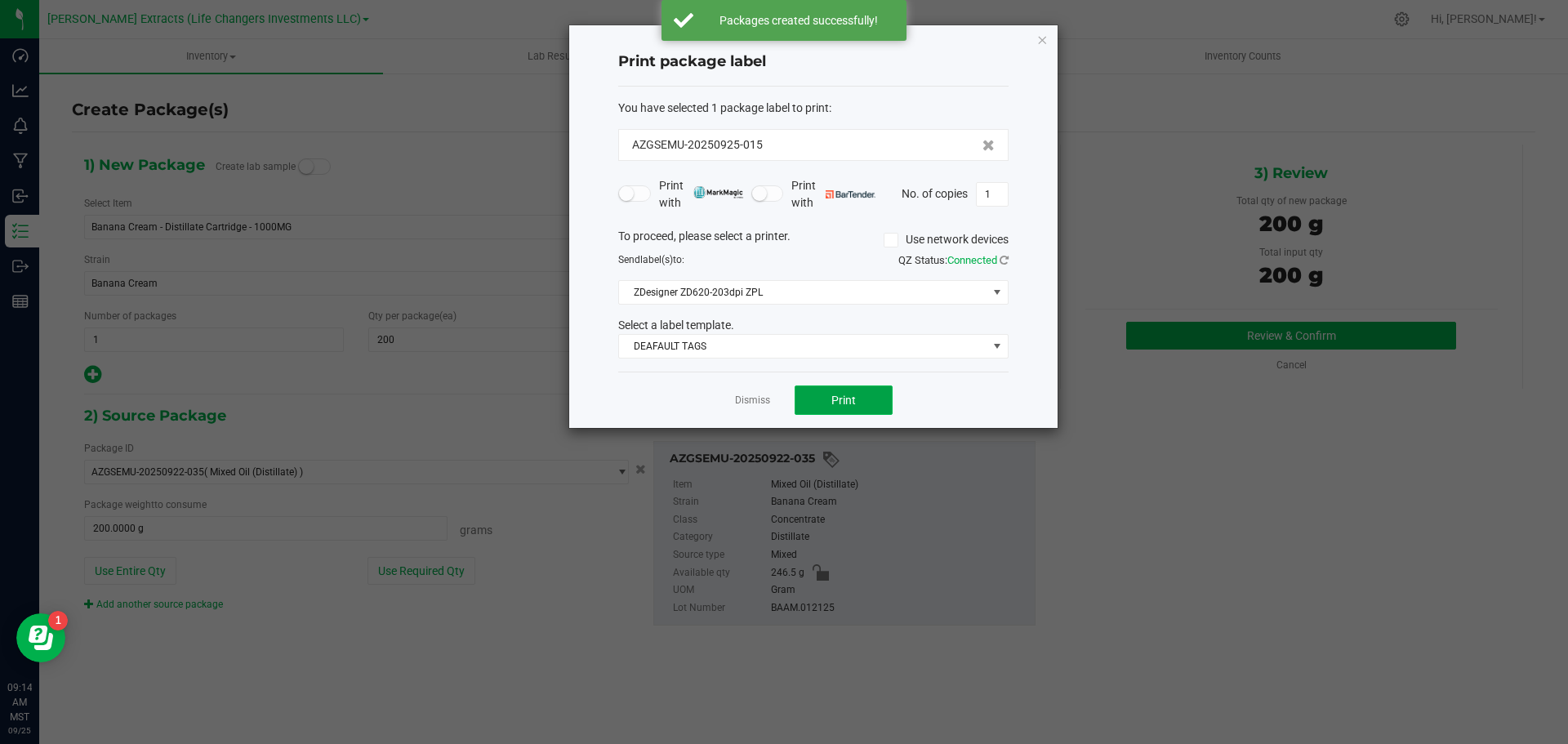
click at [846, 399] on span "Print" at bounding box center [844, 401] width 25 height 13
click at [1045, 36] on icon "button" at bounding box center [1042, 40] width 12 height 20
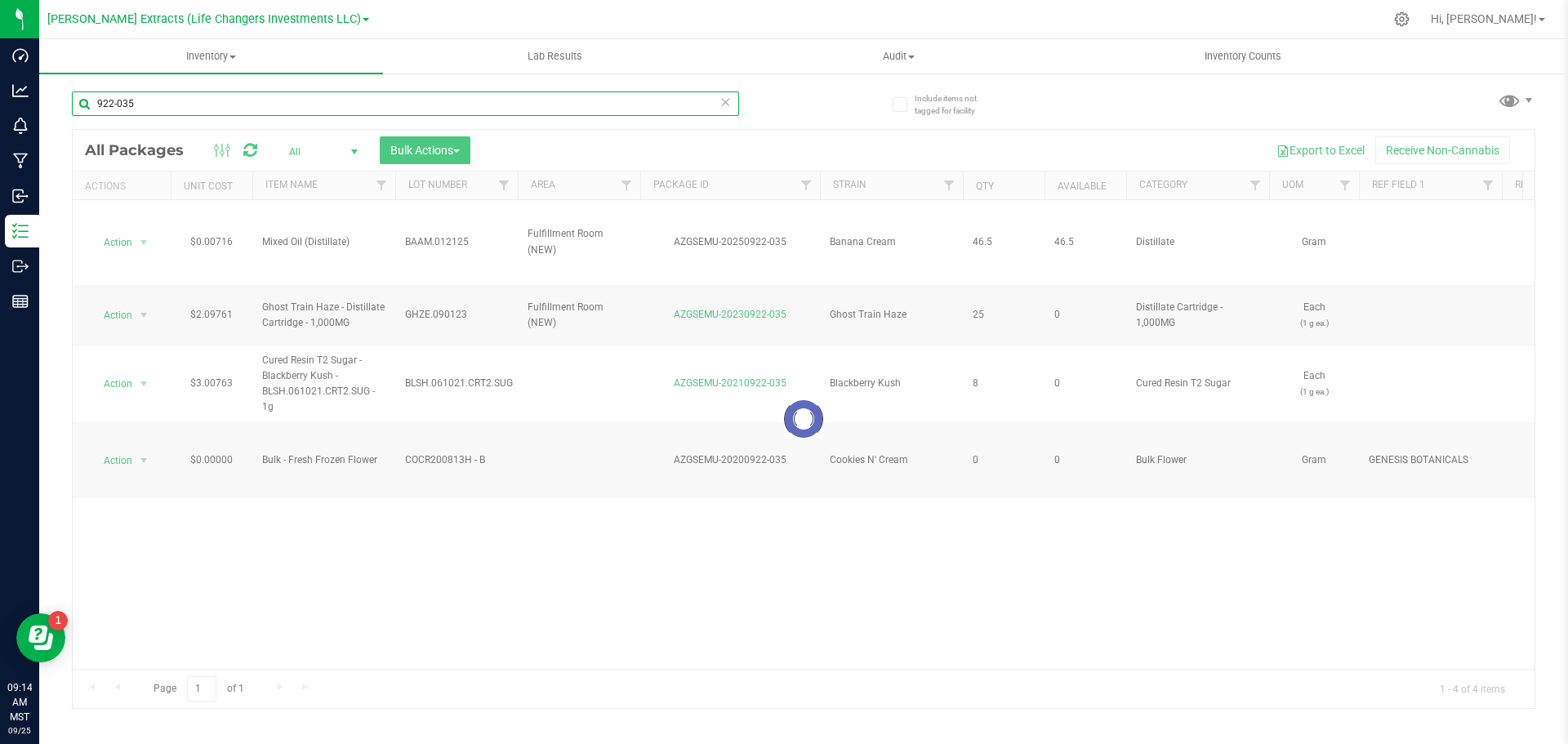
click at [161, 98] on input "922-035" at bounding box center [406, 104] width 667 height 25
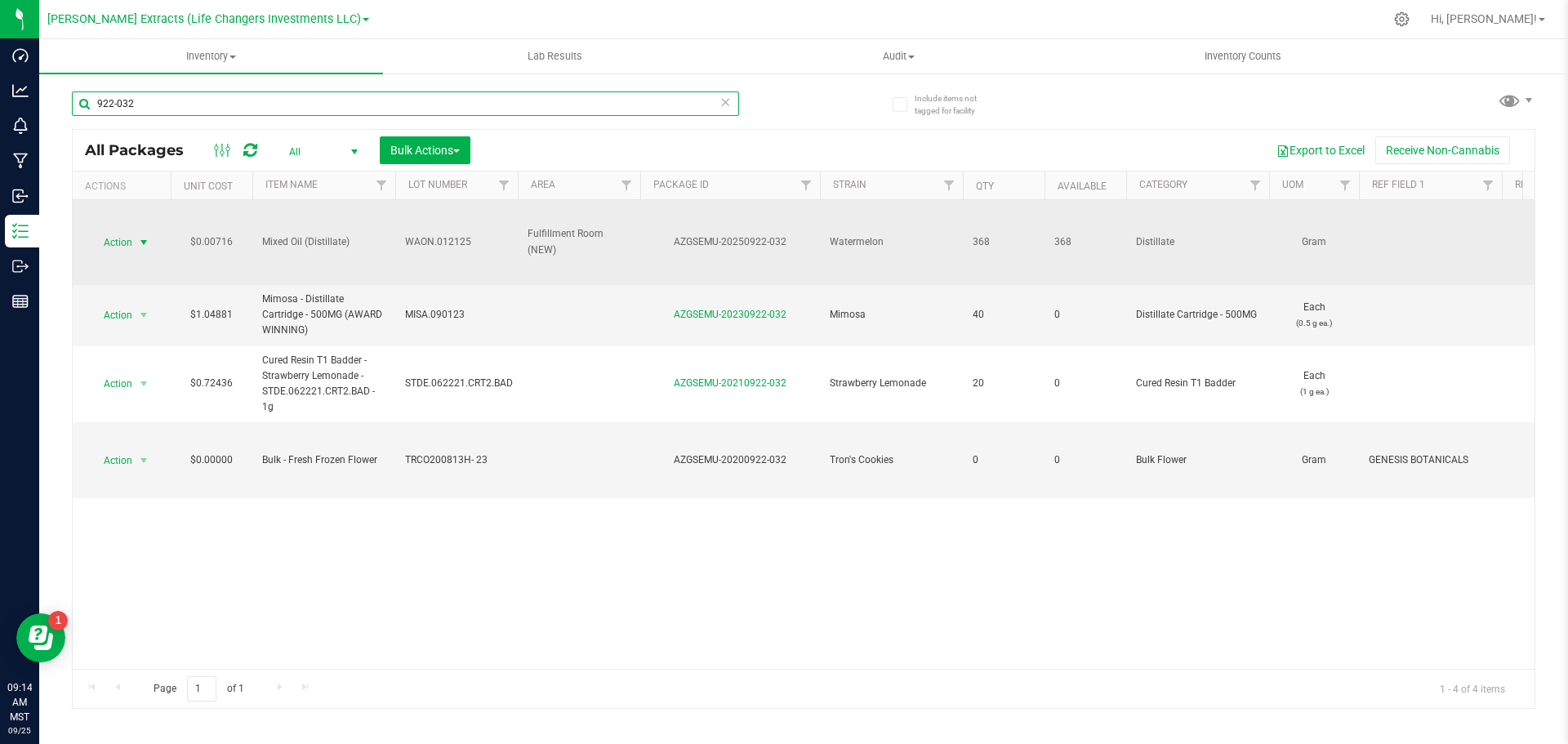
type input "922-032"
click at [118, 234] on span "Action" at bounding box center [111, 242] width 44 height 23
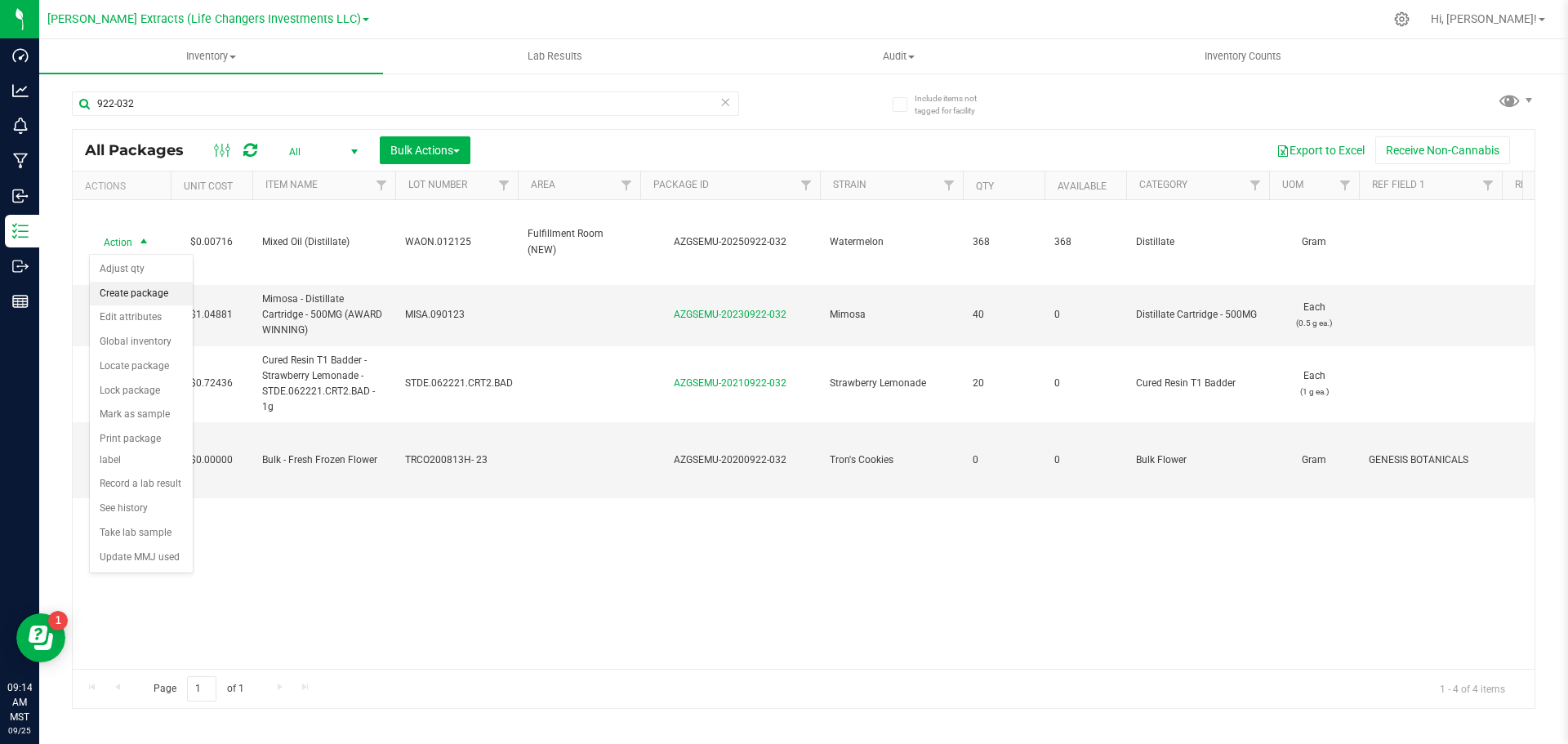
click at [132, 297] on li "Create package" at bounding box center [142, 294] width 103 height 25
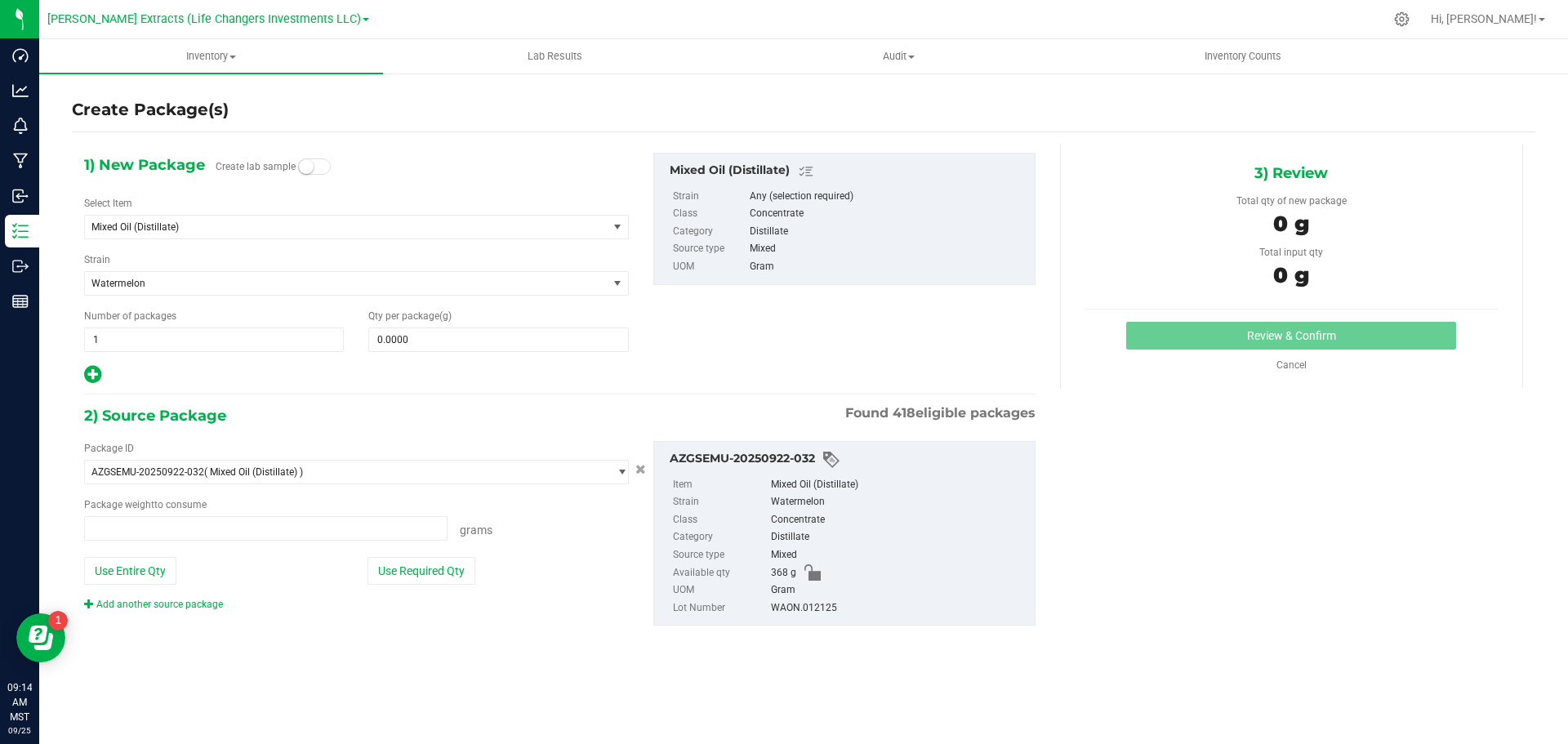
type input "0.0000 g"
click at [166, 221] on span "Mixed Oil (Distillate)" at bounding box center [336, 227] width 489 height 12
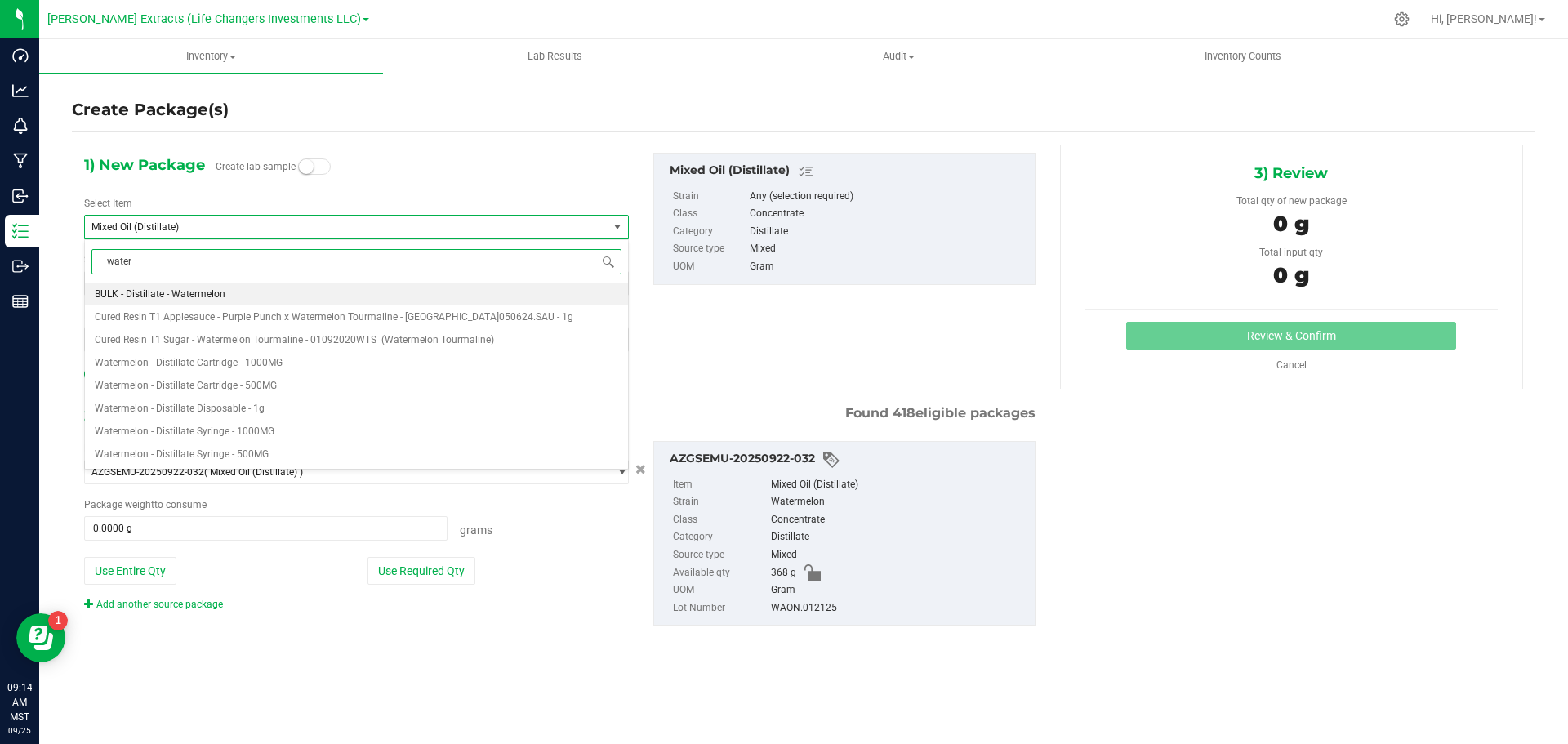
type input "waterm"
click at [277, 363] on span "Watermelon - Distillate Cartridge - 1000MG" at bounding box center [188, 362] width 188 height 12
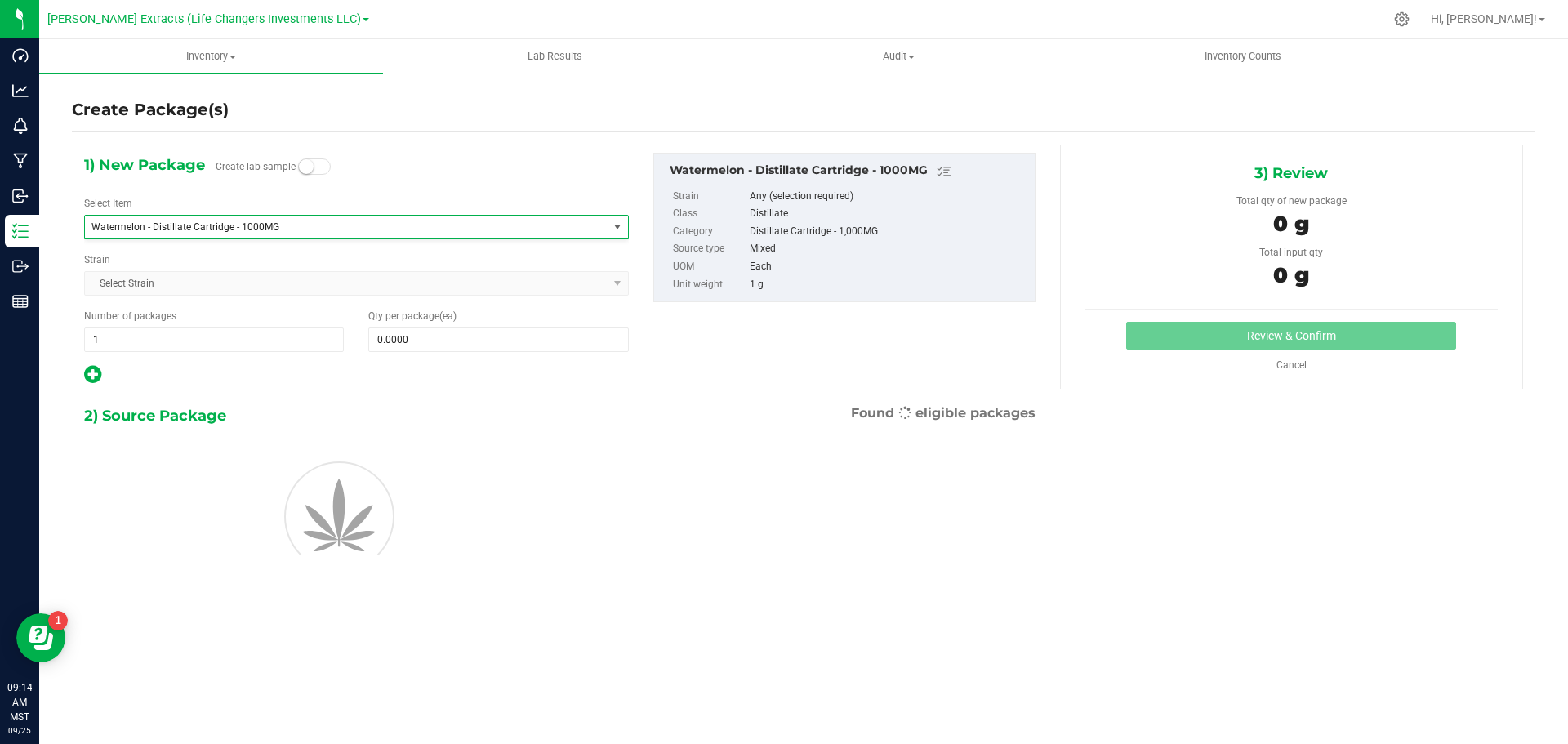
type input "0"
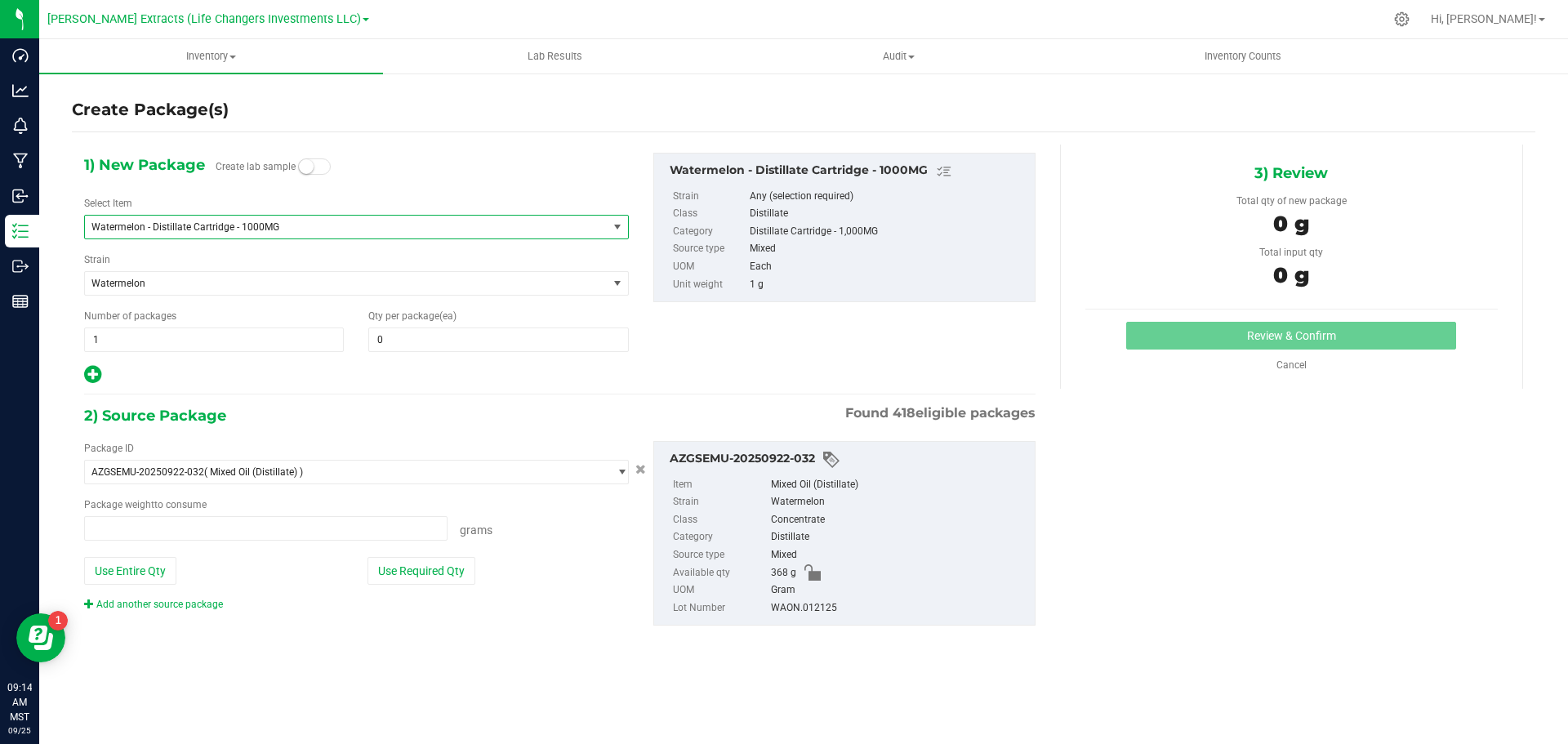
type input "0.0000 g"
click at [453, 348] on span "0 0" at bounding box center [498, 340] width 260 height 25
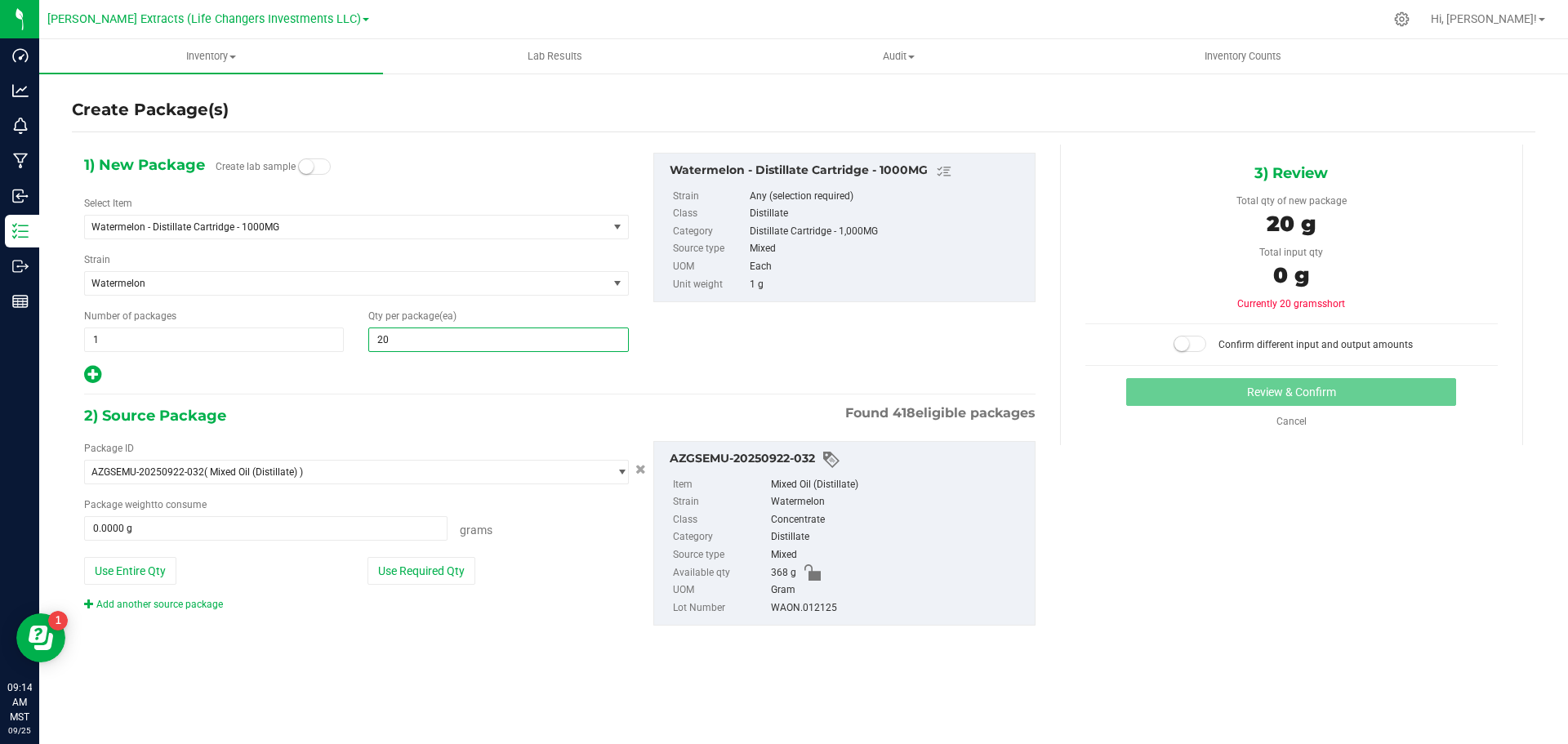
type input "200"
click at [399, 563] on button "Use Required Qty" at bounding box center [421, 571] width 108 height 28
type input "200.0000 g"
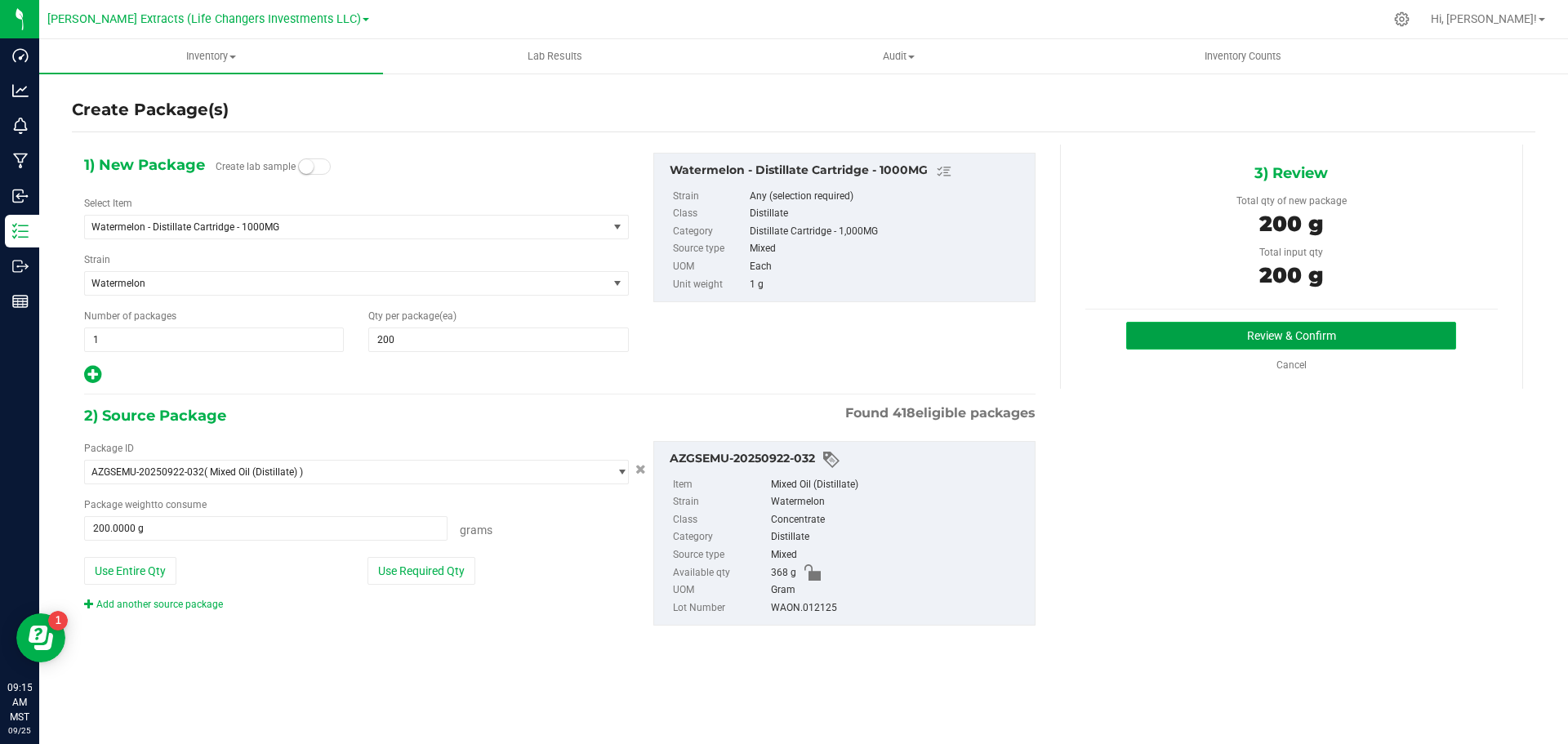
click at [1248, 341] on button "Review & Confirm" at bounding box center [1291, 336] width 330 height 28
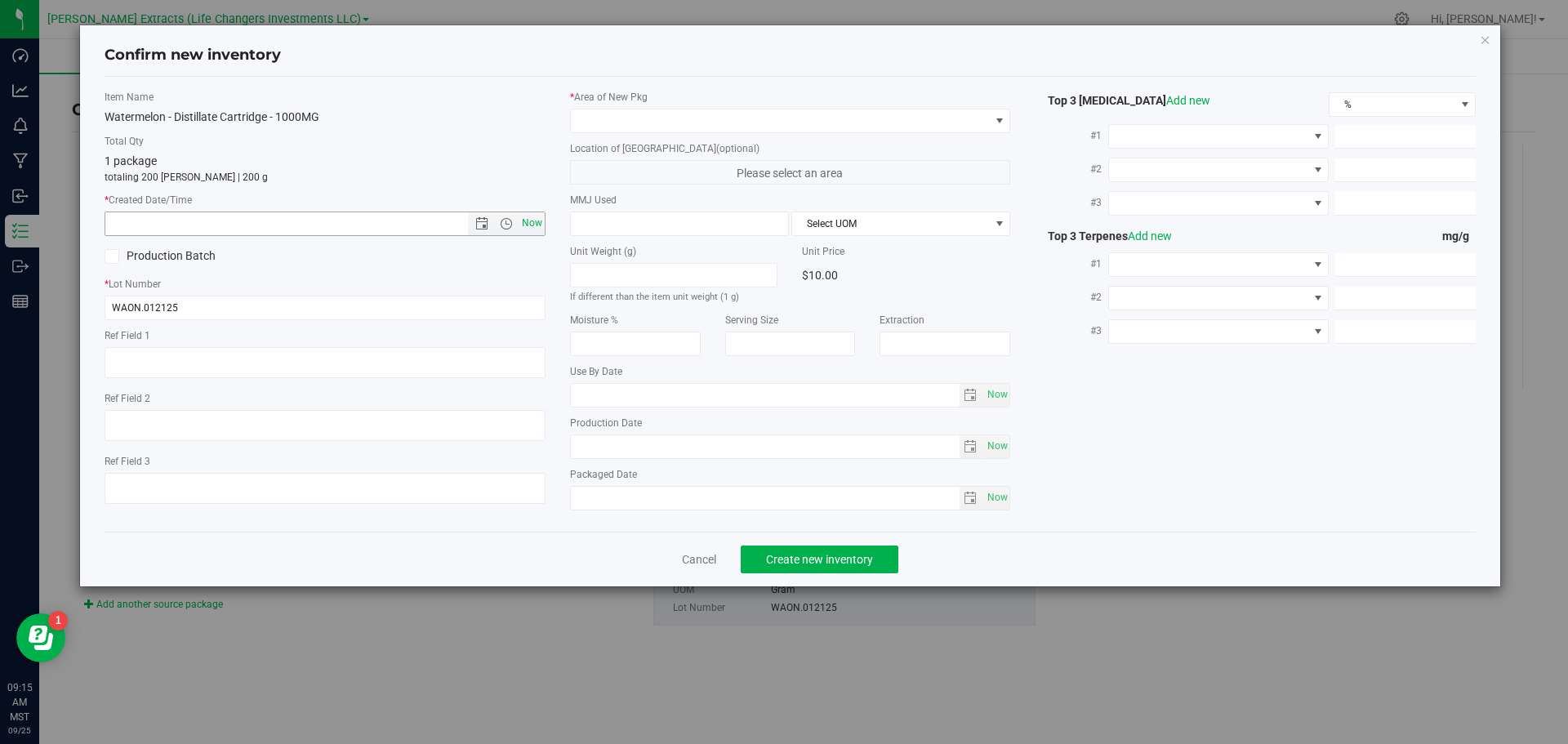
click at [535, 223] on span "Now" at bounding box center [532, 223] width 28 height 24
type input "[DATE] 9:15 AM"
click at [602, 115] on span at bounding box center [781, 121] width 419 height 23
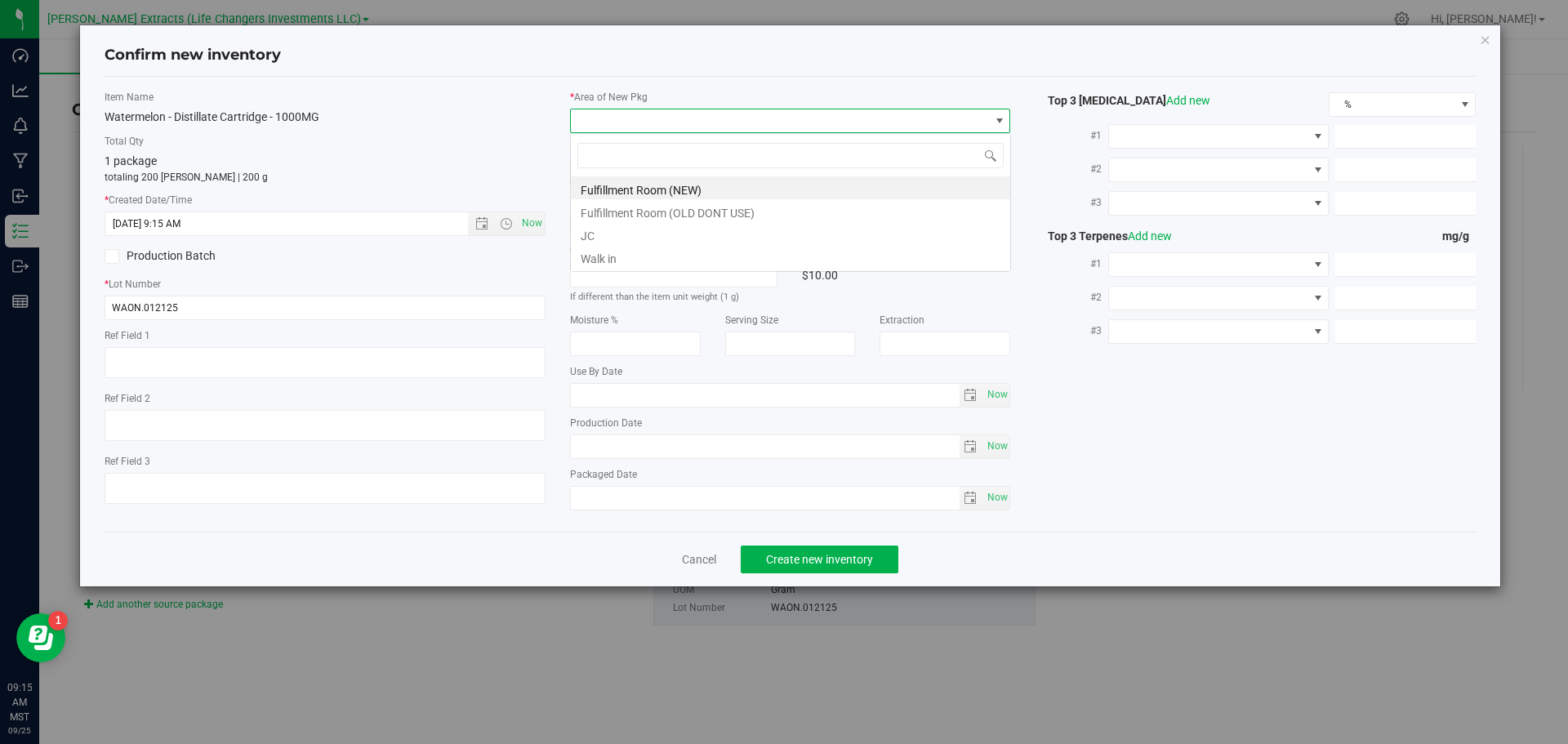
scroll to position [25, 441]
click at [623, 193] on li "Fulfillment Room (NEW)" at bounding box center [791, 188] width 440 height 23
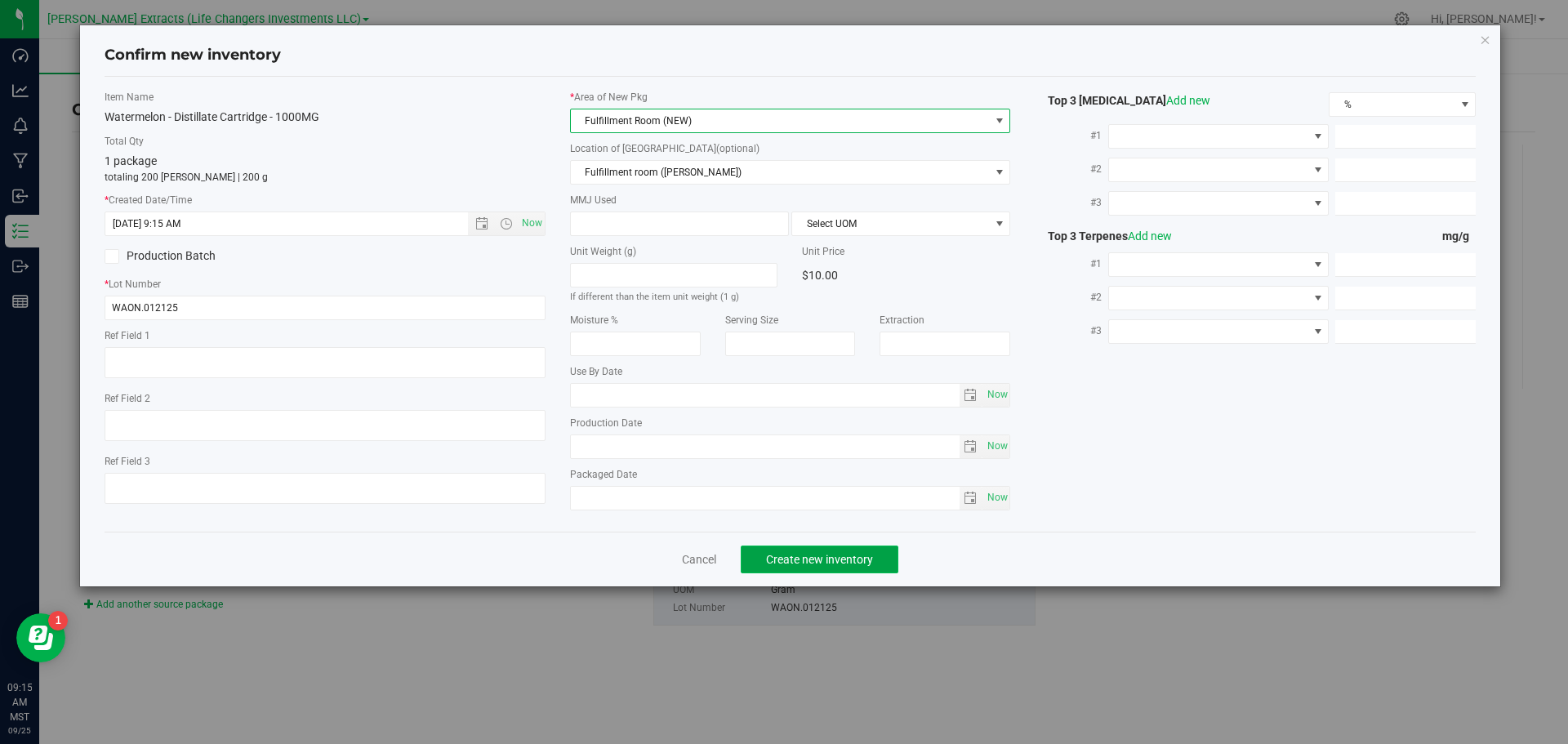
click at [810, 564] on span "Create new inventory" at bounding box center [820, 559] width 107 height 13
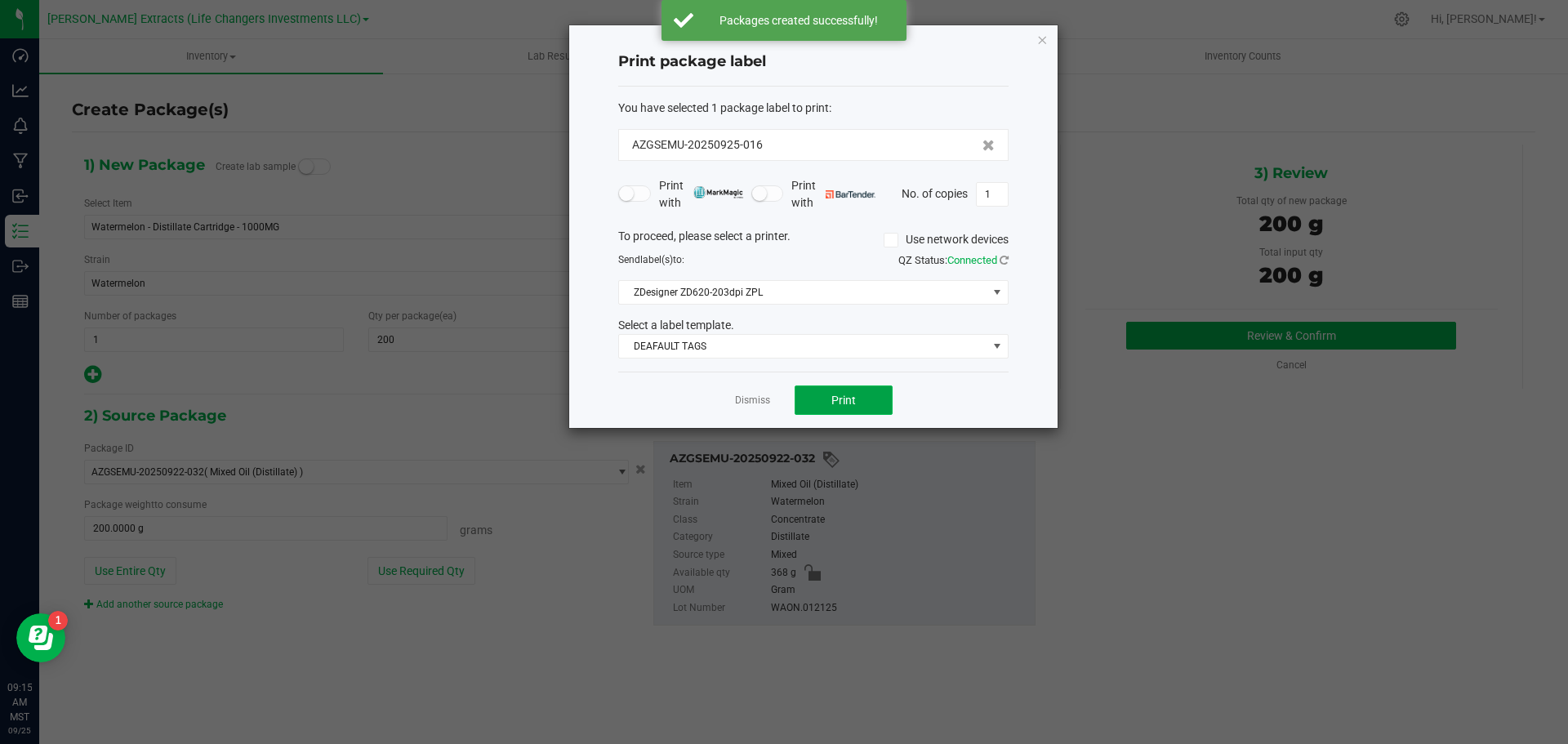
click at [864, 404] on button "Print" at bounding box center [844, 401] width 98 height 30
click at [1041, 38] on icon "button" at bounding box center [1042, 40] width 12 height 20
